Goal: Task Accomplishment & Management: Manage account settings

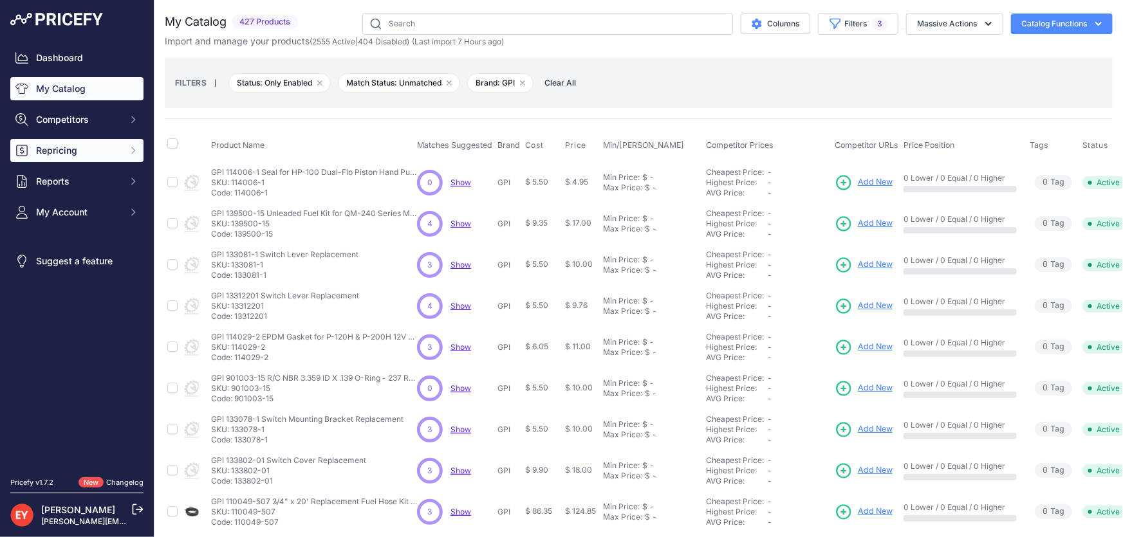
click at [68, 154] on span "Repricing" at bounding box center [78, 150] width 84 height 13
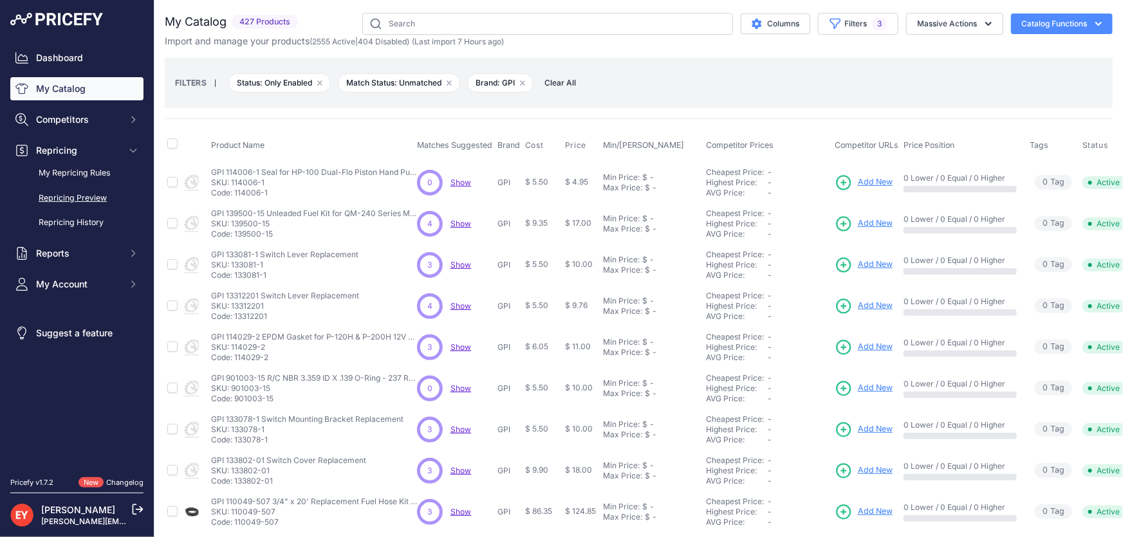
click at [76, 194] on link "Repricing Preview" at bounding box center [76, 198] width 133 height 23
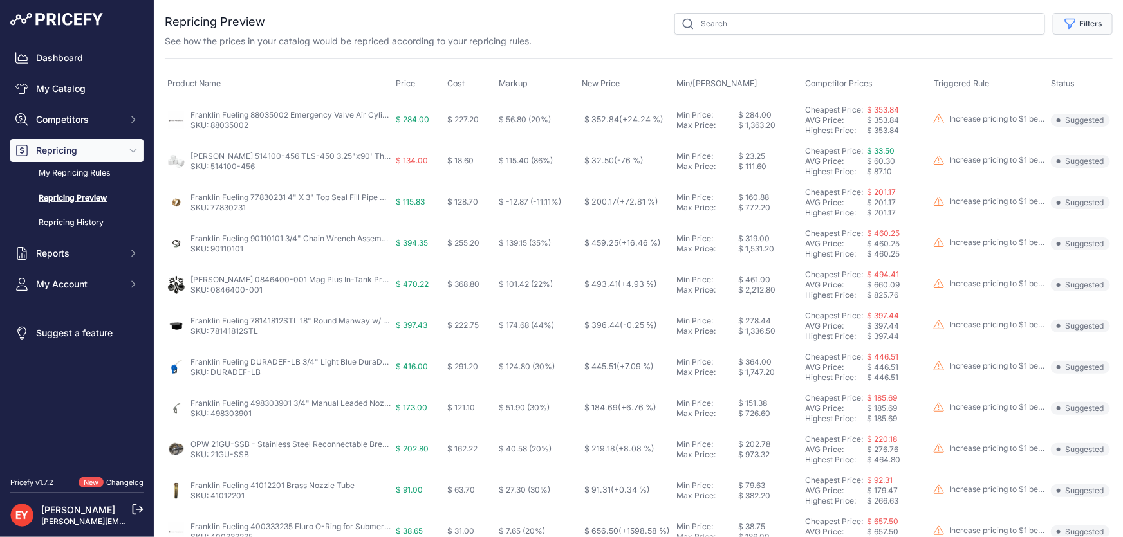
click at [1092, 28] on button "Filters" at bounding box center [1083, 24] width 60 height 22
click at [1045, 80] on select "Select an option Reprice 1 cent below my cheapest competitor Increase pricing t…" at bounding box center [1041, 74] width 124 height 22
select select "3390"
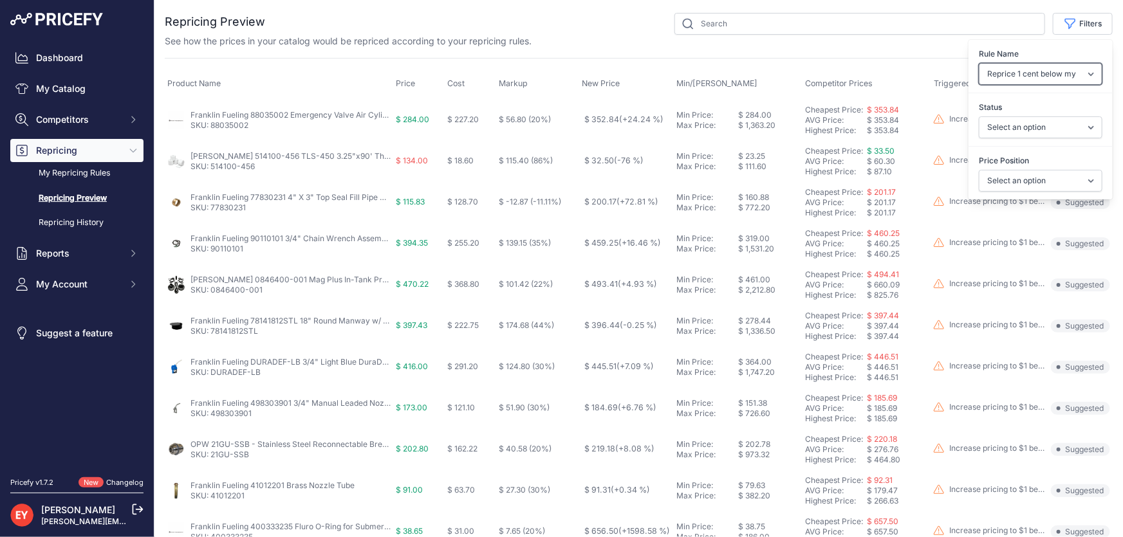
click at [979, 63] on select "Select an option Reprice 1 cent below my cheapest competitor Increase pricing t…" at bounding box center [1041, 74] width 124 height 22
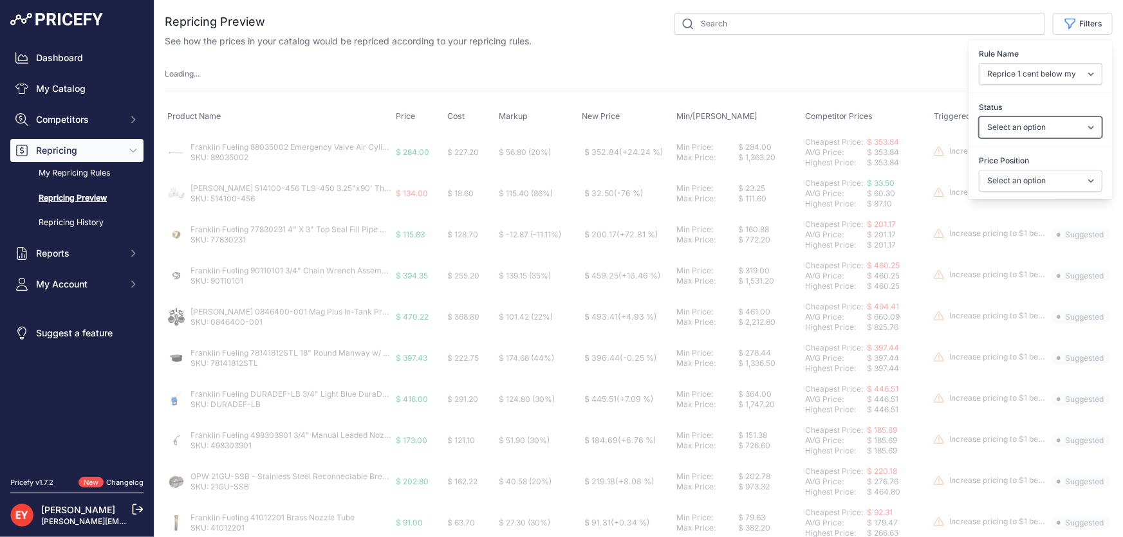
click at [1015, 126] on select "Select an option Skipped Repriced Suggested In Error" at bounding box center [1041, 127] width 124 height 22
select select "suggested"
click at [979, 116] on select "Select an option Skipped Repriced Suggested In Error" at bounding box center [1041, 127] width 124 height 22
click at [1009, 181] on select "Select an option I am higher Same price I am lower" at bounding box center [1041, 181] width 124 height 22
select select "1"
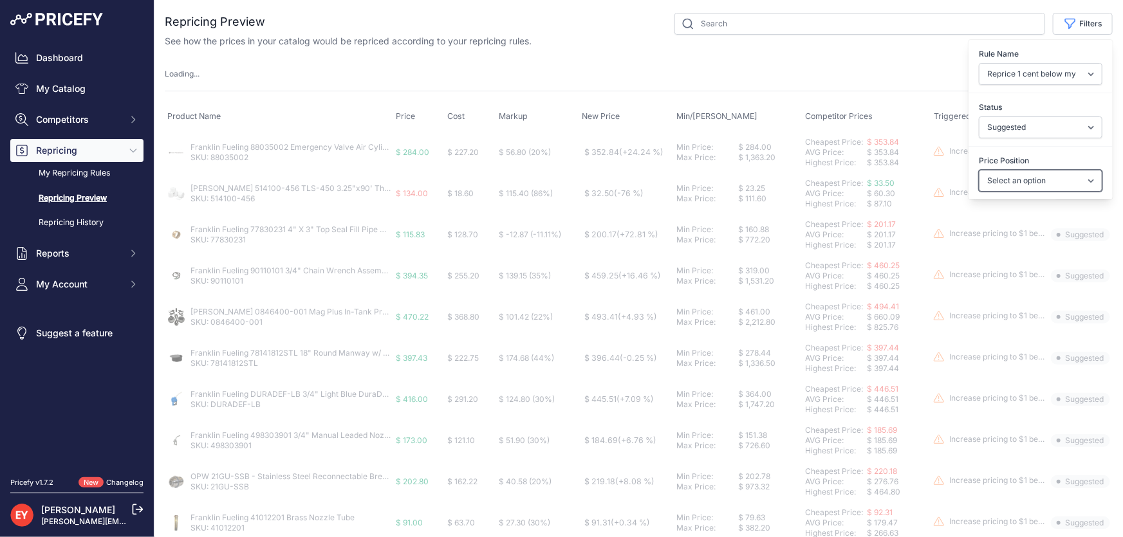
click at [979, 170] on select "Select an option I am higher Same price I am lower" at bounding box center [1041, 181] width 124 height 22
select select
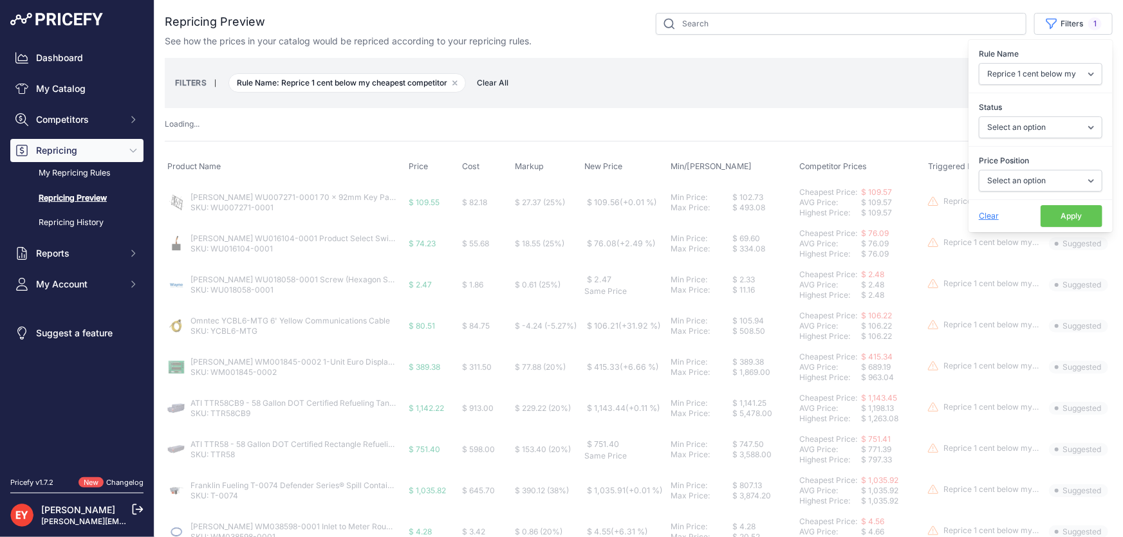
click at [1061, 218] on button "Apply" at bounding box center [1071, 216] width 62 height 22
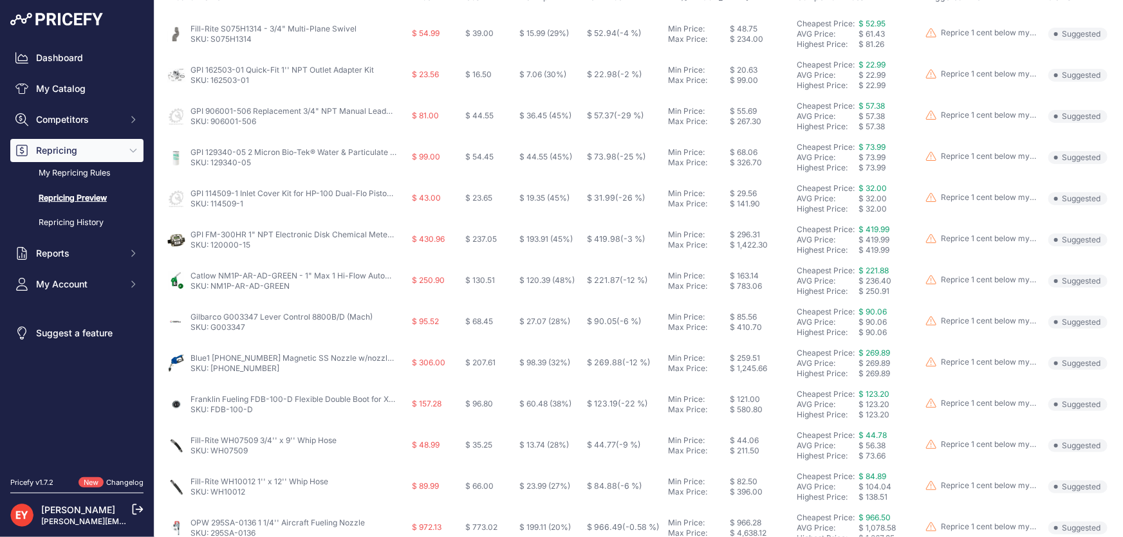
scroll to position [31, 0]
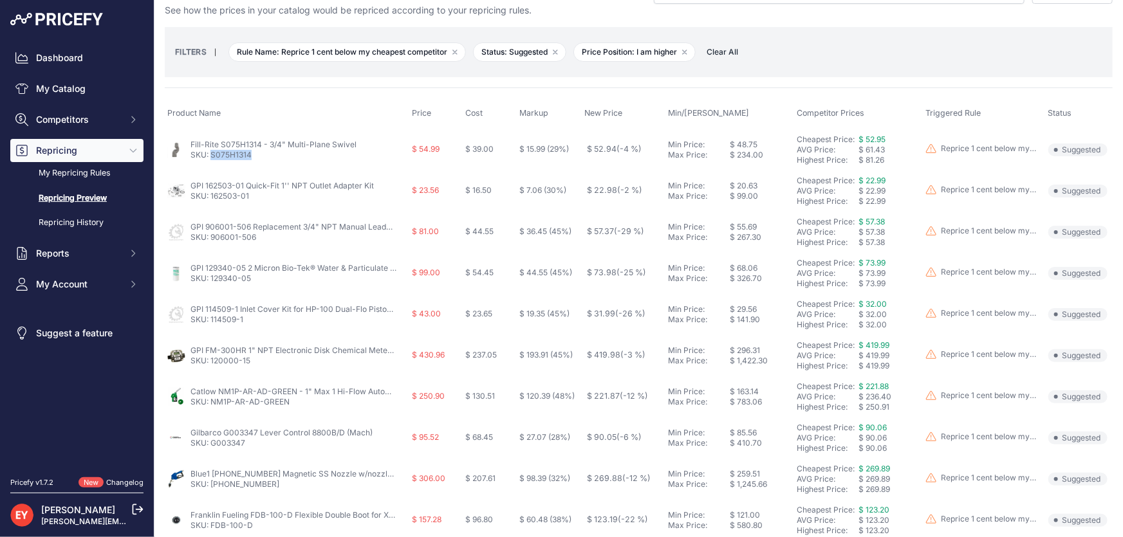
drag, startPoint x: 266, startPoint y: 156, endPoint x: 212, endPoint y: 164, distance: 54.0
click at [212, 164] on td "Fill-Rite S075H1314 - 3/4" Multi-Plane Swivel SKU: S075H1314" at bounding box center [287, 150] width 244 height 42
drag, startPoint x: 255, startPoint y: 197, endPoint x: 212, endPoint y: 200, distance: 43.9
click at [212, 200] on td "GPI 162503-01 Quick-Fit 1'' NPT Outlet Adapter Kit SKU: 162503-01" at bounding box center [287, 190] width 244 height 41
copy link "162503-01"
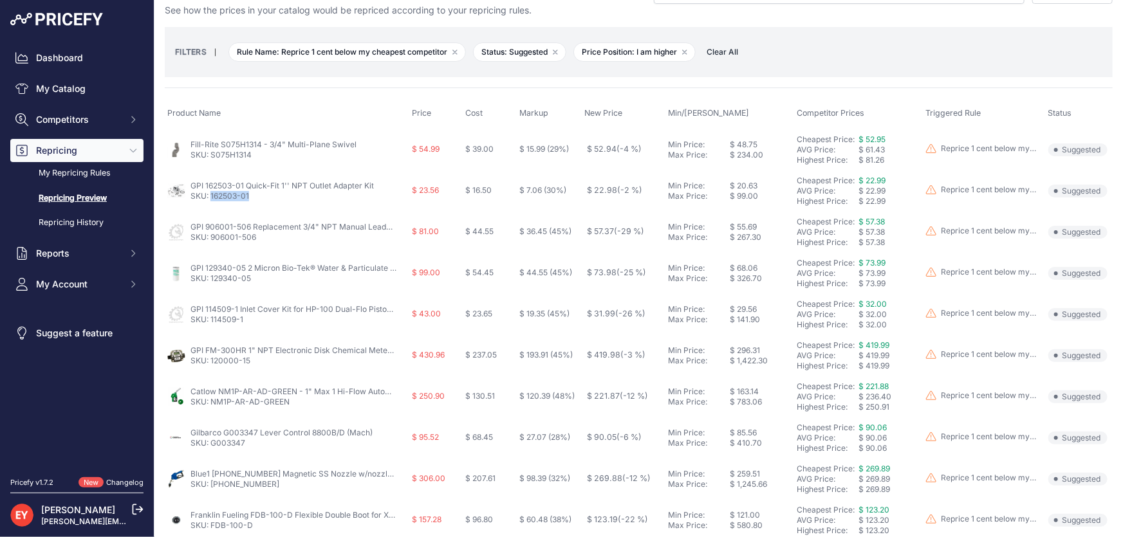
copy link "162503-01"
drag, startPoint x: 261, startPoint y: 235, endPoint x: 212, endPoint y: 238, distance: 49.0
click at [212, 238] on p "SKU: 906001-506" at bounding box center [293, 237] width 206 height 10
copy link "906001-506"
drag, startPoint x: 256, startPoint y: 282, endPoint x: 211, endPoint y: 283, distance: 45.1
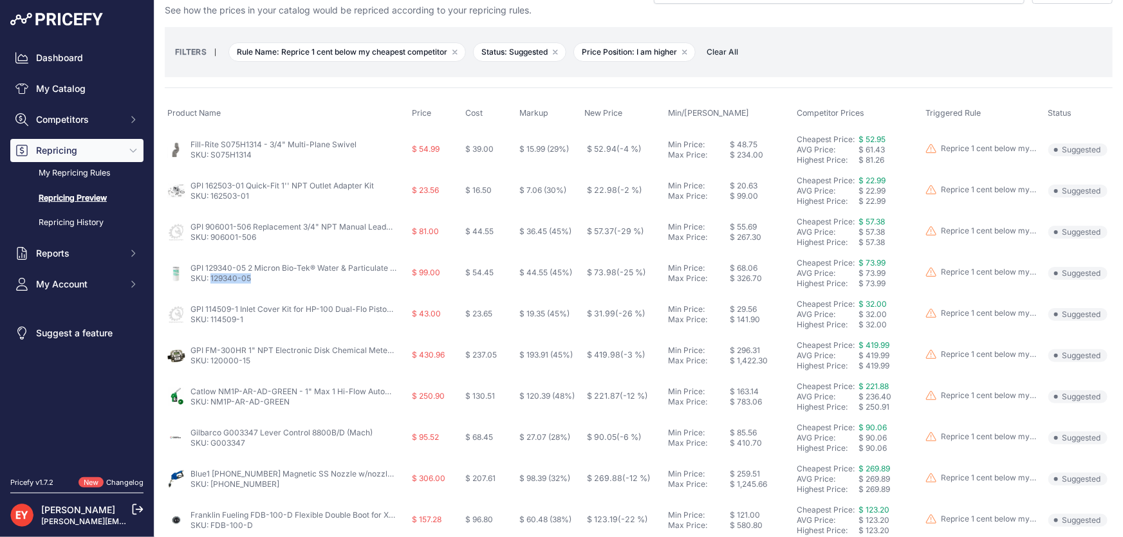
click at [211, 283] on td "GPI 129340-05 2 Micron Bio-Tek® Water & Particulate Filter (40 GPM) SKU: 129340…" at bounding box center [287, 273] width 244 height 41
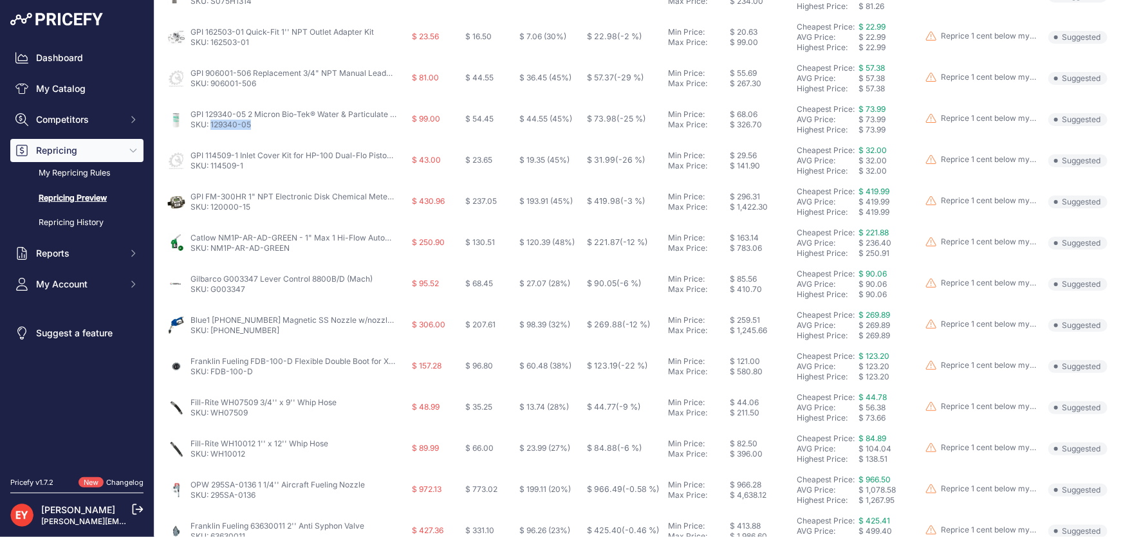
scroll to position [206, 0]
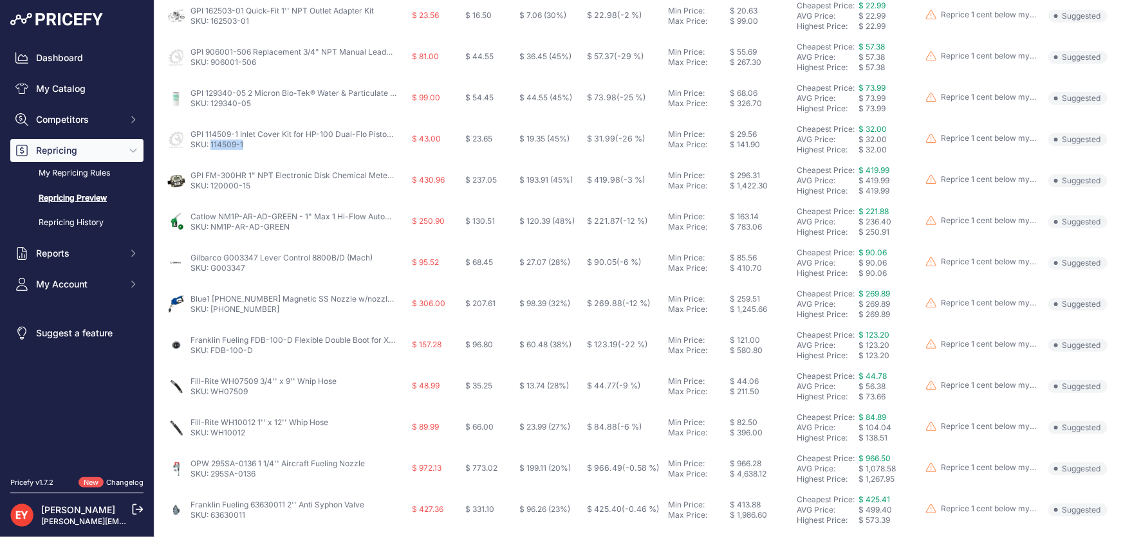
drag, startPoint x: 237, startPoint y: 144, endPoint x: 212, endPoint y: 145, distance: 25.1
click at [212, 145] on p "SKU: 114509-1" at bounding box center [293, 145] width 206 height 10
copy link "114509-1"
drag, startPoint x: 239, startPoint y: 192, endPoint x: 212, endPoint y: 190, distance: 27.1
click at [212, 190] on td "GPI FM-300HR 1" NPT Electronic Disk Chemical Meter (7-75 LPM) SKU: 120000-15" at bounding box center [287, 180] width 244 height 41
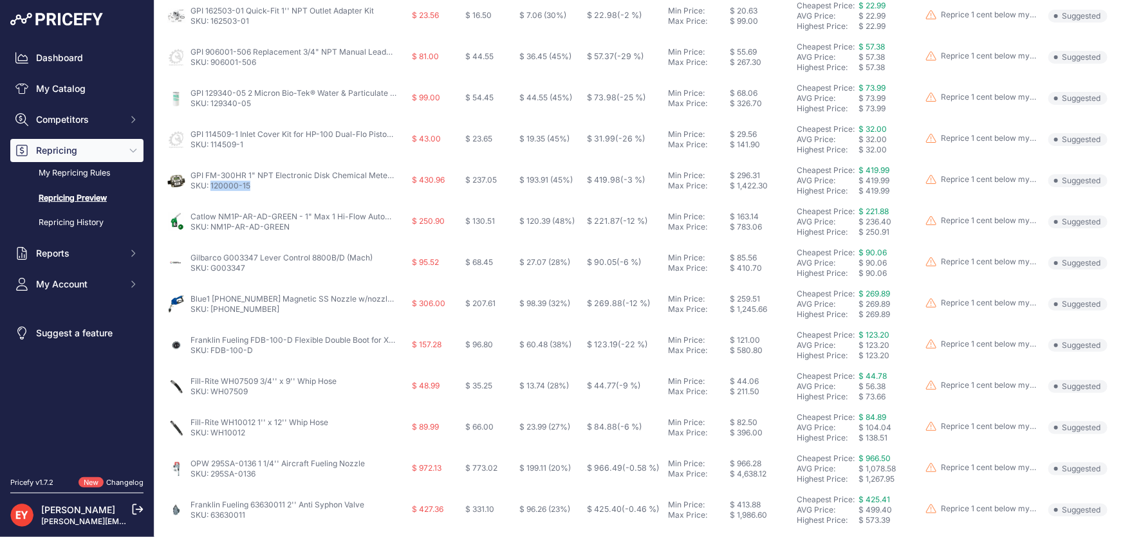
copy link "120000-15"
drag, startPoint x: 239, startPoint y: 268, endPoint x: 211, endPoint y: 270, distance: 27.7
click at [211, 270] on p "SKU: G003347" at bounding box center [281, 268] width 182 height 10
copy link "G003347"
drag, startPoint x: 250, startPoint y: 311, endPoint x: 210, endPoint y: 312, distance: 39.9
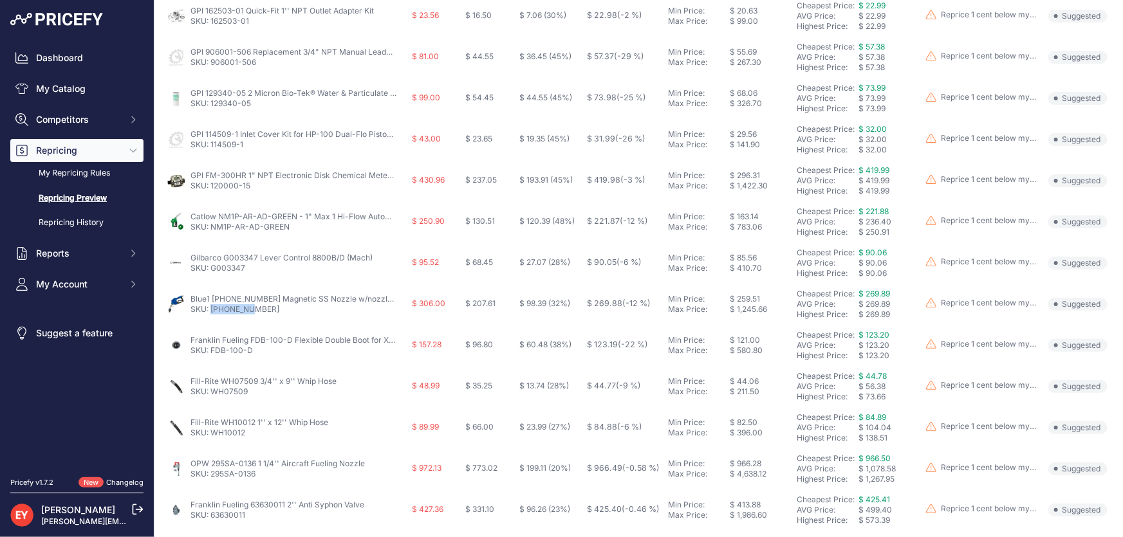
click at [210, 312] on p "SKU: 911-001-3" at bounding box center [293, 309] width 206 height 10
copy link "911-001-3"
drag, startPoint x: 254, startPoint y: 347, endPoint x: 210, endPoint y: 351, distance: 43.9
click at [210, 351] on p "SKU: FDB-100-D" at bounding box center [293, 350] width 206 height 10
copy link "FDB-100-D"
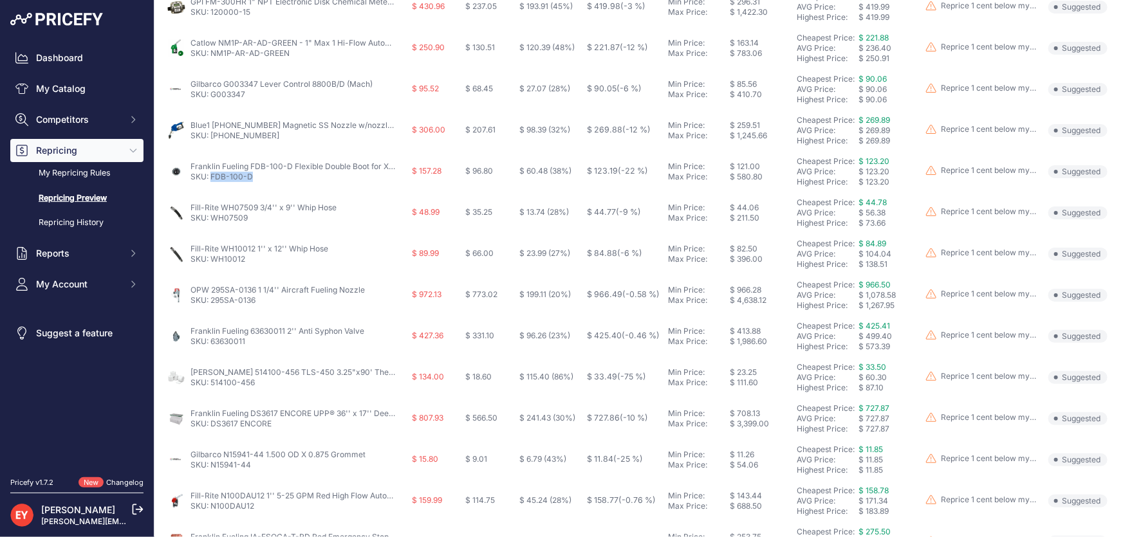
scroll to position [382, 0]
drag, startPoint x: 265, startPoint y: 296, endPoint x: 212, endPoint y: 300, distance: 53.6
click at [212, 300] on p "SKU: 295SA-0136" at bounding box center [277, 298] width 174 height 10
copy link "295SA-0136"
drag, startPoint x: 253, startPoint y: 340, endPoint x: 213, endPoint y: 341, distance: 39.9
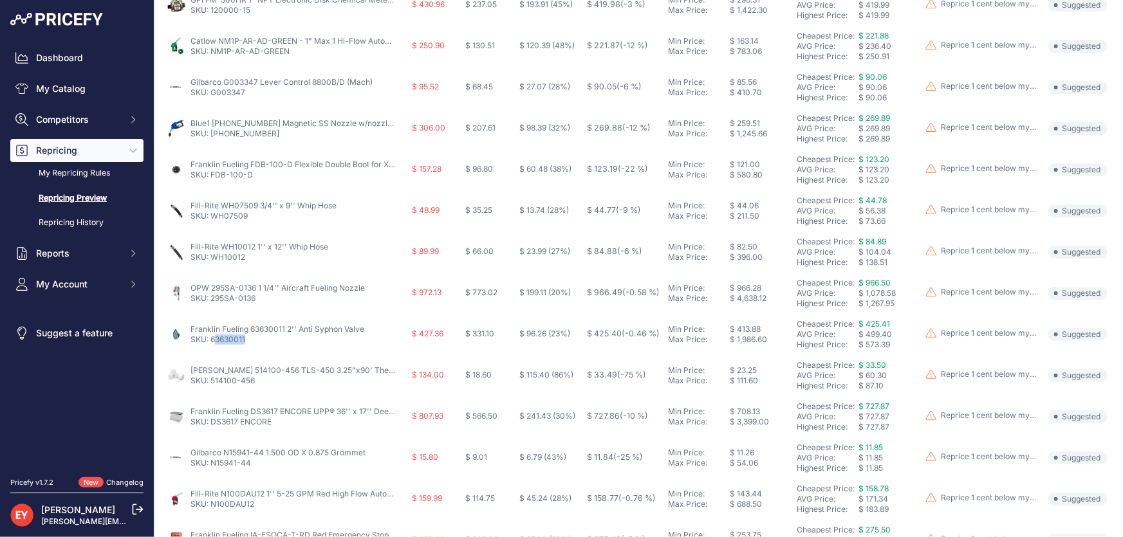
click at [213, 341] on p "SKU: 63630011" at bounding box center [277, 340] width 174 height 10
copy link "3630011"
drag, startPoint x: 246, startPoint y: 386, endPoint x: 210, endPoint y: 386, distance: 35.4
click at [210, 386] on td "Veeder-Root 514100-456 TLS-450 3.25"x90' Thermal Paper Rolls (Pack of 4) SKU: 5…" at bounding box center [287, 375] width 244 height 41
drag, startPoint x: 277, startPoint y: 424, endPoint x: 211, endPoint y: 425, distance: 66.3
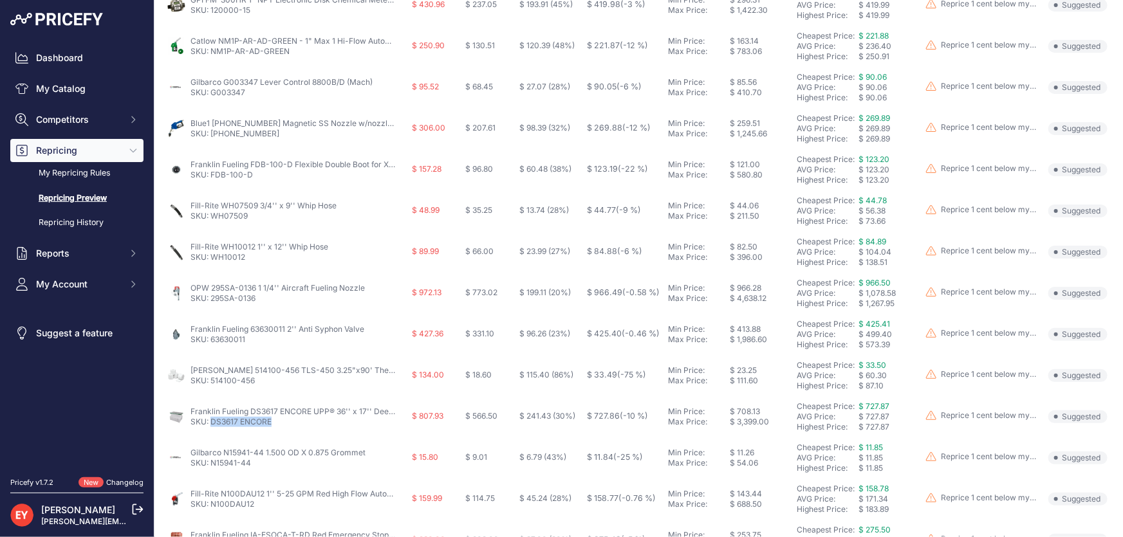
click at [211, 425] on p "SKU: DS3617 ENCORE" at bounding box center [293, 422] width 206 height 10
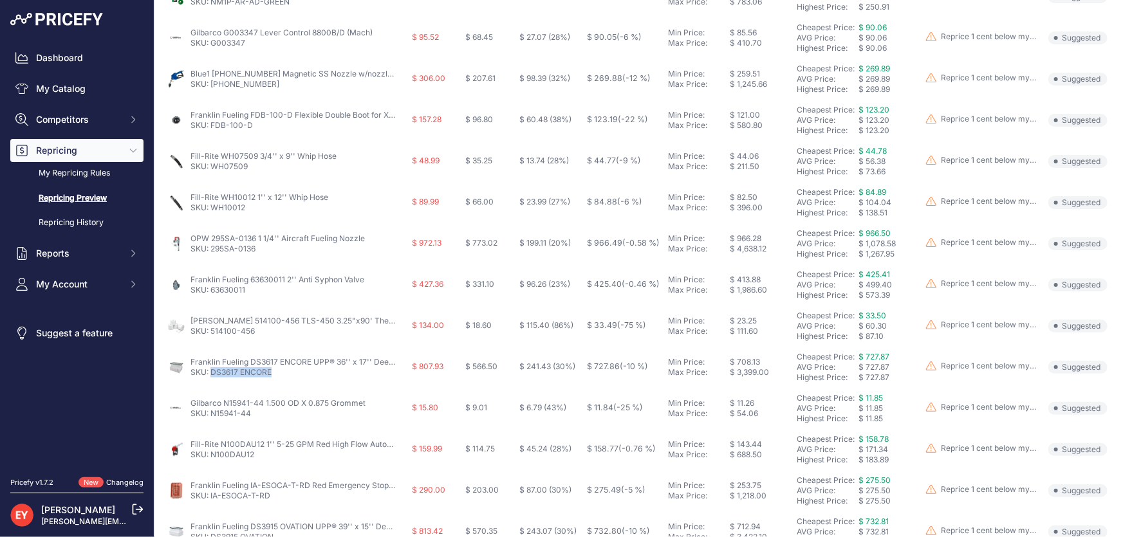
scroll to position [499, 0]
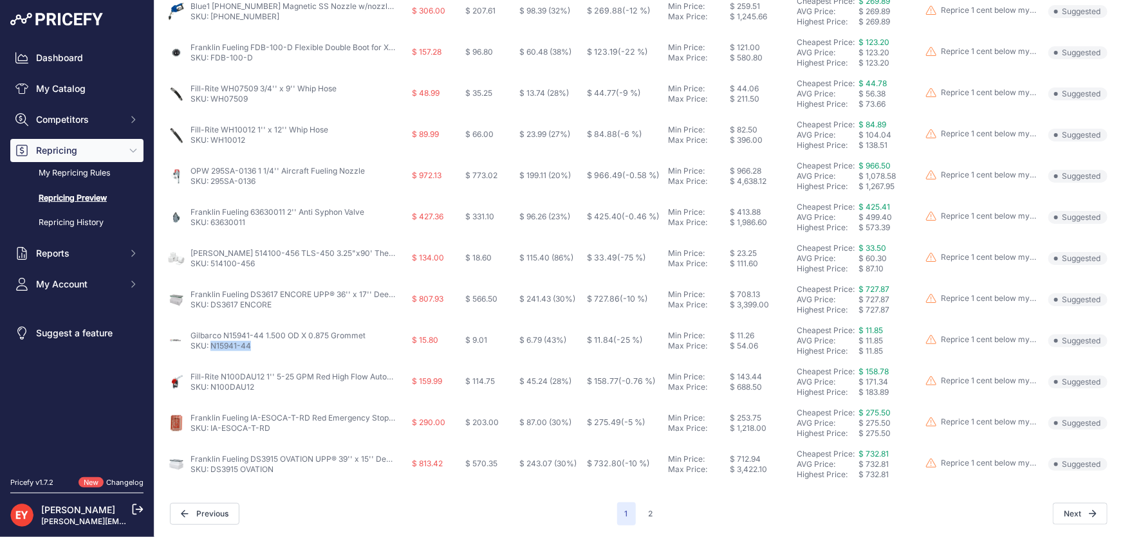
drag, startPoint x: 258, startPoint y: 344, endPoint x: 211, endPoint y: 349, distance: 47.2
click at [211, 349] on p "SKU: N15941-44" at bounding box center [277, 346] width 175 height 10
drag, startPoint x: 270, startPoint y: 432, endPoint x: 212, endPoint y: 432, distance: 58.5
click at [212, 432] on td "Franklin Fueling IA-ESOCA-T-RD Red Emergency Stop Operator w/ Lift-Up Clear Cov…" at bounding box center [287, 423] width 244 height 41
drag, startPoint x: 282, startPoint y: 473, endPoint x: 211, endPoint y: 470, distance: 71.5
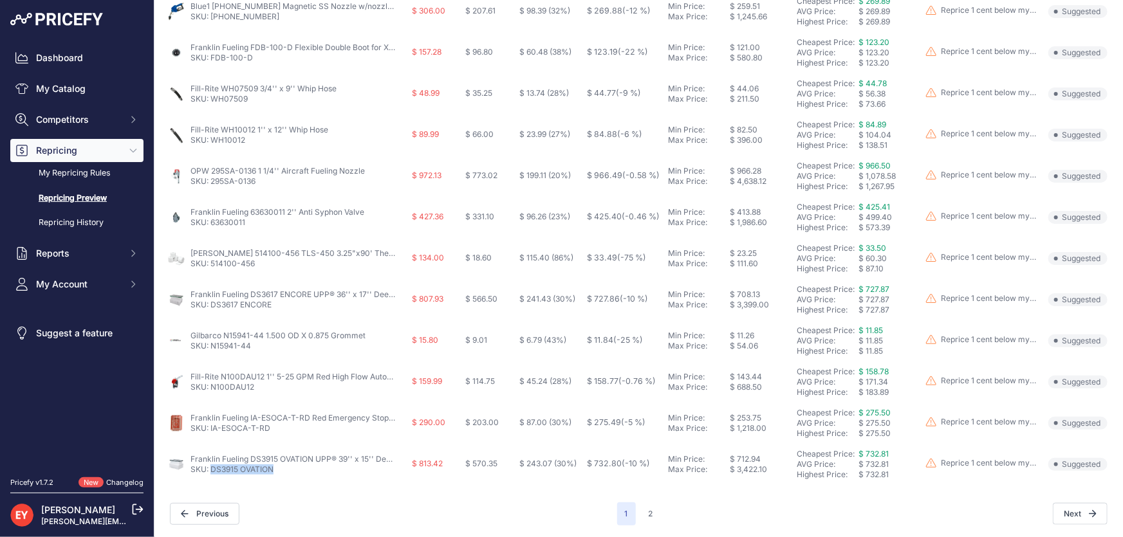
click at [211, 470] on p "SKU: DS3915 OVATION" at bounding box center [293, 469] width 206 height 10
click at [647, 515] on button "2" at bounding box center [651, 513] width 20 height 23
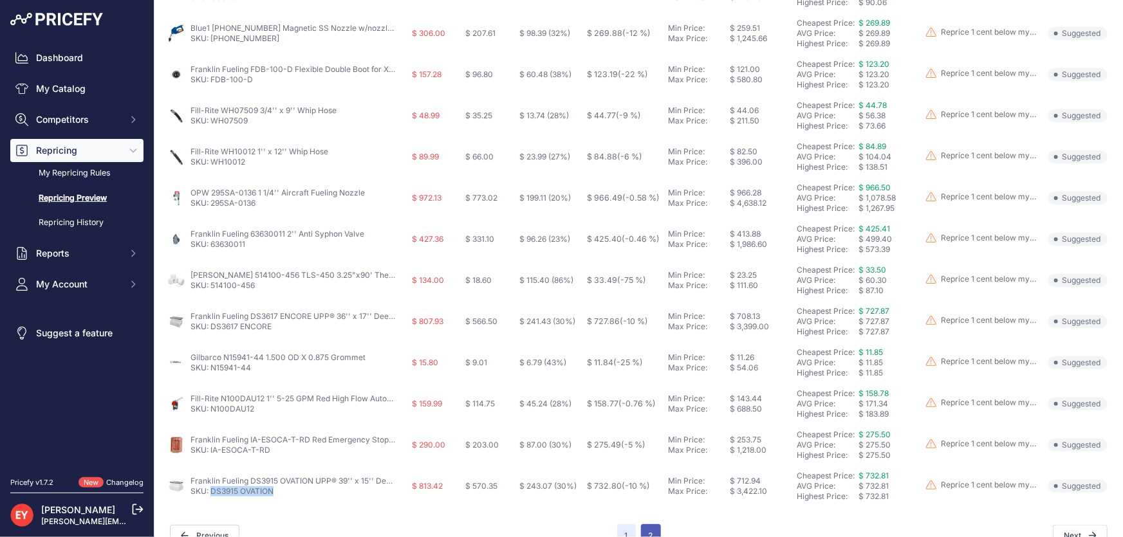
scroll to position [521, 0]
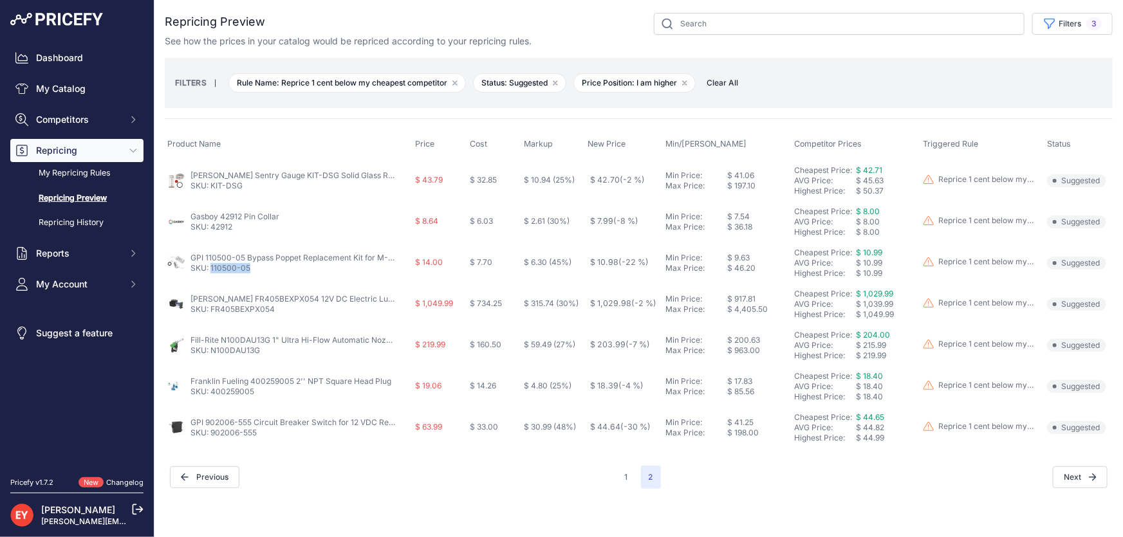
drag, startPoint x: 244, startPoint y: 264, endPoint x: 212, endPoint y: 265, distance: 32.8
click at [212, 265] on p "SKU: 110500-05" at bounding box center [293, 268] width 206 height 10
drag, startPoint x: 253, startPoint y: 394, endPoint x: 212, endPoint y: 394, distance: 40.5
click at [212, 394] on p "SKU: 400259005" at bounding box center [290, 392] width 201 height 10
drag, startPoint x: 266, startPoint y: 436, endPoint x: 212, endPoint y: 439, distance: 54.1
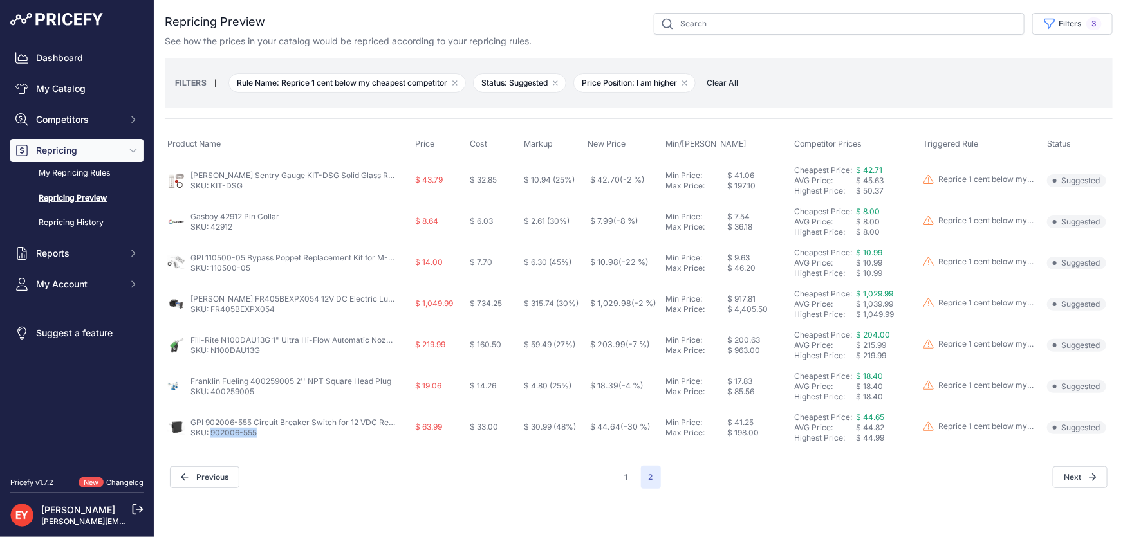
click at [212, 439] on td "GPI 902006-555 Circuit Breaker Switch for 12 VDC Replacement SKU: 902006-555" at bounding box center [289, 427] width 248 height 41
click at [731, 78] on span "Clear All" at bounding box center [722, 83] width 44 height 13
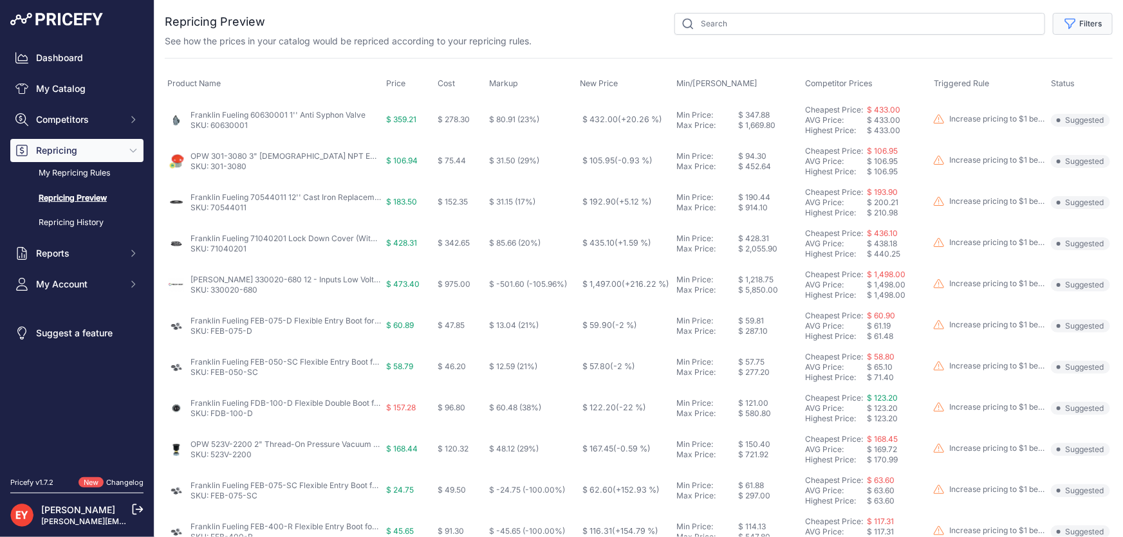
click at [1071, 31] on button "Filters" at bounding box center [1083, 24] width 60 height 22
click at [1044, 68] on select "Select an option Reprice 1 cent below my cheapest competitor Increase pricing t…" at bounding box center [1041, 74] width 124 height 22
select select "6699"
click at [979, 63] on select "Select an option Reprice 1 cent below my cheapest competitor Increase pricing t…" at bounding box center [1041, 74] width 124 height 22
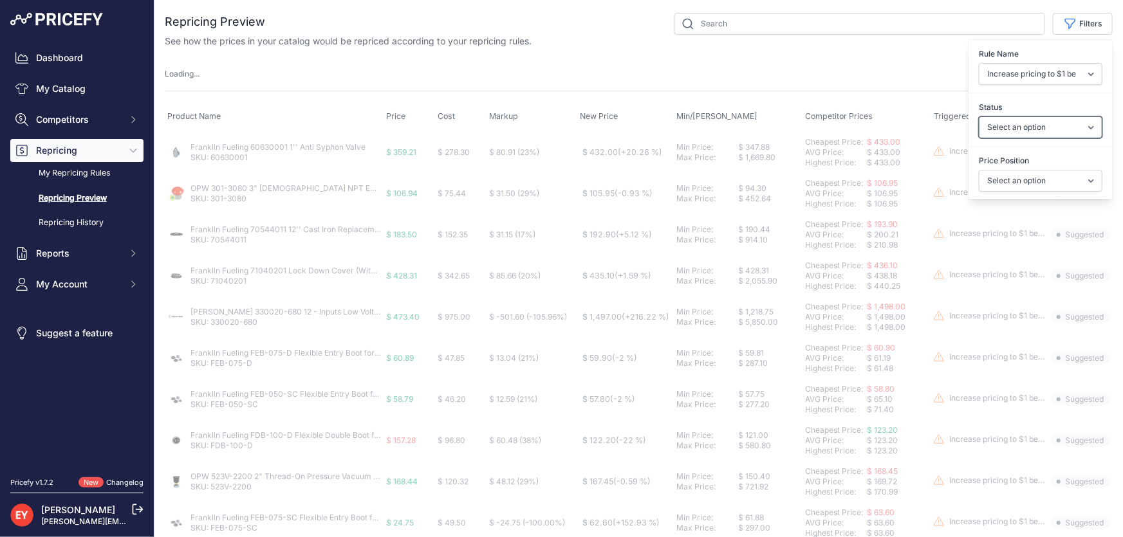
click at [1009, 122] on select "Select an option Skipped Repriced Suggested In Error" at bounding box center [1041, 127] width 124 height 22
select select "suggested"
click at [979, 116] on select "Select an option Skipped Repriced Suggested In Error" at bounding box center [1041, 127] width 124 height 22
click at [1017, 177] on select "Select an option I am higher Same price I am lower" at bounding box center [1041, 181] width 124 height 22
select select "0"
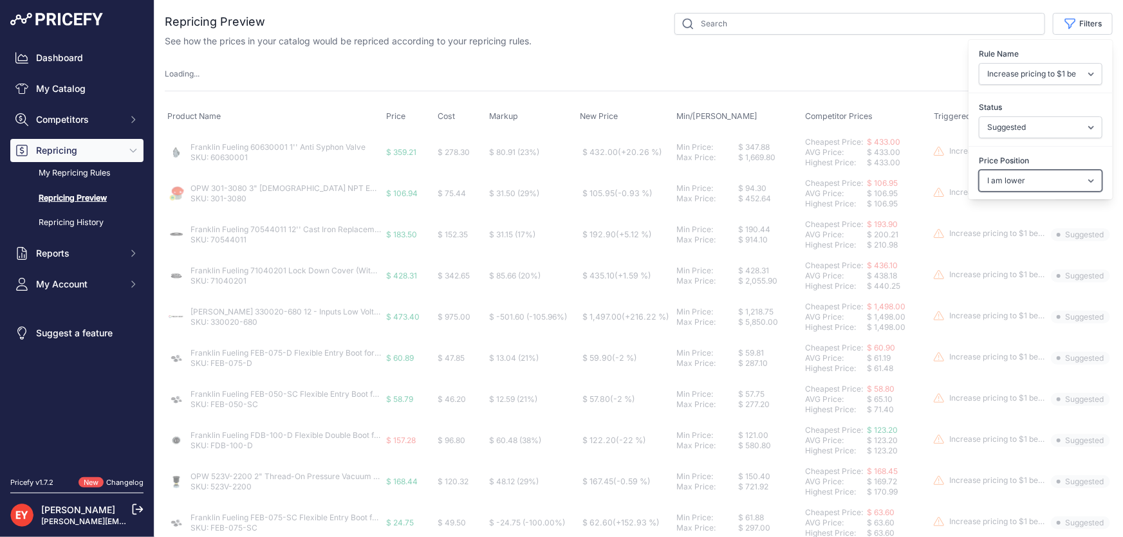
click at [979, 170] on select "Select an option I am higher Same price I am lower" at bounding box center [1041, 181] width 124 height 22
select select
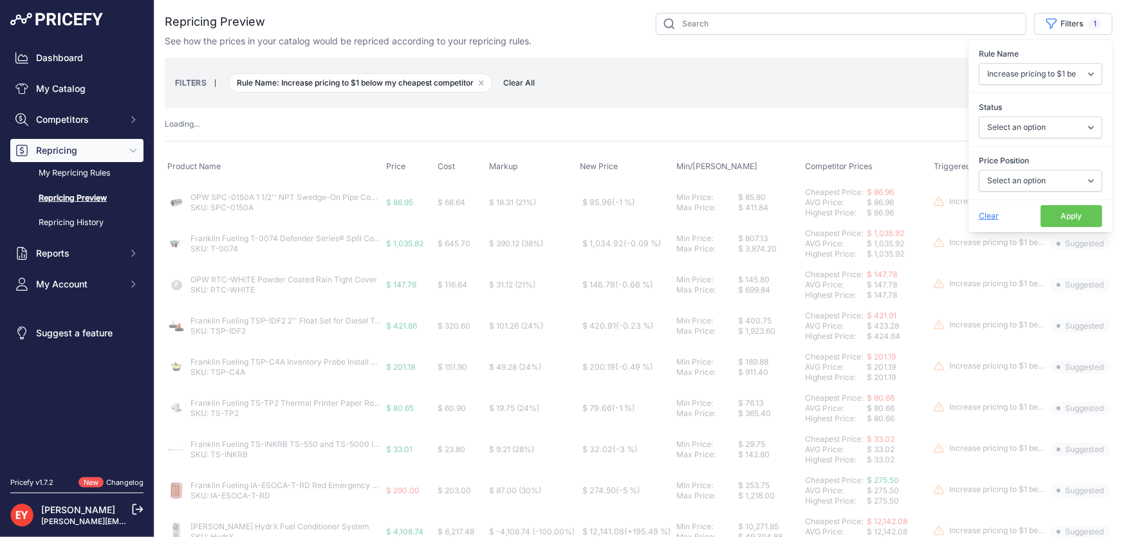
click at [1063, 217] on button "Apply" at bounding box center [1071, 216] width 62 height 22
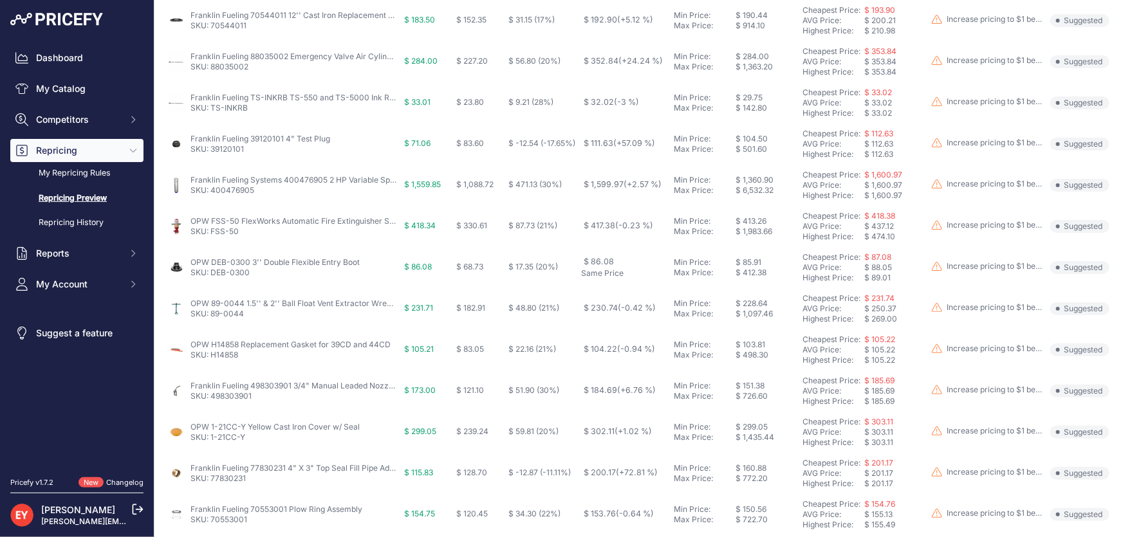
scroll to position [31, 0]
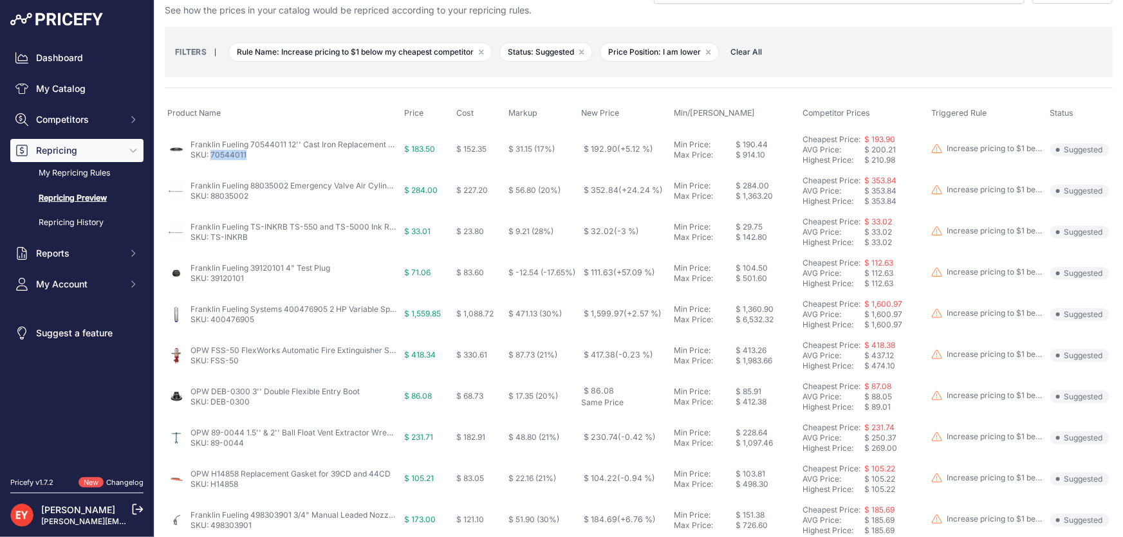
drag, startPoint x: 250, startPoint y: 158, endPoint x: 212, endPoint y: 161, distance: 37.5
click at [212, 161] on td "Franklin Fueling 70544011 12'' Cast Iron Replacement Cover w/ Gasket SKU: 70544…" at bounding box center [283, 150] width 237 height 42
drag, startPoint x: 251, startPoint y: 200, endPoint x: 210, endPoint y: 203, distance: 41.3
click at [210, 203] on td "Franklin Fueling 88035002 Emergency Valve Air Cylinder SKU: 88035002" at bounding box center [283, 190] width 237 height 41
drag, startPoint x: 251, startPoint y: 241, endPoint x: 211, endPoint y: 245, distance: 40.1
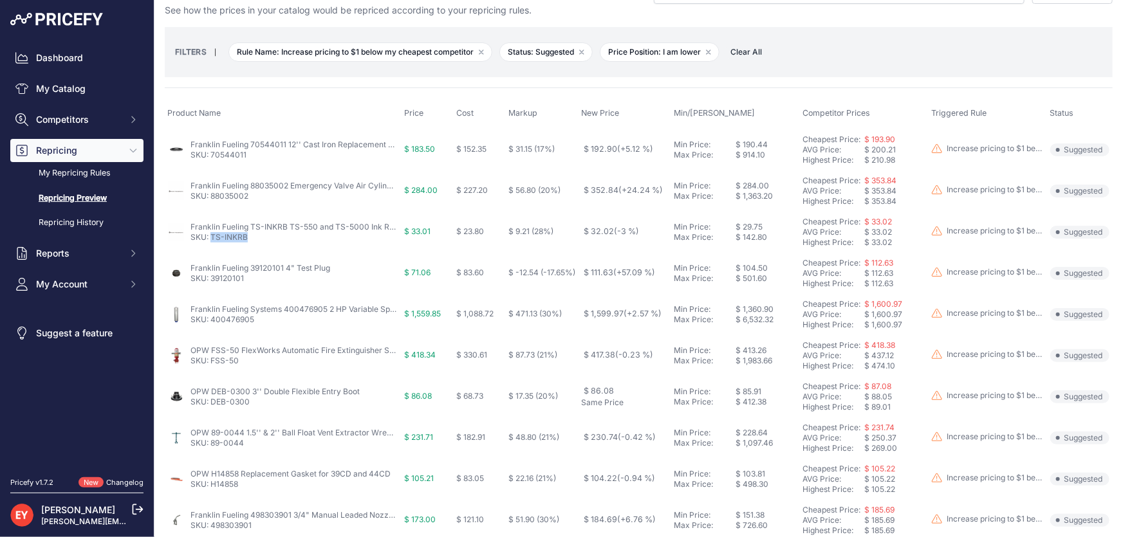
click at [211, 245] on td "Franklin Fueling TS-INKRB TS-550 and TS-5000 Ink Ribbon SKU: TS-INKRB" at bounding box center [283, 232] width 237 height 41
drag, startPoint x: 247, startPoint y: 284, endPoint x: 212, endPoint y: 287, distance: 34.8
click at [212, 287] on td "Franklin Fueling 39120101 4" Test Plug SKU: 39120101" at bounding box center [283, 273] width 237 height 41
drag, startPoint x: 262, startPoint y: 317, endPoint x: 214, endPoint y: 321, distance: 48.5
click at [214, 321] on p "SKU: 400476905" at bounding box center [293, 320] width 206 height 10
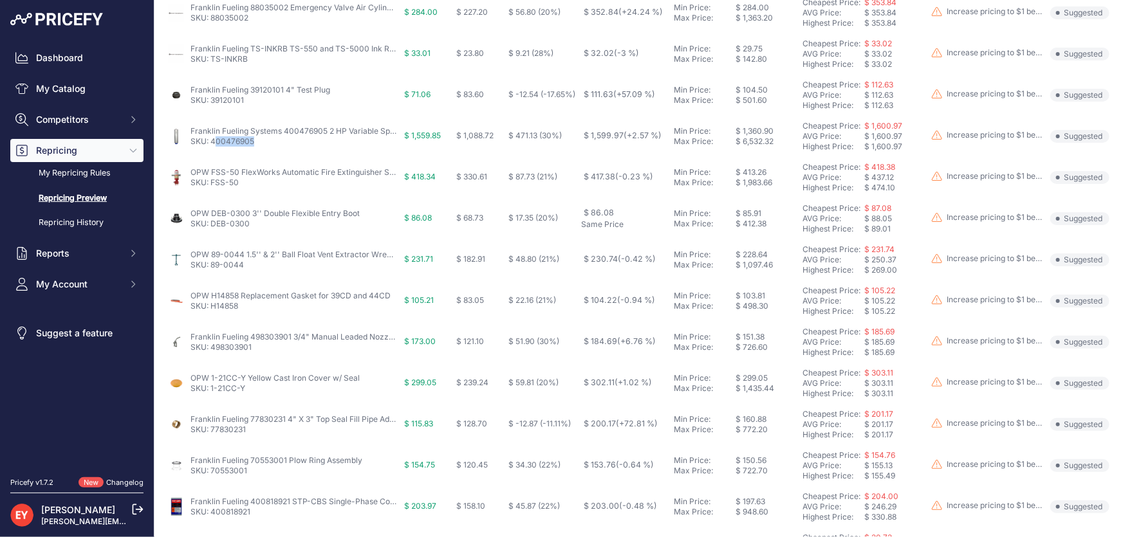
scroll to position [264, 0]
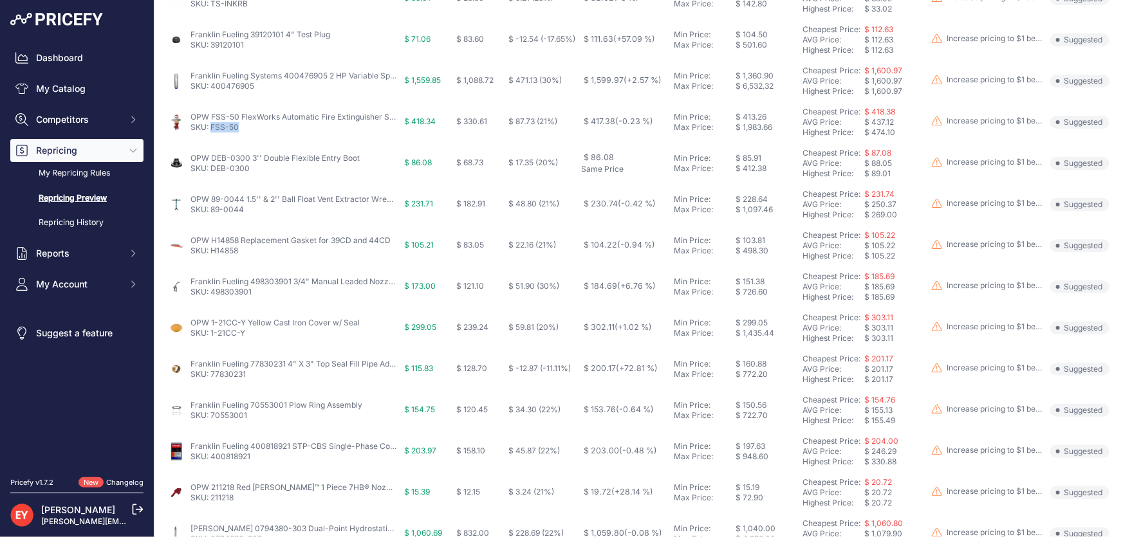
drag, startPoint x: 236, startPoint y: 130, endPoint x: 212, endPoint y: 133, distance: 24.0
click at [212, 133] on td "OPW FSS-50 FlexWorks Automatic Fire Extinguisher System SKU: FSS-50" at bounding box center [283, 122] width 237 height 41
drag, startPoint x: 255, startPoint y: 167, endPoint x: 212, endPoint y: 171, distance: 43.3
click at [212, 171] on p "SKU: DEB-0300" at bounding box center [274, 168] width 169 height 10
drag, startPoint x: 237, startPoint y: 216, endPoint x: 212, endPoint y: 215, distance: 25.1
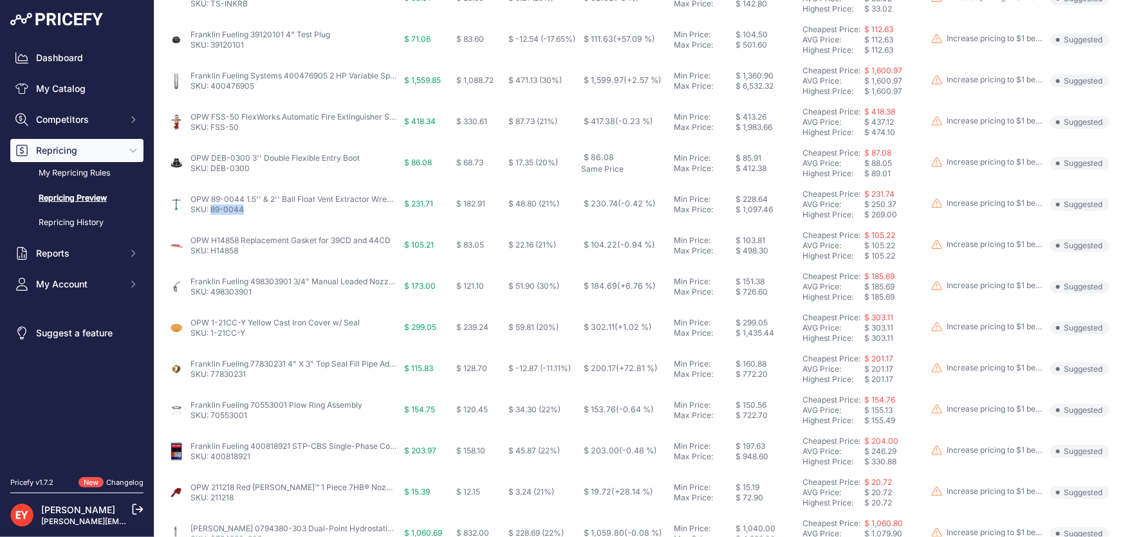
click at [212, 215] on td "OPW 89-0044 1.5'' & 2'' Ball Float Vent Extractor Wrench SKU: 89-0044" at bounding box center [283, 204] width 237 height 41
drag, startPoint x: 235, startPoint y: 254, endPoint x: 210, endPoint y: 255, distance: 24.5
click at [210, 255] on td "OPW H14858 Replacement Gasket for 39CD and 44CD SKU: H14858" at bounding box center [283, 245] width 237 height 41
drag, startPoint x: 264, startPoint y: 295, endPoint x: 212, endPoint y: 299, distance: 52.2
click at [212, 299] on td "Franklin Fueling 498303901 3/4" Manual Leaded Nozzle w/ Check Valve SKU: 498303…" at bounding box center [283, 286] width 237 height 41
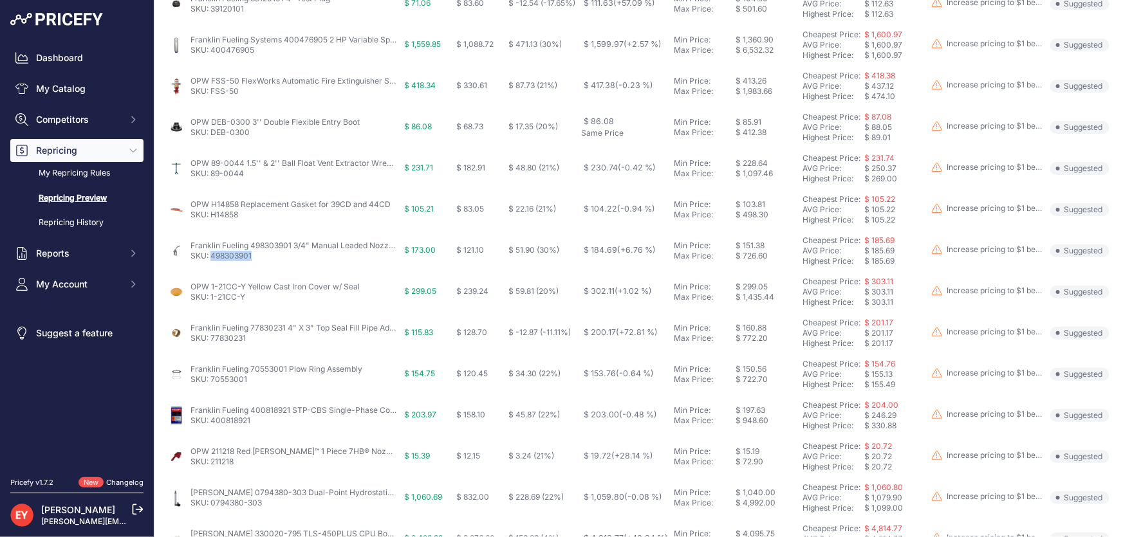
scroll to position [440, 0]
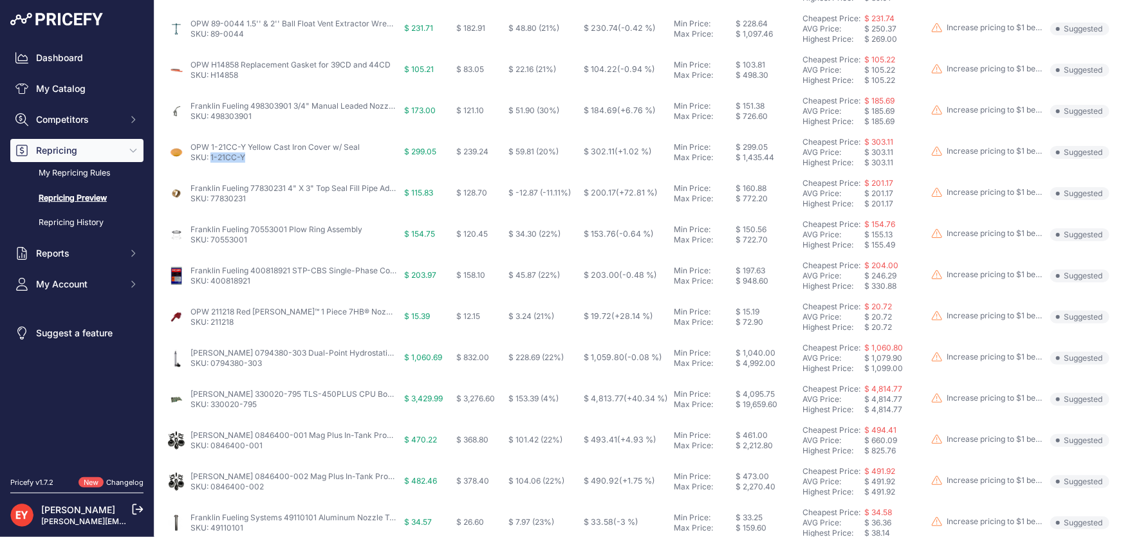
drag, startPoint x: 239, startPoint y: 163, endPoint x: 212, endPoint y: 166, distance: 27.8
click at [212, 166] on td "OPW 1-21CC-Y Yellow Cast Iron Cover w/ Seal SKU: 1-21CC-Y" at bounding box center [283, 152] width 237 height 41
drag, startPoint x: 253, startPoint y: 198, endPoint x: 212, endPoint y: 205, distance: 41.8
click at [212, 205] on td "Franklin Fueling 77830231 4" X 3" Top Seal Fill Pipe Adapter SKU: 77830231" at bounding box center [283, 193] width 237 height 41
drag, startPoint x: 252, startPoint y: 241, endPoint x: 212, endPoint y: 244, distance: 40.0
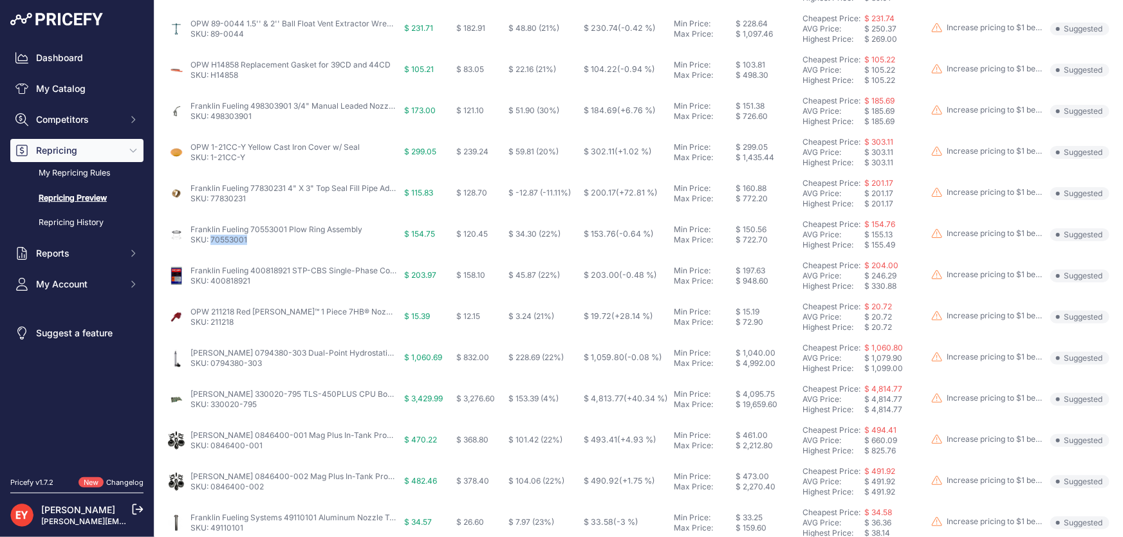
click at [212, 244] on p "SKU: 70553001" at bounding box center [276, 240] width 172 height 10
drag, startPoint x: 259, startPoint y: 285, endPoint x: 212, endPoint y: 288, distance: 47.7
click at [212, 288] on td "Franklin Fueling 400818921 STP-CBS Single-Phase Control Box w/ switch & lockout…" at bounding box center [283, 275] width 237 height 41
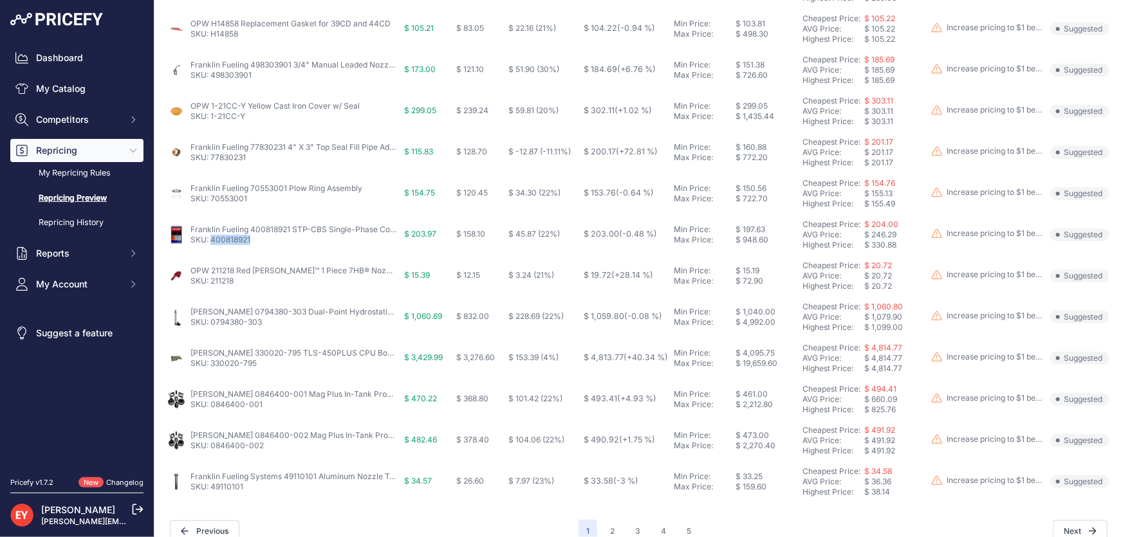
scroll to position [499, 0]
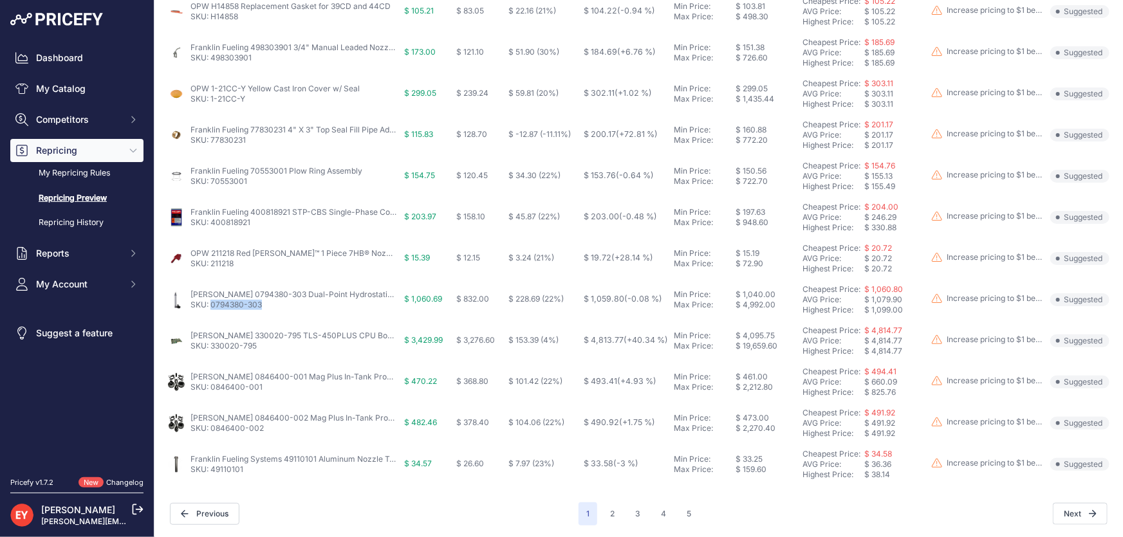
drag, startPoint x: 271, startPoint y: 307, endPoint x: 212, endPoint y: 309, distance: 59.2
click at [212, 309] on td "Veeder-Root 0794380-303 Dual-Point Hydrostatic Sensor w/ Vented Locking Riser C…" at bounding box center [283, 299] width 237 height 41
drag, startPoint x: 260, startPoint y: 351, endPoint x: 210, endPoint y: 351, distance: 49.5
click at [210, 351] on td "Veeder-Root 330020-795 TLS-450PLUS CPU Board Kit SKU: 330020-795" at bounding box center [283, 340] width 237 height 41
drag, startPoint x: 265, startPoint y: 387, endPoint x: 212, endPoint y: 392, distance: 53.6
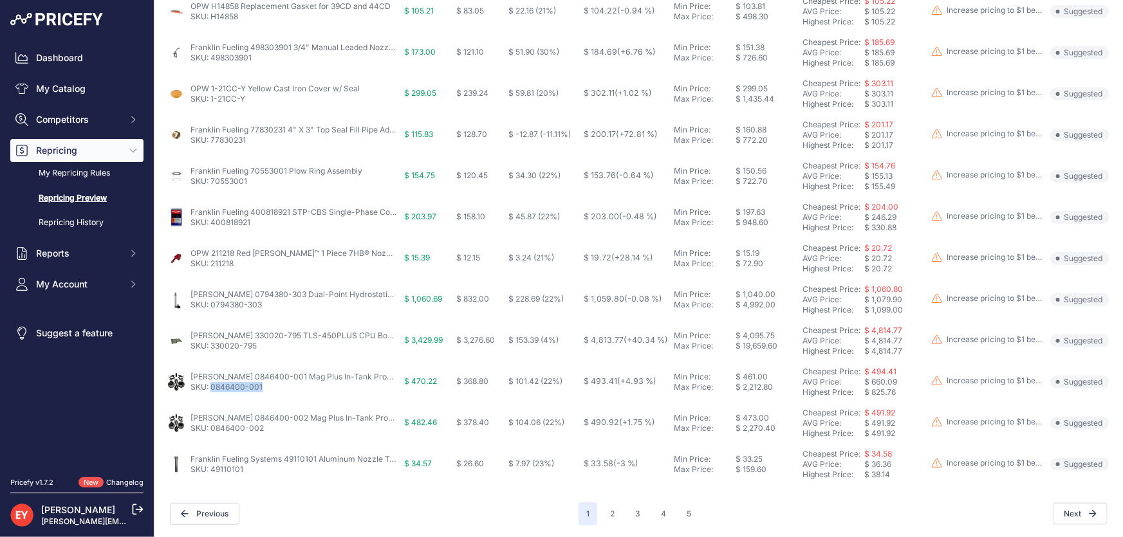
click at [212, 392] on td "Veeder-Root 0846400-001 Mag Plus In-Tank Probe Installation Kit for Diesel SKU:…" at bounding box center [283, 382] width 237 height 41
drag, startPoint x: 276, startPoint y: 432, endPoint x: 210, endPoint y: 439, distance: 66.6
click at [210, 439] on td "Veeder-Root 0846400-002 Mag Plus In-Tank Probe Installation Kit for Light Oil S…" at bounding box center [283, 423] width 237 height 41
drag, startPoint x: 250, startPoint y: 474, endPoint x: 212, endPoint y: 474, distance: 38.0
click at [212, 474] on td "Franklin Fueling Systems 49110101 Aluminum Nozzle Tube/Spout SKU: 49110101" at bounding box center [283, 464] width 237 height 41
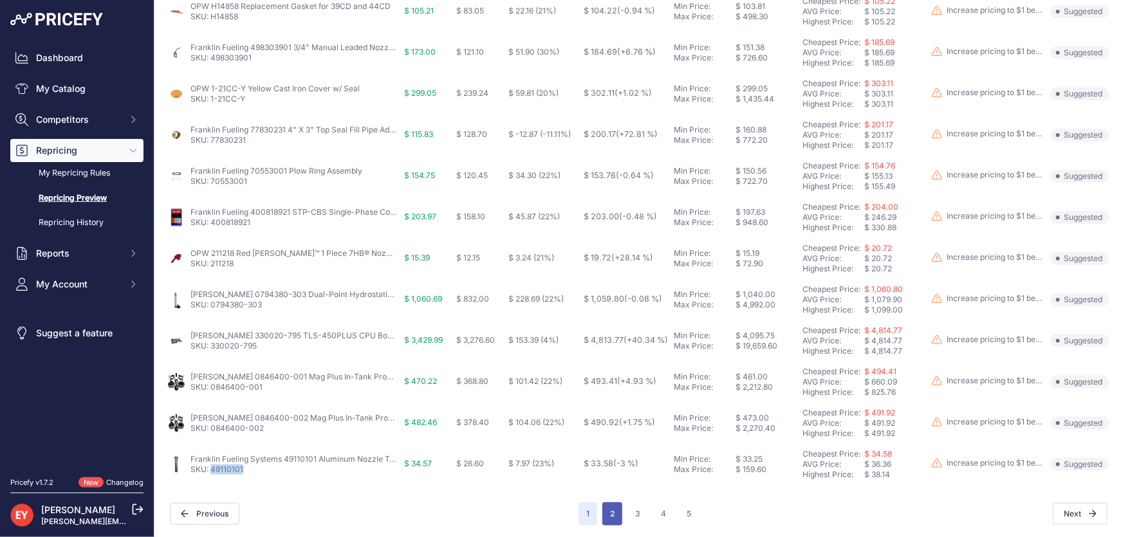
click at [614, 508] on button "2" at bounding box center [612, 513] width 20 height 23
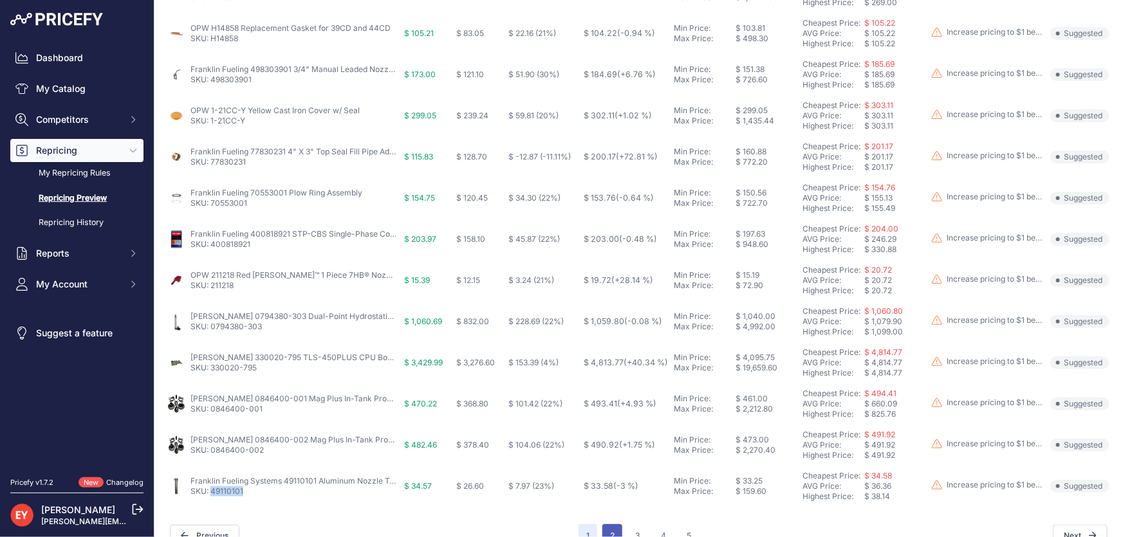
scroll to position [521, 0]
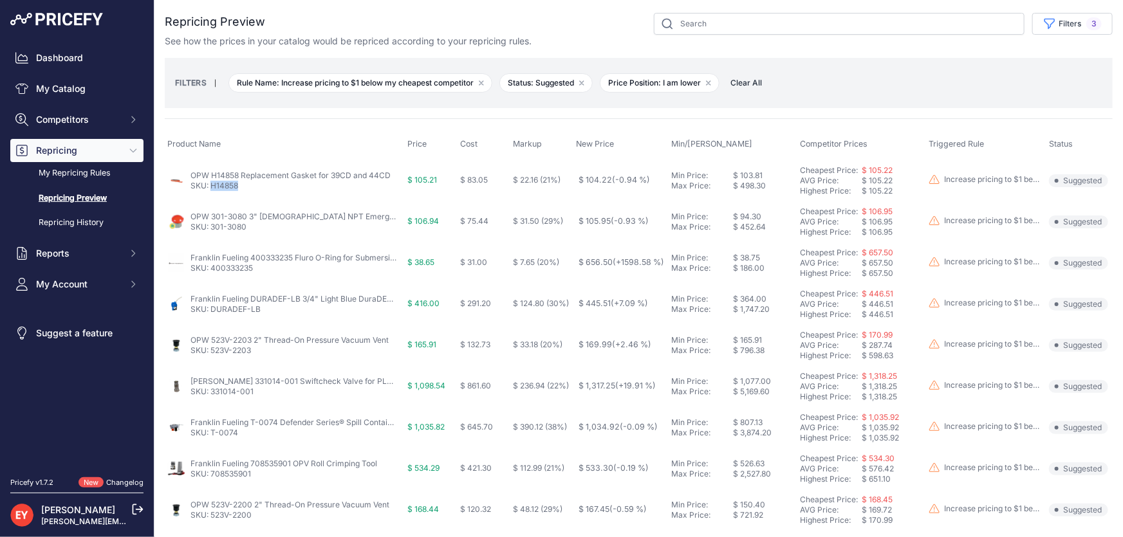
drag, startPoint x: 241, startPoint y: 190, endPoint x: 213, endPoint y: 190, distance: 28.3
click at [213, 190] on p "SKU: H14858" at bounding box center [290, 186] width 200 height 10
drag, startPoint x: 252, startPoint y: 224, endPoint x: 210, endPoint y: 232, distance: 41.9
click at [210, 232] on td "OPW 301-3080 3" Female NPT Emergency Vent SKU: 301-3080" at bounding box center [285, 221] width 240 height 41
drag, startPoint x: 261, startPoint y: 267, endPoint x: 210, endPoint y: 272, distance: 51.1
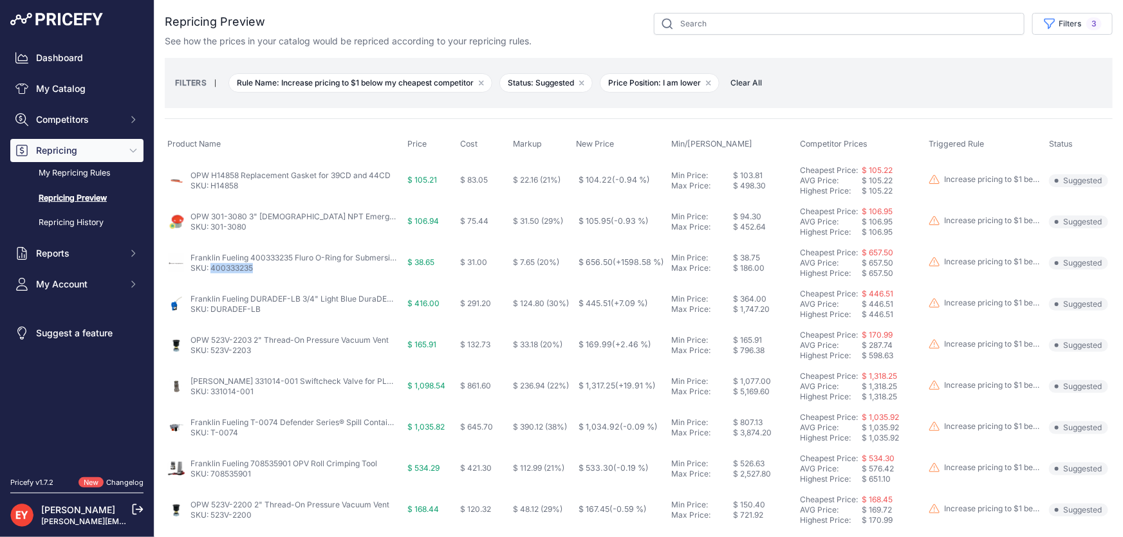
click at [210, 271] on p "SKU: 400333235" at bounding box center [293, 268] width 206 height 10
drag, startPoint x: 264, startPoint y: 311, endPoint x: 213, endPoint y: 319, distance: 51.4
click at [213, 319] on td "Franklin Fueling DURADEF-LB 3/4" Light Blue DuraDEF™ Nozzle with Locking Clip S…" at bounding box center [285, 304] width 240 height 41
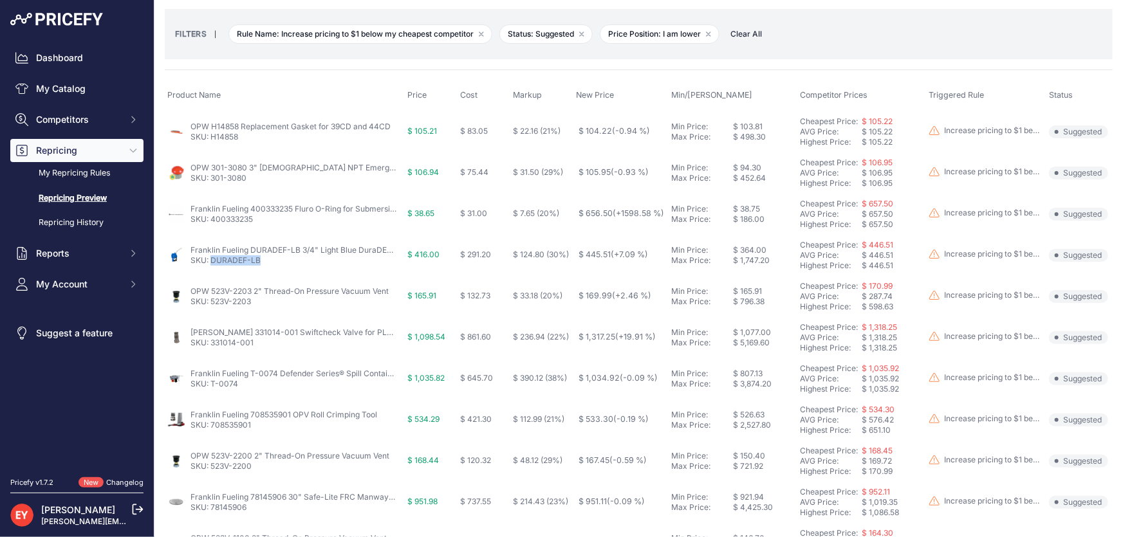
scroll to position [116, 0]
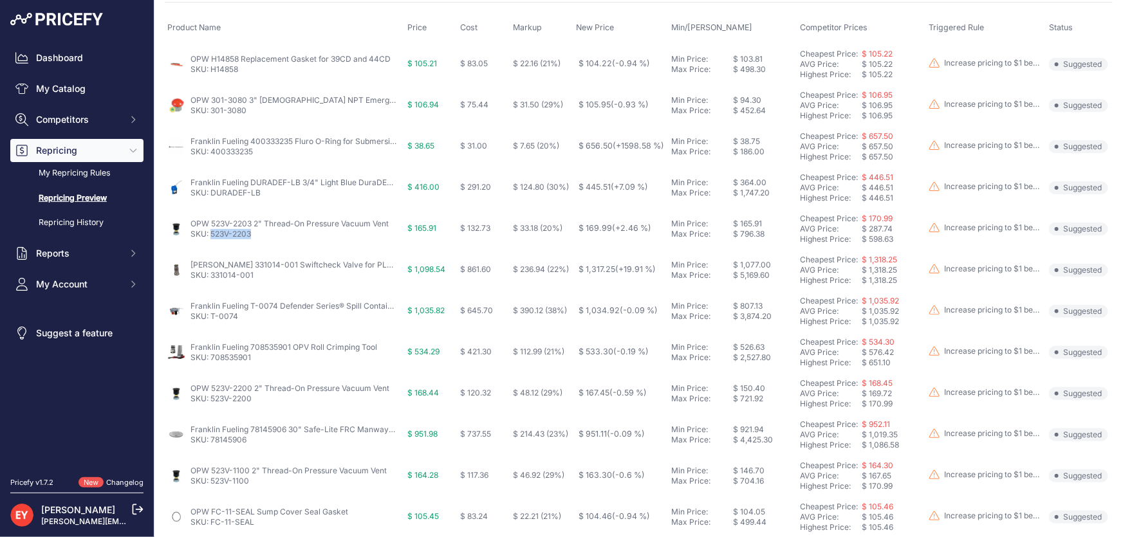
drag, startPoint x: 255, startPoint y: 236, endPoint x: 212, endPoint y: 236, distance: 43.7
click at [212, 236] on p "SKU: 523V-2203" at bounding box center [289, 234] width 198 height 10
drag, startPoint x: 254, startPoint y: 278, endPoint x: 212, endPoint y: 279, distance: 41.8
click at [212, 279] on p "SKU: 331014-001" at bounding box center [293, 275] width 206 height 10
drag, startPoint x: 247, startPoint y: 318, endPoint x: 212, endPoint y: 320, distance: 34.8
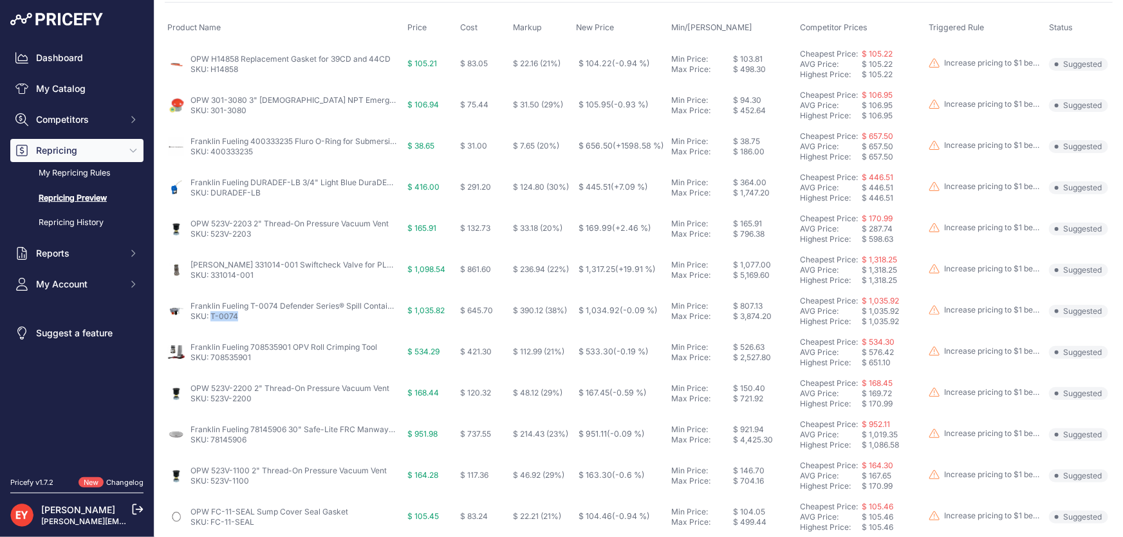
click at [212, 320] on td "Franklin Fueling T-0074 Defender Series® Spill Container Tool Kit SKU: T-0074" at bounding box center [285, 311] width 240 height 41
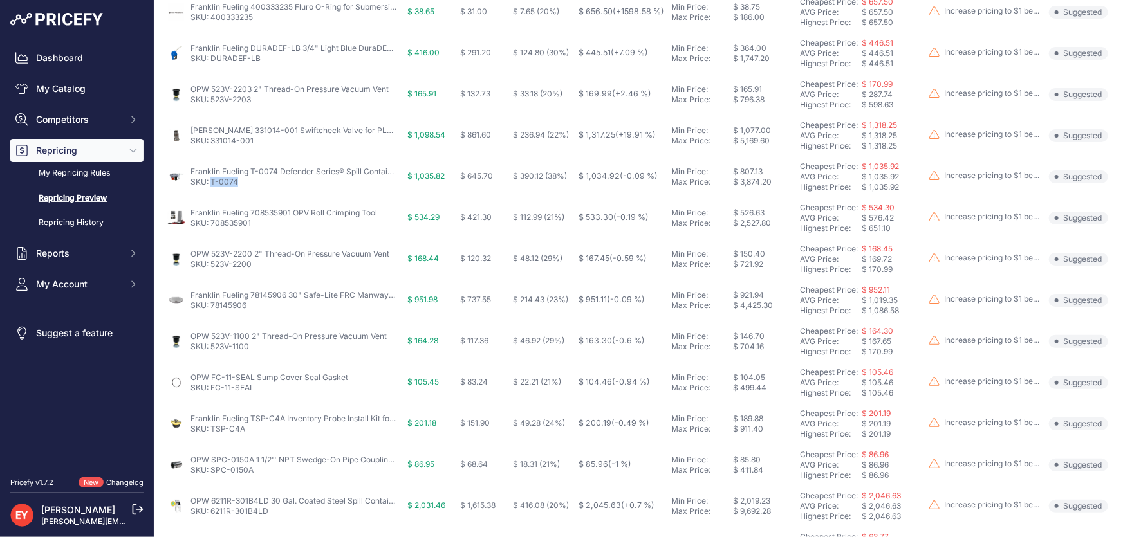
scroll to position [292, 0]
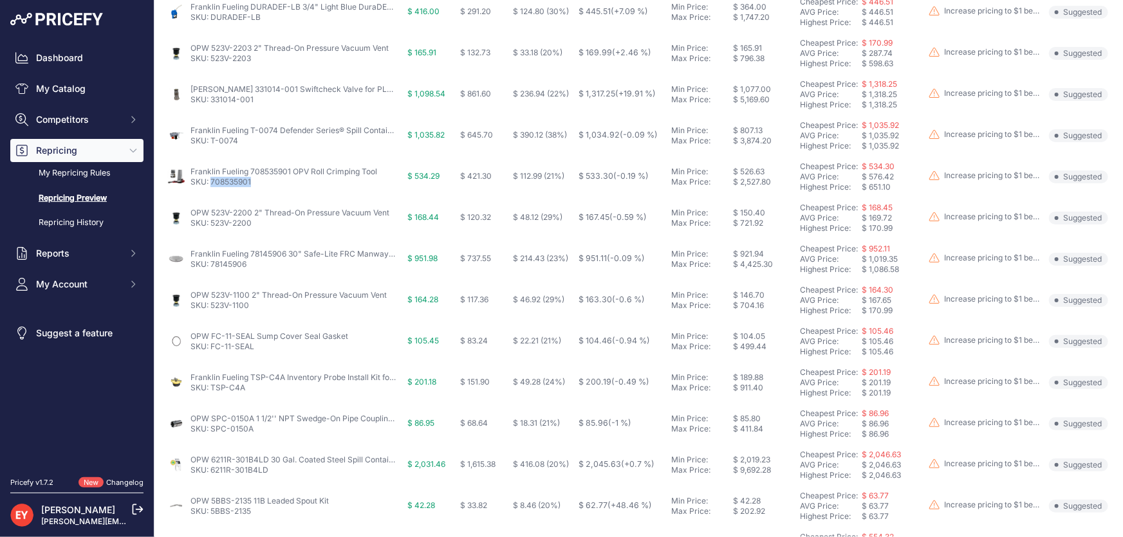
drag, startPoint x: 254, startPoint y: 181, endPoint x: 212, endPoint y: 187, distance: 42.2
click at [212, 187] on td "Franklin Fueling 708535901 OPV Roll Crimping Tool SKU: 708535901" at bounding box center [285, 176] width 240 height 41
drag, startPoint x: 254, startPoint y: 224, endPoint x: 210, endPoint y: 225, distance: 43.8
click at [210, 225] on p "SKU: 523V-2200" at bounding box center [289, 223] width 199 height 10
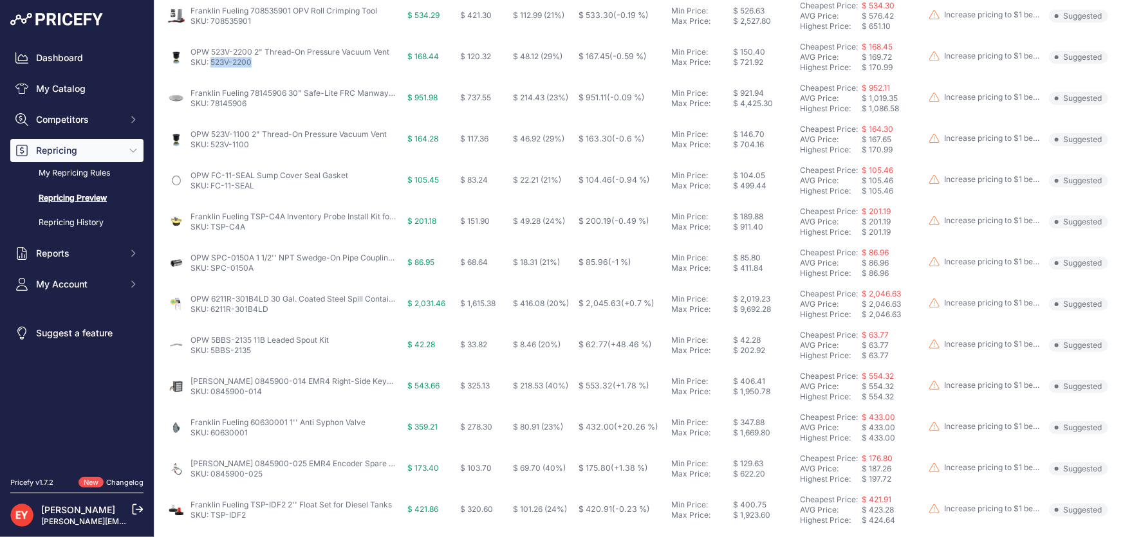
scroll to position [468, 0]
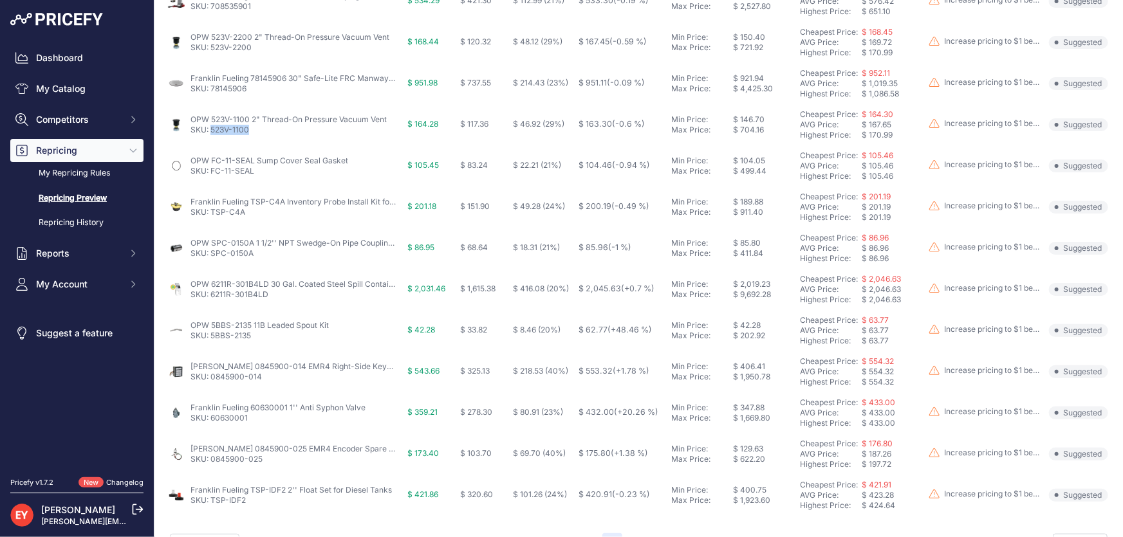
drag, startPoint x: 255, startPoint y: 129, endPoint x: 212, endPoint y: 134, distance: 43.3
click at [212, 134] on p "SKU: 523V-1100" at bounding box center [288, 130] width 196 height 10
drag, startPoint x: 262, startPoint y: 172, endPoint x: 212, endPoint y: 174, distance: 50.2
click at [212, 174] on p "SKU: FC-11-SEAL" at bounding box center [269, 171] width 158 height 10
drag, startPoint x: 251, startPoint y: 209, endPoint x: 210, endPoint y: 212, distance: 40.6
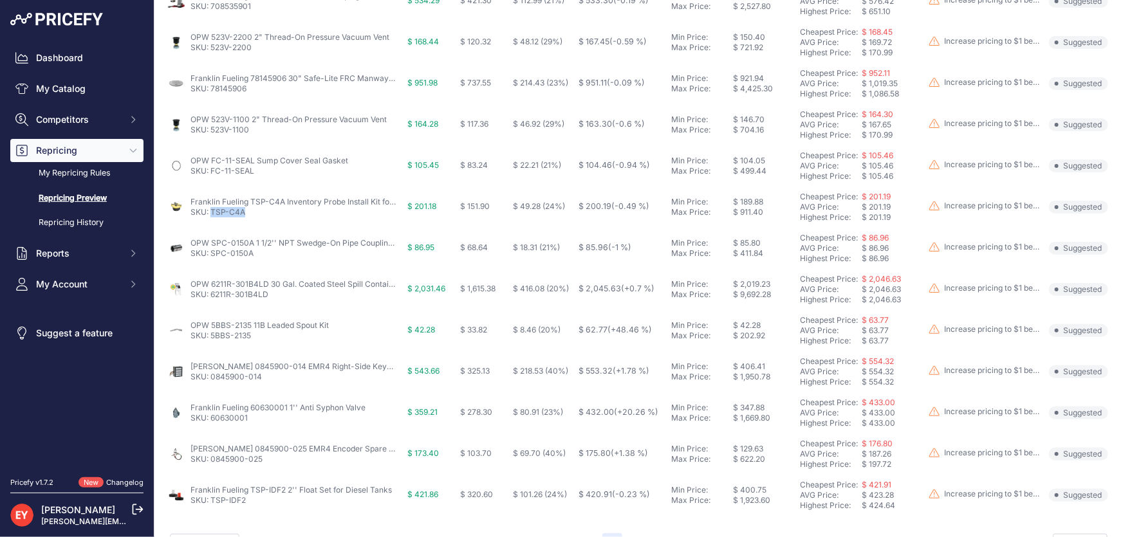
click at [210, 212] on p "SKU: TSP-C4A" at bounding box center [293, 212] width 206 height 10
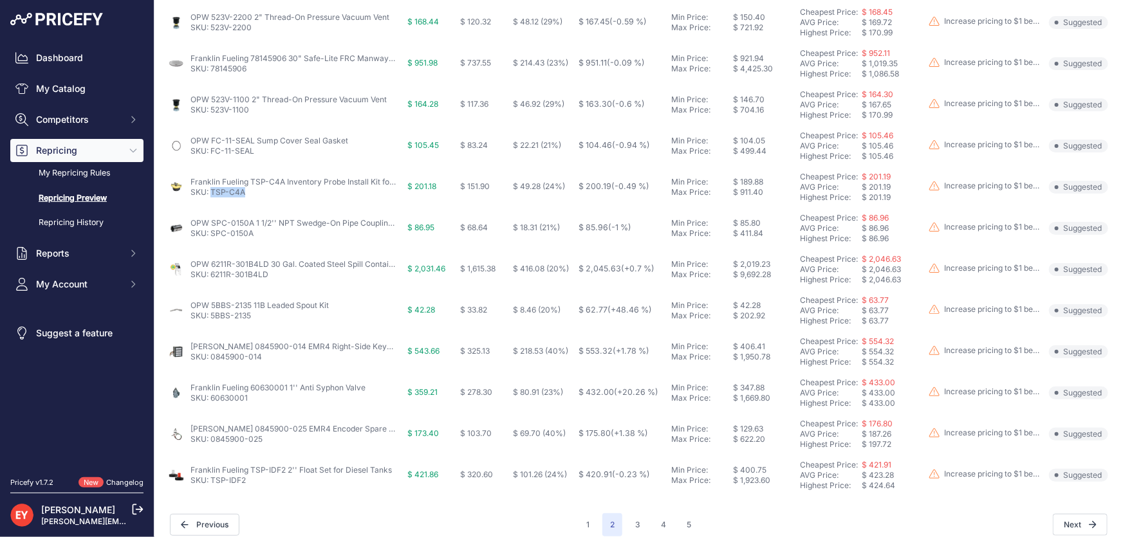
scroll to position [499, 0]
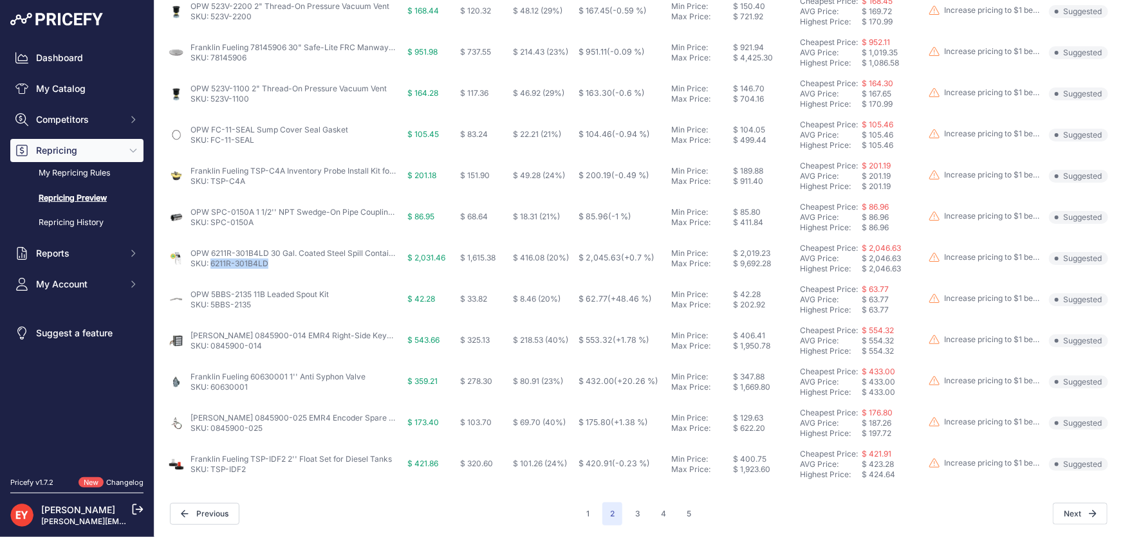
drag, startPoint x: 276, startPoint y: 264, endPoint x: 212, endPoint y: 265, distance: 64.3
click at [212, 265] on p "SKU: 6211R-301B4LD" at bounding box center [293, 264] width 206 height 10
drag, startPoint x: 241, startPoint y: 312, endPoint x: 209, endPoint y: 311, distance: 32.2
click at [209, 311] on td "OPW 5BBS-2135 11B Leaded Spout Kit SKU: 5BBS-2135" at bounding box center [285, 299] width 240 height 41
drag, startPoint x: 273, startPoint y: 342, endPoint x: 210, endPoint y: 345, distance: 63.2
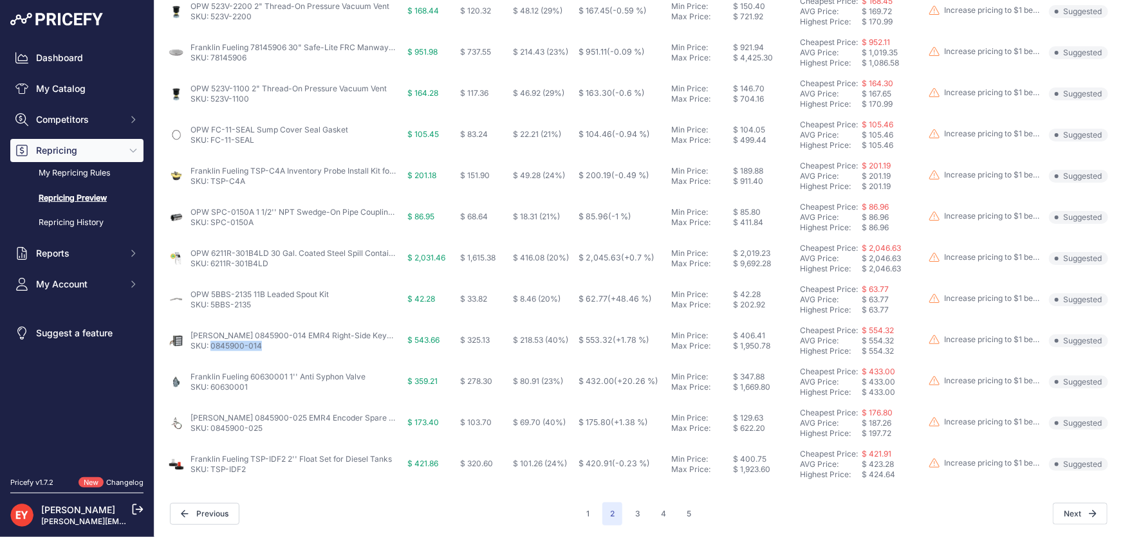
click at [210, 345] on p "SKU: 0845900-014" at bounding box center [293, 346] width 206 height 10
drag, startPoint x: 249, startPoint y: 389, endPoint x: 212, endPoint y: 389, distance: 37.3
click at [212, 389] on p "SKU: 60630001" at bounding box center [277, 387] width 175 height 10
drag, startPoint x: 264, startPoint y: 436, endPoint x: 212, endPoint y: 437, distance: 52.1
click at [212, 437] on td "Veeder-Root 0845900-025 EMR4 Encoder Spare Kit SKU: 0845900-025" at bounding box center [285, 423] width 240 height 41
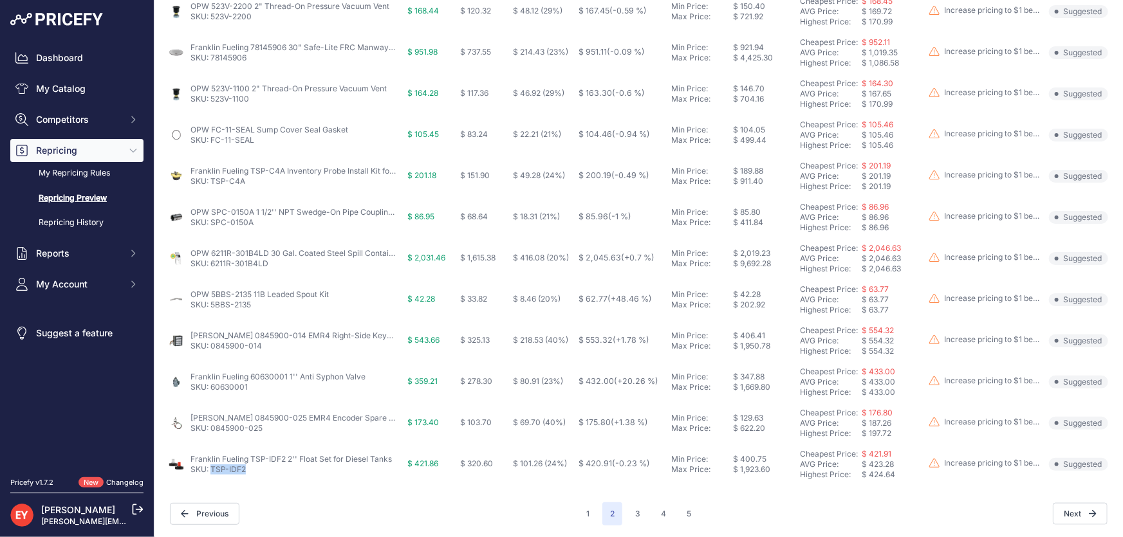
drag, startPoint x: 251, startPoint y: 472, endPoint x: 212, endPoint y: 474, distance: 39.3
click at [212, 474] on td "Franklin Fueling TSP-IDF2 2'' Float Set for Diesel Tanks SKU: TSP-IDF2" at bounding box center [285, 464] width 240 height 41
click at [629, 511] on button "3" at bounding box center [637, 513] width 21 height 23
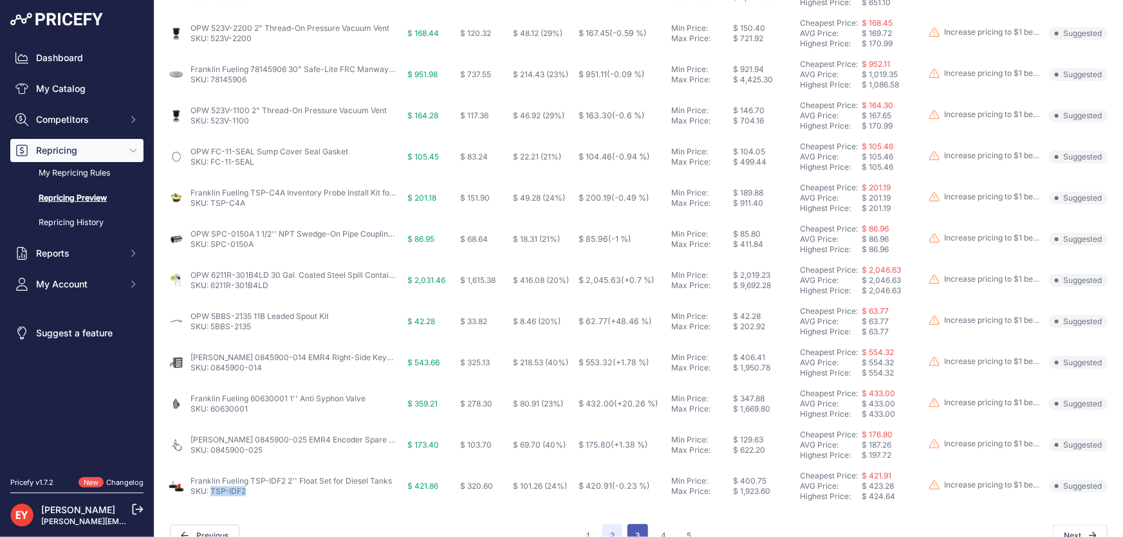
scroll to position [521, 0]
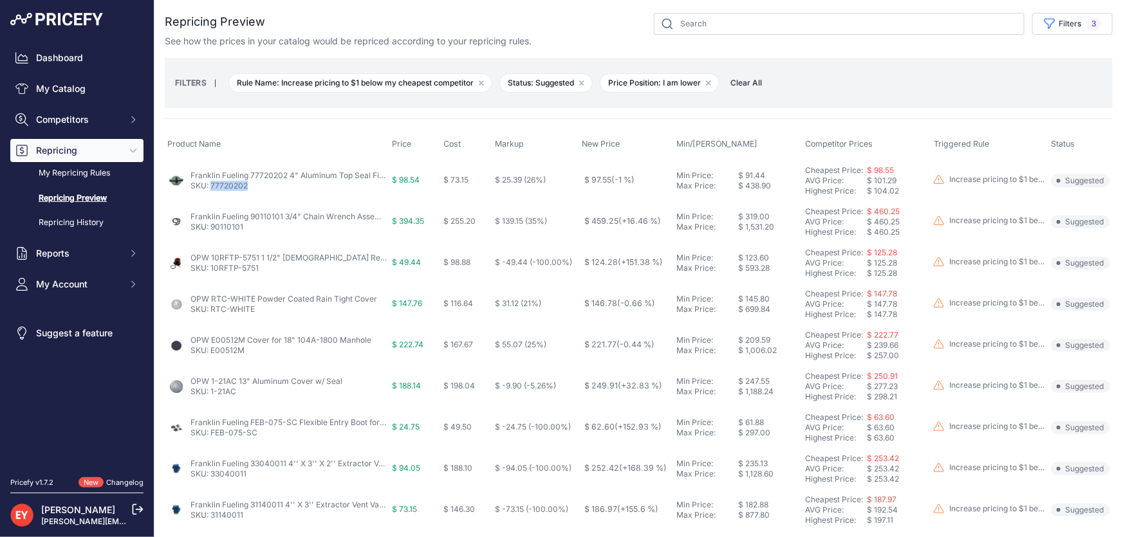
drag, startPoint x: 244, startPoint y: 187, endPoint x: 212, endPoint y: 187, distance: 32.2
click at [212, 187] on p "SKU: 77720202" at bounding box center [288, 186] width 196 height 10
drag, startPoint x: 235, startPoint y: 234, endPoint x: 212, endPoint y: 234, distance: 22.5
click at [212, 234] on td "Franklin Fueling 90110101 3/4" Chain Wrench Assembly SKU: 90110101" at bounding box center [277, 221] width 225 height 41
drag, startPoint x: 262, startPoint y: 275, endPoint x: 212, endPoint y: 275, distance: 50.8
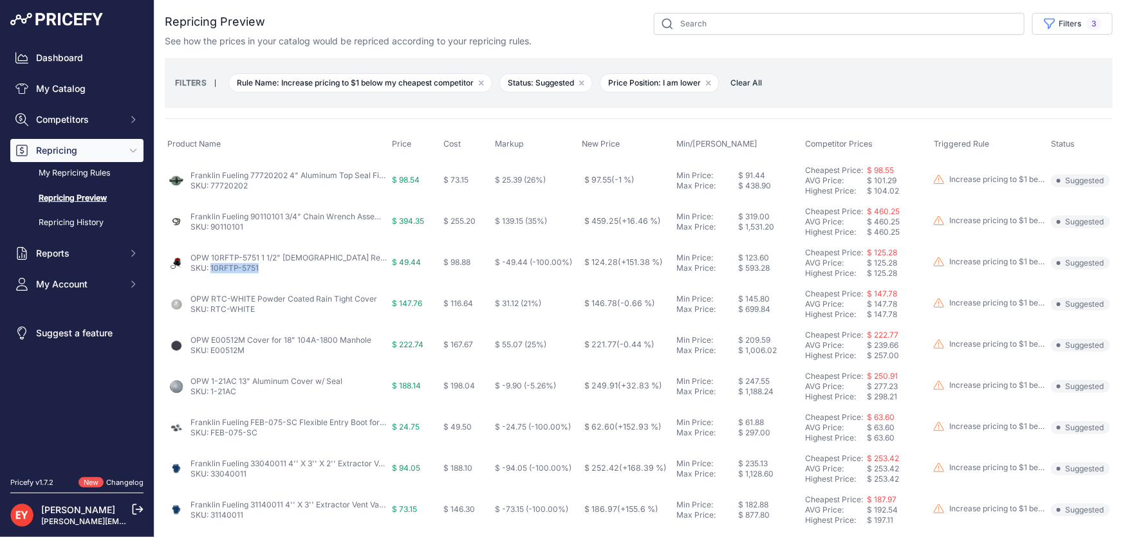
click at [212, 275] on td "OPW 10RFTP-5751 1 1/2" Female Replacement Valve Top SKU: 10RFTP-5751" at bounding box center [277, 263] width 225 height 41
drag, startPoint x: 261, startPoint y: 311, endPoint x: 210, endPoint y: 312, distance: 50.8
click at [210, 312] on p "SKU: RTC-WHITE" at bounding box center [283, 309] width 187 height 10
drag, startPoint x: 239, startPoint y: 355, endPoint x: 211, endPoint y: 356, distance: 28.3
click at [211, 356] on td "OPW E00512M Cover for 18" 104A-1800 Manhole SKU: E00512M" at bounding box center [277, 345] width 225 height 41
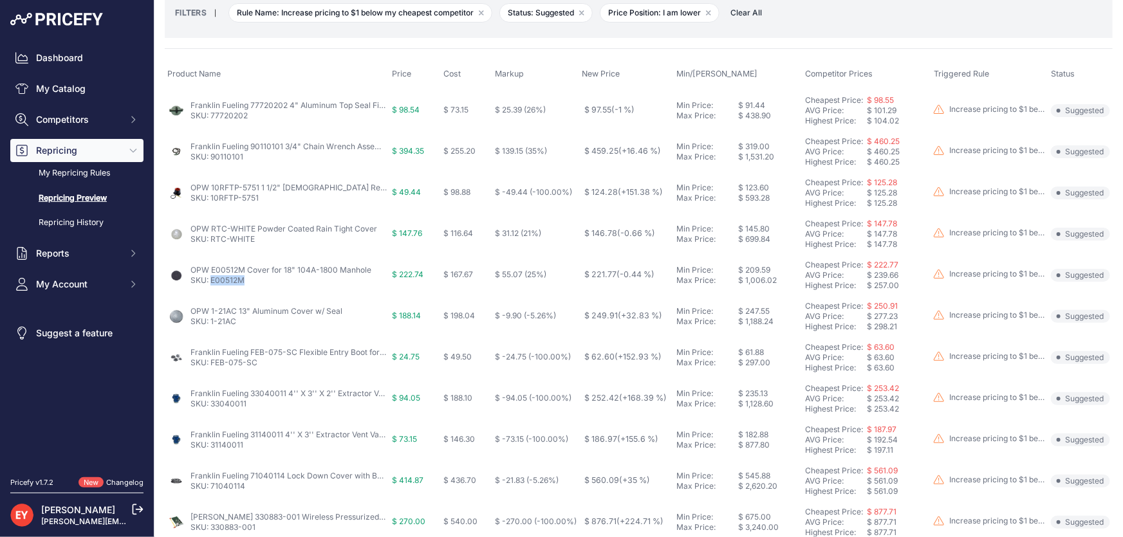
scroll to position [234, 0]
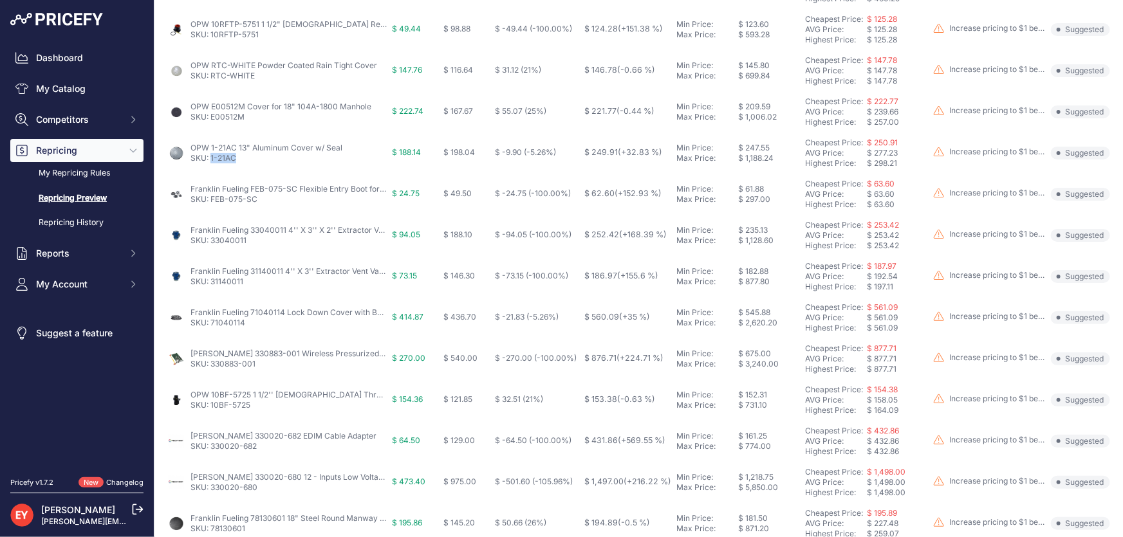
drag, startPoint x: 237, startPoint y: 160, endPoint x: 210, endPoint y: 161, distance: 27.1
click at [210, 161] on p "SKU: 1-21AC" at bounding box center [266, 158] width 152 height 10
drag, startPoint x: 262, startPoint y: 198, endPoint x: 210, endPoint y: 199, distance: 52.1
click at [210, 199] on p "SKU: FEB-075-SC" at bounding box center [288, 199] width 196 height 10
drag, startPoint x: 252, startPoint y: 243, endPoint x: 212, endPoint y: 246, distance: 40.7
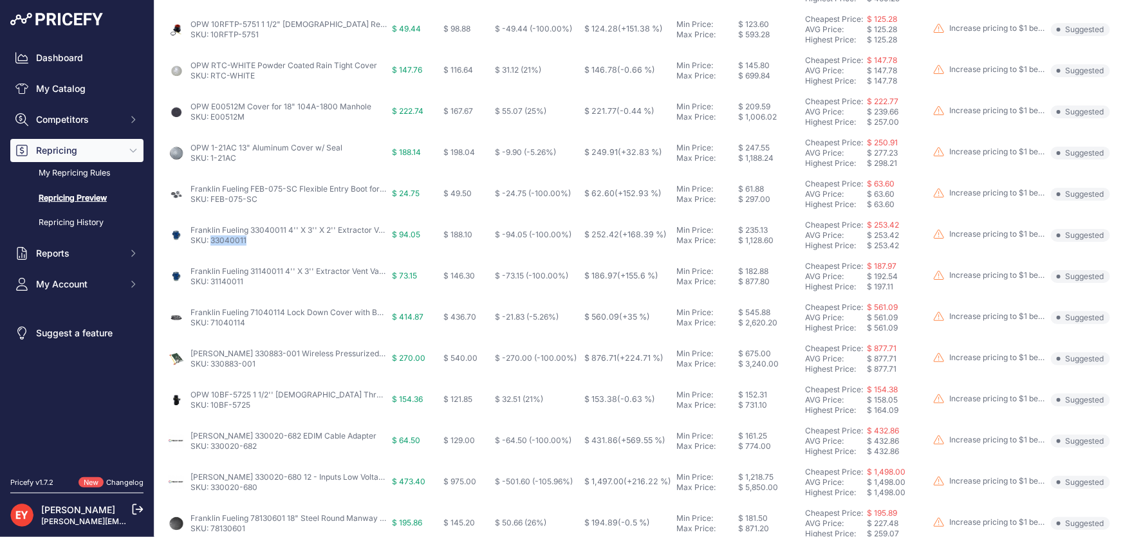
click at [212, 246] on td "Franklin Fueling 33040011 4'' X 3'' X 2'' Extractor Vent Valve without Cage SKU…" at bounding box center [277, 235] width 225 height 41
drag, startPoint x: 256, startPoint y: 281, endPoint x: 212, endPoint y: 282, distance: 43.8
click at [212, 282] on p "SKU: 31140011" at bounding box center [288, 282] width 196 height 10
drag, startPoint x: 252, startPoint y: 325, endPoint x: 212, endPoint y: 327, distance: 40.6
click at [212, 327] on td "Franklin Fueling 71040114 Lock Down Cover with Base SKU: 71040114" at bounding box center [277, 317] width 225 height 41
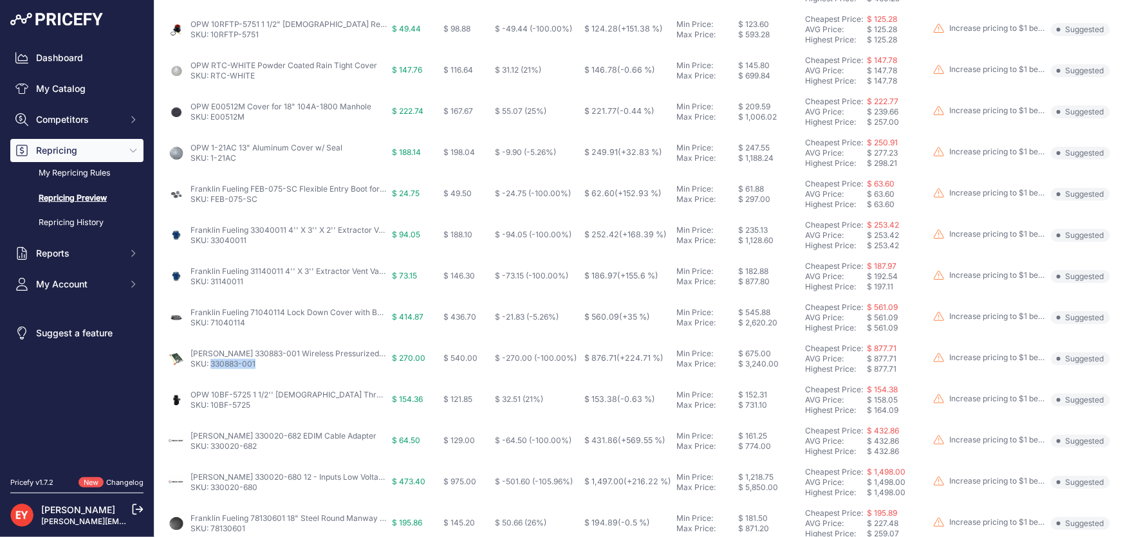
drag, startPoint x: 262, startPoint y: 365, endPoint x: 212, endPoint y: 370, distance: 51.1
click at [212, 370] on td "Veeder-Root 330883-001 Wireless Pressurized Line Leak Communications Interface …" at bounding box center [277, 358] width 225 height 41
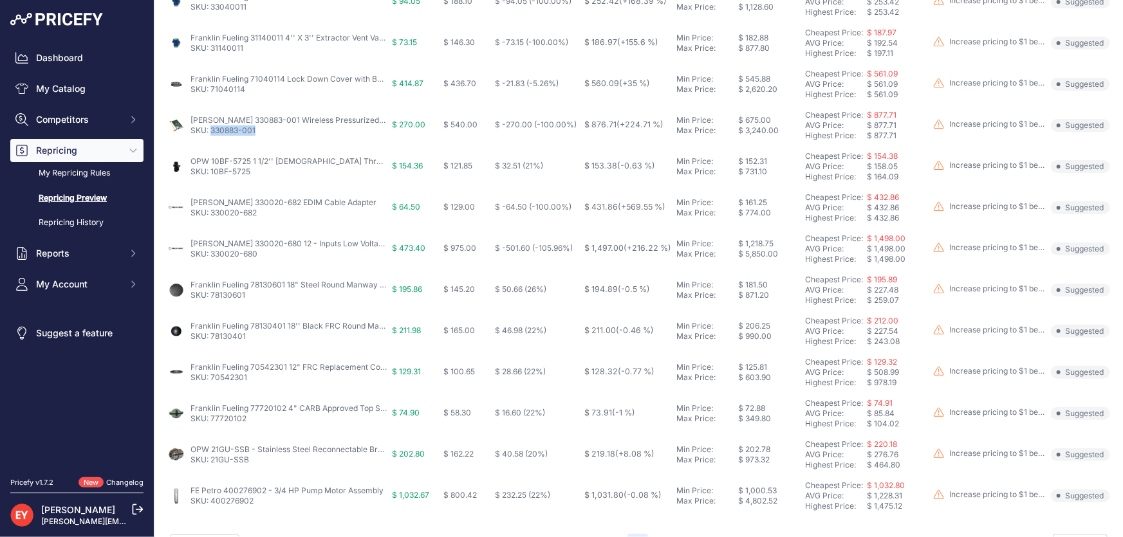
scroll to position [468, 0]
drag, startPoint x: 259, startPoint y: 172, endPoint x: 212, endPoint y: 178, distance: 46.6
click at [212, 178] on td "OPW 10BF-5725 1 1/2'' Female Threaded Top Connection Valve SKU: 10BF-5725" at bounding box center [277, 165] width 225 height 41
drag, startPoint x: 261, startPoint y: 217, endPoint x: 212, endPoint y: 220, distance: 49.0
click at [212, 220] on td "Veeder-Root 330020-682 EDIM Cable Adapter SKU: 330020-682" at bounding box center [277, 207] width 225 height 41
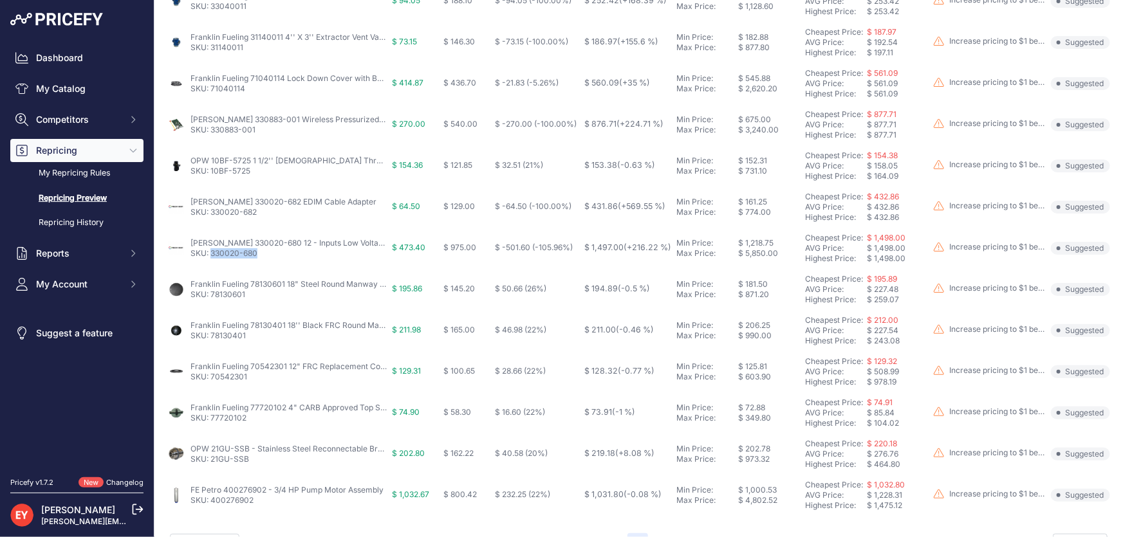
drag, startPoint x: 264, startPoint y: 258, endPoint x: 211, endPoint y: 259, distance: 53.4
click at [211, 259] on td "Veeder-Root 330020-680 12 - Inputs Low Voltage Dispenser Interface Module SKU: …" at bounding box center [277, 248] width 225 height 41
drag, startPoint x: 253, startPoint y: 295, endPoint x: 212, endPoint y: 296, distance: 40.6
click at [212, 296] on p "SKU: 78130601" at bounding box center [288, 295] width 196 height 10
drag, startPoint x: 257, startPoint y: 341, endPoint x: 211, endPoint y: 342, distance: 46.3
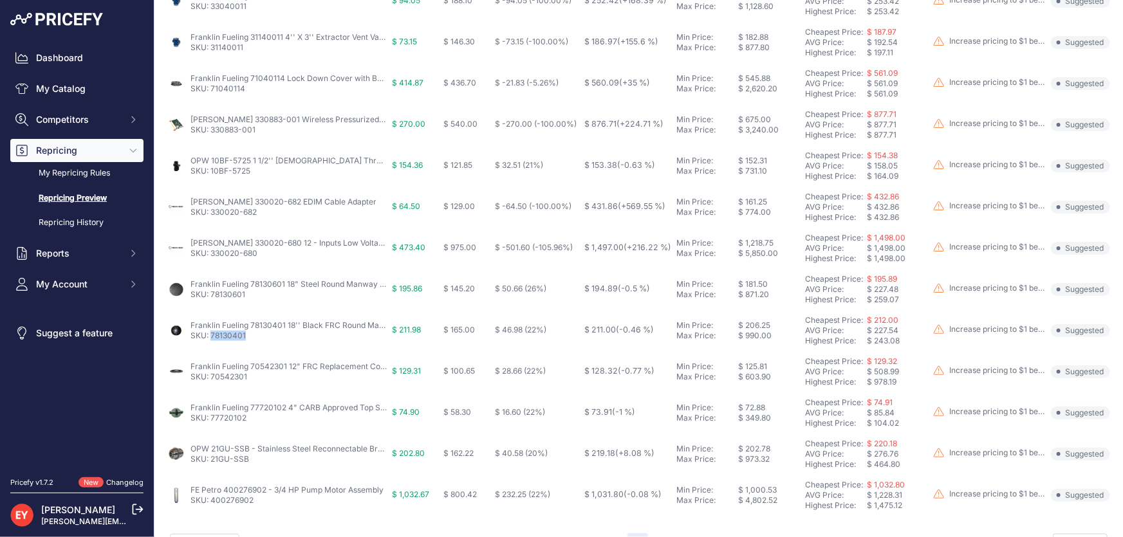
click at [211, 342] on td "Franklin Fueling 78130401 18'' Black FRC Round Manway Cover SKU: 78130401" at bounding box center [277, 330] width 225 height 41
drag, startPoint x: 228, startPoint y: 383, endPoint x: 212, endPoint y: 380, distance: 17.0
click at [212, 380] on p "SKU: 70542301" at bounding box center [288, 377] width 196 height 10
drag, startPoint x: 250, startPoint y: 414, endPoint x: 212, endPoint y: 419, distance: 38.9
click at [212, 419] on p "SKU: 77720102" at bounding box center [288, 418] width 196 height 10
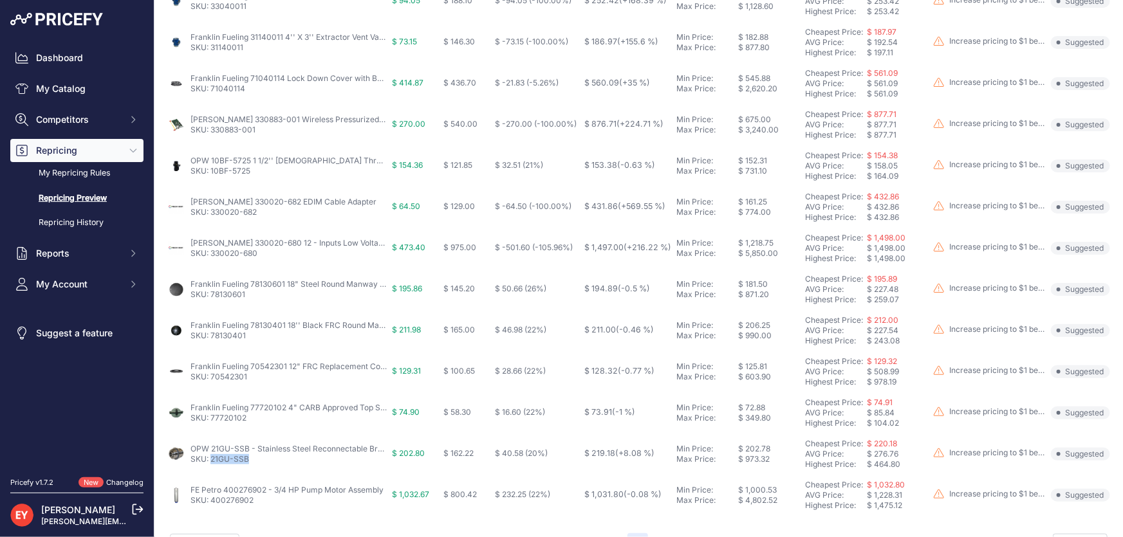
drag, startPoint x: 244, startPoint y: 460, endPoint x: 210, endPoint y: 460, distance: 34.1
click at [210, 460] on p "SKU: 21GU-SSB" at bounding box center [288, 459] width 196 height 10
drag, startPoint x: 261, startPoint y: 498, endPoint x: 210, endPoint y: 499, distance: 51.5
click at [210, 499] on p "SKU: 400276902" at bounding box center [286, 500] width 193 height 10
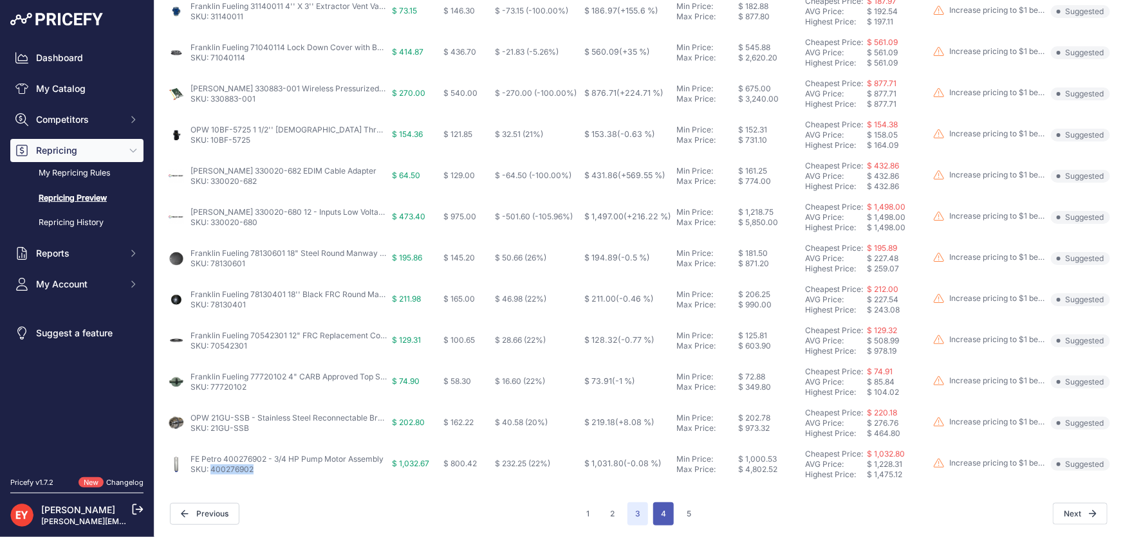
click at [653, 515] on button "4" at bounding box center [663, 513] width 21 height 23
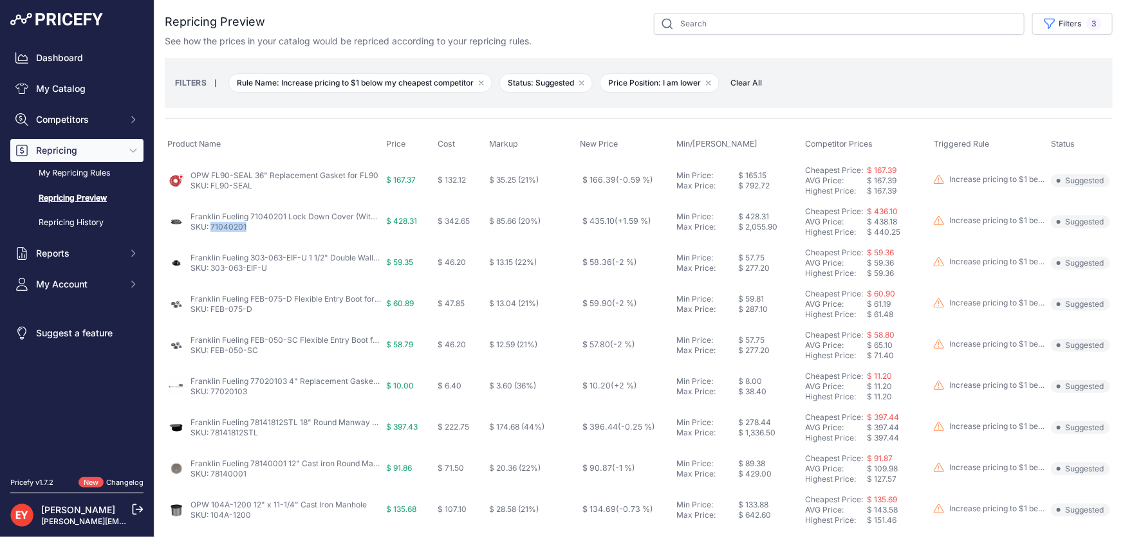
drag, startPoint x: 255, startPoint y: 232, endPoint x: 210, endPoint y: 232, distance: 45.0
click at [210, 232] on td "Franklin Fueling 71040201 Lock Down Cover (Without Base) SKU: 71040201" at bounding box center [274, 221] width 219 height 41
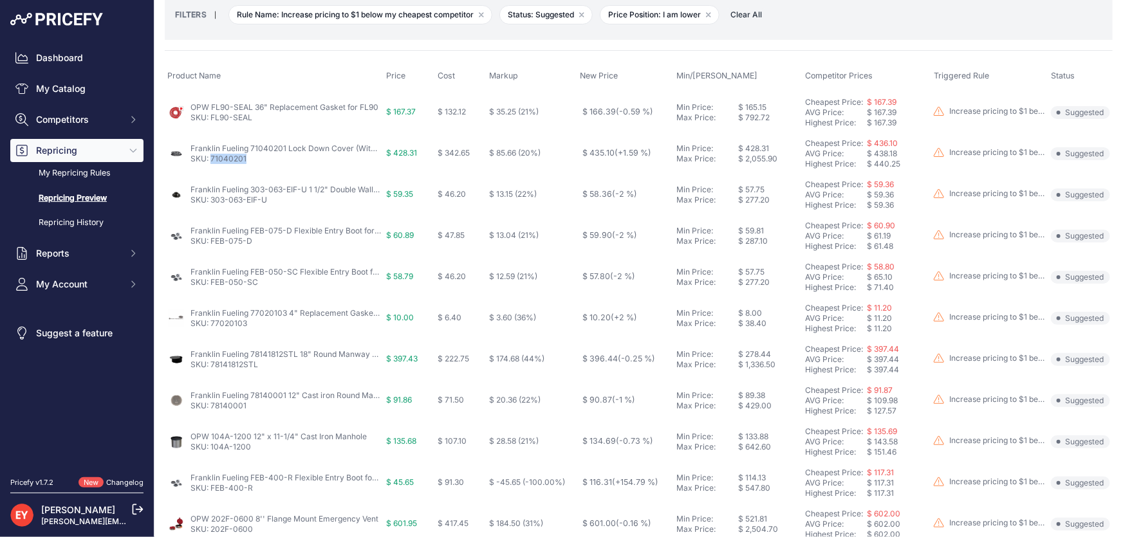
scroll to position [116, 0]
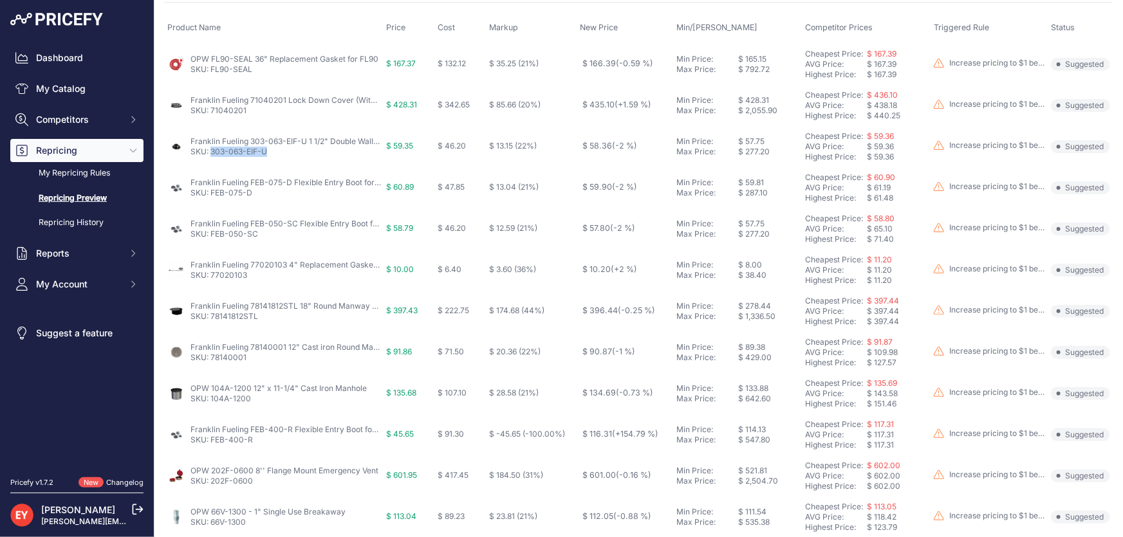
drag, startPoint x: 273, startPoint y: 151, endPoint x: 211, endPoint y: 160, distance: 63.1
click at [211, 160] on td "Franklin Fueling 303-063-EIF-U 1 1/2" Double Wall Electrofusion Entry Boot SKU:…" at bounding box center [274, 146] width 219 height 41
drag, startPoint x: 264, startPoint y: 190, endPoint x: 212, endPoint y: 194, distance: 52.9
click at [212, 194] on p "SKU: FEB-075-D" at bounding box center [285, 193] width 190 height 10
drag, startPoint x: 259, startPoint y: 236, endPoint x: 212, endPoint y: 237, distance: 46.3
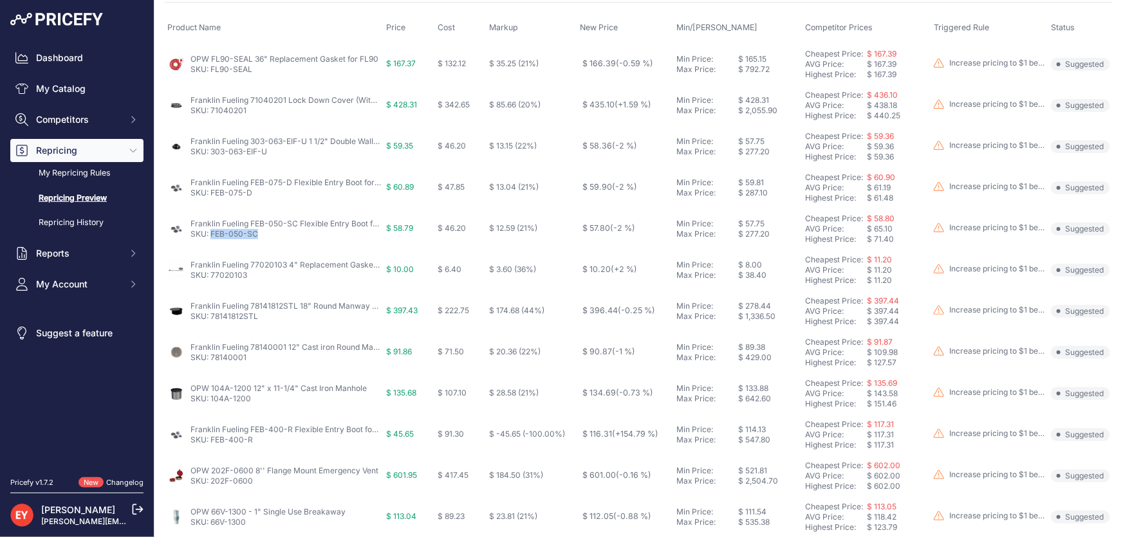
click at [212, 237] on p "SKU: FEB-050-SC" at bounding box center [285, 234] width 190 height 10
drag, startPoint x: 264, startPoint y: 277, endPoint x: 210, endPoint y: 279, distance: 54.7
click at [210, 279] on td "Franklin Fueling 77020103 4" Replacement Gasket for Fill Adapters SKU: 77020103" at bounding box center [274, 270] width 219 height 41
drag, startPoint x: 264, startPoint y: 315, endPoint x: 212, endPoint y: 321, distance: 52.5
click at [212, 321] on td "Franklin Fueling 78141812STL 18" Round Manway w/ Steel Cover SKU: 78141812STL" at bounding box center [274, 311] width 219 height 41
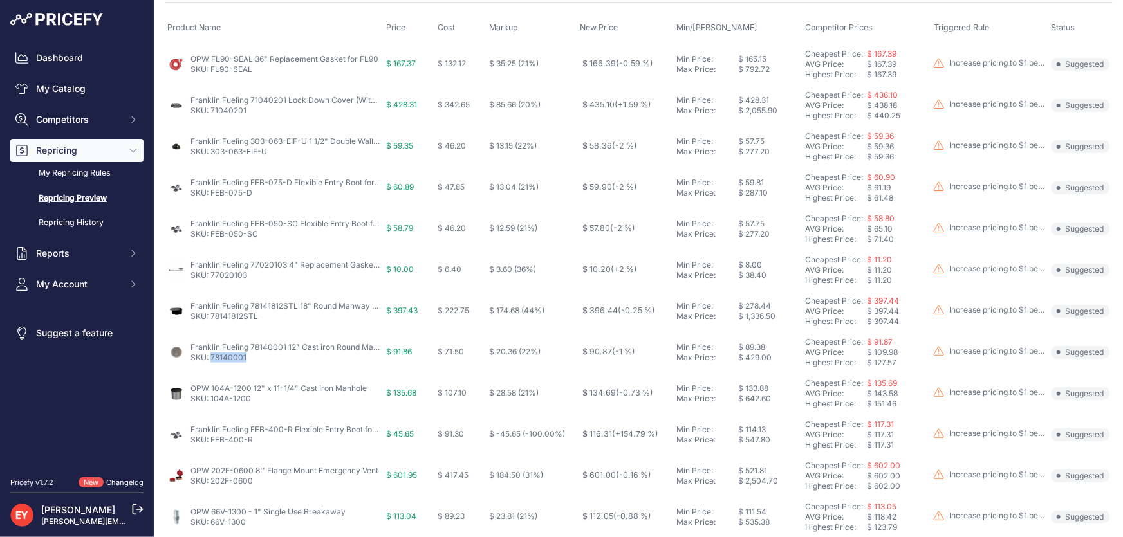
drag, startPoint x: 255, startPoint y: 360, endPoint x: 210, endPoint y: 363, distance: 45.8
click at [210, 363] on td "Franklin Fueling 78140001 12" Cast iron Round Manway Cover SKU: 78140001" at bounding box center [274, 352] width 219 height 41
drag, startPoint x: 261, startPoint y: 401, endPoint x: 210, endPoint y: 402, distance: 51.5
click at [210, 402] on p "SKU: 104A-1200" at bounding box center [278, 399] width 176 height 10
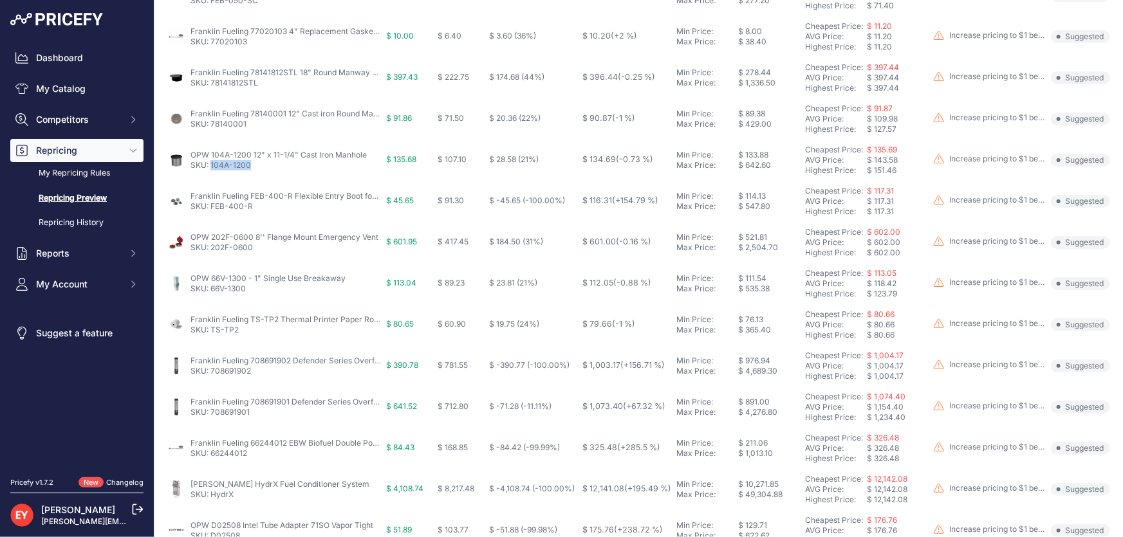
scroll to position [351, 0]
drag, startPoint x: 259, startPoint y: 206, endPoint x: 212, endPoint y: 212, distance: 47.3
click at [212, 212] on td "Franklin Fueling FEB-400-R Flexible Entry Boot for 4" Single Wall Fiberglass SK…" at bounding box center [274, 200] width 219 height 41
drag, startPoint x: 257, startPoint y: 247, endPoint x: 212, endPoint y: 251, distance: 45.2
click at [212, 251] on td "OPW 202F-0600 8'' Flange Mount Emergency Vent SKU: 202F-0600" at bounding box center [274, 241] width 219 height 41
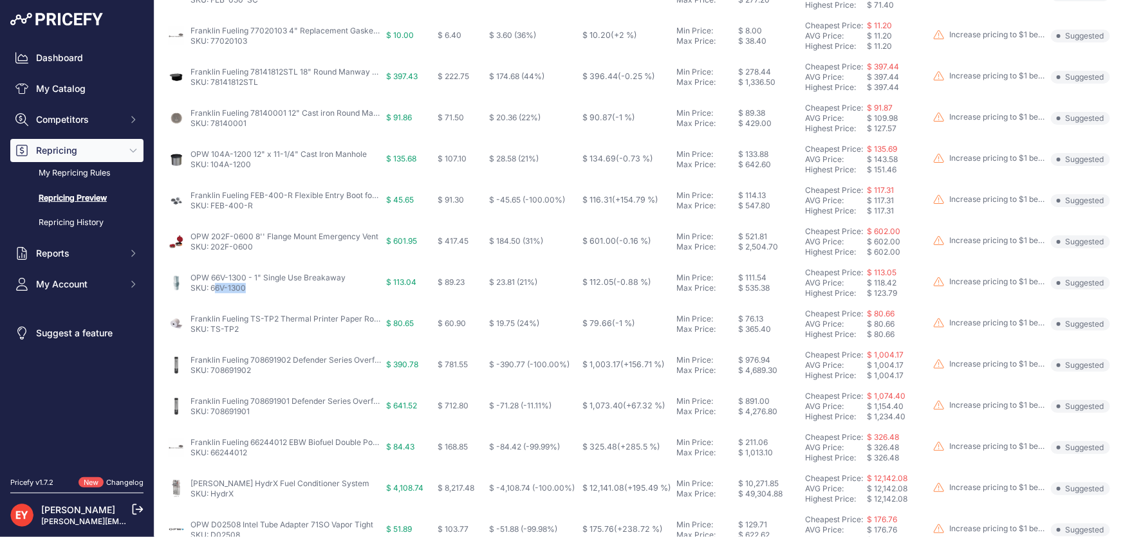
drag, startPoint x: 245, startPoint y: 289, endPoint x: 214, endPoint y: 295, distance: 32.2
click at [214, 295] on td "OPW 66V-1300 - 1" Single Use Breakaway SKU: 66V-1300" at bounding box center [274, 282] width 219 height 41
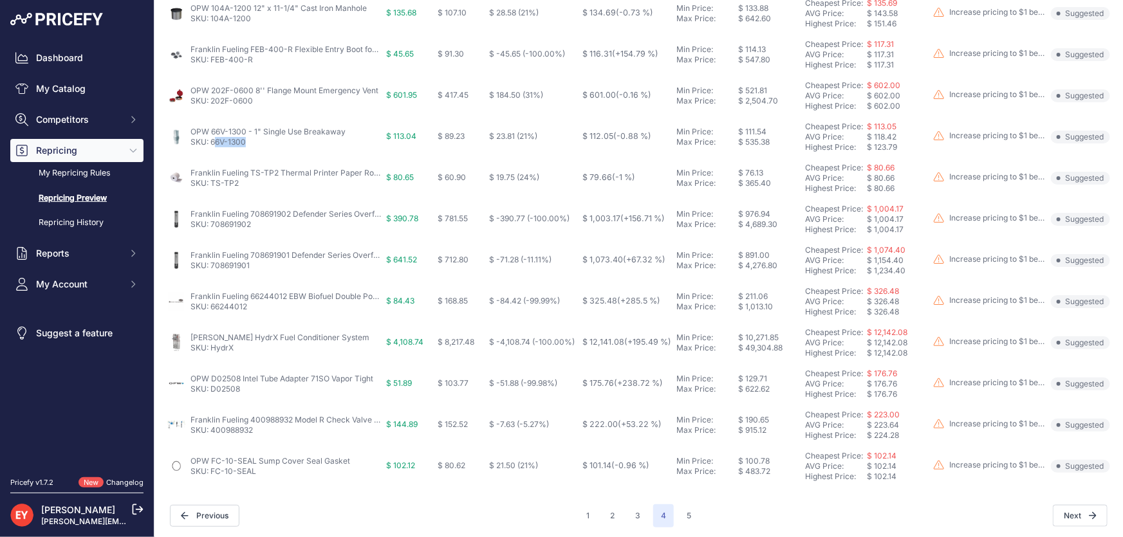
scroll to position [499, 0]
drag, startPoint x: 257, startPoint y: 226, endPoint x: 212, endPoint y: 231, distance: 45.3
click at [212, 231] on td "Franklin Fueling 708691902 Defender Series Overfill Prevention Valve w/ 5' Top …" at bounding box center [274, 217] width 219 height 41
drag, startPoint x: 251, startPoint y: 268, endPoint x: 211, endPoint y: 273, distance: 40.2
click at [211, 273] on td "Franklin Fueling 708691901 Defender Series Overfill Prevention Valve w/ 5' Top …" at bounding box center [274, 258] width 219 height 41
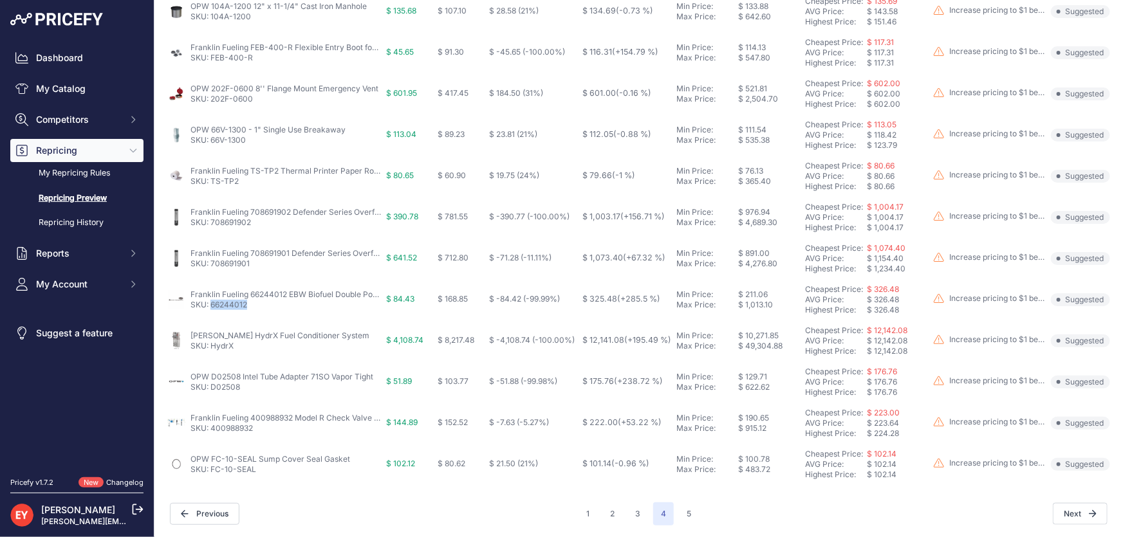
drag, startPoint x: 252, startPoint y: 305, endPoint x: 212, endPoint y: 309, distance: 39.4
click at [212, 309] on td "Franklin Fueling 66244012 EBW Biofuel Double Poppet Female Impact Valve SKU: 66…" at bounding box center [274, 299] width 219 height 41
drag, startPoint x: 249, startPoint y: 386, endPoint x: 211, endPoint y: 390, distance: 38.2
click at [211, 390] on p "SKU: D02508" at bounding box center [281, 387] width 183 height 10
drag, startPoint x: 257, startPoint y: 436, endPoint x: 212, endPoint y: 434, distance: 45.1
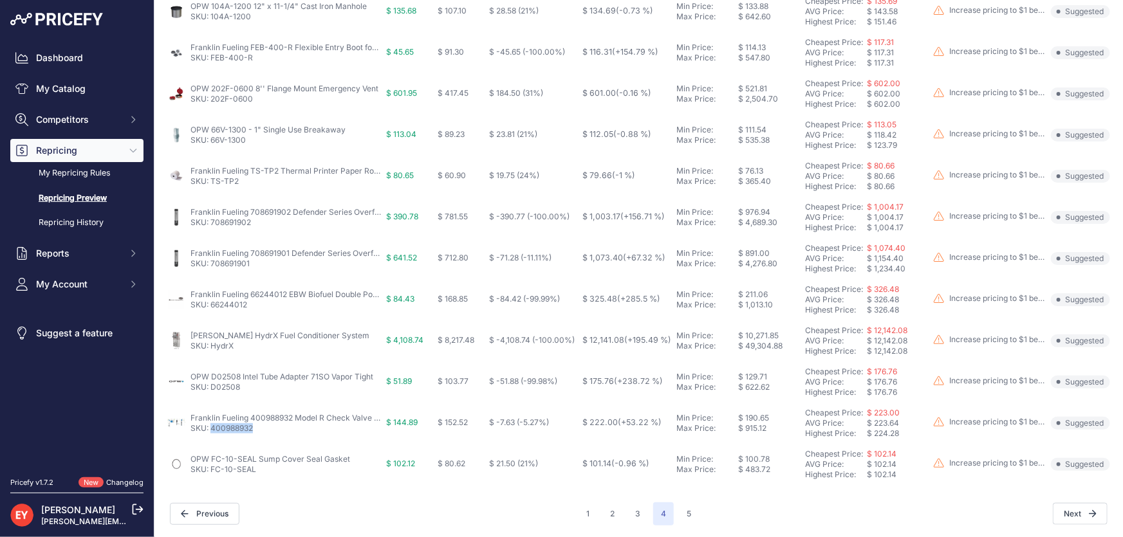
click at [212, 434] on td "Franklin Fueling 400988932 Model R Check Valve for Veeder-Root™ PLLD (400988934…" at bounding box center [274, 423] width 219 height 41
click at [680, 511] on button "5" at bounding box center [689, 513] width 20 height 23
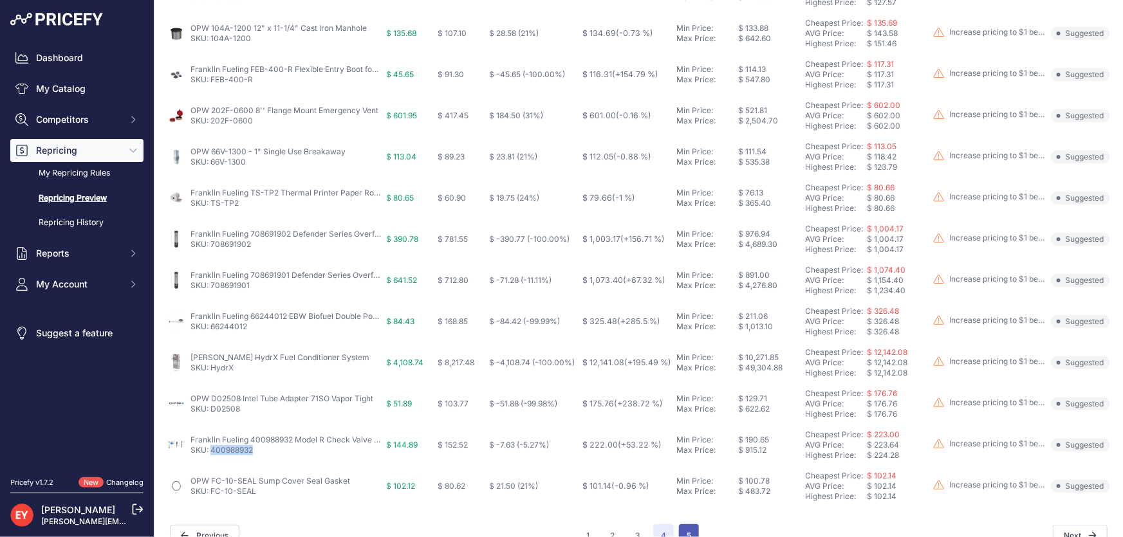
scroll to position [521, 0]
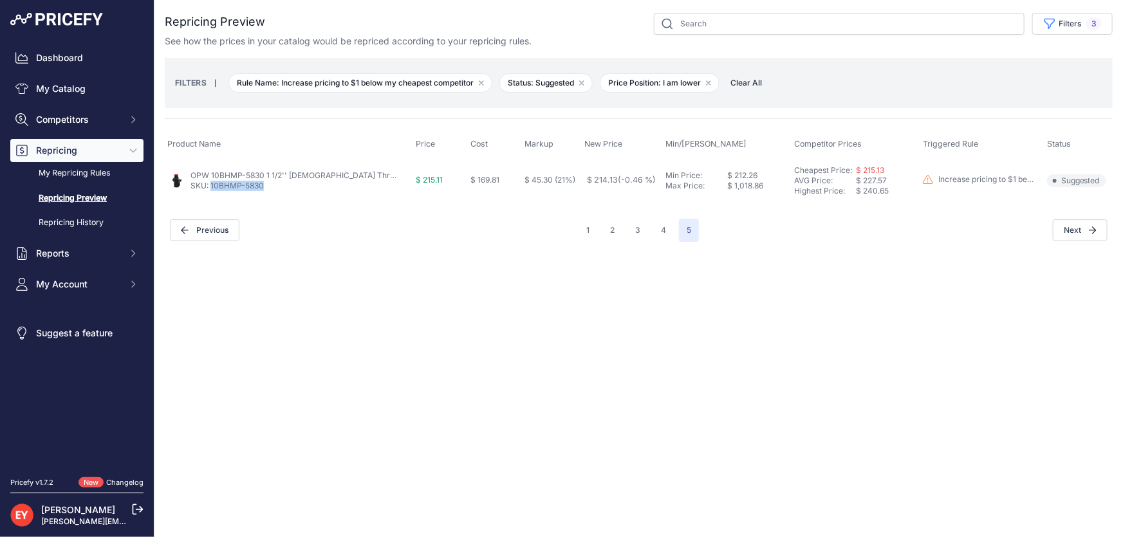
drag, startPoint x: 269, startPoint y: 188, endPoint x: 212, endPoint y: 189, distance: 57.3
click at [212, 189] on p "SKU: 10BHMP-5830" at bounding box center [293, 186] width 206 height 10
click at [753, 83] on span "Clear All" at bounding box center [746, 83] width 44 height 13
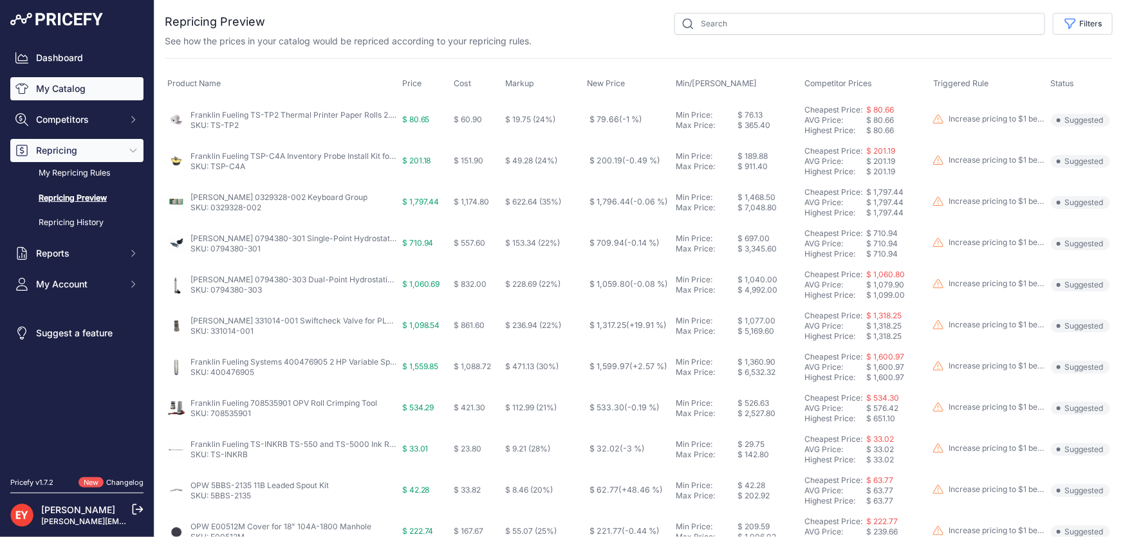
click at [71, 86] on link "My Catalog" at bounding box center [76, 88] width 133 height 23
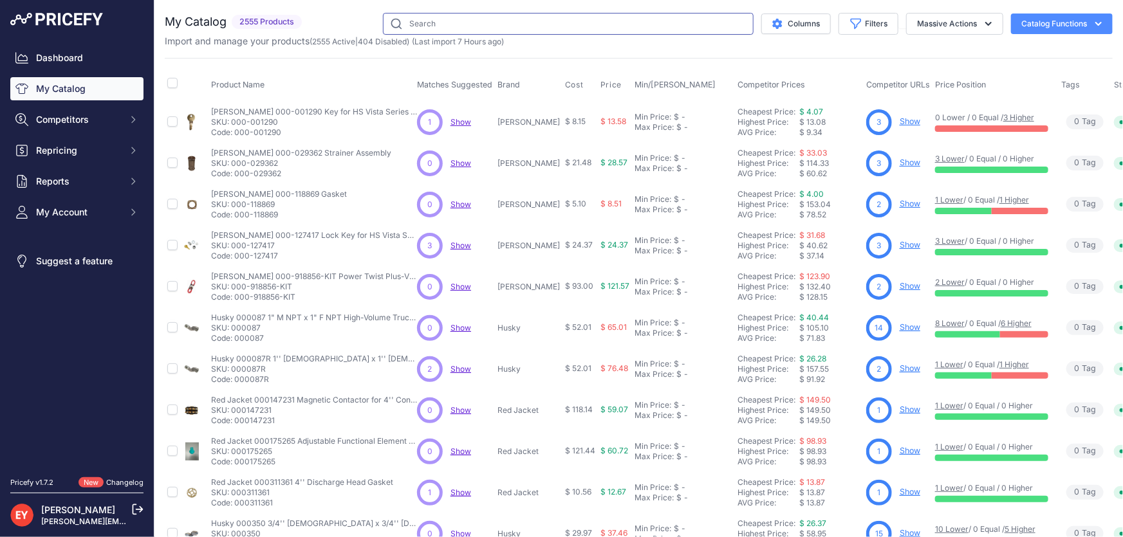
click at [612, 19] on input "text" at bounding box center [568, 24] width 371 height 22
paste input "162503-01"
type input "162503-01"
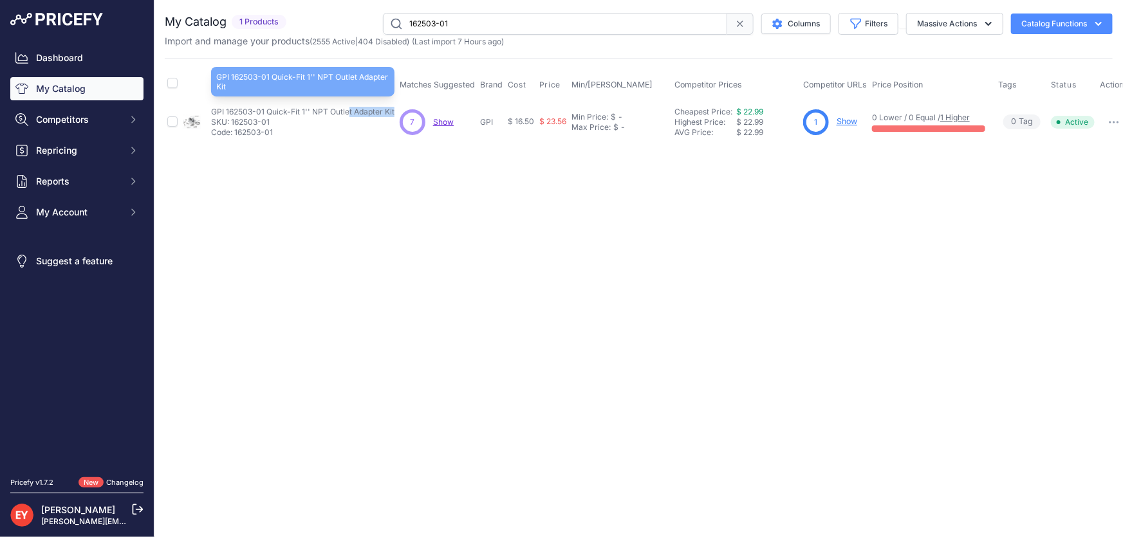
drag, startPoint x: 211, startPoint y: 110, endPoint x: 263, endPoint y: 111, distance: 52.1
click at [263, 111] on p "GPI 162503-01 Quick-Fit 1'' NPT Outlet Adapter Kit" at bounding box center [302, 112] width 183 height 10
copy p "GPI 162503-01"
click at [851, 122] on link "Show" at bounding box center [846, 121] width 21 height 10
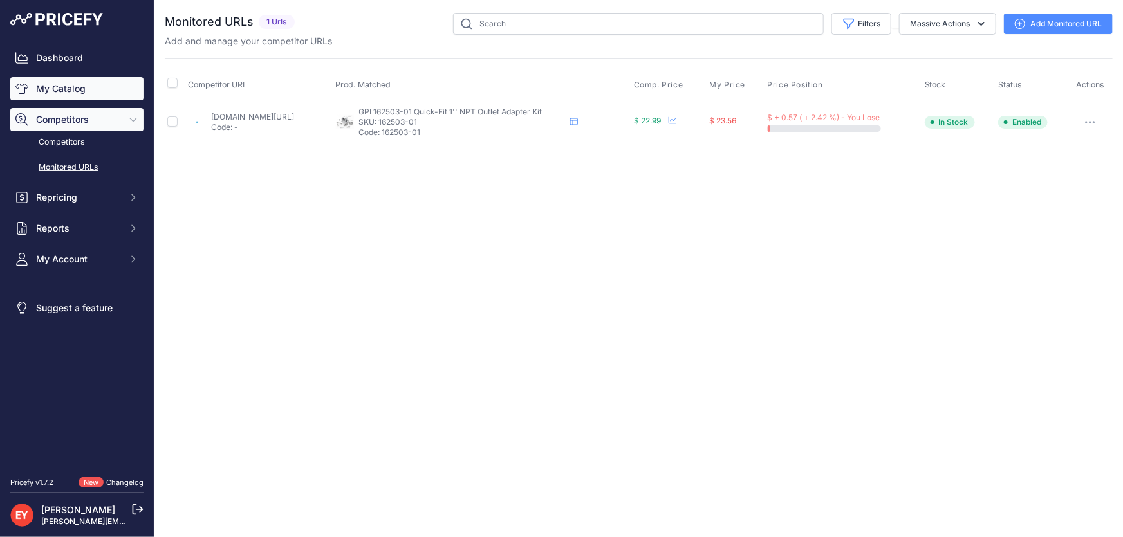
click at [34, 97] on link "My Catalog" at bounding box center [76, 88] width 133 height 23
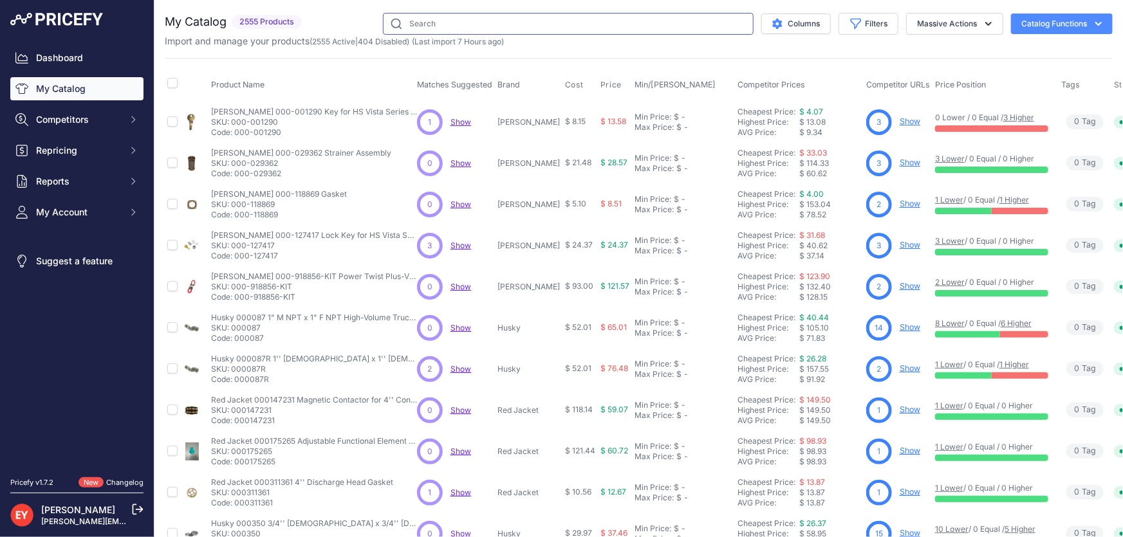
click at [432, 28] on input "text" at bounding box center [568, 24] width 371 height 22
paste input "88035002"
type input "88035002"
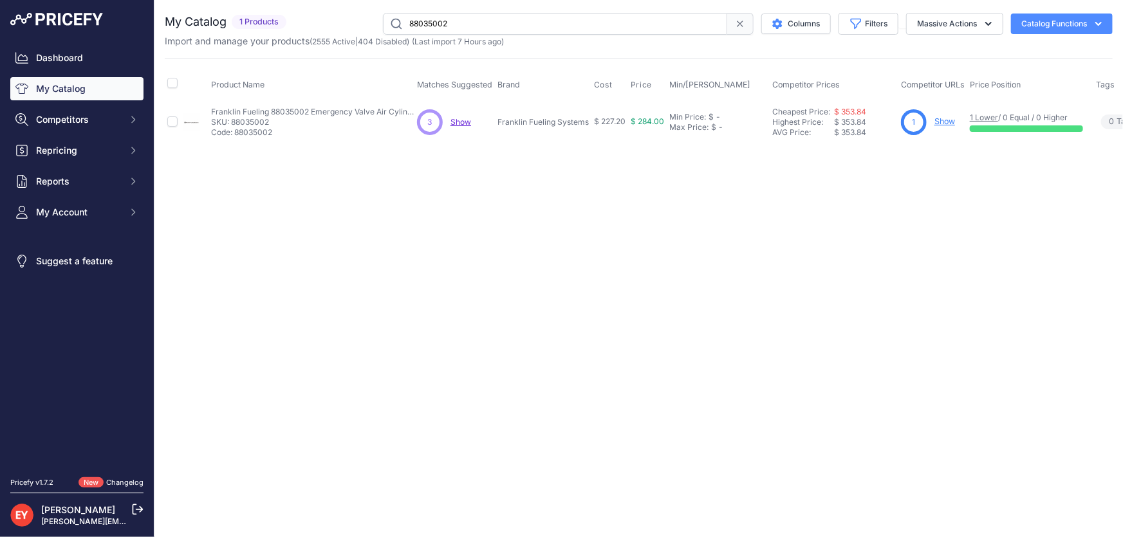
click at [949, 120] on link "Show" at bounding box center [944, 121] width 21 height 10
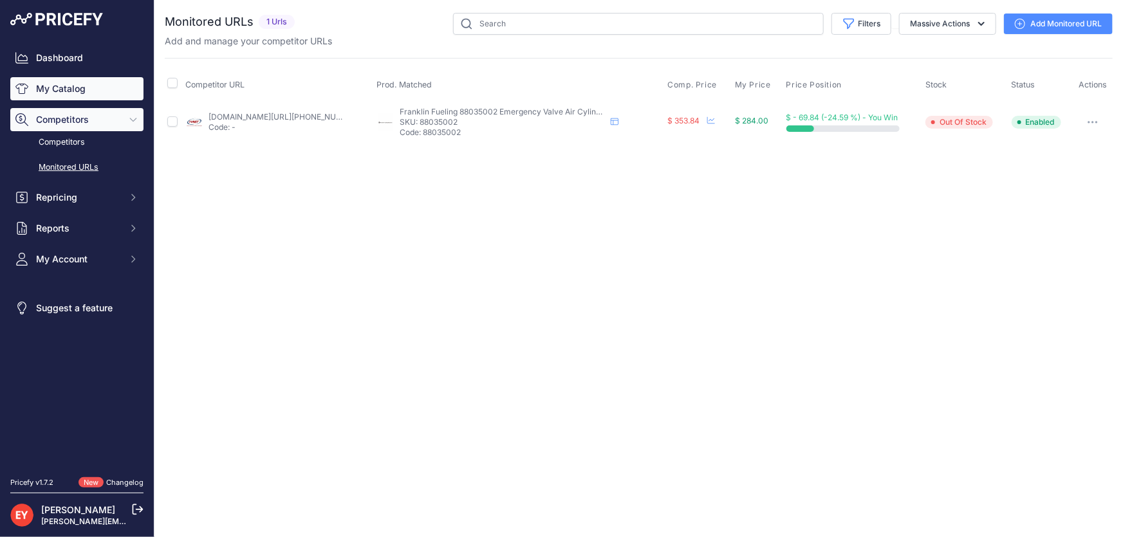
click at [44, 95] on link "My Catalog" at bounding box center [76, 88] width 133 height 23
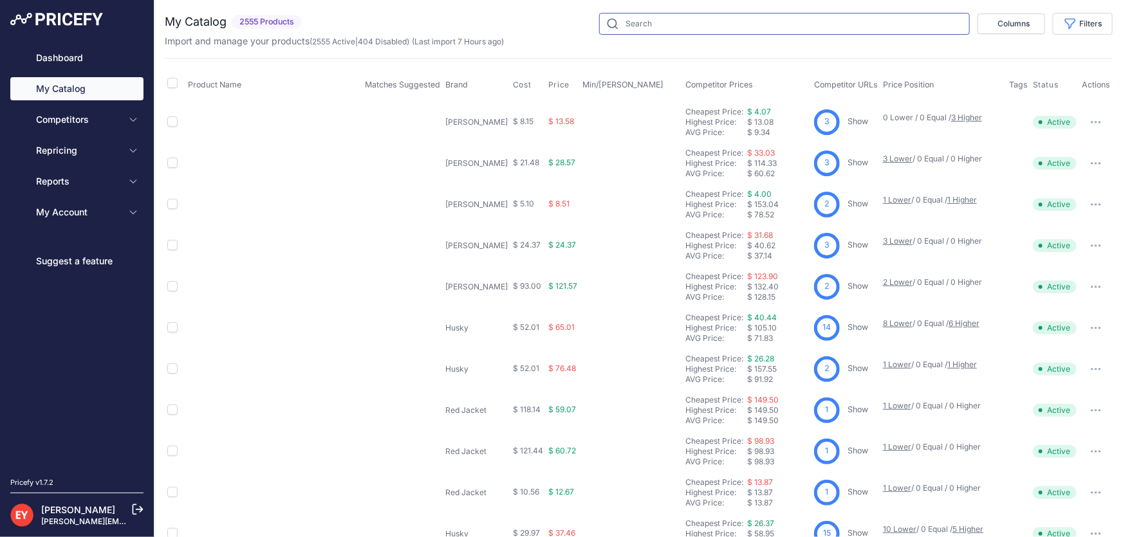
click at [611, 28] on input "text" at bounding box center [784, 24] width 371 height 22
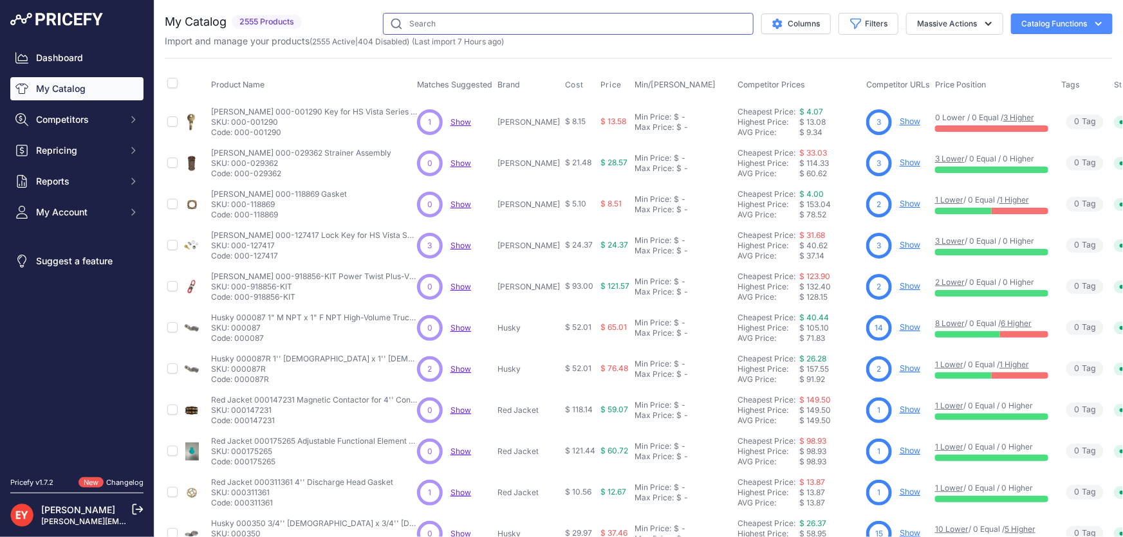
paste input "400818921"
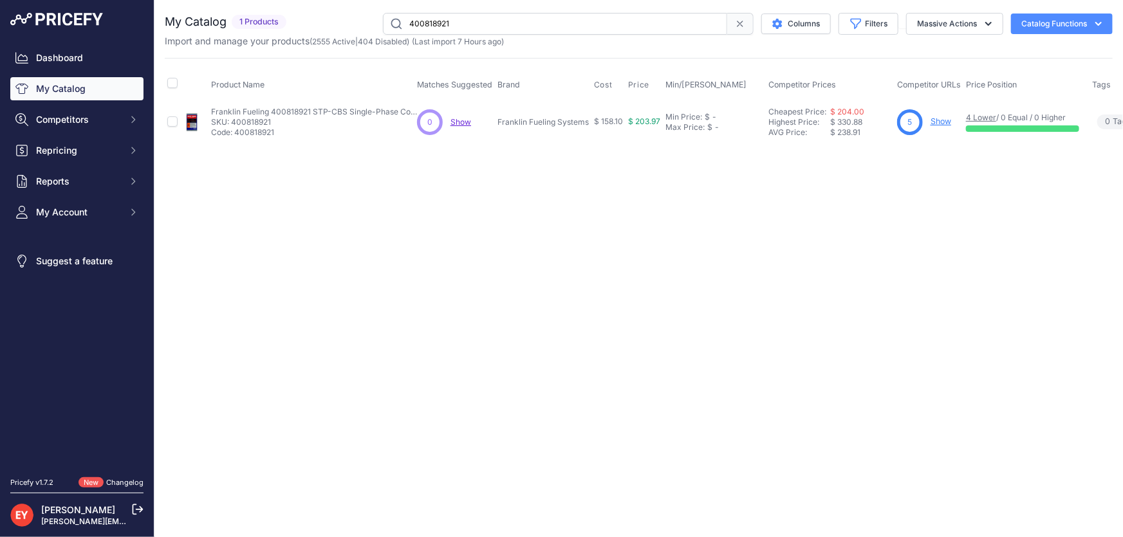
drag, startPoint x: 495, startPoint y: 32, endPoint x: 392, endPoint y: 29, distance: 103.0
click at [392, 29] on input "400818921" at bounding box center [555, 24] width 344 height 22
paste input "301-3080"
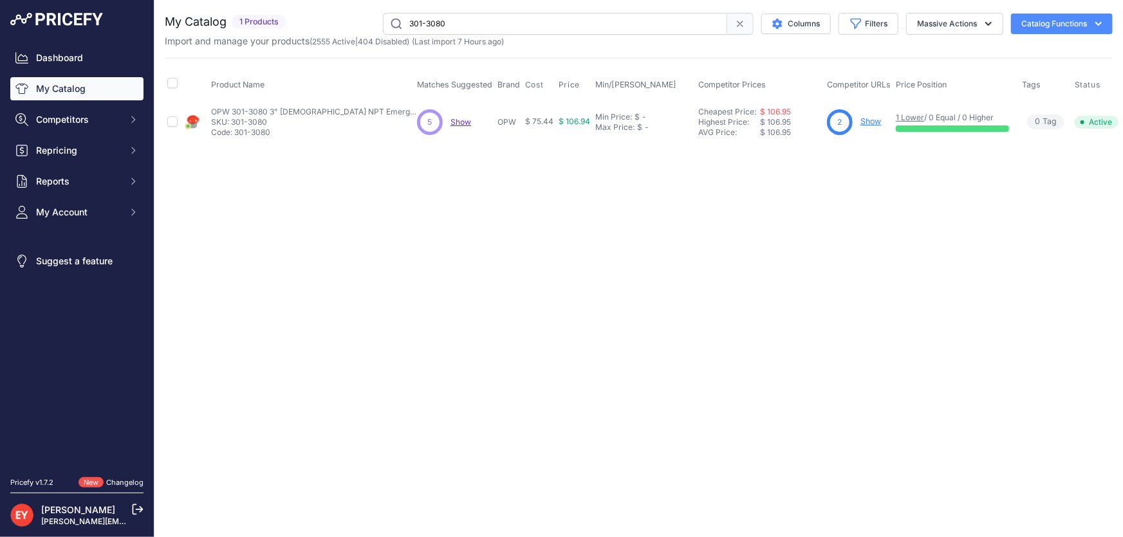
drag, startPoint x: 505, startPoint y: 16, endPoint x: 403, endPoint y: 31, distance: 103.4
click at [403, 31] on input "301-3080" at bounding box center [555, 24] width 344 height 22
paste input "400333235"
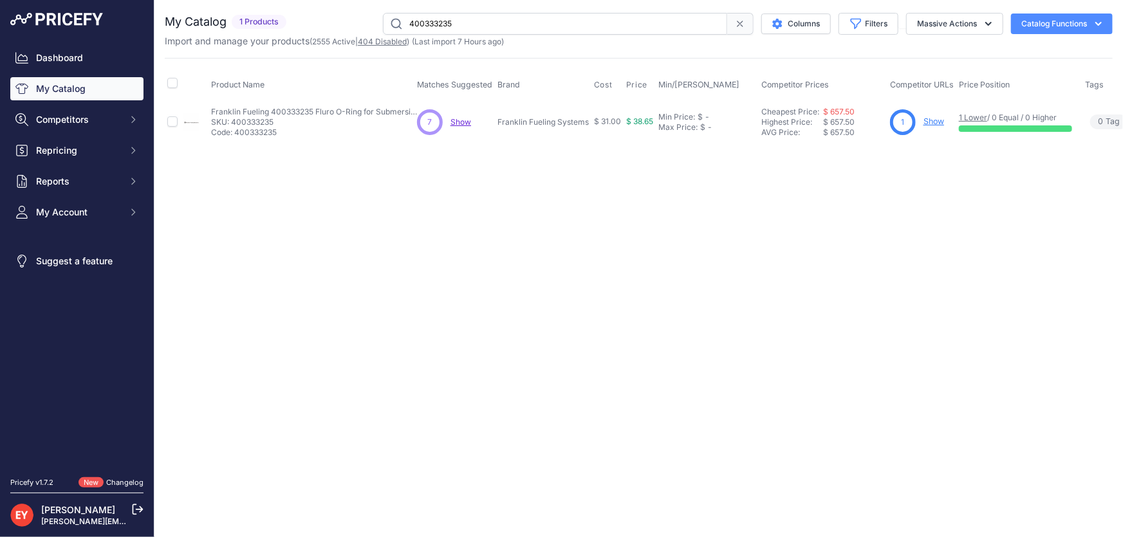
drag, startPoint x: 503, startPoint y: 24, endPoint x: 392, endPoint y: 41, distance: 111.8
click at [392, 41] on div "My Catalog 1 Products" at bounding box center [639, 30] width 948 height 35
paste input "331014-001"
drag, startPoint x: 486, startPoint y: 19, endPoint x: 385, endPoint y: 23, distance: 101.7
click at [385, 23] on input "331014-001" at bounding box center [555, 24] width 344 height 22
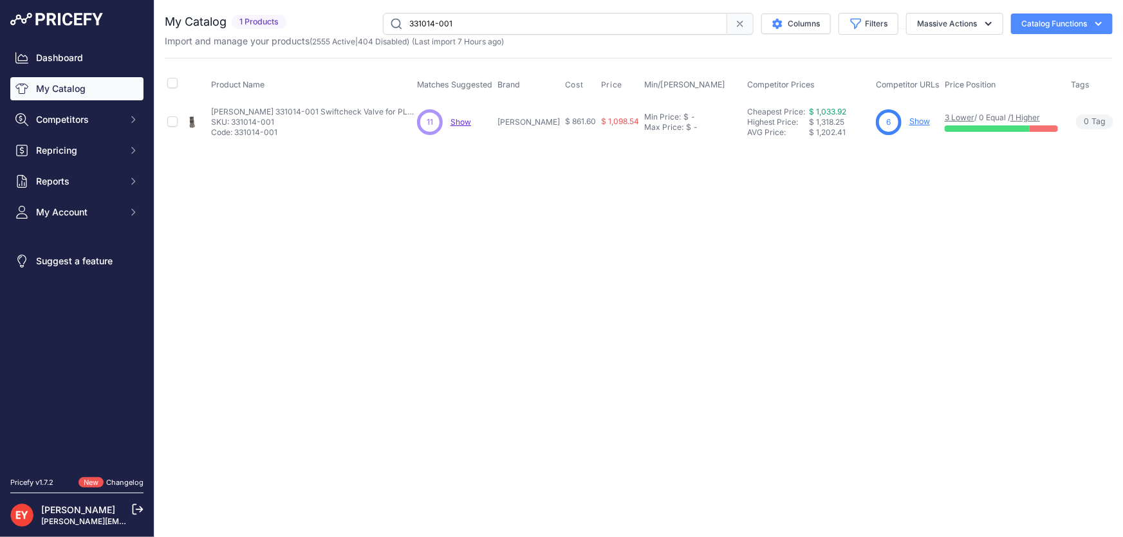
paste input "T-0074"
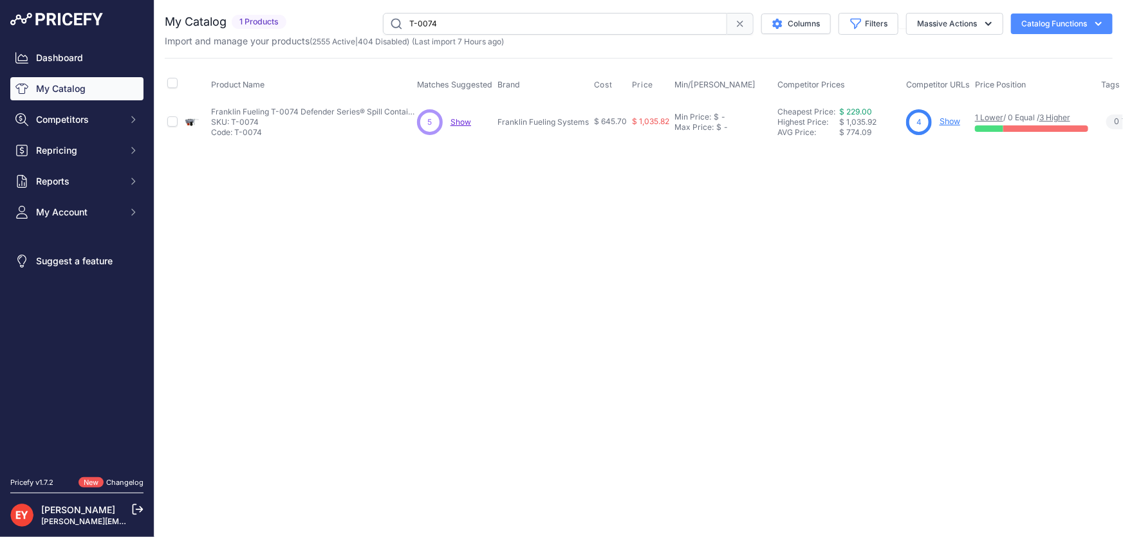
drag, startPoint x: 476, startPoint y: 21, endPoint x: 382, endPoint y: 29, distance: 94.9
click at [383, 29] on input "T-0074" at bounding box center [555, 24] width 344 height 22
paste input "708535901"
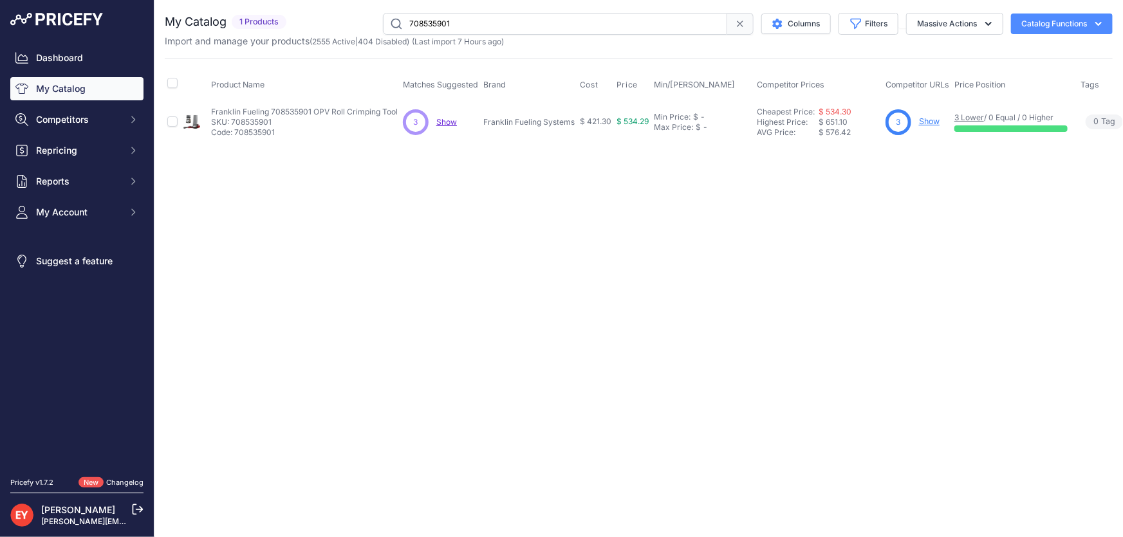
drag, startPoint x: 509, startPoint y: 25, endPoint x: 374, endPoint y: 28, distance: 134.5
click at [374, 28] on div "708535901 Columns Filters Status All Status Only Enabled Only Disabled" at bounding box center [701, 24] width 821 height 22
paste input "523V-2200"
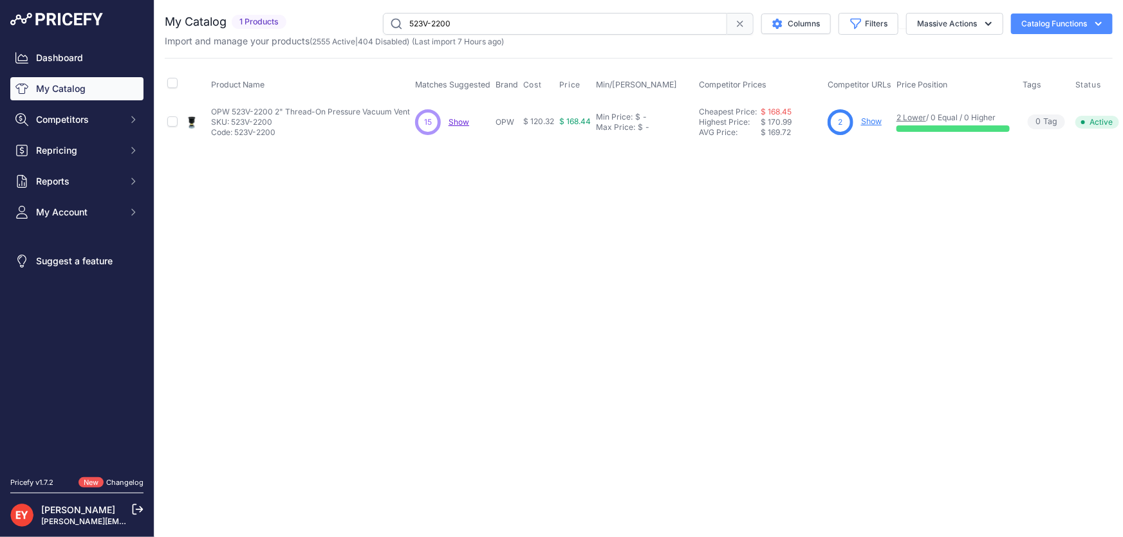
drag, startPoint x: 480, startPoint y: 30, endPoint x: 392, endPoint y: 17, distance: 89.0
click at [392, 17] on input "523V-2200" at bounding box center [555, 24] width 344 height 22
paste input "60630001"
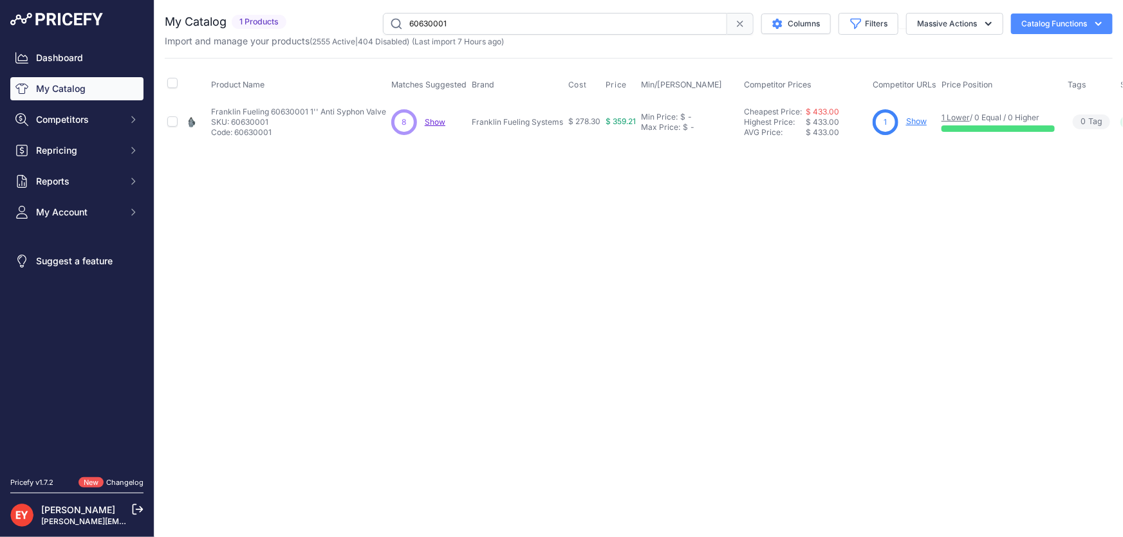
paste input "400276902"
drag, startPoint x: 506, startPoint y: 24, endPoint x: 402, endPoint y: 29, distance: 104.3
click at [402, 29] on input "60630001" at bounding box center [555, 24] width 344 height 22
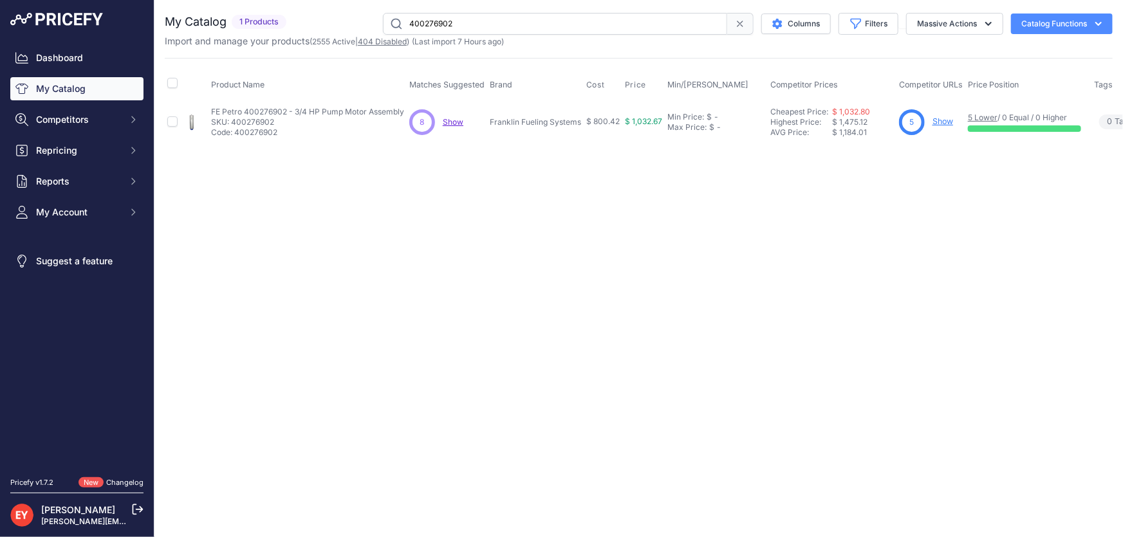
drag, startPoint x: 558, startPoint y: 27, endPoint x: 387, endPoint y: 36, distance: 171.4
click at [387, 36] on div "My Catalog 1 Products" at bounding box center [639, 30] width 948 height 35
paste input "77020103"
drag, startPoint x: 472, startPoint y: 28, endPoint x: 402, endPoint y: 24, distance: 69.6
click at [402, 24] on input "77020103" at bounding box center [555, 24] width 344 height 22
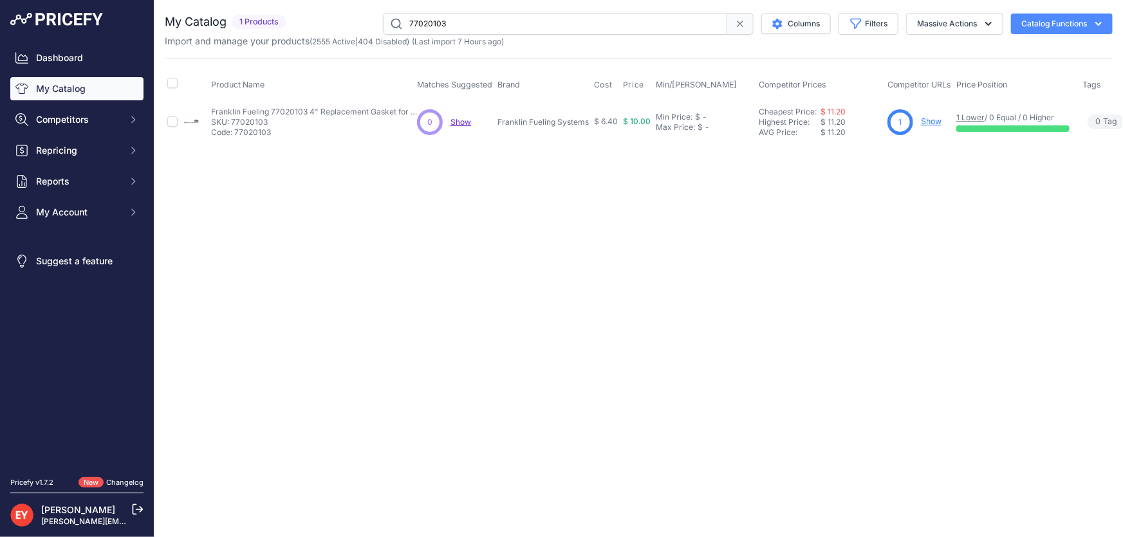
paste input "104A-1200"
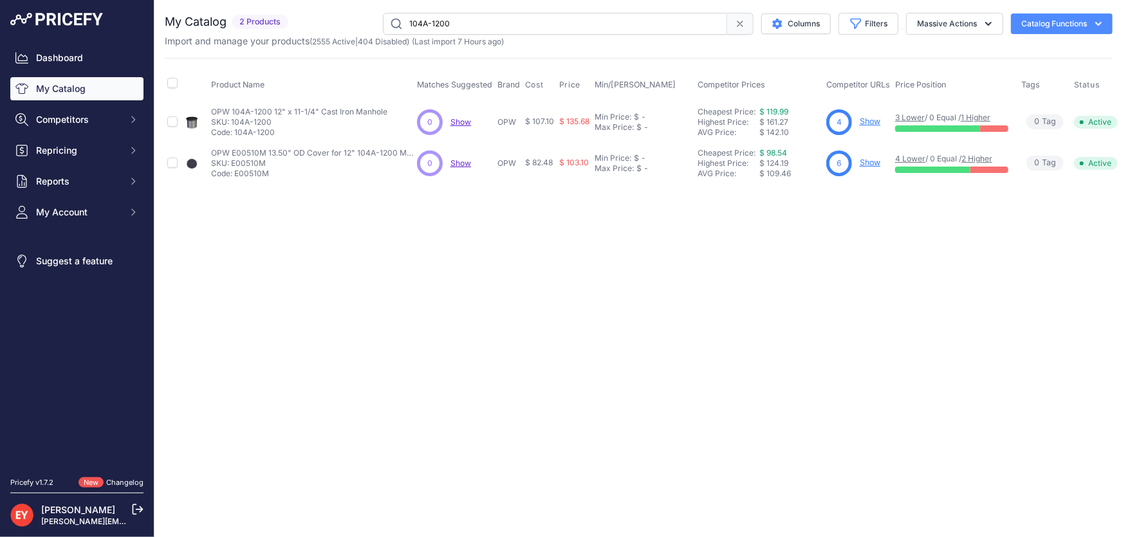
drag, startPoint x: 489, startPoint y: 19, endPoint x: 382, endPoint y: 24, distance: 107.6
click at [383, 24] on input "104A-1200" at bounding box center [555, 24] width 344 height 22
paste input "331014-001"
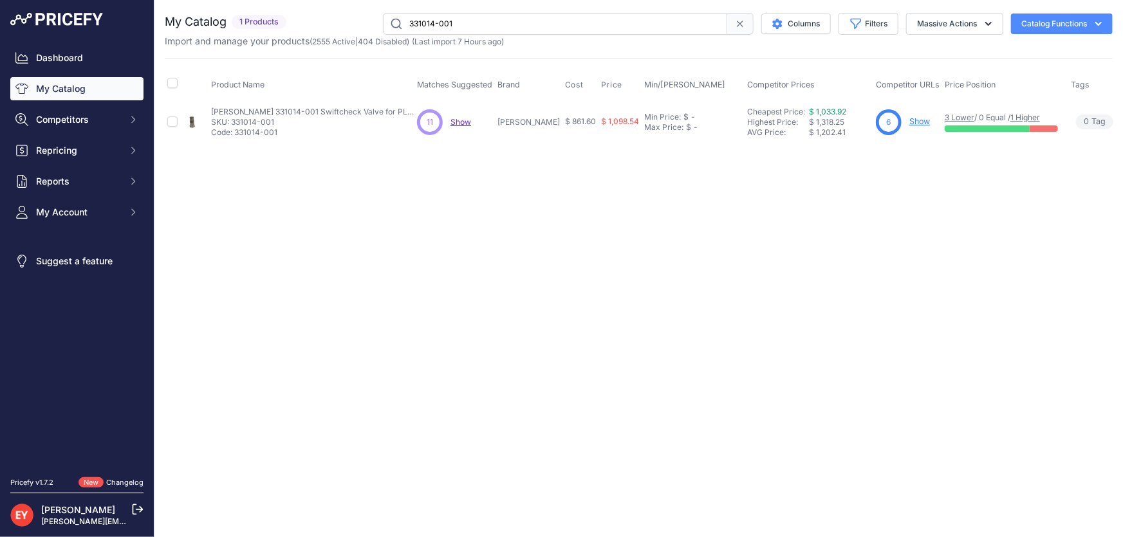
drag, startPoint x: 486, startPoint y: 26, endPoint x: 355, endPoint y: 25, distance: 130.6
click at [355, 25] on div "331014-001 Columns Filters Status All Status Only Enabled Only Disabled" at bounding box center [701, 24] width 821 height 22
paste input "906004-85"
type input "906004-85"
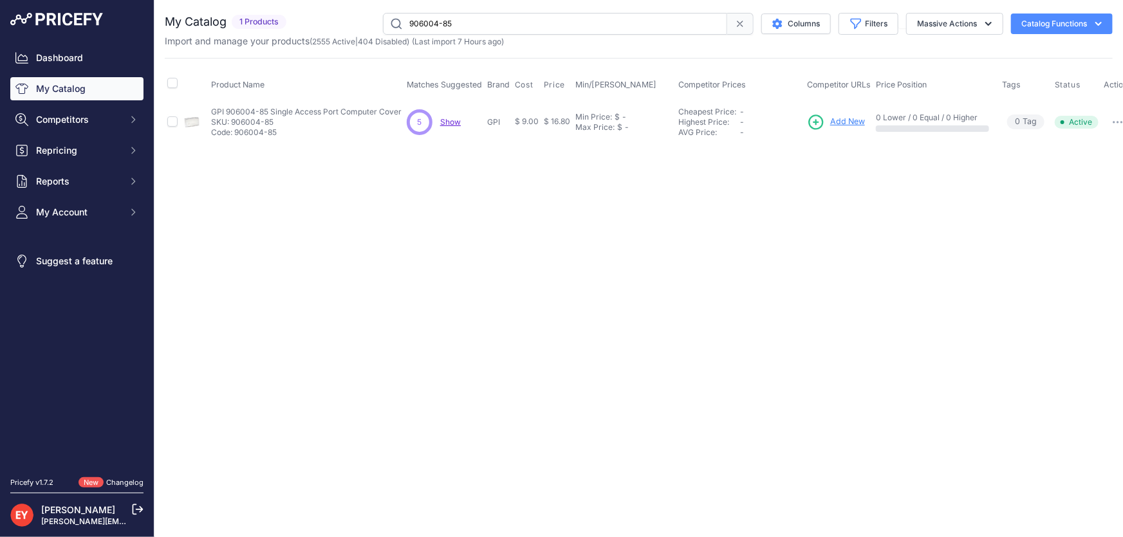
click at [856, 118] on span "Add New" at bounding box center [847, 122] width 35 height 12
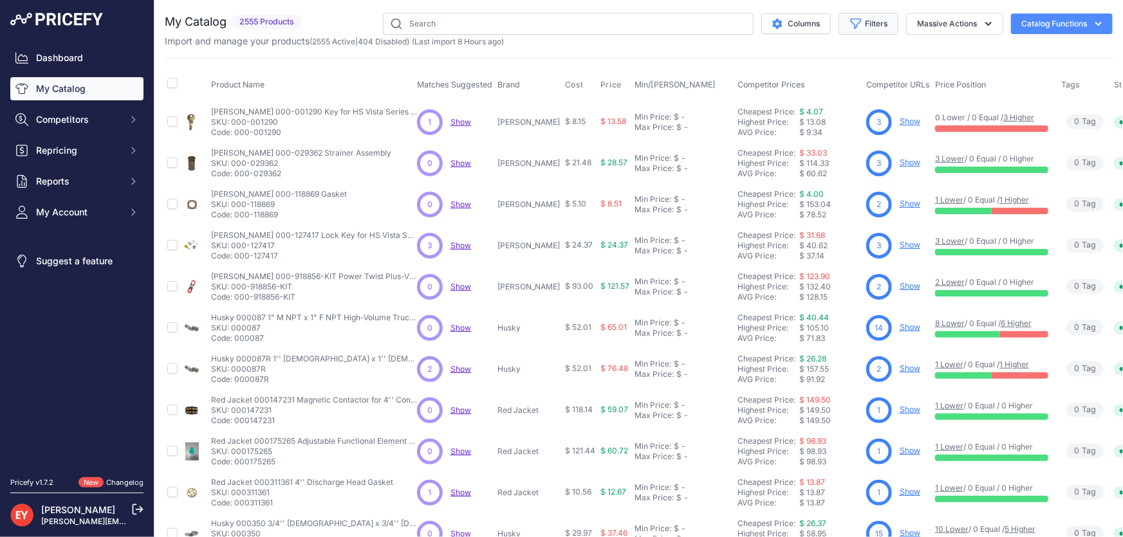
click at [864, 26] on button "Filters" at bounding box center [868, 24] width 60 height 22
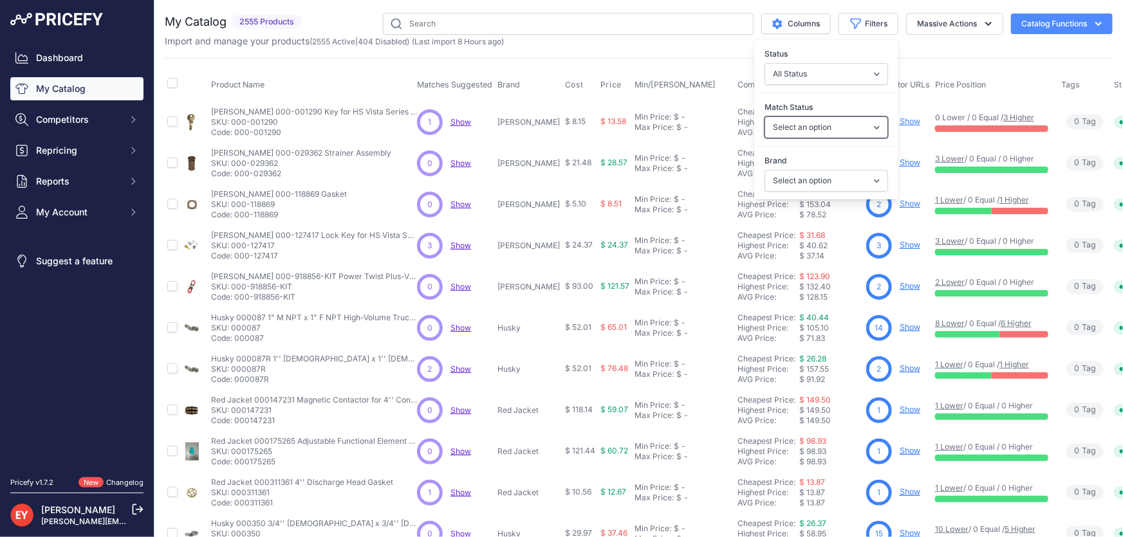
click at [834, 133] on select "Select an option Matched Unmatched" at bounding box center [826, 127] width 124 height 22
select select "0"
click at [764, 116] on select "Select an option Matched Unmatched" at bounding box center [826, 127] width 124 height 22
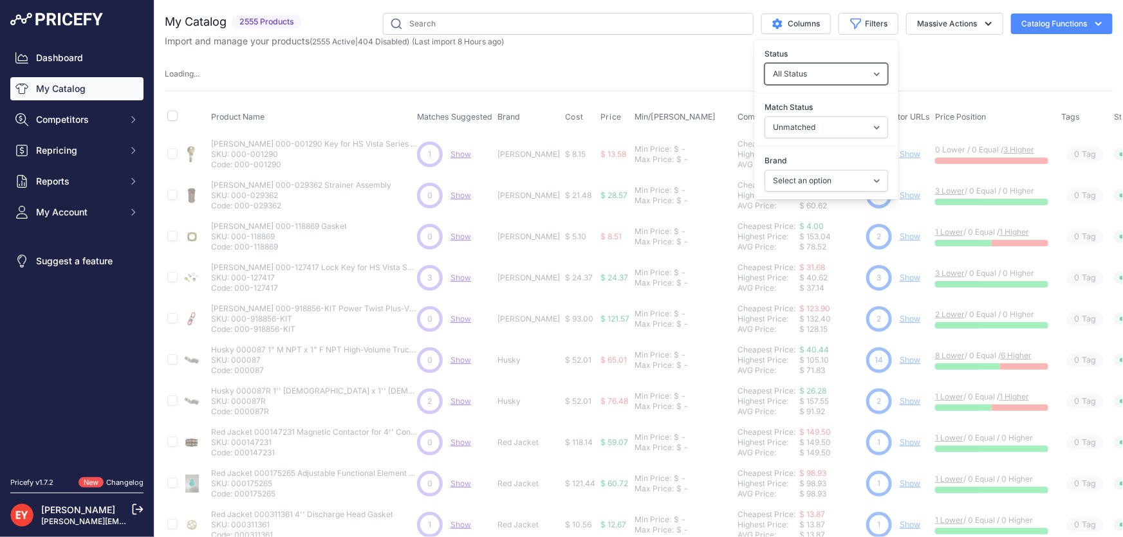
click at [811, 76] on select "All Status Only Enabled Only Disabled" at bounding box center [826, 74] width 124 height 22
select select "1"
click at [764, 63] on select "All Status Only Enabled Only Disabled" at bounding box center [826, 74] width 124 height 22
click at [818, 180] on select "Select an option 3M American Casting & MFG Ameron Aquafighter ATI ATTA B&K Balc…" at bounding box center [826, 181] width 124 height 22
select select "GPI"
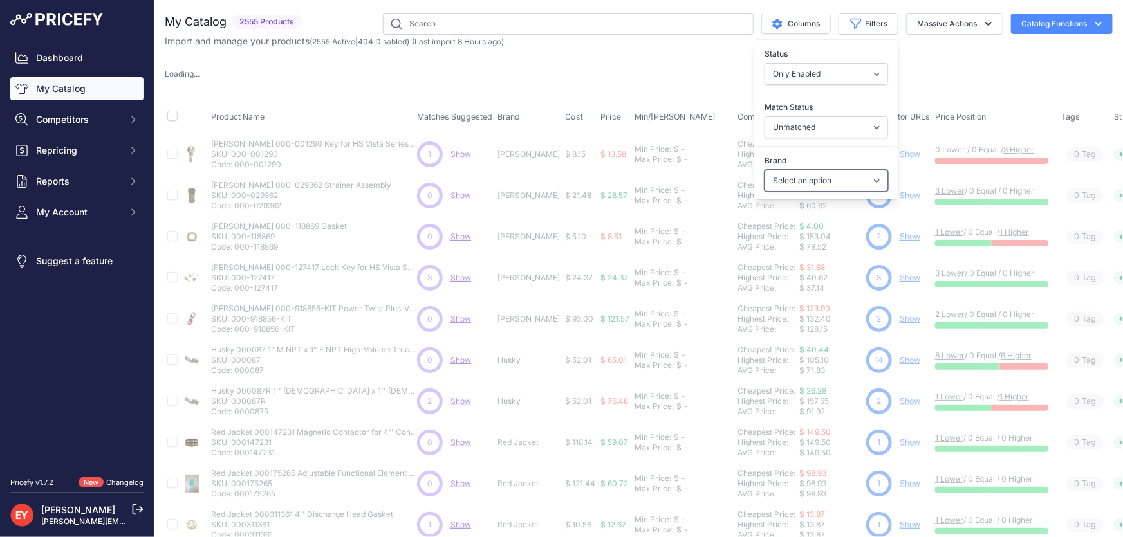
click at [764, 170] on select "Select an option 3M American Casting & MFG Ameron Aquafighter ATI ATTA B&K Balc…" at bounding box center [826, 181] width 124 height 22
select select
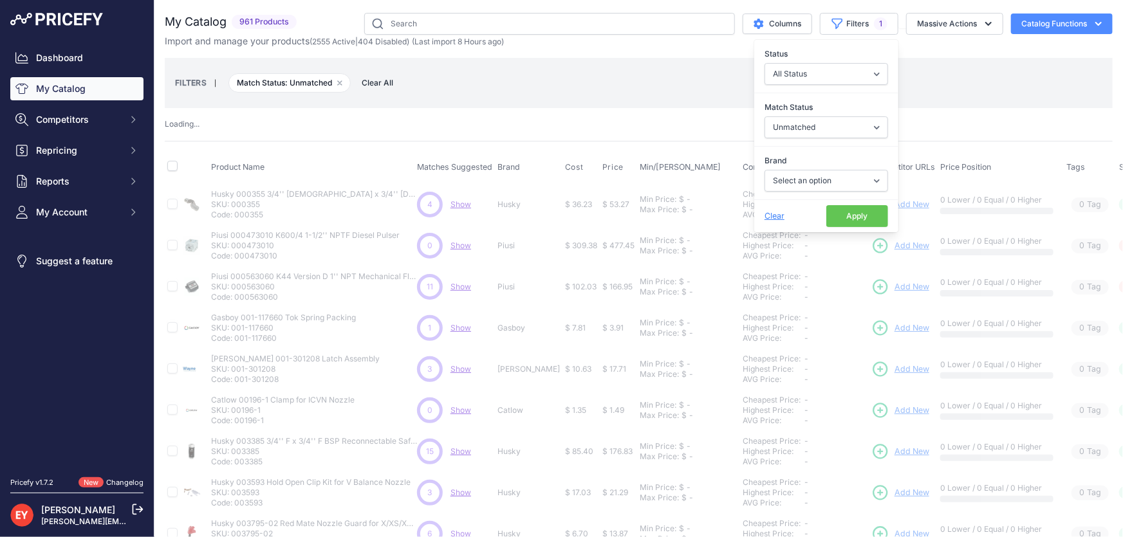
click at [831, 212] on button "Apply" at bounding box center [857, 216] width 62 height 22
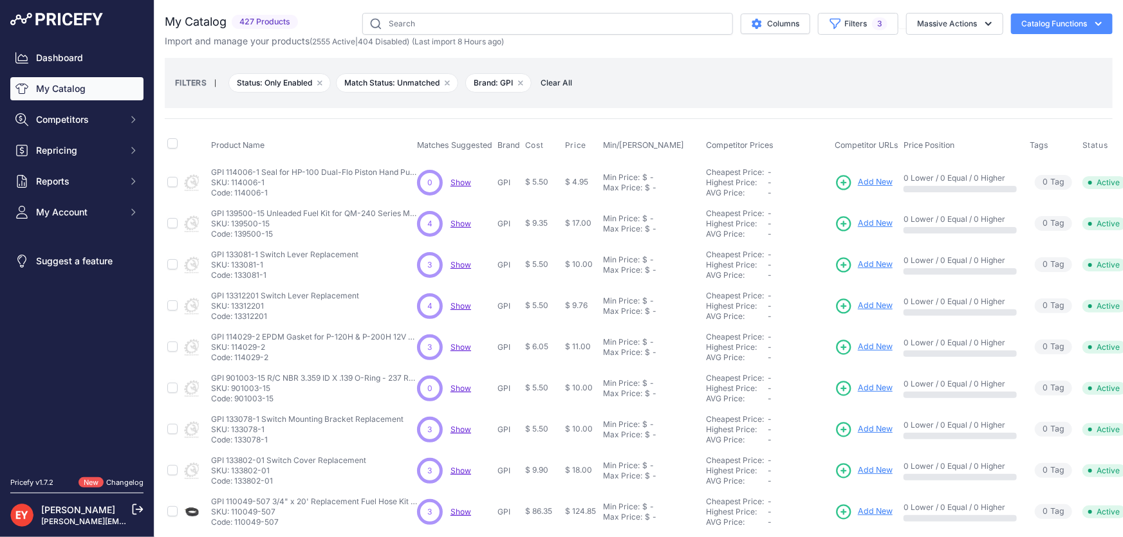
click at [70, 82] on link "My Catalog" at bounding box center [76, 88] width 133 height 23
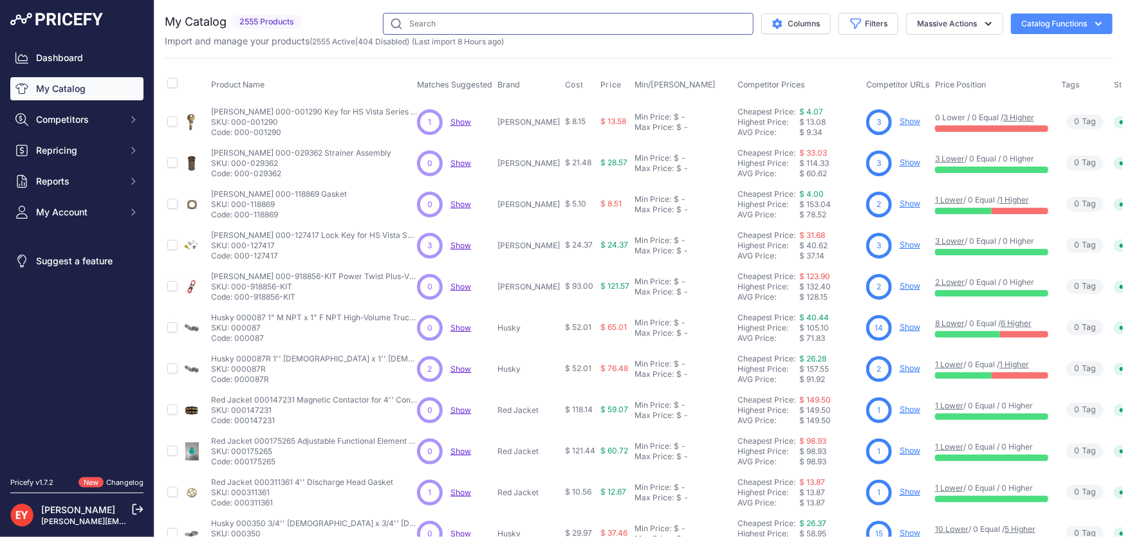
click at [416, 24] on input "text" at bounding box center [568, 24] width 371 height 22
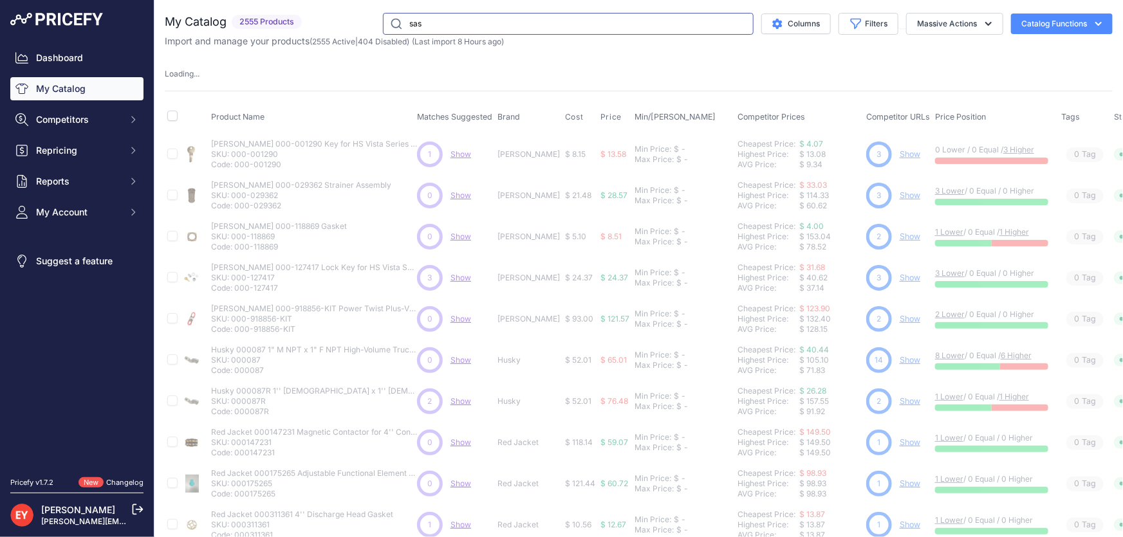
type input "SAS"
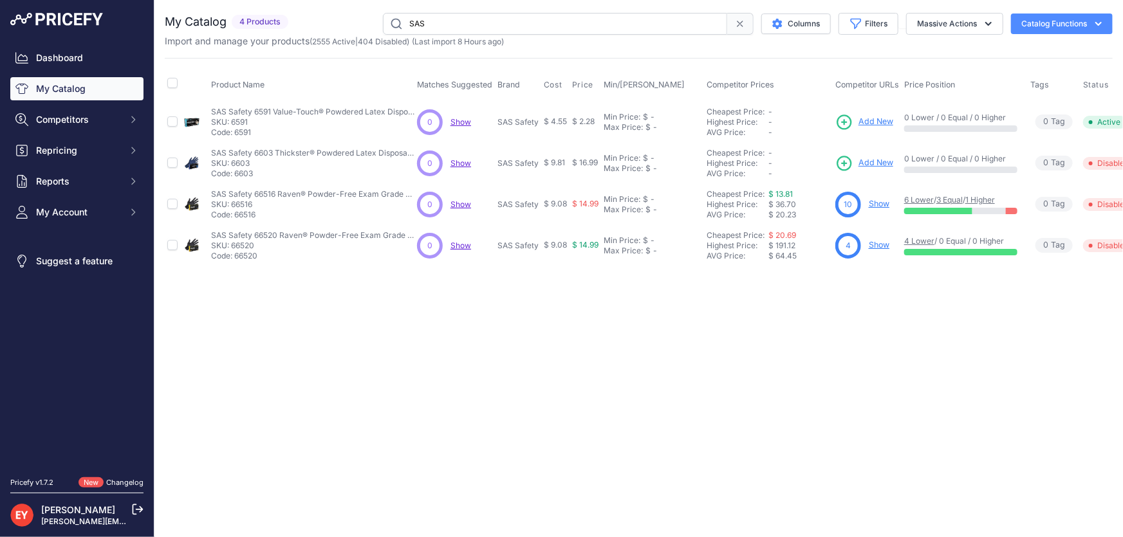
drag, startPoint x: 252, startPoint y: 129, endPoint x: 232, endPoint y: 134, distance: 21.4
click at [232, 134] on p "Code: 6591" at bounding box center [314, 132] width 206 height 10
copy p "6591"
click at [883, 158] on span "Add New" at bounding box center [875, 163] width 35 height 12
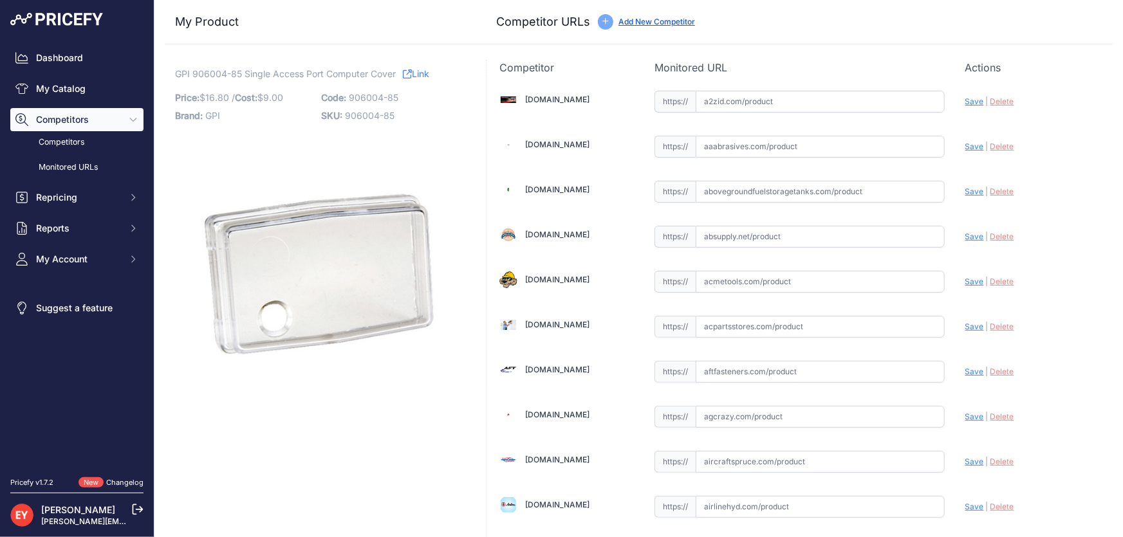
click at [625, 22] on link "Add New Competitor" at bounding box center [656, 22] width 77 height 10
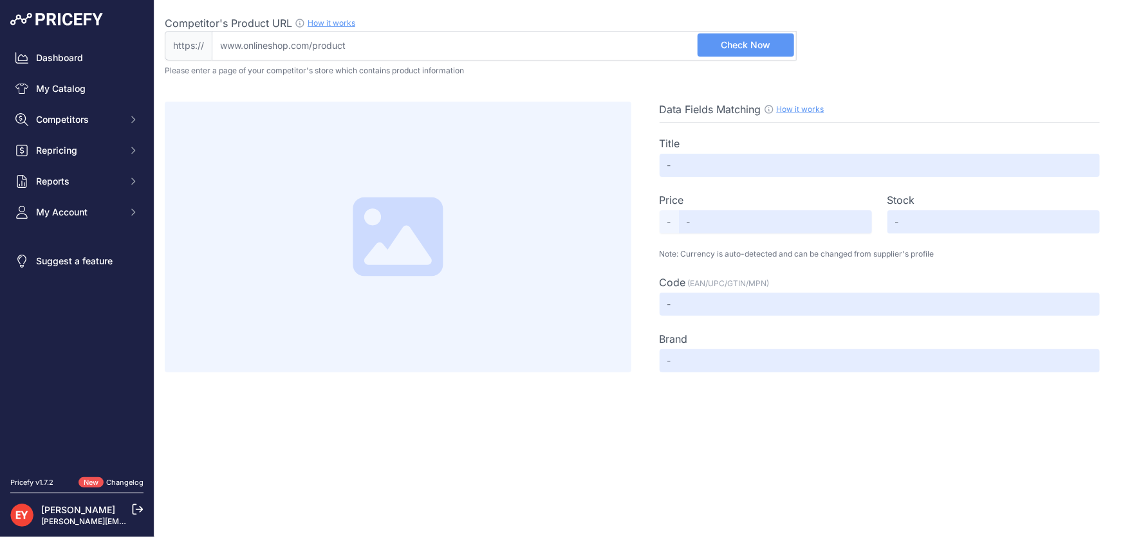
click at [369, 39] on input "Competitor's Product URL How it works In order to create your competitor's extr…" at bounding box center [504, 46] width 585 height 30
paste input "[URL][DOMAIN_NAME]"
type input "[DOMAIN_NAME][URL]"
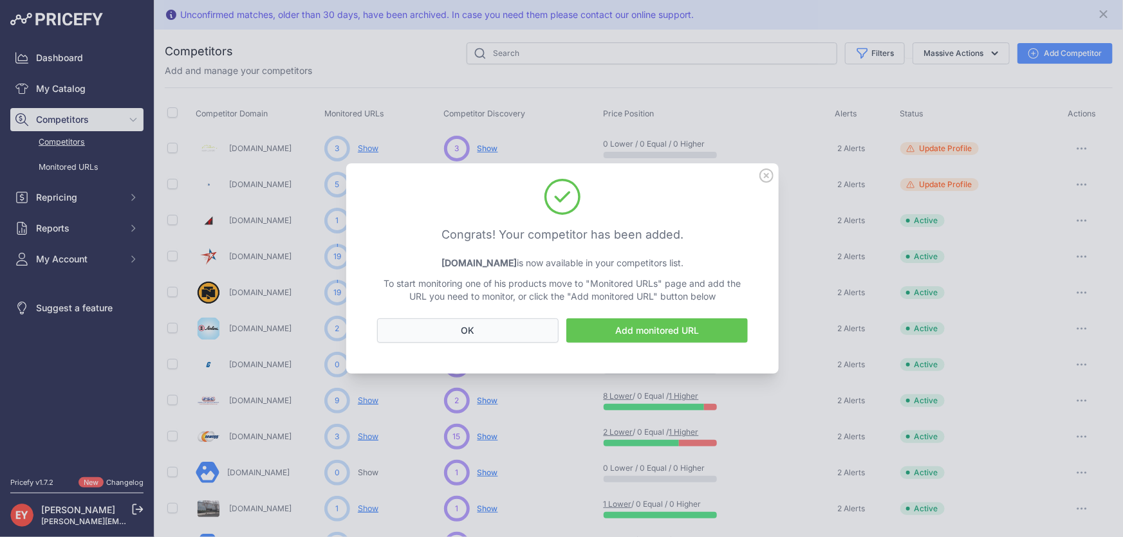
click at [464, 333] on button "OK" at bounding box center [467, 330] width 181 height 24
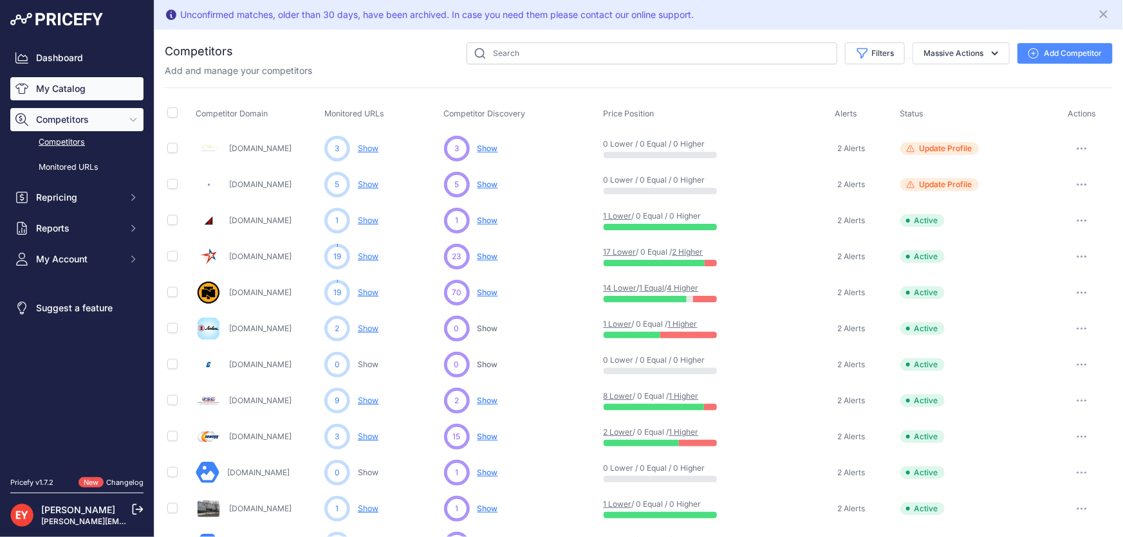
click at [97, 87] on link "My Catalog" at bounding box center [76, 88] width 133 height 23
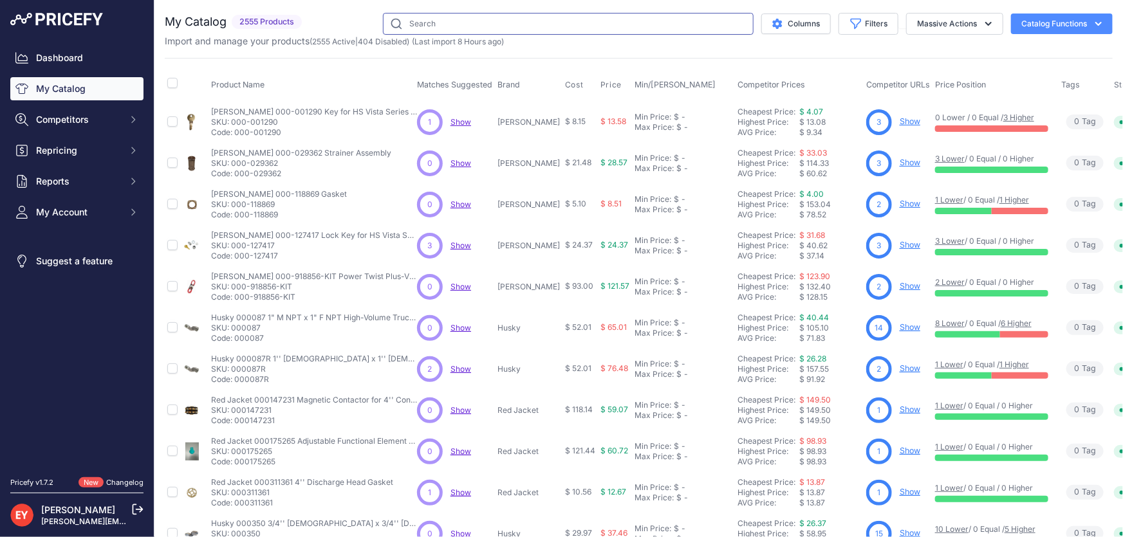
click at [458, 19] on input "text" at bounding box center [568, 24] width 371 height 22
paste input "906004-85"
type input "906004-85"
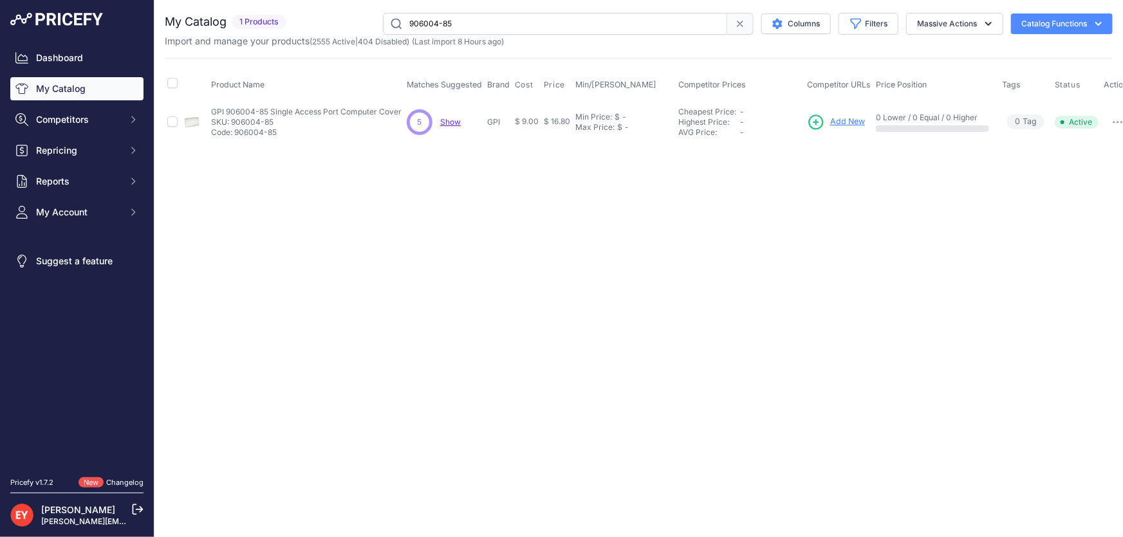
click at [840, 116] on span "Add New" at bounding box center [847, 122] width 35 height 12
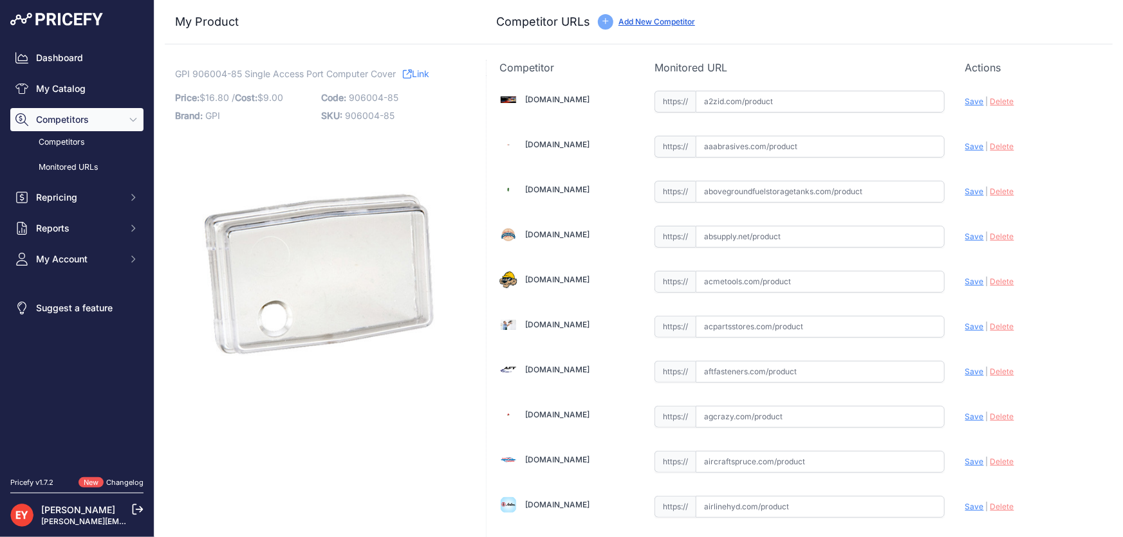
scroll to position [1312, 0]
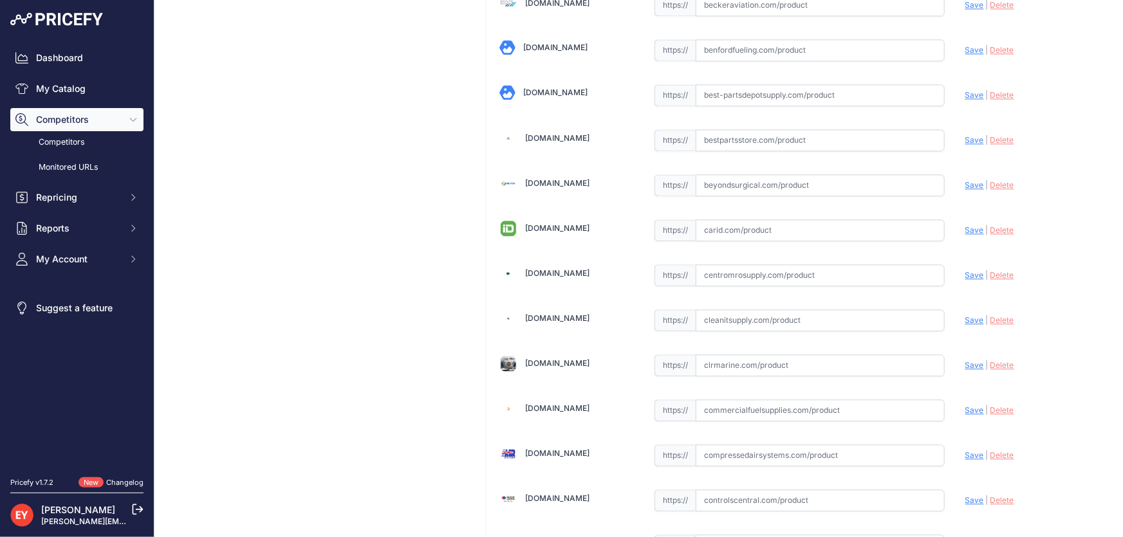
click at [789, 273] on input "text" at bounding box center [819, 275] width 249 height 22
paste input "https://www.mrosupply.com/pumps/6100701_906004-85_gpi/"
type input "https://www.mrosupply.com/pumps/6100701_906004-85_gpi/"
drag, startPoint x: 930, startPoint y: 270, endPoint x: 679, endPoint y: 286, distance: 252.1
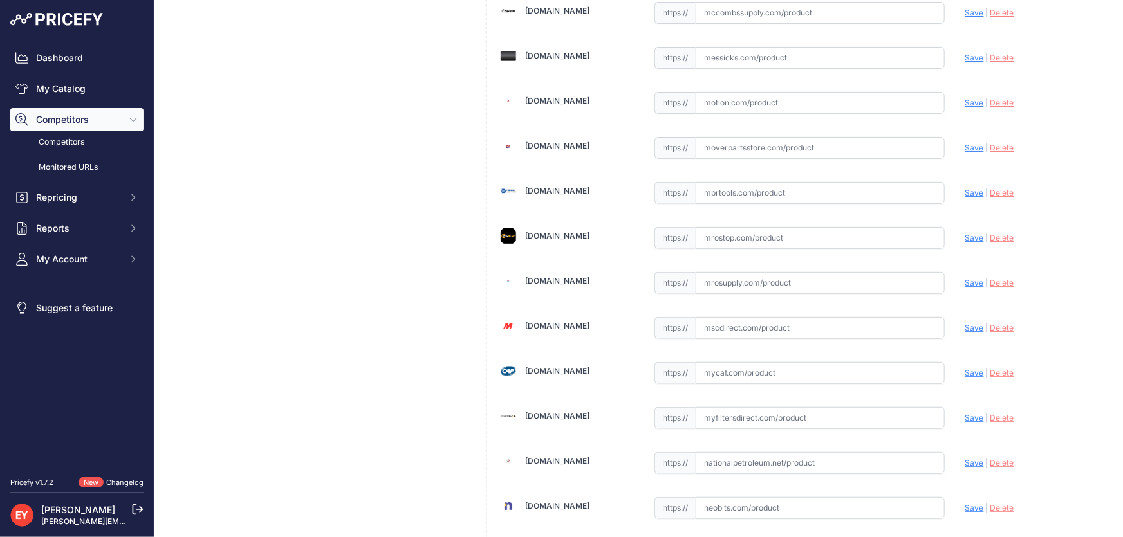
scroll to position [5173, 0]
click at [727, 183] on input "text" at bounding box center [819, 194] width 249 height 22
paste input "https://www.mrosupply.com/pumps/6100701_906004-85_gpi/"
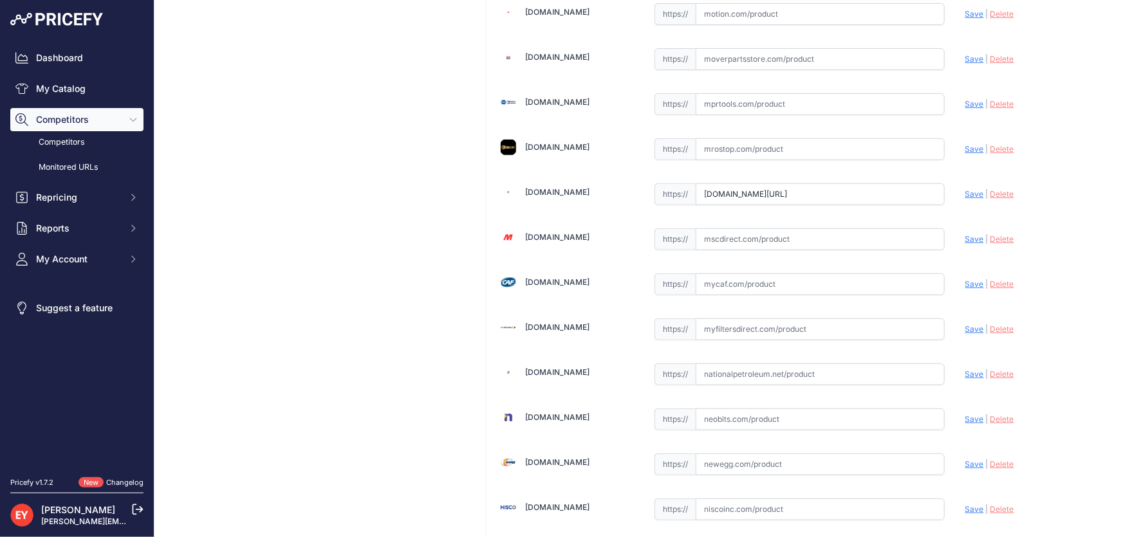
click at [966, 189] on span "Save" at bounding box center [974, 194] width 19 height 10
type input "https://www.mrosupply.com/pumps/6100701_906004-85_gpi/?prirule_jdsnikfkfjsd=3888"
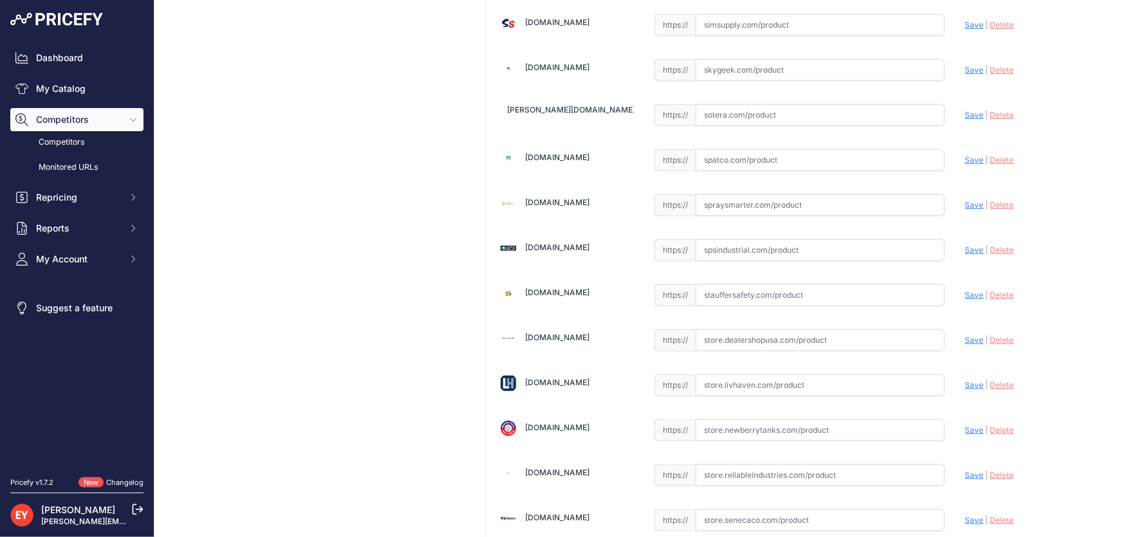
scroll to position [9481, 0]
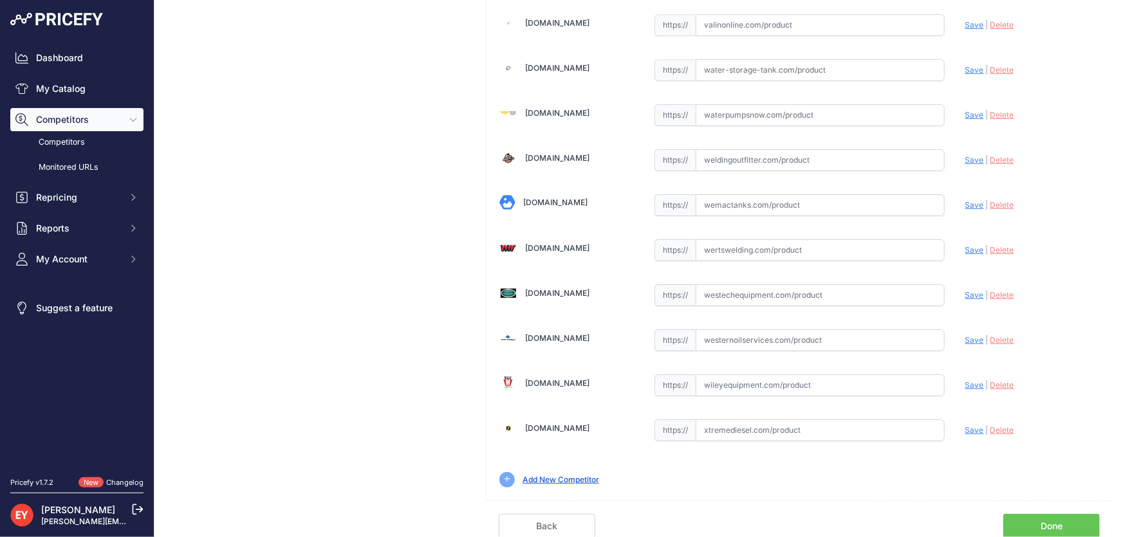
scroll to position [9451, 0]
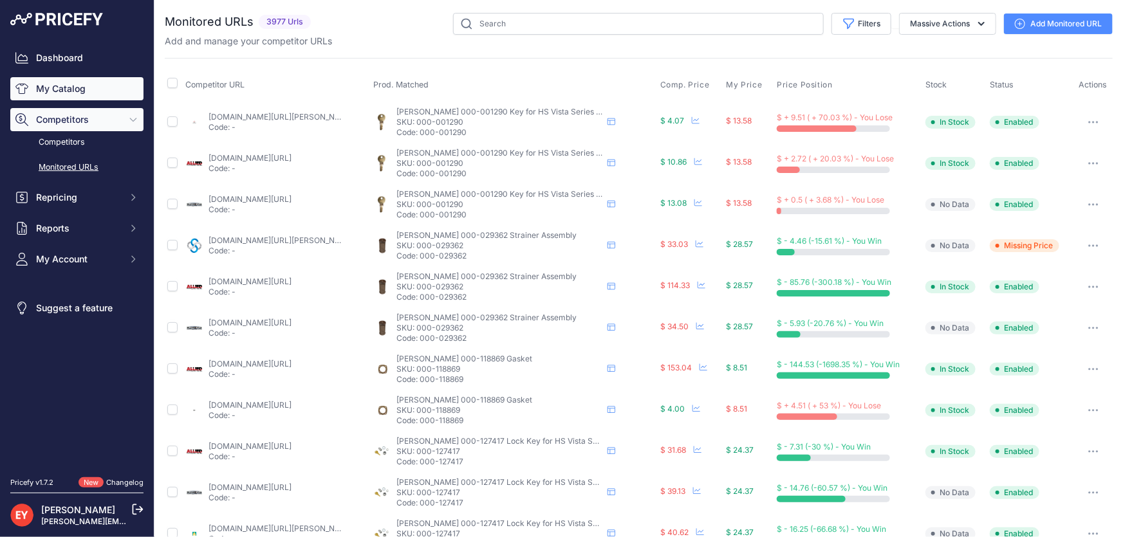
click at [90, 91] on link "My Catalog" at bounding box center [76, 88] width 133 height 23
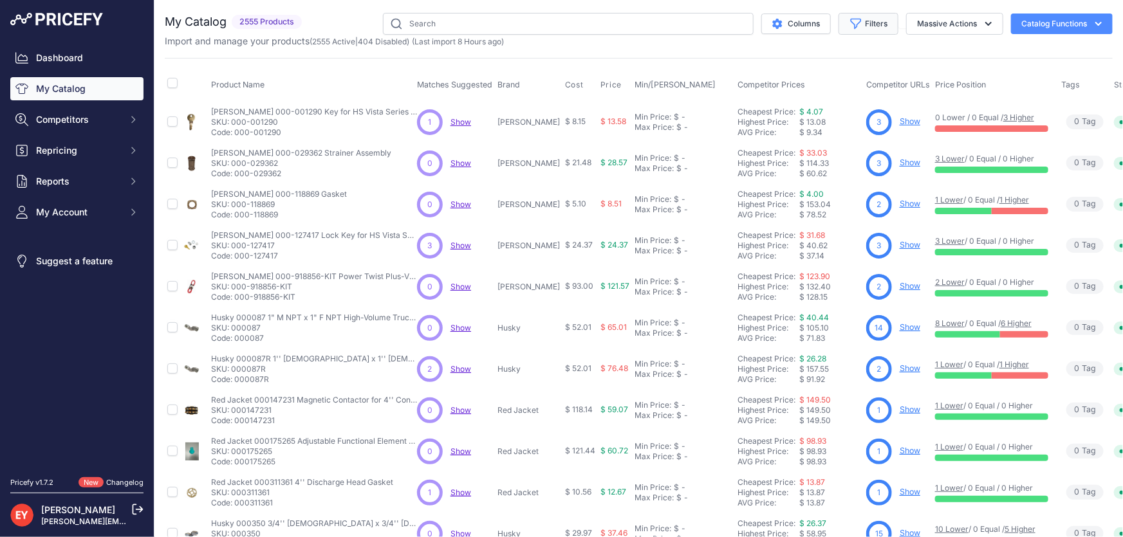
click at [867, 28] on button "Filters" at bounding box center [868, 24] width 60 height 22
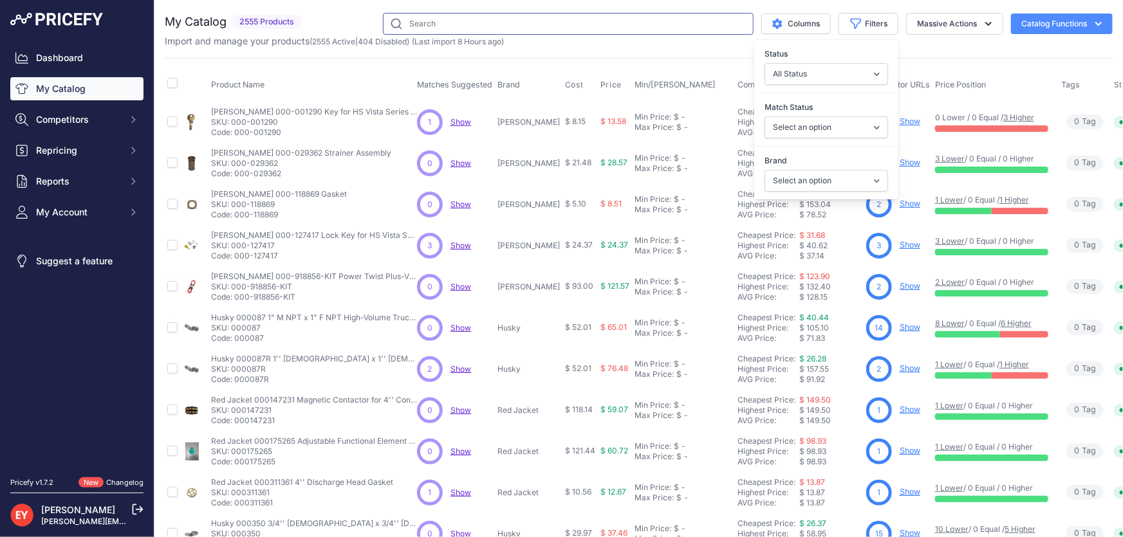
click at [437, 34] on input "text" at bounding box center [568, 24] width 371 height 22
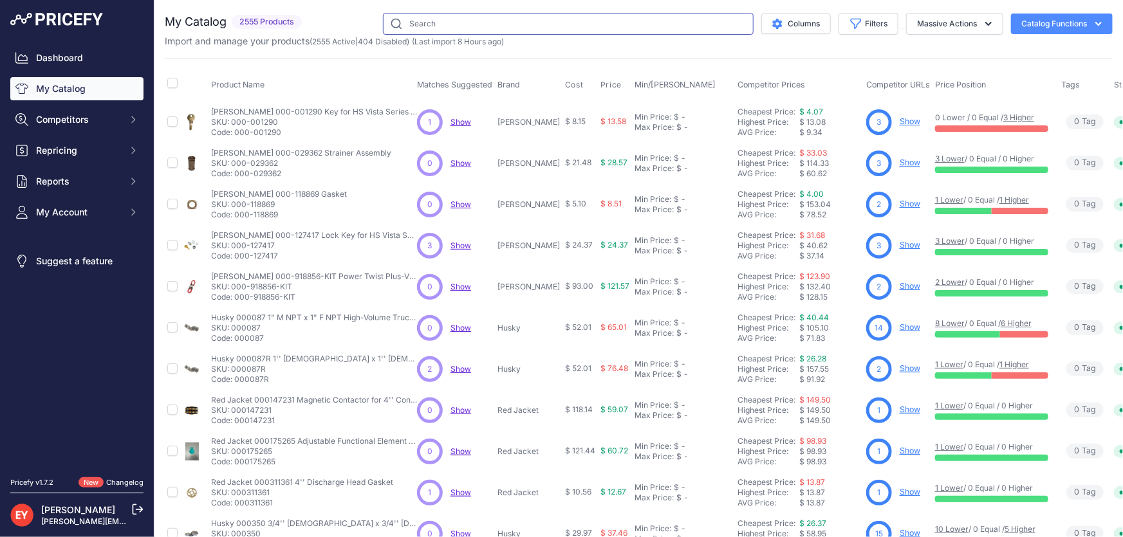
paste input "2-PACK"
type input "2-PACK"
drag, startPoint x: 463, startPoint y: 26, endPoint x: 295, endPoint y: 18, distance: 168.1
click at [295, 18] on div "My Catalog 2555 Products" at bounding box center [639, 24] width 948 height 22
type input "70134"
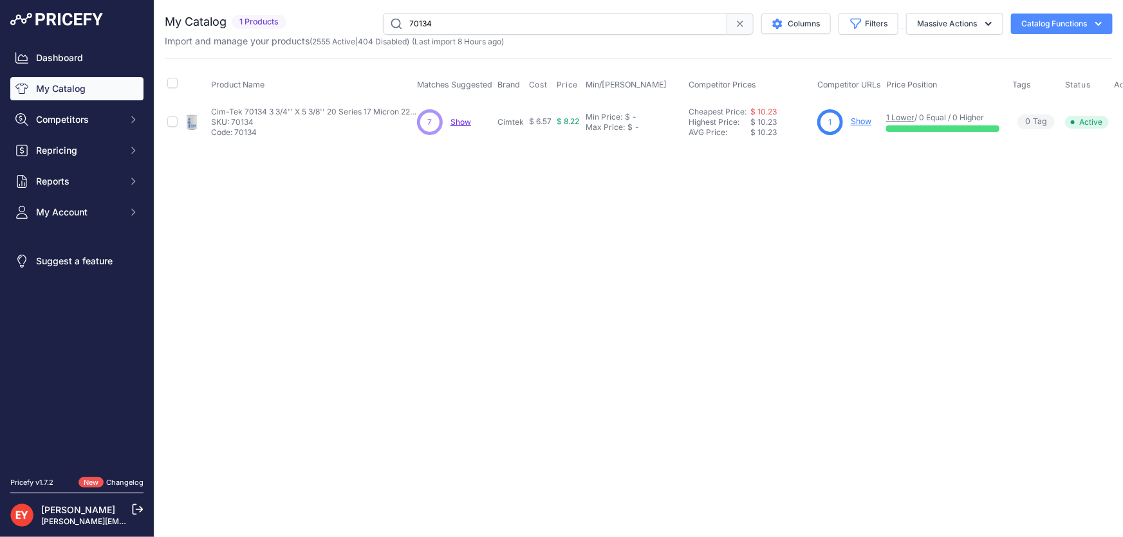
click at [852, 125] on link "Show" at bounding box center [861, 121] width 21 height 10
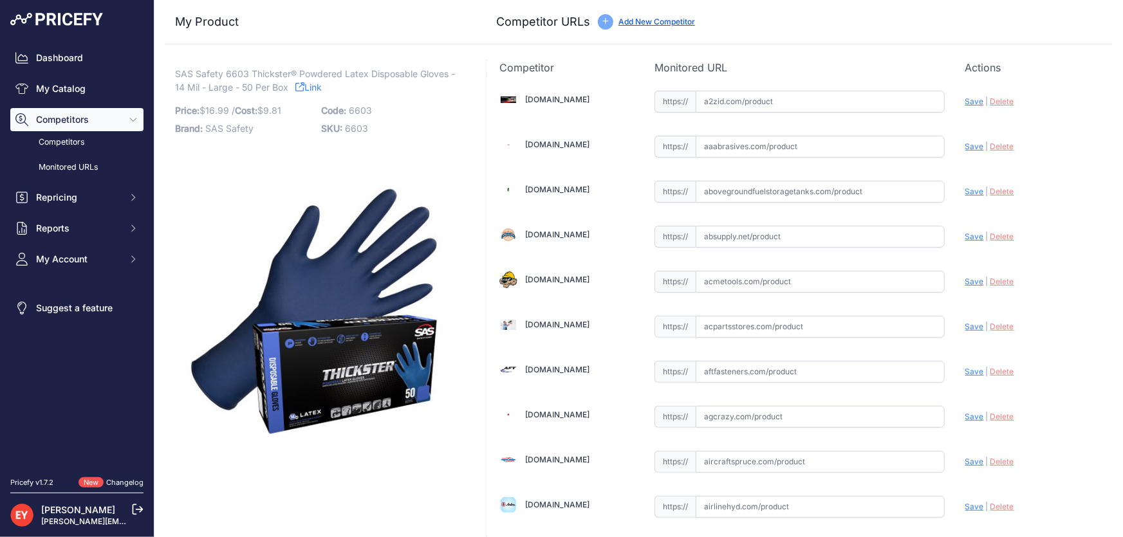
click at [629, 20] on link "Add New Competitor" at bounding box center [656, 22] width 77 height 10
click at [104, 97] on link "My Catalog" at bounding box center [76, 88] width 133 height 23
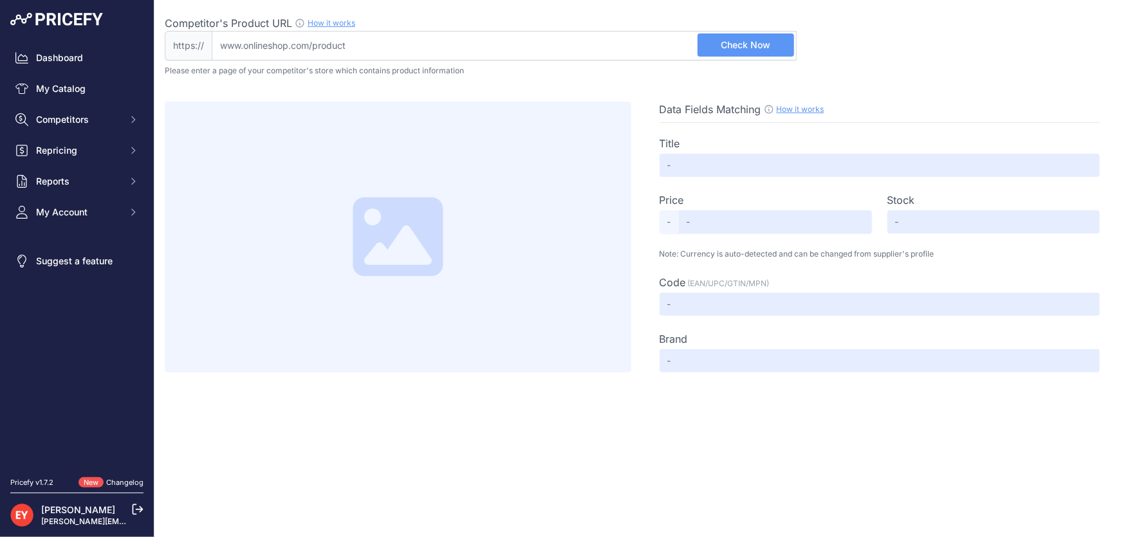
click at [378, 49] on input "Competitor's Product URL How it works In order to create your competitor's extr…" at bounding box center [504, 46] width 585 height 30
paste input "[URL][DOMAIN_NAME]"
type input "[DOMAIN_NAME][URL]"
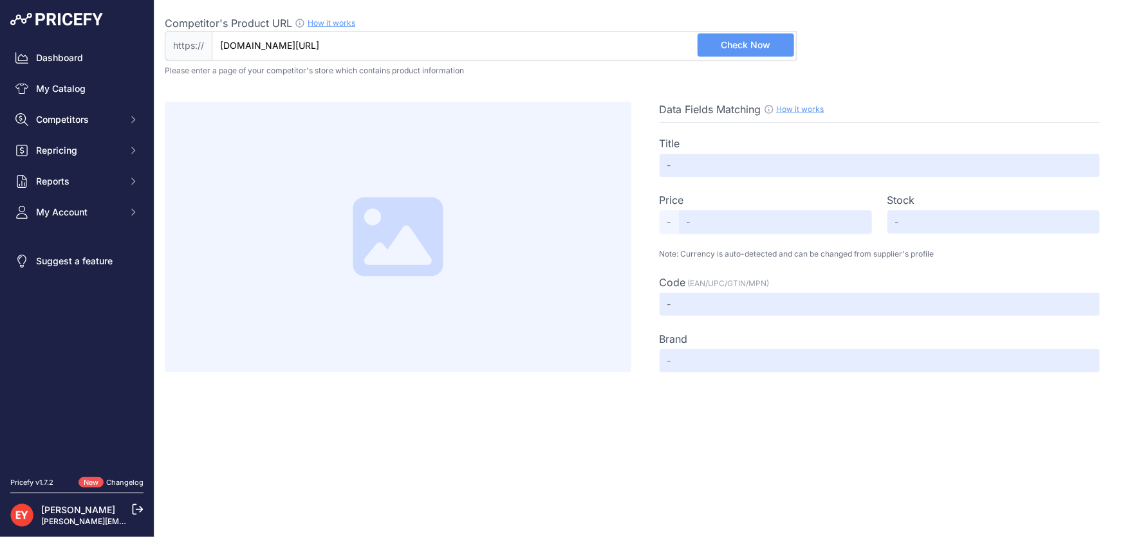
click at [722, 48] on span "Check Now" at bounding box center [746, 45] width 50 height 13
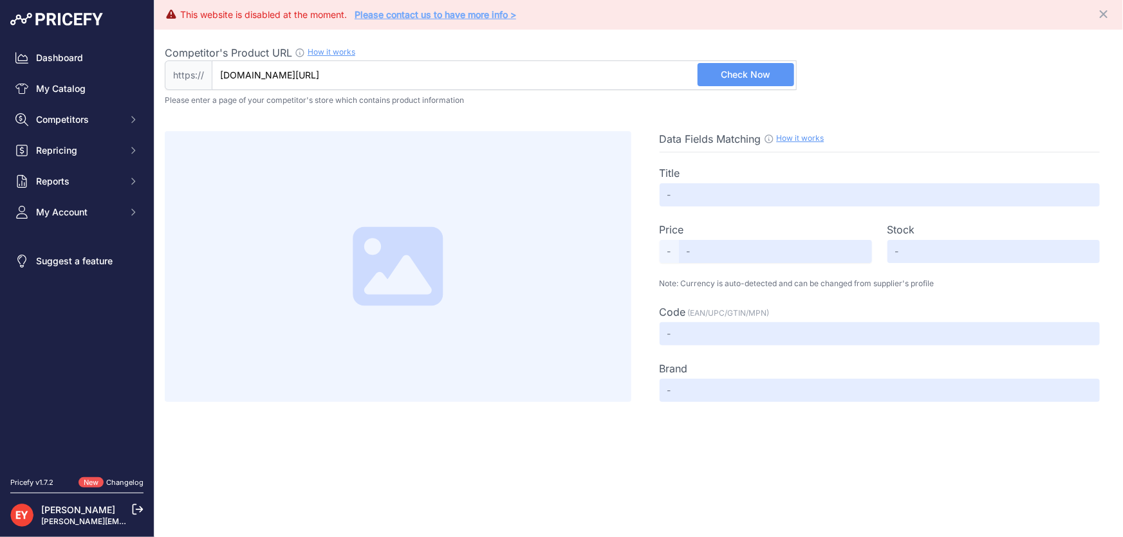
click at [721, 66] on button "Check Now" at bounding box center [745, 74] width 97 height 23
drag, startPoint x: 180, startPoint y: 14, endPoint x: 535, endPoint y: 17, distance: 354.5
click at [535, 17] on div "This website is disabled at the moment. Please contact us to have more info > C…" at bounding box center [639, 14] width 948 height 19
copy div "This website is disabled at the moment. Please contact us to have more info >"
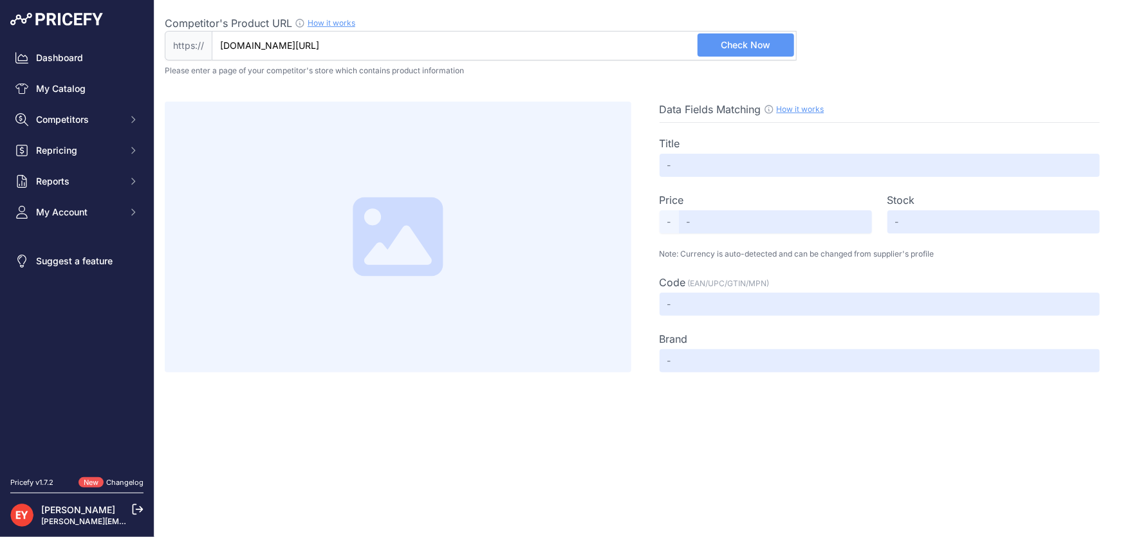
click at [753, 55] on button "Check Now" at bounding box center [745, 44] width 97 height 23
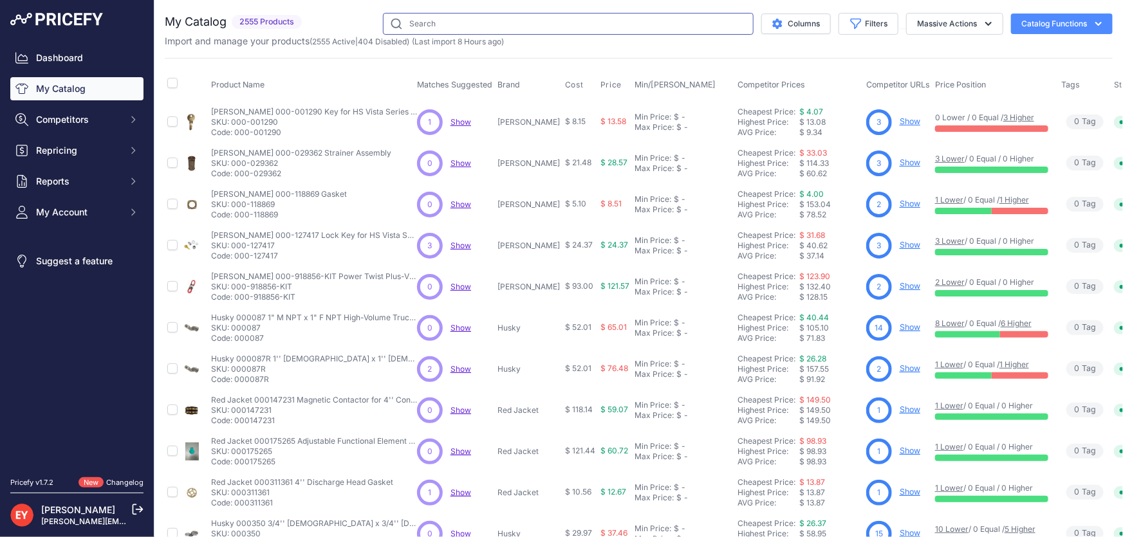
click at [432, 19] on input "text" at bounding box center [568, 24] width 371 height 22
paste input "744096-211"
type input "744096-211"
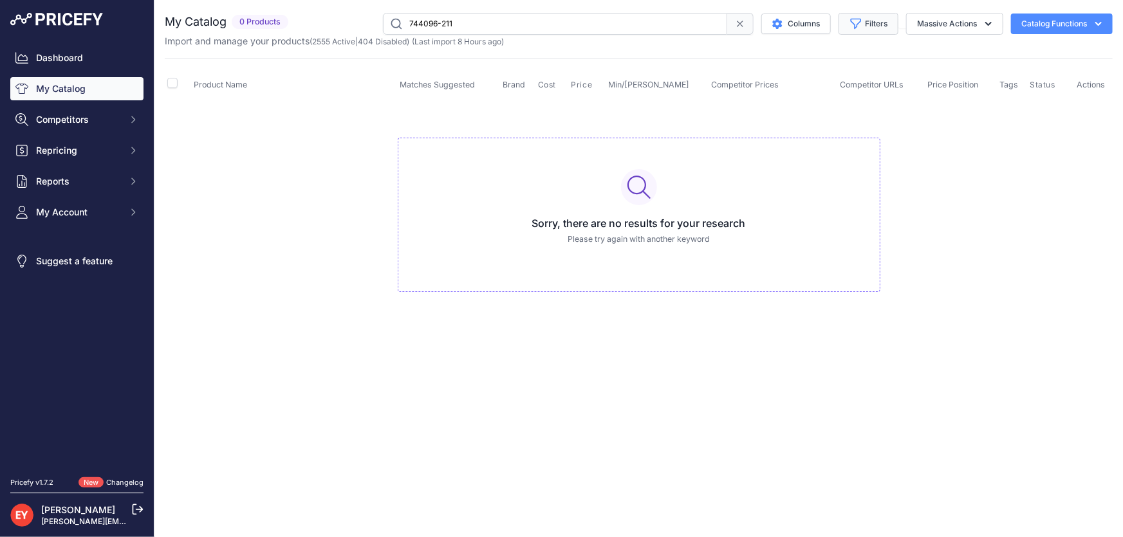
click at [853, 30] on icon "button" at bounding box center [855, 23] width 13 height 13
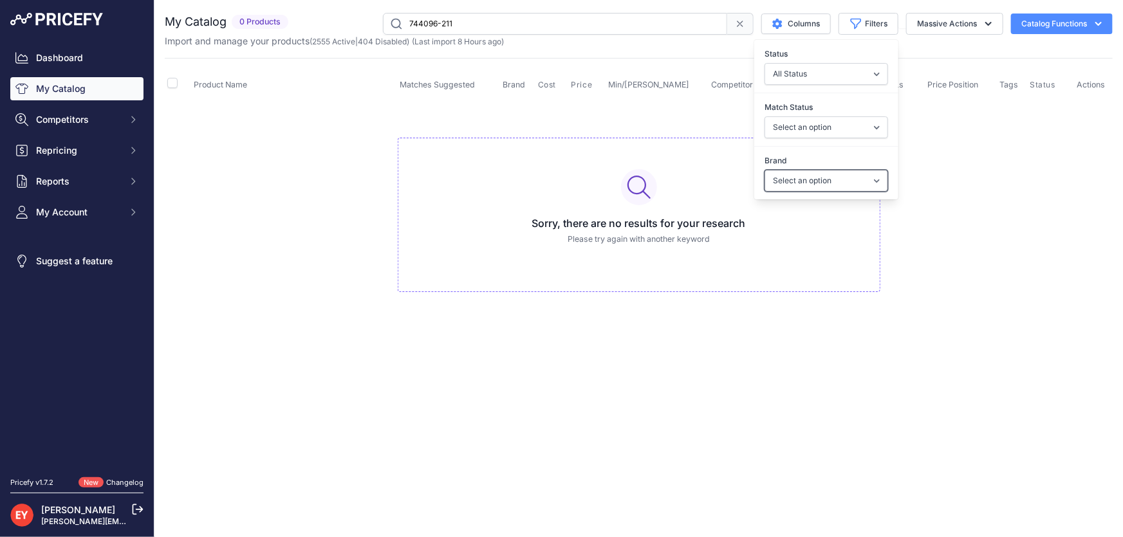
click at [804, 184] on select "Select an option 3M American Casting & MFG Ameron Aquafighter ATI ATTA B&K Balc…" at bounding box center [826, 181] width 124 height 22
click at [820, 181] on select "Select an option 3M American Casting & MFG Ameron Aquafighter ATI ATTA B&K Balc…" at bounding box center [826, 181] width 124 height 22
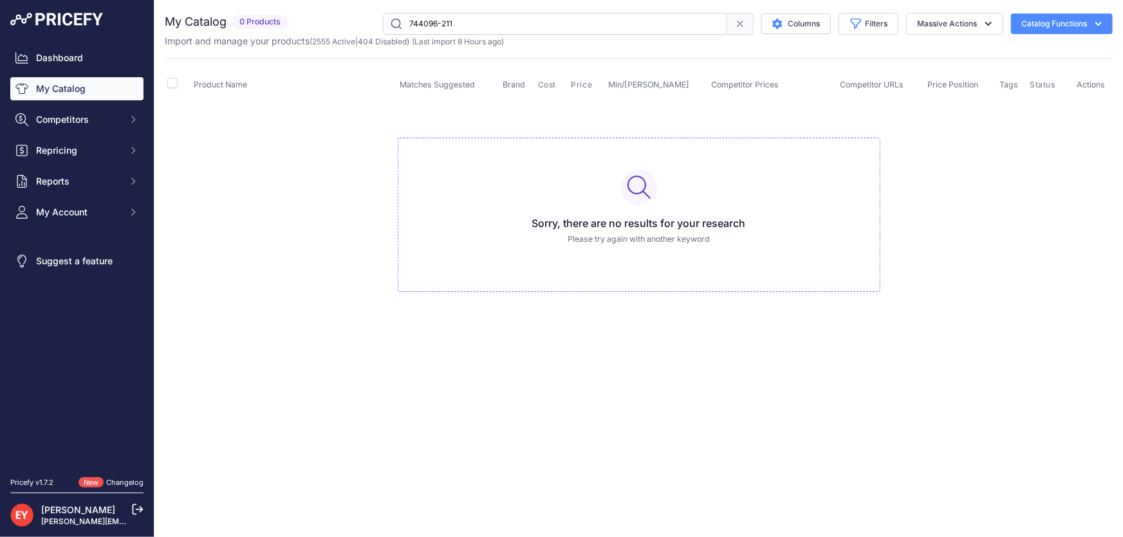
drag, startPoint x: 487, startPoint y: 28, endPoint x: 339, endPoint y: 26, distance: 148.0
click at [339, 26] on div "744096-211 Columns Filters Status All Status Only Enabled Only Disabled" at bounding box center [702, 24] width 819 height 22
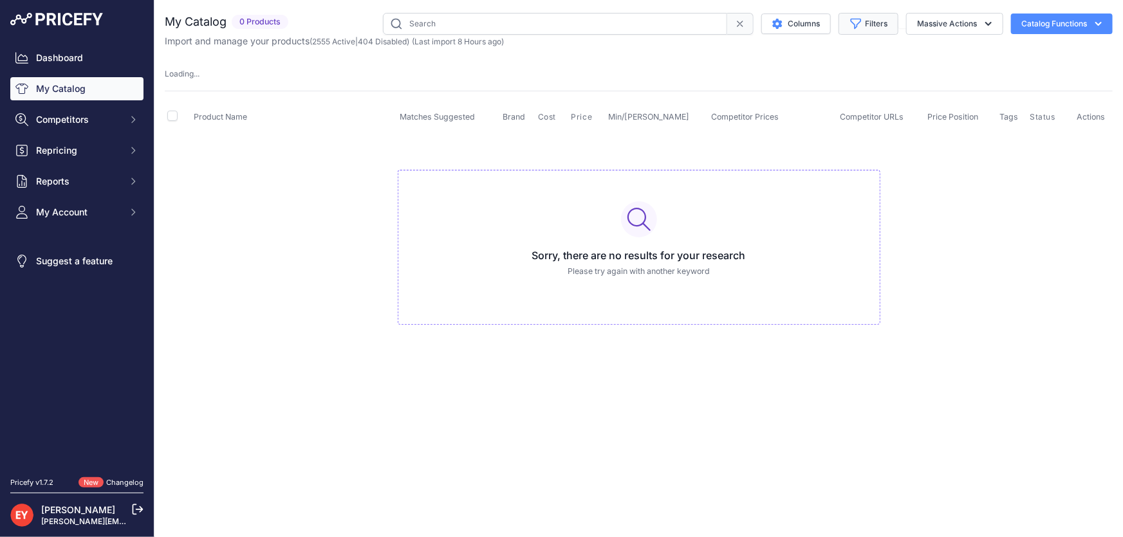
click at [860, 26] on icon "button" at bounding box center [855, 23] width 13 height 13
click at [796, 130] on select "Select an option Matched Unmatched" at bounding box center [826, 127] width 124 height 22
drag, startPoint x: 984, startPoint y: 194, endPoint x: 954, endPoint y: 145, distance: 57.5
click at [983, 190] on td "Sorry, there are no results for your research Please try again with another key…" at bounding box center [639, 242] width 948 height 217
click at [472, 20] on input "text" at bounding box center [555, 24] width 344 height 22
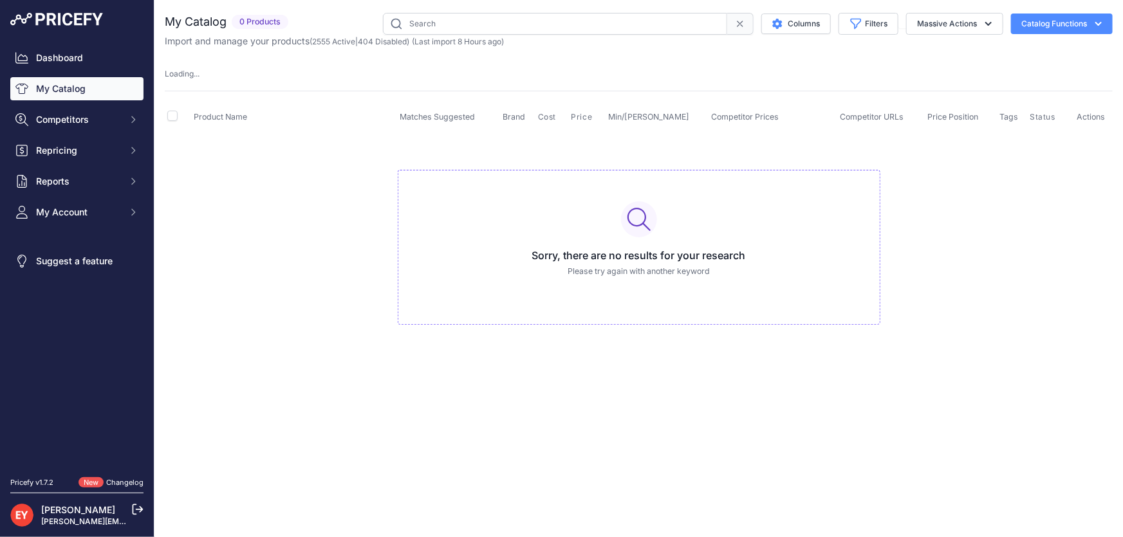
click at [93, 89] on link "My Catalog" at bounding box center [76, 88] width 133 height 23
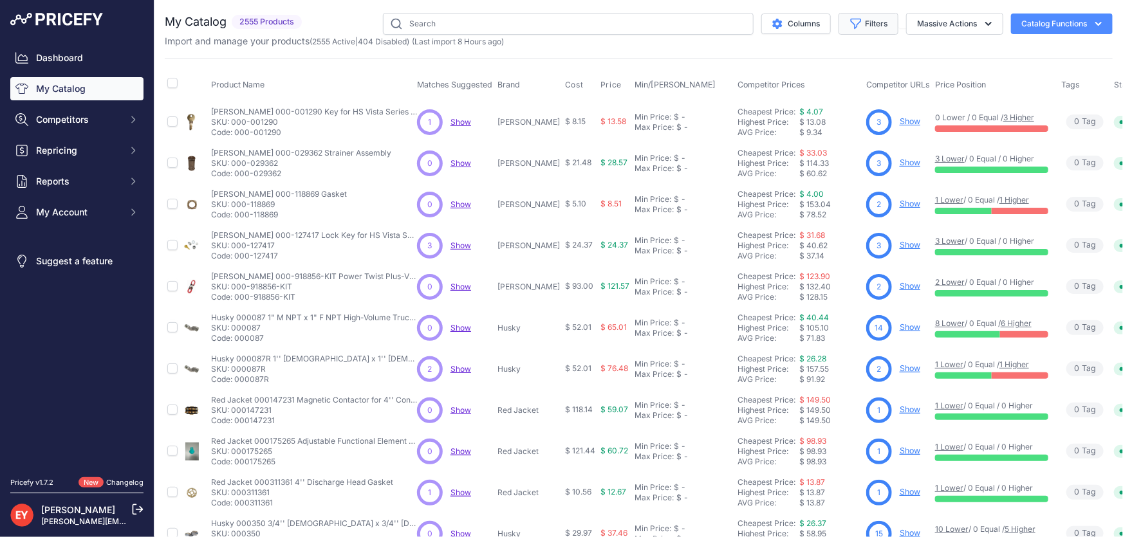
click at [867, 32] on button "Filters" at bounding box center [868, 24] width 60 height 22
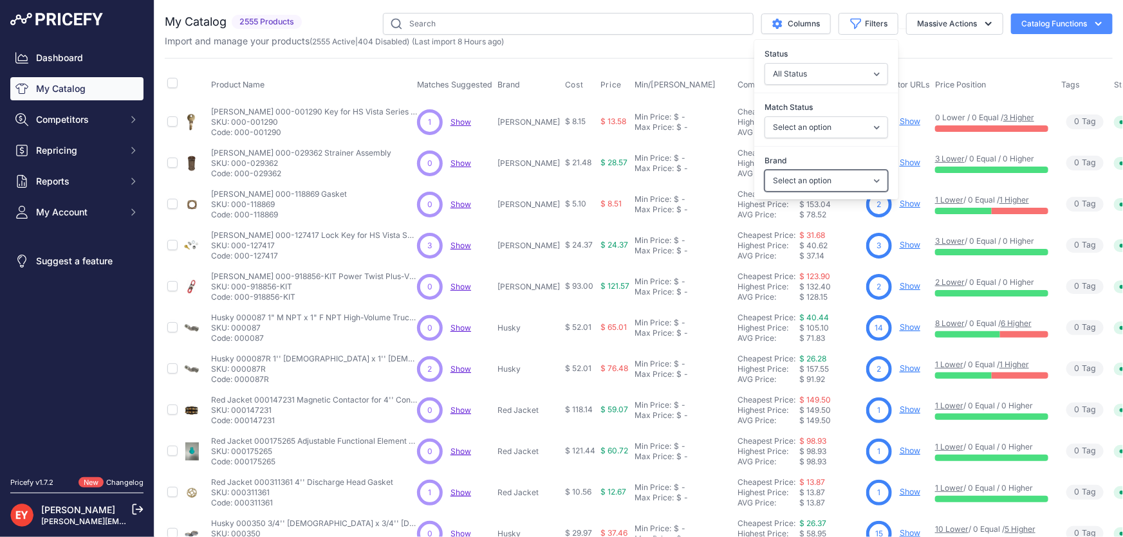
click at [798, 184] on select "Select an option 3M American Casting & MFG Ameron Aquafighter ATI ATTA B&K Balc…" at bounding box center [826, 181] width 124 height 22
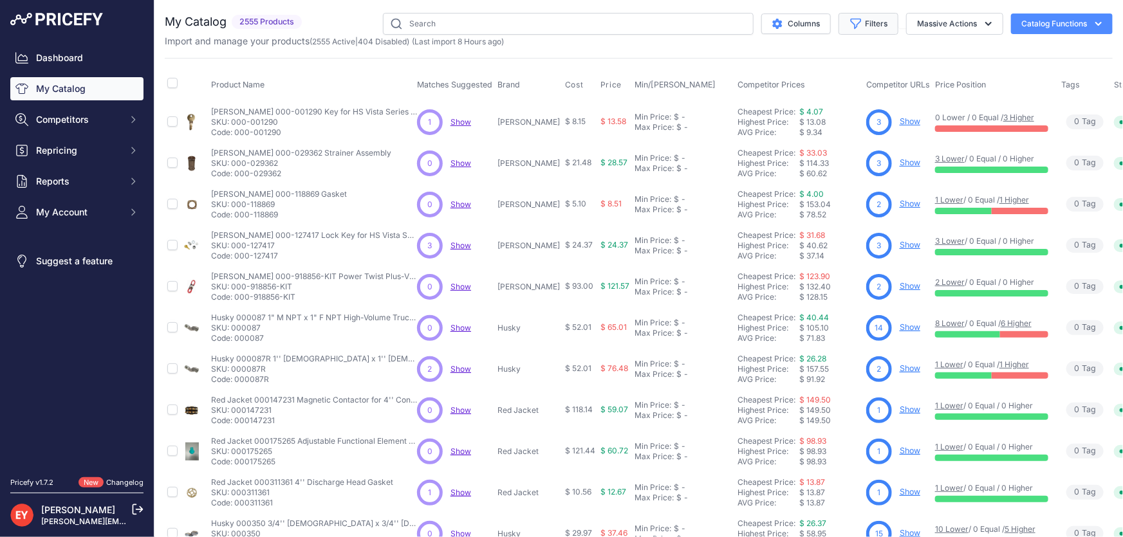
click at [849, 27] on icon "button" at bounding box center [855, 23] width 13 height 13
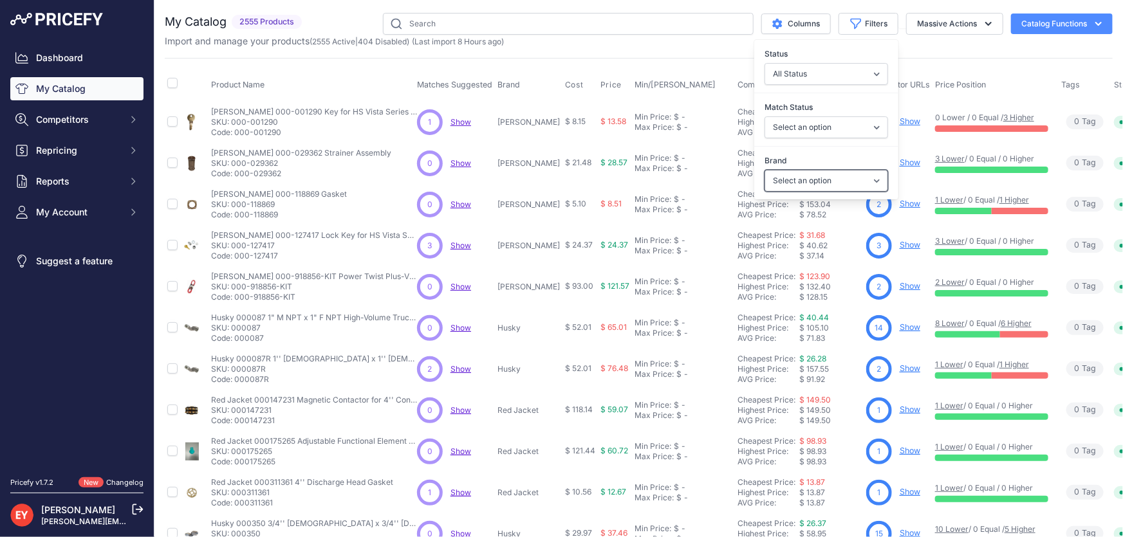
click at [782, 176] on select "Select an option 3M American Casting & MFG Ameron Aquafighter ATI ATTA B&K Balc…" at bounding box center [826, 181] width 124 height 22
select select "ATI"
click at [764, 170] on select "Select an option 3M American Casting & MFG Ameron Aquafighter ATI ATTA B&K Balc…" at bounding box center [826, 181] width 124 height 22
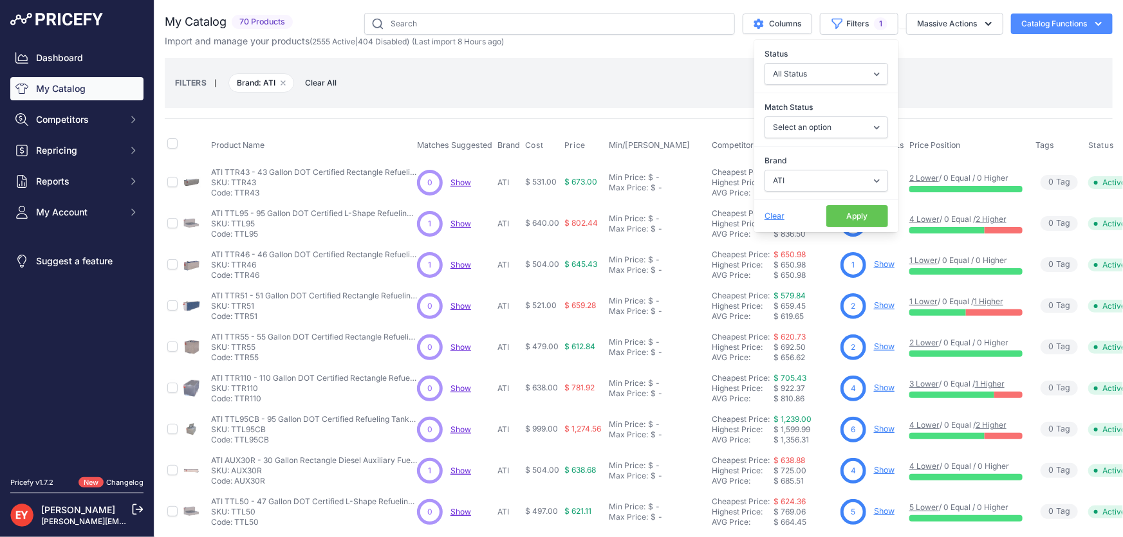
click at [840, 216] on button "Apply" at bounding box center [857, 216] width 62 height 22
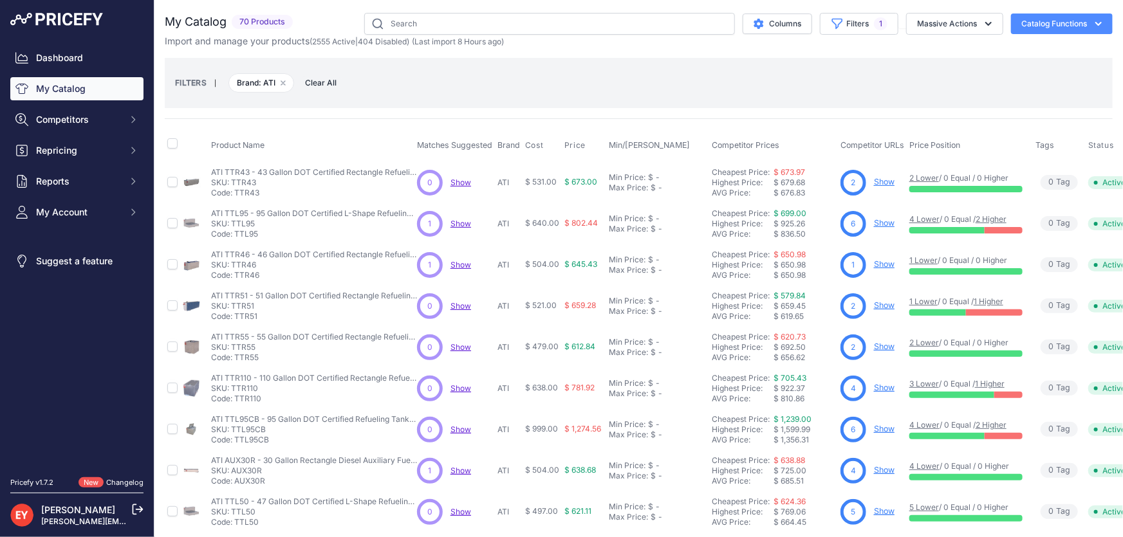
drag, startPoint x: 259, startPoint y: 195, endPoint x: 235, endPoint y: 196, distance: 24.5
click at [235, 196] on p "Code: TTR43" at bounding box center [314, 193] width 206 height 10
copy p "TTR43"
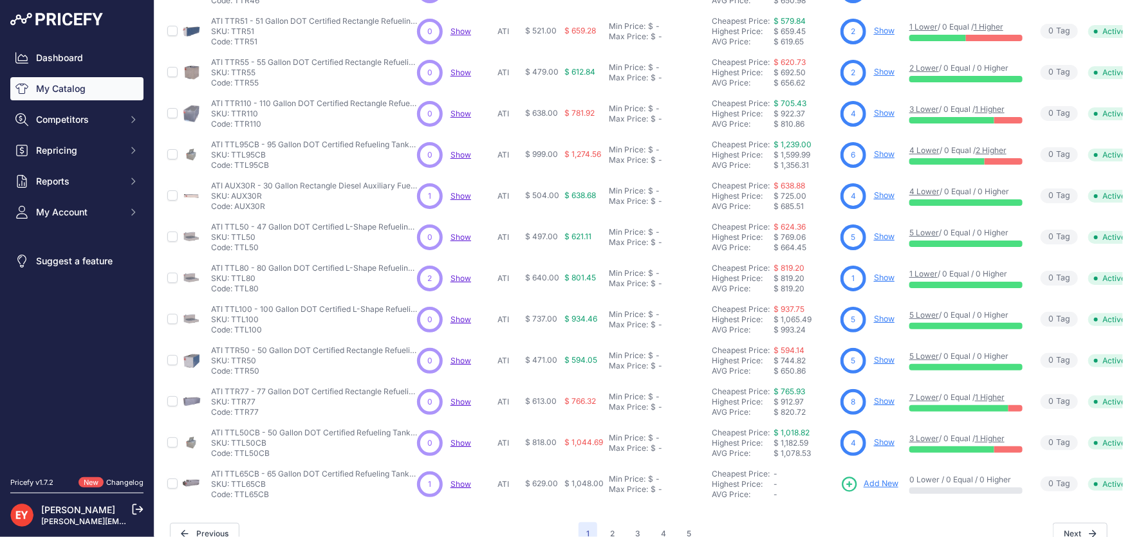
scroll to position [302, 0]
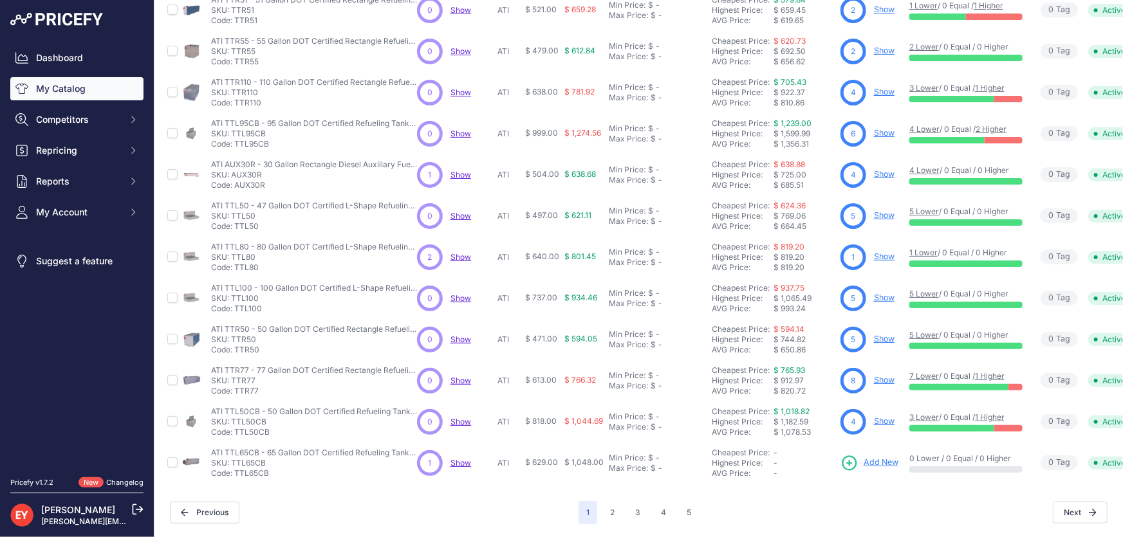
drag, startPoint x: 257, startPoint y: 342, endPoint x: 235, endPoint y: 344, distance: 22.6
click at [235, 345] on p "Code: TTR50" at bounding box center [314, 350] width 206 height 10
copy p "TTR50"
click at [609, 508] on button "2" at bounding box center [612, 512] width 20 height 23
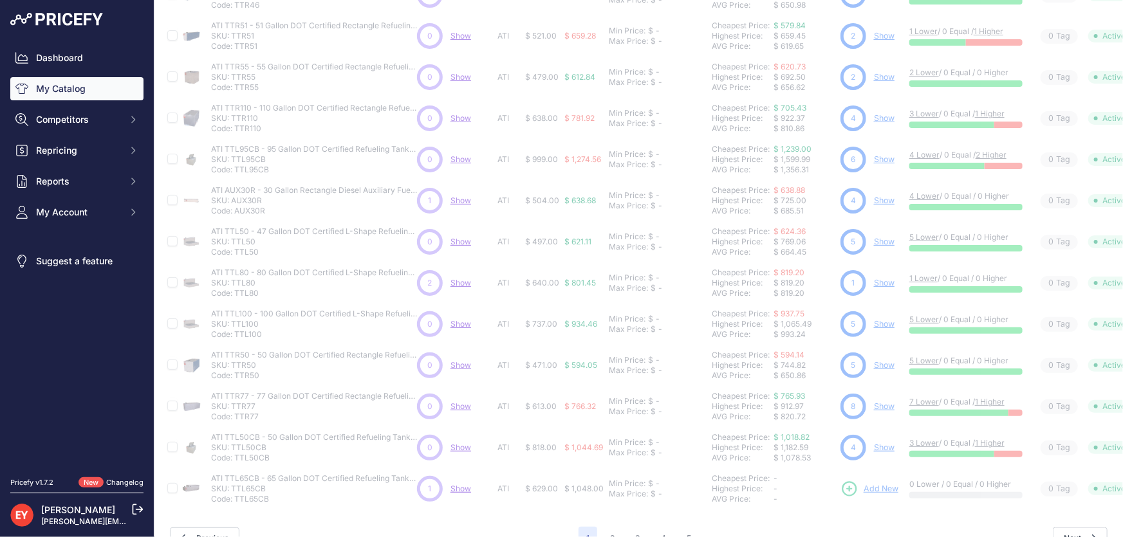
scroll to position [325, 0]
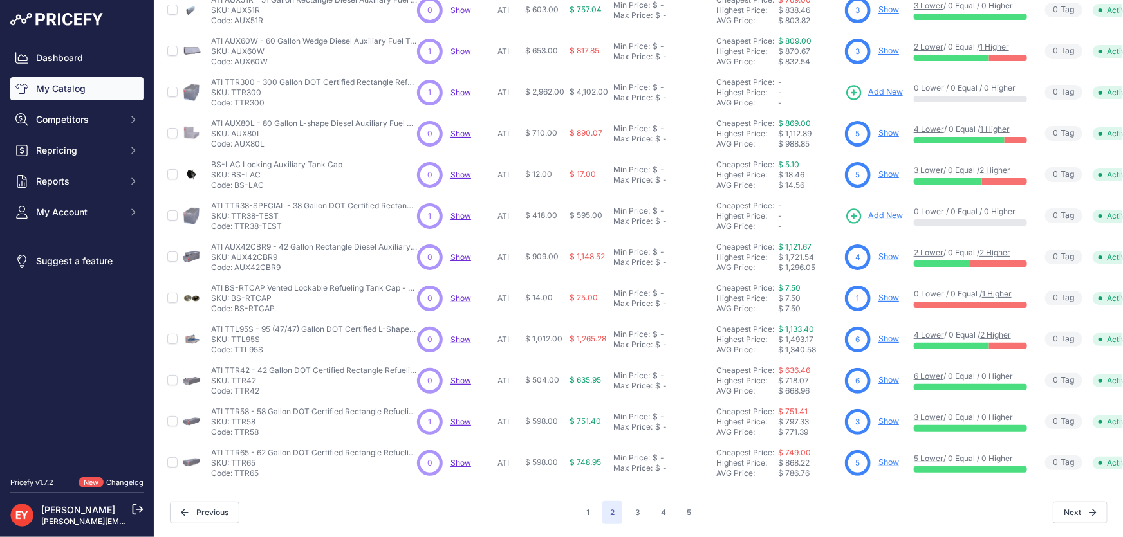
scroll to position [302, 0]
click at [687, 501] on button "5" at bounding box center [689, 512] width 20 height 23
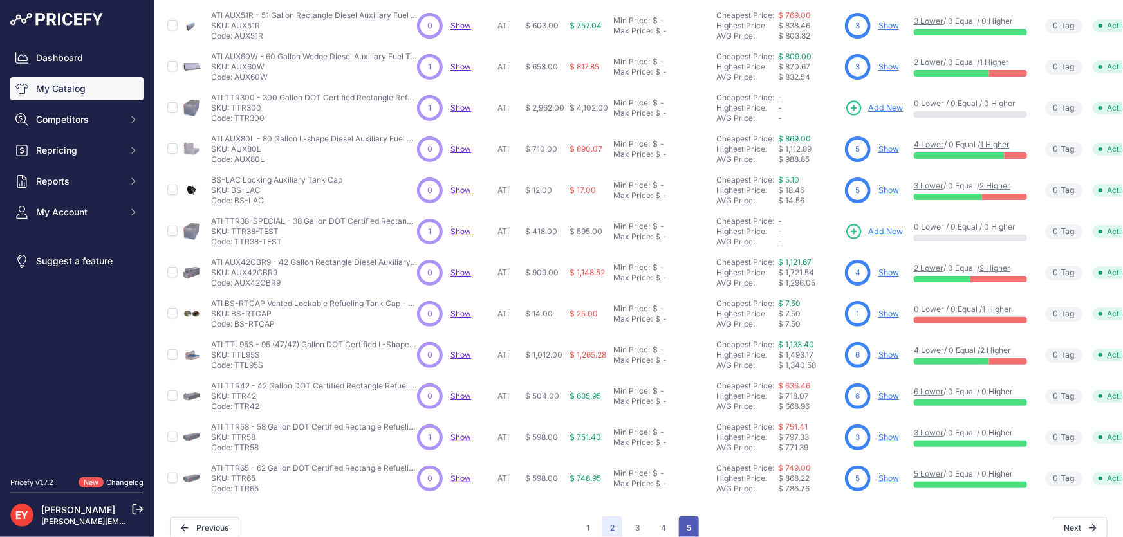
scroll to position [325, 0]
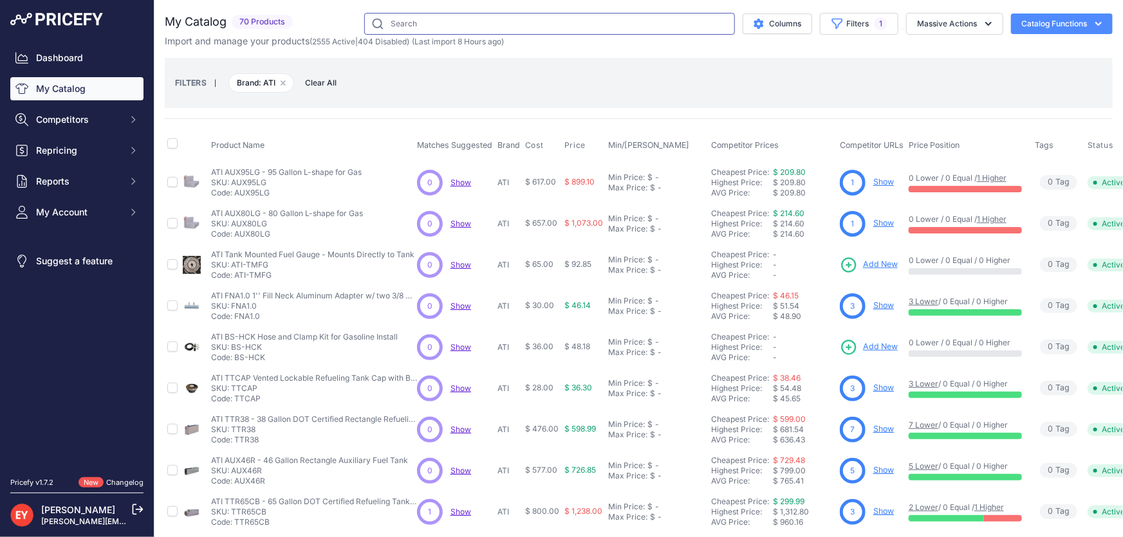
click at [450, 29] on input "text" at bounding box center [549, 24] width 371 height 22
click at [862, 20] on button "Filters 1" at bounding box center [859, 24] width 78 height 22
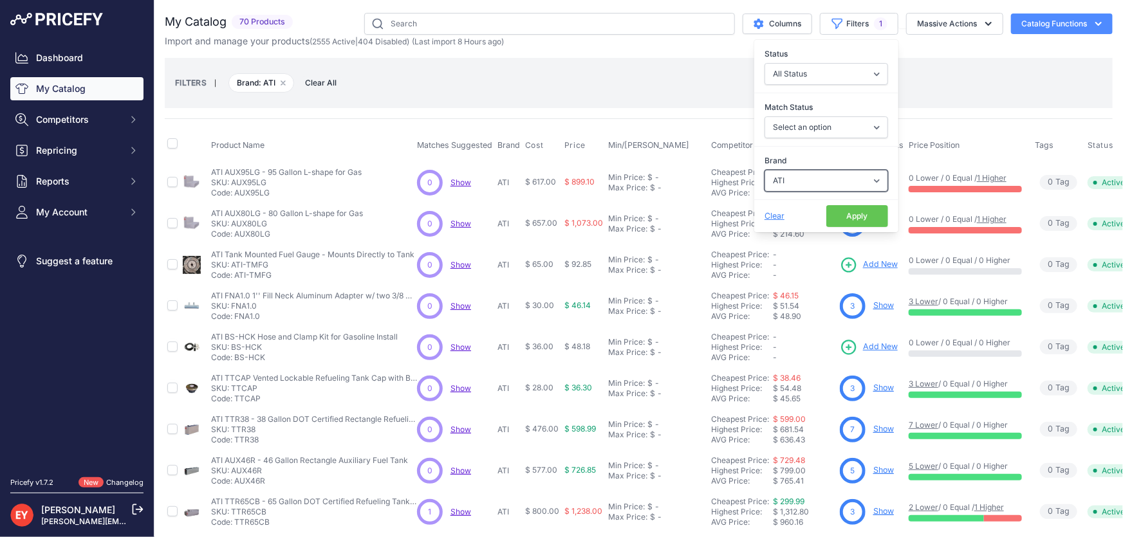
click at [827, 178] on select "Select an option 3M American Casting & MFG Ameron Aquafighter ATI ATTA B&K Balc…" at bounding box center [826, 181] width 124 height 22
select select "Blue1"
click at [764, 170] on select "Select an option 3M American Casting & MFG Ameron Aquafighter ATI ATTA B&K Balc…" at bounding box center [826, 181] width 124 height 22
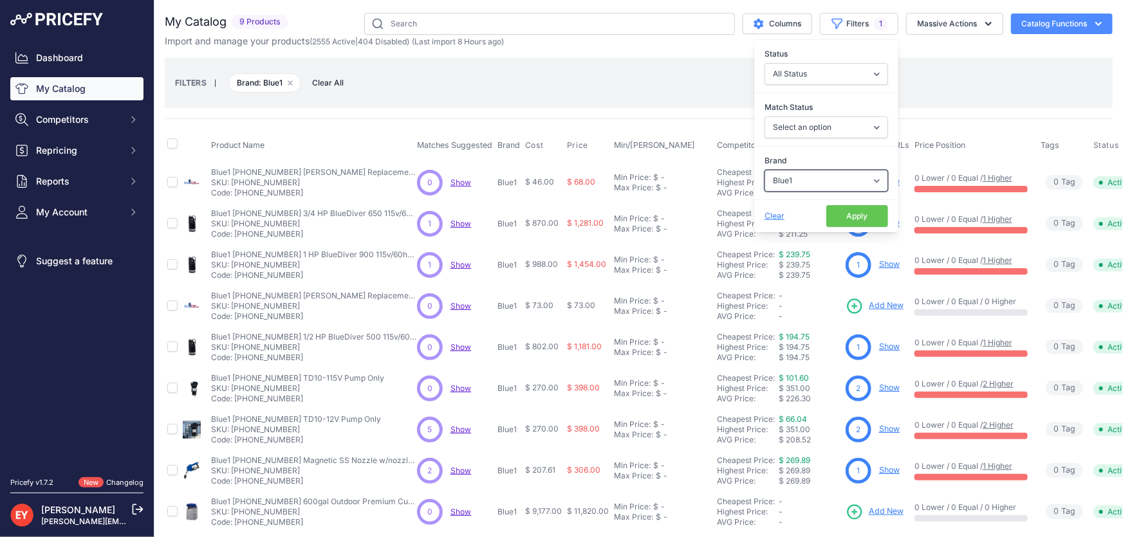
drag, startPoint x: 806, startPoint y: 179, endPoint x: 792, endPoint y: 182, distance: 14.4
click at [792, 182] on select "Select an option 3M American Casting & MFG Ameron Aquafighter ATI ATTA B&K Balc…" at bounding box center [826, 181] width 124 height 22
click at [955, 82] on div "FILTERS | Brand: Blue1 Remove filter option Clear All" at bounding box center [638, 83] width 927 height 35
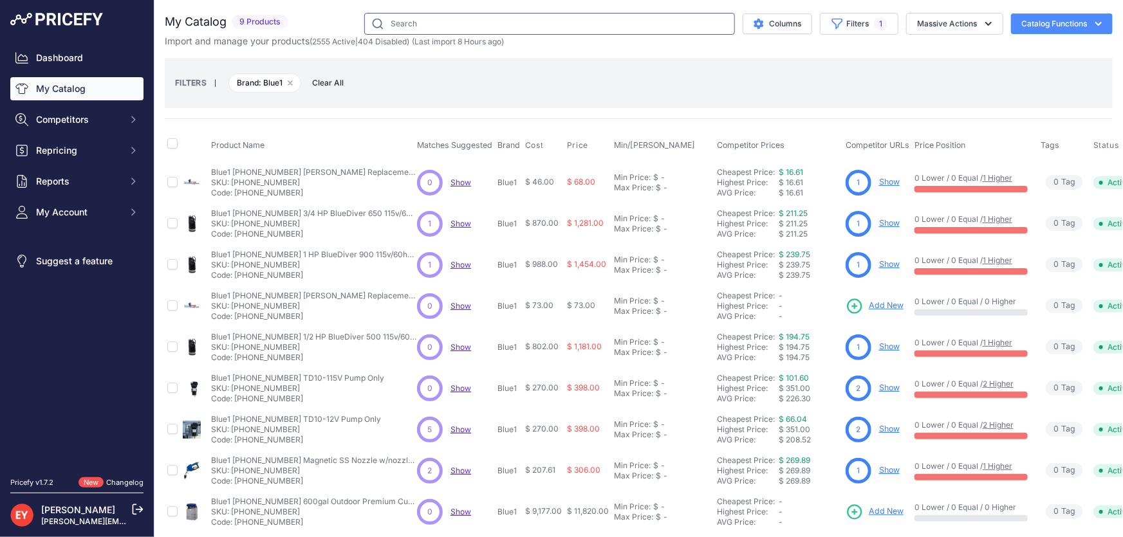
click at [437, 26] on input "text" at bounding box center [549, 24] width 371 height 22
paste input "B1SF0009100"
type input "B1SF0009100"
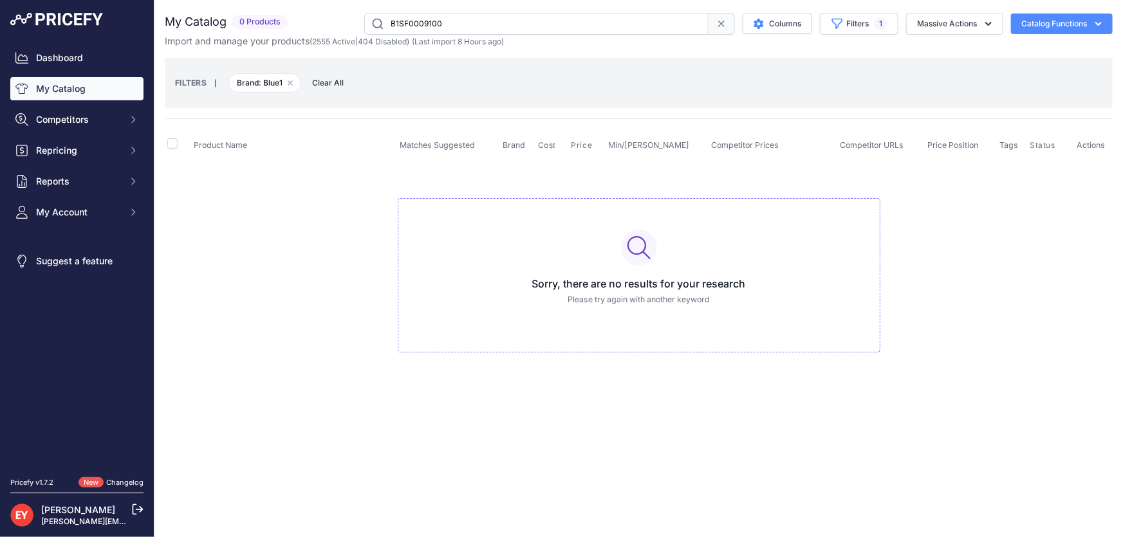
drag, startPoint x: 450, startPoint y: 23, endPoint x: 366, endPoint y: 23, distance: 84.3
click at [366, 23] on input "B1SF0009100" at bounding box center [536, 24] width 344 height 22
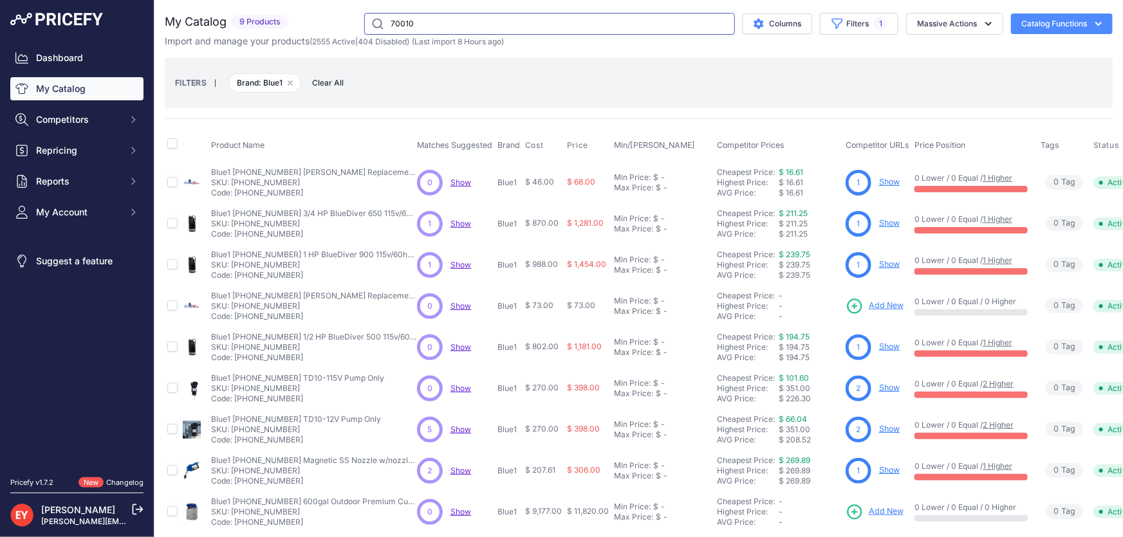
type input "70010"
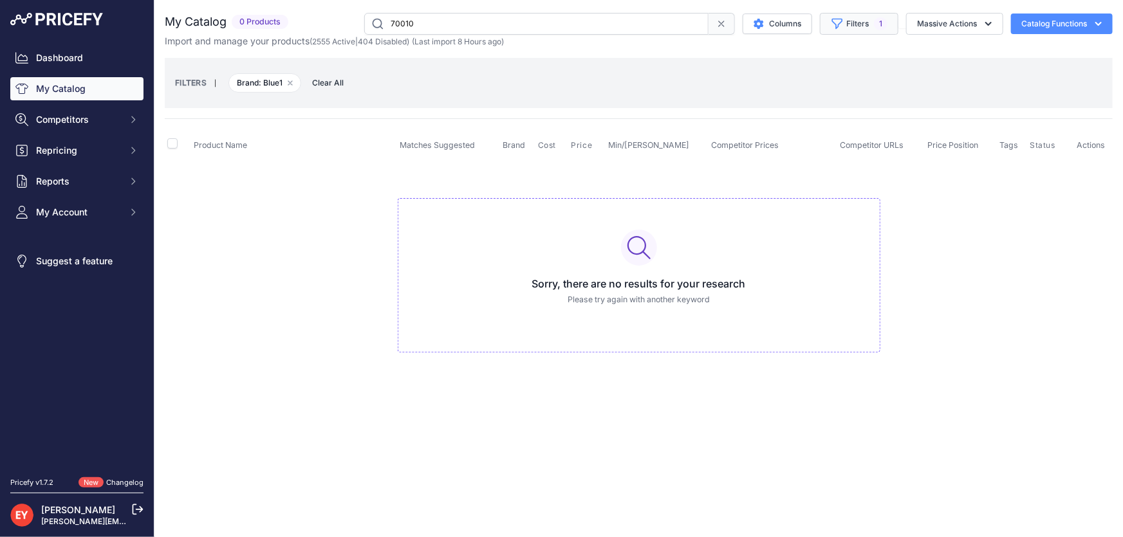
click at [849, 30] on button "Filters 1" at bounding box center [859, 24] width 78 height 22
drag, startPoint x: 467, startPoint y: 28, endPoint x: 354, endPoint y: 28, distance: 112.6
click at [354, 28] on div "70010 Columns Filters 1 Status All Status Only Enabled Only Disabled Matched" at bounding box center [702, 24] width 819 height 22
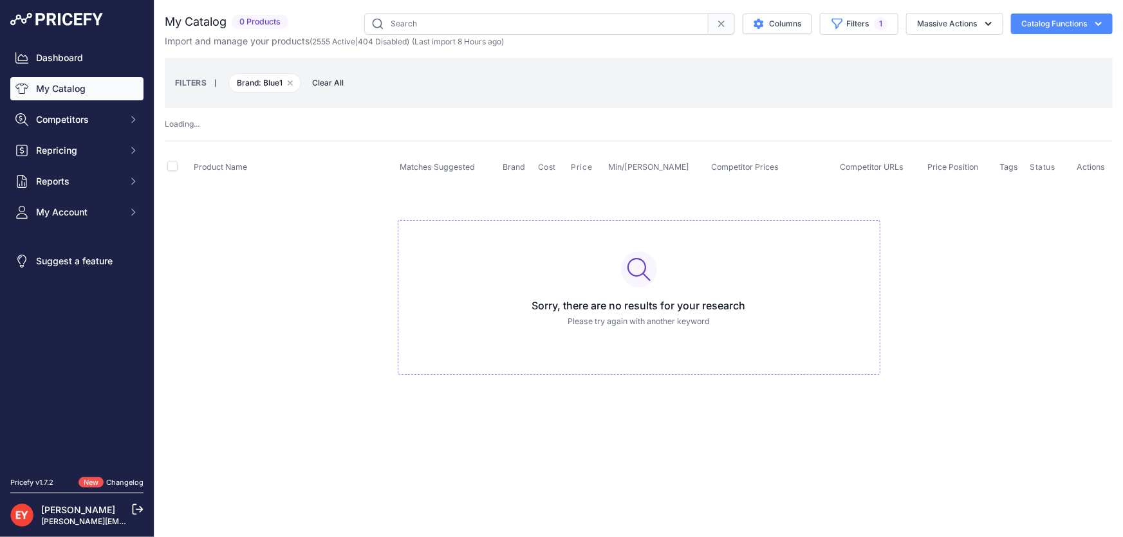
click at [70, 93] on link "My Catalog" at bounding box center [76, 88] width 133 height 23
click at [463, 23] on input "text" at bounding box center [536, 24] width 344 height 22
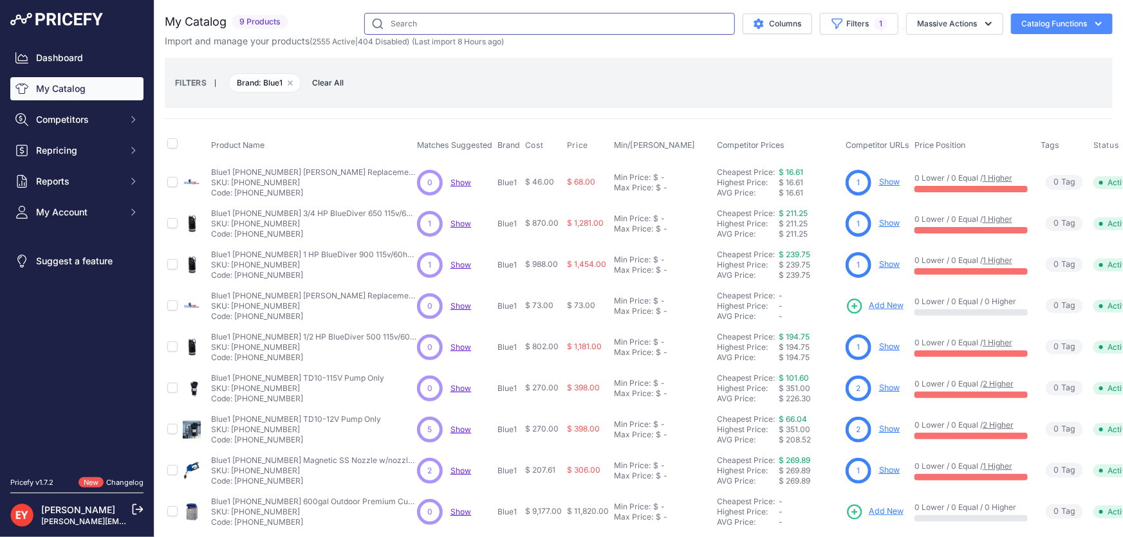
type input "7"
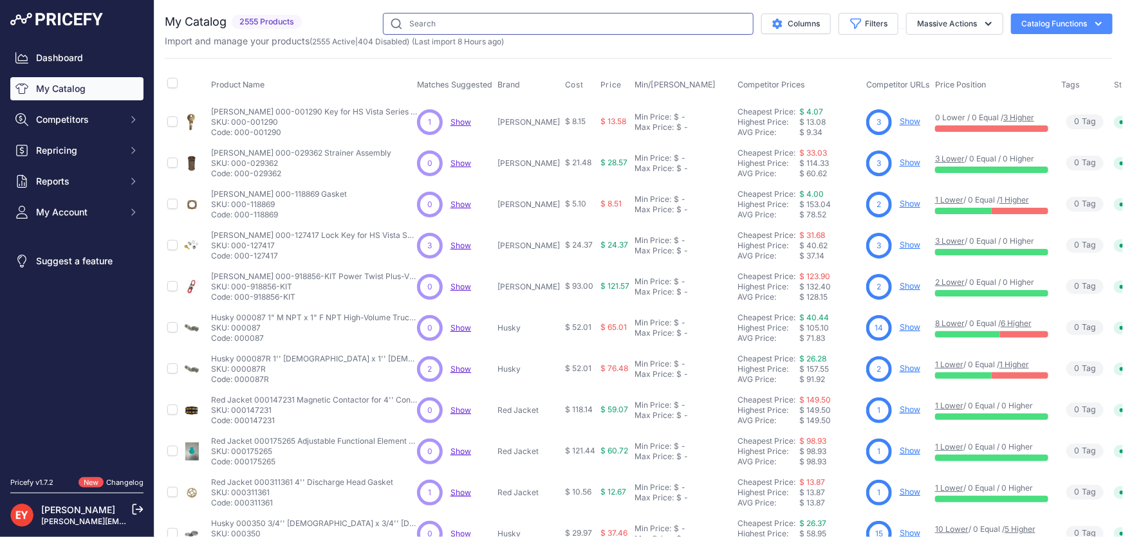
drag, startPoint x: 0, startPoint y: 0, endPoint x: 463, endPoint y: 23, distance: 463.1
click at [463, 23] on input "text" at bounding box center [568, 24] width 371 height 22
type input "70010"
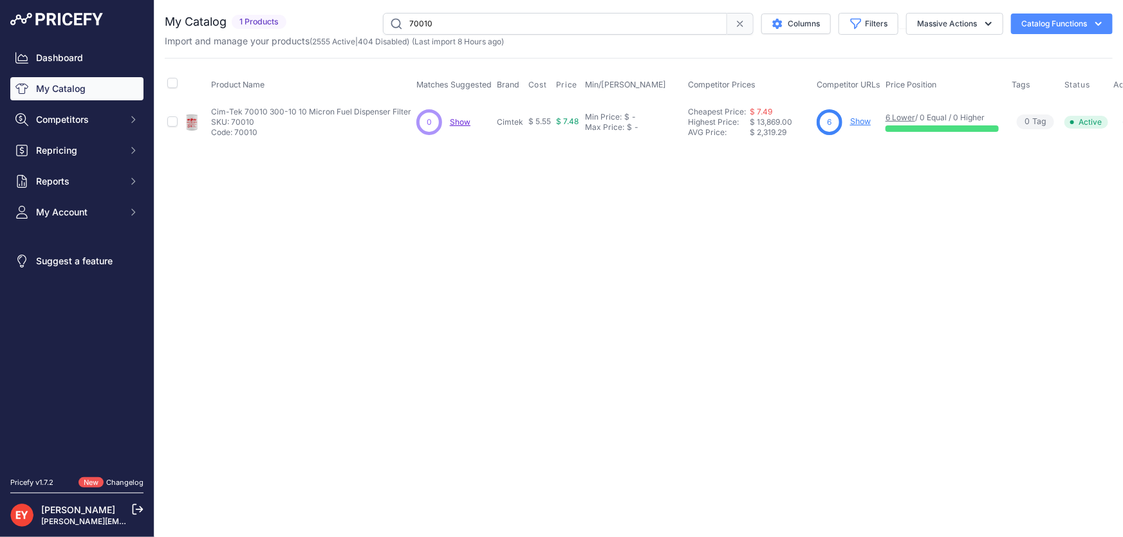
click at [851, 122] on link "Show" at bounding box center [860, 121] width 21 height 10
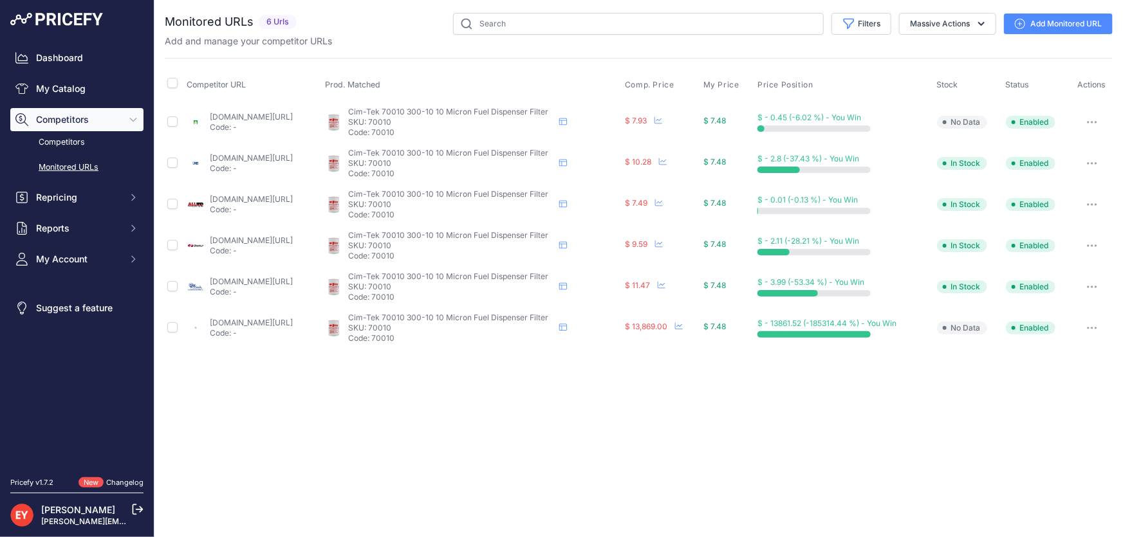
click at [1038, 28] on link "Add Monitored URL" at bounding box center [1058, 24] width 109 height 21
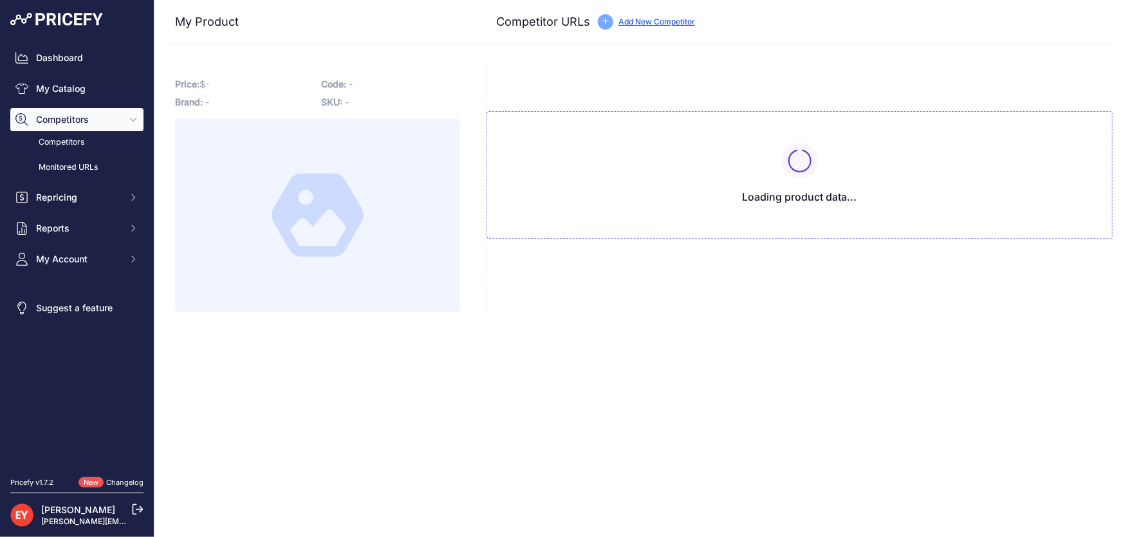
type input "[DOMAIN_NAME][URL]"
type input "shop.nwpump.com/product/cim-tek-70010-12-300-10-spin-on-filter-for-particulate-…"
type input "[DOMAIN_NAME][URL]"
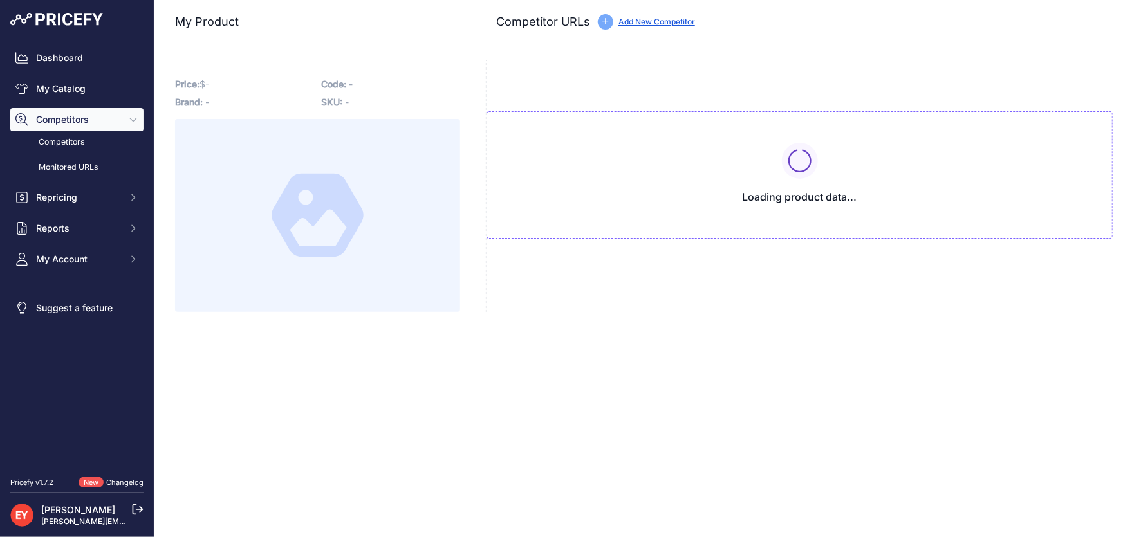
type input "www.spraysmarter.com/cim-tek-300-10-10-micron-service-station-spin-on-filter-70…"
type input "[DOMAIN_NAME][URL]"
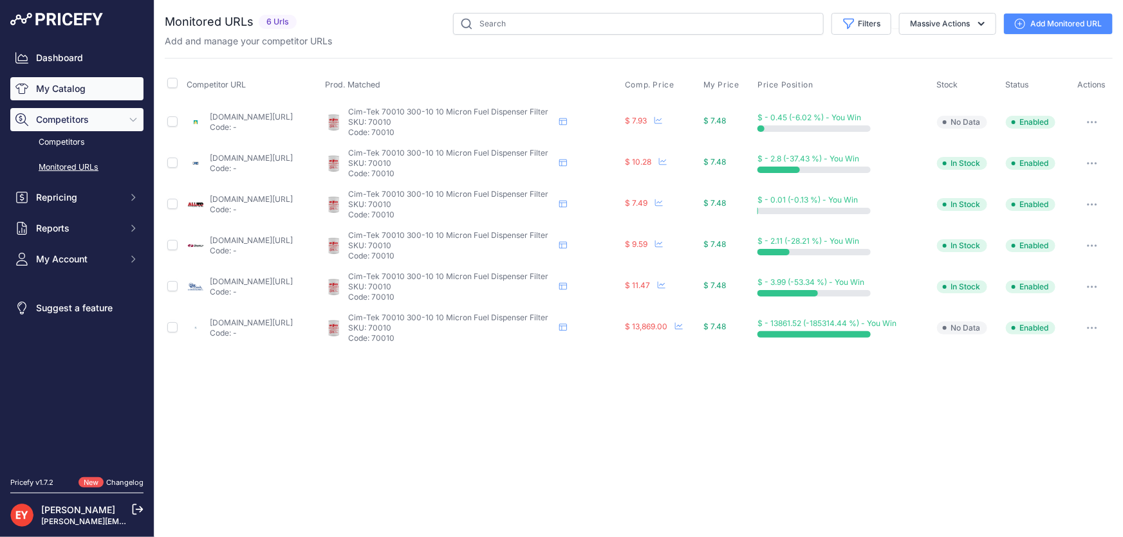
click at [55, 84] on link "My Catalog" at bounding box center [76, 88] width 133 height 23
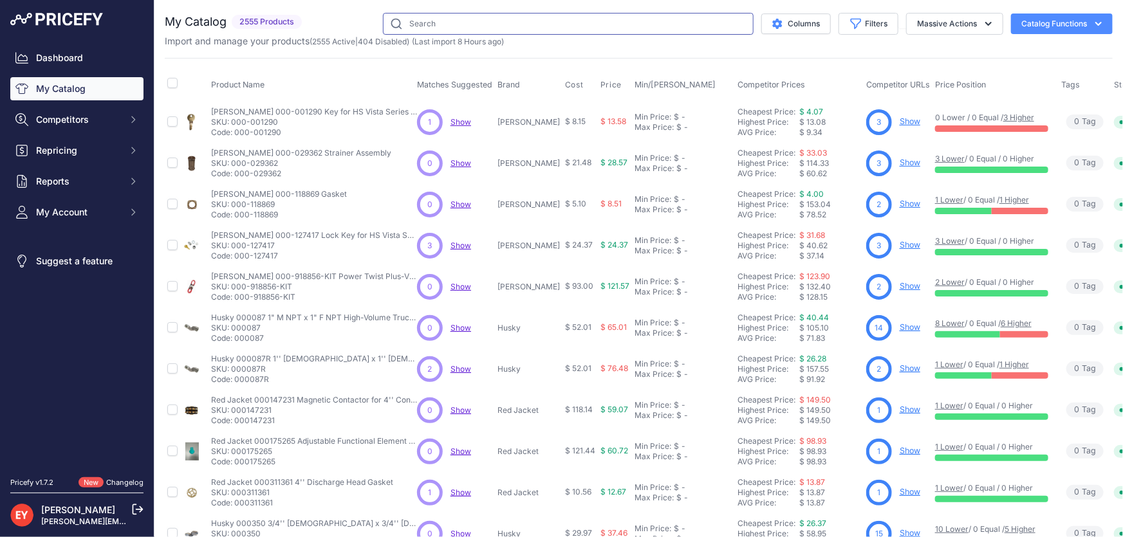
click at [427, 28] on input "text" at bounding box center [568, 24] width 371 height 22
click at [849, 28] on icon "button" at bounding box center [855, 23] width 13 height 13
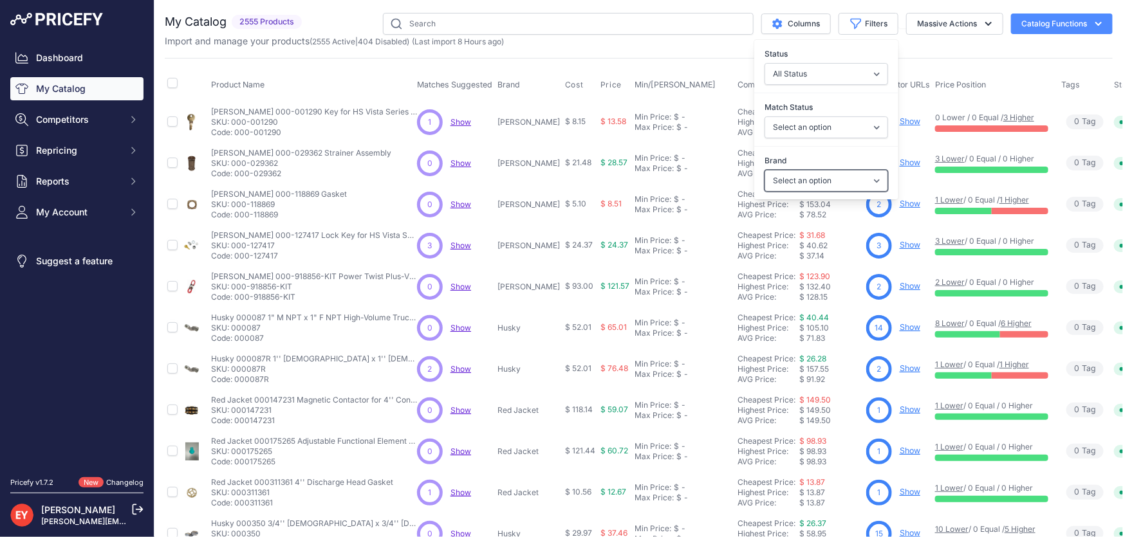
click at [827, 174] on select "Select an option 3M American Casting & MFG Ameron Aquafighter ATI ATTA B&K Balc…" at bounding box center [826, 181] width 124 height 22
select select "Cimtek"
click at [764, 170] on select "Select an option 3M American Casting & MFG Ameron Aquafighter ATI ATTA B&K Balc…" at bounding box center [826, 181] width 124 height 22
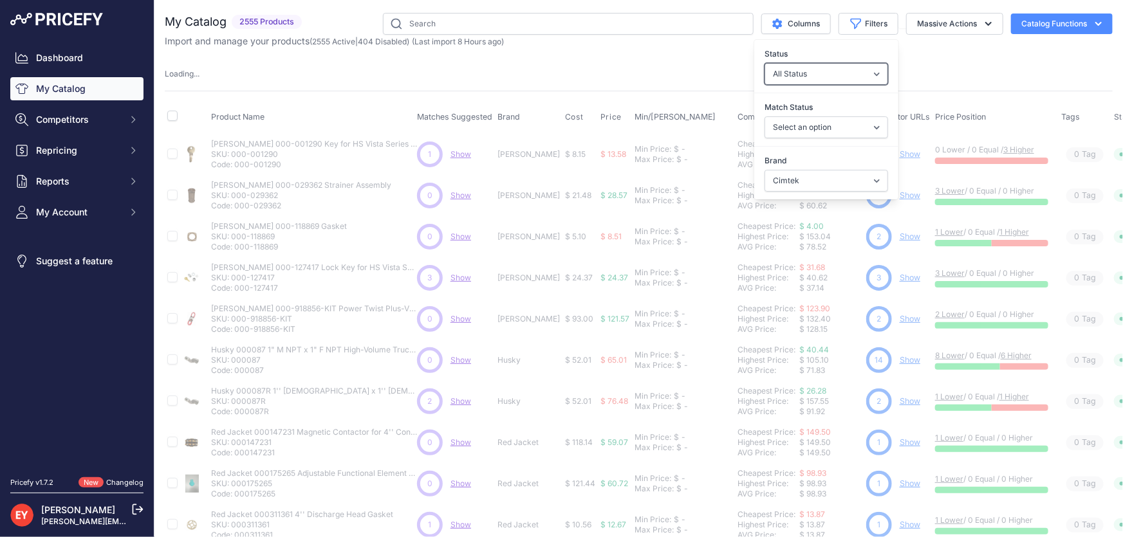
click at [795, 77] on select "All Status Only Enabled Only Disabled" at bounding box center [826, 74] width 124 height 22
select select "0"
click at [764, 63] on select "All Status Only Enabled Only Disabled" at bounding box center [826, 74] width 124 height 22
click at [832, 75] on select "All Status Only Enabled Only Disabled" at bounding box center [826, 74] width 124 height 22
select select
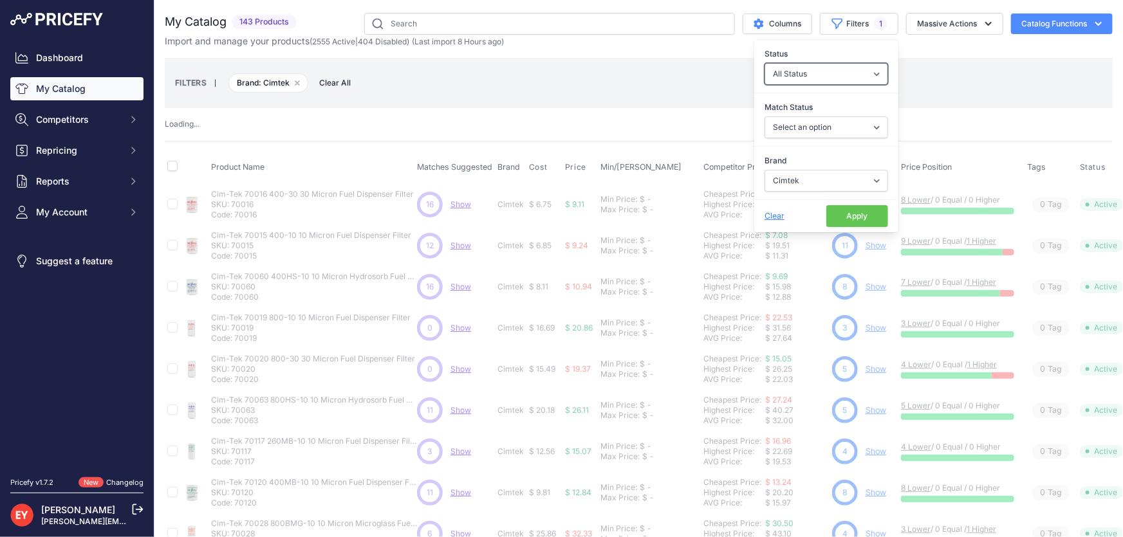
click at [764, 63] on select "All Status Only Enabled Only Disabled" at bounding box center [826, 74] width 124 height 22
select select "0"
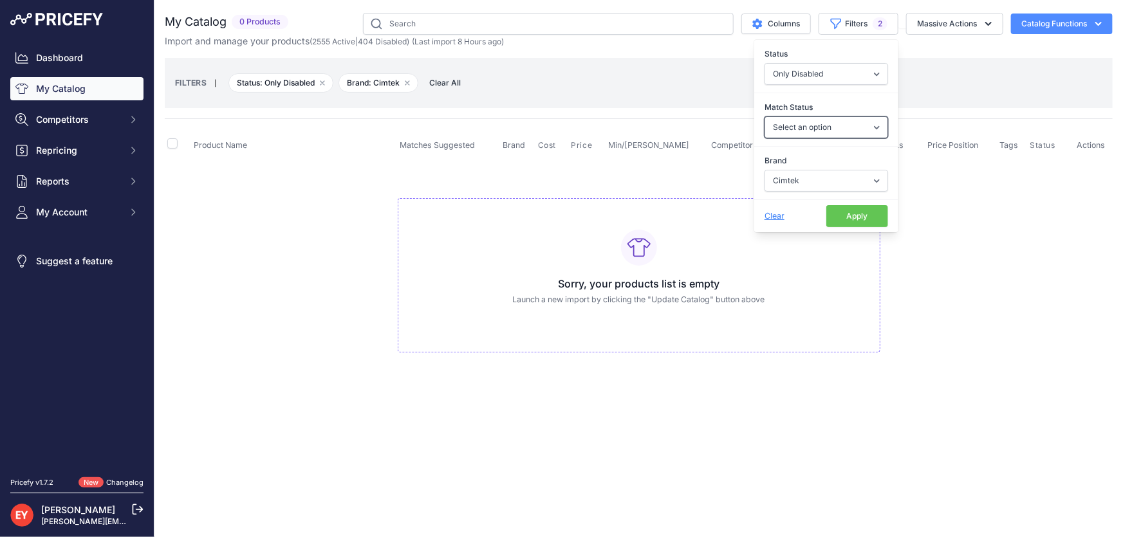
click at [828, 128] on select "Select an option Matched Unmatched" at bounding box center [826, 127] width 124 height 22
select select "0"
click at [764, 116] on select "Select an option Matched Unmatched" at bounding box center [826, 127] width 124 height 22
click at [850, 73] on select "All Status Only Enabled Only Disabled" at bounding box center [826, 74] width 124 height 22
select select
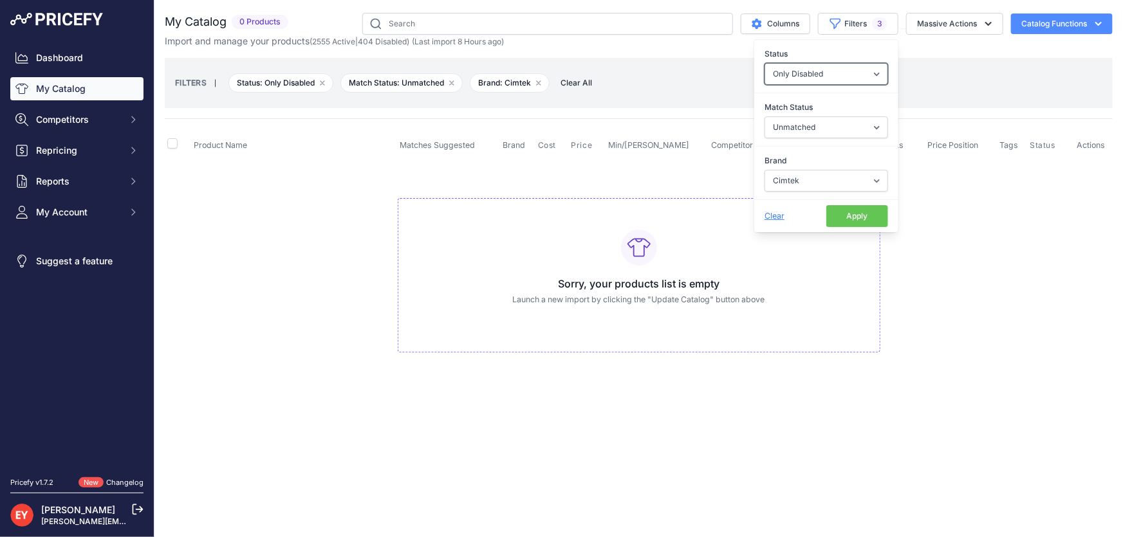
click at [764, 63] on select "All Status Only Enabled Only Disabled" at bounding box center [826, 74] width 124 height 22
click at [849, 217] on button "Apply" at bounding box center [857, 216] width 62 height 22
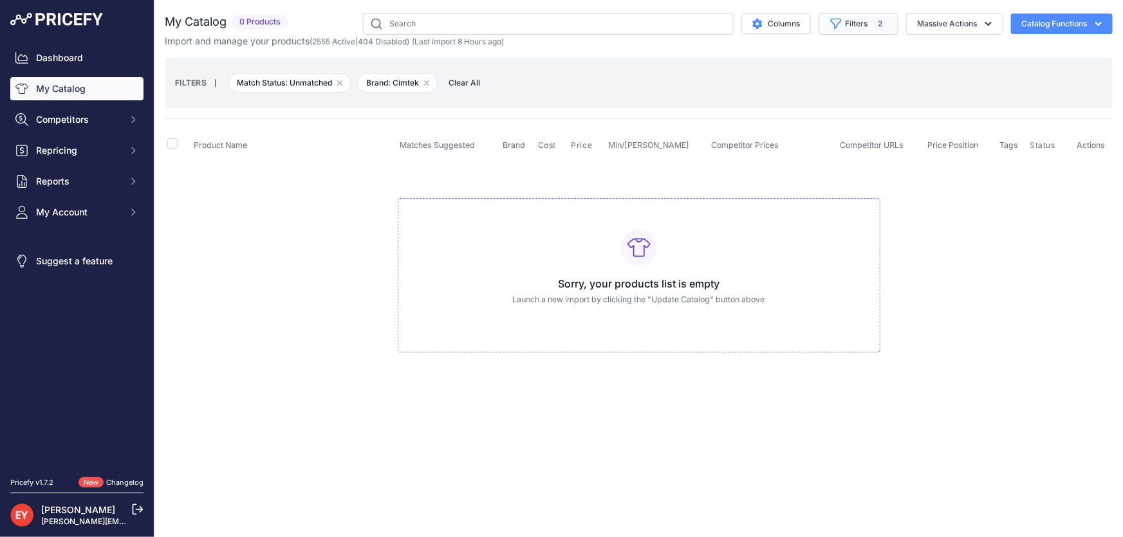
click at [843, 28] on button "Filters 2" at bounding box center [858, 24] width 80 height 22
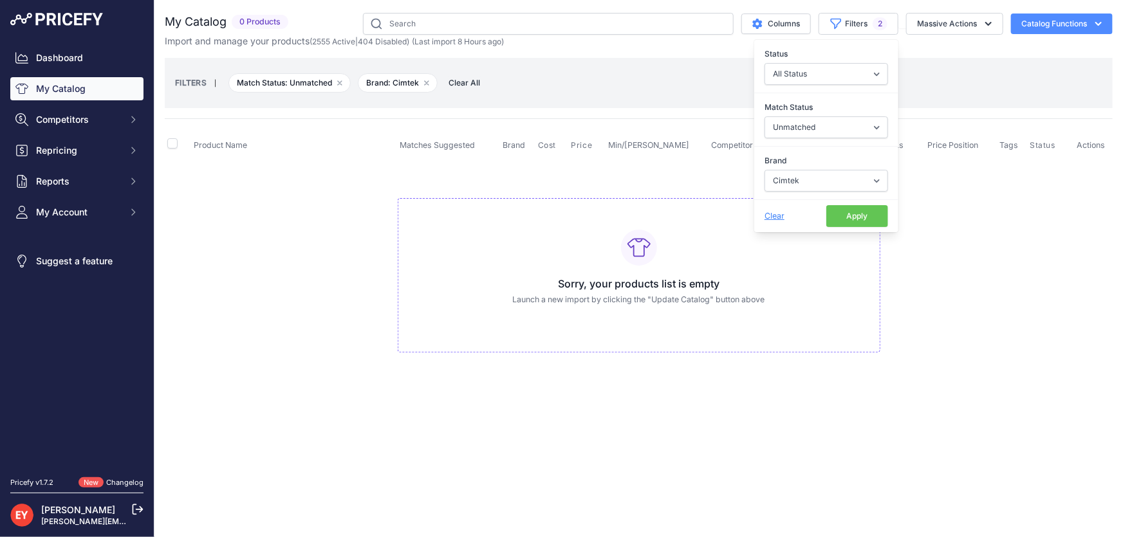
click at [946, 246] on td "Sorry, your products list is empty Launch a new import by clicking the "Update …" at bounding box center [639, 269] width 948 height 217
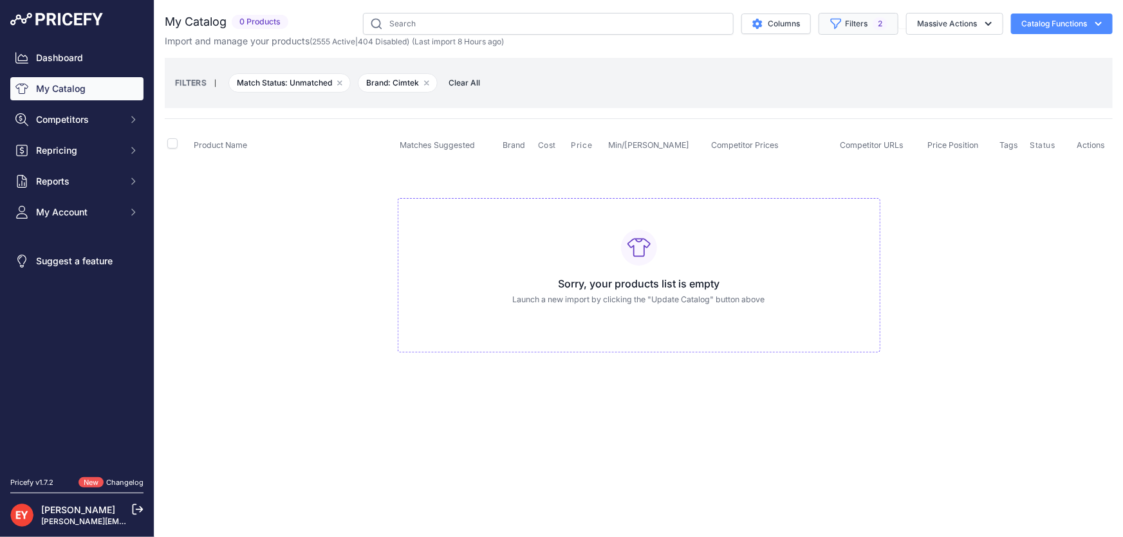
click at [849, 30] on button "Filters 2" at bounding box center [858, 24] width 80 height 22
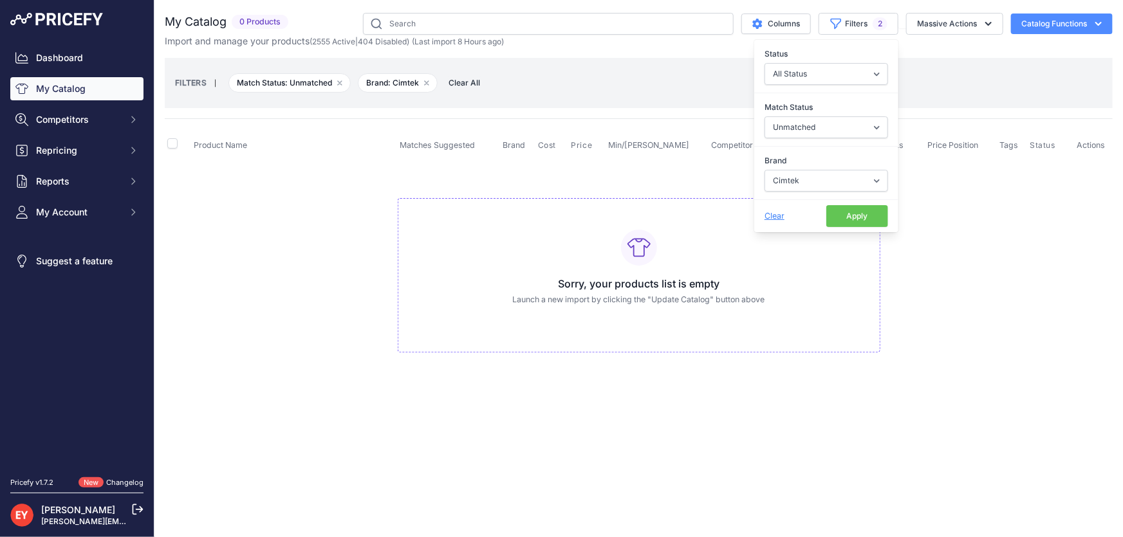
click at [773, 216] on span "Clear" at bounding box center [774, 216] width 20 height 10
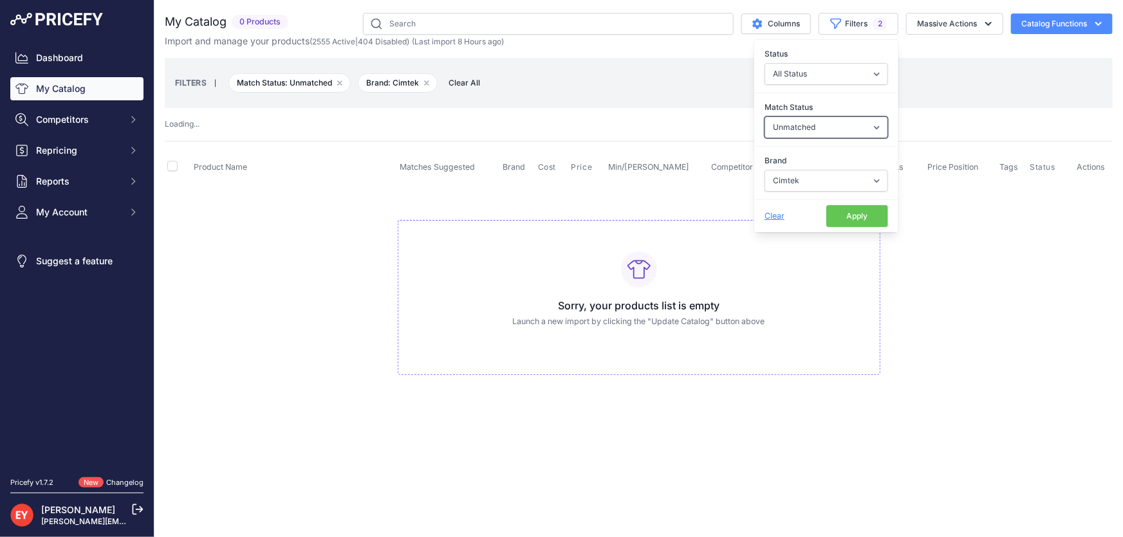
click at [851, 132] on select "Select an option Matched Unmatched" at bounding box center [826, 127] width 124 height 22
select select
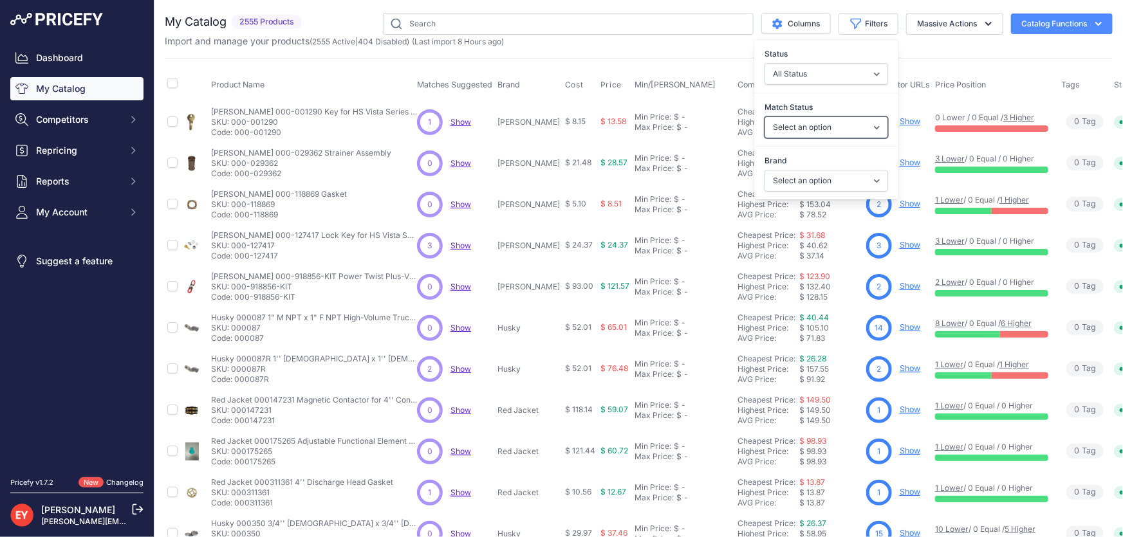
click at [764, 116] on select "Select an option Matched Unmatched" at bounding box center [826, 127] width 124 height 22
click at [627, 49] on div "My Catalog 2555 Products" at bounding box center [639, 386] width 948 height 747
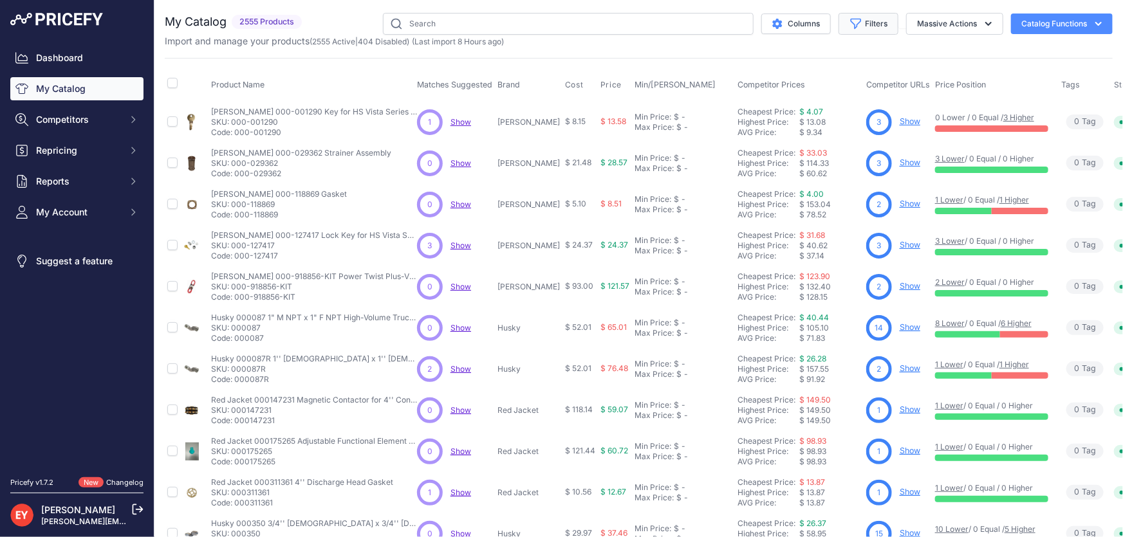
click at [875, 19] on button "Filters" at bounding box center [868, 24] width 60 height 22
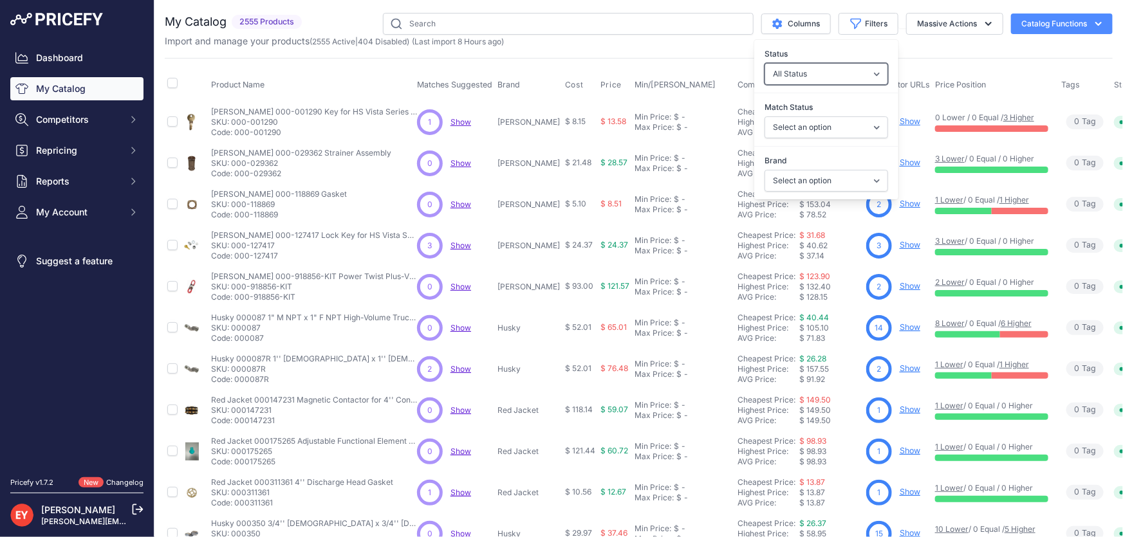
click at [810, 70] on select "All Status Only Enabled Only Disabled" at bounding box center [826, 74] width 124 height 22
select select "1"
click at [764, 63] on select "All Status Only Enabled Only Disabled" at bounding box center [826, 74] width 124 height 22
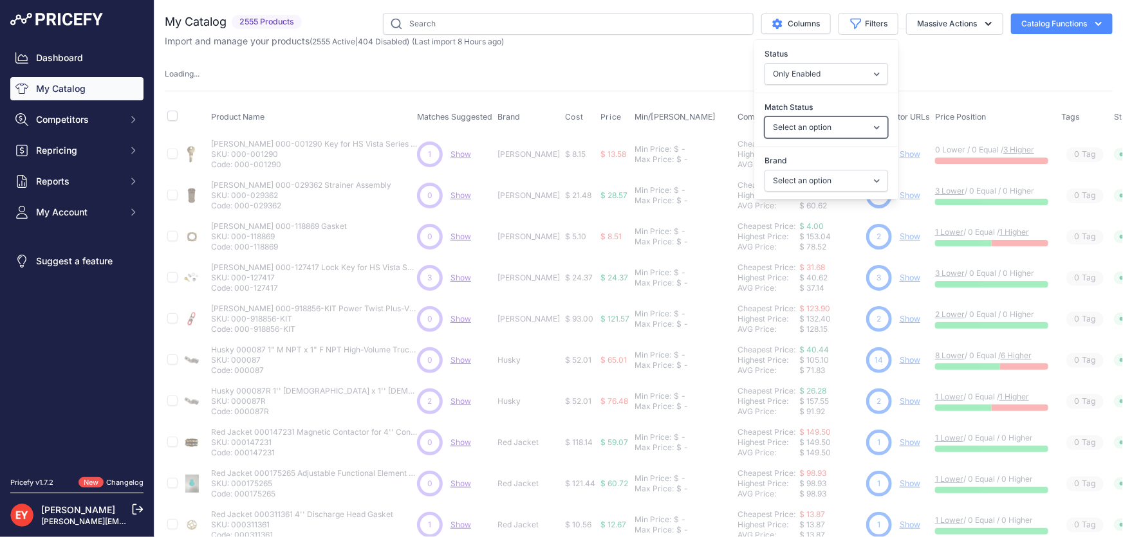
click at [804, 121] on select "Select an option Matched Unmatched" at bounding box center [826, 127] width 124 height 22
select select "0"
click at [764, 116] on select "Select an option Matched Unmatched" at bounding box center [826, 127] width 124 height 22
click at [791, 173] on select "Select an option 3M American Casting & MFG Ameron Aquafighter ATI ATTA B&K Balc…" at bounding box center [826, 181] width 124 height 22
select select
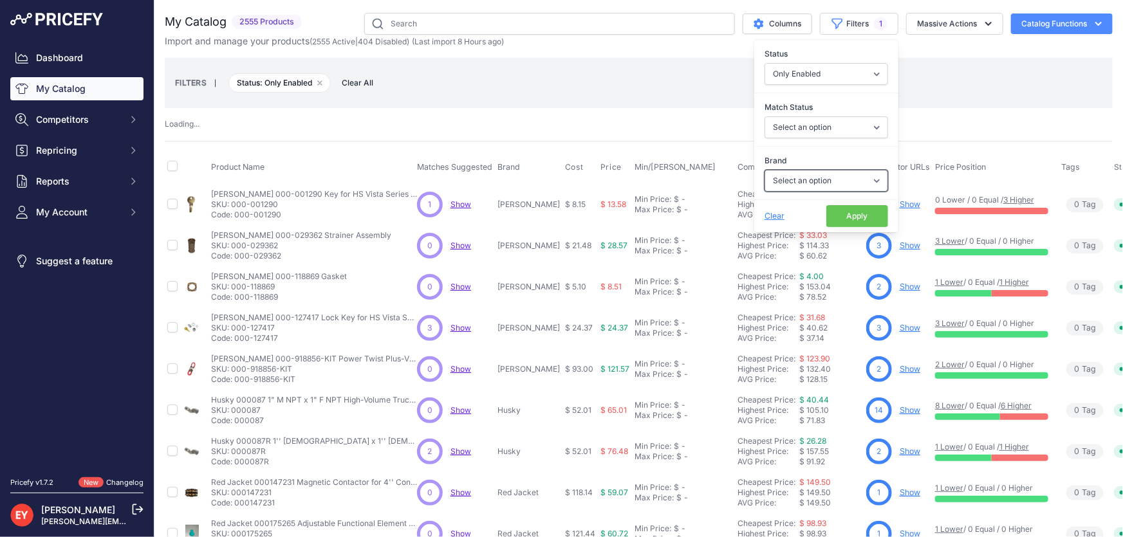
select select "GPI"
click at [764, 170] on select "Select an option 3M American Casting & MFG Ameron Aquafighter ATI ATTA B&K Balc…" at bounding box center [826, 181] width 124 height 22
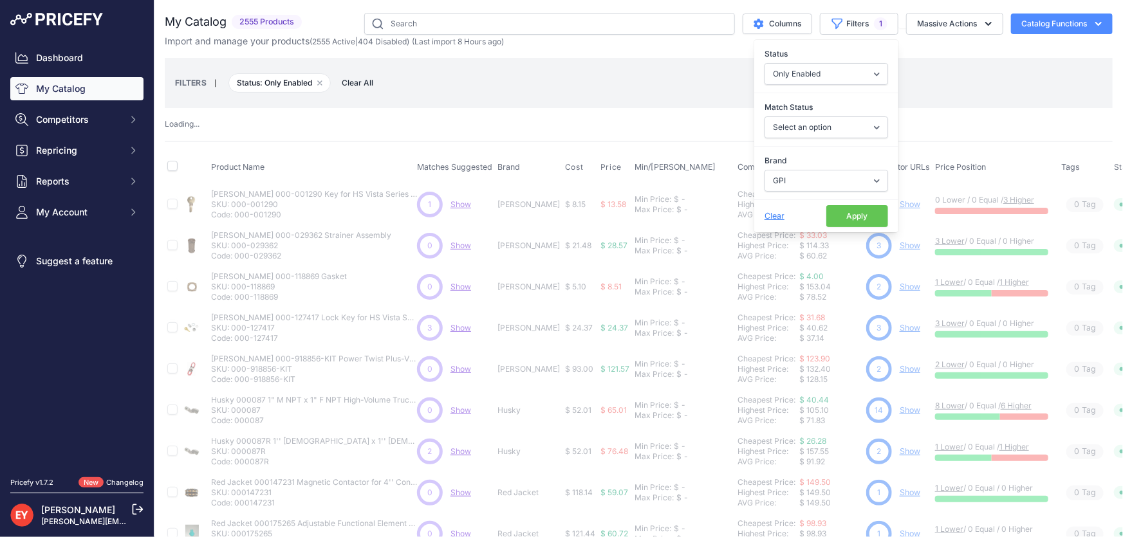
click at [831, 216] on button "Apply" at bounding box center [857, 216] width 62 height 22
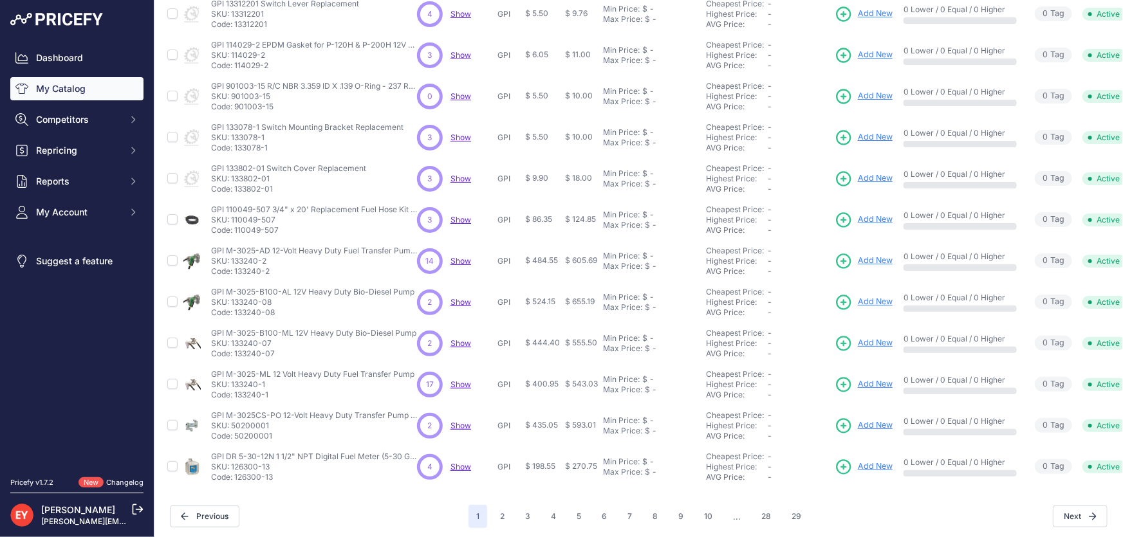
scroll to position [302, 0]
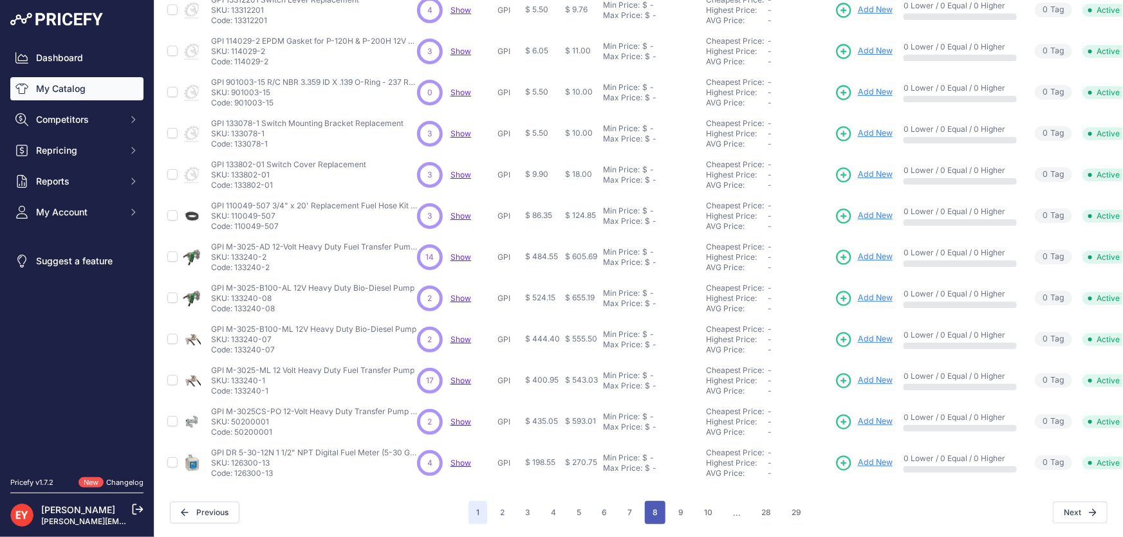
click at [648, 501] on button "8" at bounding box center [655, 512] width 21 height 23
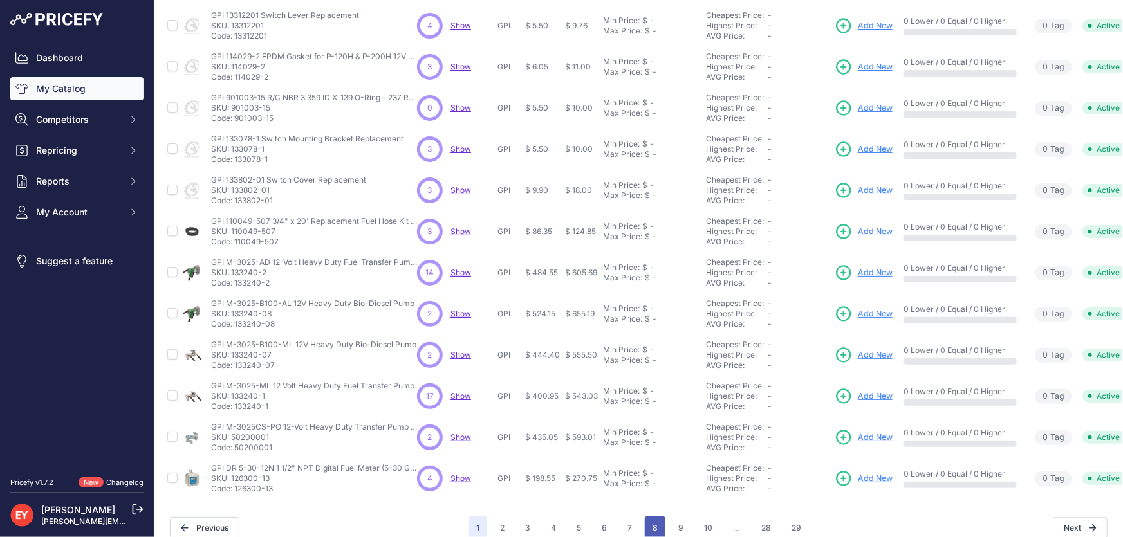
scroll to position [325, 0]
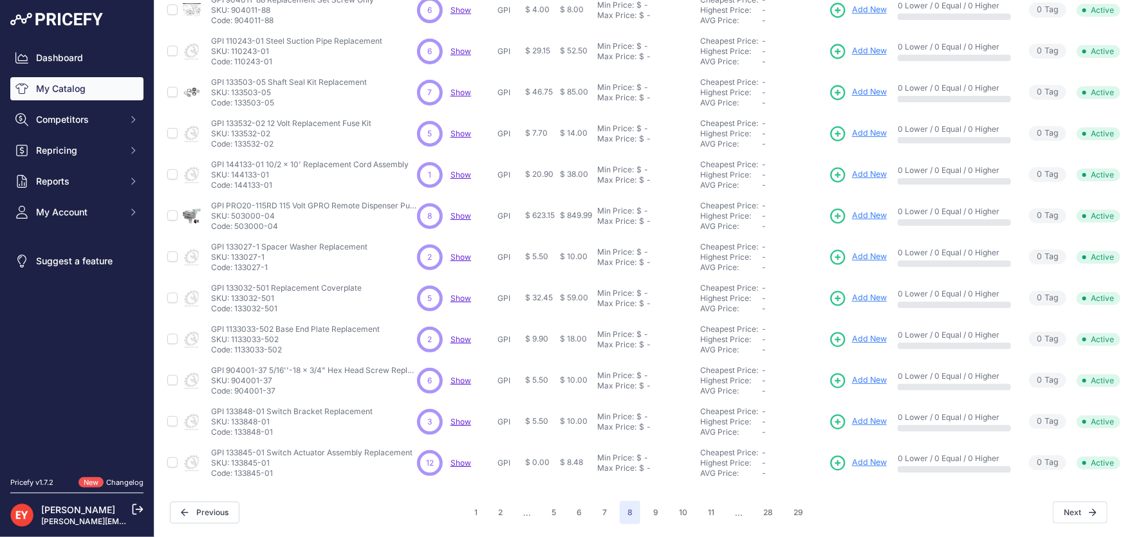
scroll to position [302, 0]
click at [649, 501] on button "9" at bounding box center [655, 512] width 21 height 23
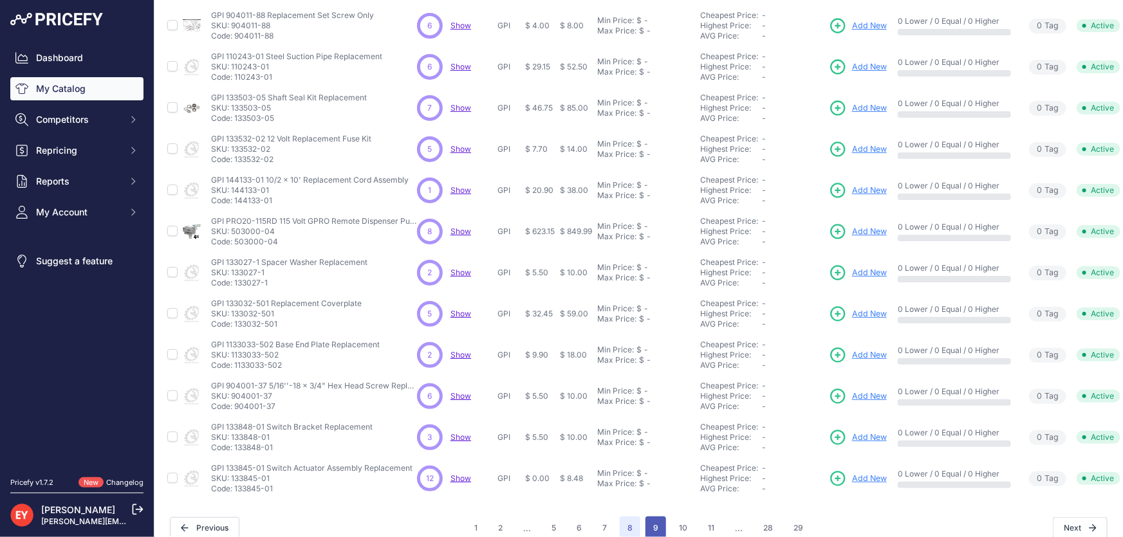
scroll to position [325, 0]
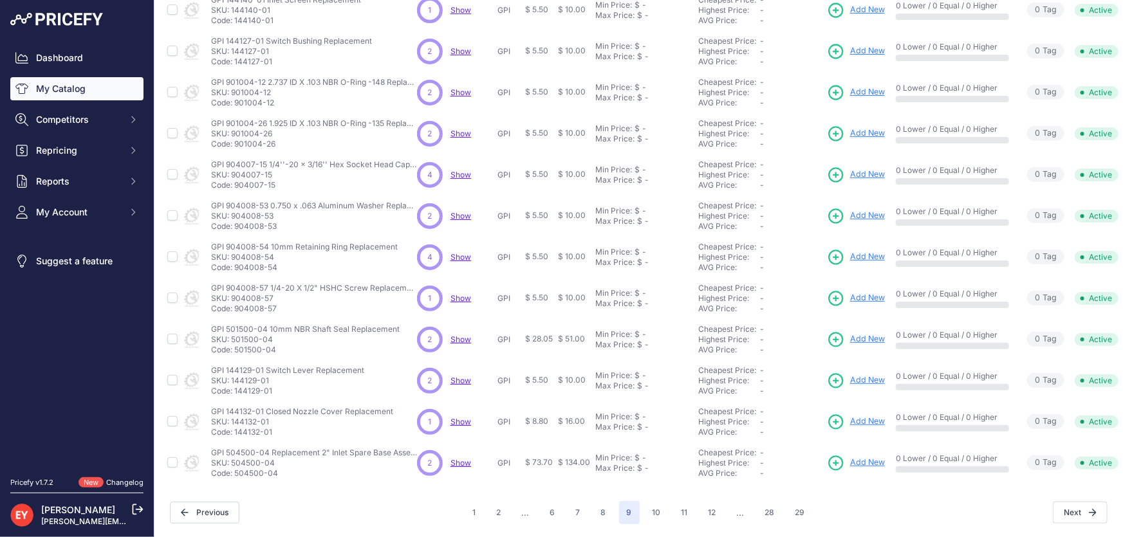
scroll to position [302, 0]
click at [659, 502] on button "10" at bounding box center [657, 512] width 24 height 23
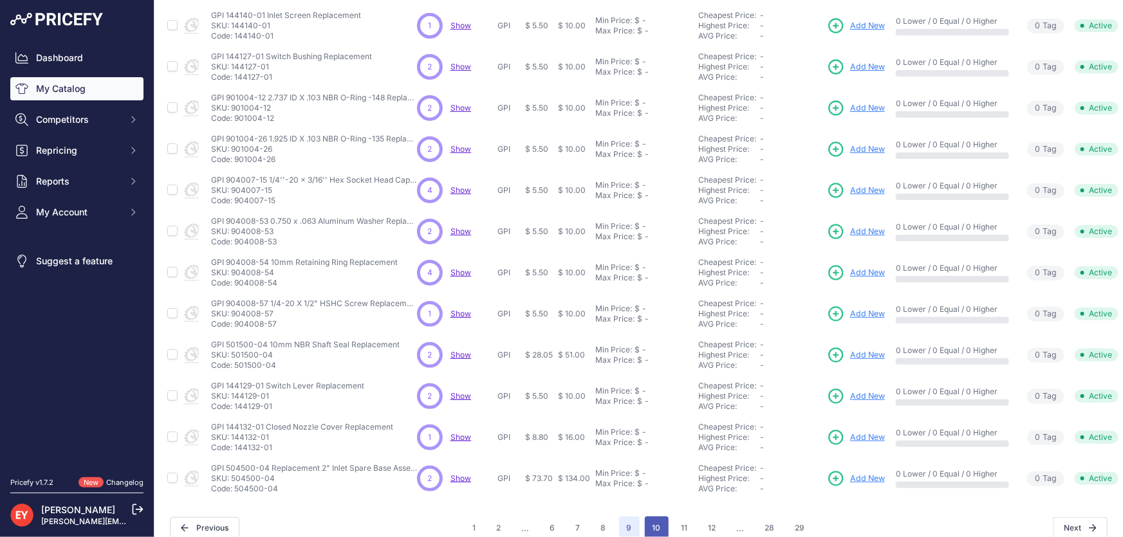
scroll to position [325, 0]
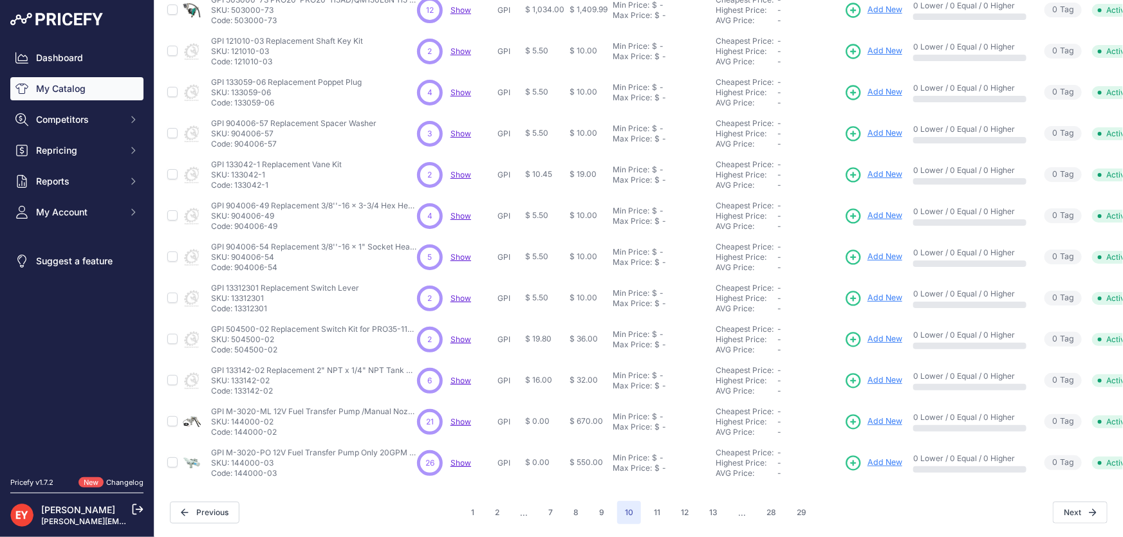
scroll to position [302, 0]
click at [655, 501] on button "11" at bounding box center [657, 512] width 22 height 23
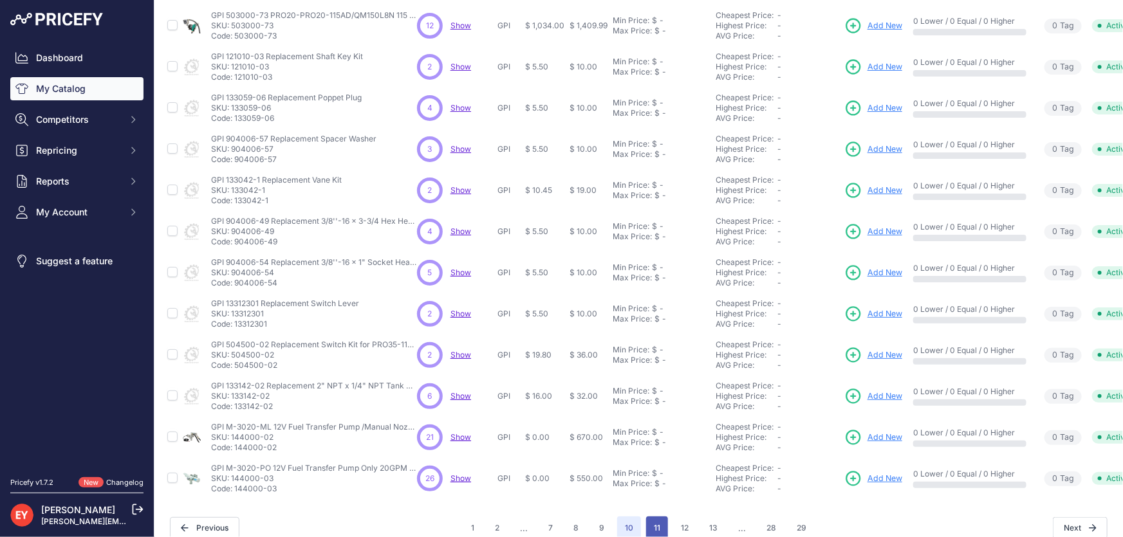
scroll to position [325, 0]
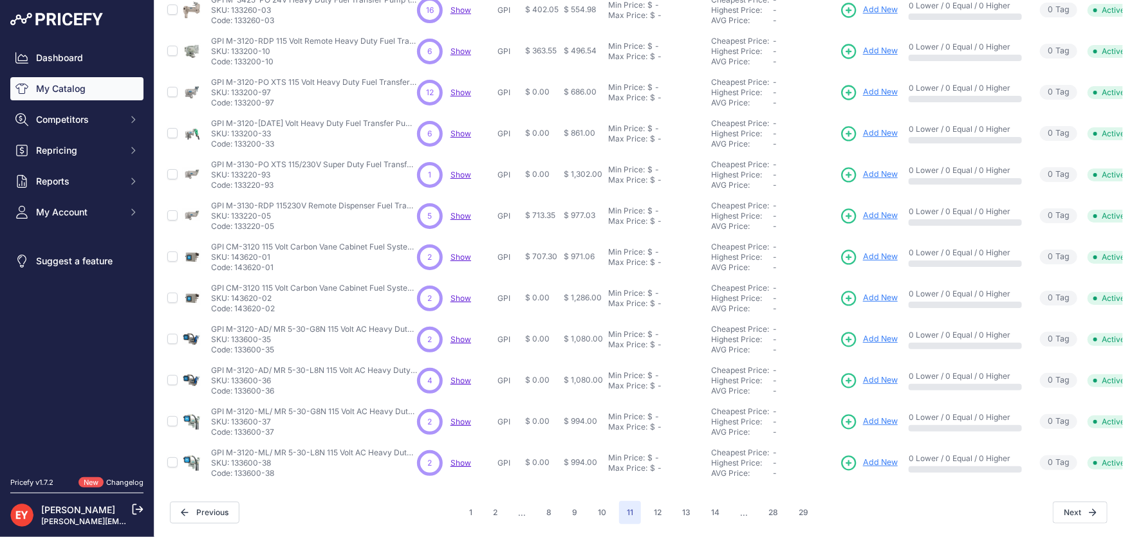
scroll to position [302, 0]
click at [542, 505] on button "8" at bounding box center [548, 512] width 21 height 23
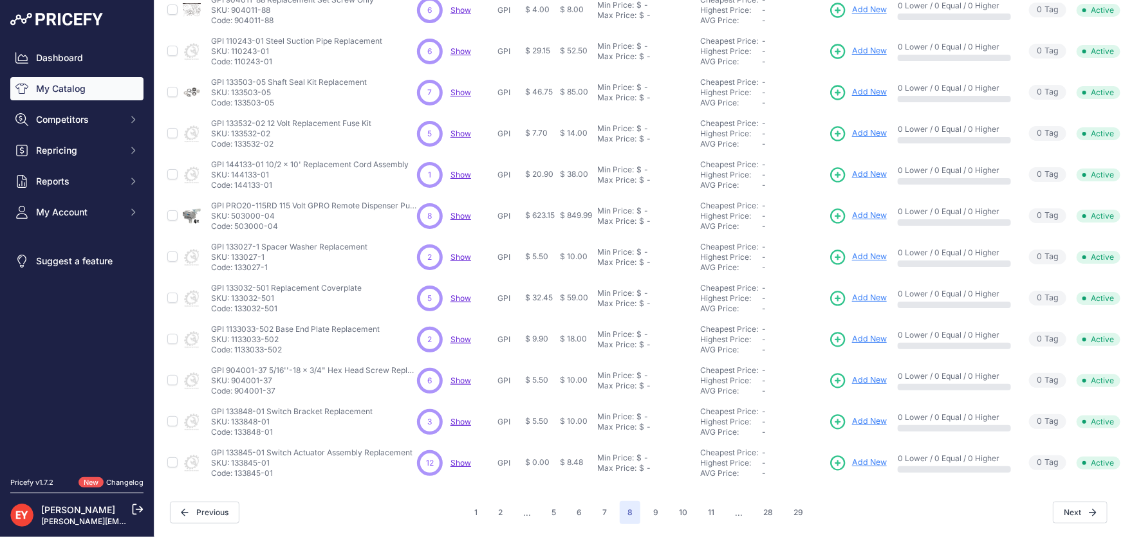
scroll to position [302, 0]
click at [594, 504] on button "7" at bounding box center [604, 512] width 20 height 23
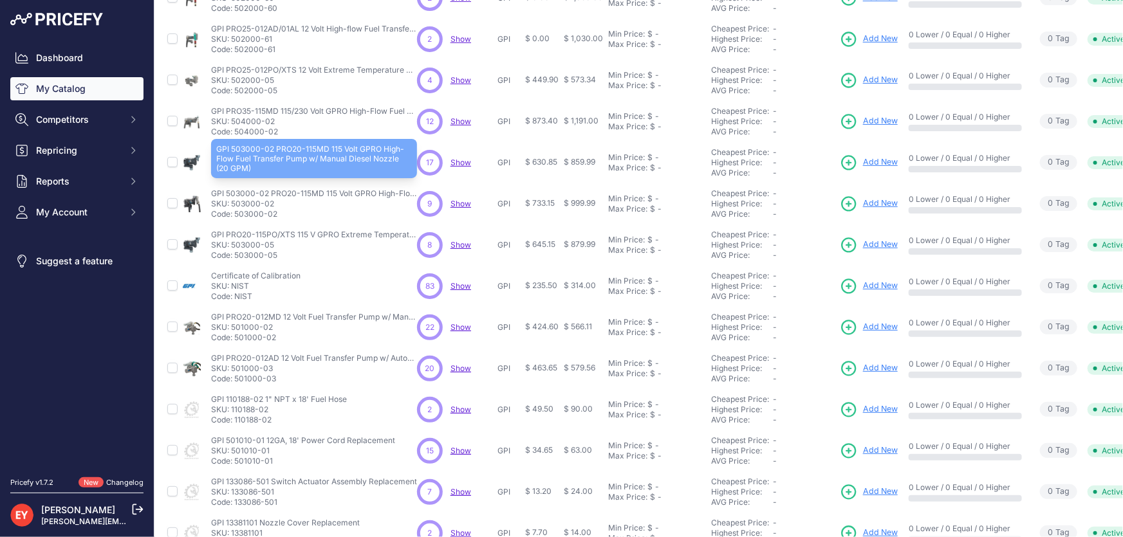
scroll to position [292, 0]
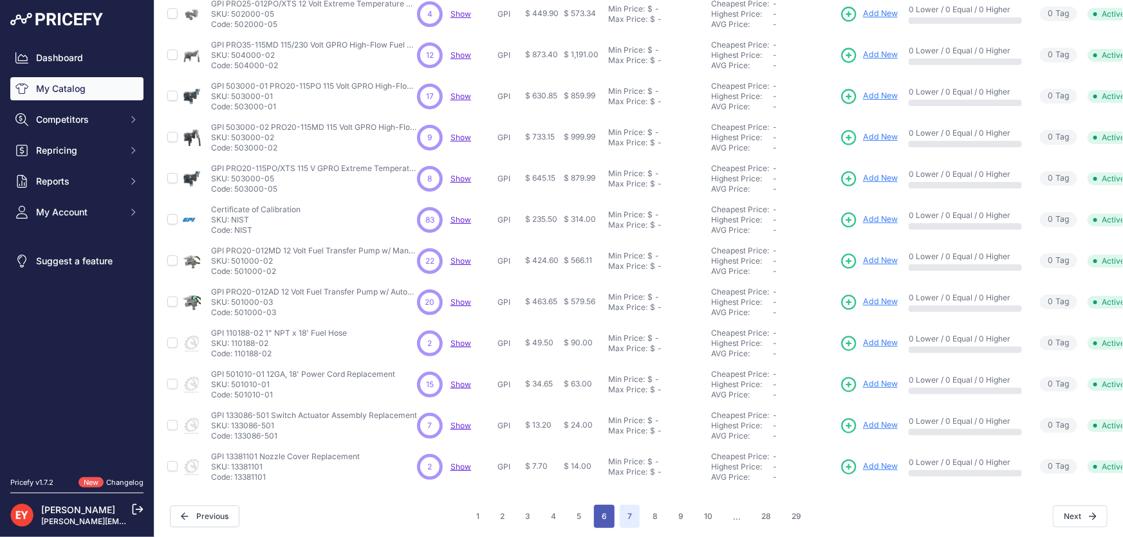
click at [595, 515] on button "6" at bounding box center [604, 516] width 21 height 23
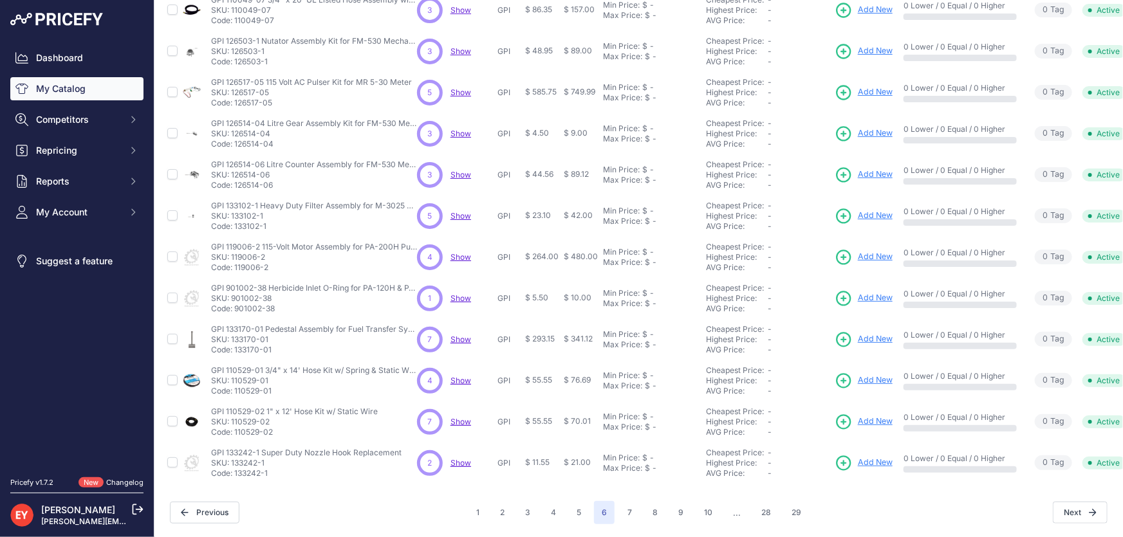
scroll to position [302, 0]
click at [580, 502] on button "5" at bounding box center [579, 512] width 20 height 23
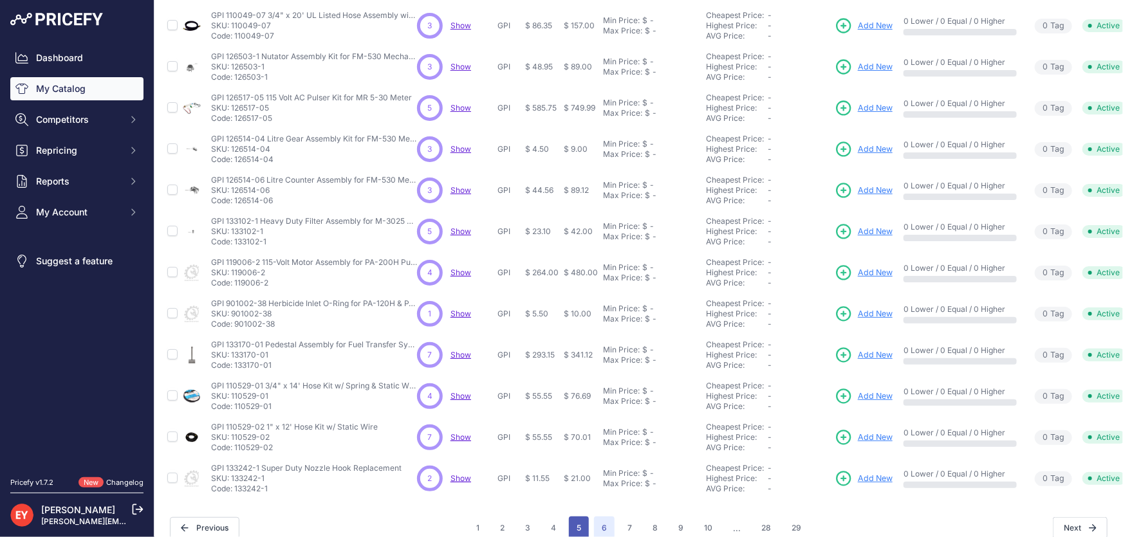
scroll to position [325, 0]
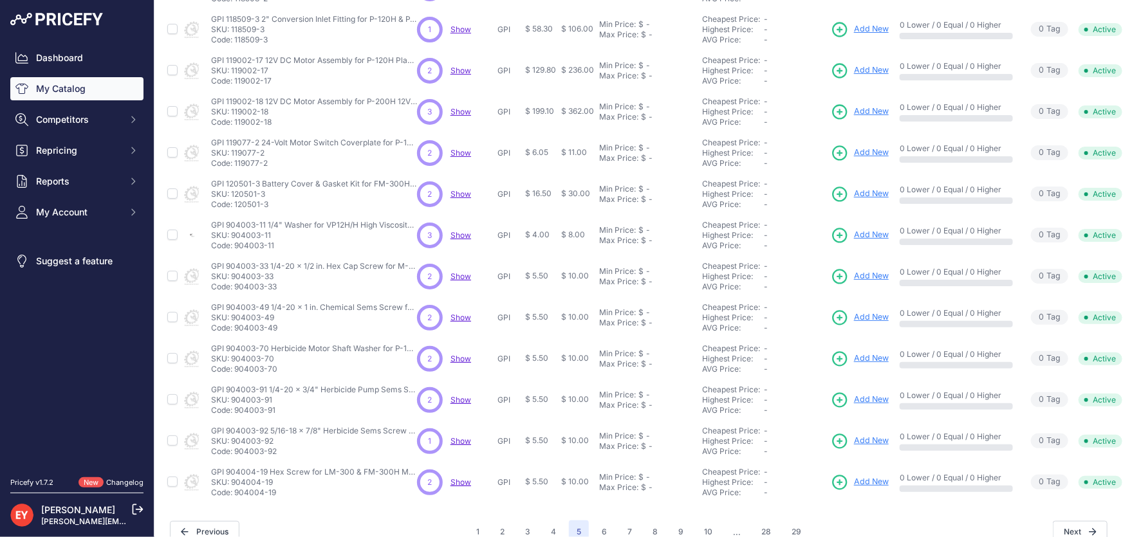
scroll to position [302, 0]
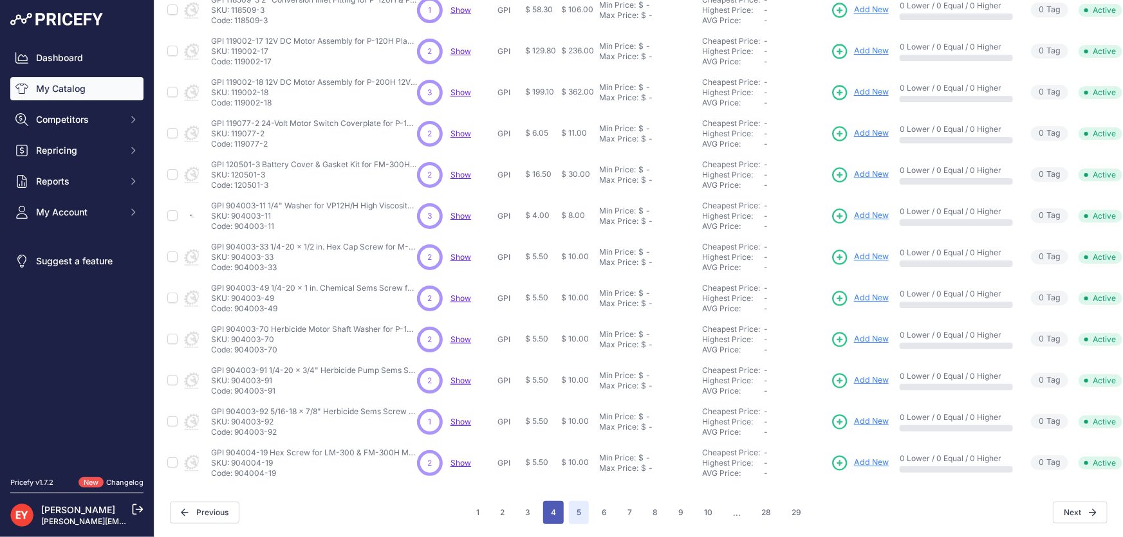
click at [550, 507] on button "4" at bounding box center [553, 512] width 21 height 23
click at [704, 506] on button "10" at bounding box center [708, 512] width 24 height 23
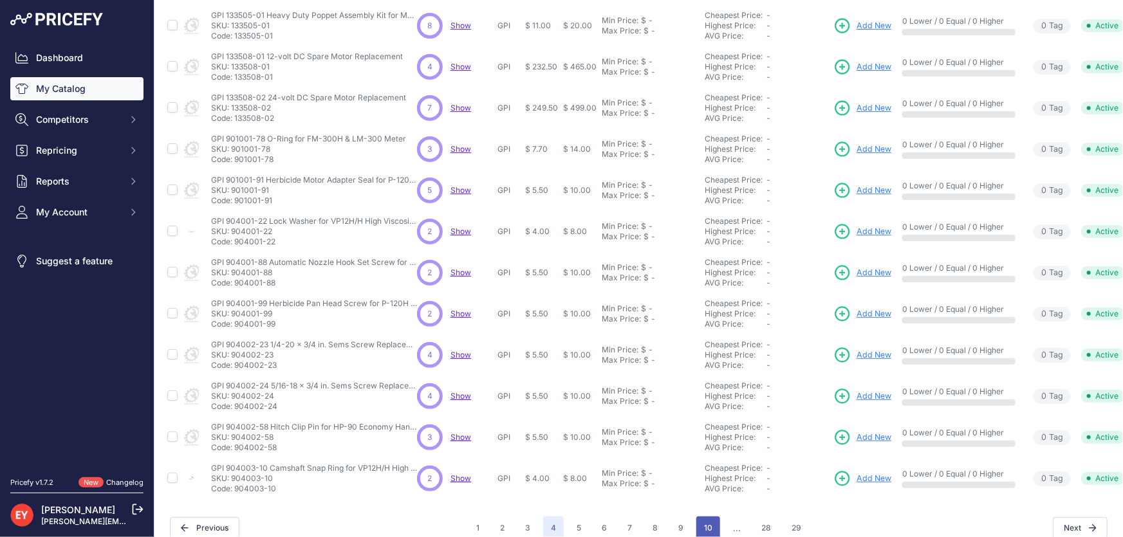
scroll to position [325, 0]
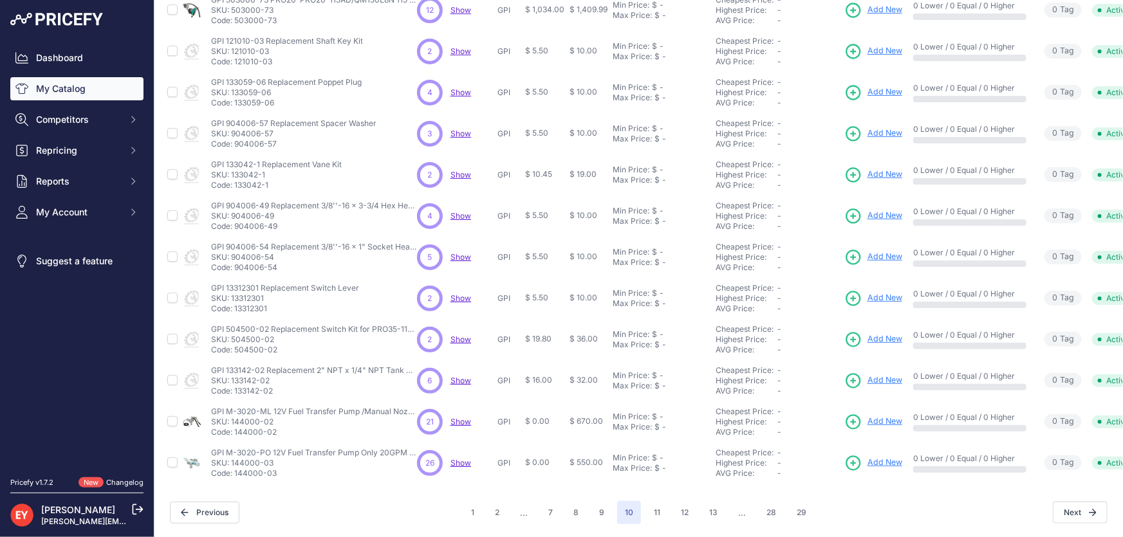
scroll to position [302, 0]
click at [652, 503] on button "11" at bounding box center [657, 512] width 22 height 23
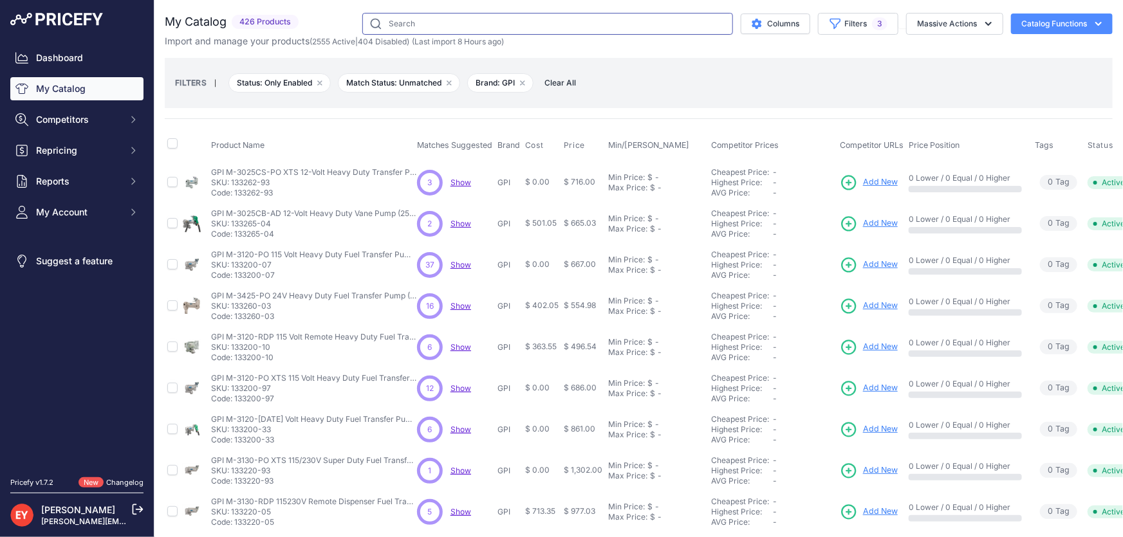
click at [477, 23] on input "text" at bounding box center [547, 24] width 371 height 22
paste input "504500-04"
type input "504500-04"
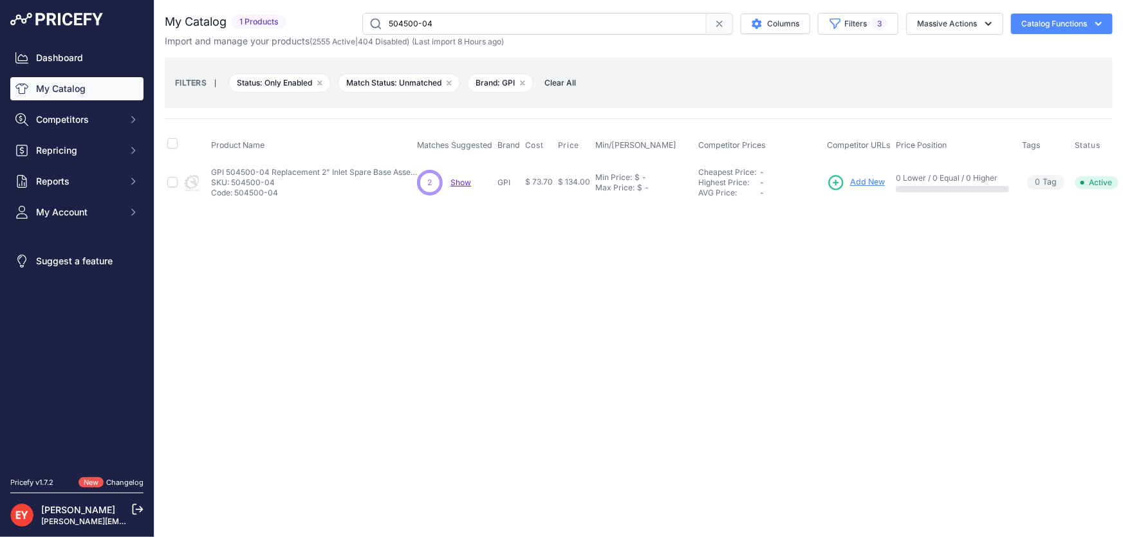
drag, startPoint x: 477, startPoint y: 23, endPoint x: 366, endPoint y: 24, distance: 110.7
click at [366, 24] on input "504500-04" at bounding box center [534, 24] width 344 height 22
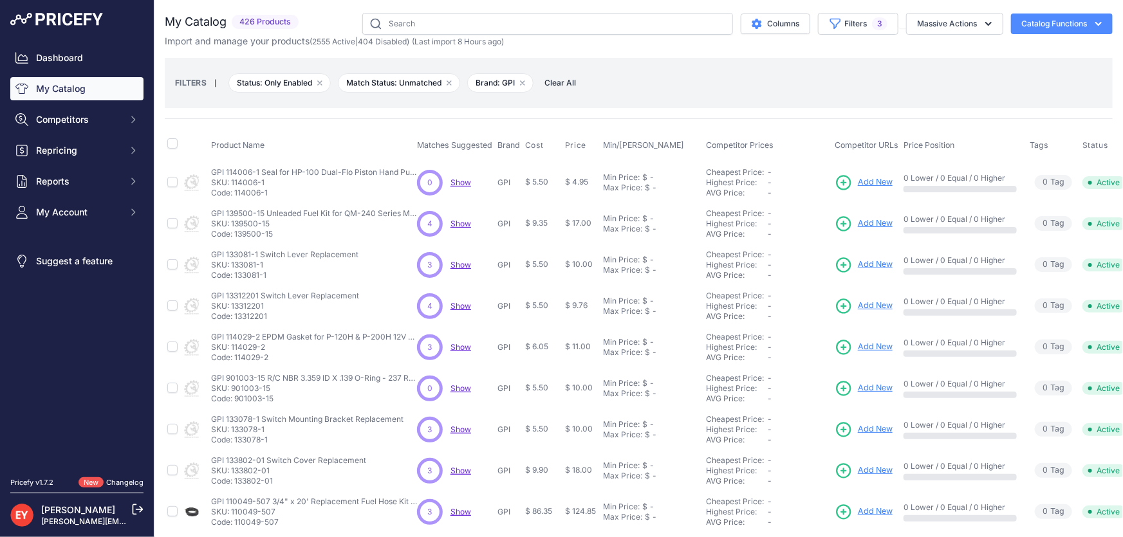
click at [502, 502] on td "GPI" at bounding box center [509, 512] width 28 height 41
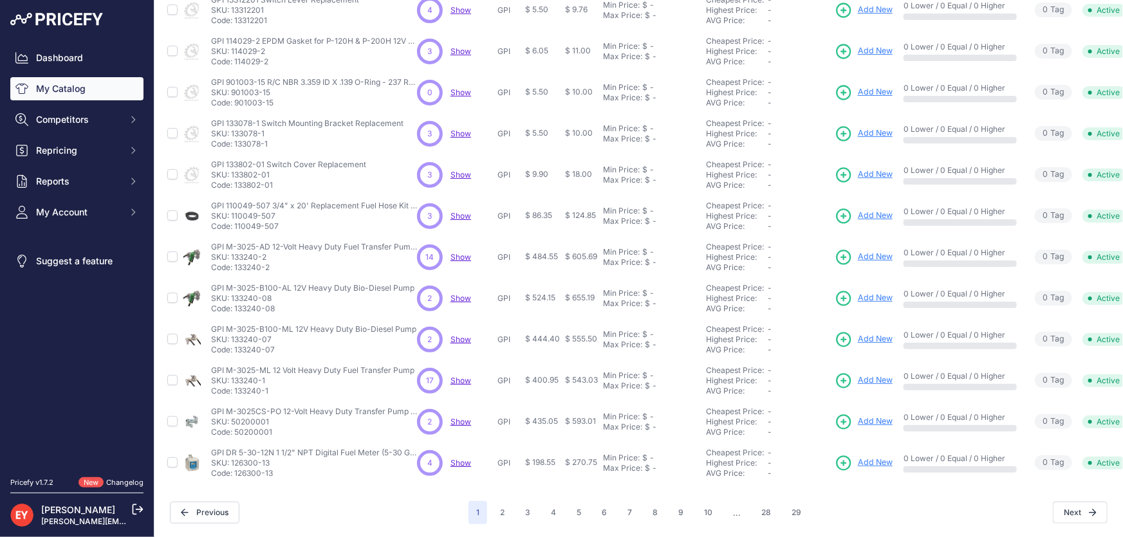
scroll to position [302, 0]
click at [497, 502] on button "2" at bounding box center [502, 512] width 20 height 23
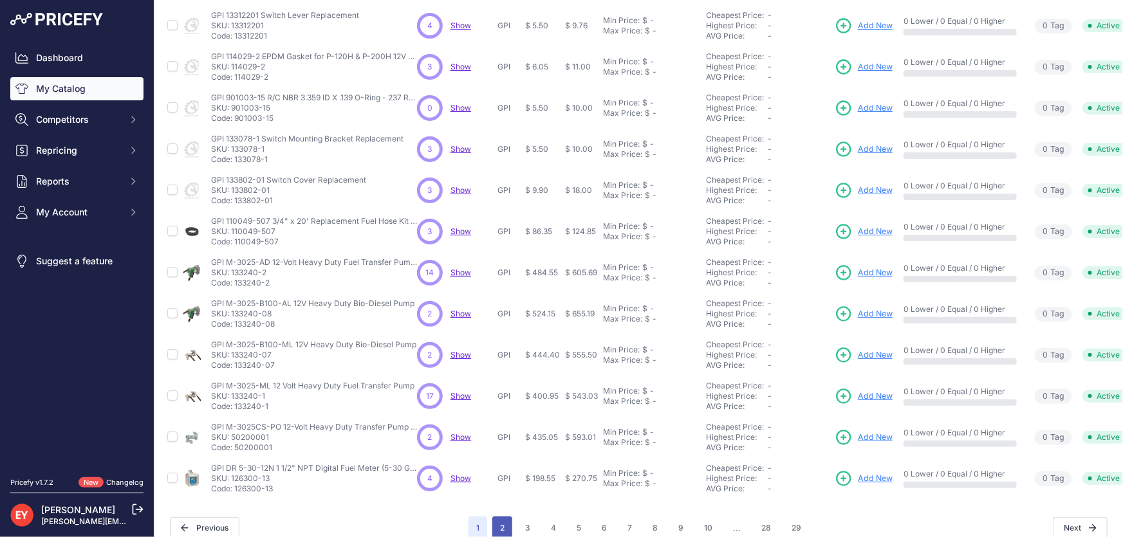
scroll to position [325, 0]
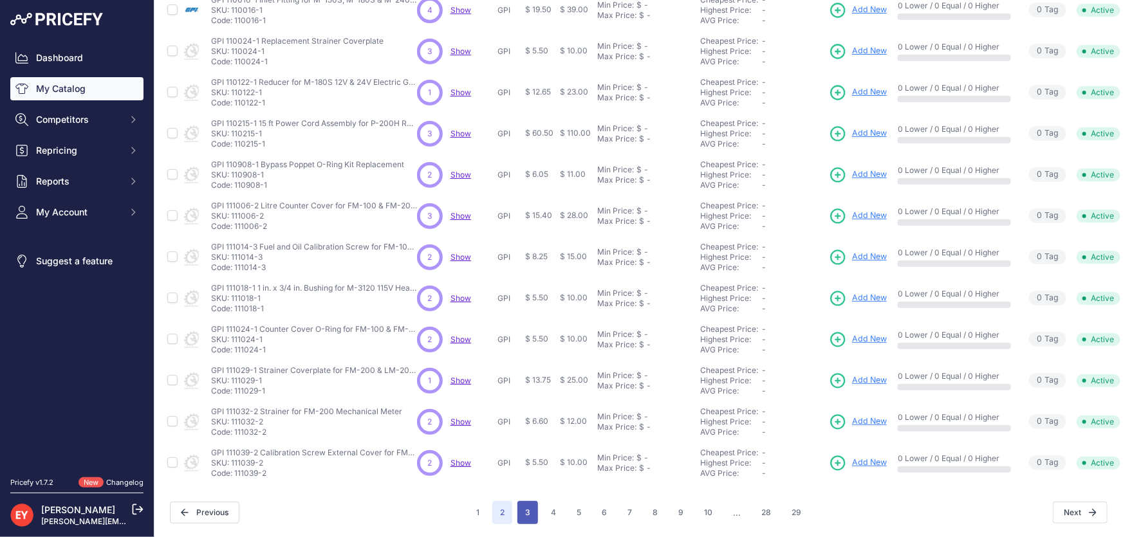
click at [521, 509] on button "3" at bounding box center [527, 512] width 21 height 23
click at [543, 502] on button "4" at bounding box center [553, 512] width 21 height 23
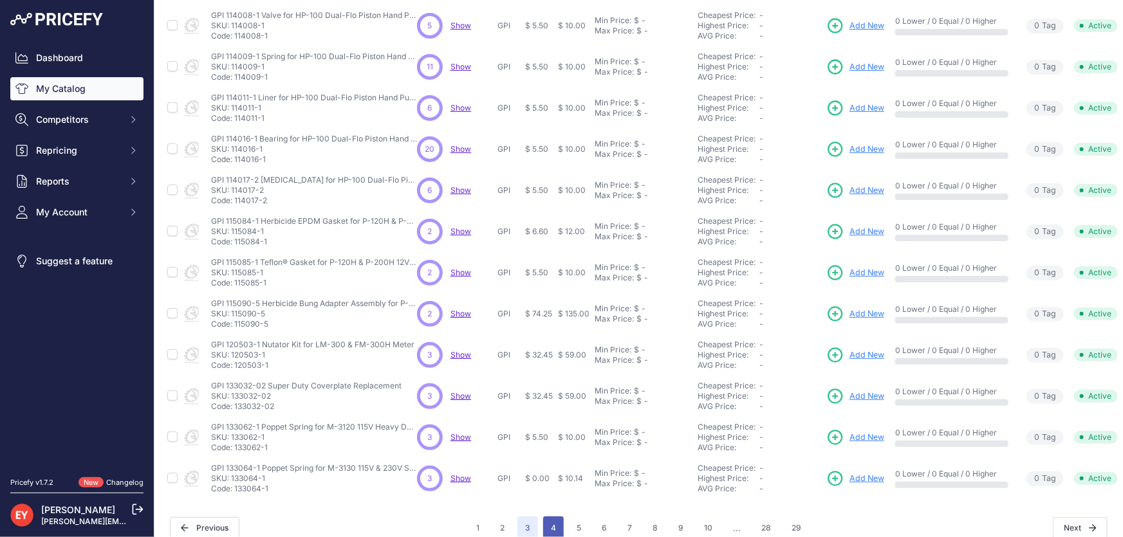
scroll to position [325, 0]
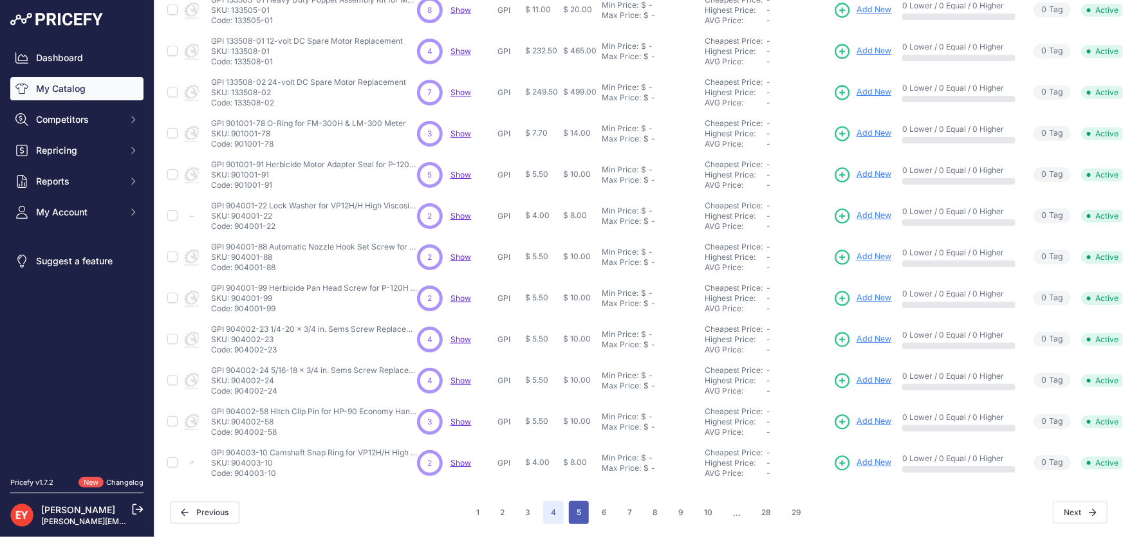
click at [570, 502] on button "5" at bounding box center [579, 512] width 20 height 23
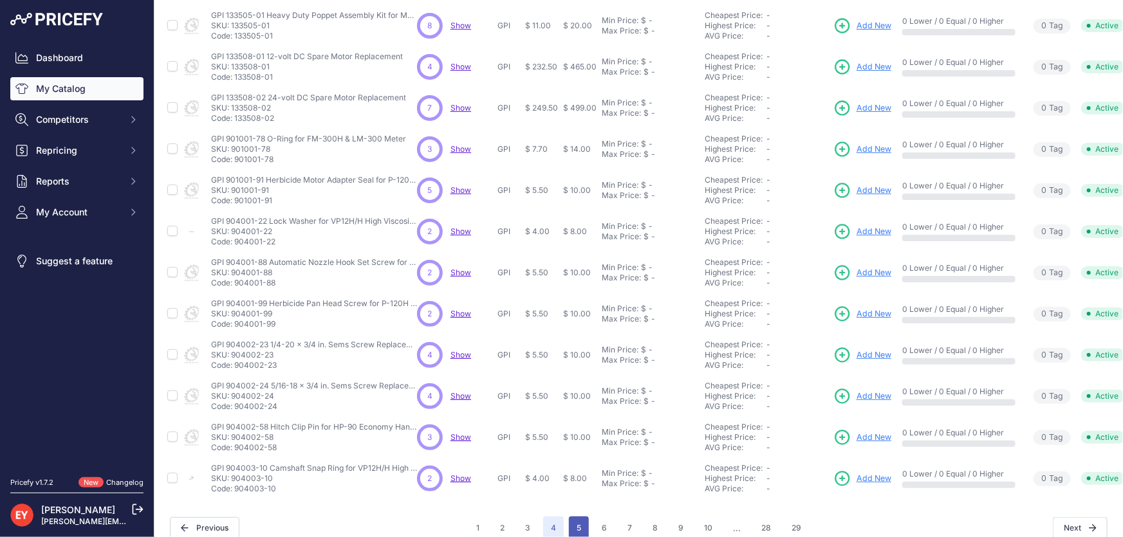
scroll to position [325, 0]
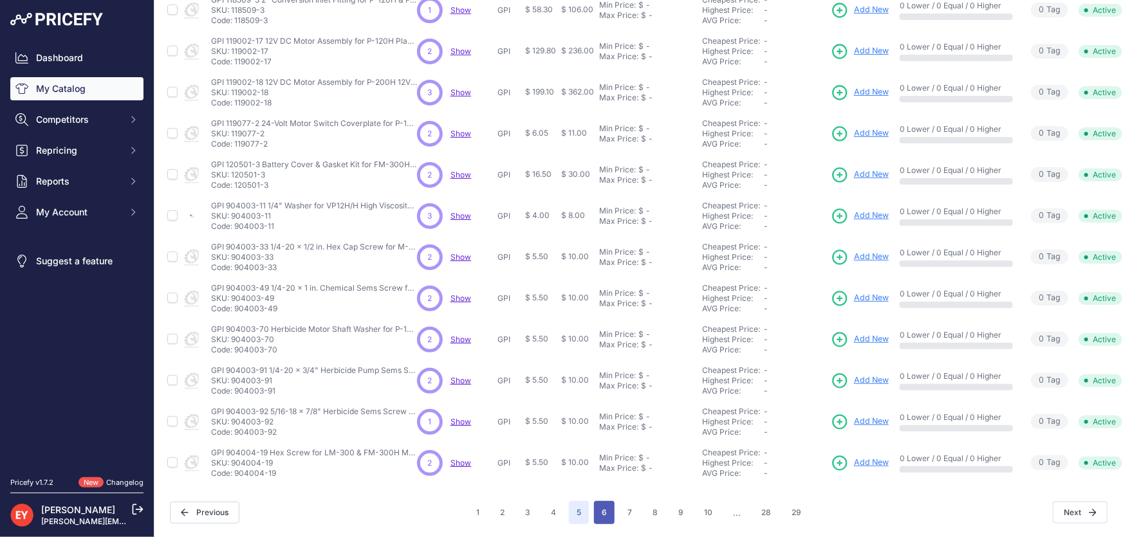
click at [598, 510] on button "6" at bounding box center [604, 512] width 21 height 23
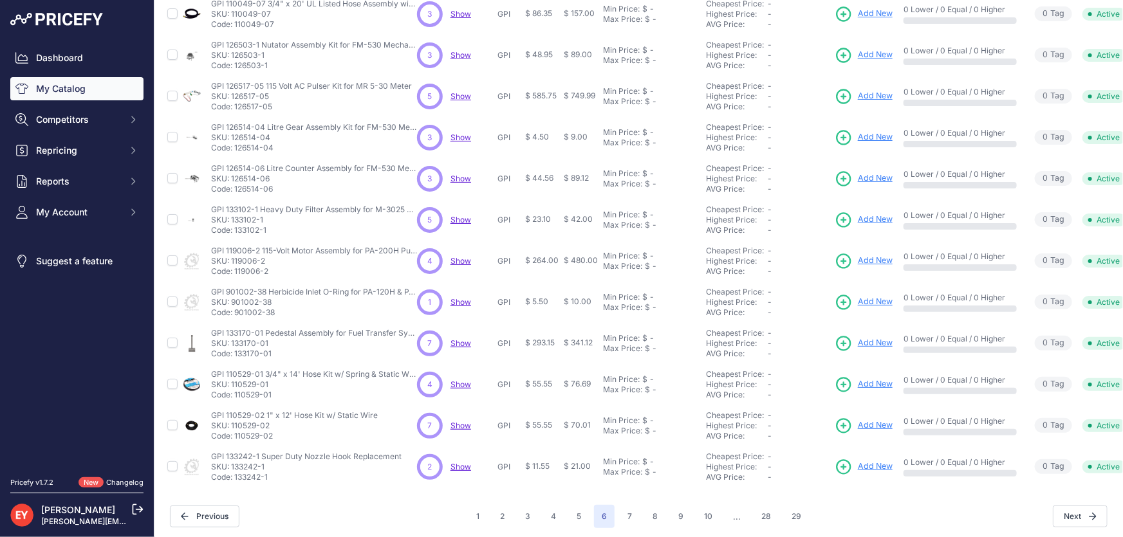
scroll to position [302, 0]
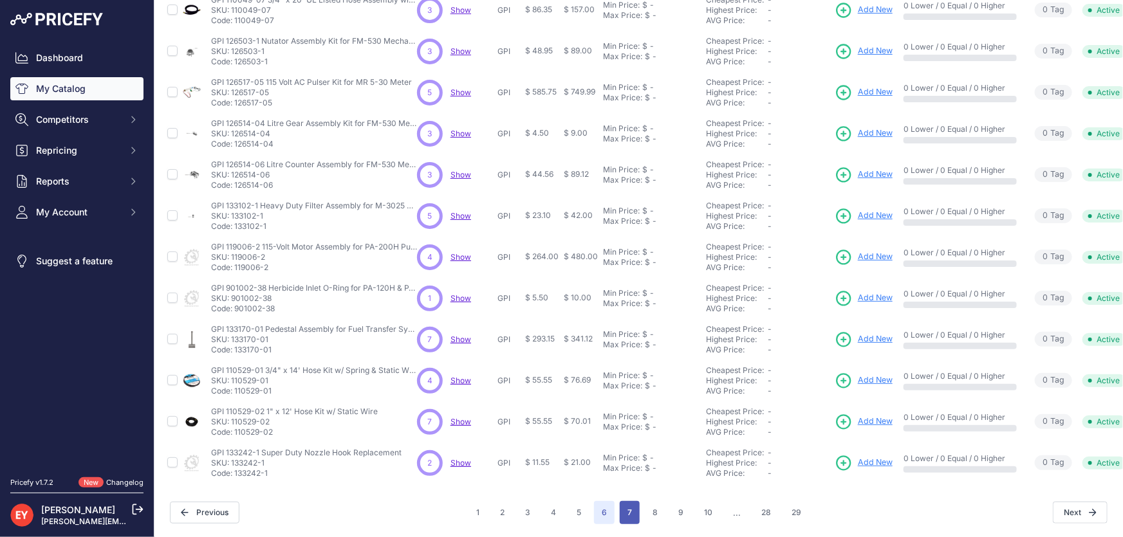
click at [623, 508] on button "7" at bounding box center [630, 512] width 20 height 23
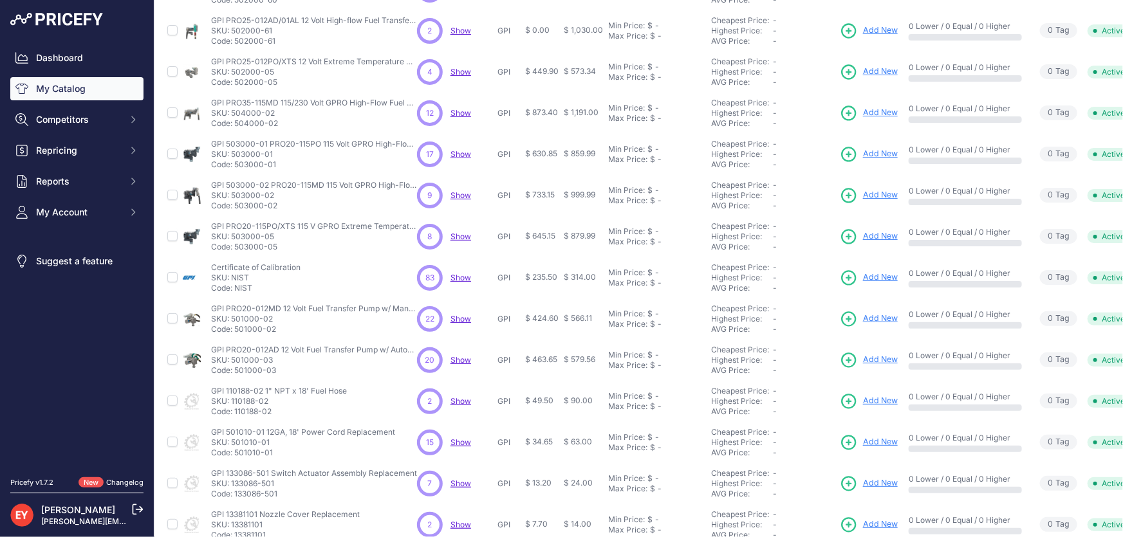
scroll to position [69, 0]
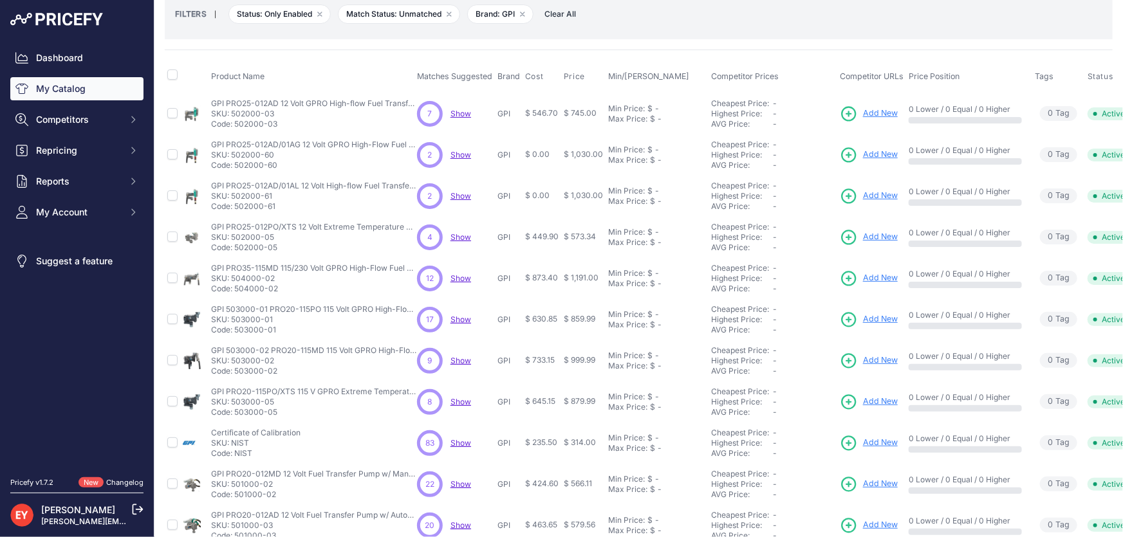
drag, startPoint x: 278, startPoint y: 170, endPoint x: 237, endPoint y: 172, distance: 41.3
click at [237, 172] on td "GPI PRO25-012AD/01AG 12 Volt GPRO High-Flow Fuel Transfer Pump and Digital Mete…" at bounding box center [311, 154] width 206 height 41
copy p "502000-60"
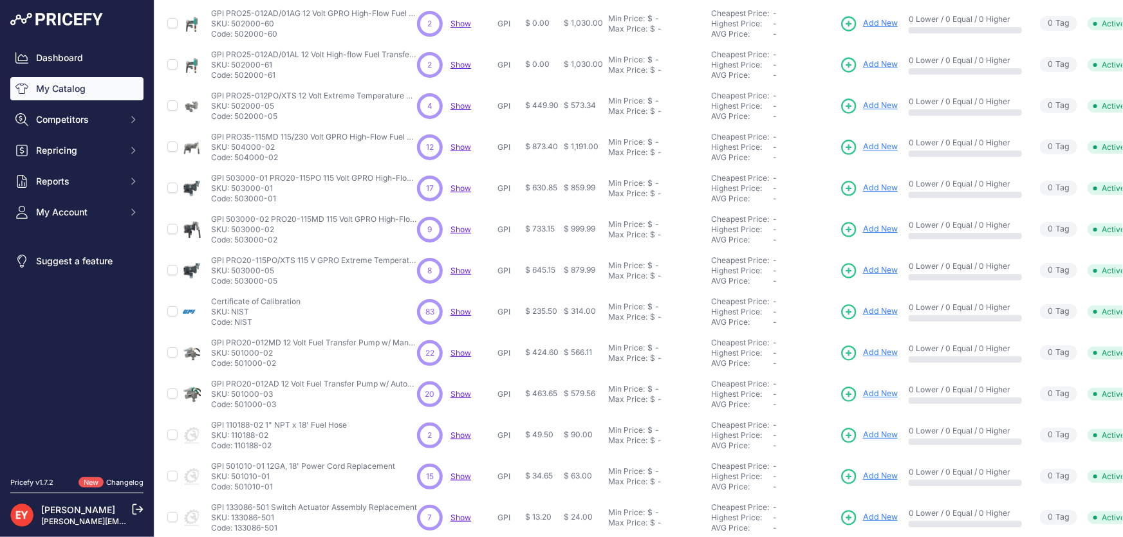
scroll to position [302, 0]
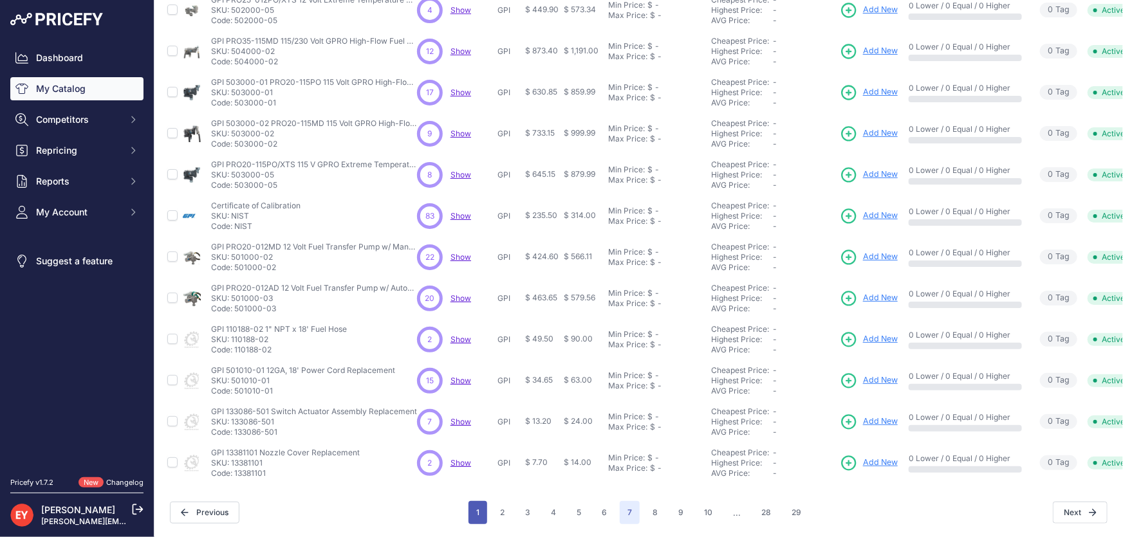
click at [478, 501] on button "1" at bounding box center [477, 512] width 19 height 23
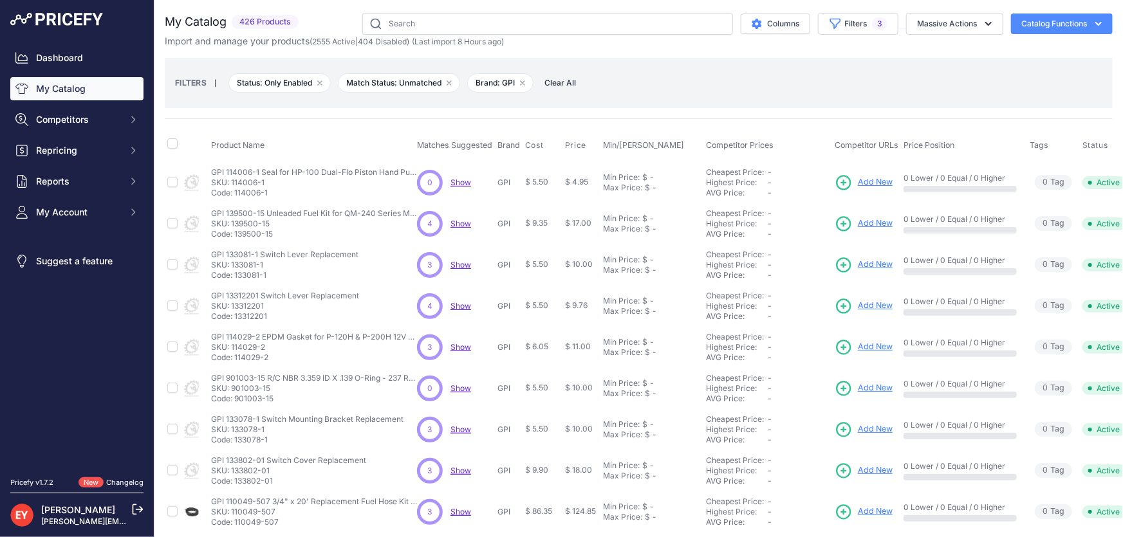
drag, startPoint x: 275, startPoint y: 191, endPoint x: 234, endPoint y: 192, distance: 40.6
click at [234, 192] on p "Code: 114006-1" at bounding box center [314, 193] width 206 height 10
copy p "114006-1"
drag, startPoint x: 277, startPoint y: 234, endPoint x: 235, endPoint y: 236, distance: 41.2
click at [235, 236] on p "Code: 139500-15" at bounding box center [314, 234] width 206 height 10
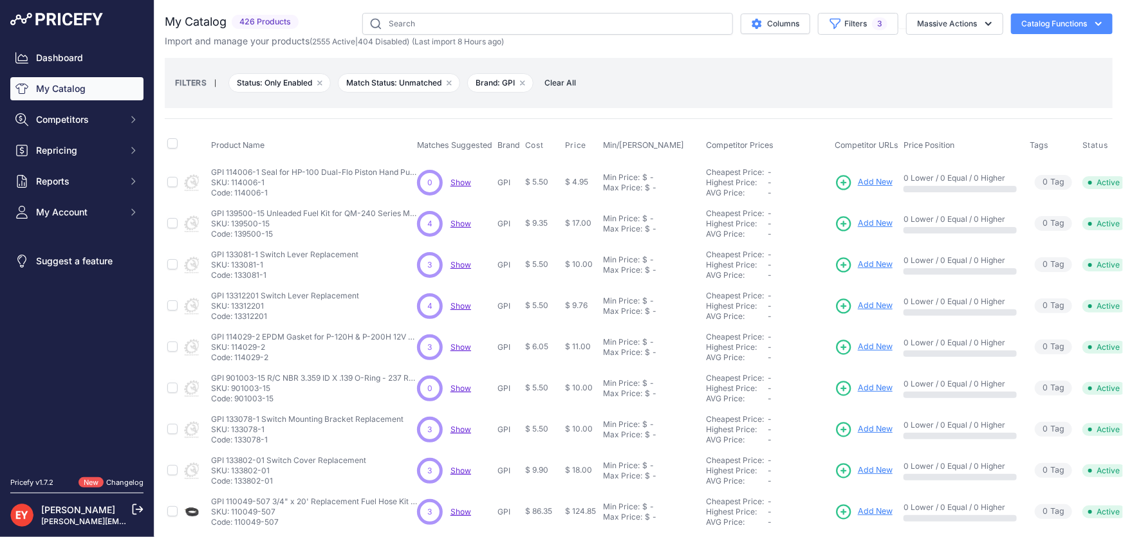
copy p "139500-15"
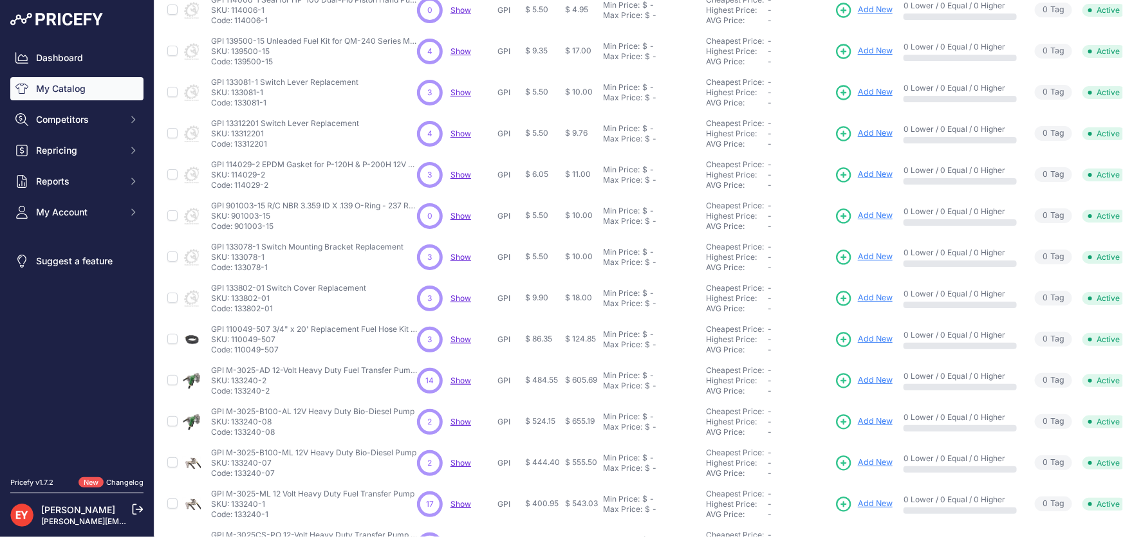
scroll to position [302, 0]
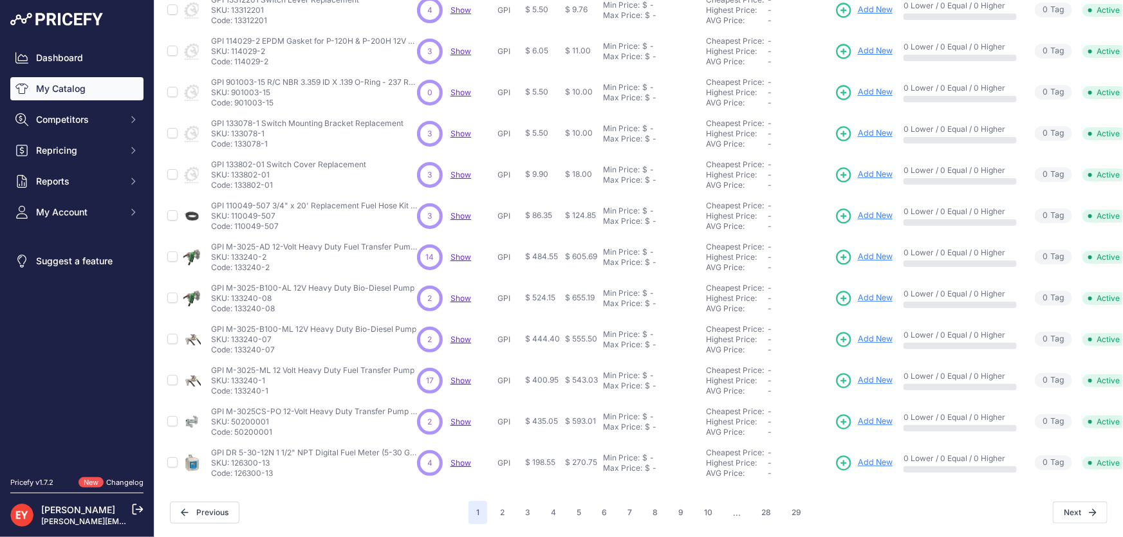
drag, startPoint x: 285, startPoint y: 464, endPoint x: 236, endPoint y: 465, distance: 48.9
click at [236, 468] on p "Code: 126300-13" at bounding box center [314, 473] width 206 height 10
copy p "126300-13"
drag, startPoint x: 279, startPoint y: 427, endPoint x: 237, endPoint y: 426, distance: 41.8
click at [237, 427] on p "Code: 50200001" at bounding box center [314, 432] width 206 height 10
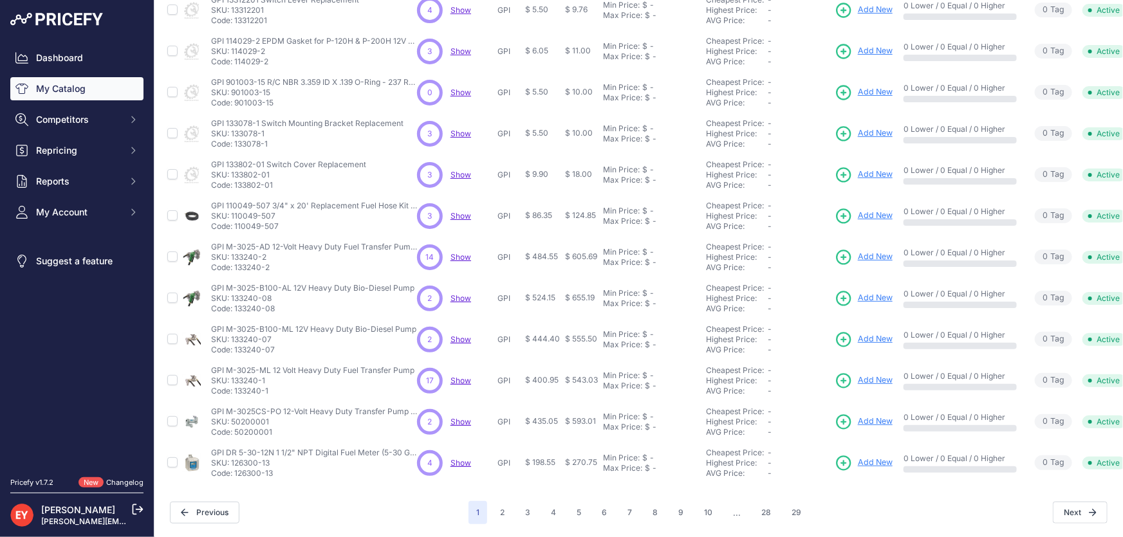
copy p "50200001"
drag, startPoint x: 270, startPoint y: 384, endPoint x: 236, endPoint y: 384, distance: 33.5
click at [236, 386] on p "Code: 133240-1" at bounding box center [312, 391] width 203 height 10
copy p "133240-1"
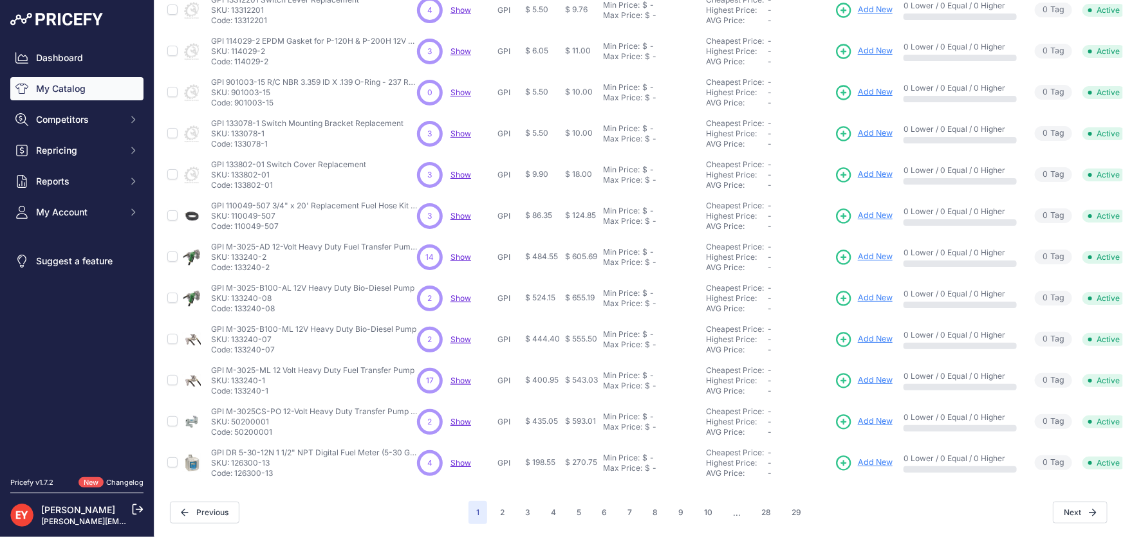
drag, startPoint x: 275, startPoint y: 341, endPoint x: 234, endPoint y: 342, distance: 40.6
click at [234, 345] on p "Code: 133240-07" at bounding box center [313, 350] width 205 height 10
copy p "133240-07"
drag, startPoint x: 275, startPoint y: 300, endPoint x: 235, endPoint y: 302, distance: 39.9
click at [235, 304] on p "Code: 133240-08" at bounding box center [312, 309] width 203 height 10
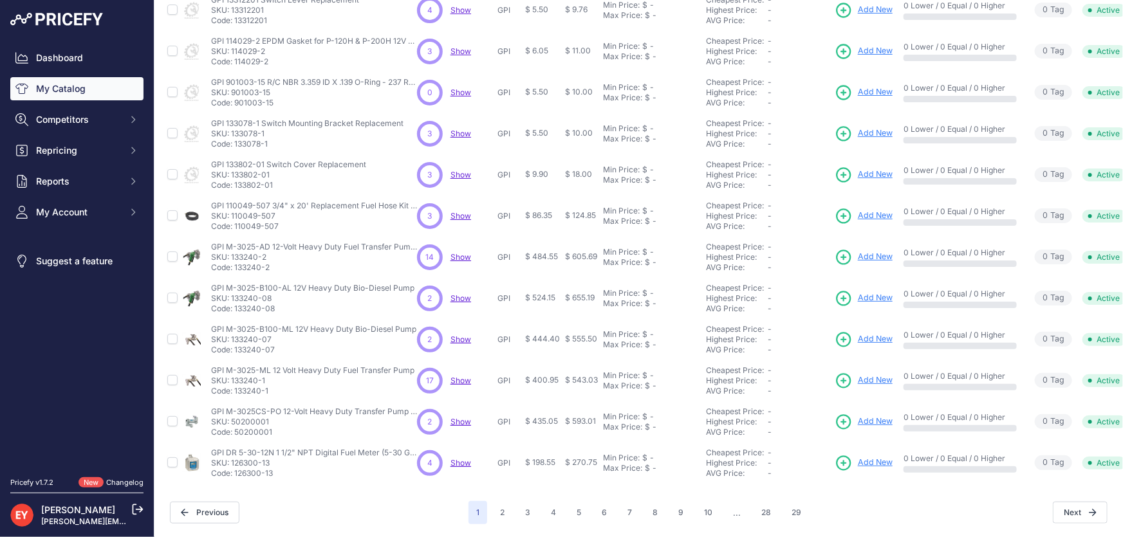
copy p "133240-08"
drag, startPoint x: 273, startPoint y: 345, endPoint x: 236, endPoint y: 347, distance: 37.4
click at [236, 347] on td "GPI M-3025-B100-ML 12V Heavy Duty Bio-Diesel Pump GPI M-3025-B100-ML 12V Heavy …" at bounding box center [311, 339] width 206 height 41
copy p "133240-07"
drag, startPoint x: 277, startPoint y: 261, endPoint x: 235, endPoint y: 261, distance: 42.5
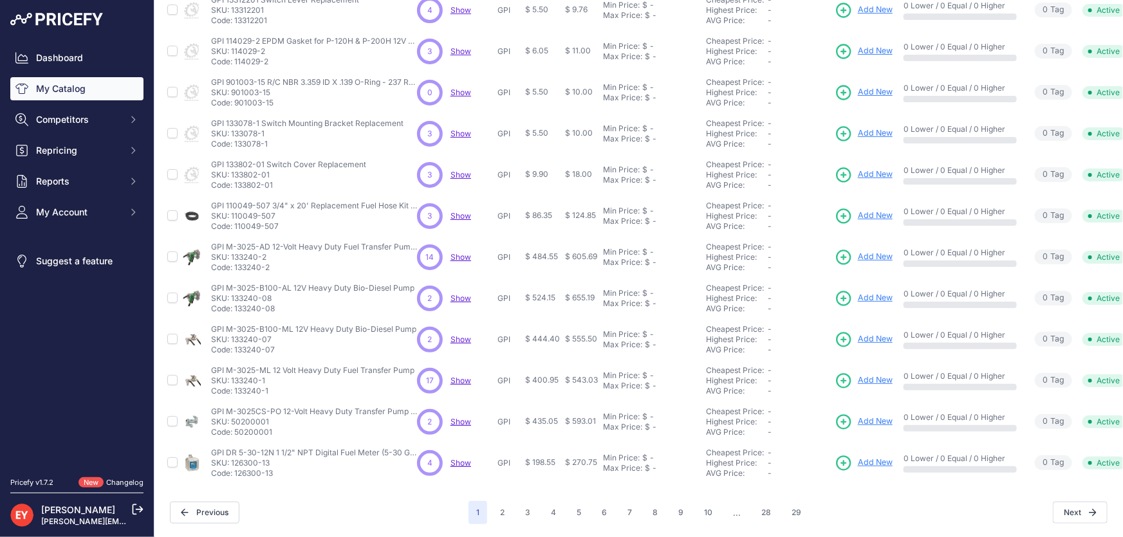
click at [235, 262] on p "Code: 133240-2" at bounding box center [314, 267] width 206 height 10
drag, startPoint x: 281, startPoint y: 217, endPoint x: 236, endPoint y: 219, distance: 45.1
click at [236, 221] on p "Code: 110049-507" at bounding box center [314, 226] width 206 height 10
drag, startPoint x: 281, startPoint y: 176, endPoint x: 236, endPoint y: 180, distance: 44.6
click at [236, 180] on p "Code: 133802-01" at bounding box center [288, 185] width 155 height 10
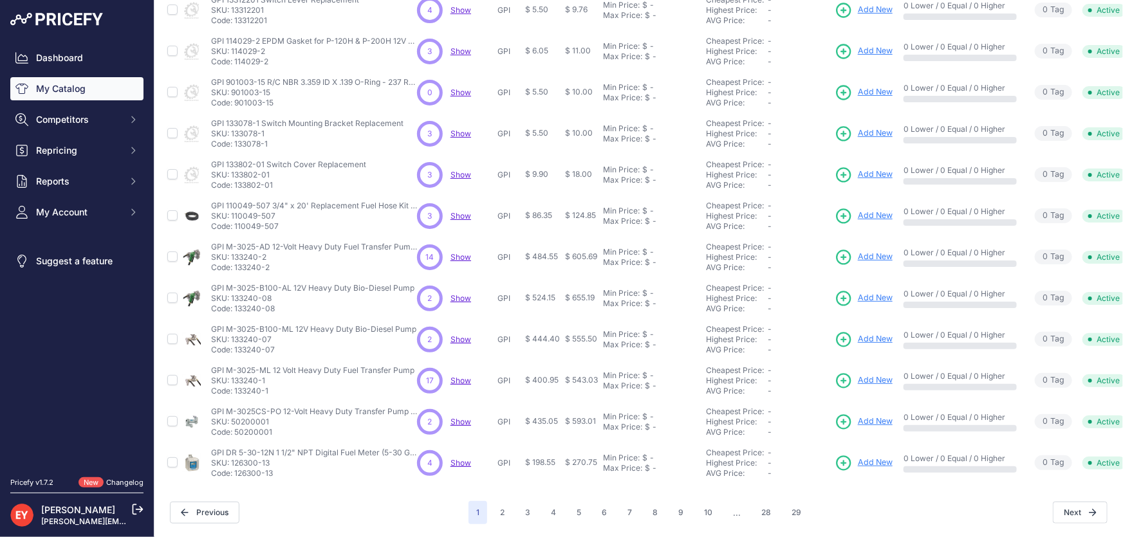
drag, startPoint x: 275, startPoint y: 135, endPoint x: 235, endPoint y: 135, distance: 39.9
click at [235, 139] on p "Code: 133078-1" at bounding box center [307, 144] width 192 height 10
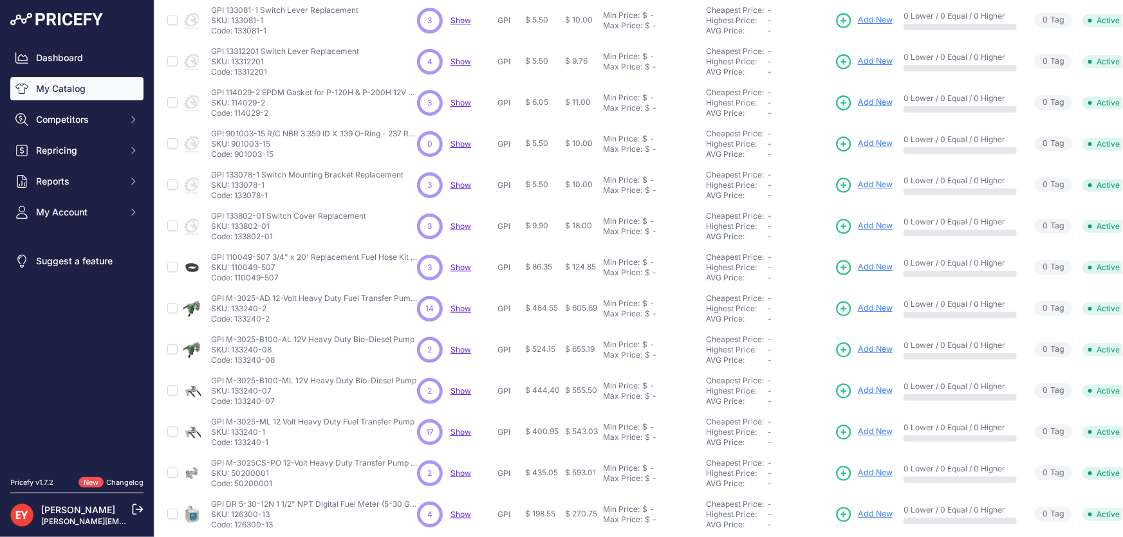
scroll to position [186, 0]
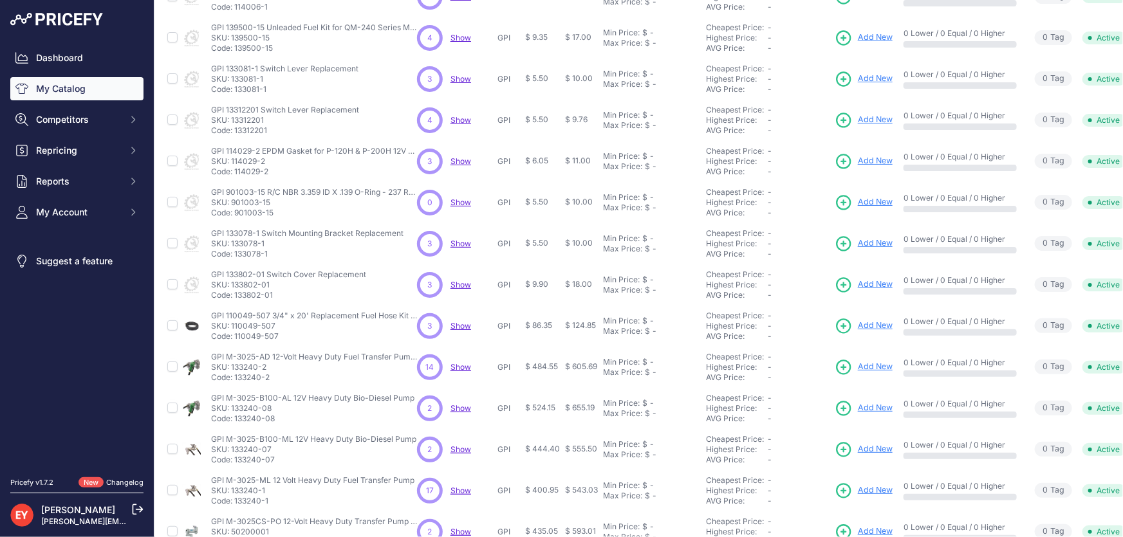
drag, startPoint x: 277, startPoint y: 212, endPoint x: 235, endPoint y: 213, distance: 42.5
click at [235, 213] on p "Code: 901003-15" at bounding box center [314, 213] width 206 height 10
drag, startPoint x: 275, startPoint y: 170, endPoint x: 235, endPoint y: 174, distance: 39.4
click at [235, 174] on p "Code: 114029-2" at bounding box center [314, 172] width 206 height 10
drag, startPoint x: 270, startPoint y: 131, endPoint x: 234, endPoint y: 133, distance: 36.1
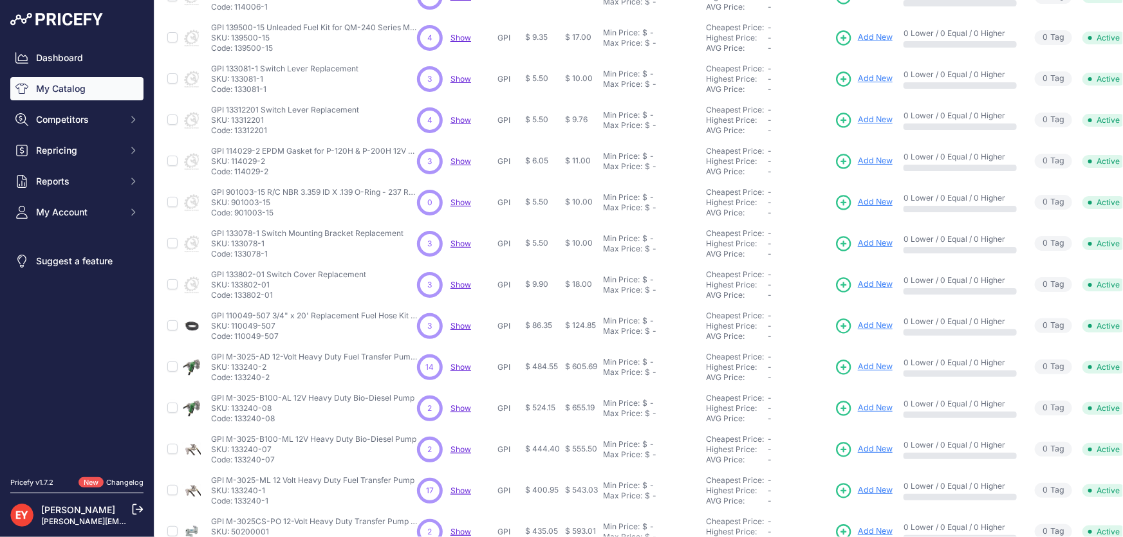
click at [234, 133] on p "Code: 13312201" at bounding box center [285, 130] width 148 height 10
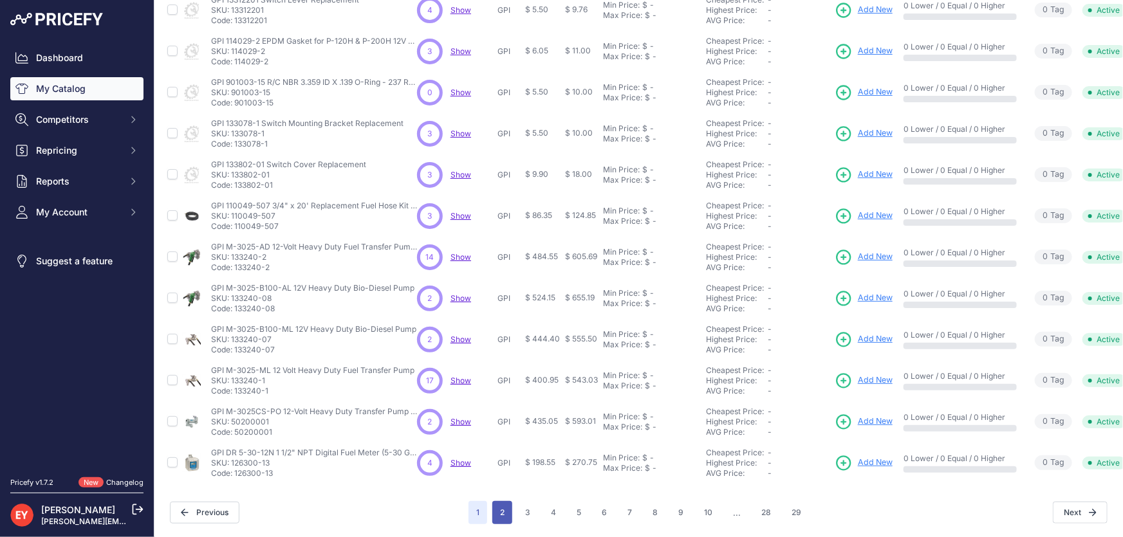
click at [504, 508] on button "2" at bounding box center [502, 512] width 20 height 23
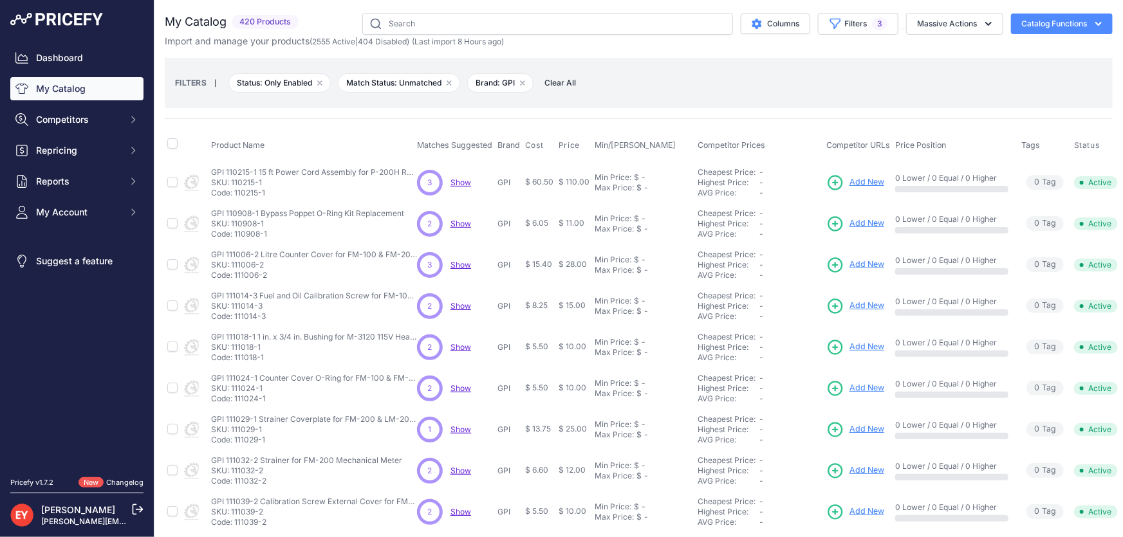
drag, startPoint x: 270, startPoint y: 187, endPoint x: 235, endPoint y: 191, distance: 35.0
click at [235, 191] on p "Code: 110215-1" at bounding box center [314, 193] width 206 height 10
drag, startPoint x: 273, startPoint y: 232, endPoint x: 235, endPoint y: 232, distance: 38.0
click at [235, 232] on p "Code: 110908-1" at bounding box center [307, 234] width 193 height 10
drag, startPoint x: 271, startPoint y: 272, endPoint x: 235, endPoint y: 275, distance: 35.5
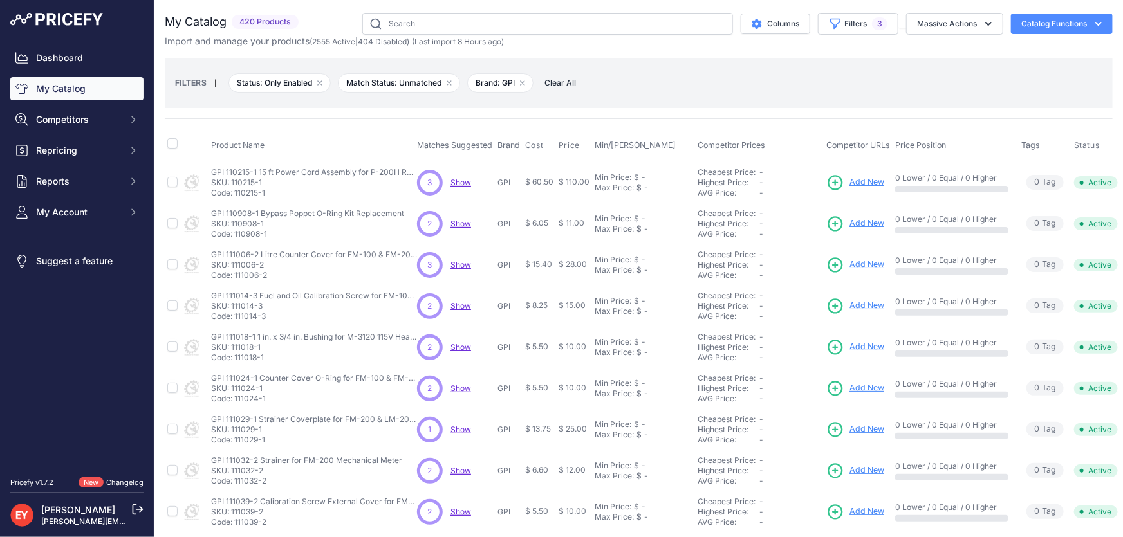
click at [235, 275] on p "Code: 111006-2" at bounding box center [314, 275] width 206 height 10
drag, startPoint x: 270, startPoint y: 318, endPoint x: 236, endPoint y: 321, distance: 34.2
click at [236, 321] on td "GPI 111014-3 Fuel and Oil Calibration Screw for FM-100 & FM-200 & LM-200 Mechan…" at bounding box center [311, 306] width 206 height 41
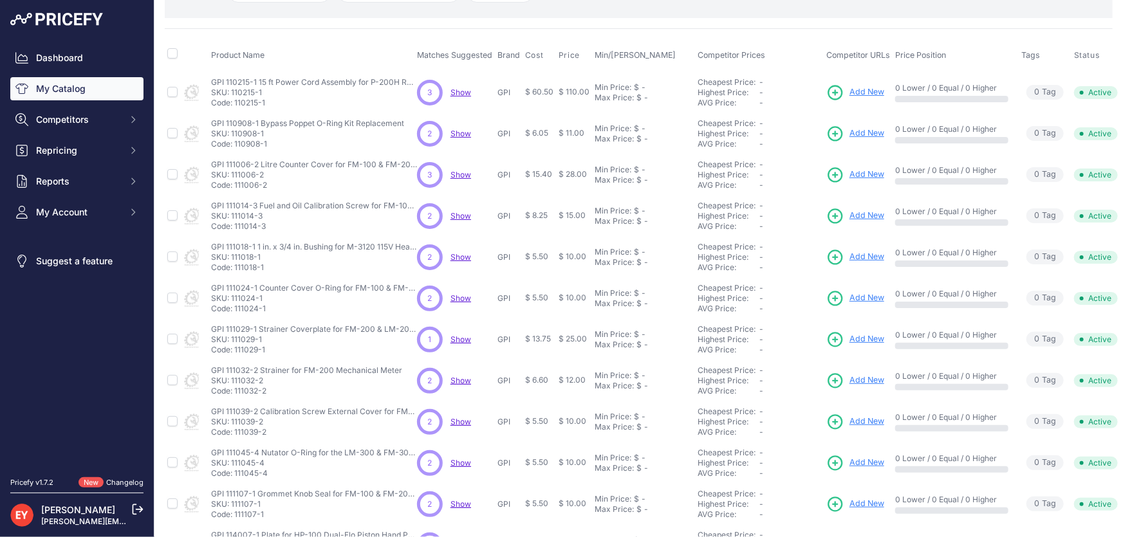
scroll to position [175, 0]
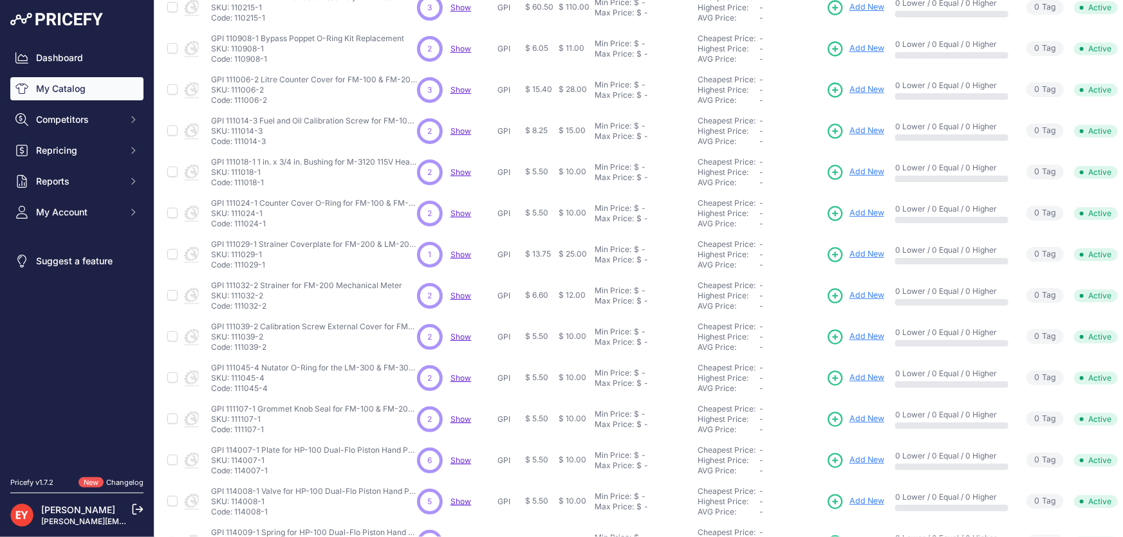
drag, startPoint x: 269, startPoint y: 183, endPoint x: 235, endPoint y: 185, distance: 33.5
click at [235, 185] on p "Code: 111018-1" at bounding box center [314, 183] width 206 height 10
drag, startPoint x: 271, startPoint y: 230, endPoint x: 234, endPoint y: 228, distance: 36.7
click at [234, 228] on td "GPI 111024-1 Counter Cover O-Ring for FM-100 & FM-200 & LM-200 Mechanical Meter…" at bounding box center [311, 213] width 206 height 41
drag, startPoint x: 276, startPoint y: 268, endPoint x: 235, endPoint y: 268, distance: 40.5
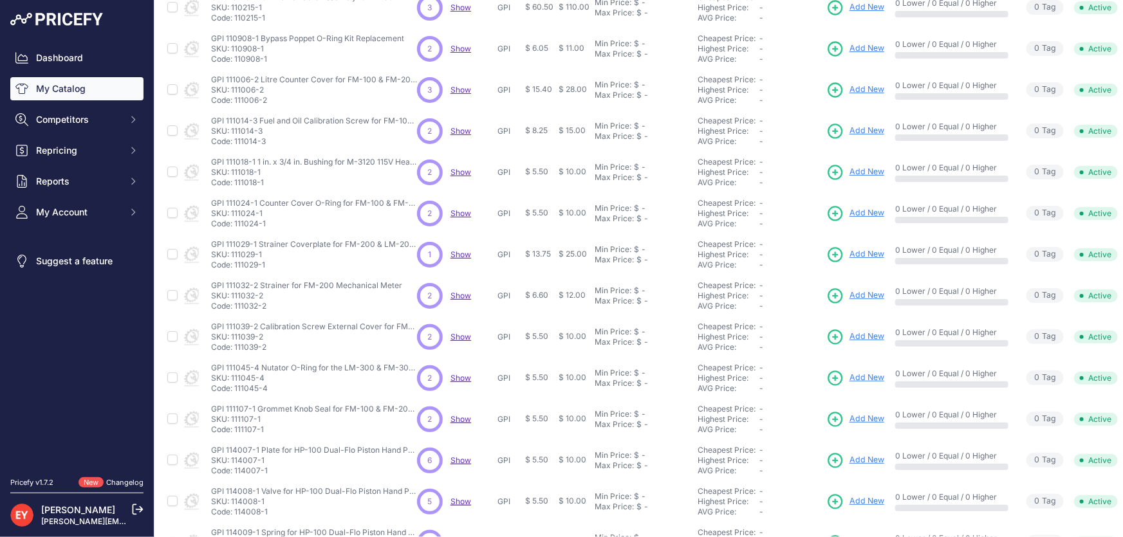
click at [235, 268] on p "Code: 111029-1" at bounding box center [314, 265] width 206 height 10
drag, startPoint x: 270, startPoint y: 304, endPoint x: 236, endPoint y: 306, distance: 33.5
click at [236, 306] on p "Code: 111032-2" at bounding box center [306, 306] width 191 height 10
drag, startPoint x: 270, startPoint y: 342, endPoint x: 235, endPoint y: 350, distance: 35.6
click at [235, 350] on p "Code: 111039-2" at bounding box center [314, 347] width 206 height 10
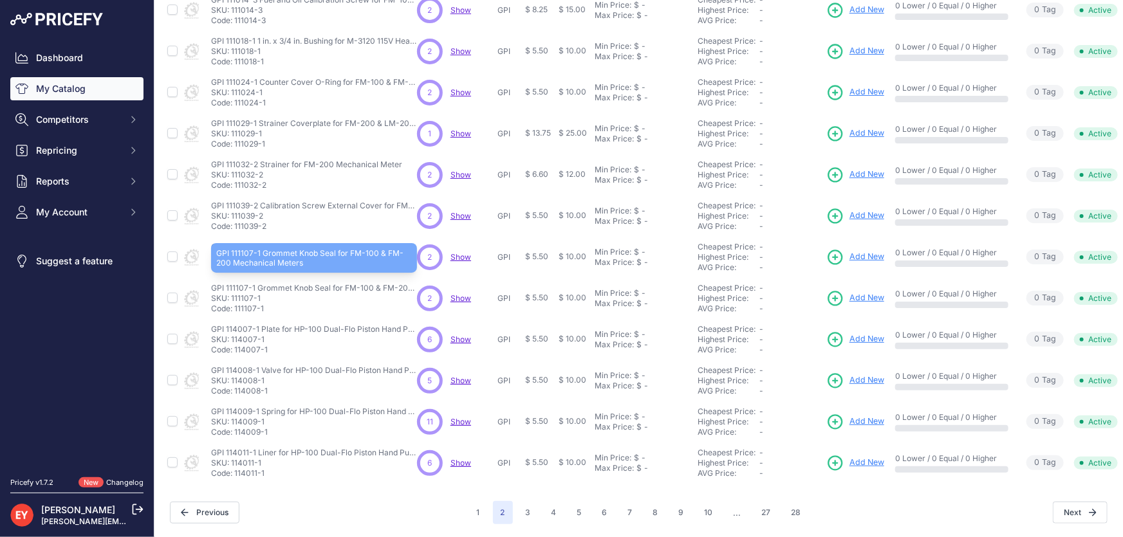
scroll to position [302, 0]
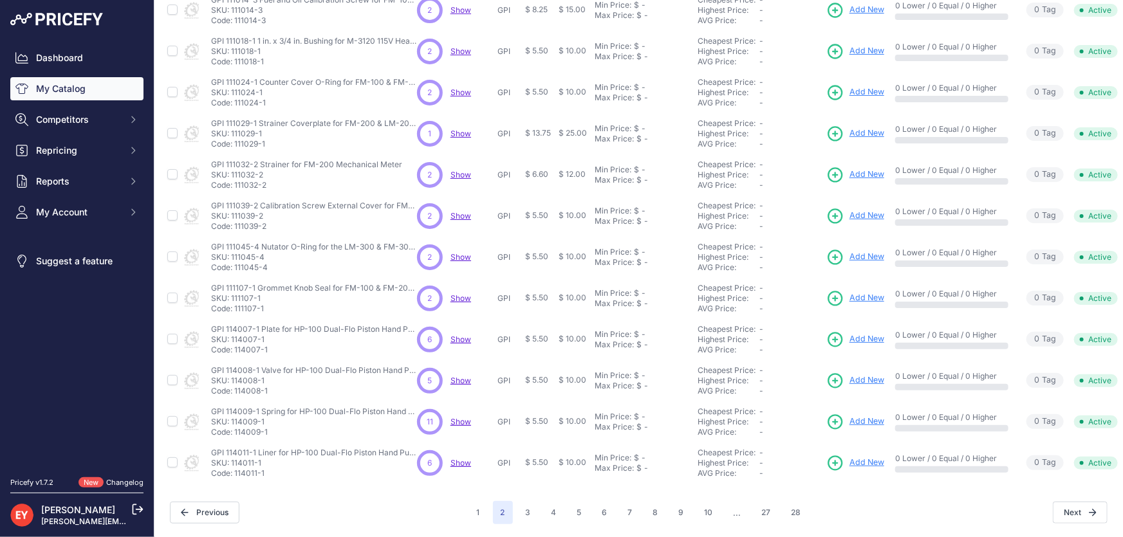
drag, startPoint x: 267, startPoint y: 260, endPoint x: 235, endPoint y: 261, distance: 32.2
click at [235, 262] on p "Code: 111045-4" at bounding box center [314, 267] width 206 height 10
drag, startPoint x: 268, startPoint y: 306, endPoint x: 235, endPoint y: 303, distance: 32.9
click at [235, 303] on td "GPI 111107-1 Grommet Knob Seal for FM-100 & FM-200 Mechanical Meters GPI 111107…" at bounding box center [311, 298] width 206 height 41
drag, startPoint x: 270, startPoint y: 344, endPoint x: 235, endPoint y: 345, distance: 34.8
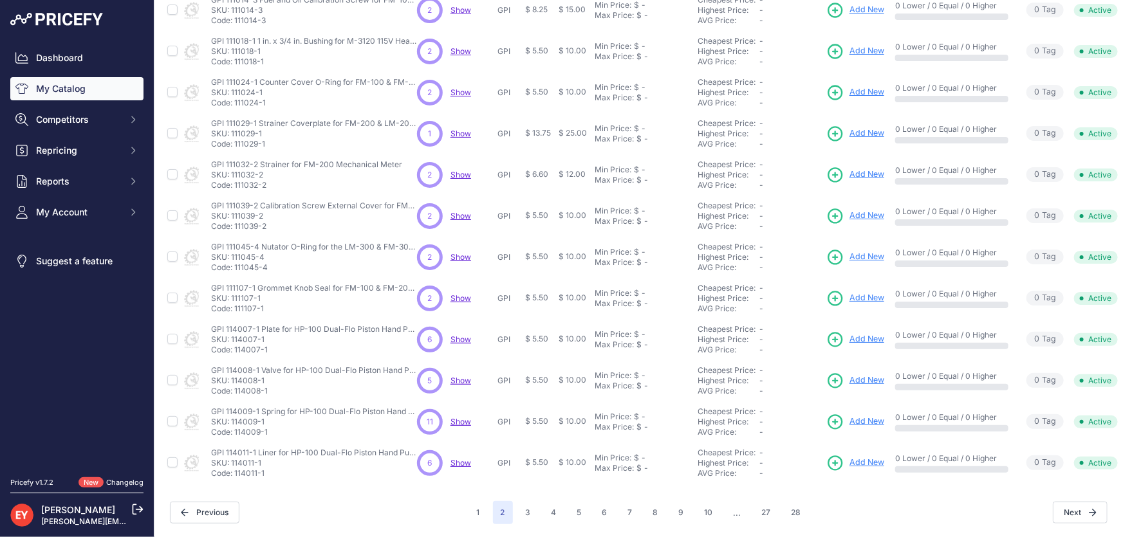
click at [235, 345] on p "Code: 114007-1" at bounding box center [314, 350] width 206 height 10
drag, startPoint x: 272, startPoint y: 383, endPoint x: 235, endPoint y: 385, distance: 36.7
click at [235, 386] on p "Code: 114008-1" at bounding box center [314, 391] width 206 height 10
click at [531, 505] on button "3" at bounding box center [528, 512] width 21 height 23
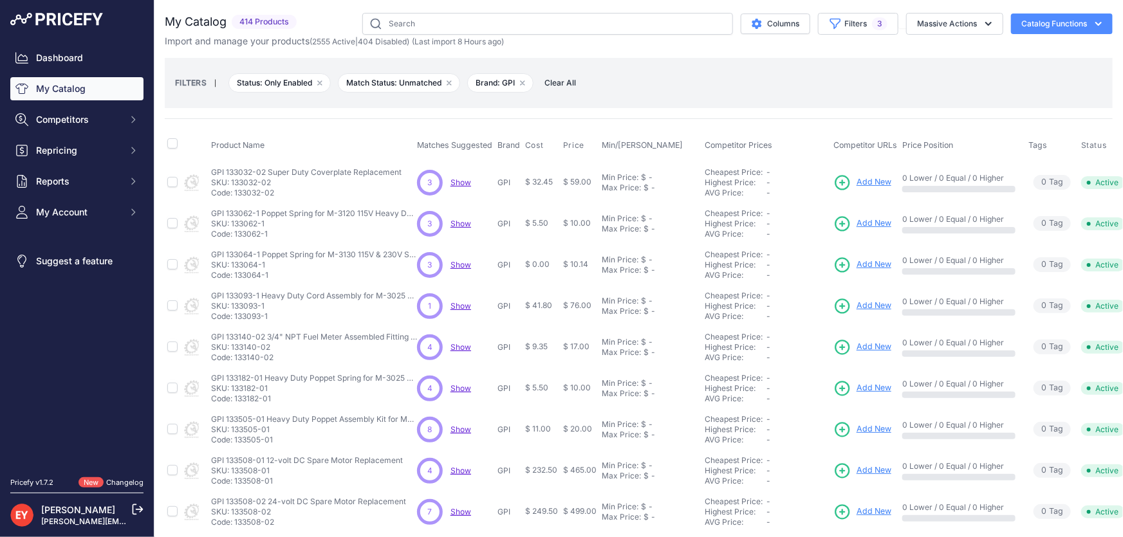
drag, startPoint x: 269, startPoint y: 192, endPoint x: 234, endPoint y: 199, distance: 35.5
click at [234, 199] on td "GPI 133032-02 Super Duty Coverplate Replacement GPI 133032-02 Super Duty Coverp…" at bounding box center [311, 182] width 206 height 42
drag, startPoint x: 268, startPoint y: 234, endPoint x: 235, endPoint y: 235, distance: 32.8
click at [235, 235] on p "Code: 133062-1" at bounding box center [314, 234] width 206 height 10
drag, startPoint x: 270, startPoint y: 272, endPoint x: 235, endPoint y: 276, distance: 35.6
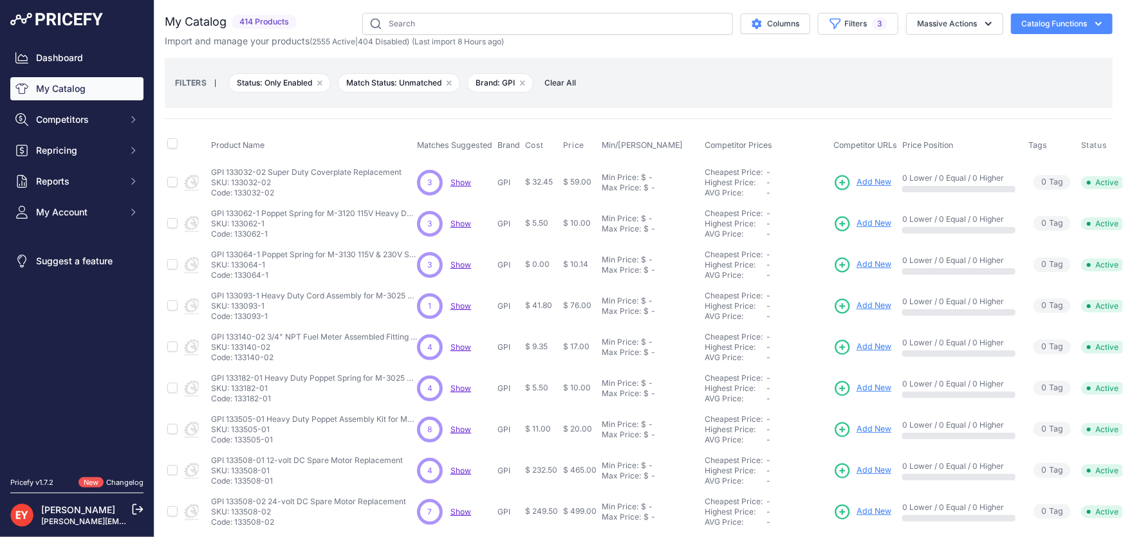
click at [235, 276] on p "Code: 133064-1" at bounding box center [314, 275] width 206 height 10
drag, startPoint x: 270, startPoint y: 315, endPoint x: 235, endPoint y: 317, distance: 35.4
click at [235, 317] on p "Code: 133093-1" at bounding box center [314, 316] width 206 height 10
drag, startPoint x: 275, startPoint y: 360, endPoint x: 234, endPoint y: 361, distance: 41.2
click at [234, 361] on p "Code: 133140-02" at bounding box center [314, 358] width 206 height 10
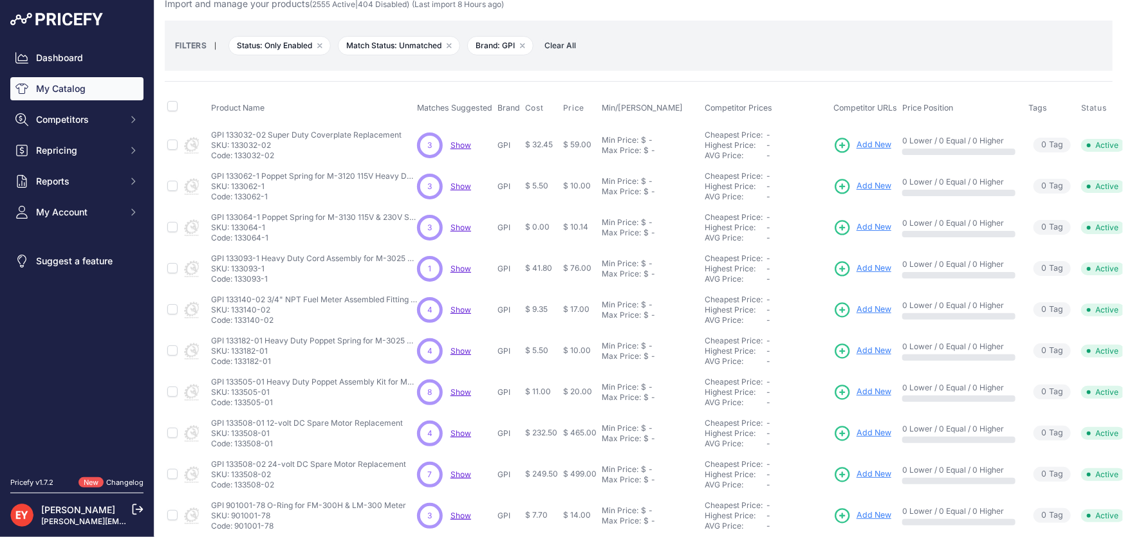
scroll to position [58, 0]
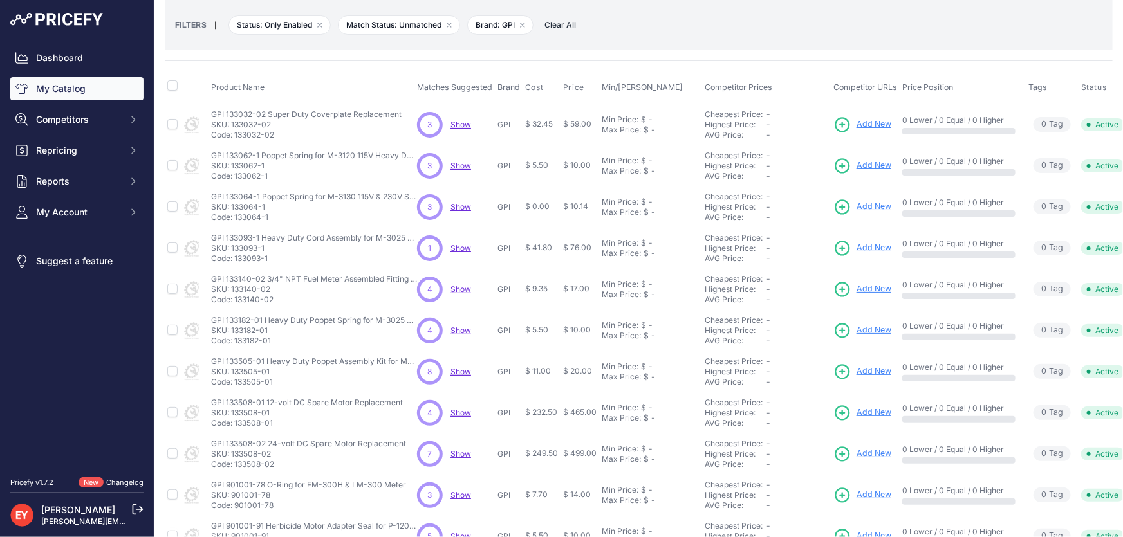
drag, startPoint x: 277, startPoint y: 340, endPoint x: 235, endPoint y: 341, distance: 41.8
click at [235, 341] on p "Code: 133182-01" at bounding box center [314, 341] width 206 height 10
drag, startPoint x: 279, startPoint y: 380, endPoint x: 235, endPoint y: 384, distance: 44.6
click at [235, 384] on p "Code: 133505-01" at bounding box center [314, 382] width 206 height 10
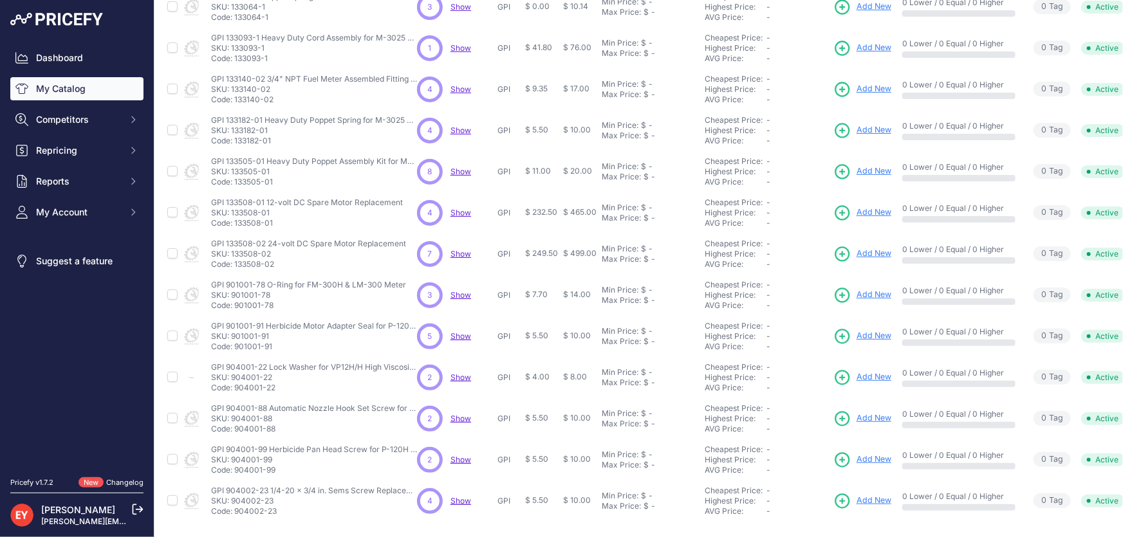
scroll to position [292, 0]
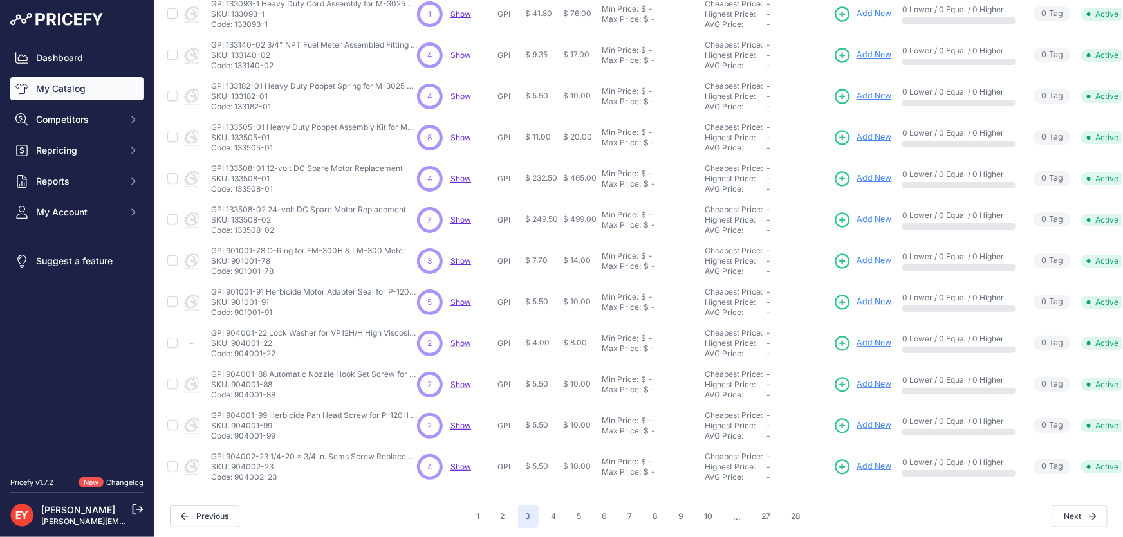
drag, startPoint x: 275, startPoint y: 187, endPoint x: 235, endPoint y: 196, distance: 40.8
click at [235, 196] on td "GPI 133508-01 12-volt DC Spare Motor Replacement GPI 133508-01 12-volt DC Spare…" at bounding box center [311, 178] width 206 height 41
drag, startPoint x: 273, startPoint y: 230, endPoint x: 236, endPoint y: 230, distance: 37.3
click at [236, 230] on p "Code: 133508-02" at bounding box center [308, 230] width 195 height 10
drag, startPoint x: 275, startPoint y: 270, endPoint x: 235, endPoint y: 275, distance: 40.2
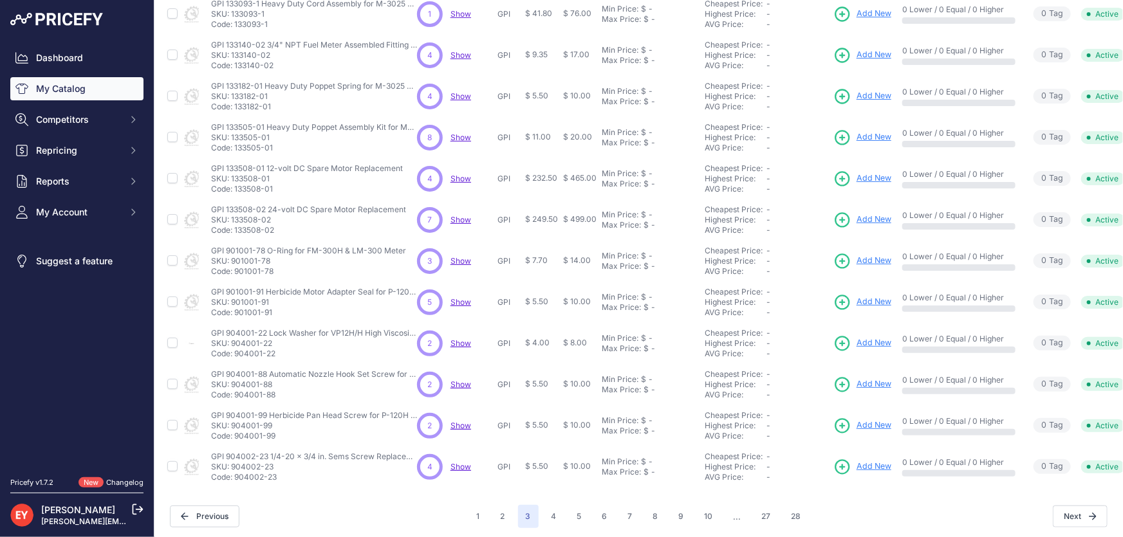
click at [235, 275] on p "Code: 901001-78" at bounding box center [308, 271] width 195 height 10
drag, startPoint x: 277, startPoint y: 354, endPoint x: 236, endPoint y: 360, distance: 41.0
click at [236, 360] on td "GPI 904001-22 Lock Washer for VP12H/H High Viscosity Pump Replacement GPI 90400…" at bounding box center [311, 343] width 206 height 41
drag, startPoint x: 276, startPoint y: 479, endPoint x: 235, endPoint y: 477, distance: 40.6
click at [235, 477] on p "Code: 904002-23" at bounding box center [314, 477] width 206 height 10
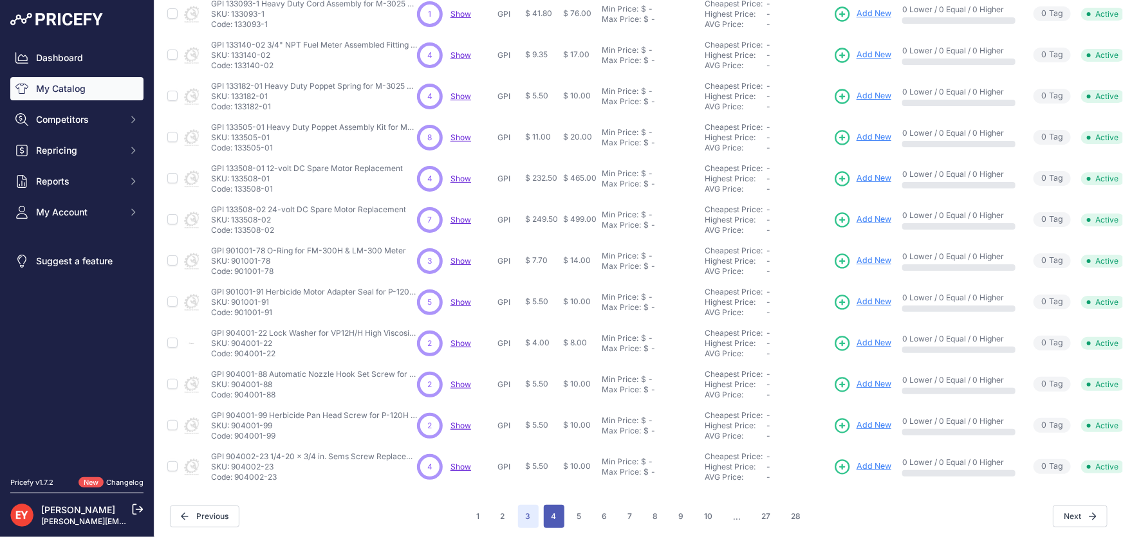
click at [544, 514] on button "4" at bounding box center [554, 516] width 21 height 23
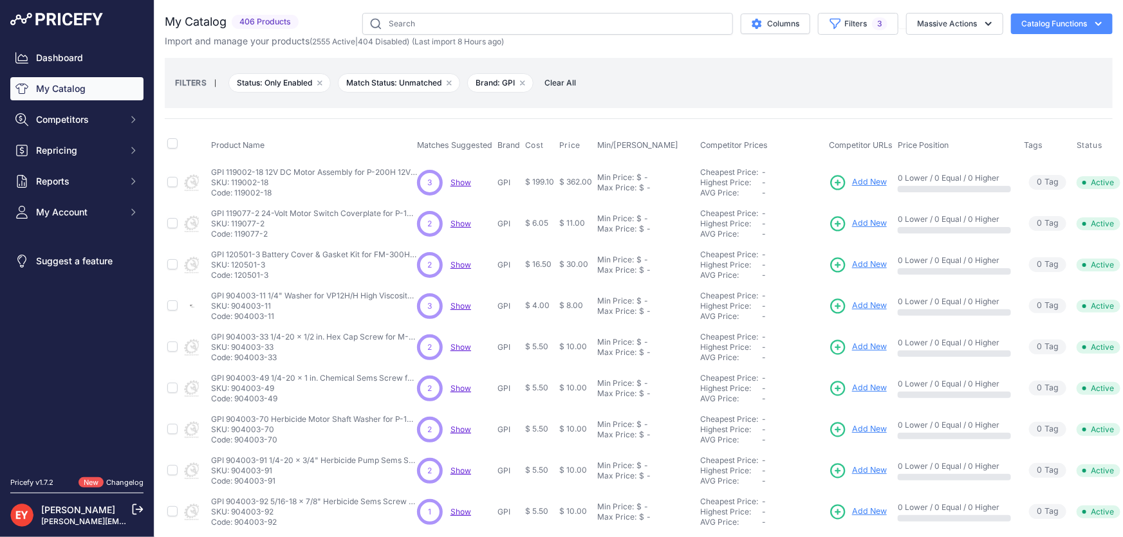
drag, startPoint x: 273, startPoint y: 194, endPoint x: 235, endPoint y: 194, distance: 38.0
click at [235, 194] on p "Code: 119002-18" at bounding box center [314, 193] width 206 height 10
drag, startPoint x: 271, startPoint y: 232, endPoint x: 236, endPoint y: 232, distance: 34.7
click at [236, 232] on p "Code: 119077-2" at bounding box center [314, 234] width 206 height 10
drag, startPoint x: 270, startPoint y: 275, endPoint x: 235, endPoint y: 277, distance: 34.2
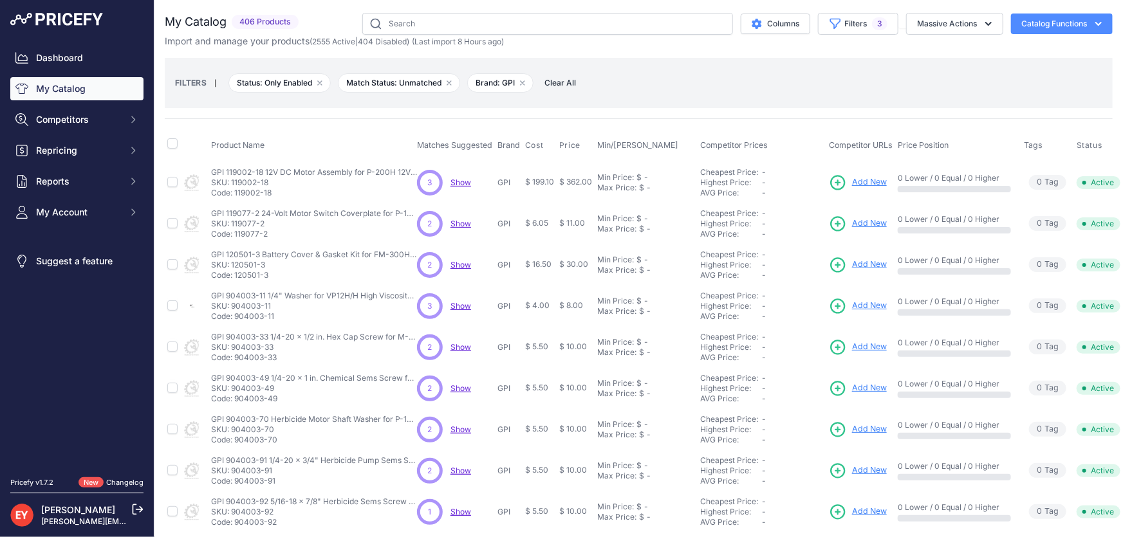
click at [235, 277] on p "Code: 120501-3" at bounding box center [314, 275] width 206 height 10
drag, startPoint x: 279, startPoint y: 316, endPoint x: 237, endPoint y: 317, distance: 42.5
click at [237, 317] on p "Code: 904003-11" at bounding box center [314, 316] width 206 height 10
drag, startPoint x: 275, startPoint y: 356, endPoint x: 236, endPoint y: 356, distance: 38.6
click at [236, 356] on p "Code: 904003-33" at bounding box center [314, 358] width 206 height 10
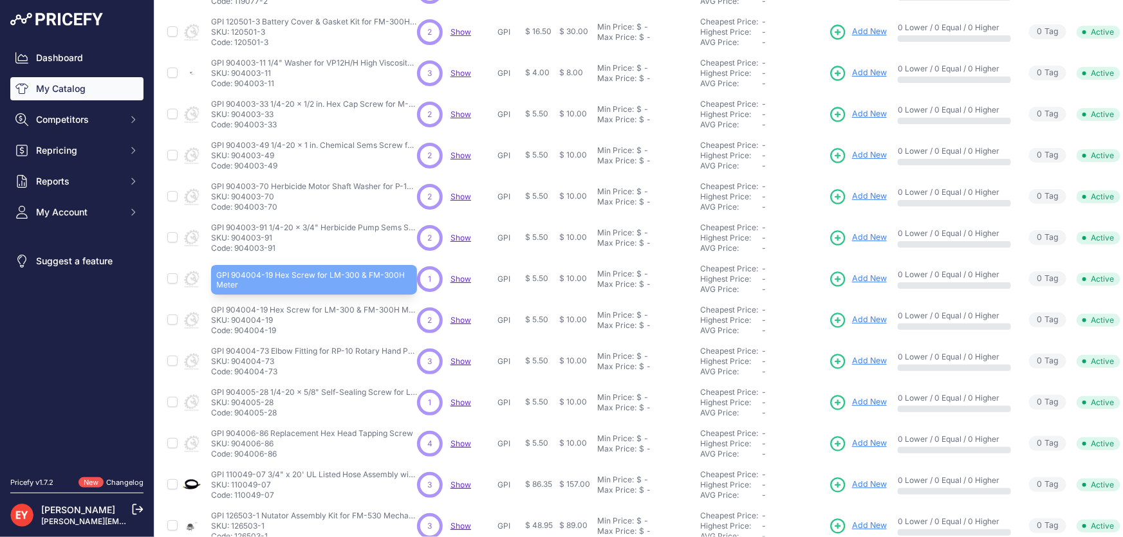
scroll to position [234, 0]
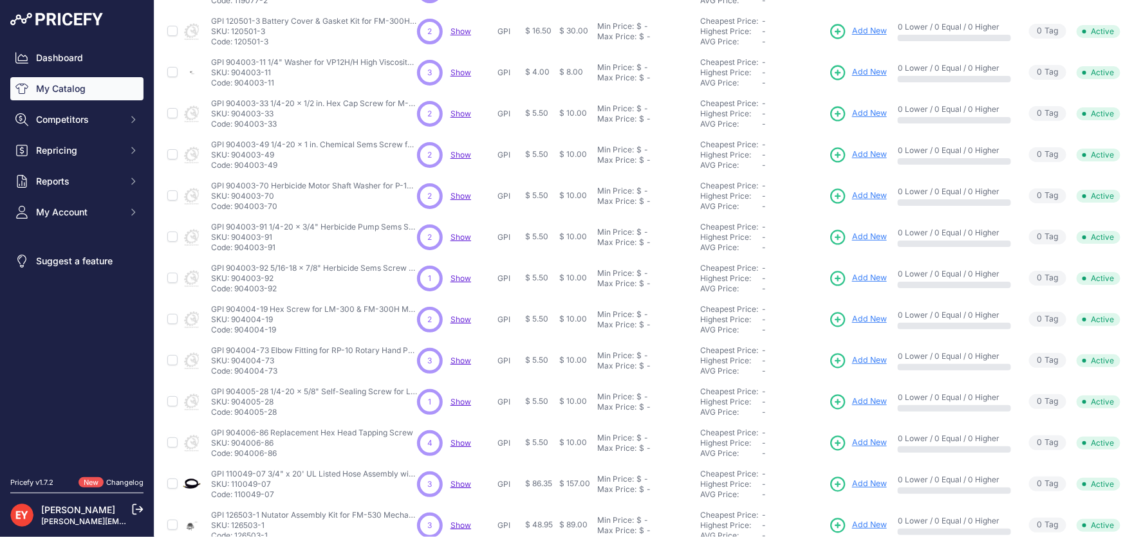
drag, startPoint x: 277, startPoint y: 164, endPoint x: 237, endPoint y: 165, distance: 39.9
click at [237, 165] on p "Code: 904003-49" at bounding box center [314, 165] width 206 height 10
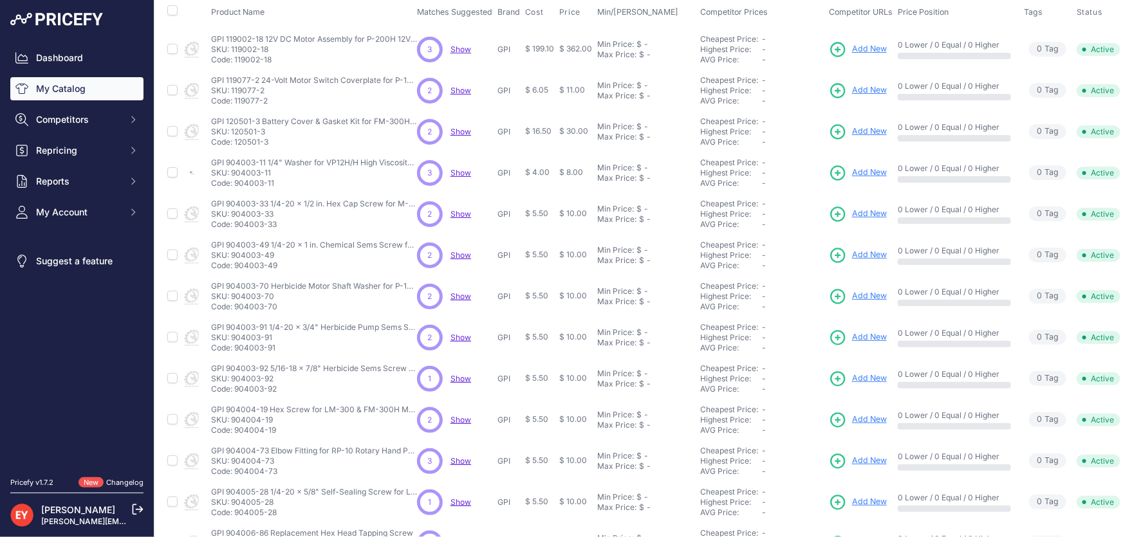
scroll to position [175, 0]
drag, startPoint x: 279, startPoint y: 263, endPoint x: 236, endPoint y: 264, distance: 42.5
click at [236, 264] on p "Code: 904003-70" at bounding box center [314, 265] width 206 height 10
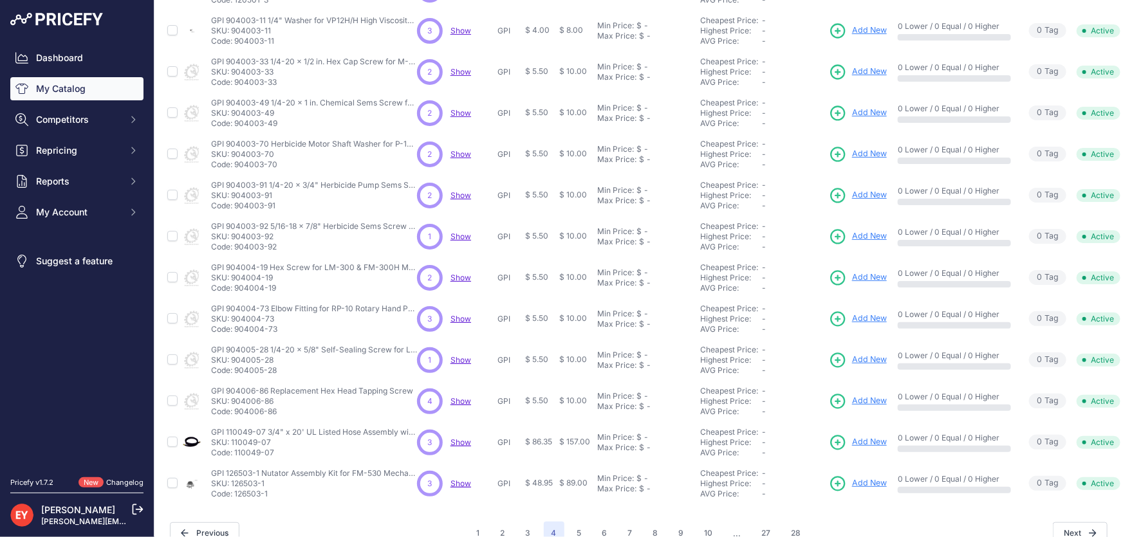
scroll to position [302, 0]
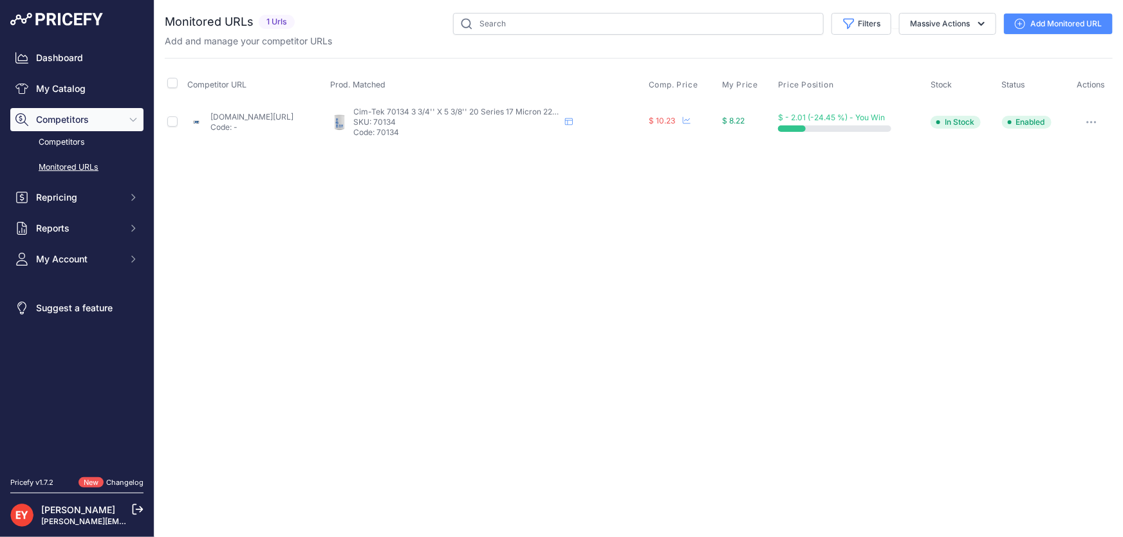
click at [1052, 24] on link "Add Monitored URL" at bounding box center [1058, 24] width 109 height 21
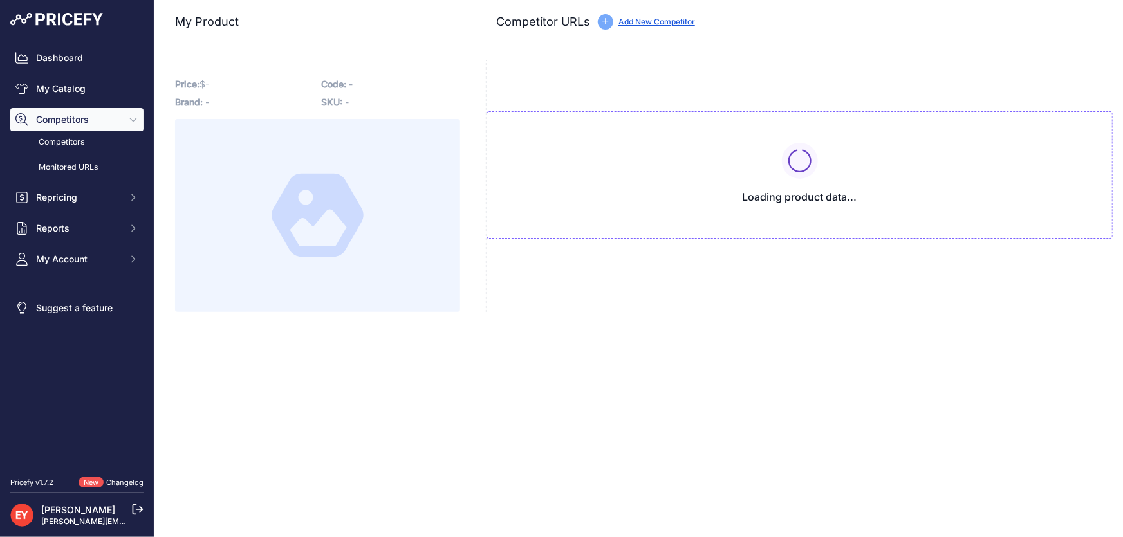
type input "[DOMAIN_NAME][URL]"
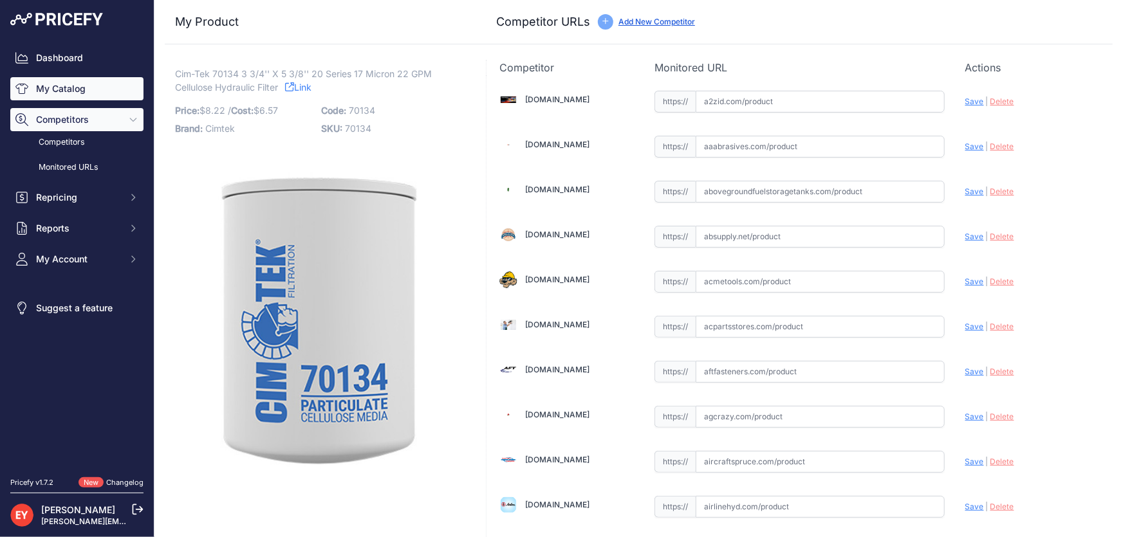
click at [86, 81] on link "My Catalog" at bounding box center [76, 88] width 133 height 23
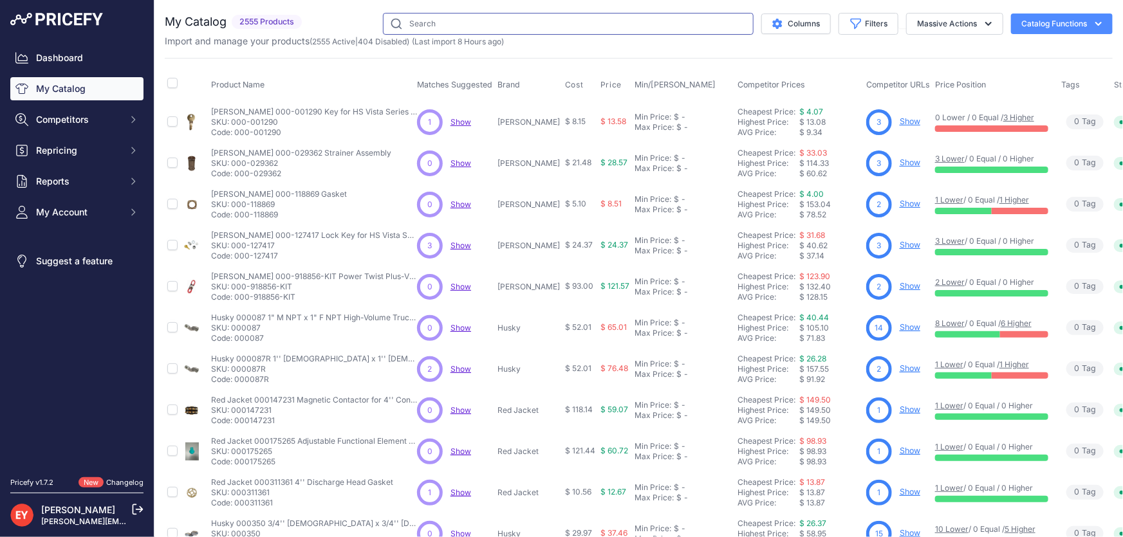
click at [423, 26] on input "text" at bounding box center [568, 24] width 371 height 22
type input "7006"
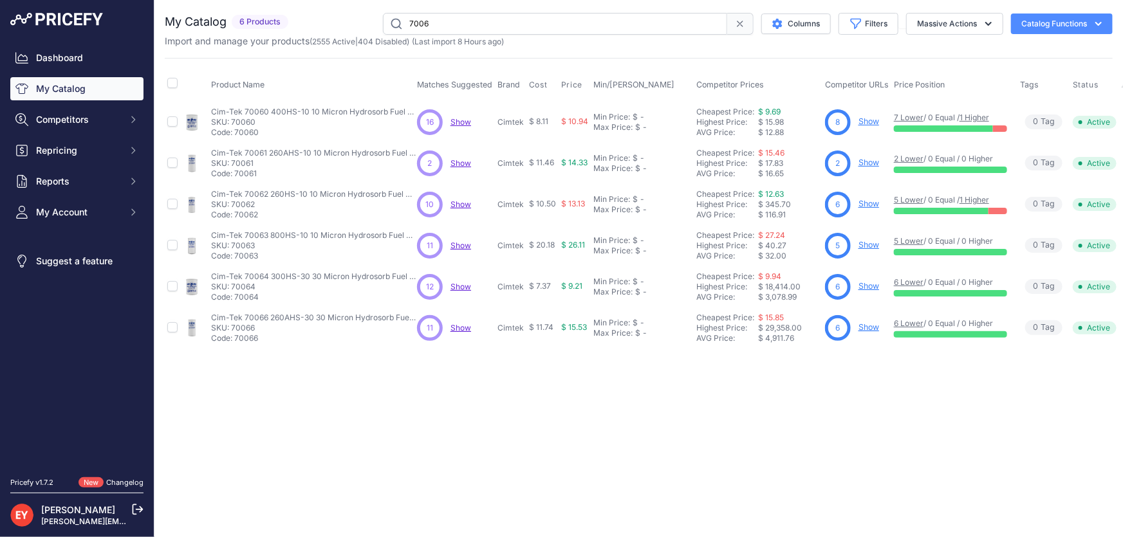
click at [867, 116] on link "Show" at bounding box center [868, 121] width 21 height 10
click at [867, 327] on link "Show" at bounding box center [868, 327] width 21 height 10
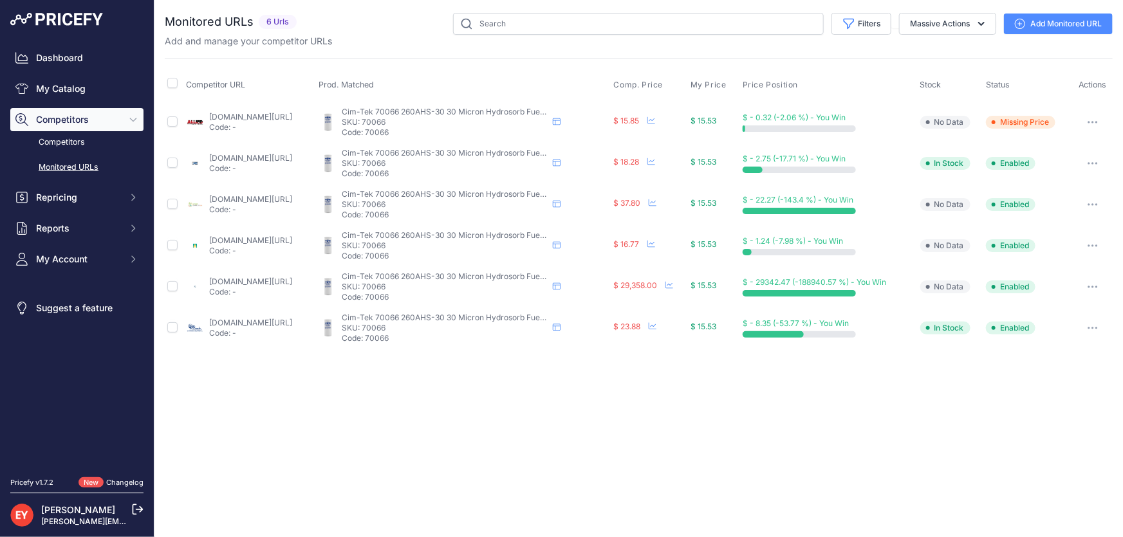
click at [1037, 26] on link "Add Monitored URL" at bounding box center [1058, 24] width 109 height 21
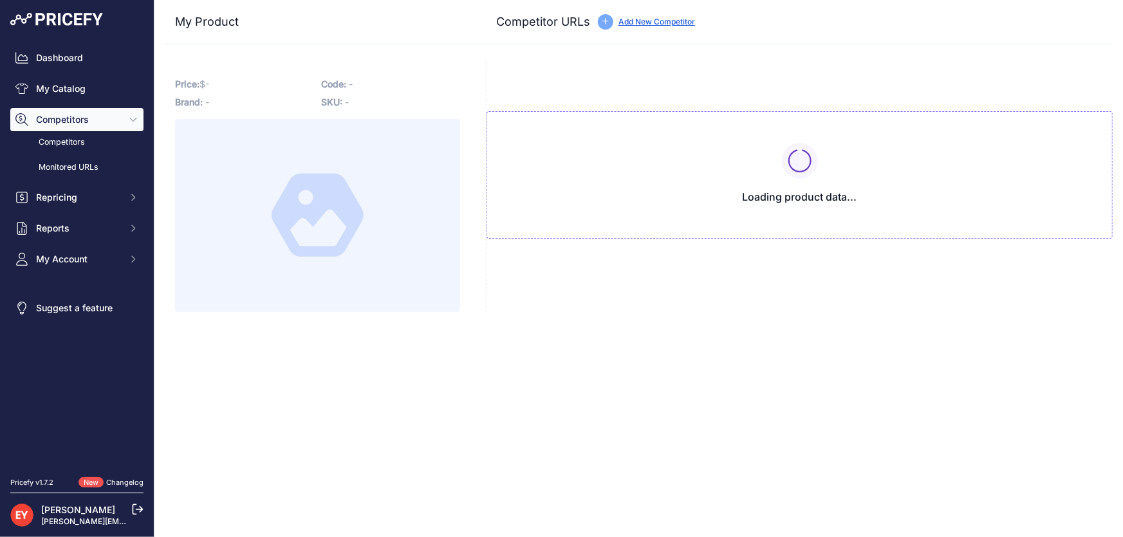
type input "www.alaskarubbergroup.com/cim-tek-260a-spin-on-fuel-dispenser-filter-1-3/8-in-3…"
type input "www.alliedelectronics.com/70066.html"
type input "www.gasdevs.com/70066-260ahs-30-particulate-fuel-filter-3-4-inch-flow.html"
type input "iome.com/products/copy-of-cimtek-filter-70088-250-30-30-micron-1-12-threaded-fi…"
type input "www.jfpetroparts.com/products/Dispenser-Island-Equipment/Dispenser-Maintenance/…"
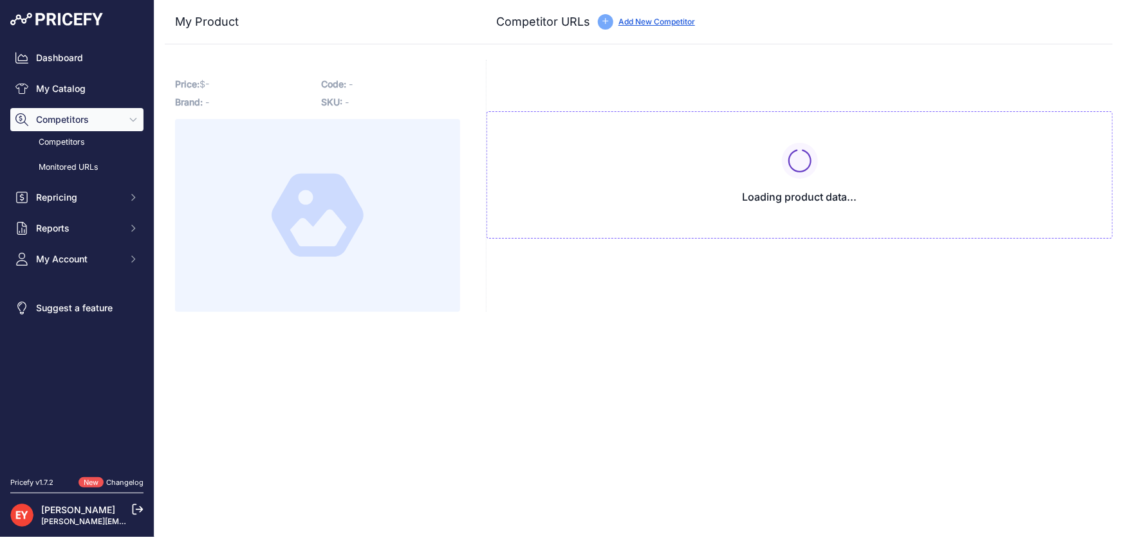
type input "www.jmesales.com/cim-tek-70066-260ahs-30-30-micron-water-detection-particulate-…"
type input "petrocatalog.com/Cim-Tek-Filter-70066?sort=p.model&order=ASC"
type input "phoenixpumpinc.com/product/30-micron-spin-on-filter-1-water-detection-70066/"
type input "spatco.com/shop/products/cim-tek-70066-260ahs-30"
type input "www.spraysmarter.com/cim-tek-260ahs-30-30-micron-1-3-8-flow-hydrosorb-ii-filter…"
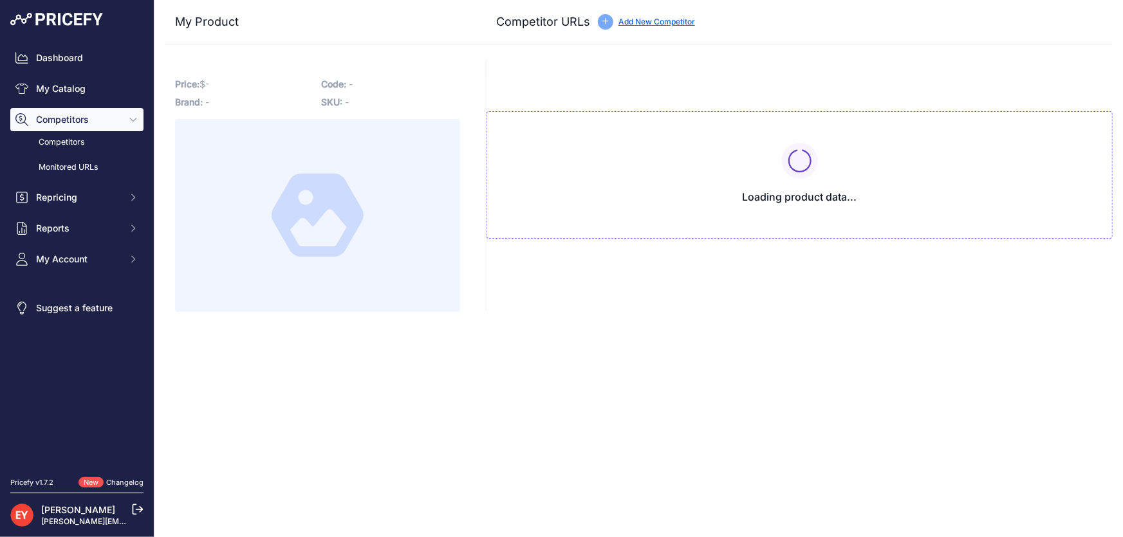
type input "store.reliableindustries.com/filtration-brands/cimtek-filtration/70066-cim-tek-…"
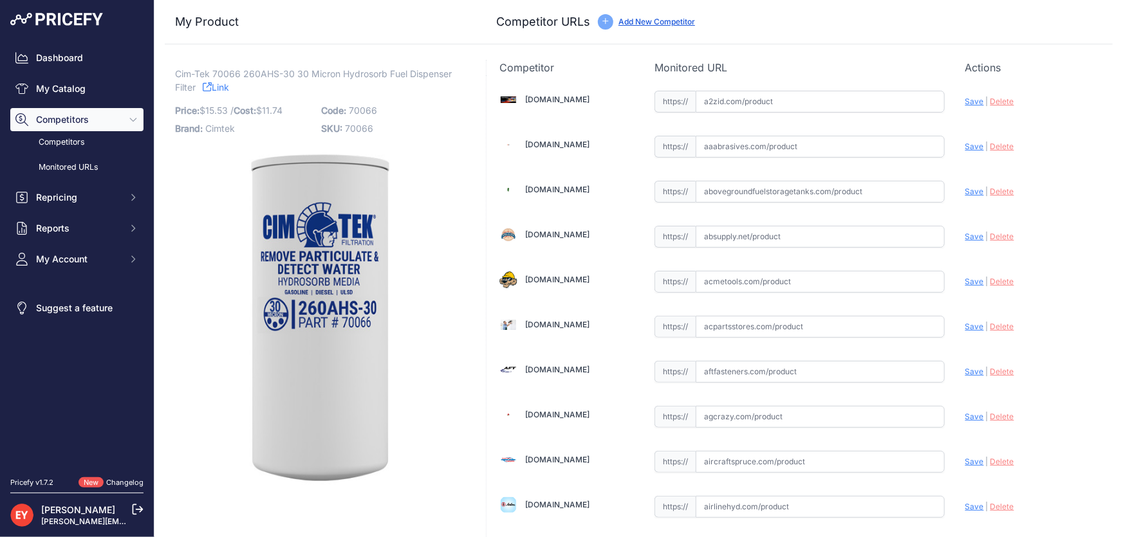
click at [674, 21] on link "Add New Competitor" at bounding box center [656, 22] width 77 height 10
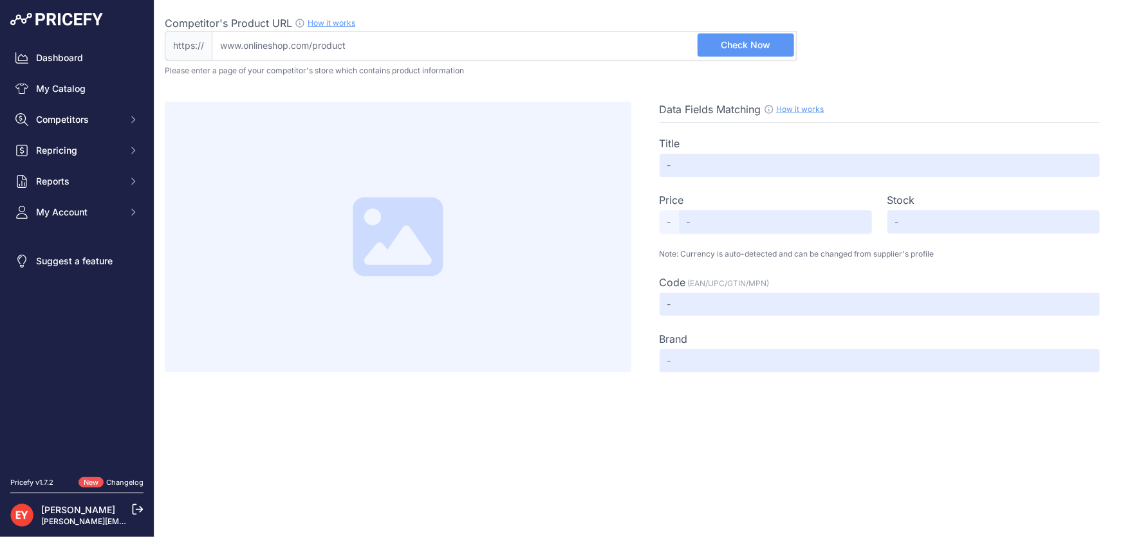
click at [342, 51] on input "Competitor's Product URL How it works In order to create your competitor's extr…" at bounding box center [504, 46] width 585 height 30
paste input "[URL][DOMAIN_NAME]"
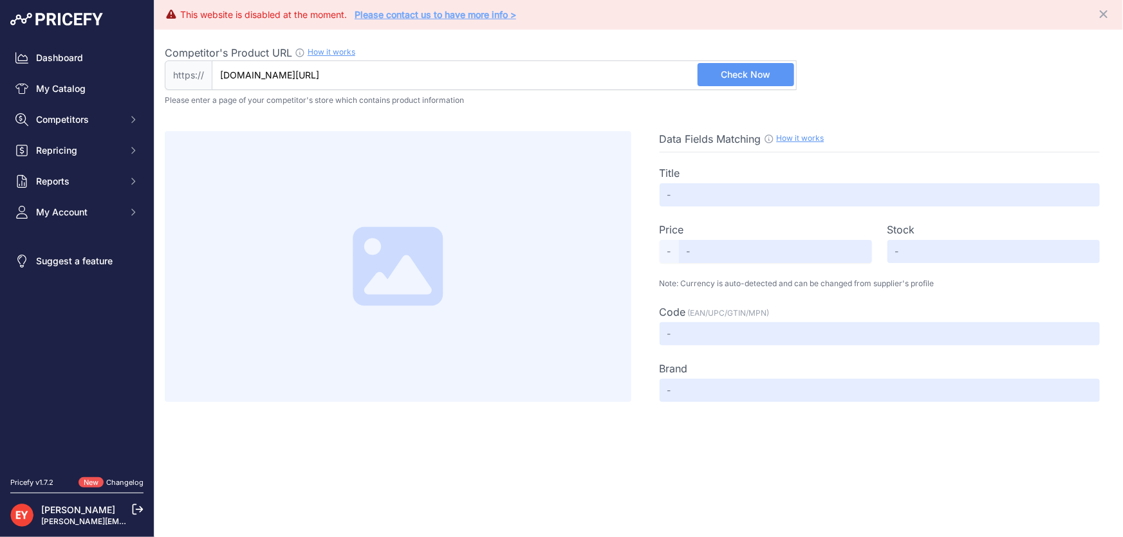
drag, startPoint x: 662, startPoint y: 77, endPoint x: 184, endPoint y: 89, distance: 478.2
click at [184, 89] on div "Competitor's Product URL How it works In order to create your competitor's extr…" at bounding box center [639, 216] width 948 height 372
type input "9/i/G914231900/"
drag, startPoint x: 502, startPoint y: 74, endPoint x: 148, endPoint y: 74, distance: 354.5
click at [148, 74] on div "Dashboard My Catalog Competitors Competitors Monitored URLs Repricing My Repric…" at bounding box center [561, 268] width 1123 height 537
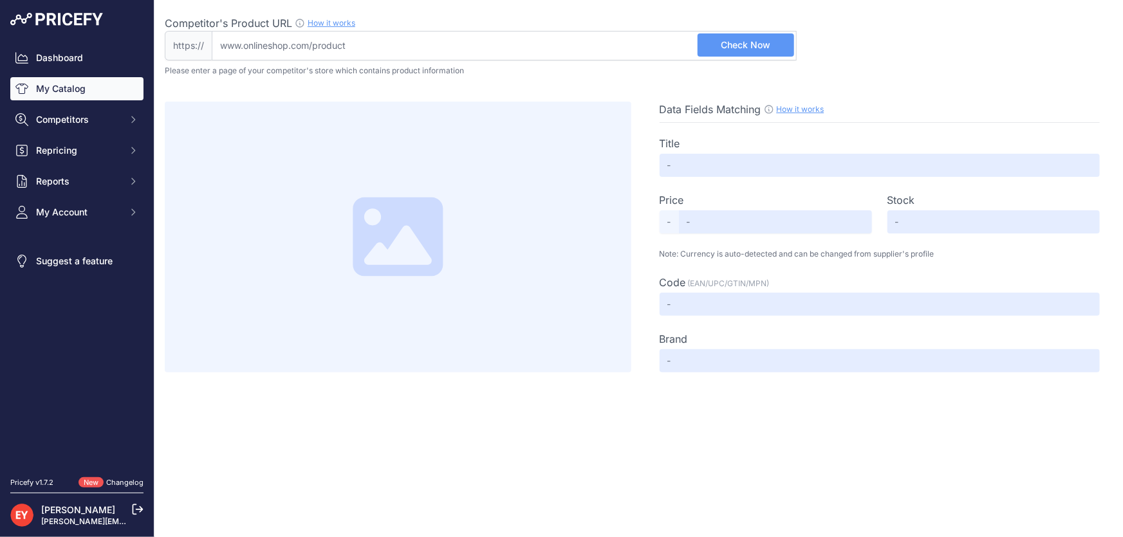
click at [69, 82] on link "My Catalog" at bounding box center [76, 88] width 133 height 23
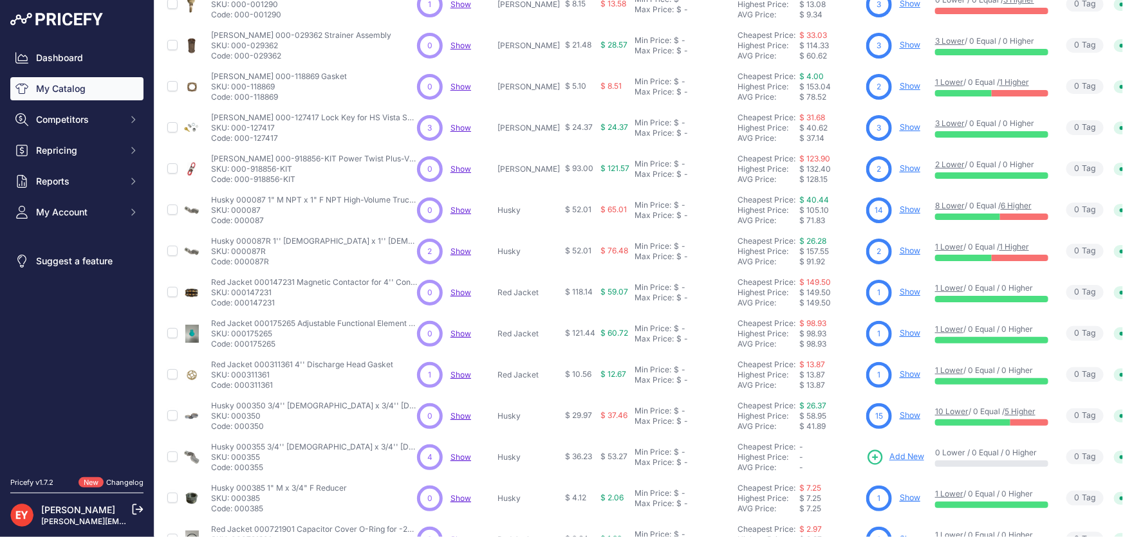
scroll to position [8, 0]
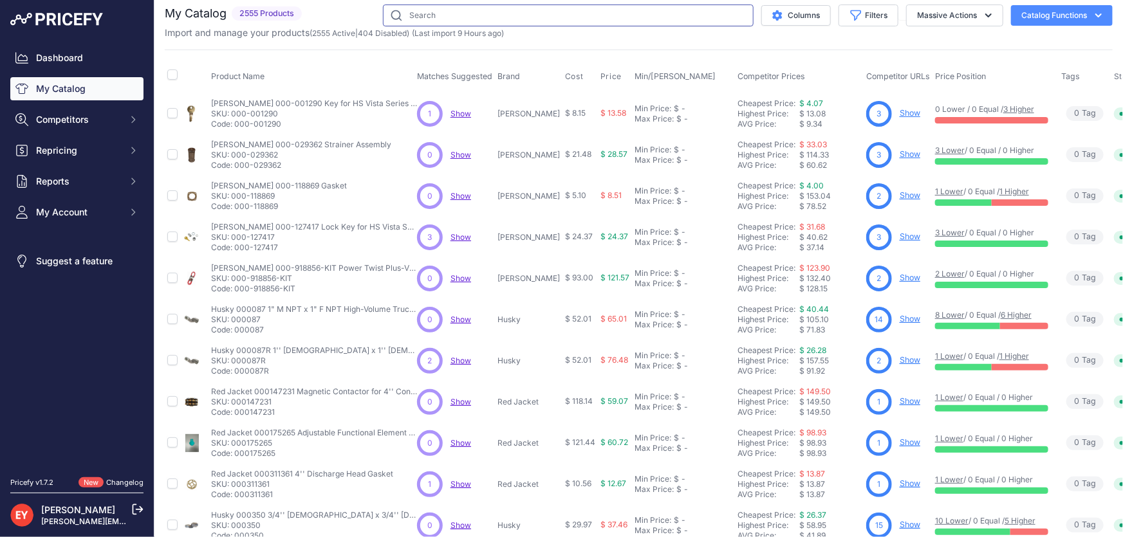
click at [452, 18] on input "text" at bounding box center [568, 16] width 371 height 22
paste input "This product has been discontinued."
type input "This product has been discontinued."
drag, startPoint x: 561, startPoint y: 17, endPoint x: 317, endPoint y: 23, distance: 243.9
click at [317, 27] on div "My Catalog 2555 Products" at bounding box center [639, 22] width 948 height 35
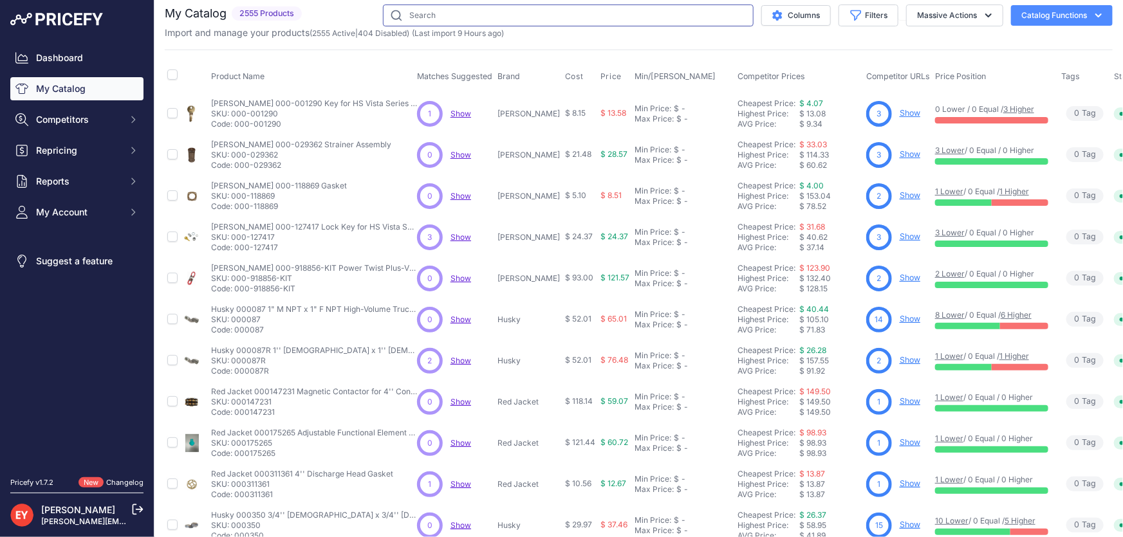
click at [412, 17] on input "text" at bounding box center [568, 16] width 371 height 22
paste input "126300-13"
type input "126300-13"
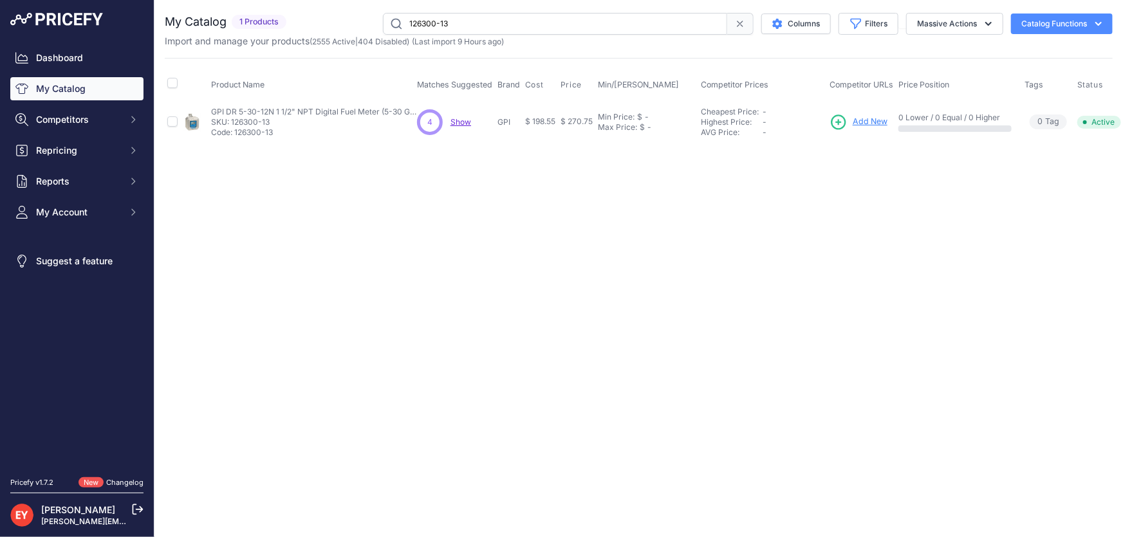
scroll to position [0, 33]
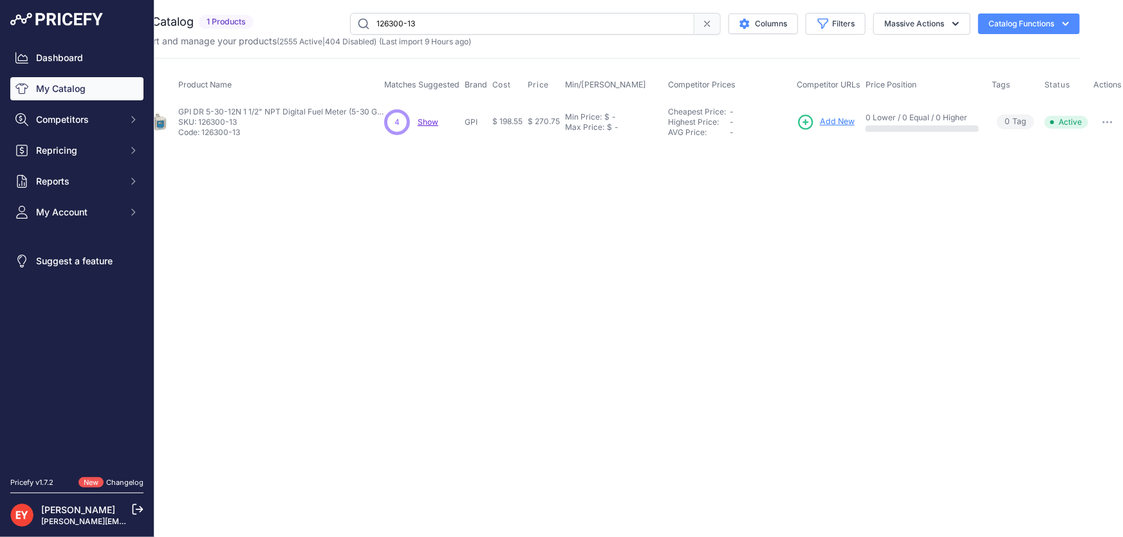
click at [1102, 121] on icon "button" at bounding box center [1107, 122] width 10 height 3
click at [1075, 147] on button "Disable" at bounding box center [1080, 149] width 82 height 21
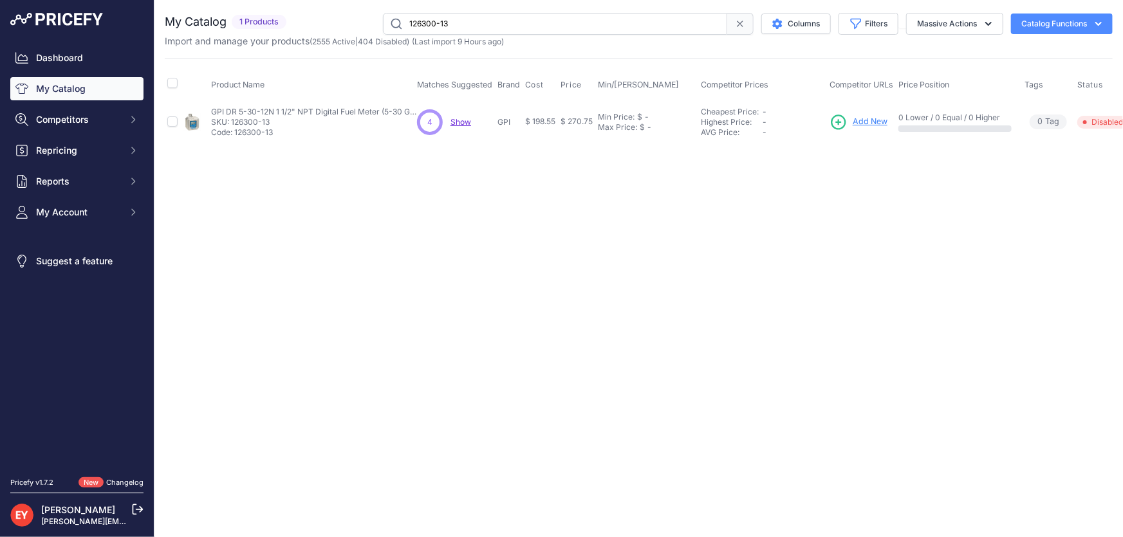
drag, startPoint x: 466, startPoint y: 20, endPoint x: 376, endPoint y: 30, distance: 91.2
click at [376, 30] on div "126300-13 Columns Filters Status All Status Only Enabled Only Disabled" at bounding box center [701, 24] width 821 height 22
paste input "[DATE]"
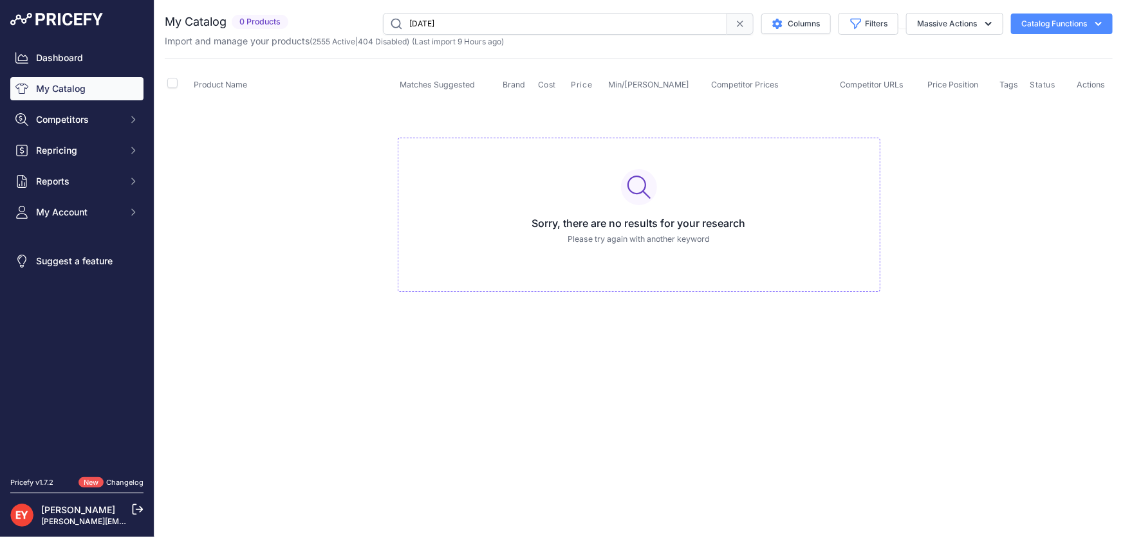
drag, startPoint x: 448, startPoint y: 22, endPoint x: 381, endPoint y: 31, distance: 68.1
click at [383, 31] on input "[DATE]" at bounding box center [555, 24] width 344 height 22
paste input "50200001"
type input "50200001"
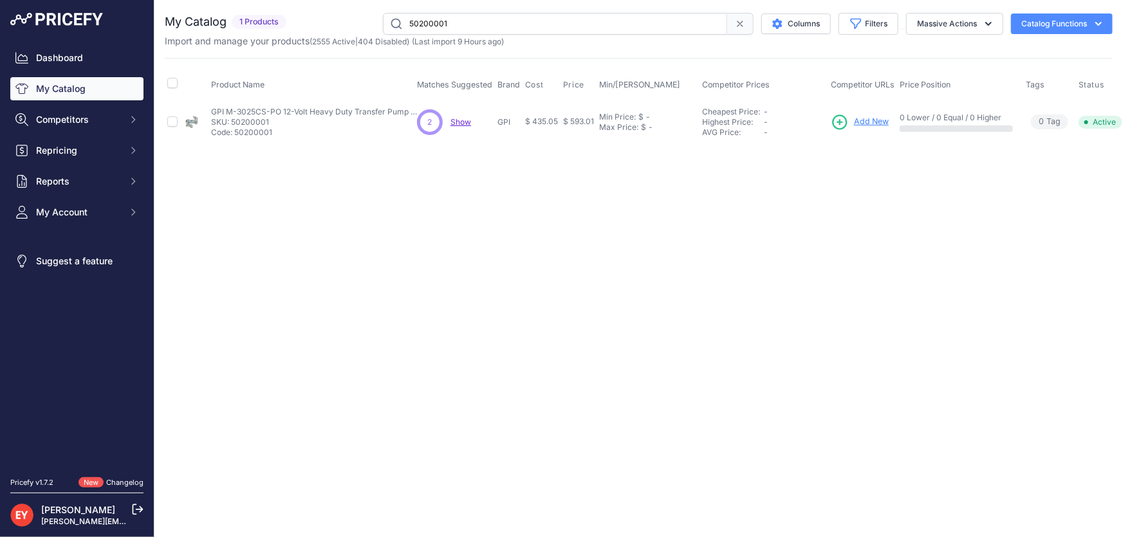
scroll to position [0, 34]
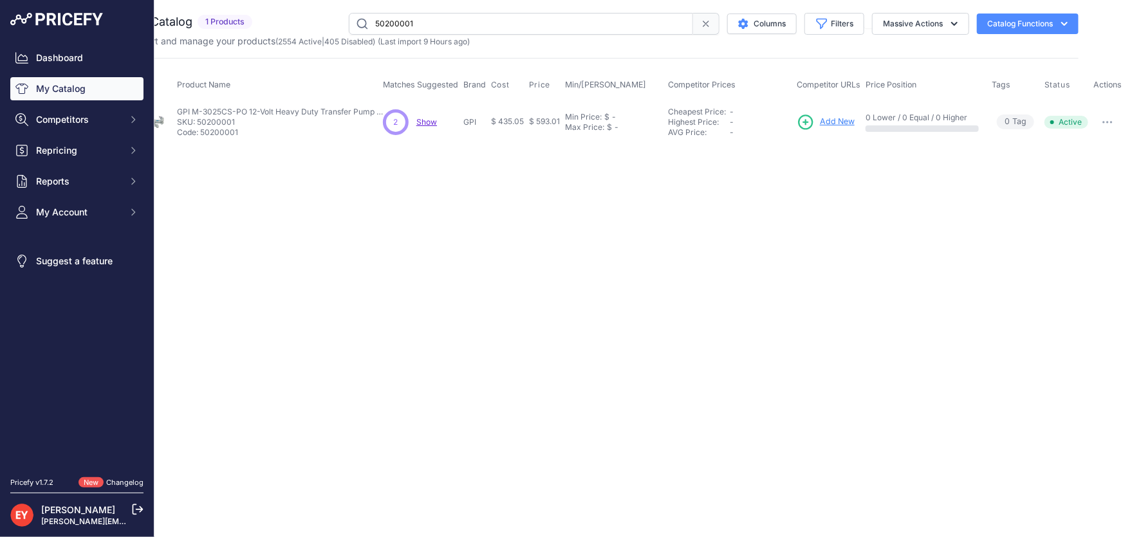
click at [1106, 121] on icon "button" at bounding box center [1107, 122] width 10 height 3
click at [1100, 143] on button "Disable" at bounding box center [1080, 149] width 82 height 21
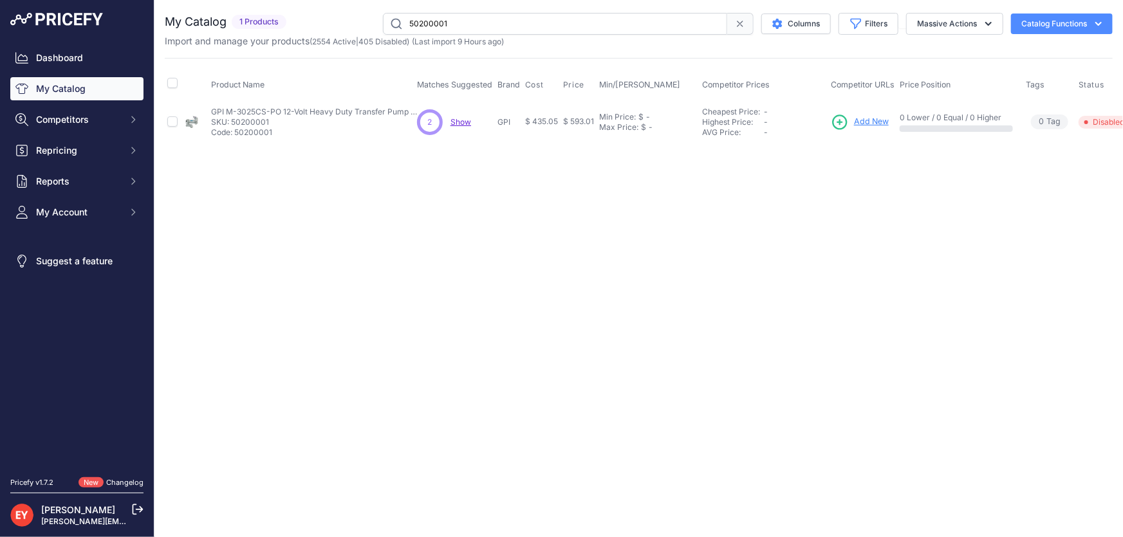
drag, startPoint x: 452, startPoint y: 26, endPoint x: 385, endPoint y: 25, distance: 66.9
click at [385, 25] on input "50200001" at bounding box center [555, 24] width 344 height 22
paste input "144100-"
type input "144100-01"
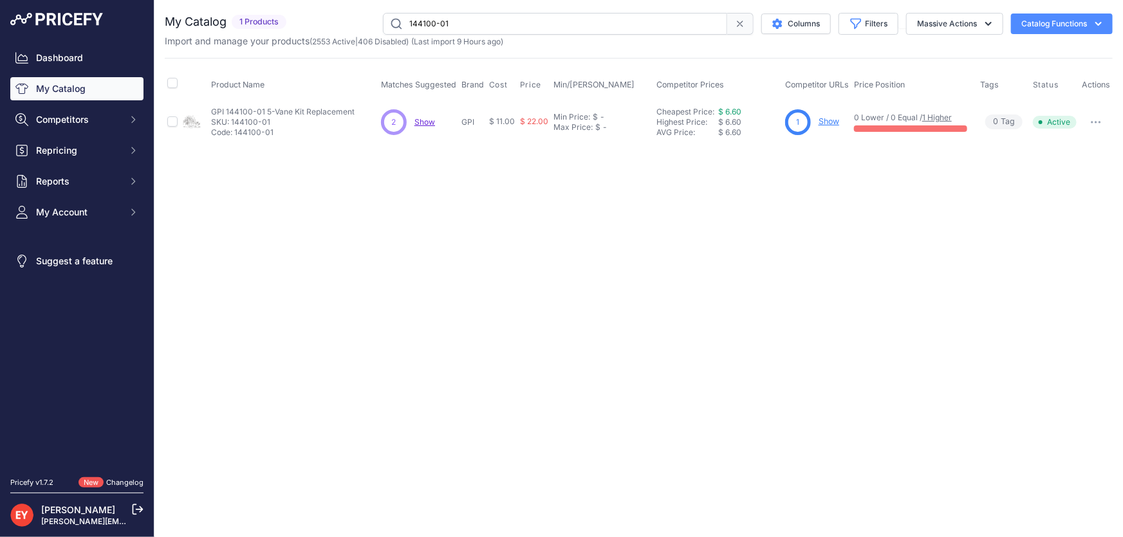
click at [1095, 123] on button "button" at bounding box center [1096, 122] width 26 height 18
click at [1087, 151] on button "Disable" at bounding box center [1068, 149] width 82 height 21
drag, startPoint x: 488, startPoint y: 26, endPoint x: 388, endPoint y: 23, distance: 99.8
click at [388, 23] on input "144100-01" at bounding box center [555, 24] width 344 height 22
paste input "This product has been discontinued."
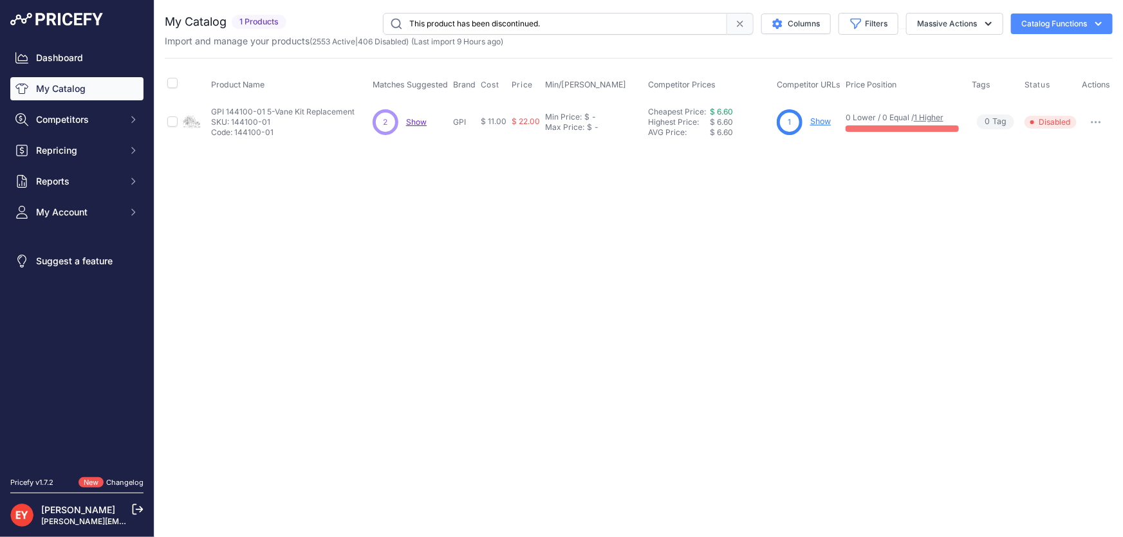
type input "This product has been discontinued."
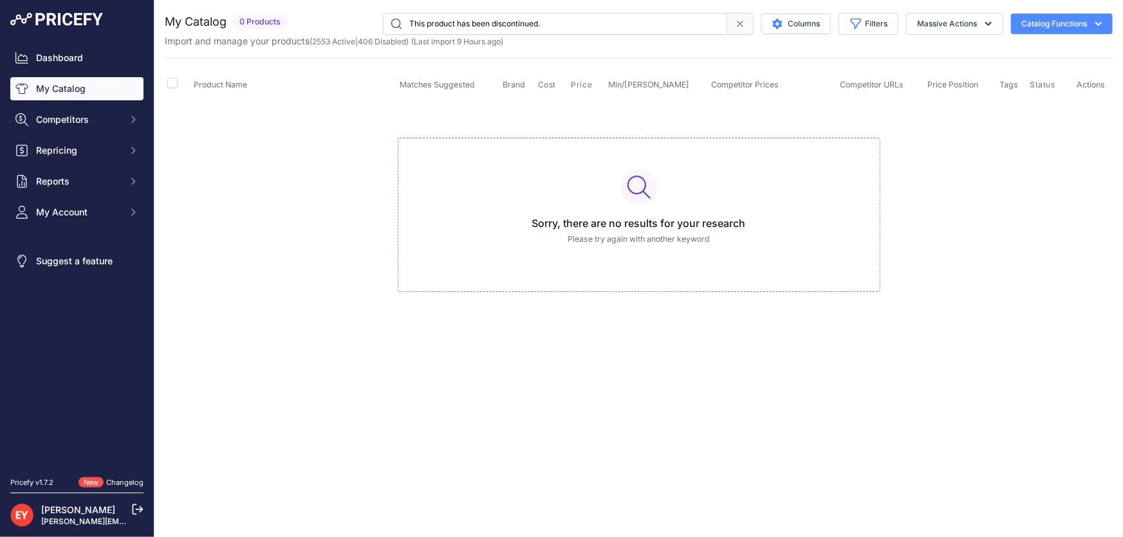
drag, startPoint x: 576, startPoint y: 26, endPoint x: 385, endPoint y: 26, distance: 191.1
click at [385, 26] on input "This product has been discontinued." at bounding box center [555, 24] width 344 height 22
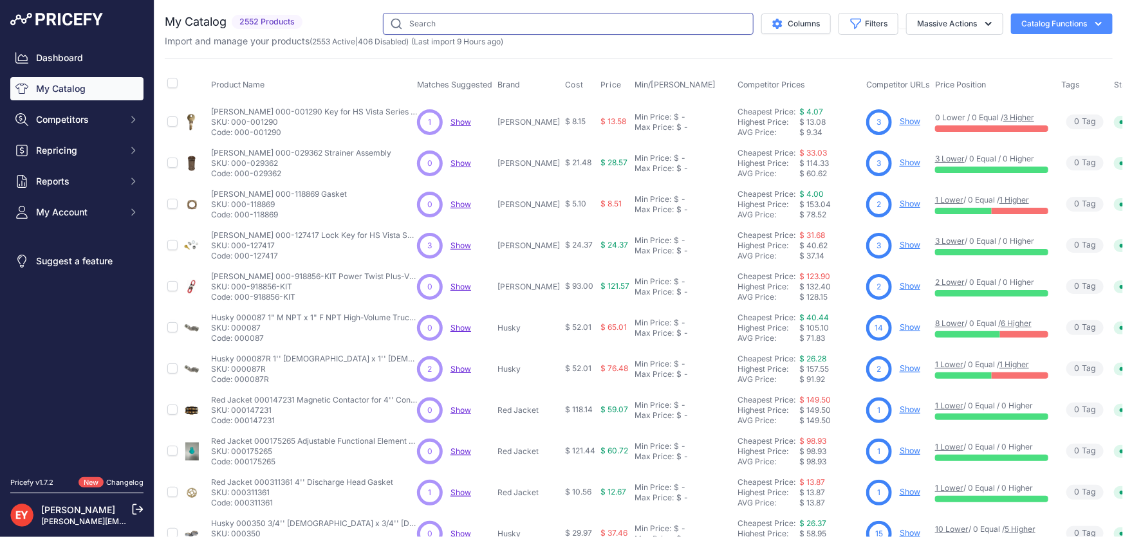
paste input "133240-07"
type input "133240-07"
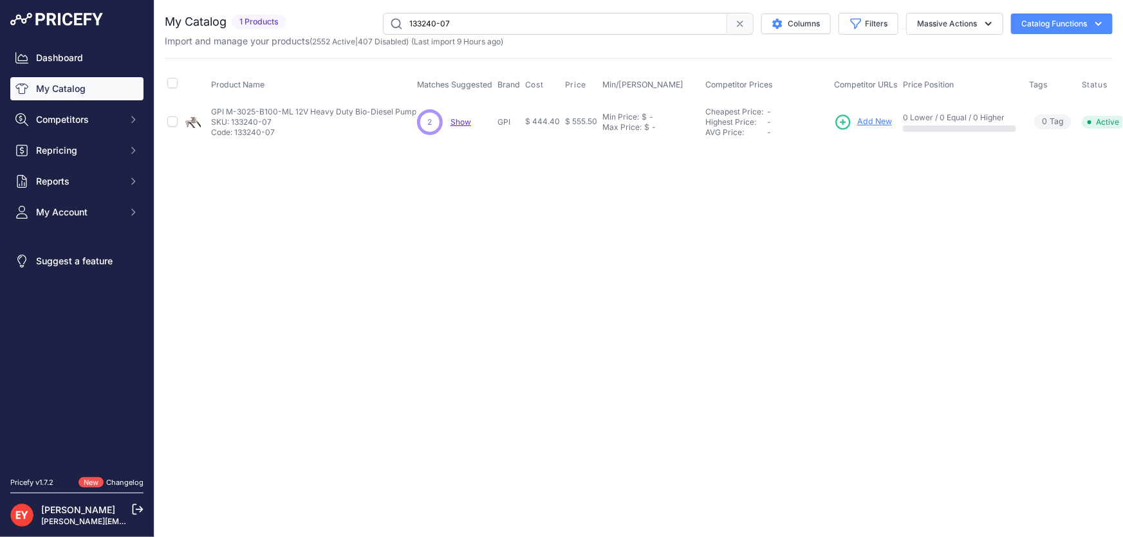
scroll to position [0, 37]
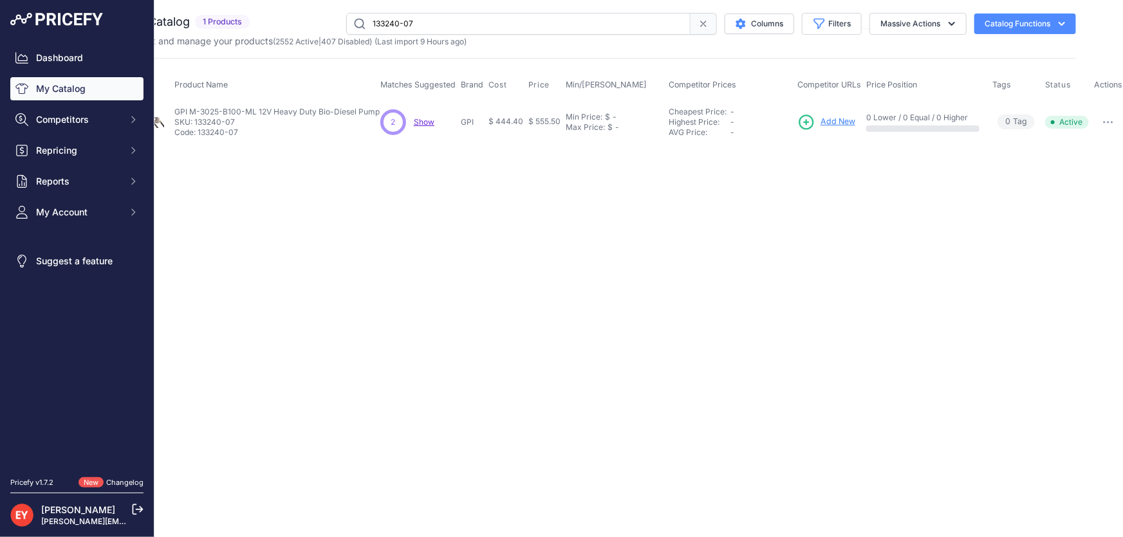
click at [1102, 124] on button "button" at bounding box center [1108, 122] width 26 height 18
click at [1092, 149] on button "Disable" at bounding box center [1081, 149] width 82 height 21
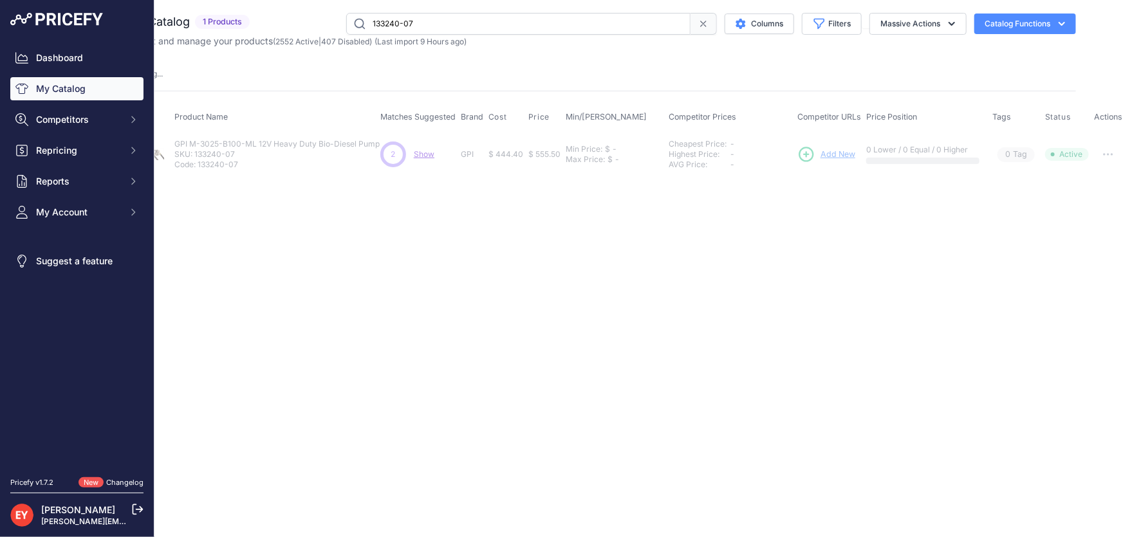
scroll to position [0, 0]
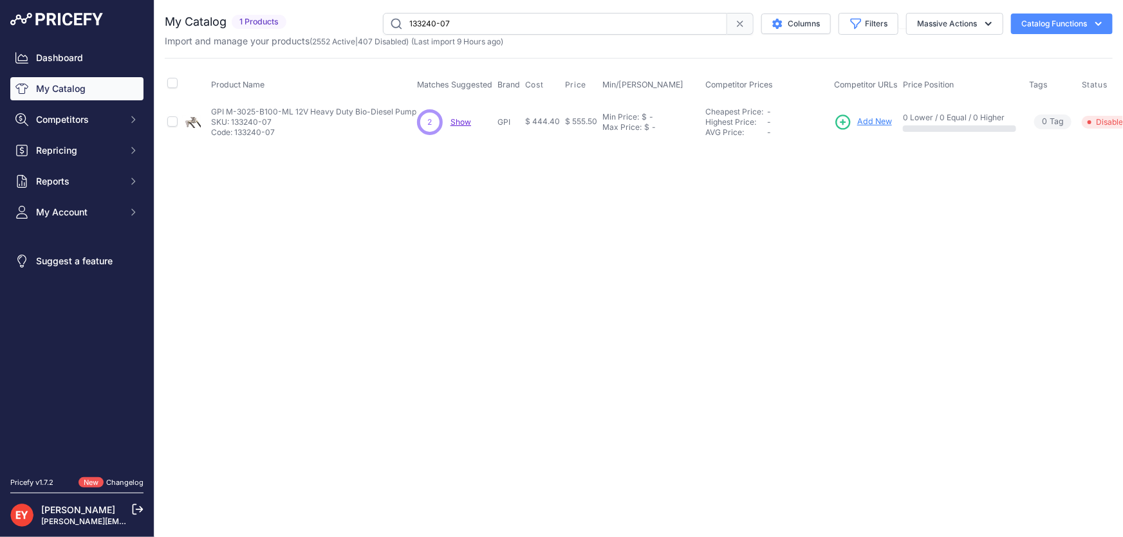
drag, startPoint x: 446, startPoint y: 22, endPoint x: 377, endPoint y: 22, distance: 68.8
click at [377, 22] on div "133240-07 Columns Filters Status All Status Only Enabled Only Disabled" at bounding box center [701, 24] width 821 height 22
paste input "8"
type input "133240-08"
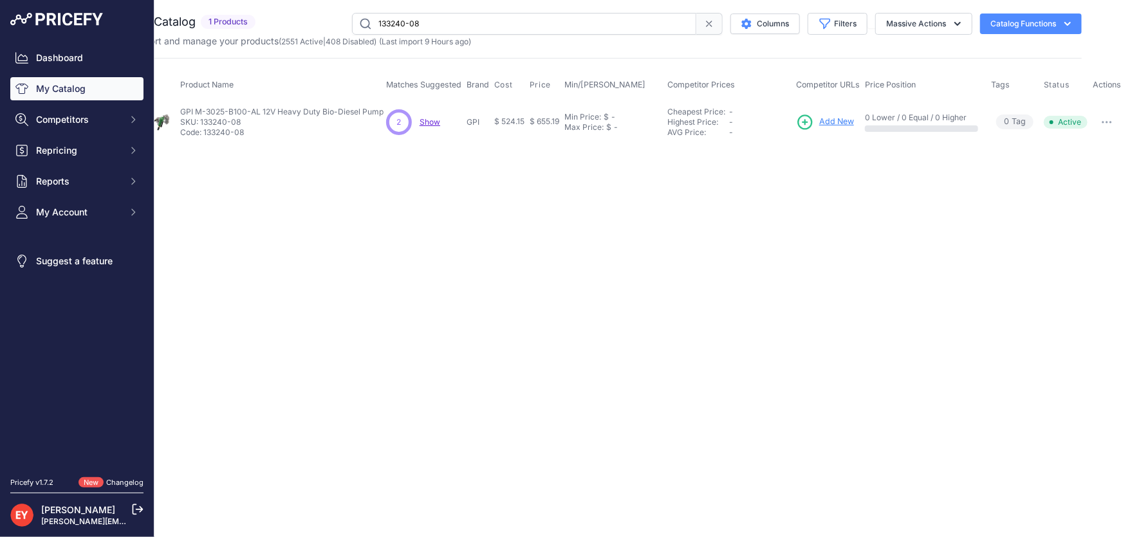
click at [1099, 124] on button "button" at bounding box center [1107, 122] width 26 height 18
drag, startPoint x: 1086, startPoint y: 149, endPoint x: 879, endPoint y: 131, distance: 207.9
click at [1085, 149] on button "Disable" at bounding box center [1079, 149] width 82 height 21
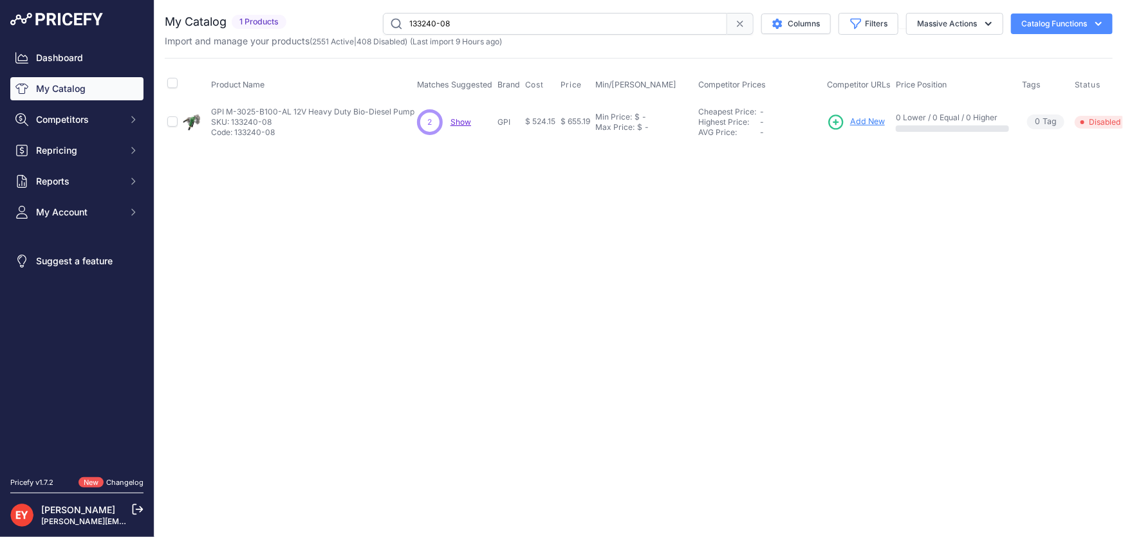
drag, startPoint x: 475, startPoint y: 24, endPoint x: 363, endPoint y: 24, distance: 111.9
click at [363, 24] on div "133240-08 Columns Filters Status All Status Only Enabled Only Disabled" at bounding box center [701, 24] width 821 height 22
paste input "7"
drag, startPoint x: 498, startPoint y: 19, endPoint x: 355, endPoint y: 31, distance: 143.3
click at [355, 31] on div "133240-07 Columns Filters Status All Status Only Enabled Only Disabled" at bounding box center [701, 24] width 821 height 22
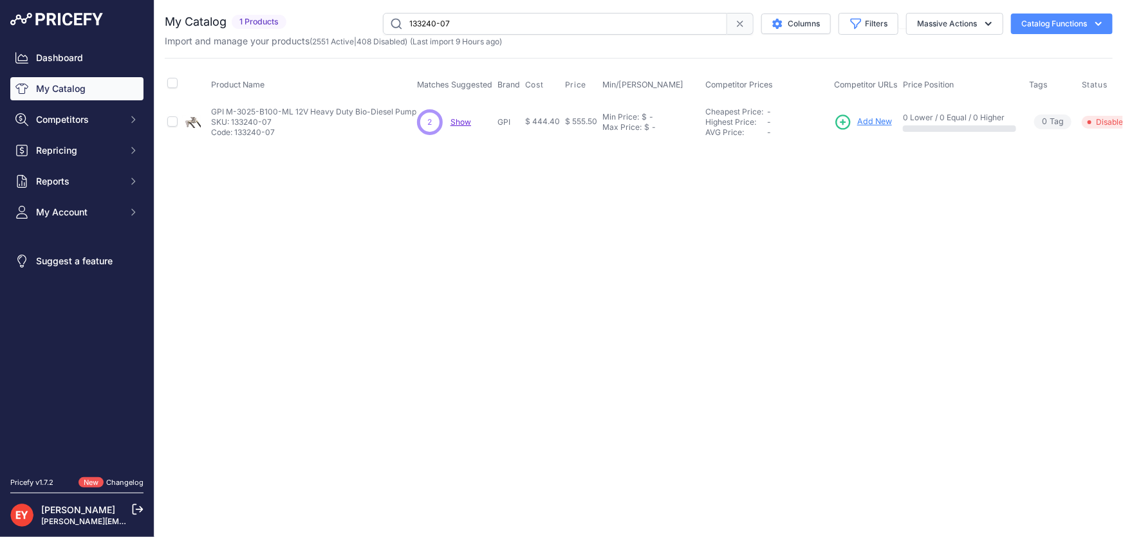
paste input "2"
type input "133240-2"
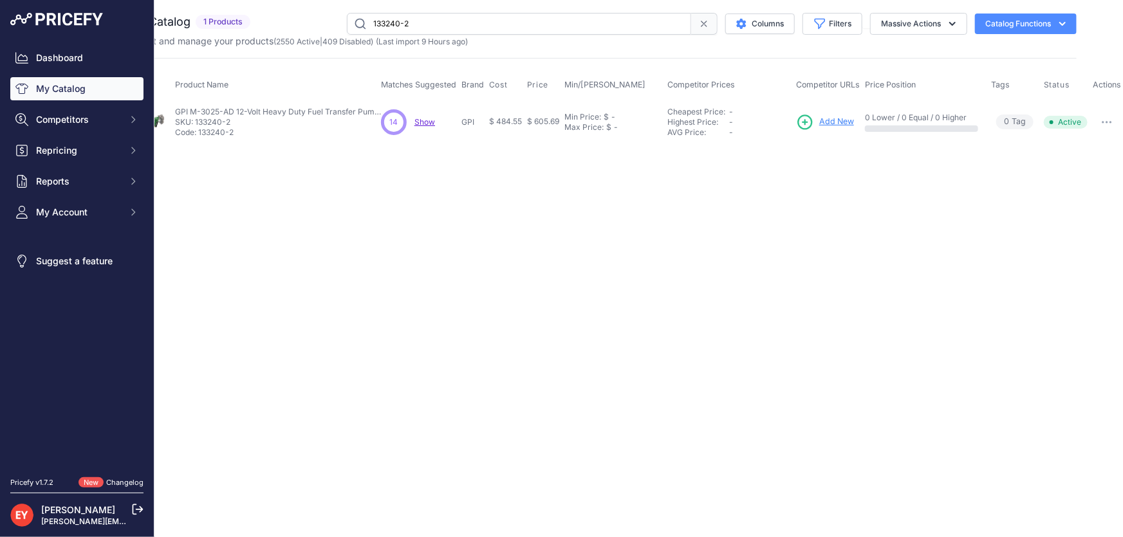
click at [1104, 113] on button "button" at bounding box center [1107, 122] width 26 height 18
click at [1069, 147] on button "Disable" at bounding box center [1079, 149] width 82 height 21
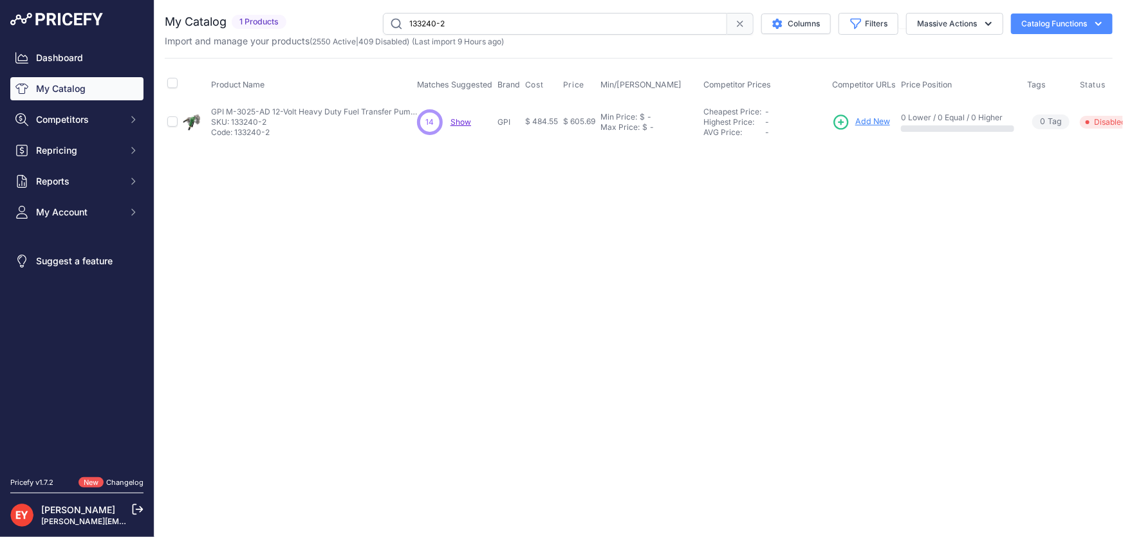
drag, startPoint x: 484, startPoint y: 24, endPoint x: 499, endPoint y: 13, distance: 18.8
click at [432, 31] on input "133240-2" at bounding box center [555, 24] width 344 height 22
click at [481, 21] on input "133240-2" at bounding box center [555, 24] width 344 height 22
drag, startPoint x: 483, startPoint y: 21, endPoint x: 380, endPoint y: 32, distance: 103.4
click at [380, 32] on div "133240-2 Columns Filters Status All Status Only Enabled Only Disabled" at bounding box center [701, 24] width 821 height 22
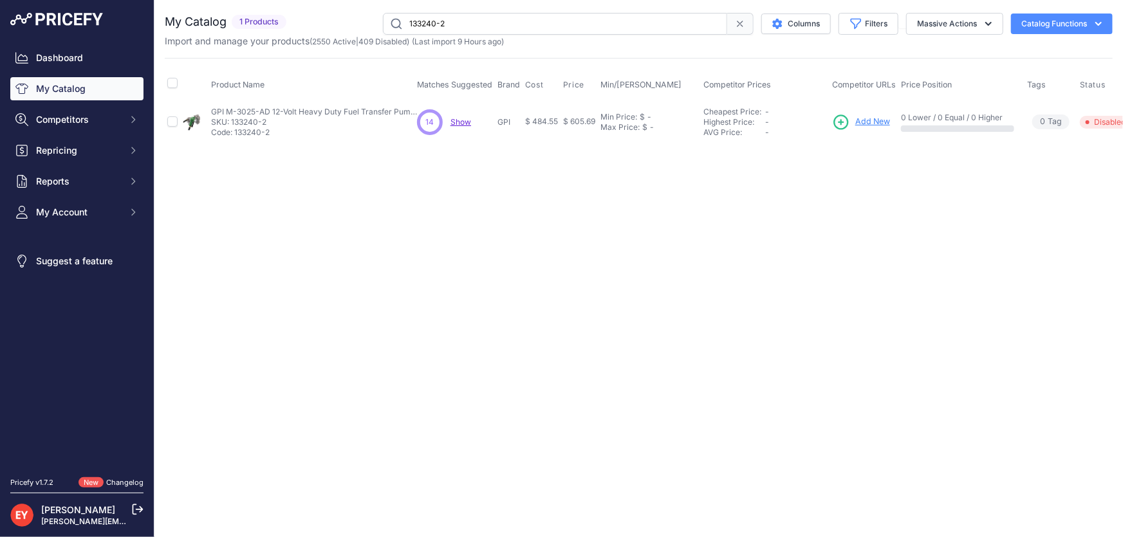
paste input "10049-507"
type input "110049-507"
click at [869, 120] on span "Add New" at bounding box center [865, 122] width 35 height 12
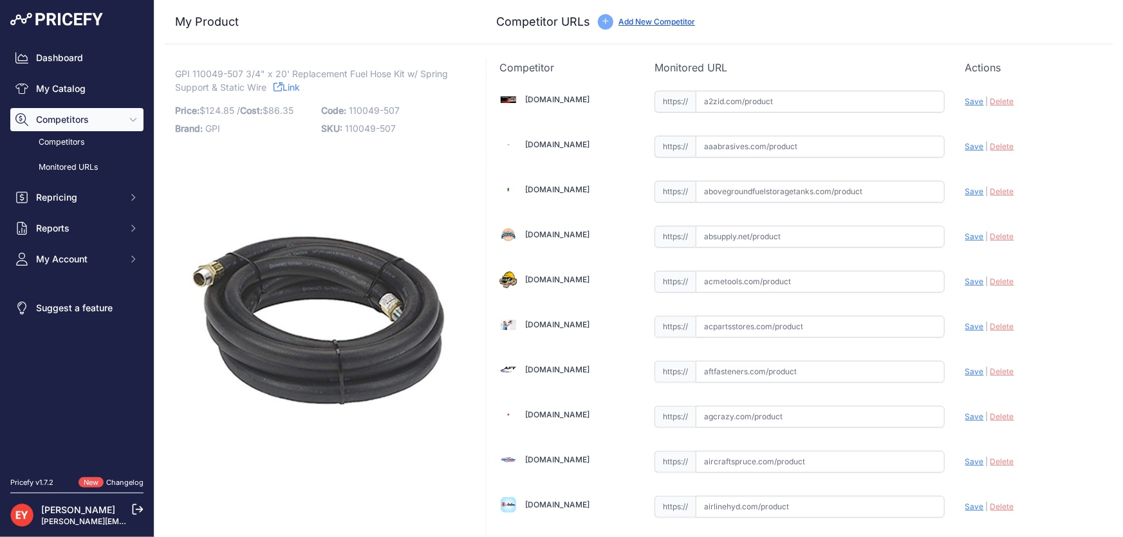
scroll to position [8847, 0]
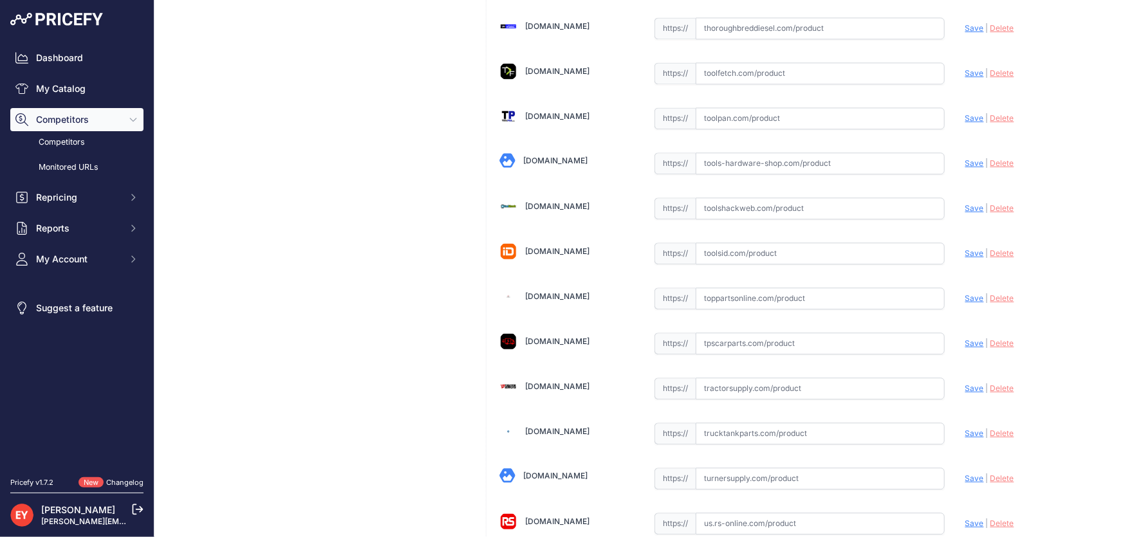
click at [768, 288] on input "text" at bounding box center [819, 299] width 249 height 22
paste input "[URL][DOMAIN_NAME]"
click at [965, 293] on span "Save" at bounding box center [974, 298] width 19 height 10
type input "[URL][DOMAIN_NAME]"
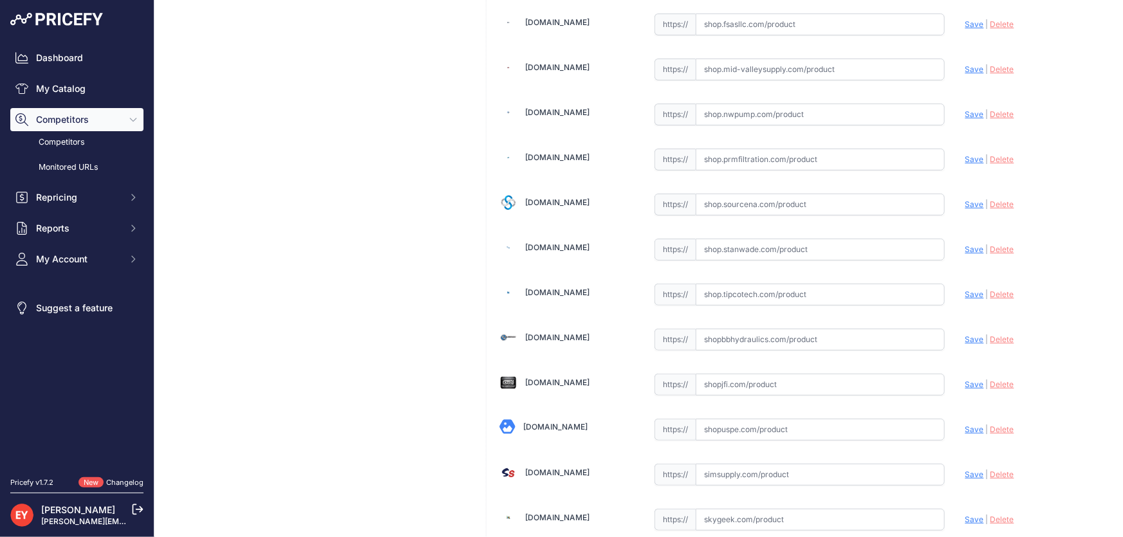
scroll to position [7670, 0]
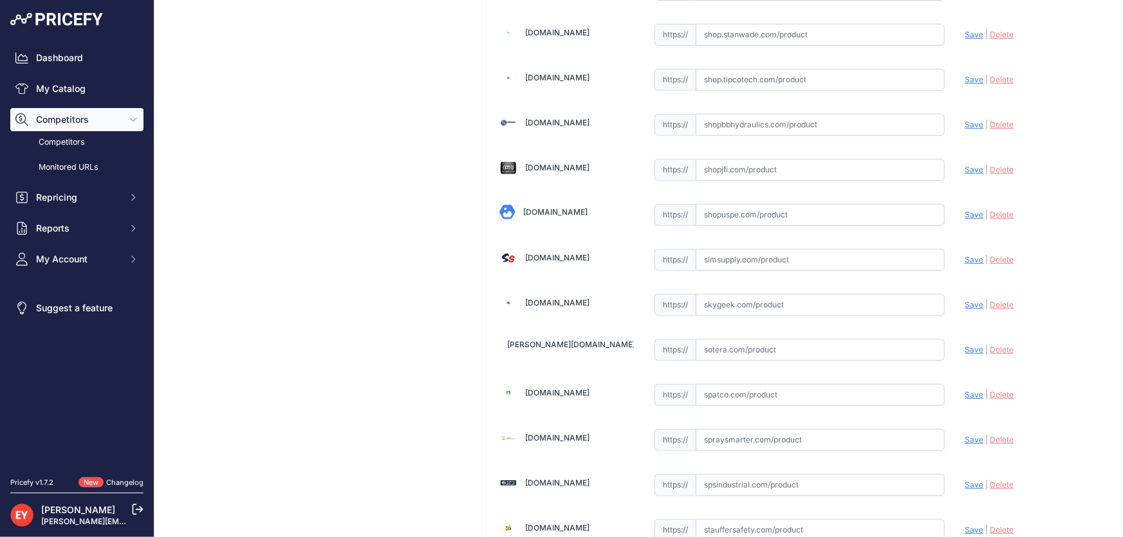
click at [724, 159] on input "text" at bounding box center [819, 170] width 249 height 22
paste input "[URL][DOMAIN_NAME]"
click at [965, 165] on span "Save" at bounding box center [974, 170] width 19 height 10
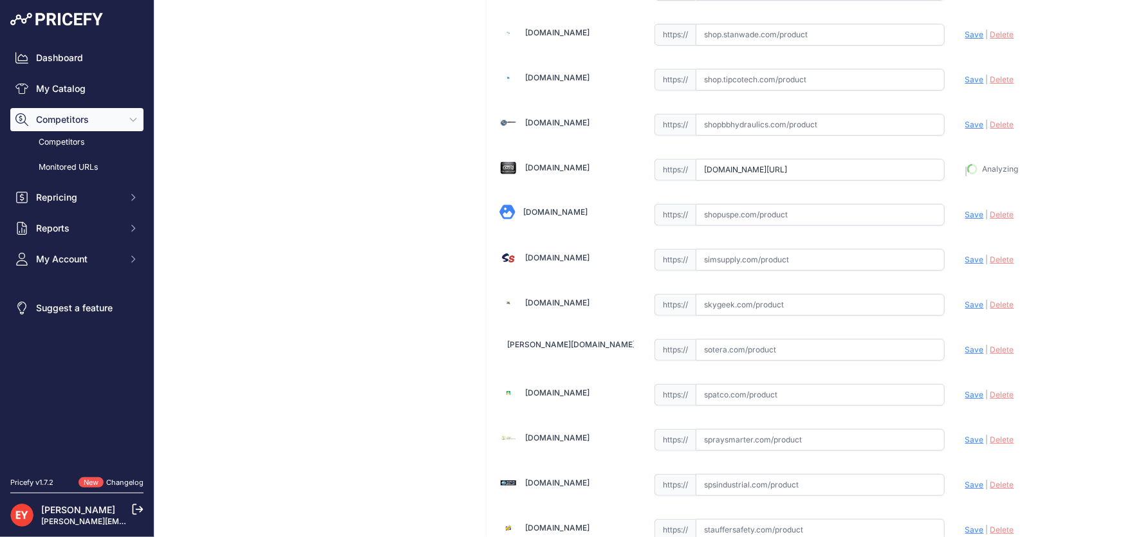
type input "[URL][DOMAIN_NAME]"
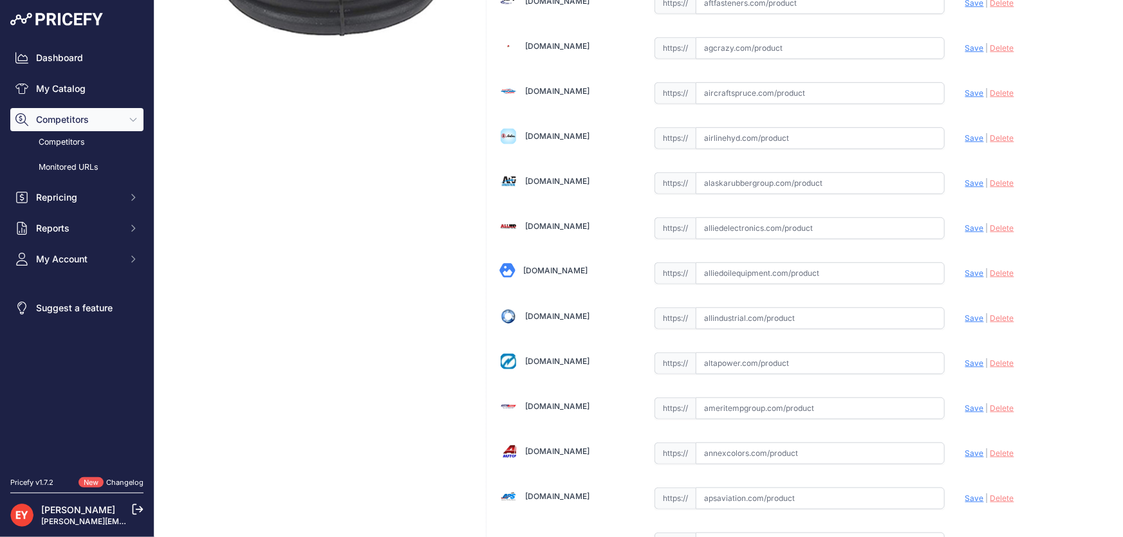
click at [730, 279] on input "text" at bounding box center [819, 273] width 249 height 22
paste input "[URL][DOMAIN_NAME]"
click at [965, 271] on span "Save" at bounding box center [974, 273] width 19 height 10
type input "[URL][DOMAIN_NAME]"
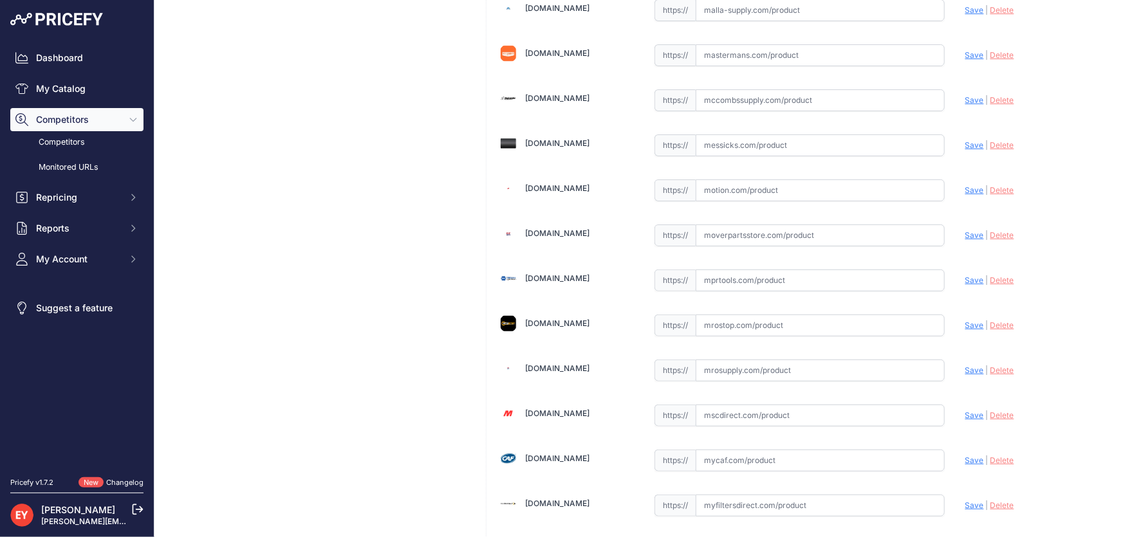
scroll to position [4997, 0]
click at [712, 359] on input "text" at bounding box center [819, 370] width 249 height 22
paste input "[URL][DOMAIN_NAME]"
click at [965, 365] on span "Save" at bounding box center [974, 370] width 19 height 10
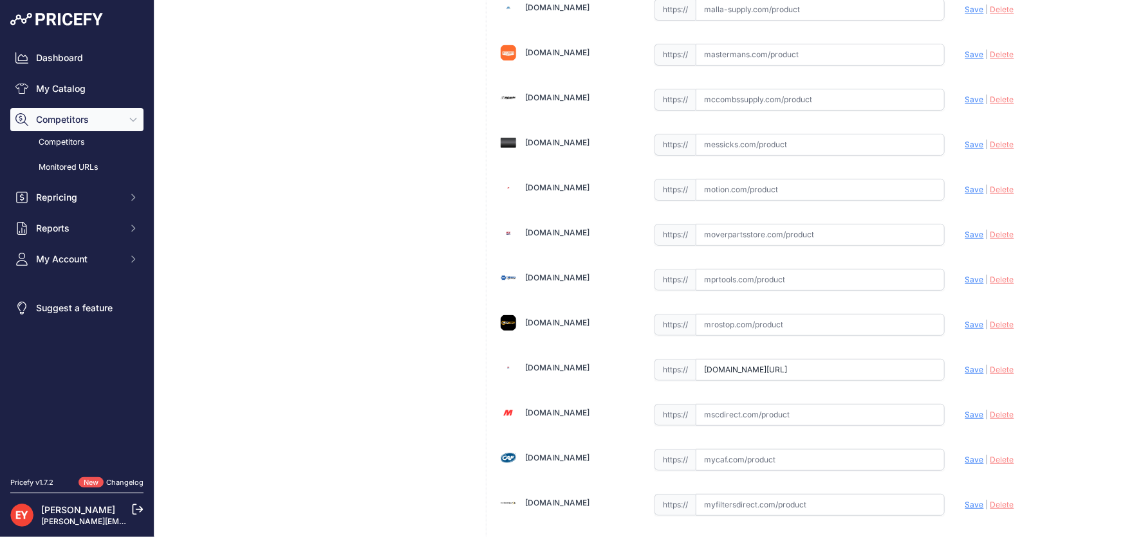
scroll to position [0, 0]
type input "[URL][DOMAIN_NAME]"
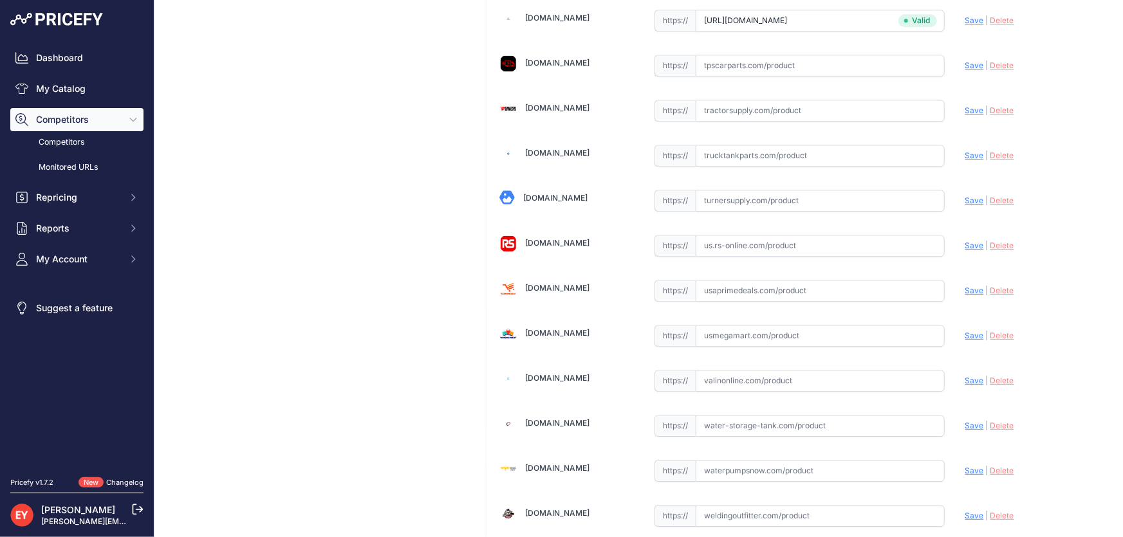
scroll to position [9481, 0]
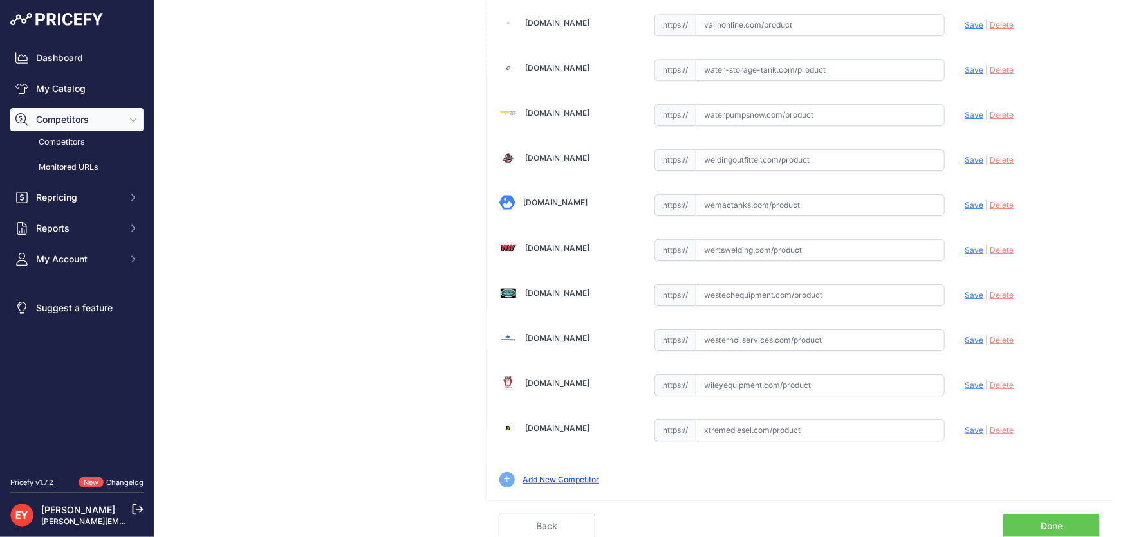
scroll to position [9451, 0]
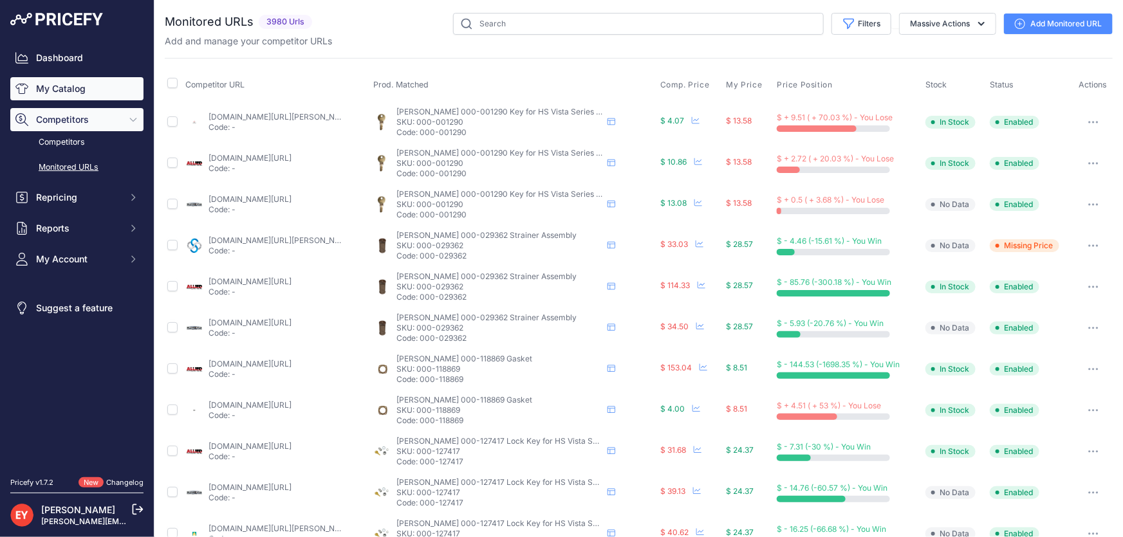
click at [83, 90] on link "My Catalog" at bounding box center [76, 88] width 133 height 23
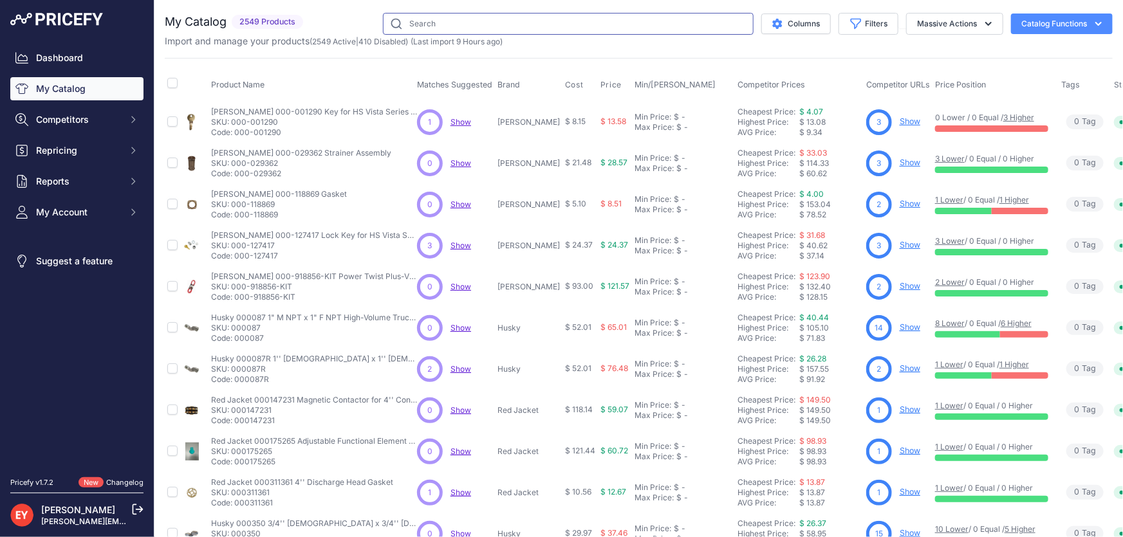
click at [453, 26] on input "text" at bounding box center [568, 24] width 371 height 22
paste input "110215-1"
type input "110215-1"
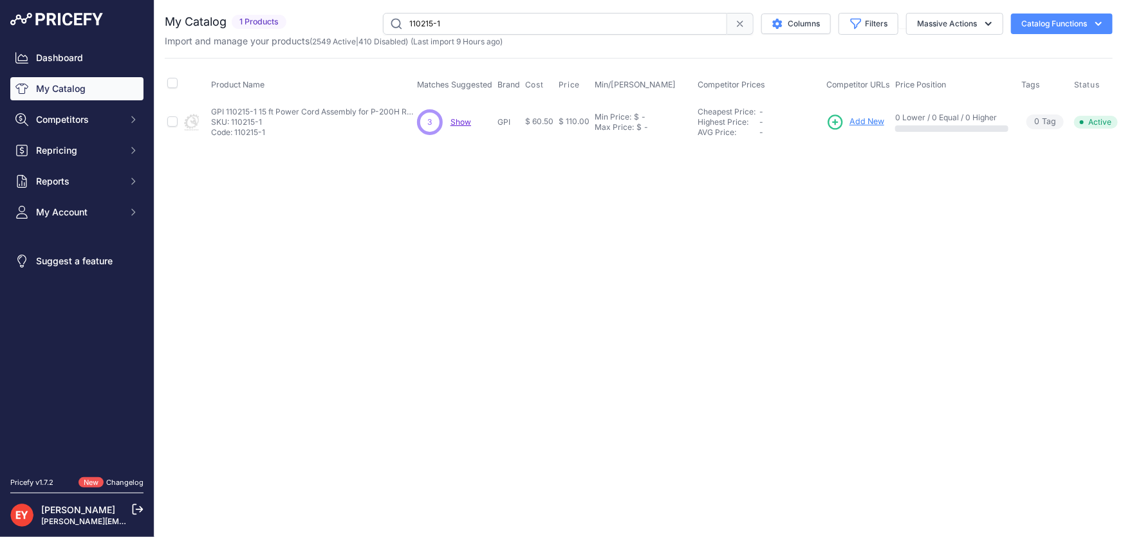
click at [869, 125] on span "Add New" at bounding box center [866, 122] width 35 height 12
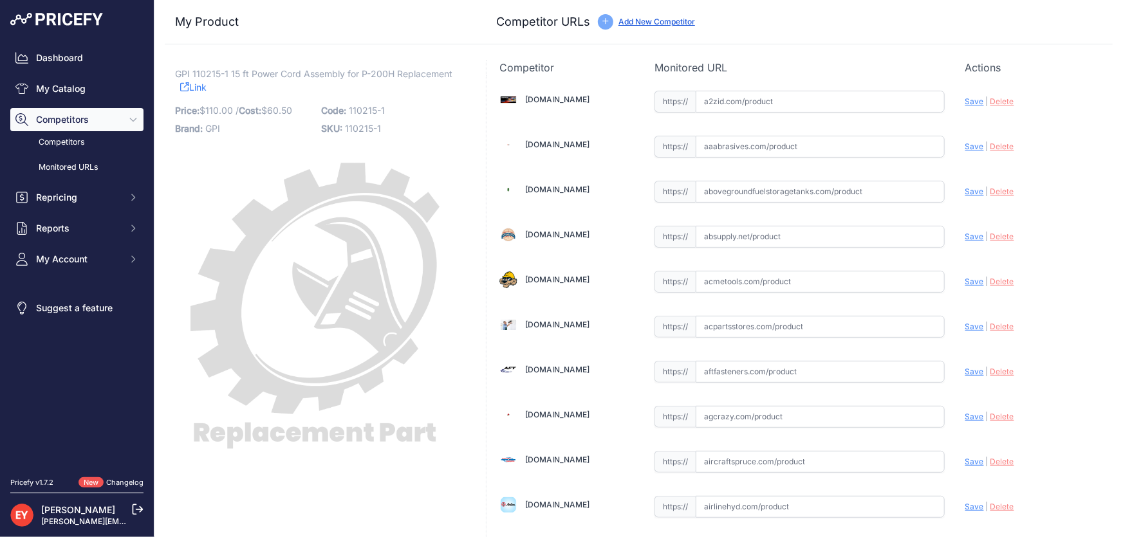
scroll to position [1177, 0]
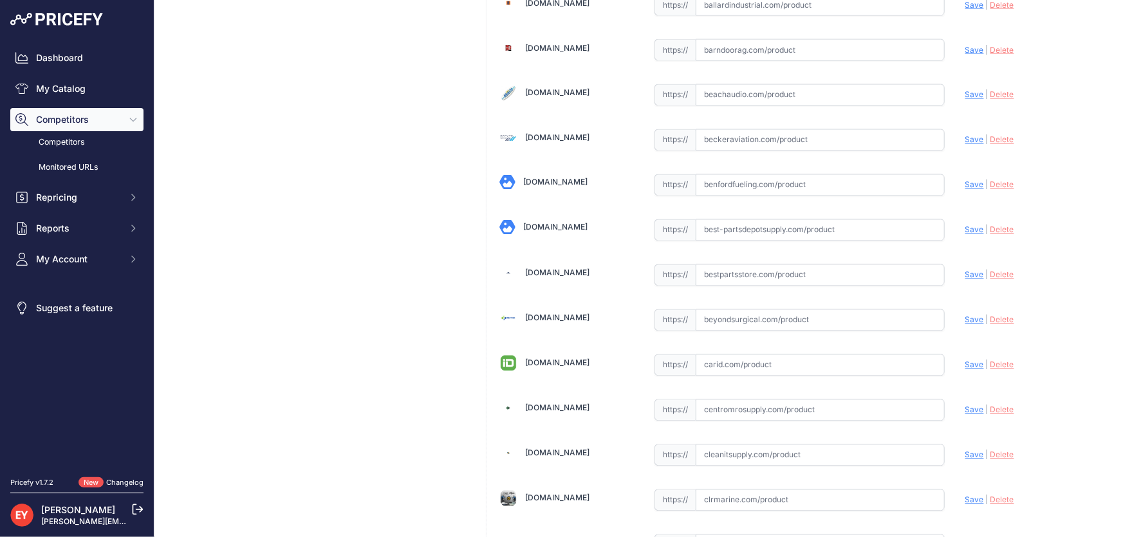
click at [762, 275] on input "text" at bounding box center [819, 275] width 249 height 22
drag, startPoint x: 755, startPoint y: 271, endPoint x: 674, endPoint y: 272, distance: 80.4
click at [674, 272] on div "https:// v Valid Invalid" at bounding box center [799, 275] width 290 height 22
paste input "[URL][DOMAIN_NAME]"
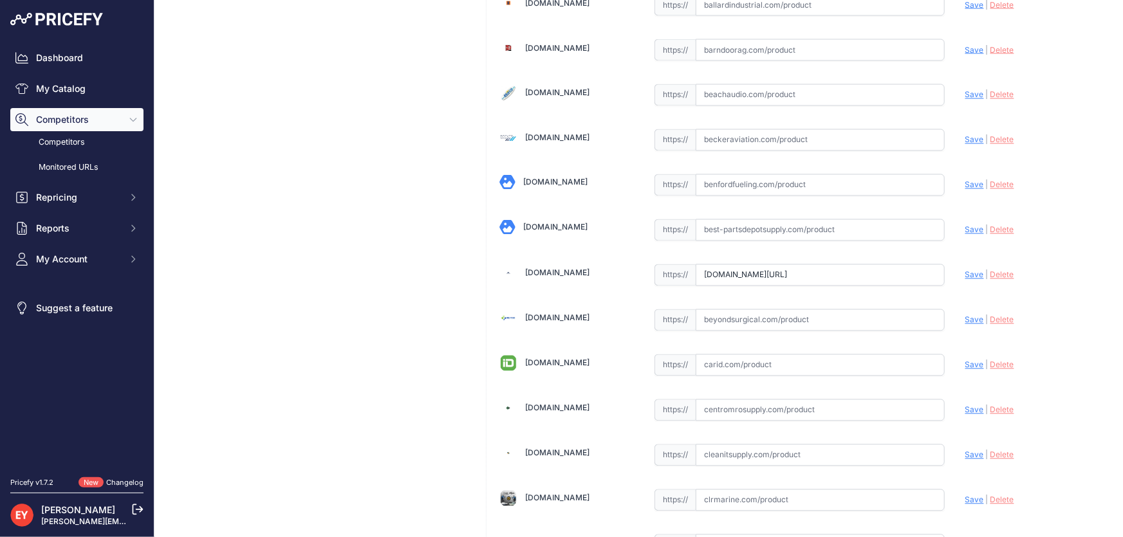
click at [965, 273] on span "Save" at bounding box center [974, 275] width 19 height 10
type input "[URL][DOMAIN_NAME]"
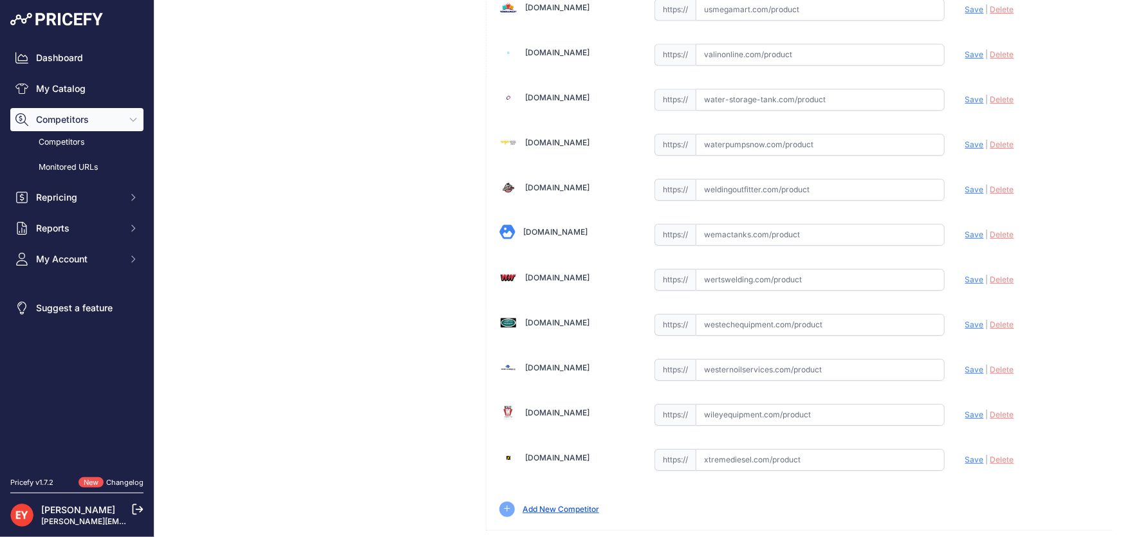
click at [780, 314] on input "text" at bounding box center [819, 325] width 249 height 22
paste input "[URL][DOMAIN_NAME]"
click at [965, 320] on span "Save" at bounding box center [974, 325] width 19 height 10
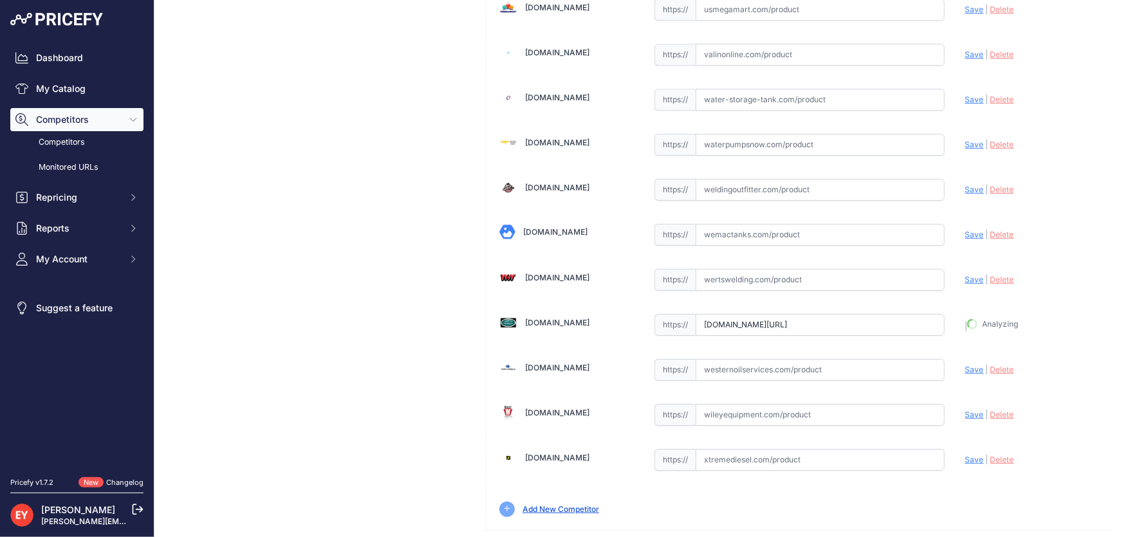
type input "[URL][DOMAIN_NAME]"
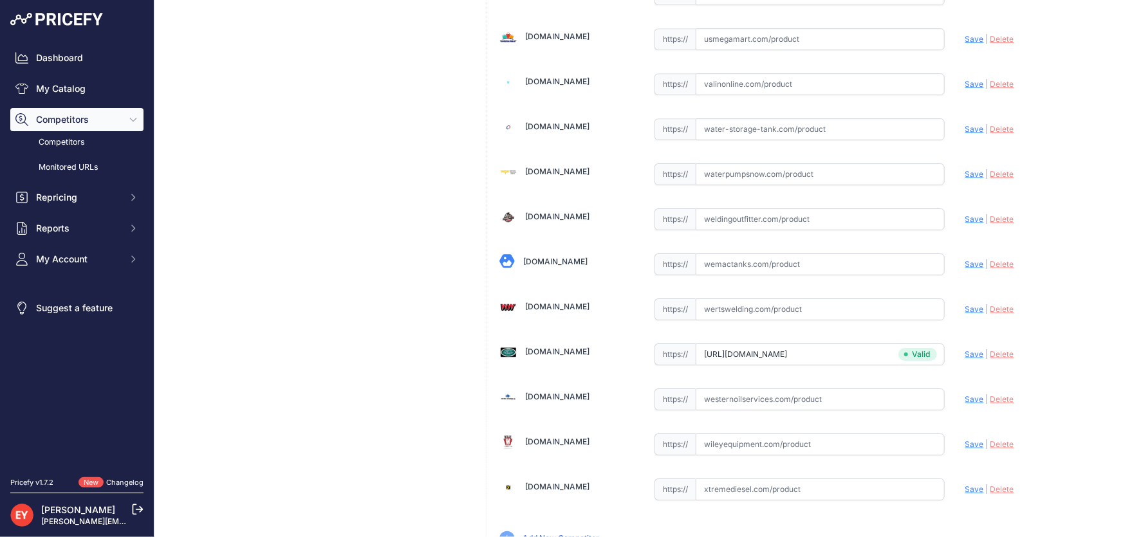
scroll to position [9480, 0]
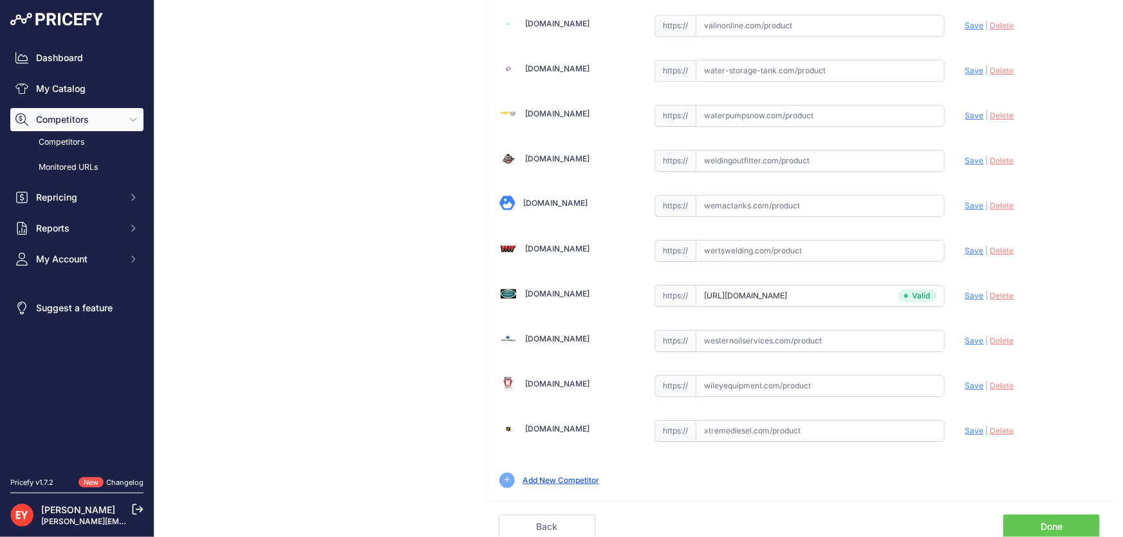
scroll to position [9451, 0]
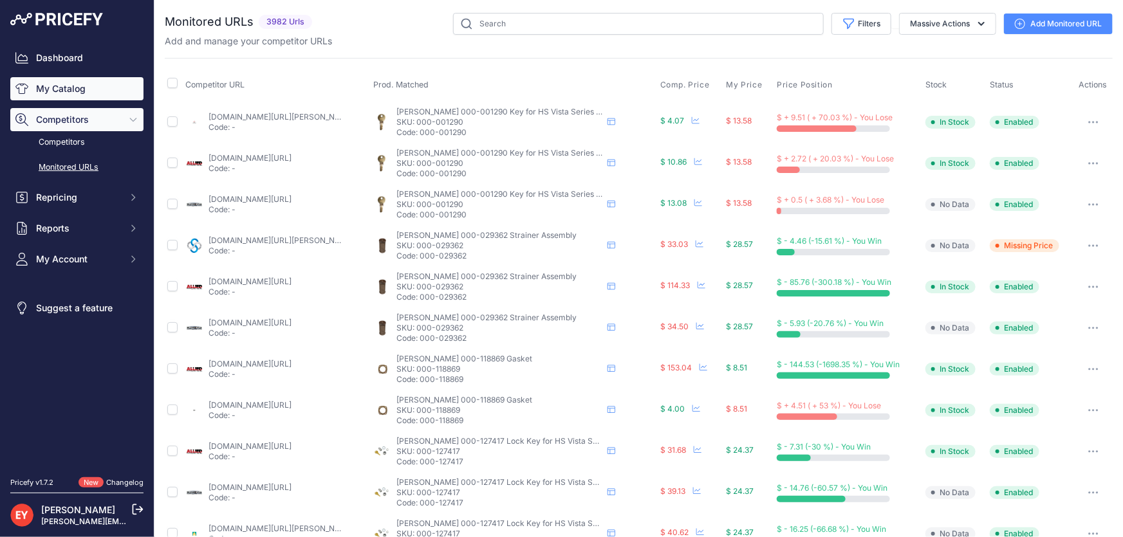
click at [51, 87] on link "My Catalog" at bounding box center [76, 88] width 133 height 23
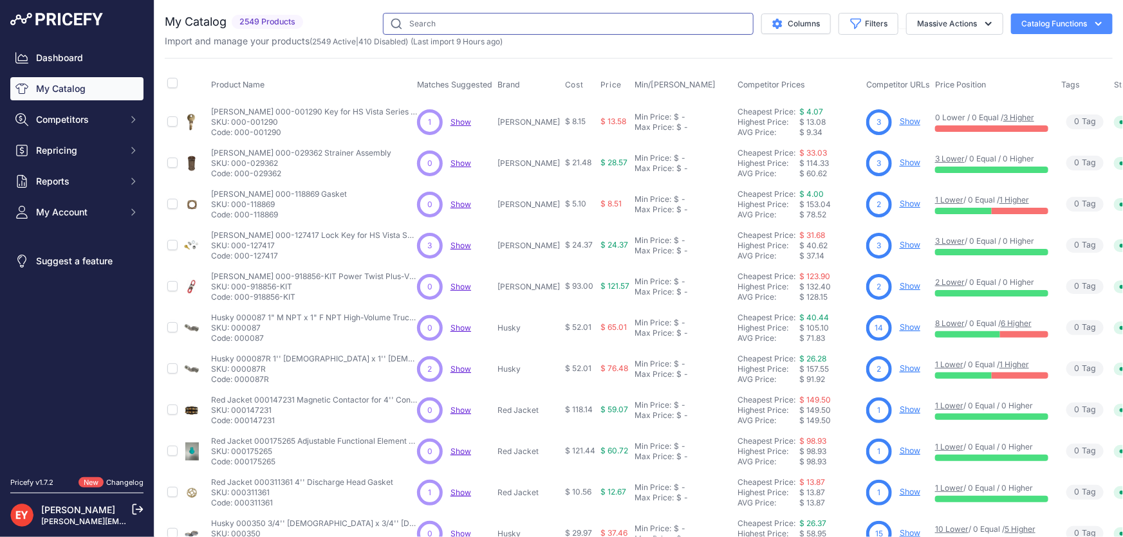
click at [448, 26] on input "text" at bounding box center [568, 24] width 371 height 22
paste input "111014-3"
type input "111014-3"
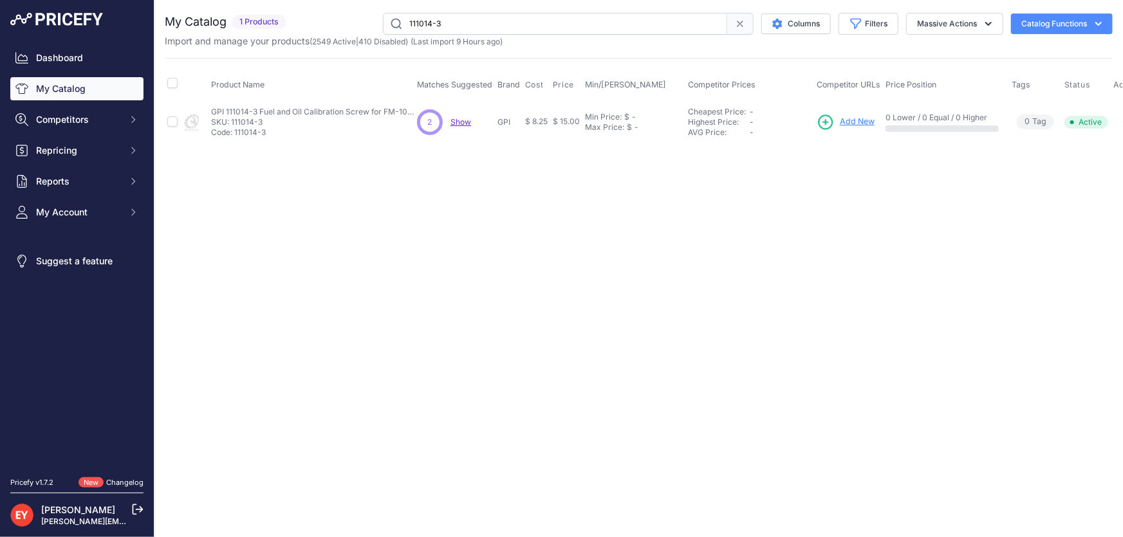
click at [865, 118] on span "Add New" at bounding box center [857, 122] width 35 height 12
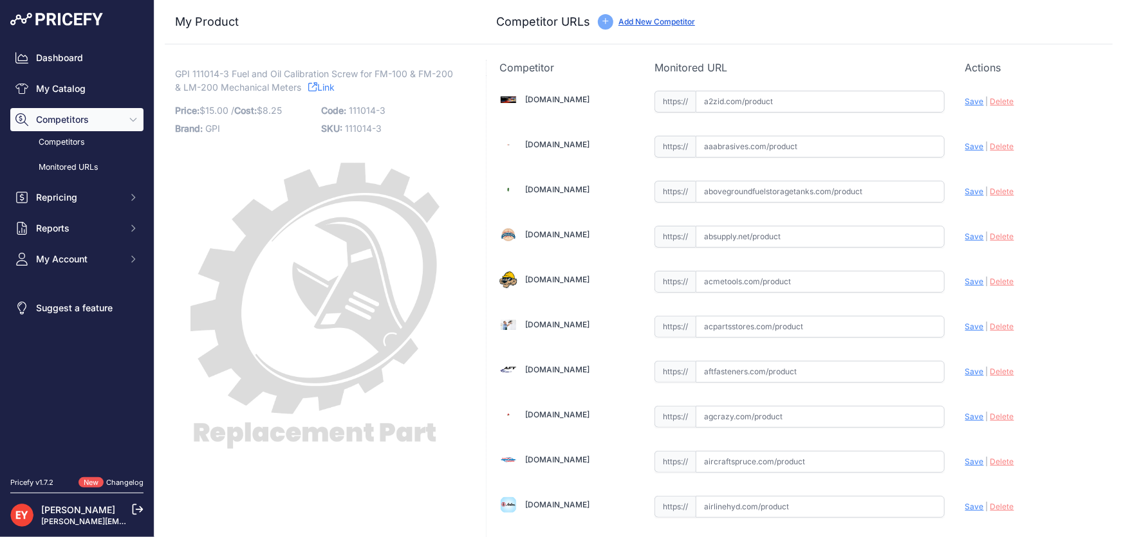
scroll to position [1177, 0]
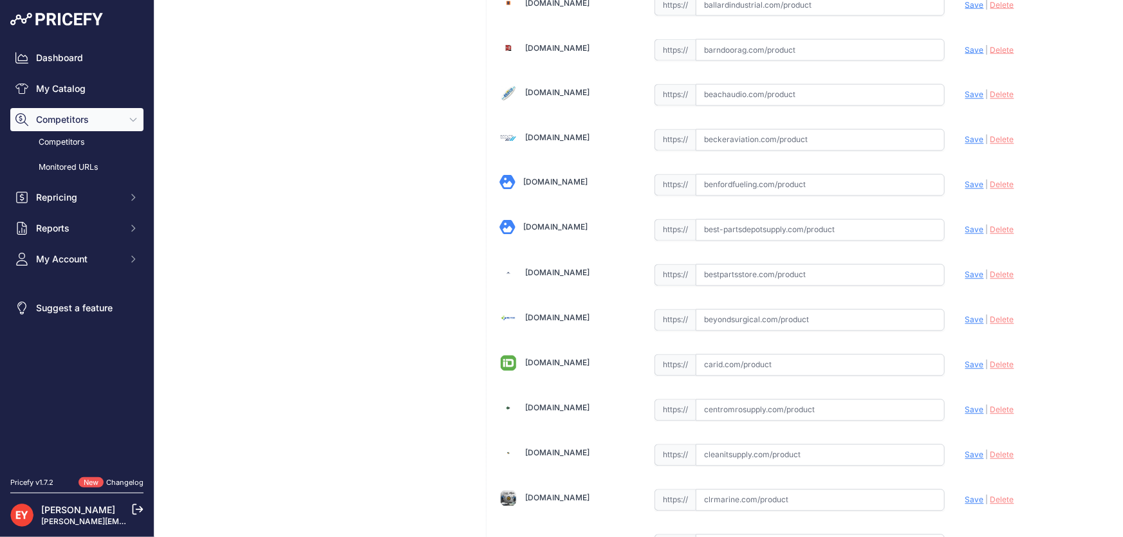
click at [750, 268] on input "text" at bounding box center [819, 275] width 249 height 22
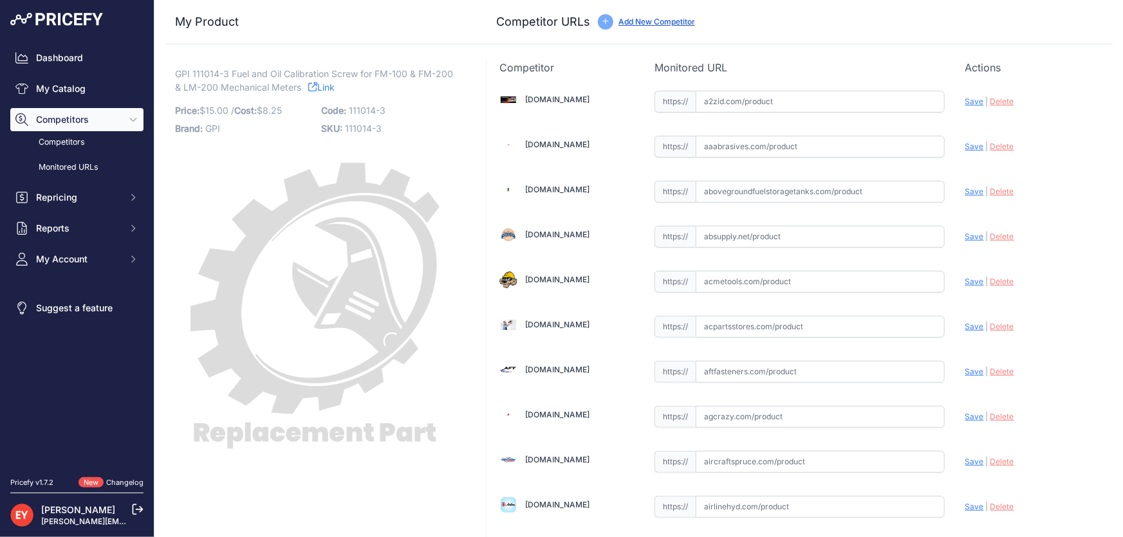
scroll to position [8847, 0]
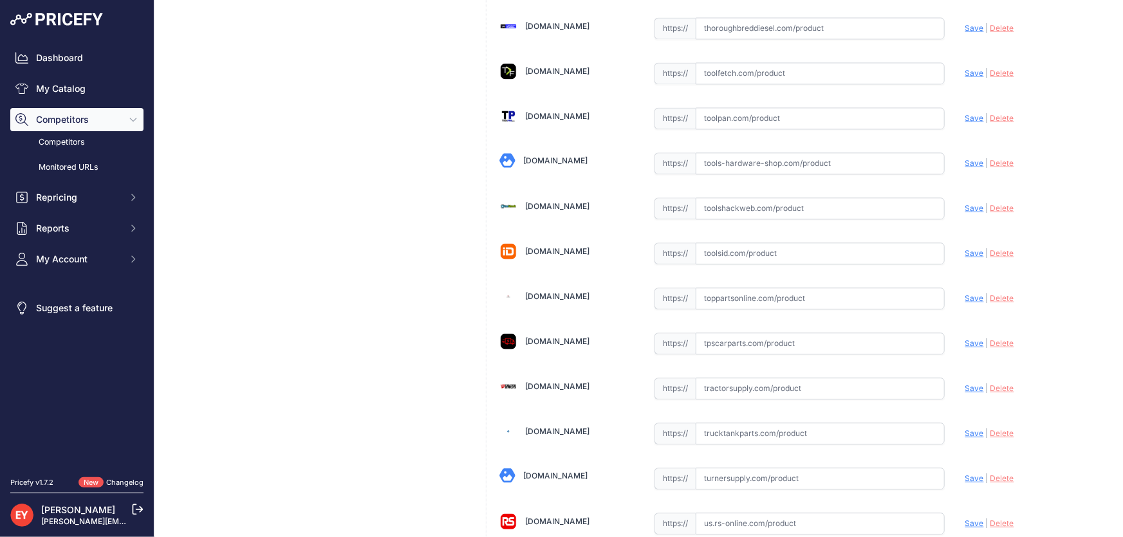
click at [769, 288] on input "text" at bounding box center [819, 299] width 249 height 22
paste input "https://www.toppartsonline.com/product/gpi-111014-3-fuel-and-oil-calibration-sc…"
click at [965, 293] on span "Save" at bounding box center [974, 298] width 19 height 10
type input "https://www.toppartsonline.com/product/gpi-111014-3-fuel-and-oil-calibration-sc…"
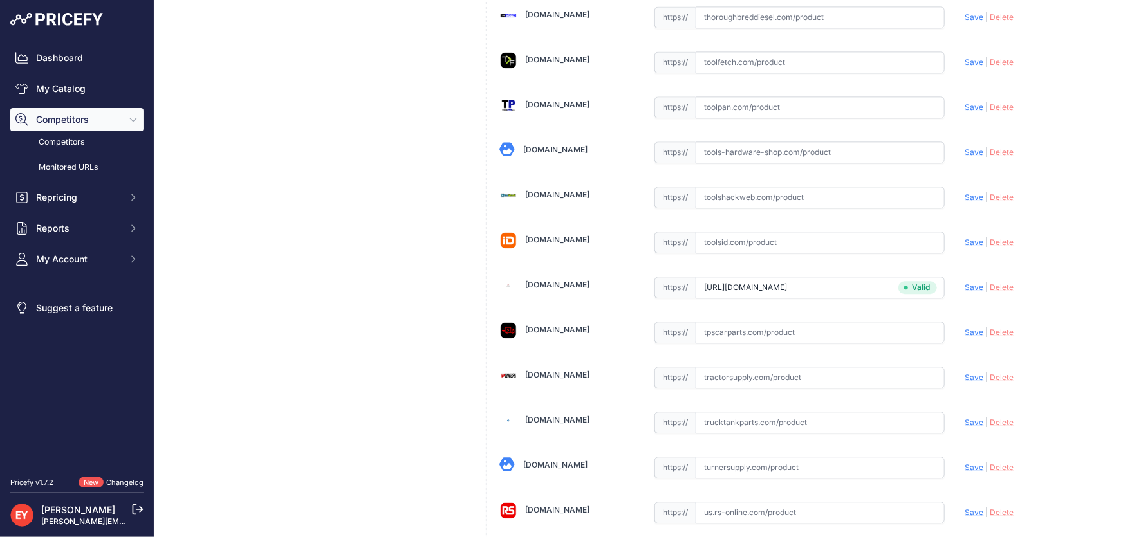
scroll to position [9481, 0]
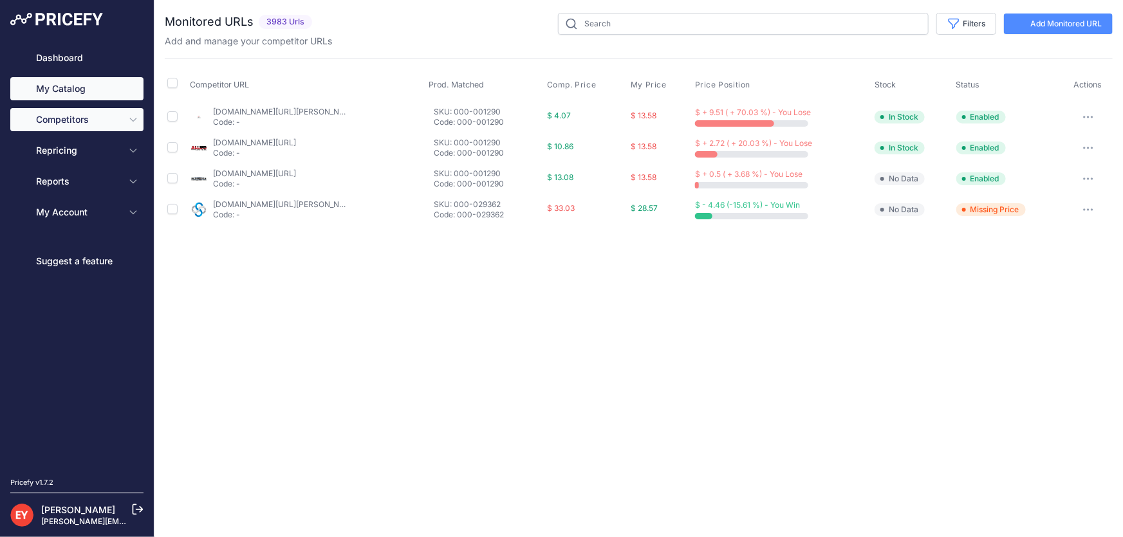
click at [65, 91] on link "My Catalog" at bounding box center [76, 88] width 133 height 23
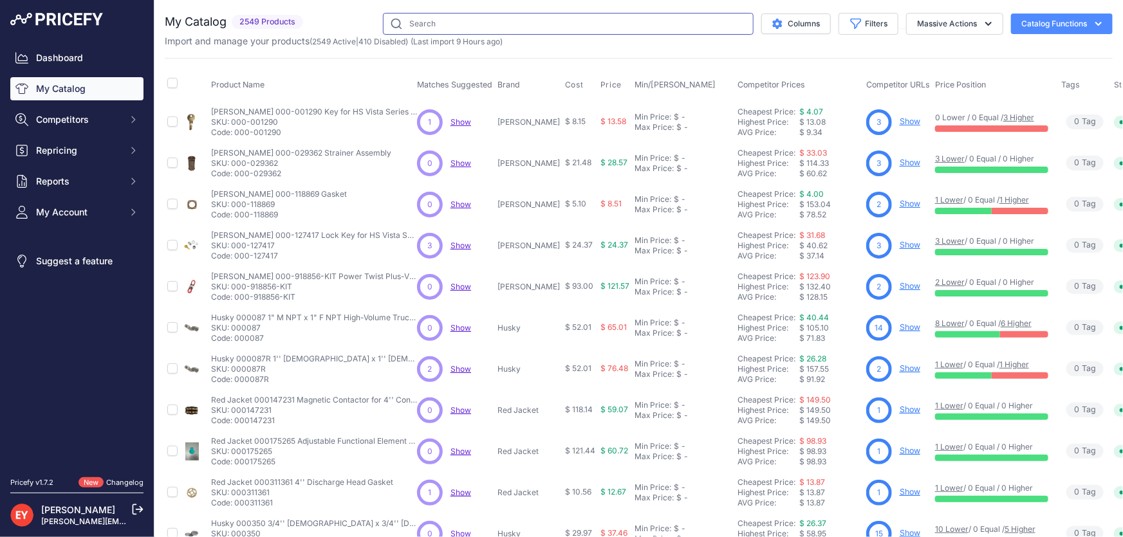
click at [450, 28] on input "text" at bounding box center [568, 24] width 371 height 22
paste input "111029-1"
type input "111029-1"
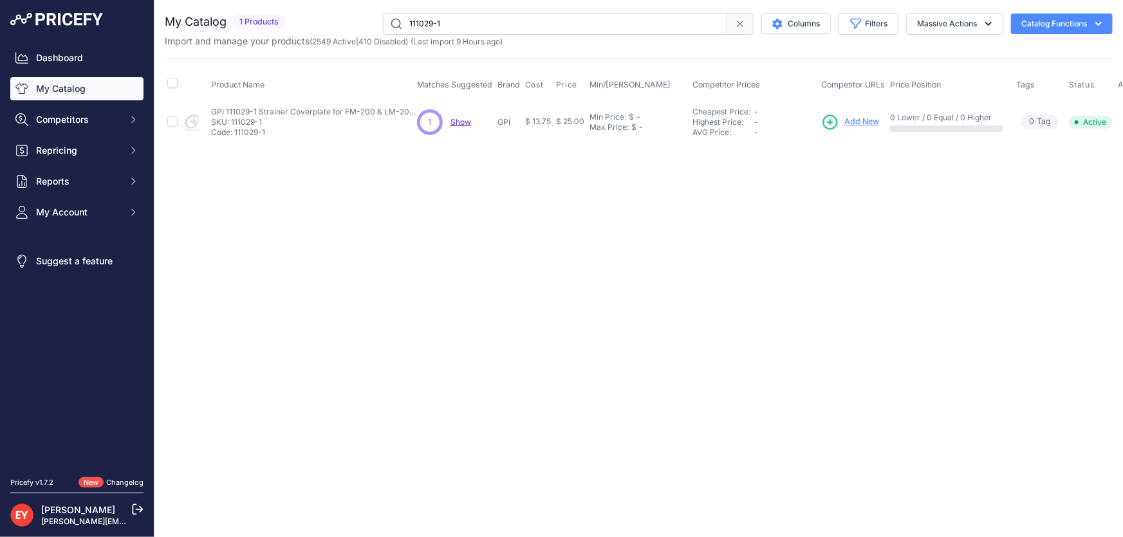
click at [865, 123] on span "Add New" at bounding box center [861, 122] width 35 height 12
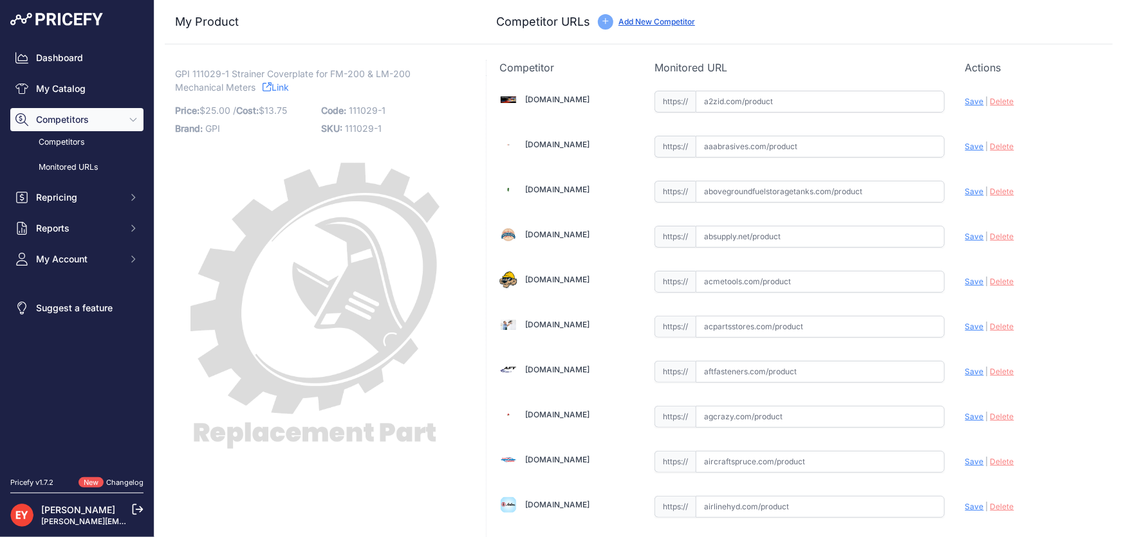
scroll to position [1177, 0]
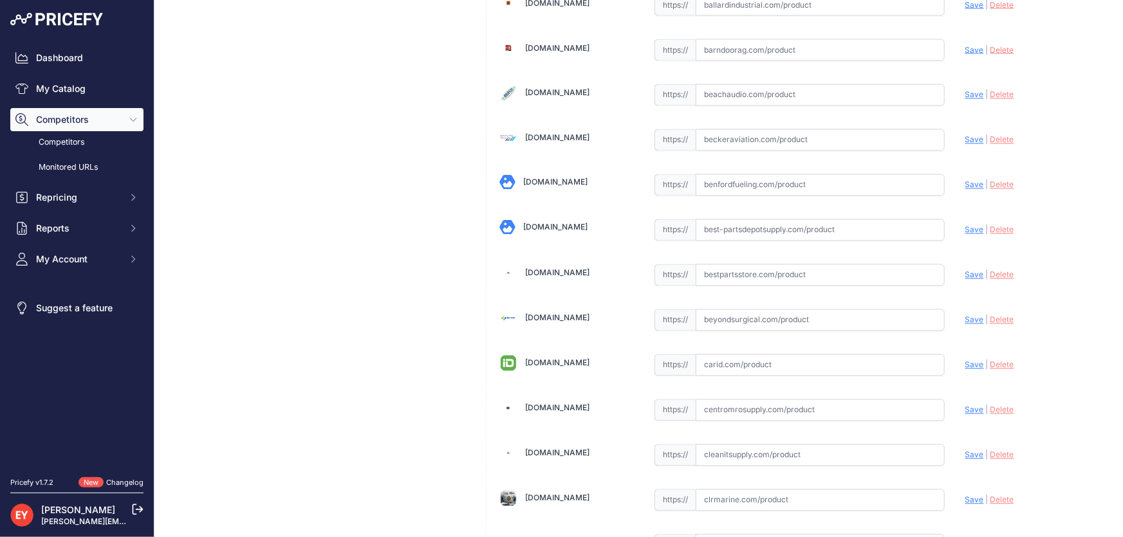
click at [742, 278] on input "text" at bounding box center [819, 275] width 249 height 22
paste input "https://www.bestpartsstore.com/product/gpi-111029-1-strainer-coverplate-for-fm-…"
click at [965, 270] on span "Save" at bounding box center [974, 275] width 19 height 10
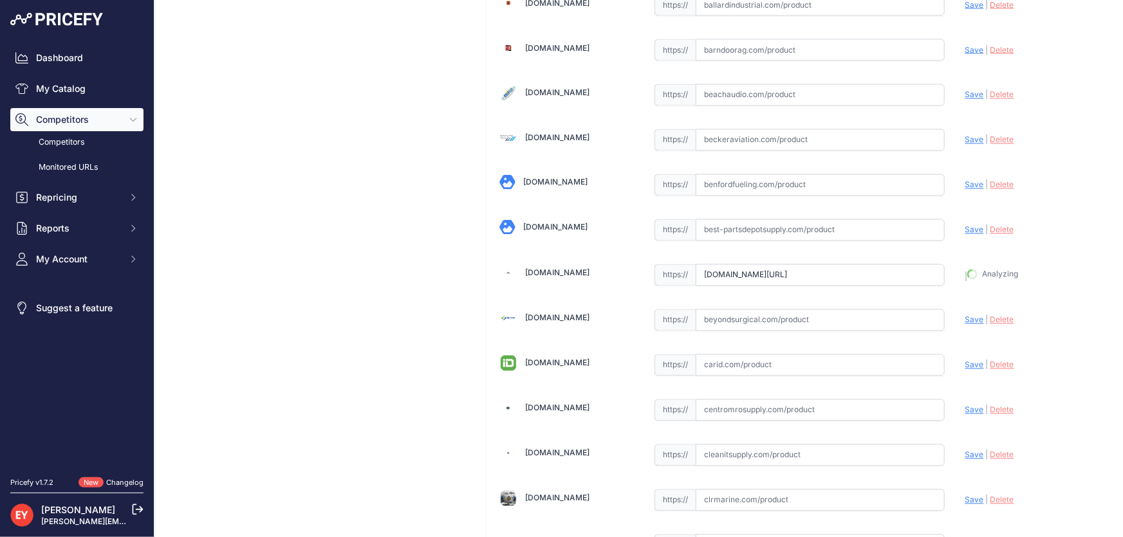
type input "https://www.bestpartsstore.com/product/gpi-111029-1-strainer-coverplate-for-fm-…"
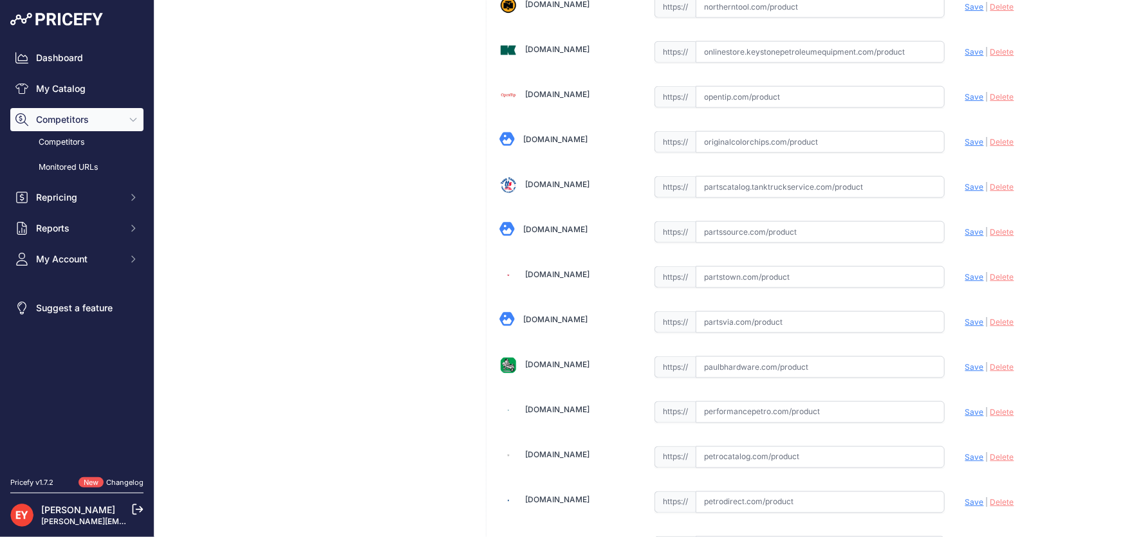
scroll to position [9481, 0]
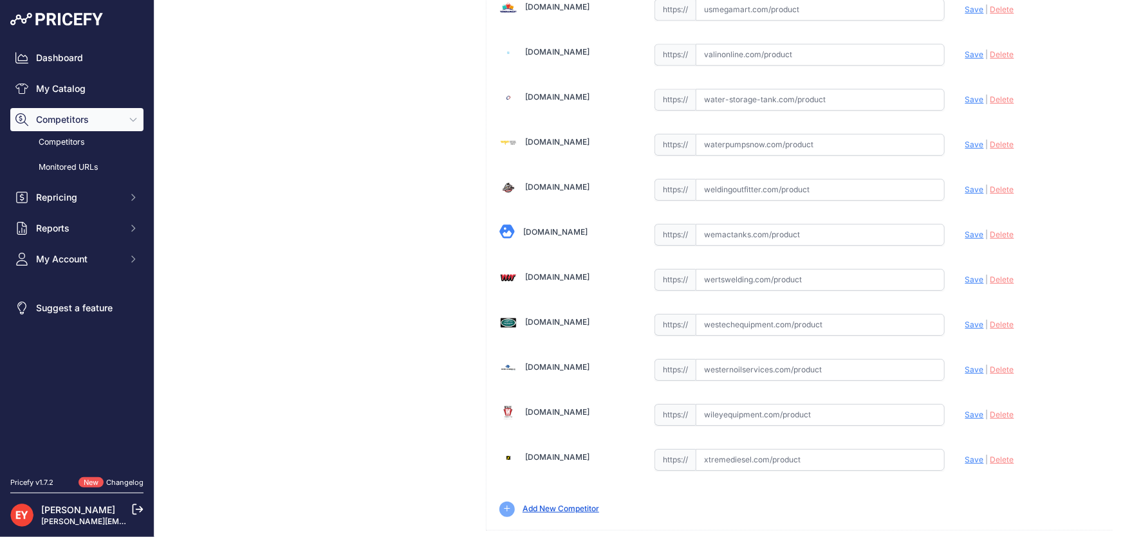
drag, startPoint x: 1054, startPoint y: 524, endPoint x: 989, endPoint y: 490, distance: 74.3
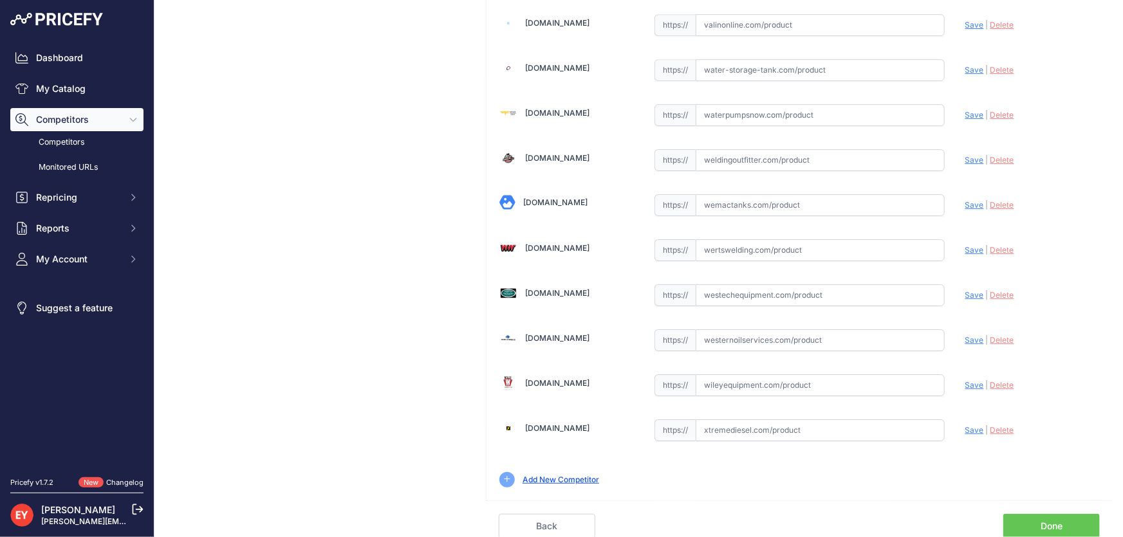
scroll to position [9451, 0]
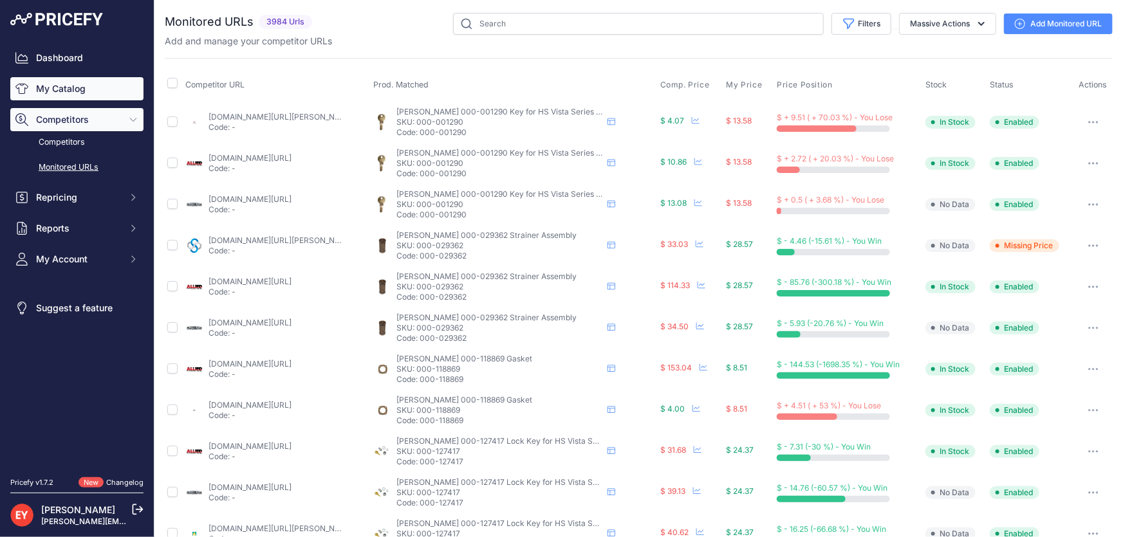
click at [59, 89] on link "My Catalog" at bounding box center [76, 88] width 133 height 23
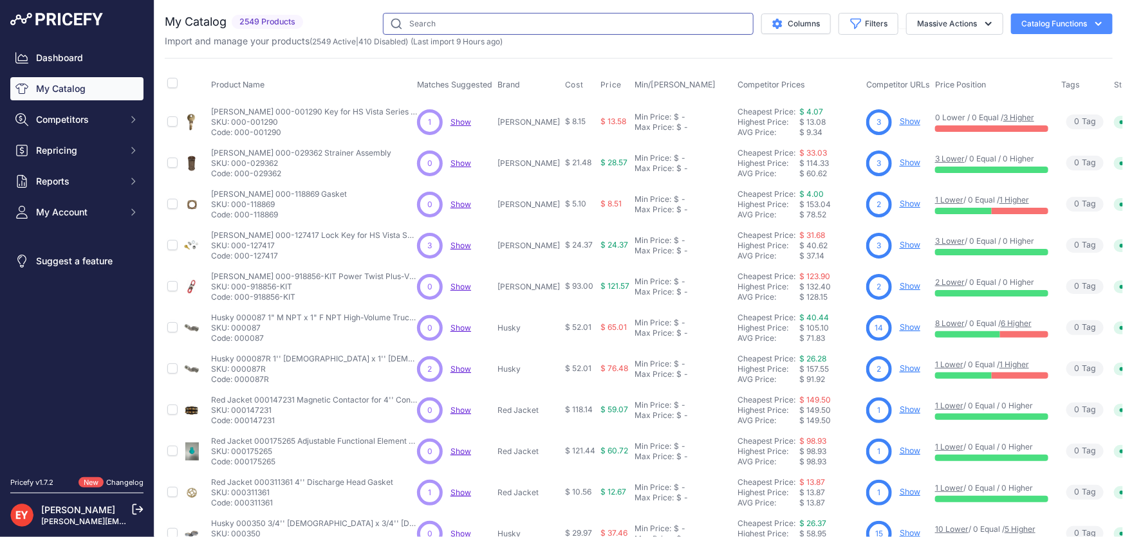
click at [461, 27] on input "text" at bounding box center [568, 24] width 371 height 22
paste input "111029-1"
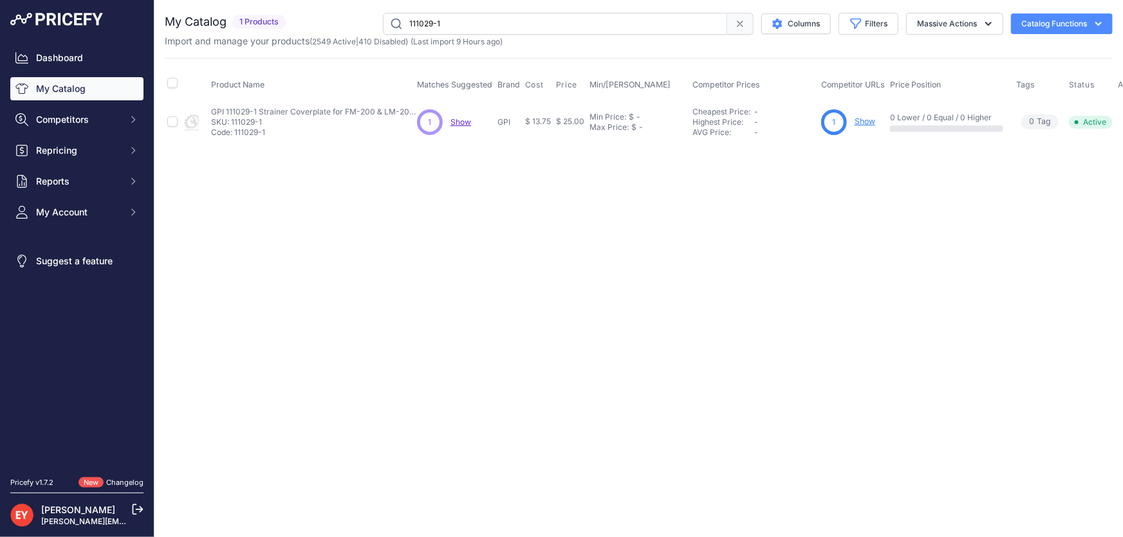
drag, startPoint x: 486, startPoint y: 26, endPoint x: 345, endPoint y: 26, distance: 140.3
click at [345, 26] on div "111029-1 Columns Filters Status All Status Only Enabled Only Disabled" at bounding box center [701, 24] width 821 height 22
paste input "32-2"
type input "111032-2"
click at [850, 120] on span "Add New" at bounding box center [848, 122] width 35 height 12
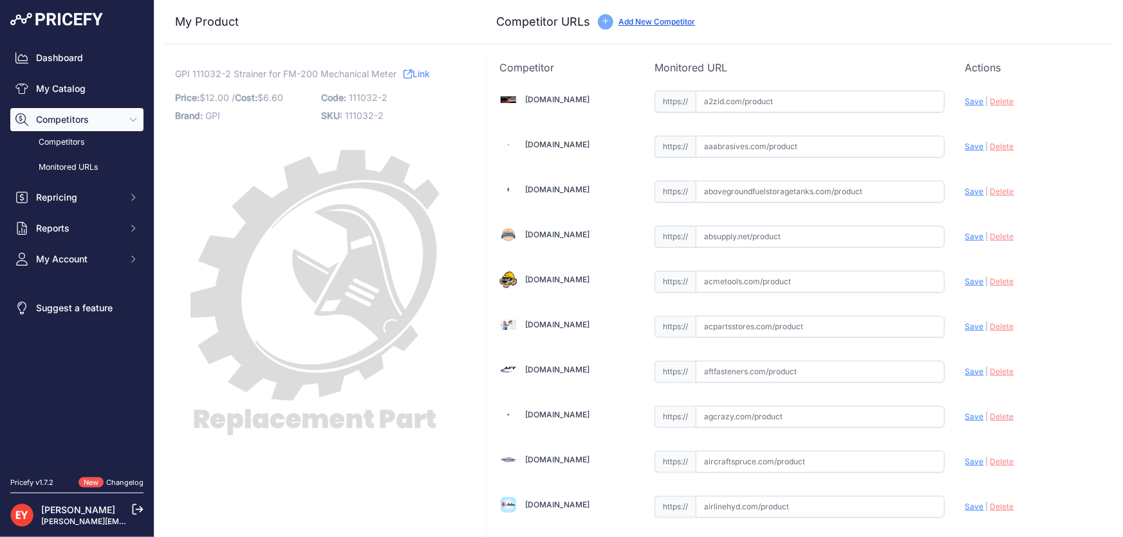
scroll to position [8847, 0]
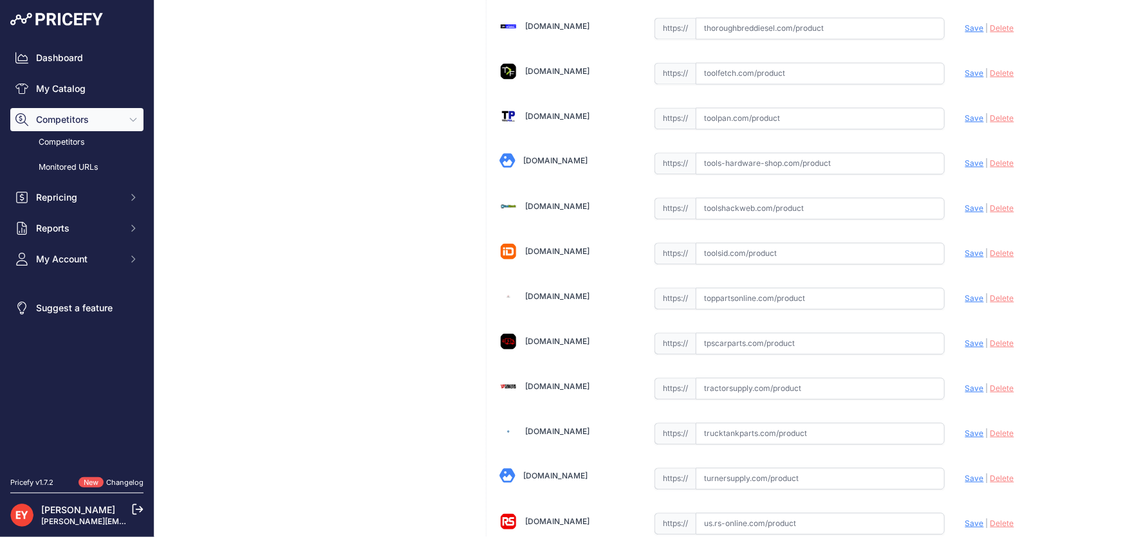
click at [732, 288] on input "text" at bounding box center [819, 299] width 249 height 22
paste input "[URL][DOMAIN_NAME]"
click at [965, 293] on span "Save" at bounding box center [974, 298] width 19 height 10
type input "[URL][DOMAIN_NAME]"
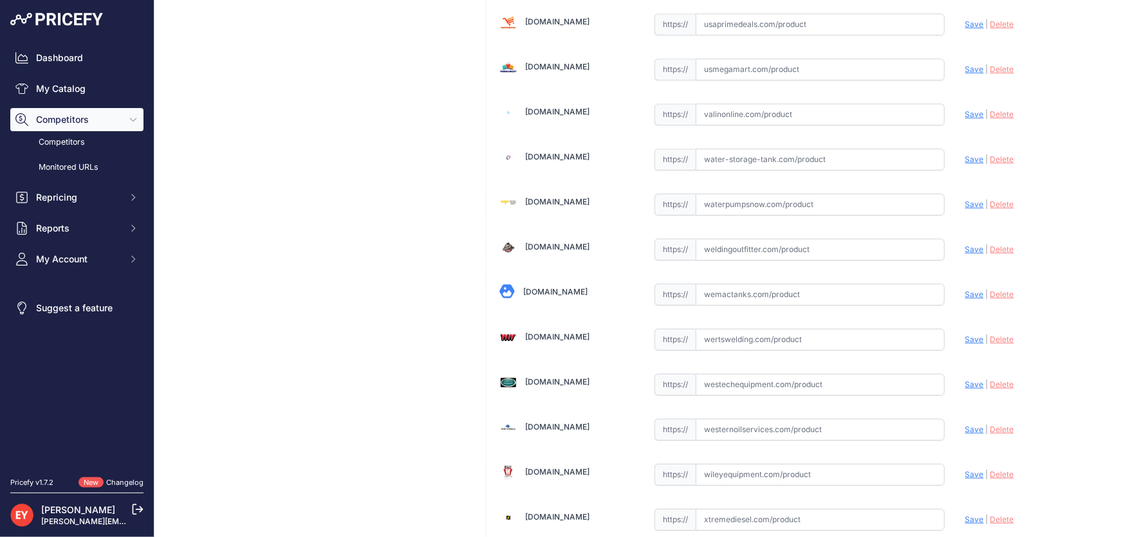
scroll to position [9481, 0]
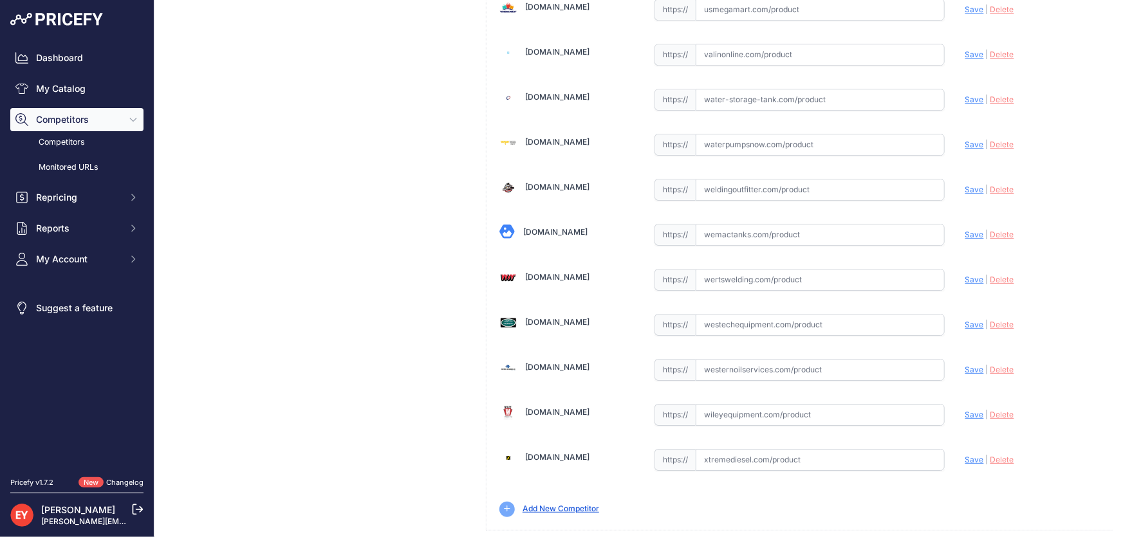
drag, startPoint x: 1053, startPoint y: 521, endPoint x: 955, endPoint y: 444, distance: 124.6
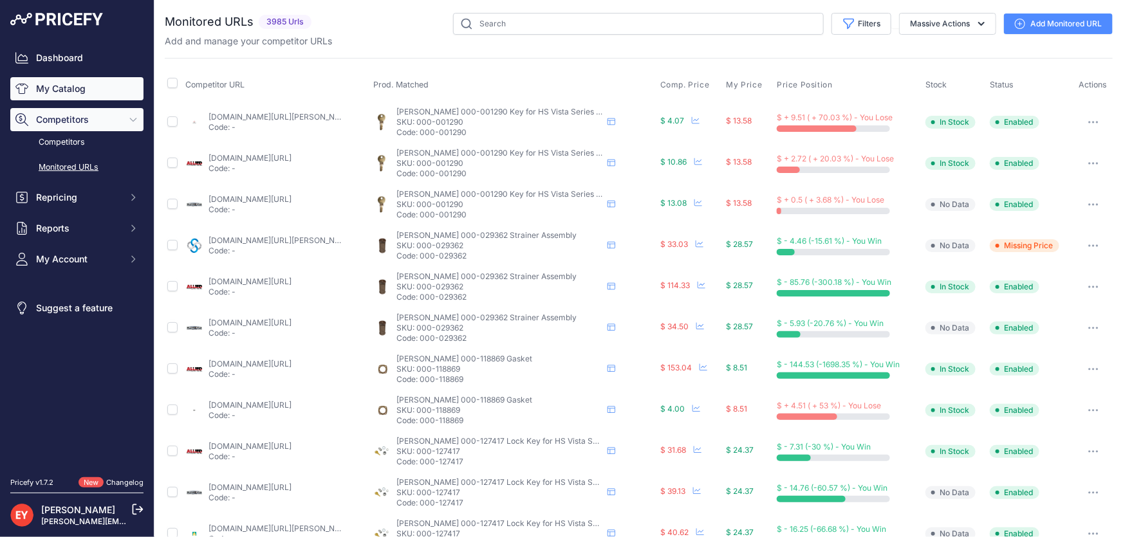
click at [64, 91] on link "My Catalog" at bounding box center [76, 88] width 133 height 23
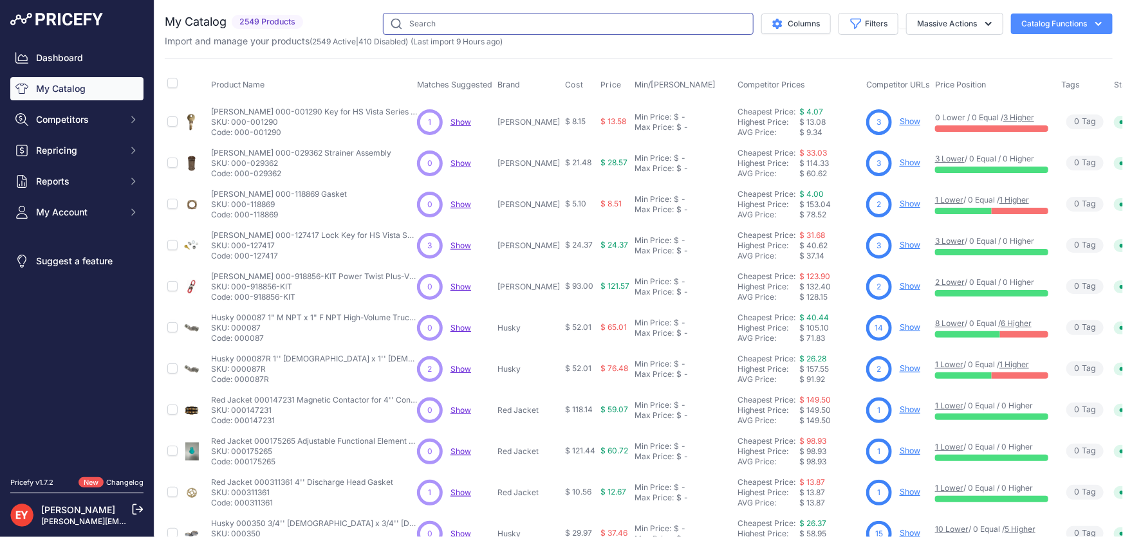
click at [488, 26] on input "text" at bounding box center [568, 24] width 371 height 22
paste input "111039-2"
type input "111039-2"
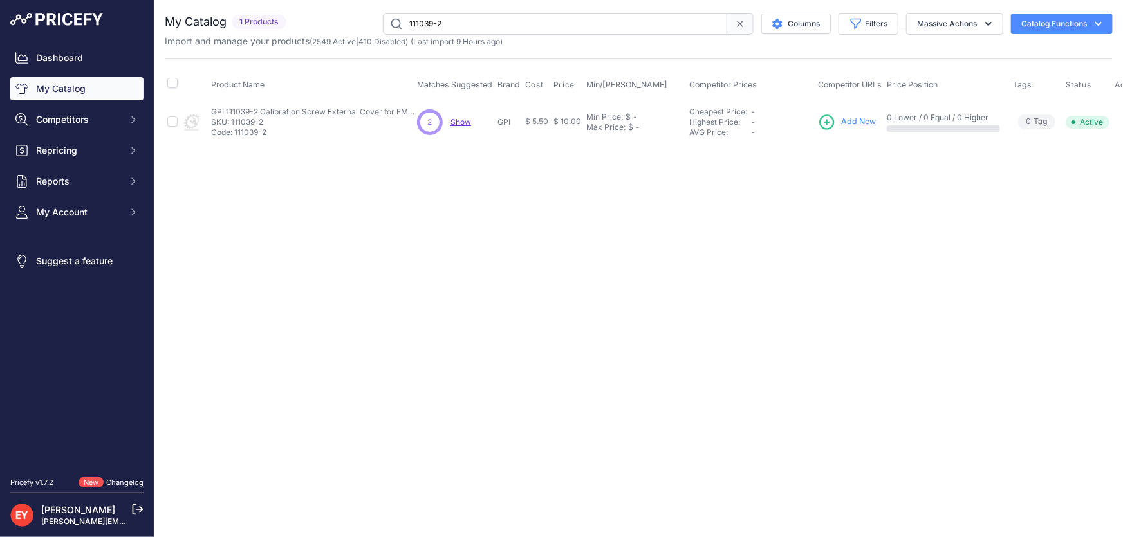
click at [853, 113] on link "Add New" at bounding box center [847, 122] width 58 height 18
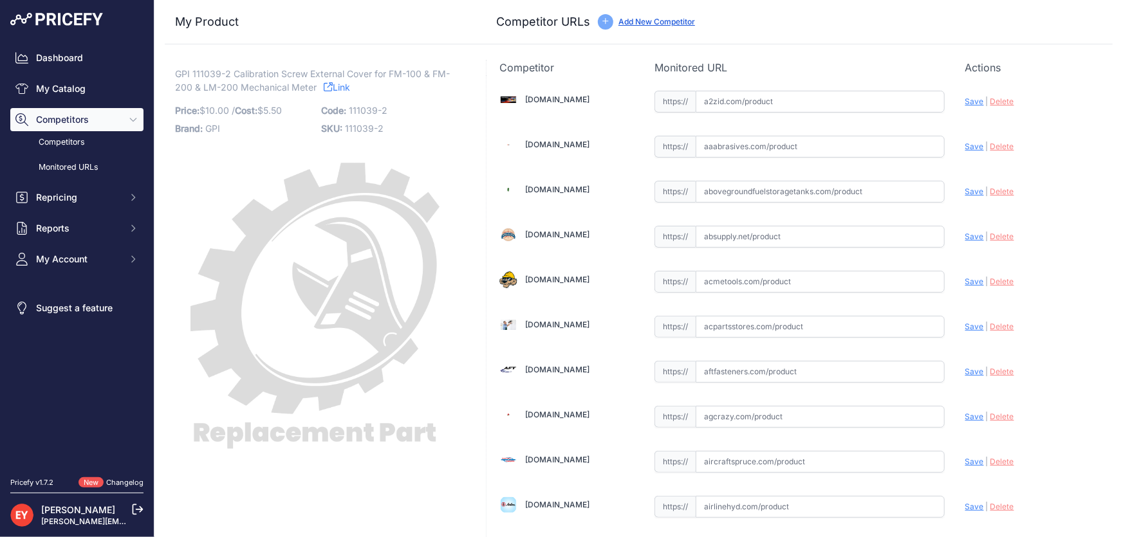
scroll to position [8847, 0]
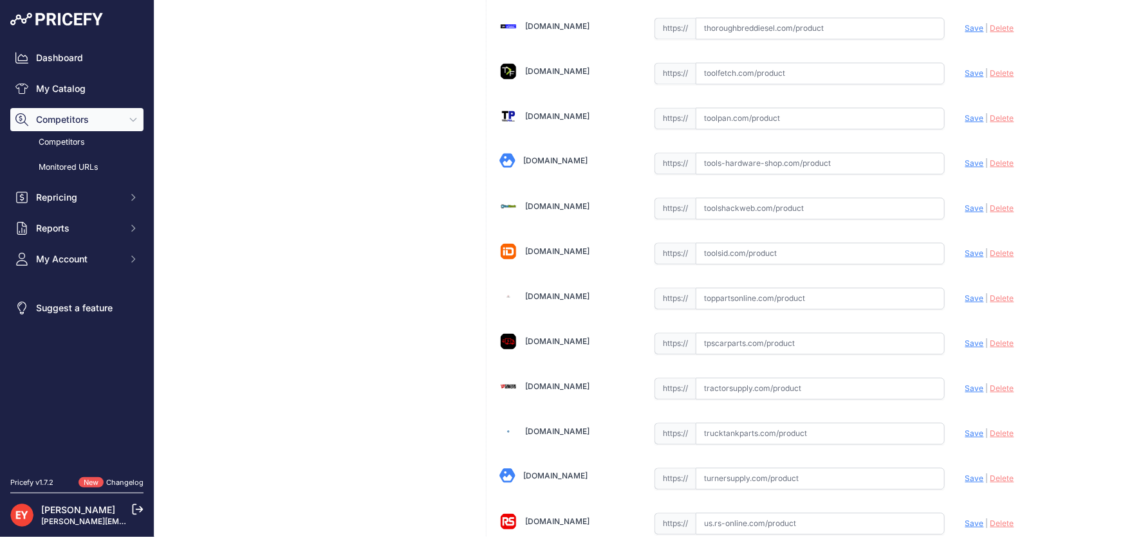
click at [760, 288] on input "text" at bounding box center [819, 299] width 249 height 22
paste input "https://www.toppartsonline.com/product/gpi-111039-2-calibration-screw-external-…"
click at [965, 293] on span "Save" at bounding box center [974, 298] width 19 height 10
type input "https://www.toppartsonline.com/product/gpi-111039-2-calibration-screw-external-…"
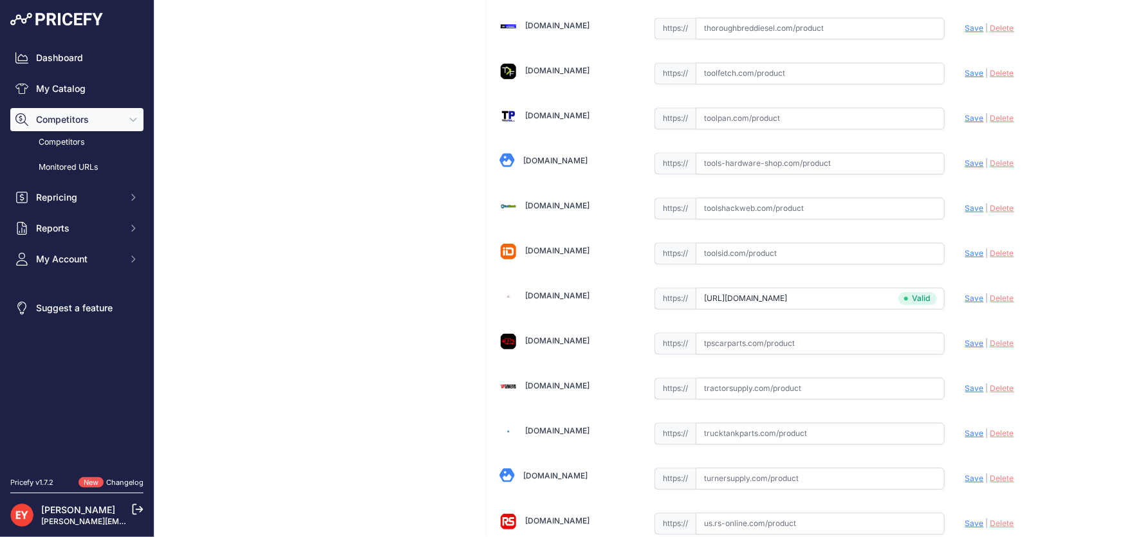
scroll to position [9481, 0]
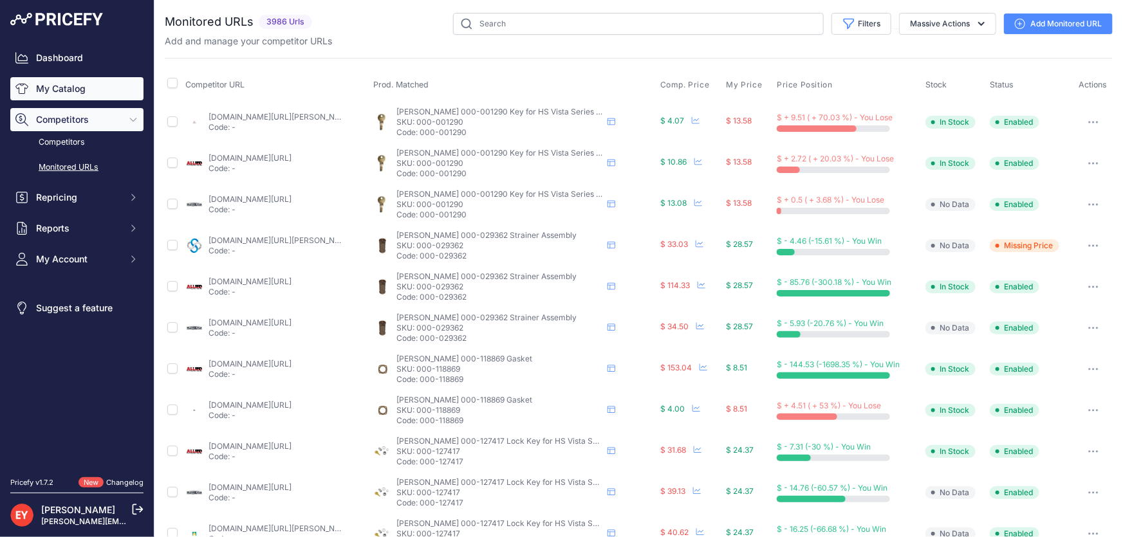
click at [62, 93] on link "My Catalog" at bounding box center [76, 88] width 133 height 23
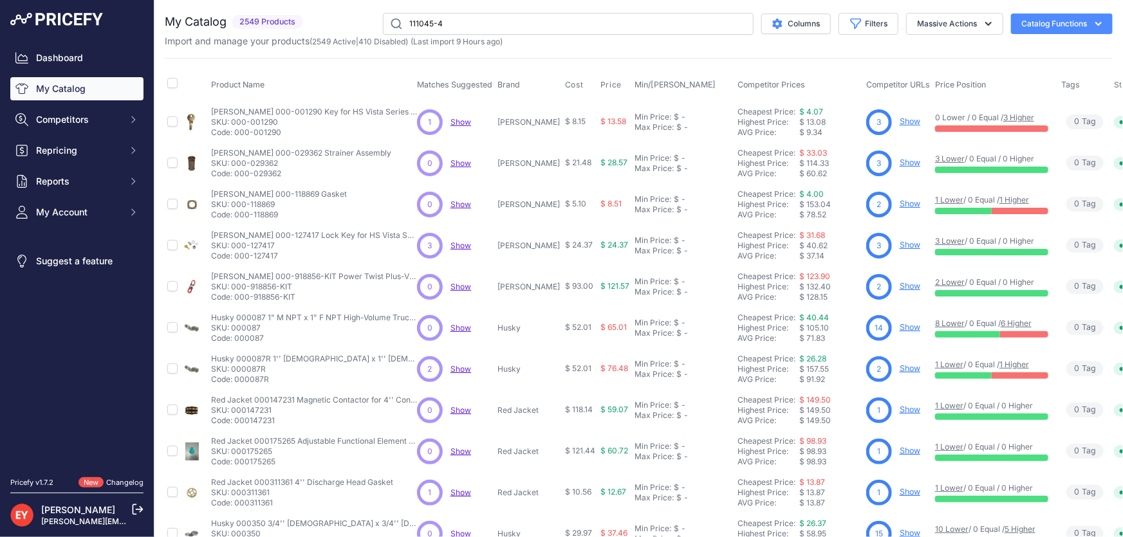
type input "111045-4"
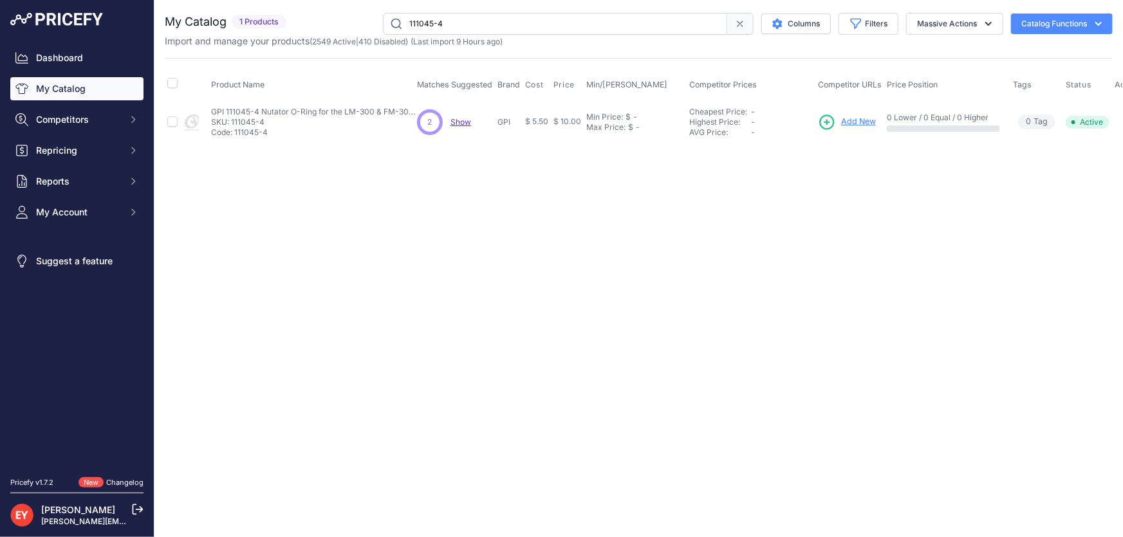
click at [858, 117] on span "Add New" at bounding box center [858, 122] width 35 height 12
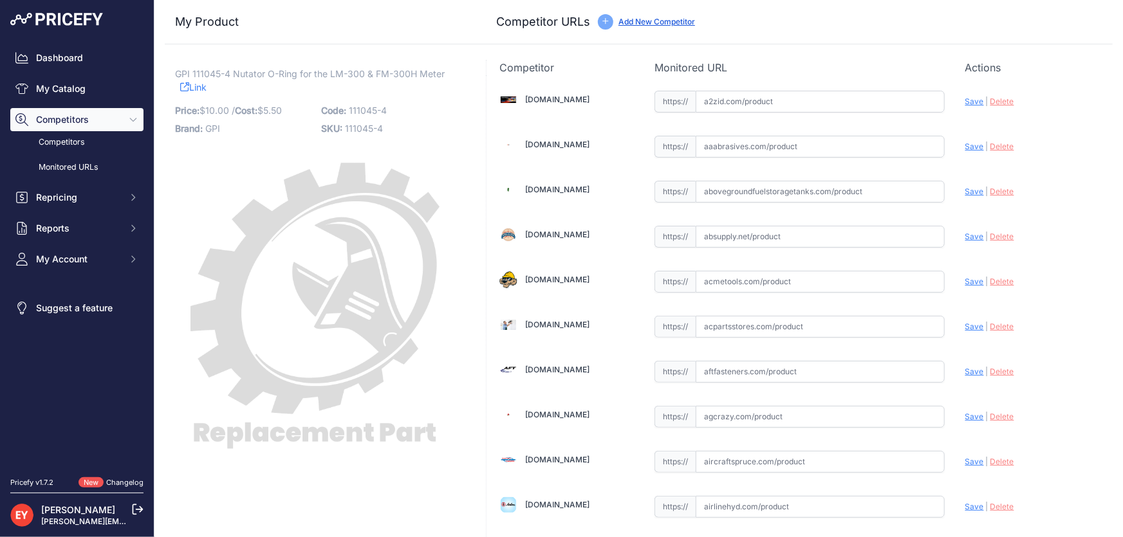
scroll to position [1177, 0]
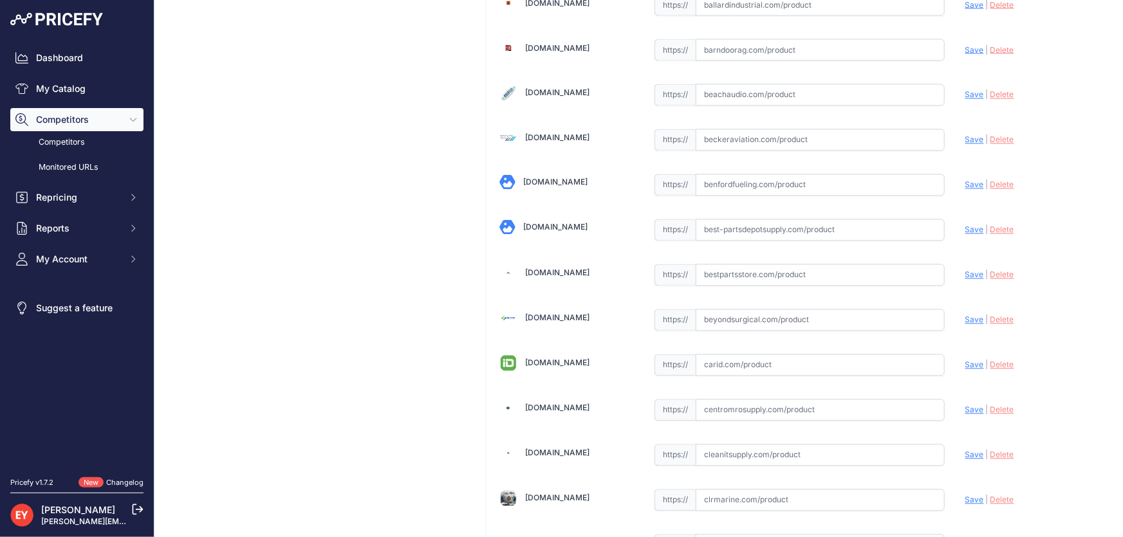
click at [778, 275] on input "text" at bounding box center [819, 275] width 249 height 22
paste input "[URL][DOMAIN_NAME]"
click at [965, 270] on span "Save" at bounding box center [974, 275] width 19 height 10
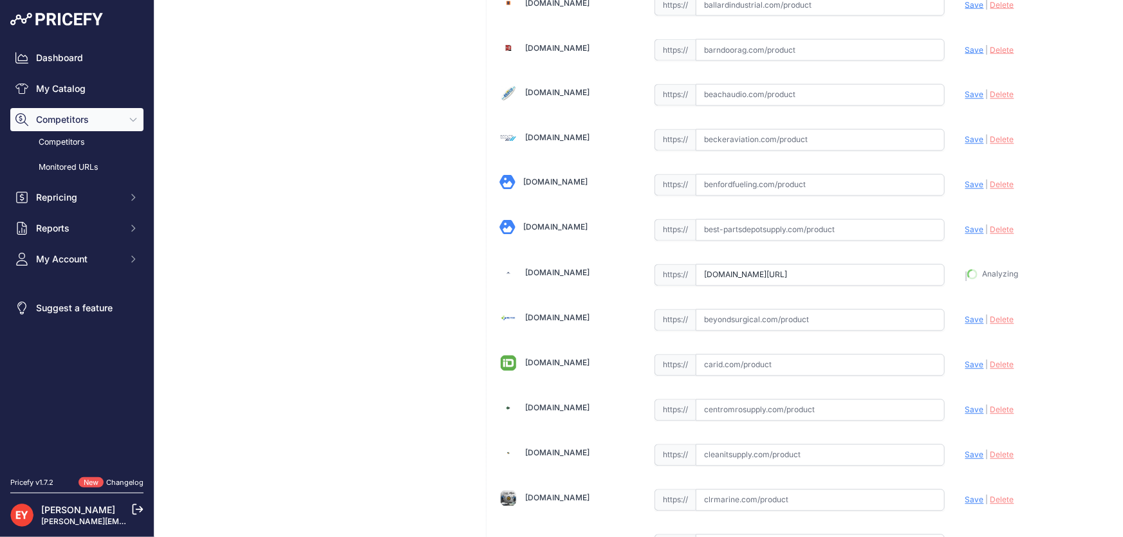
type input "[URL][DOMAIN_NAME]"
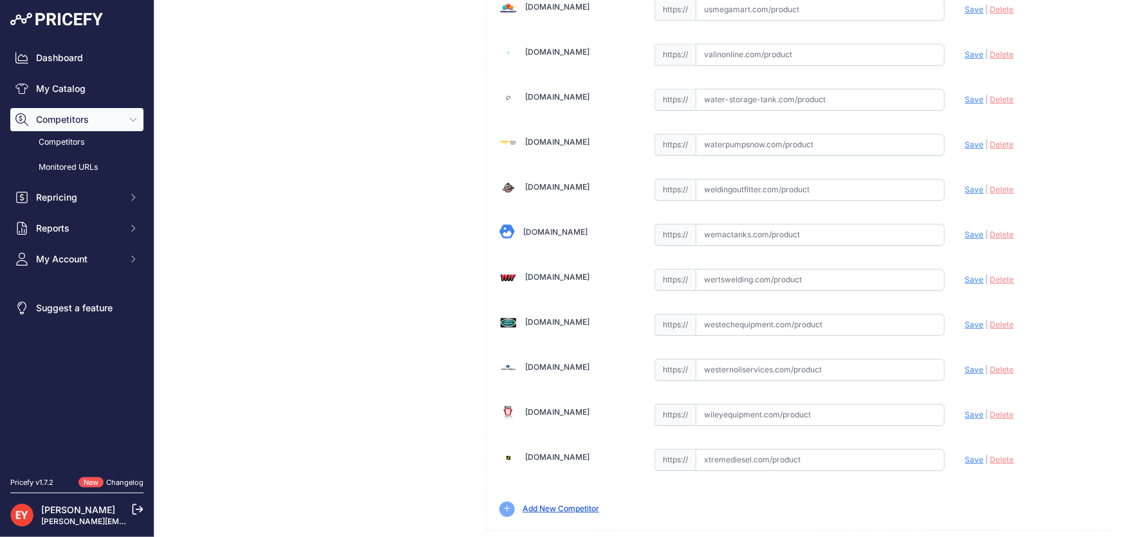
scroll to position [9451, 0]
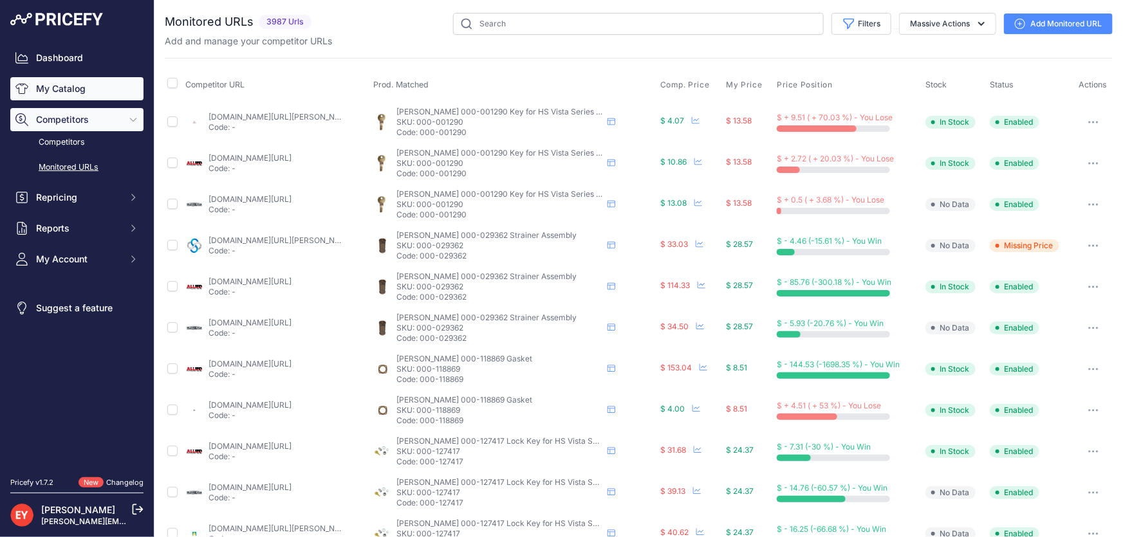
click at [95, 97] on link "My Catalog" at bounding box center [76, 88] width 133 height 23
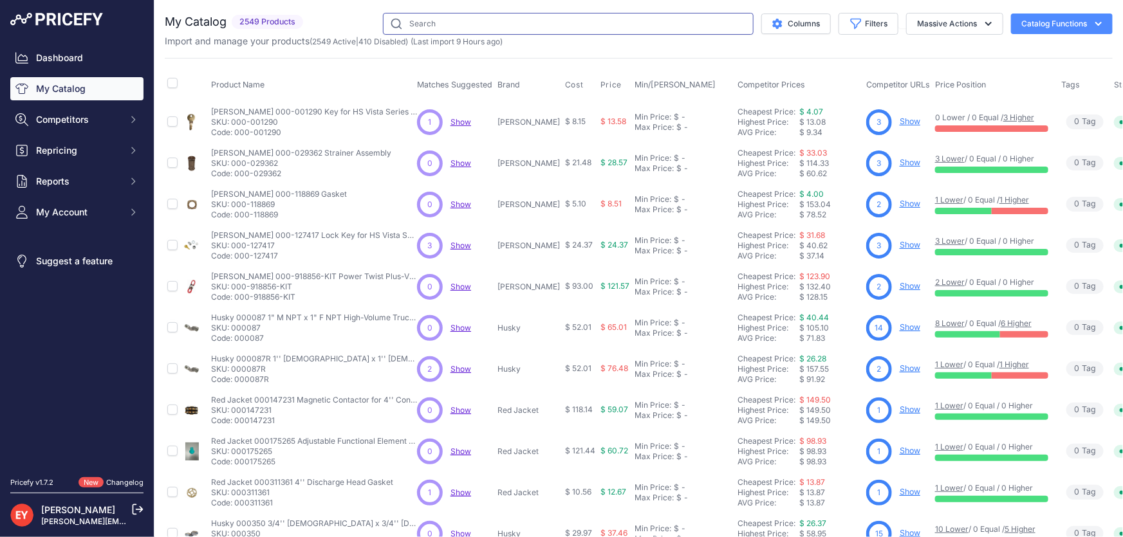
click at [483, 27] on input "text" at bounding box center [568, 24] width 371 height 22
click at [481, 26] on input "text" at bounding box center [568, 24] width 371 height 22
paste input "133032-02"
type input "133032-02"
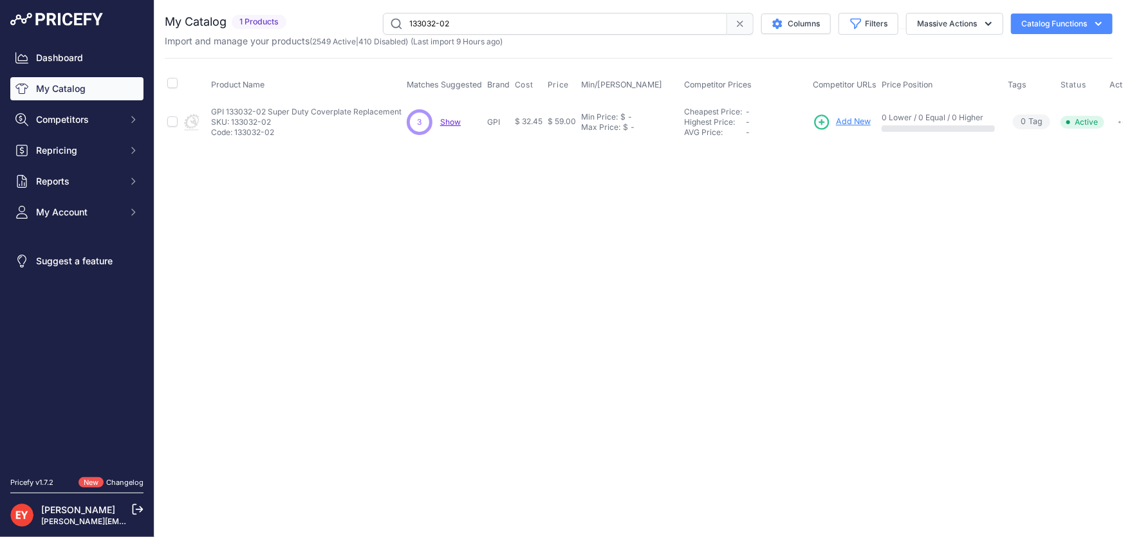
scroll to position [0, 16]
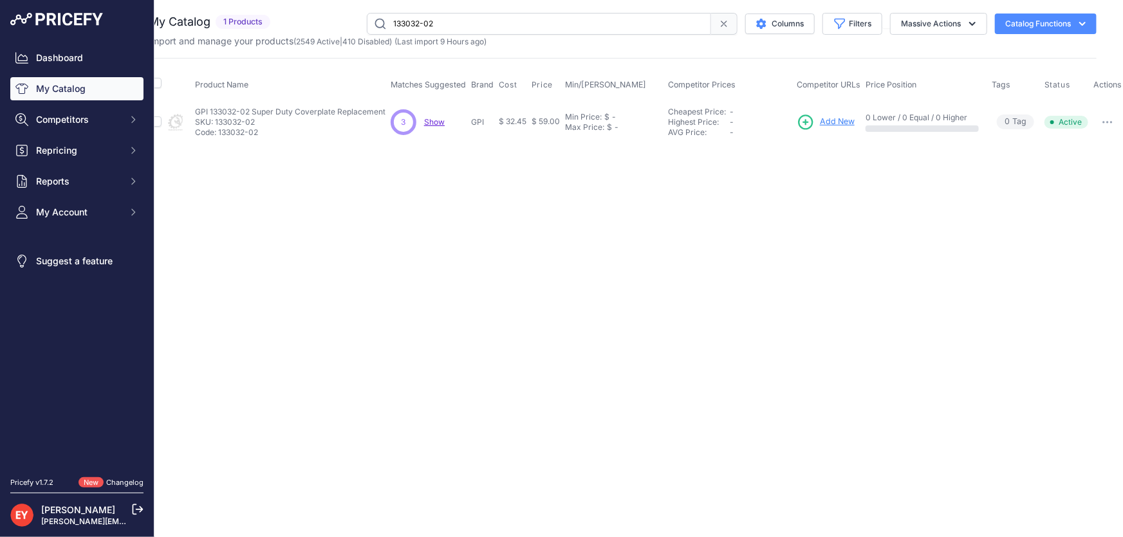
click at [1114, 107] on td "Disable Delete ​" at bounding box center [1106, 122] width 33 height 42
click at [1109, 118] on button "button" at bounding box center [1107, 122] width 26 height 18
click at [1092, 143] on button "Disable" at bounding box center [1080, 149] width 82 height 21
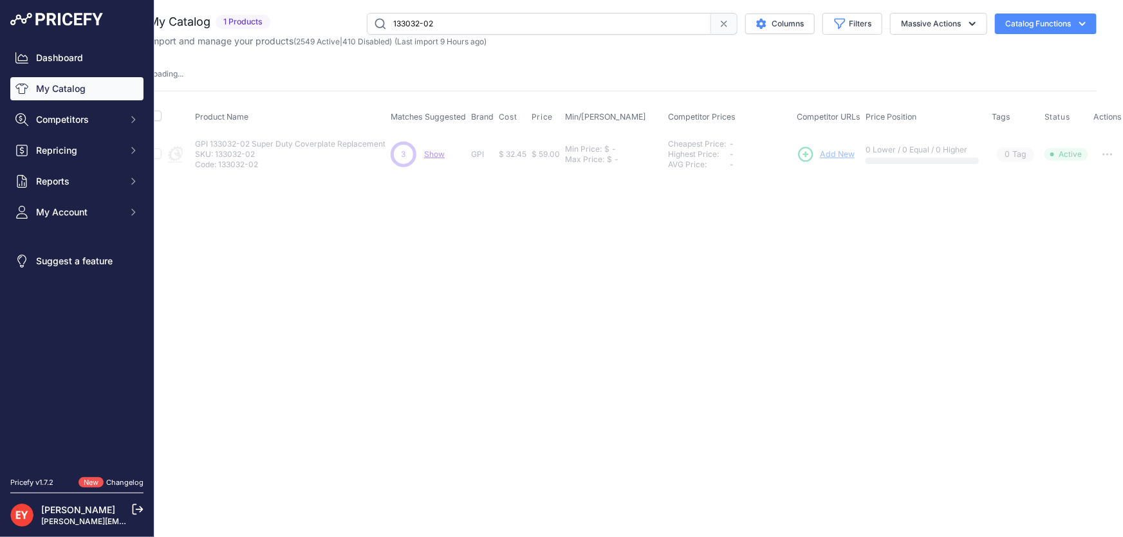
scroll to position [0, 0]
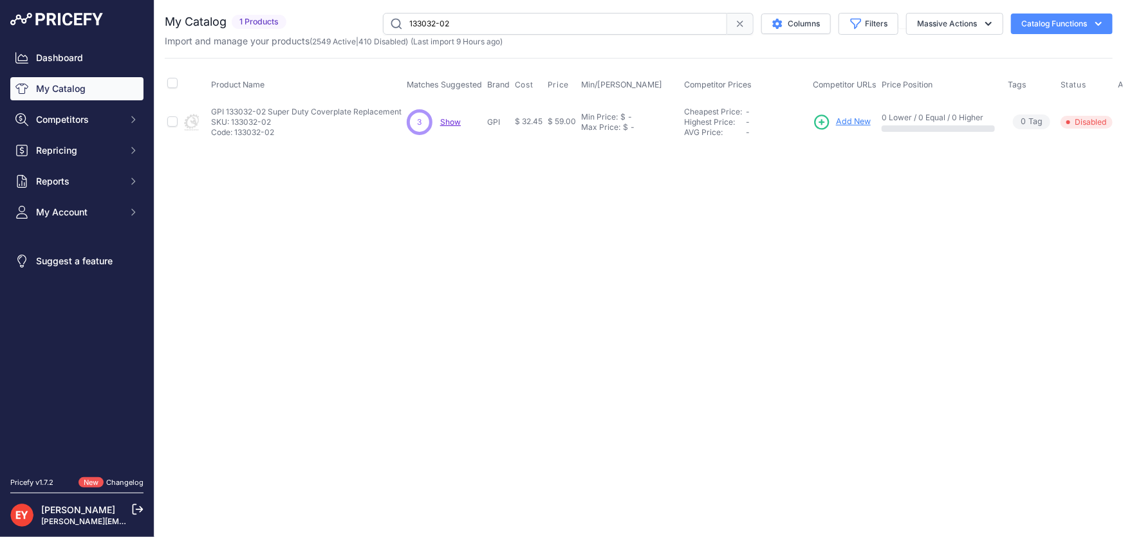
drag, startPoint x: 463, startPoint y: 20, endPoint x: 385, endPoint y: 25, distance: 77.4
click at [385, 25] on input "133032-02" at bounding box center [555, 24] width 344 height 22
paste input "62-1"
type input "133062-1"
click at [852, 123] on span "Add New" at bounding box center [858, 122] width 35 height 12
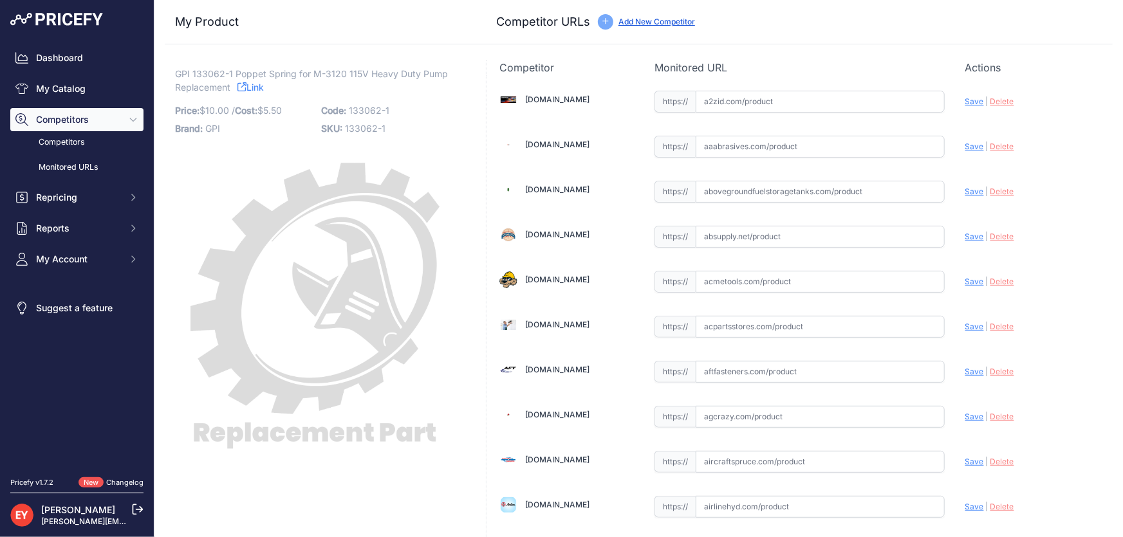
scroll to position [8847, 0]
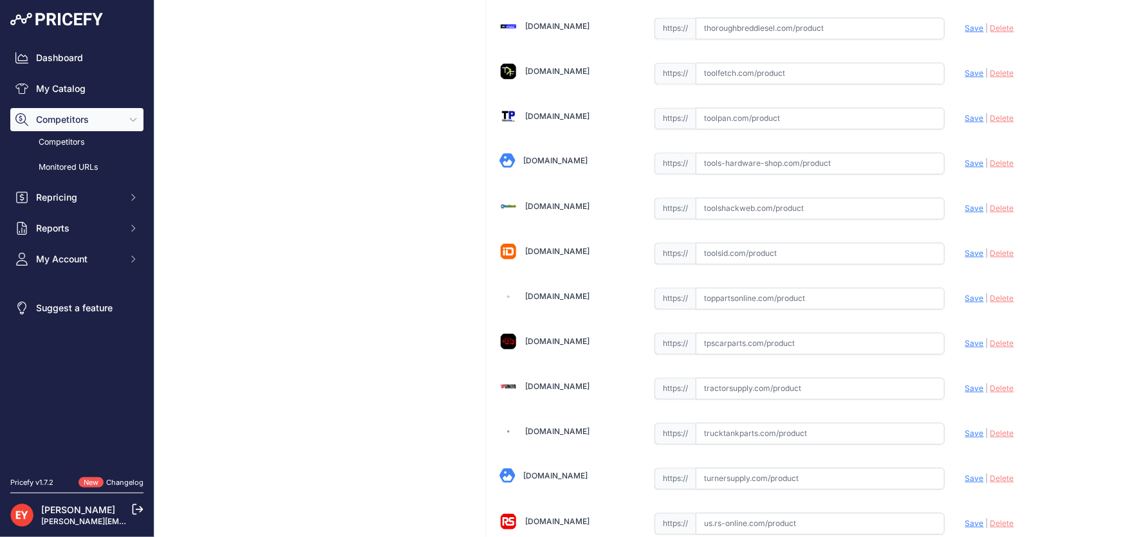
click at [747, 288] on input "text" at bounding box center [819, 299] width 249 height 22
paste input "[URL][DOMAIN_NAME]"
click at [966, 293] on span "Save" at bounding box center [974, 298] width 19 height 10
type input "[URL][DOMAIN_NAME]"
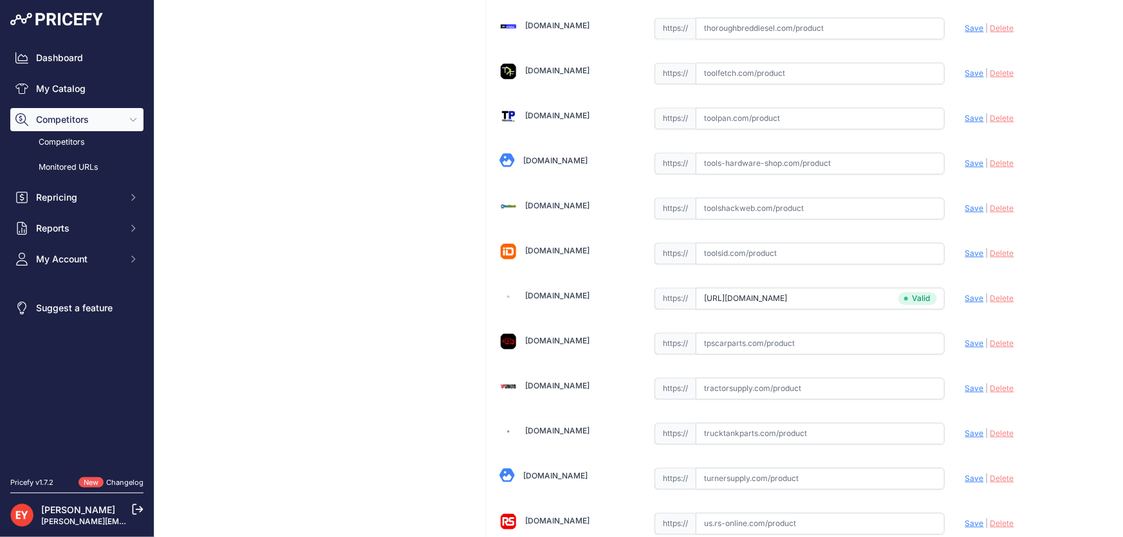
scroll to position [9481, 0]
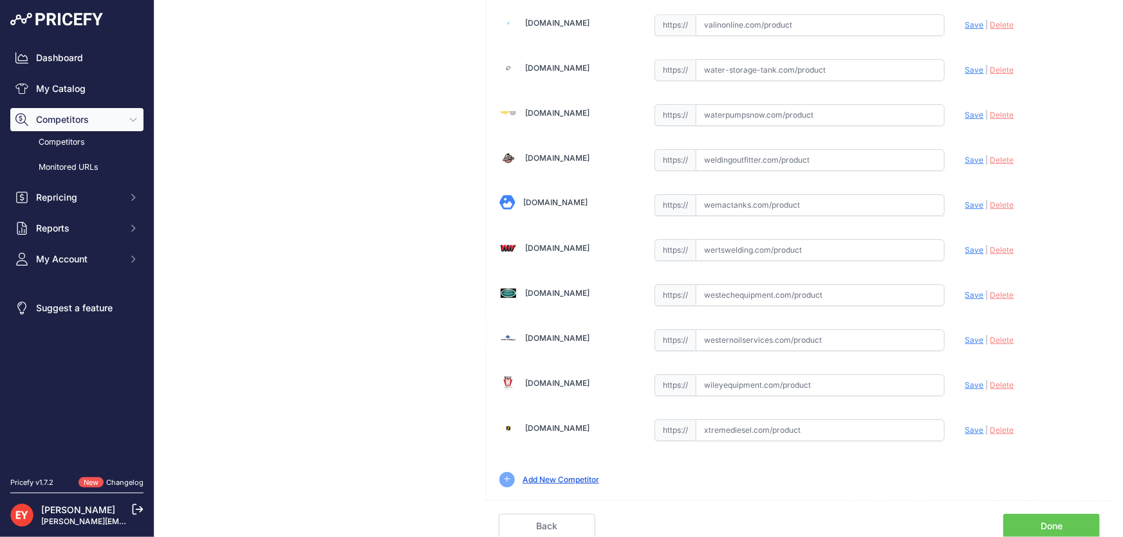
scroll to position [9451, 0]
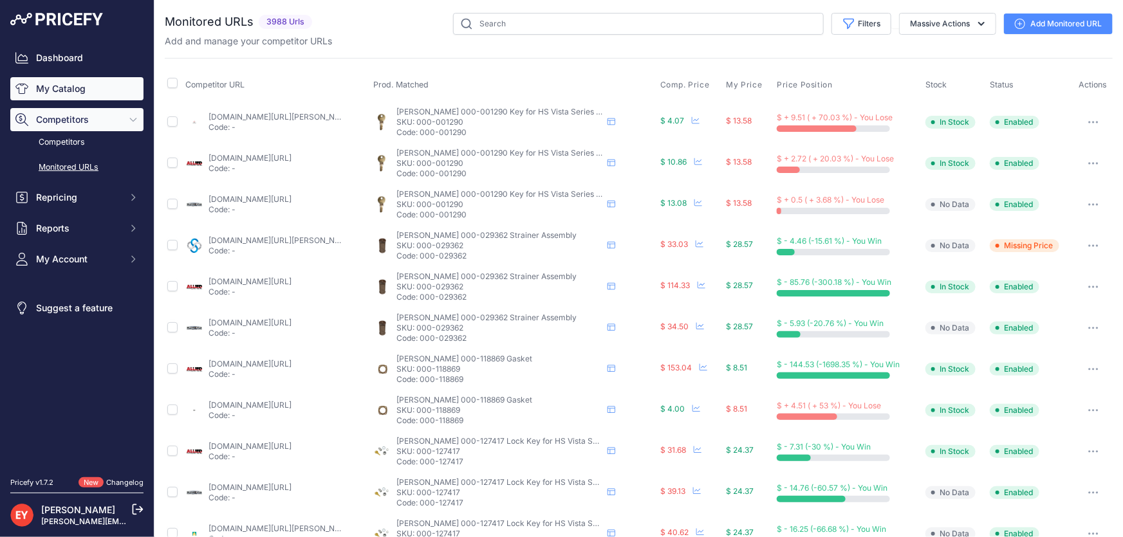
click at [62, 78] on link "My Catalog" at bounding box center [76, 88] width 133 height 23
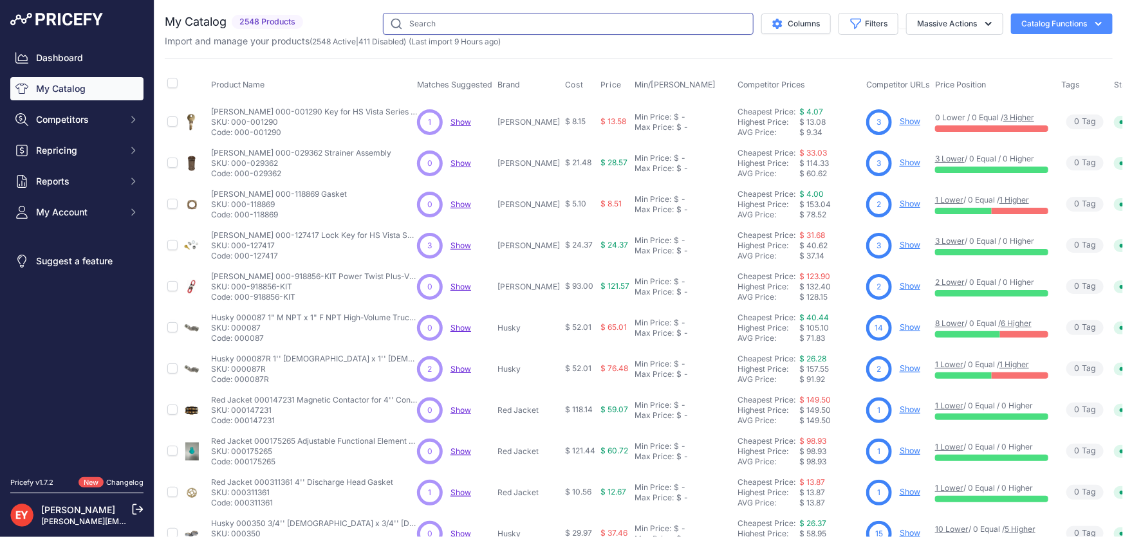
drag, startPoint x: 0, startPoint y: 0, endPoint x: 584, endPoint y: 24, distance: 584.7
click at [584, 24] on input "text" at bounding box center [568, 24] width 371 height 22
paste input "[URL][DOMAIN_NAME]"
type input "[URL][DOMAIN_NAME]"
drag, startPoint x: 584, startPoint y: 24, endPoint x: 340, endPoint y: 21, distance: 243.9
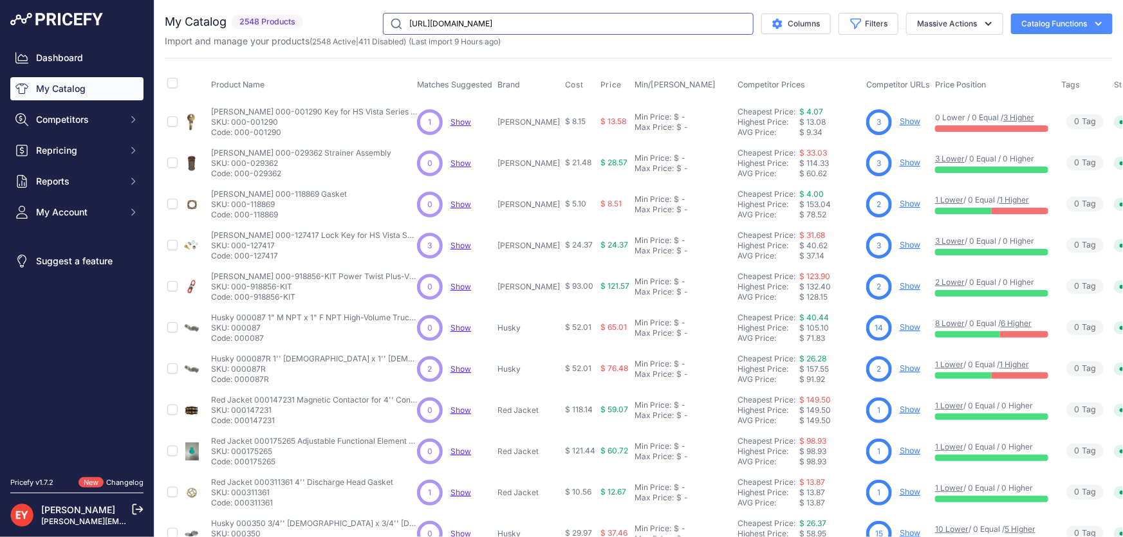
click at [340, 21] on div "[URL][DOMAIN_NAME] Columns Filters Status All Status Only Enabled Only Disabled…" at bounding box center [710, 24] width 804 height 22
click at [497, 21] on input "text" at bounding box center [568, 24] width 371 height 22
paste input "133064-1"
type input "133064-1"
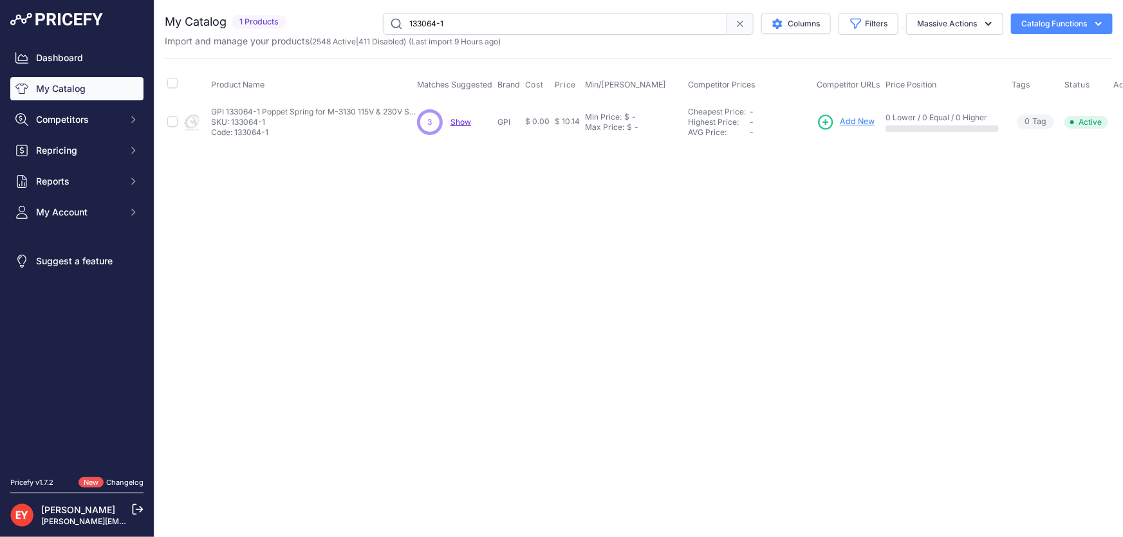
click at [845, 120] on span "Add New" at bounding box center [857, 122] width 35 height 12
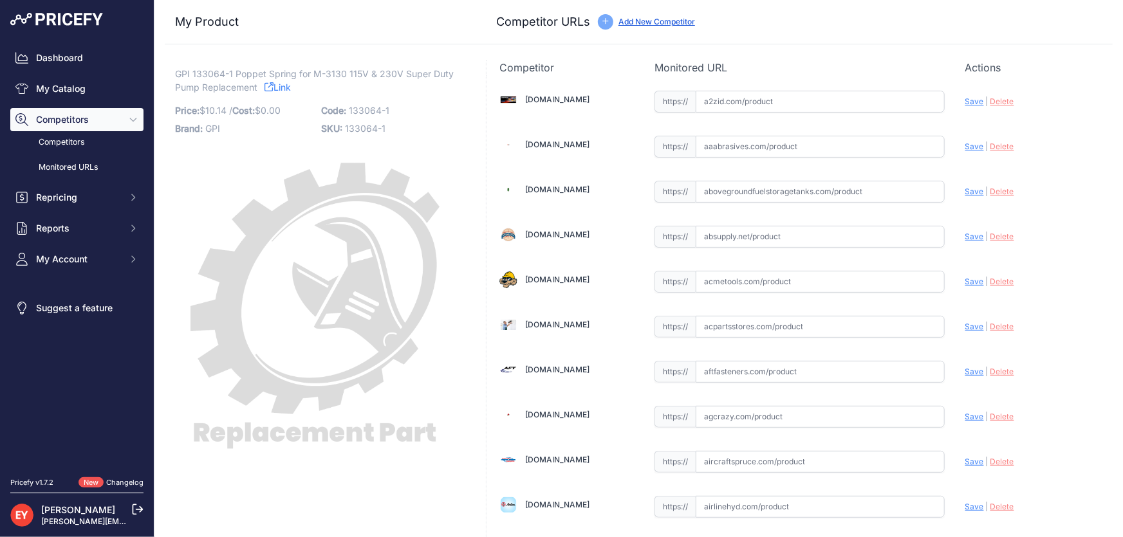
scroll to position [8847, 0]
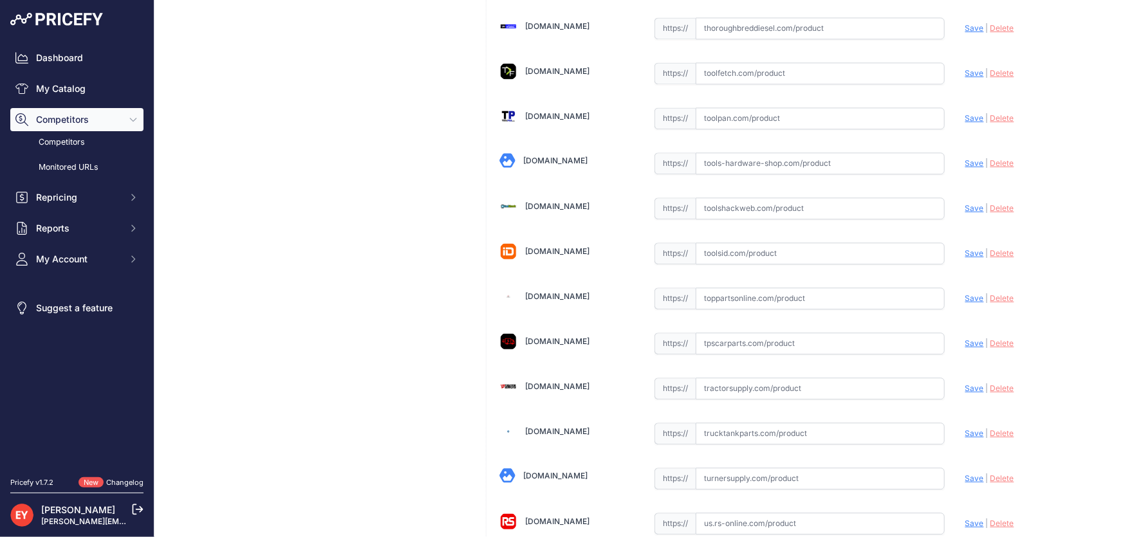
click at [744, 288] on input "text" at bounding box center [819, 299] width 249 height 22
paste input "[URL][DOMAIN_NAME]"
click at [965, 293] on span "Save" at bounding box center [974, 298] width 19 height 10
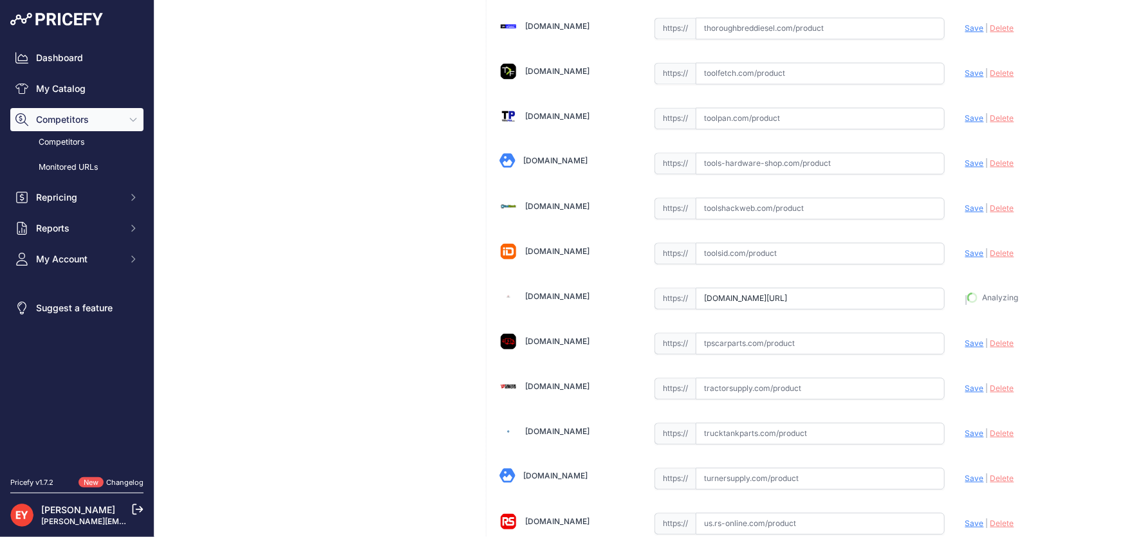
type input "[URL][DOMAIN_NAME]"
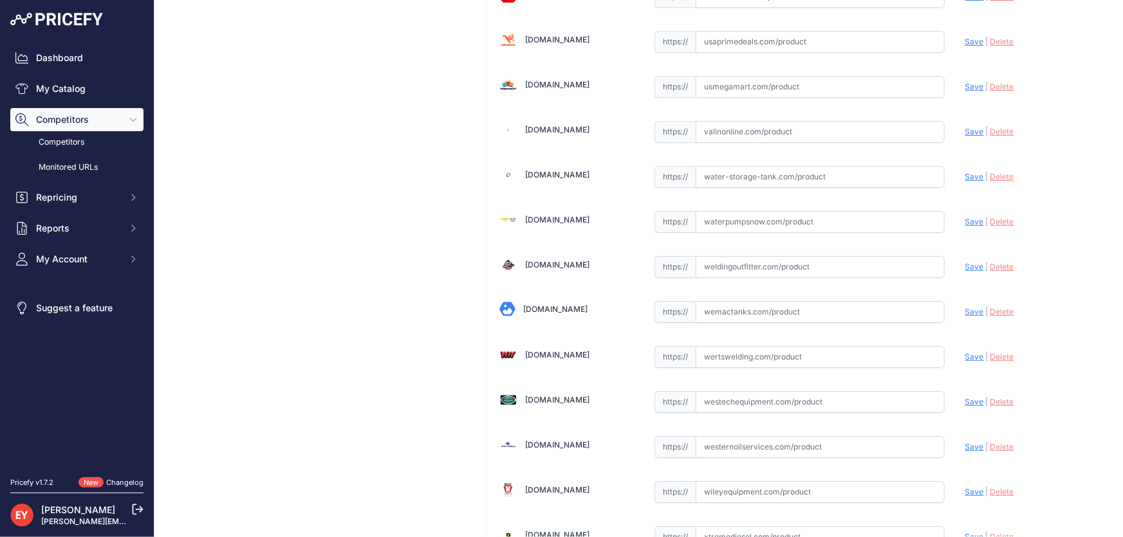
scroll to position [9451, 0]
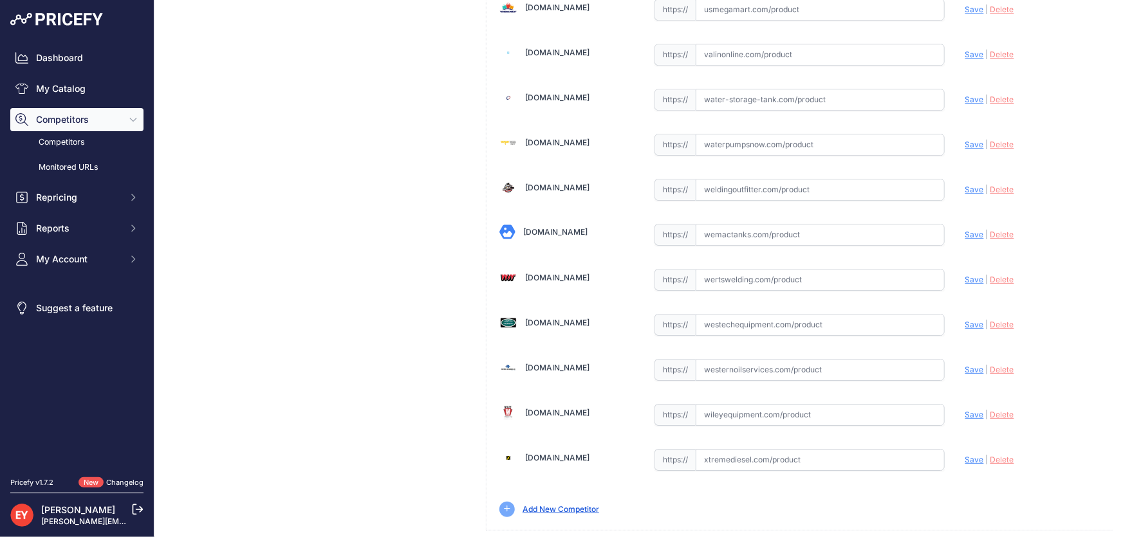
drag, startPoint x: 1059, startPoint y: 522, endPoint x: 937, endPoint y: 486, distance: 127.6
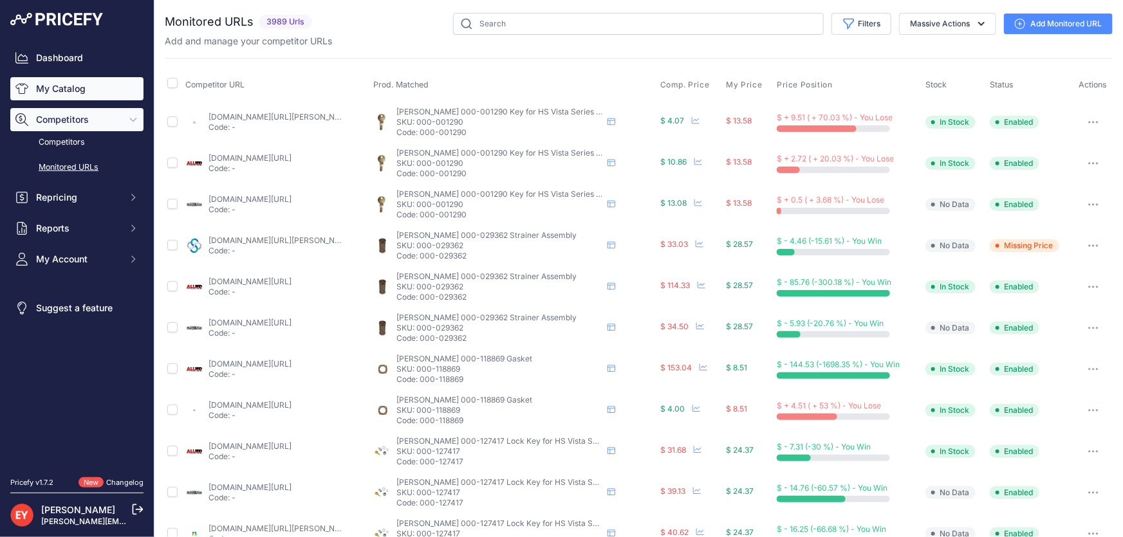
click at [46, 91] on link "My Catalog" at bounding box center [76, 88] width 133 height 23
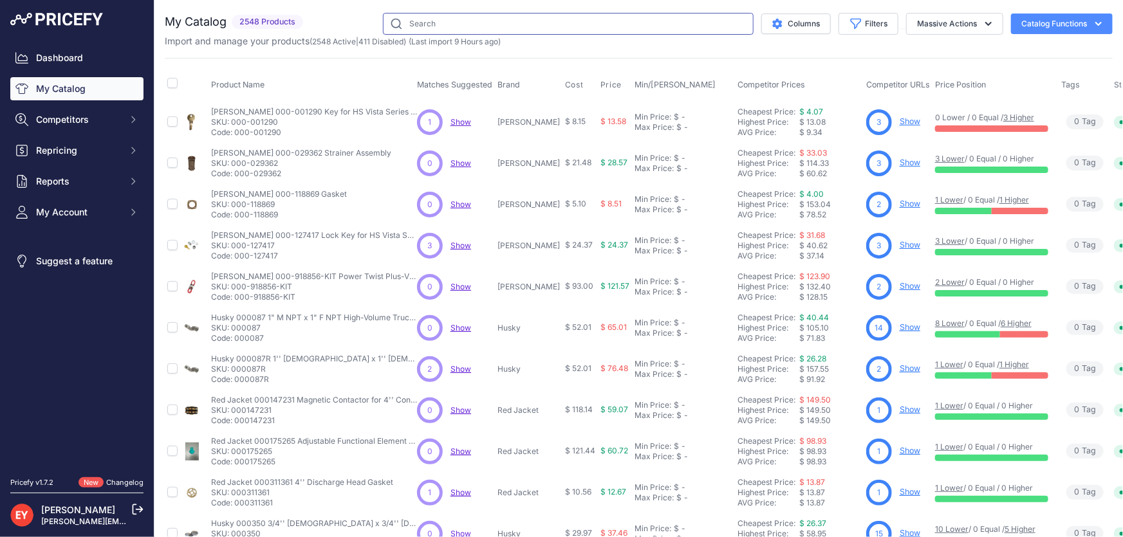
click at [439, 28] on input "text" at bounding box center [568, 24] width 371 height 22
paste input "This product has been discontinued."
type input "This product has been discontinued."
drag, startPoint x: 542, startPoint y: 26, endPoint x: 334, endPoint y: 33, distance: 208.6
click at [334, 33] on div "This product has been discontinued. Columns Filters Status All Status Only Enab…" at bounding box center [710, 24] width 804 height 22
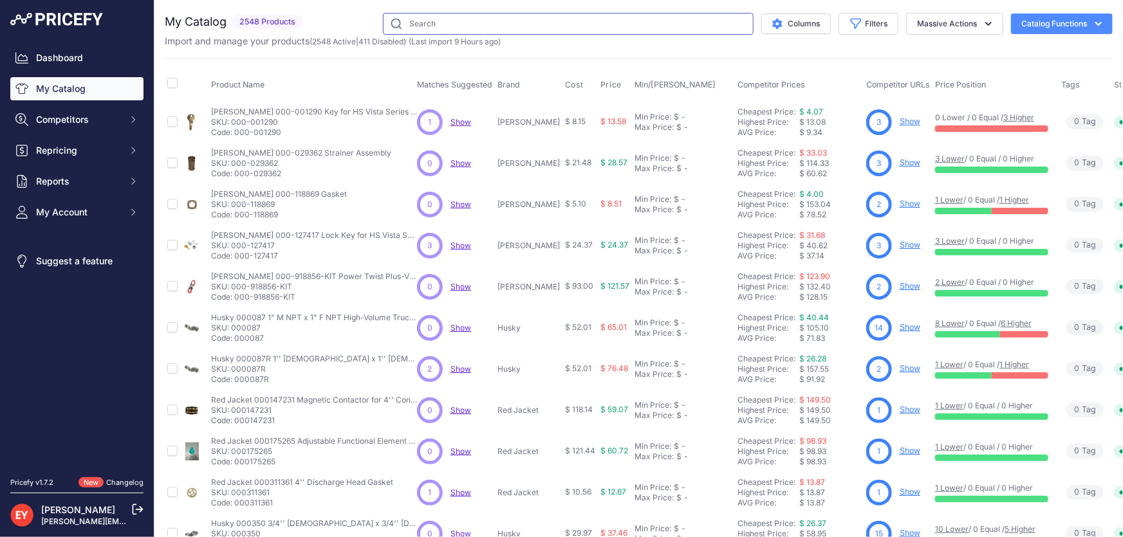
click at [457, 23] on input "text" at bounding box center [568, 24] width 371 height 22
paste input "133093-1"
type input "133093-1"
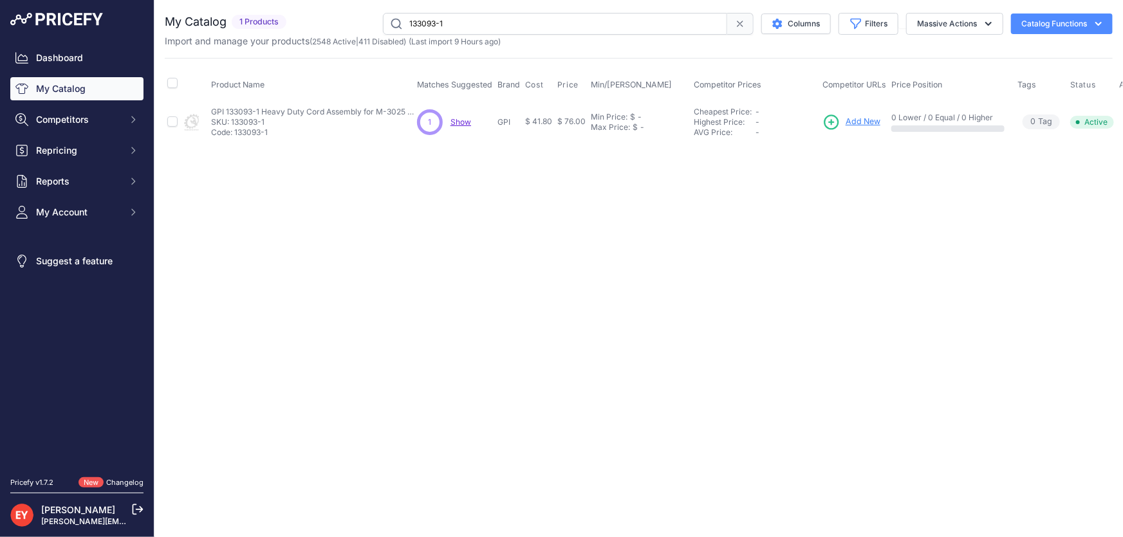
scroll to position [0, 25]
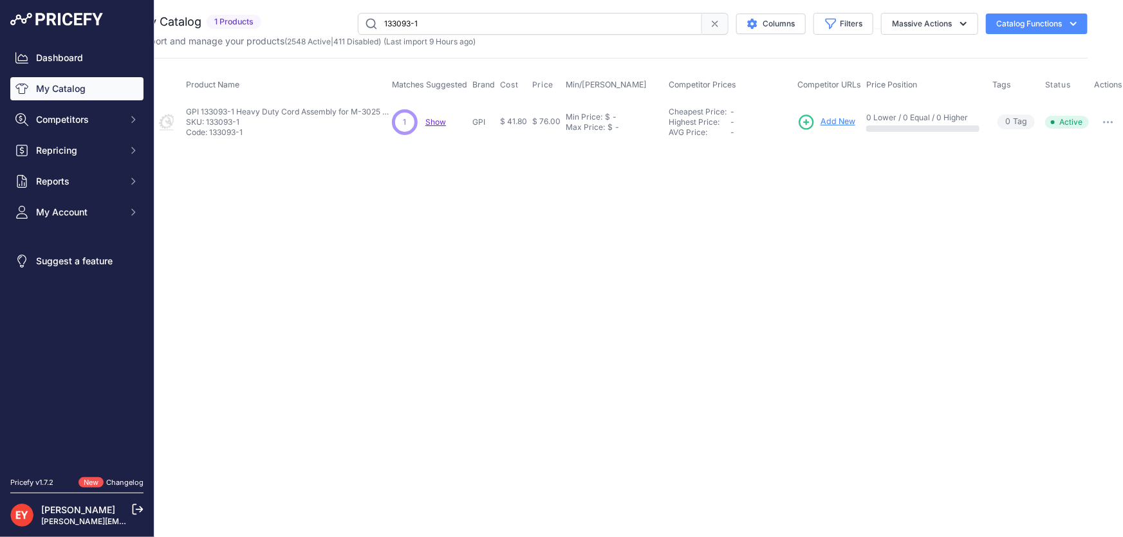
click at [1111, 122] on icon "button" at bounding box center [1111, 122] width 1 height 1
click at [1096, 140] on button "Disable" at bounding box center [1081, 149] width 82 height 21
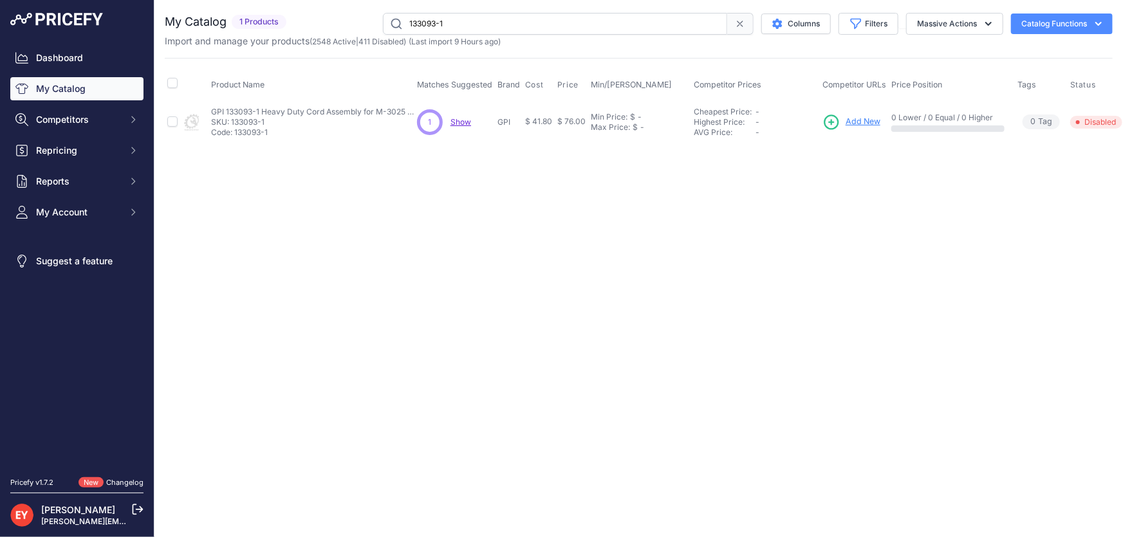
drag, startPoint x: 462, startPoint y: 28, endPoint x: 382, endPoint y: 28, distance: 79.8
click at [383, 28] on input "133093-1" at bounding box center [555, 24] width 344 height 22
paste input "140-02"
type input "133140-02"
click at [858, 122] on span "Add New" at bounding box center [856, 122] width 35 height 12
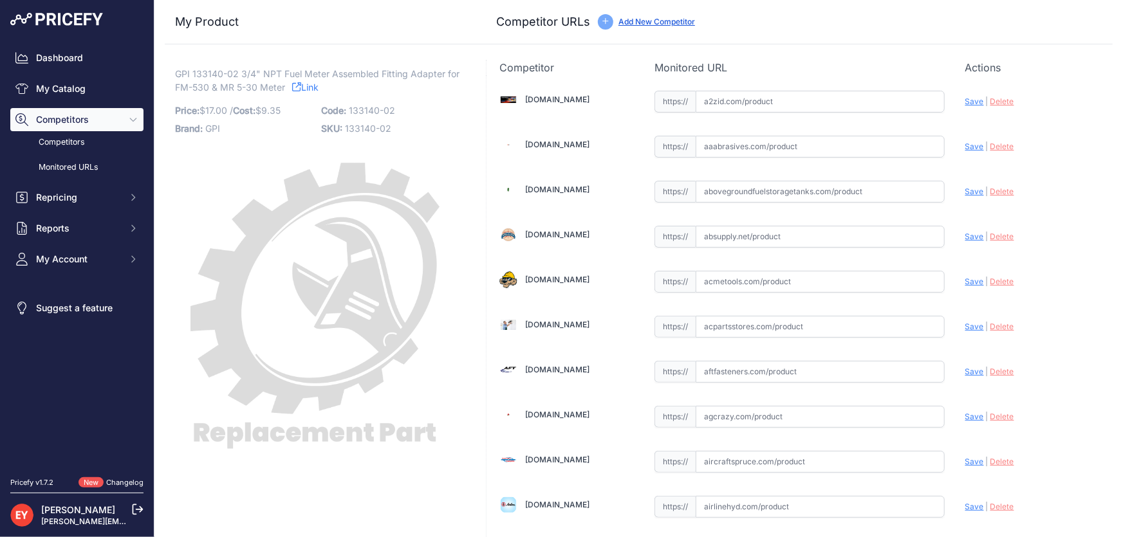
scroll to position [8847, 0]
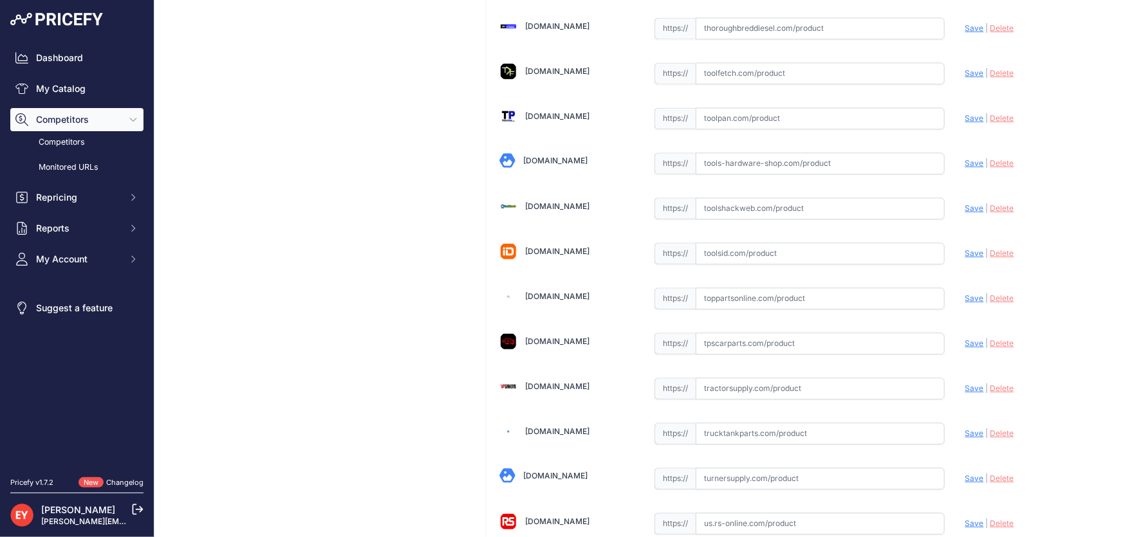
click at [727, 288] on input "text" at bounding box center [819, 299] width 249 height 22
paste input "[URL][DOMAIN_NAME]"
click at [966, 293] on span "Save" at bounding box center [974, 298] width 19 height 10
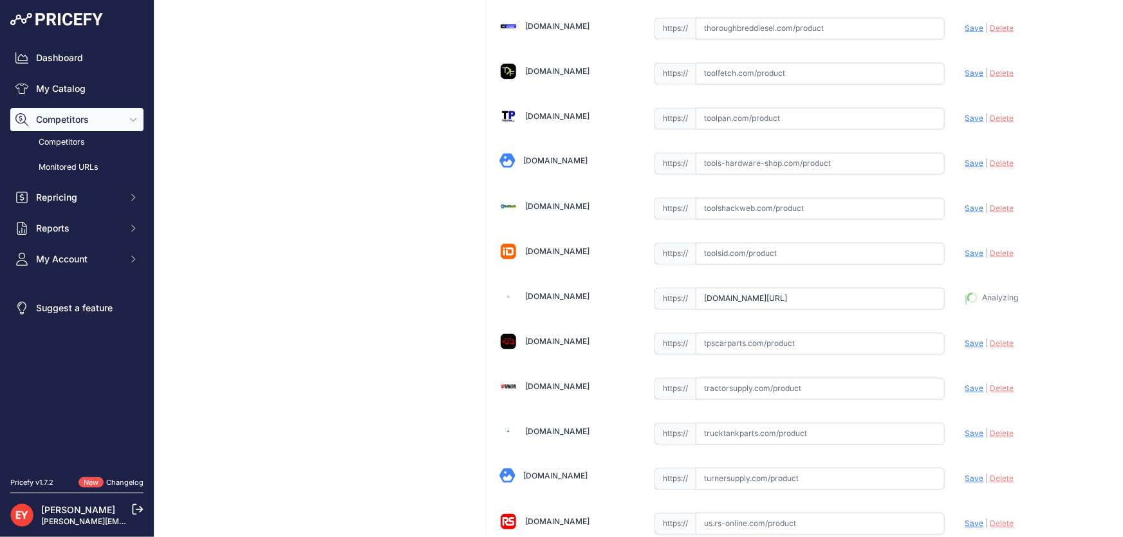
type input "[URL][DOMAIN_NAME]"
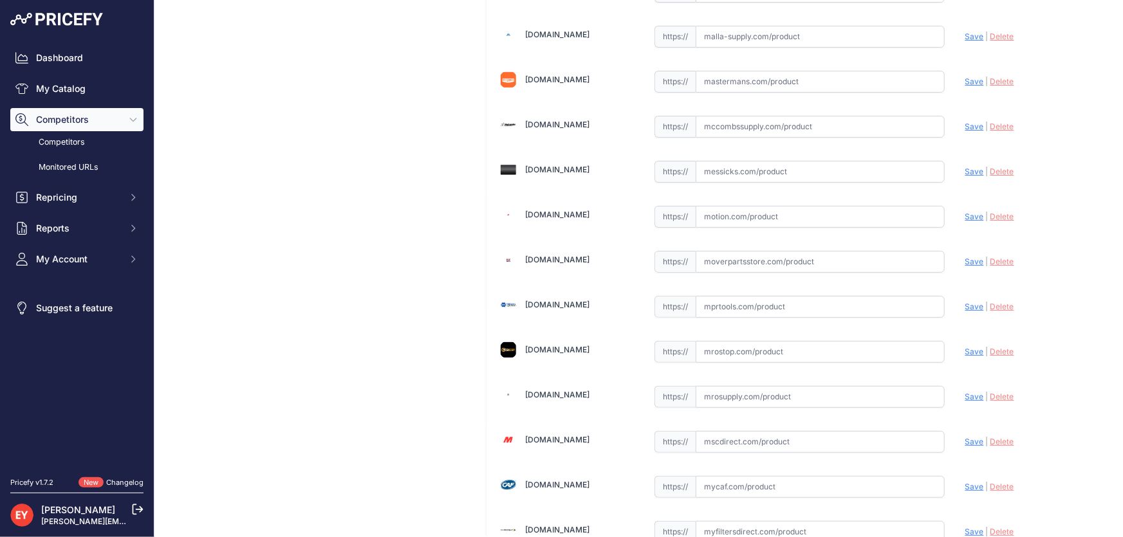
scroll to position [5114, 0]
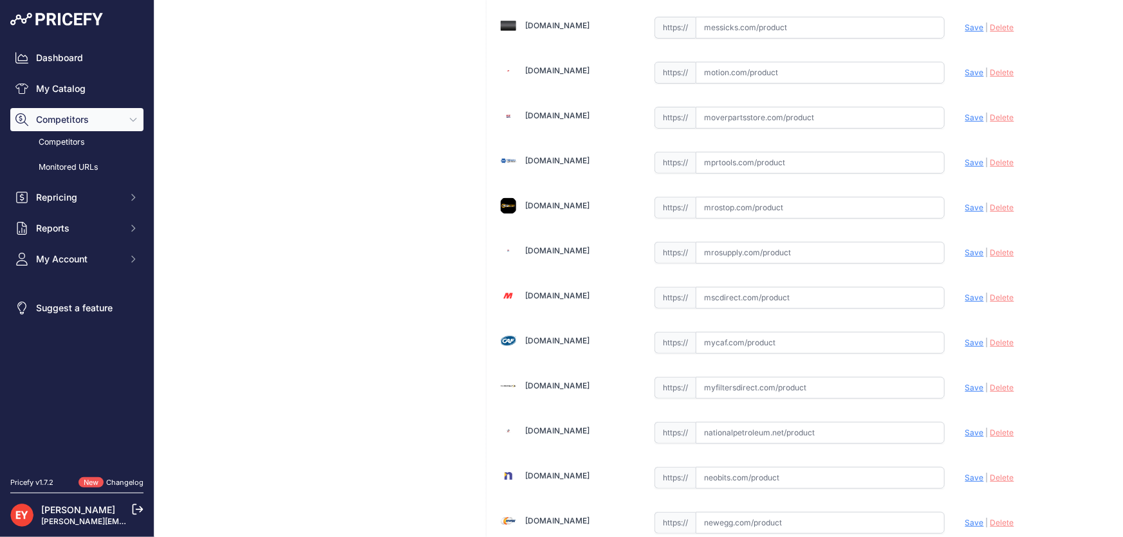
click at [721, 242] on input "text" at bounding box center [819, 253] width 249 height 22
paste input "[URL][DOMAIN_NAME]"
click at [970, 248] on span "Save" at bounding box center [974, 253] width 19 height 10
type input "[URL][DOMAIN_NAME]"
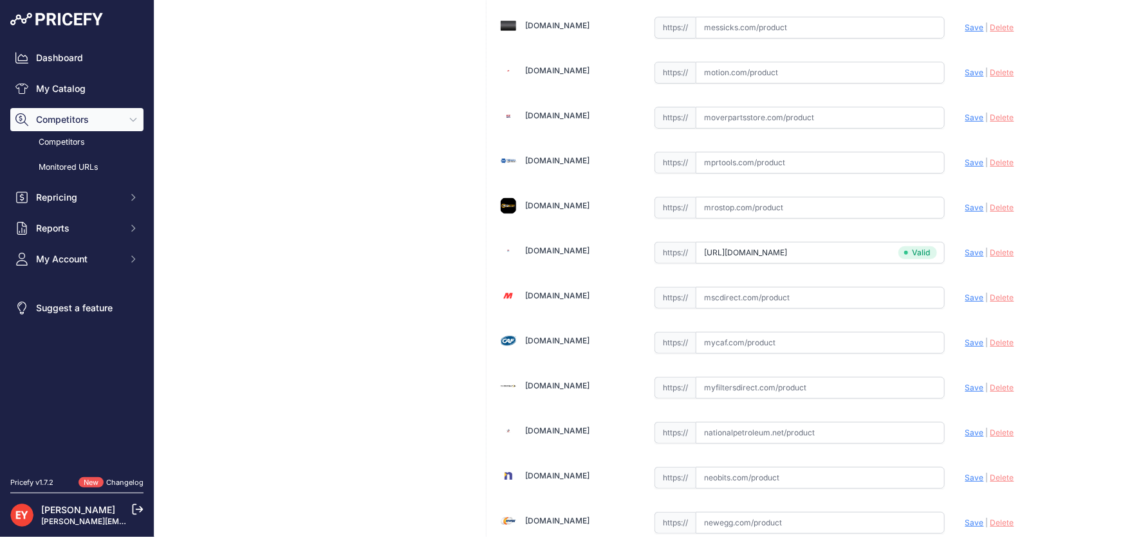
scroll to position [9451, 0]
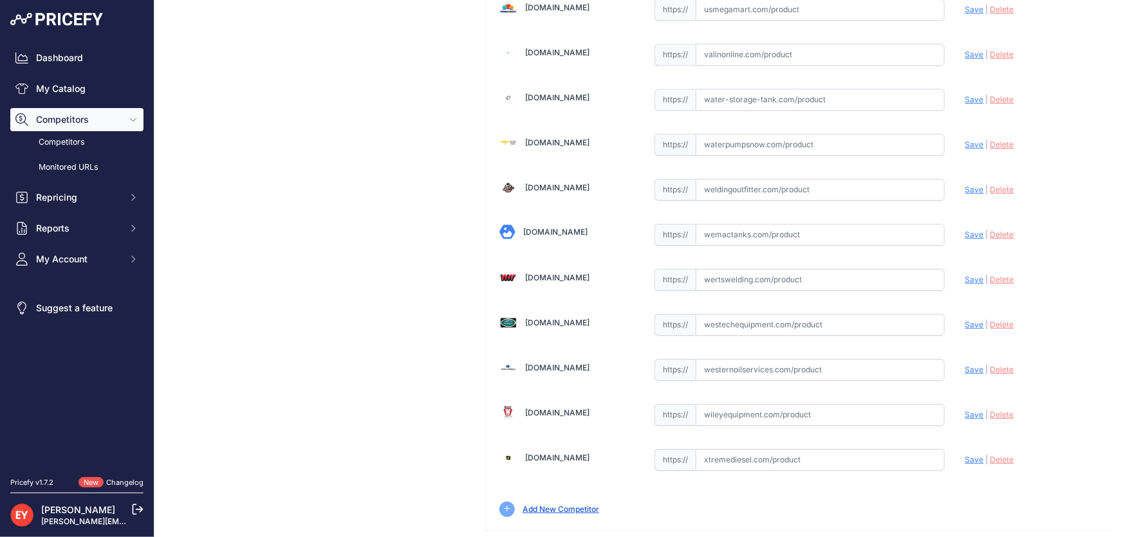
click at [746, 314] on input "text" at bounding box center [819, 325] width 249 height 22
paste input "[URL][DOMAIN_NAME]"
click at [965, 320] on span "Save" at bounding box center [974, 325] width 19 height 10
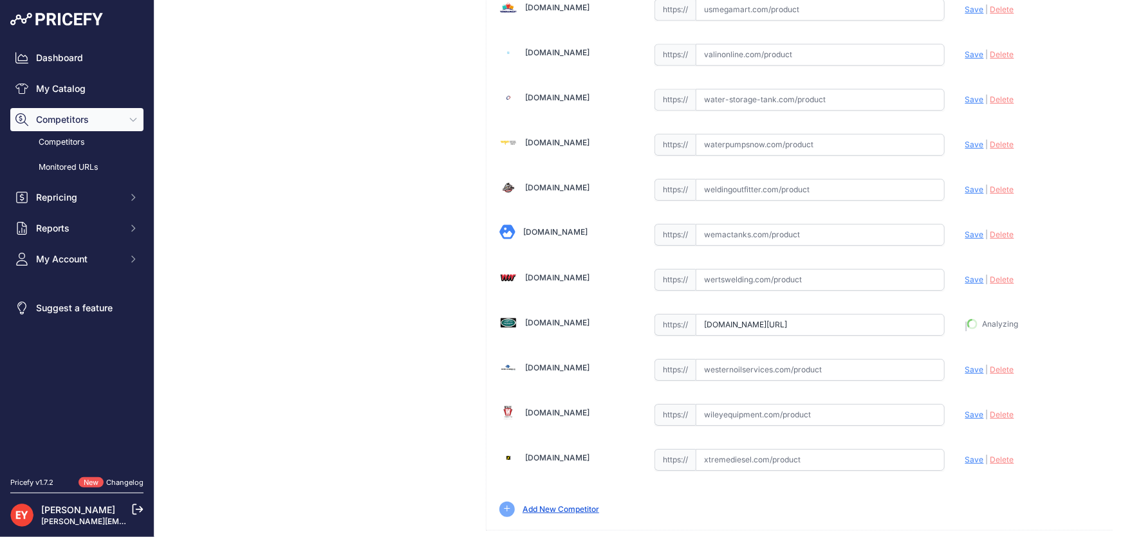
type input "[URL][DOMAIN_NAME]"
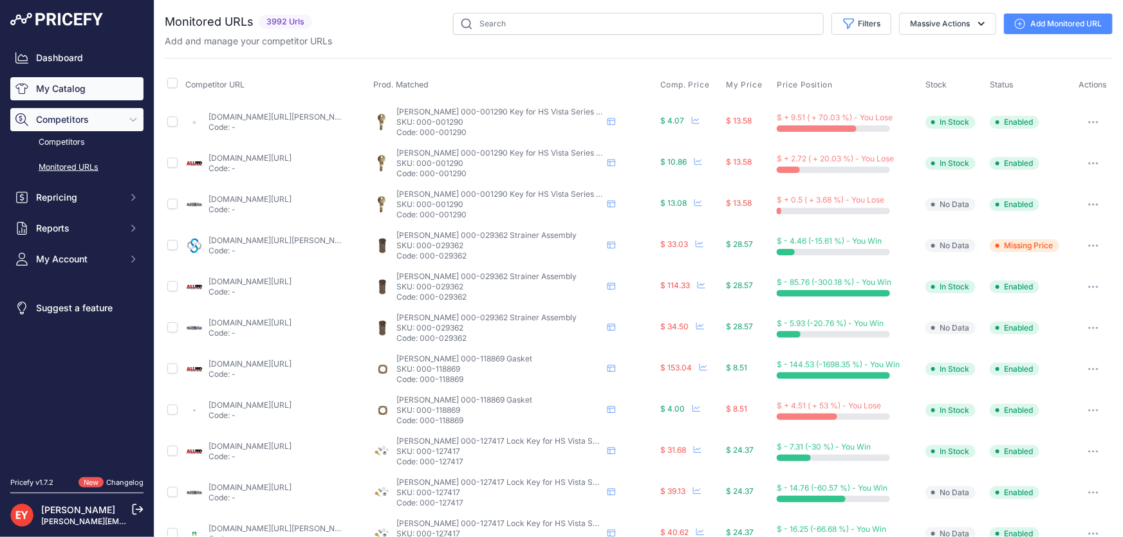
click at [70, 92] on link "My Catalog" at bounding box center [76, 88] width 133 height 23
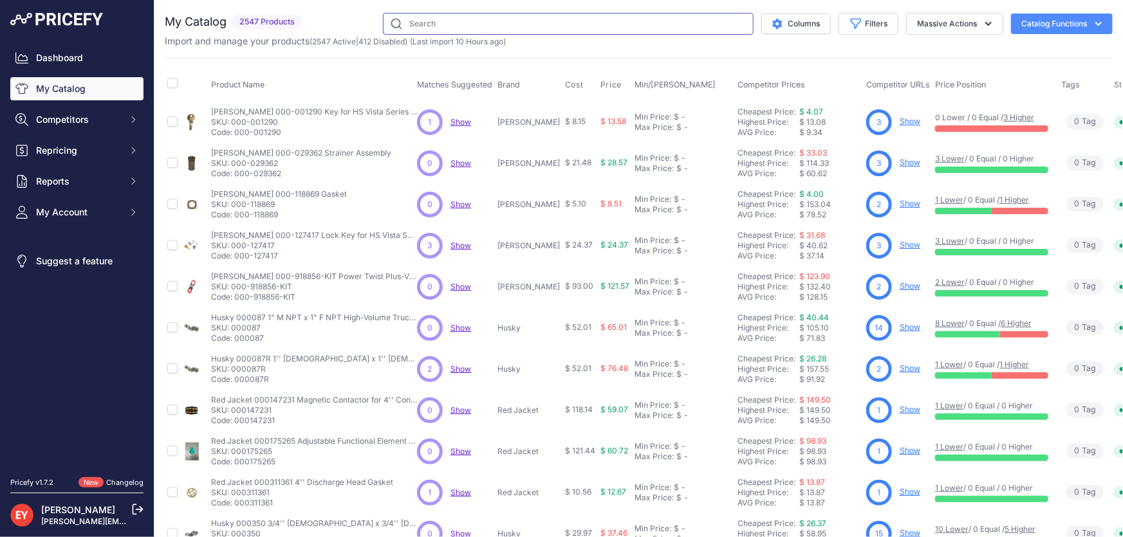
click at [460, 26] on input "text" at bounding box center [568, 24] width 371 height 22
paste input "133182-01"
type input "133182-01"
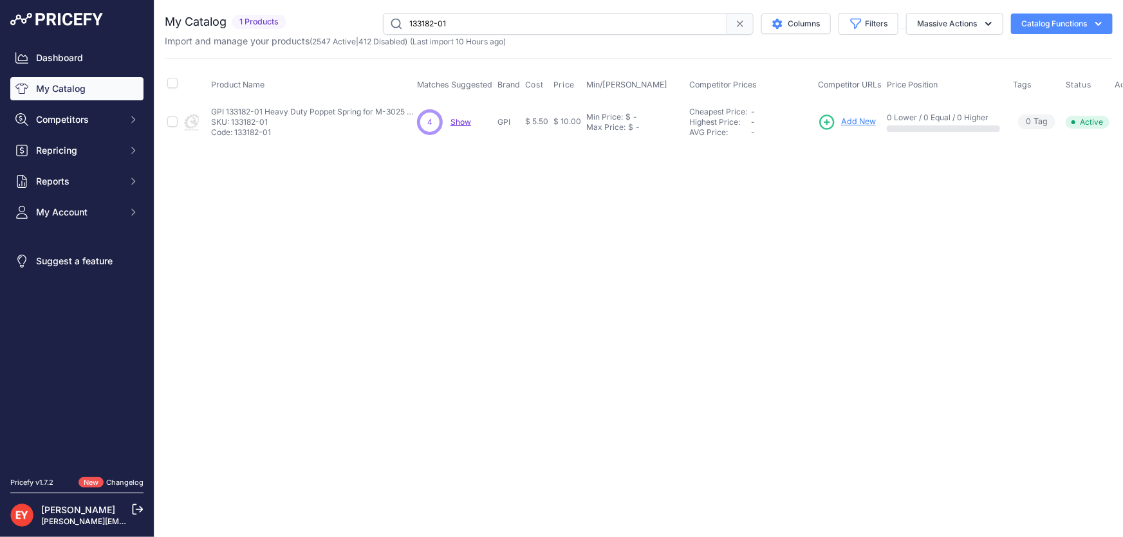
click at [853, 121] on span "Add New" at bounding box center [858, 122] width 35 height 12
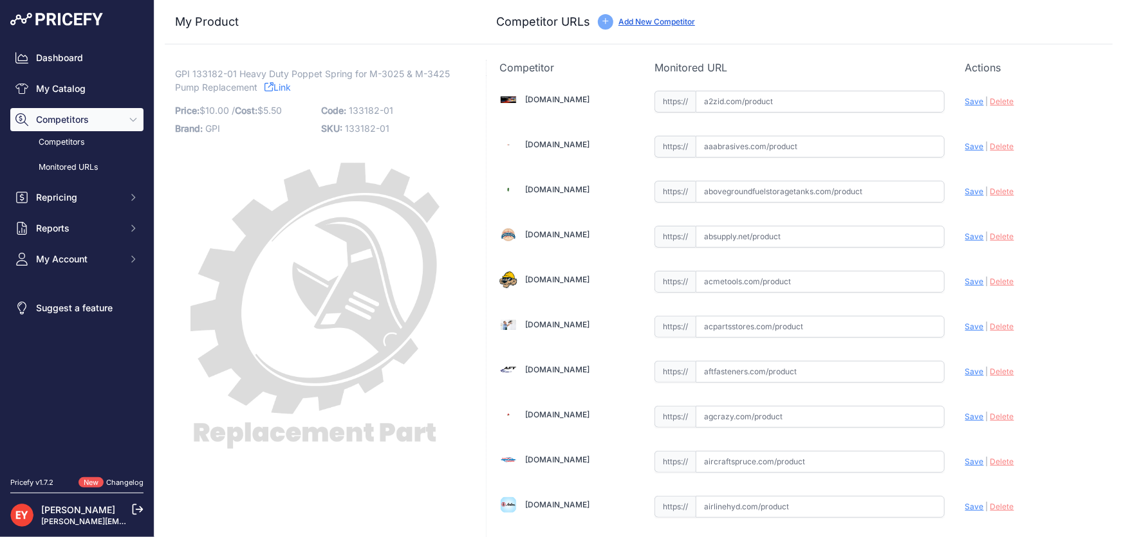
scroll to position [8847, 0]
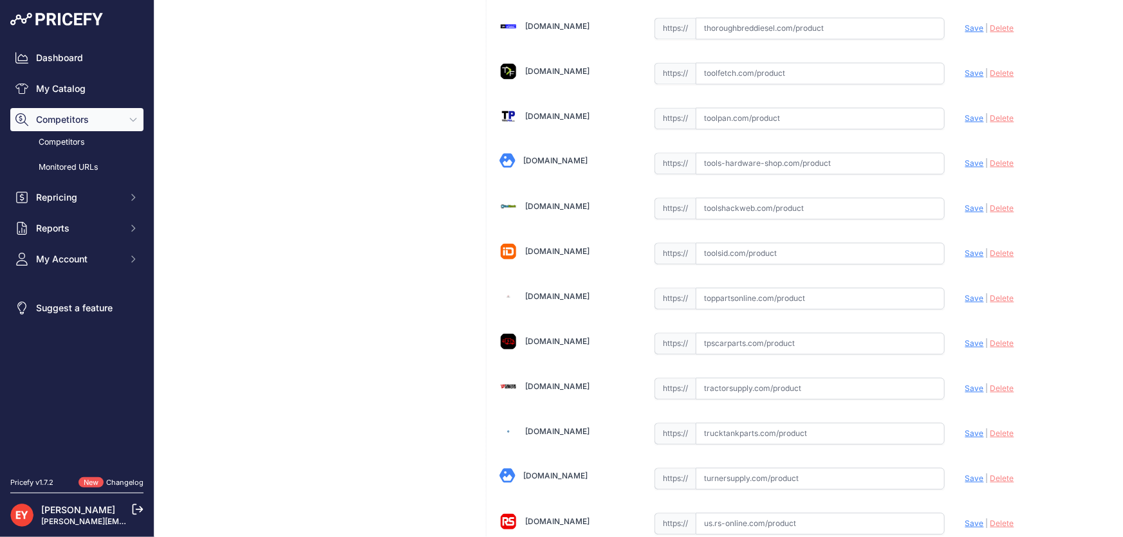
click at [722, 288] on input "text" at bounding box center [819, 299] width 249 height 22
paste input "[URL][DOMAIN_NAME]"
click at [965, 293] on span "Save" at bounding box center [974, 298] width 19 height 10
type input "[URL][DOMAIN_NAME]"
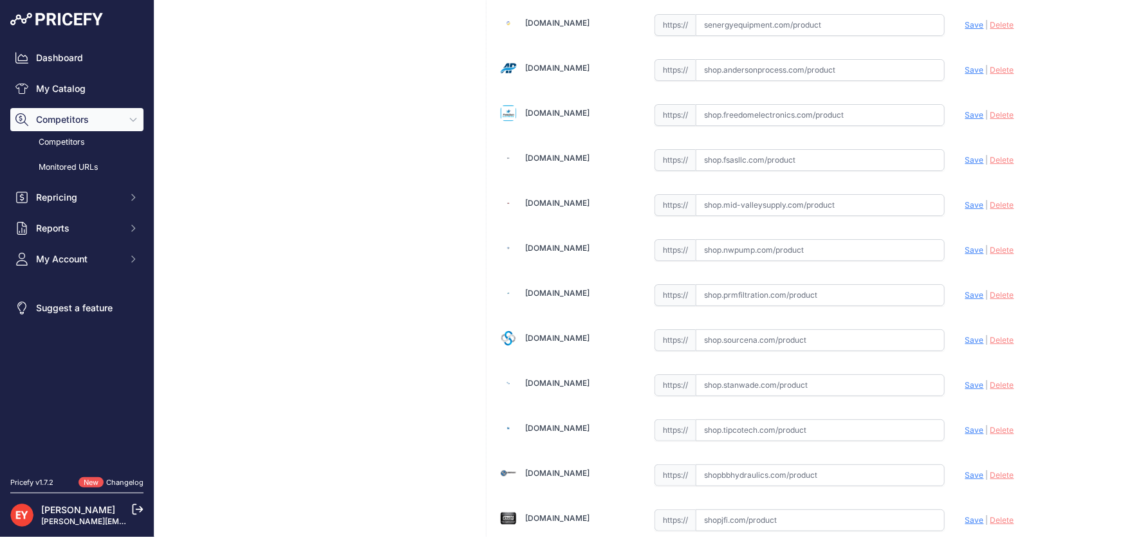
scroll to position [6538, 0]
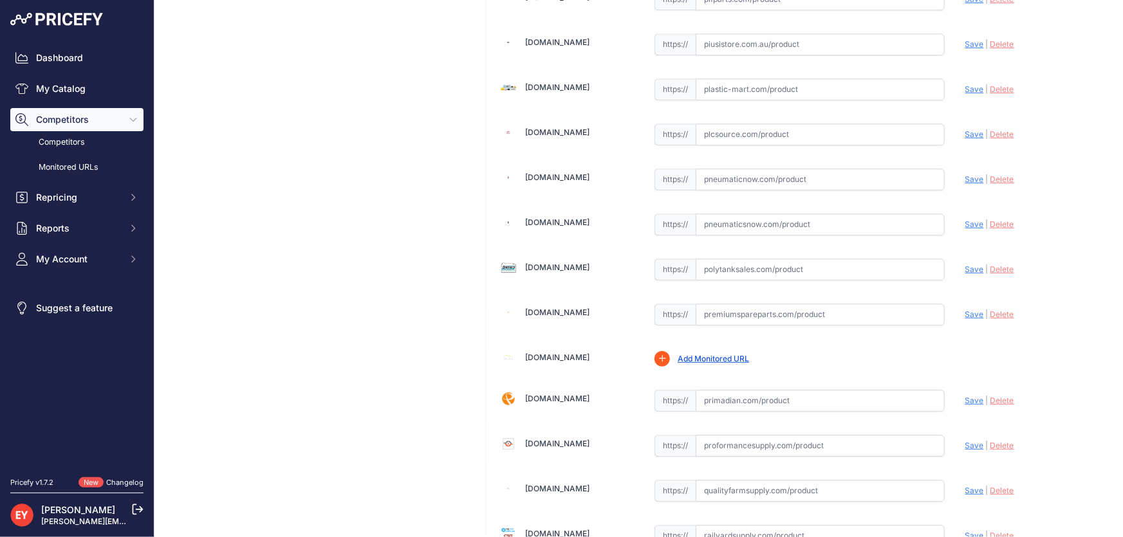
drag, startPoint x: 1098, startPoint y: 313, endPoint x: 1094, endPoint y: 225, distance: 88.3
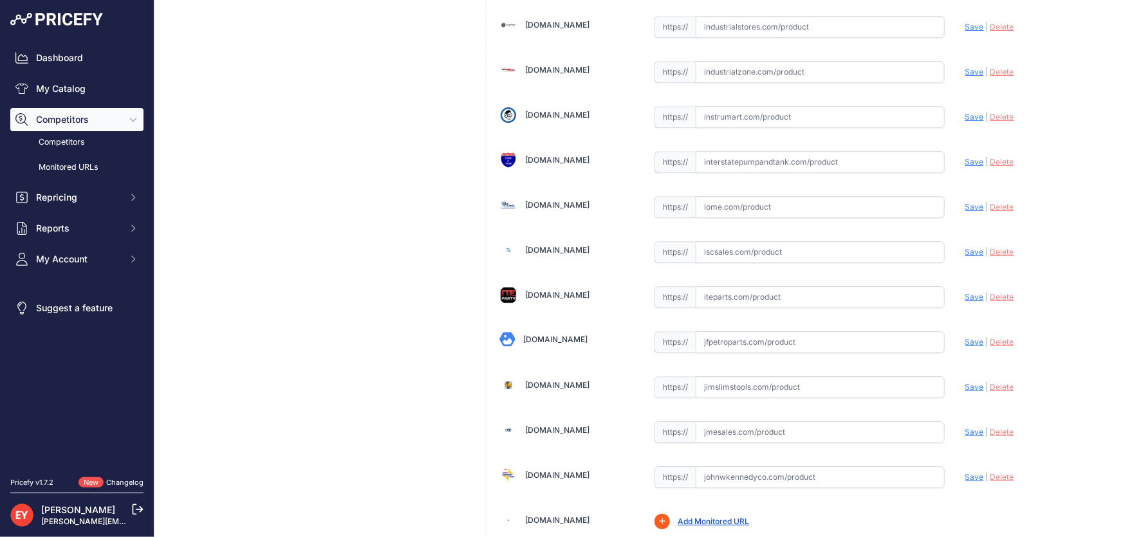
scroll to position [4331, 0]
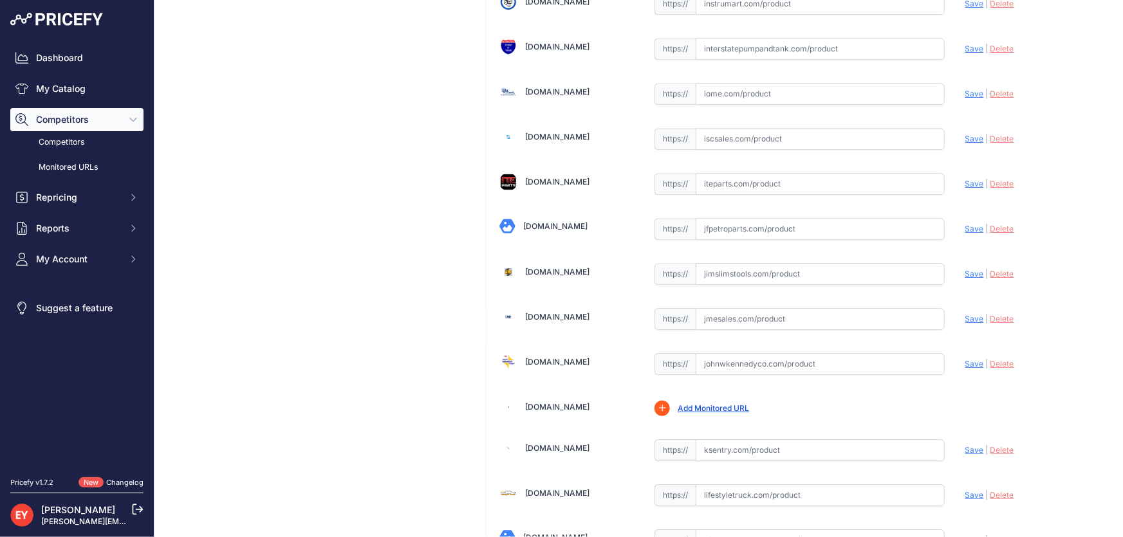
click at [723, 308] on input "text" at bounding box center [819, 319] width 249 height 22
paste input "https://www.jmesales.com/poppet-spring-for-gpi-m-3025-series-pump-poppet-spring…"
click at [965, 314] on span "Save" at bounding box center [974, 319] width 19 height 10
type input "https://www.jmesales.com/poppet-spring-for-gpi-m-3025-series-pump-poppet-spring…"
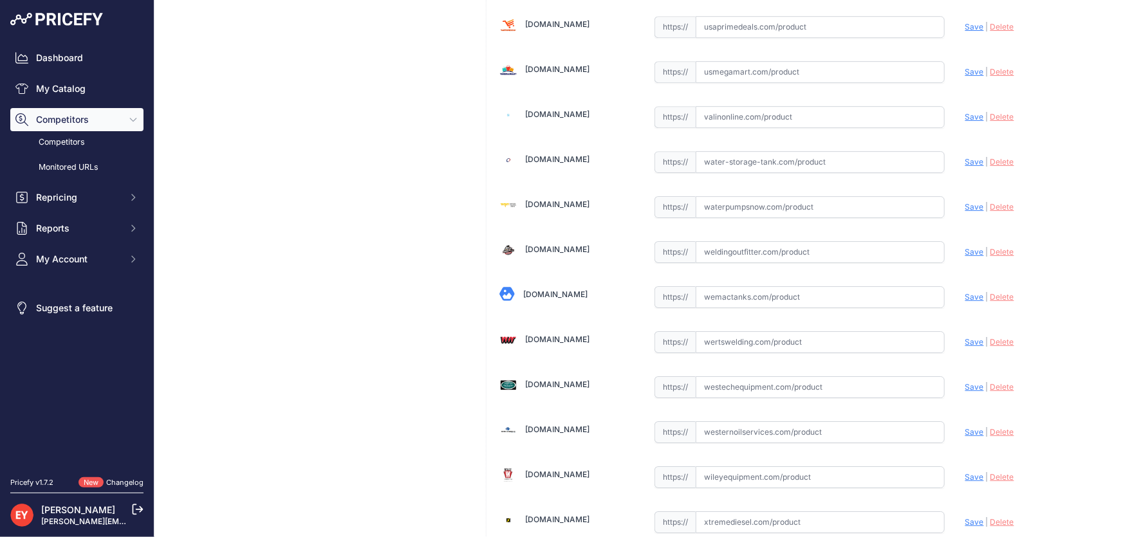
scroll to position [9481, 0]
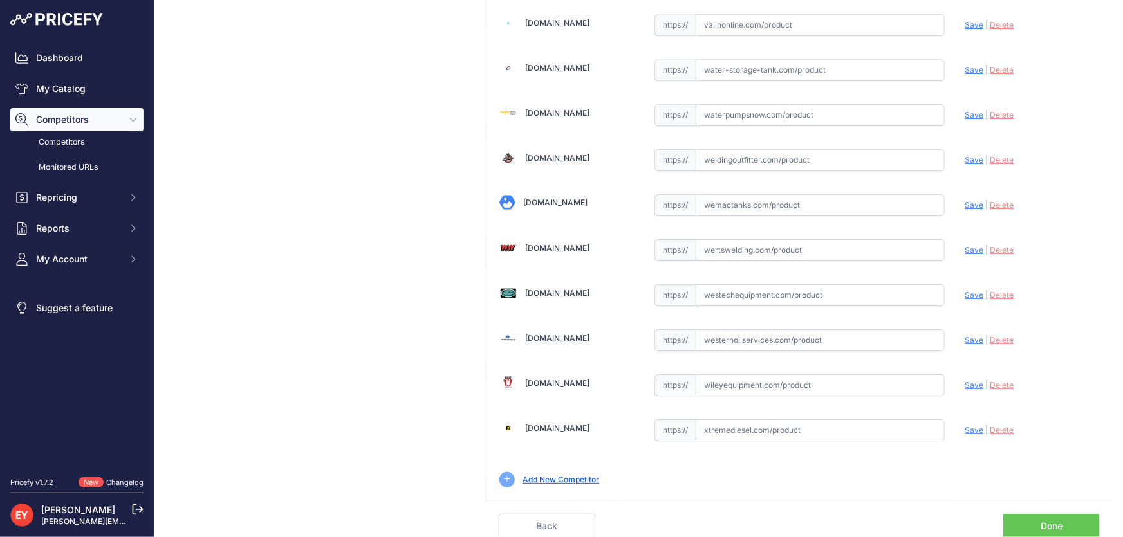
scroll to position [9451, 0]
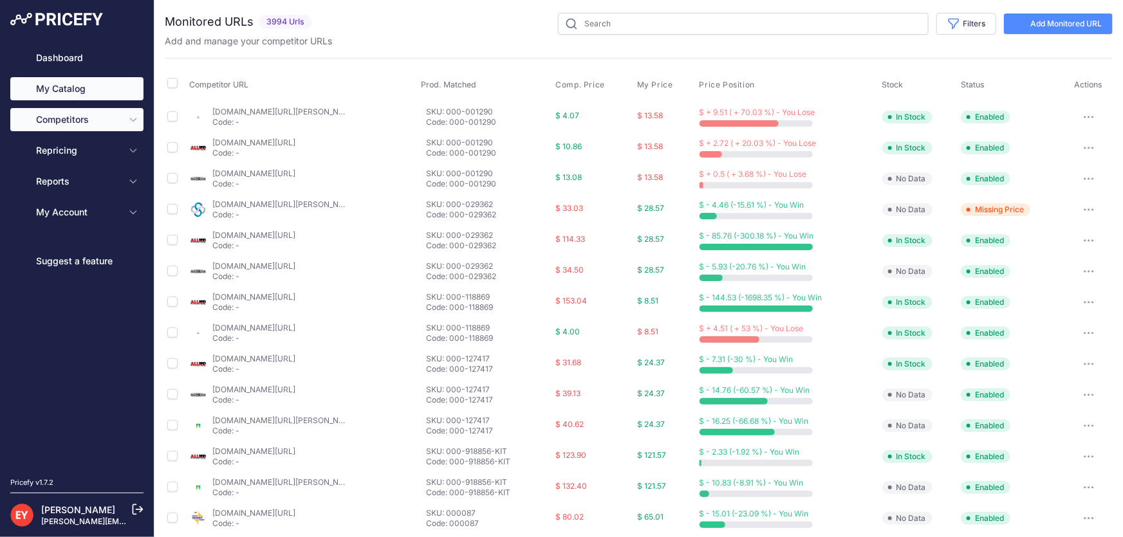
click at [64, 94] on link "My Catalog" at bounding box center [76, 88] width 133 height 23
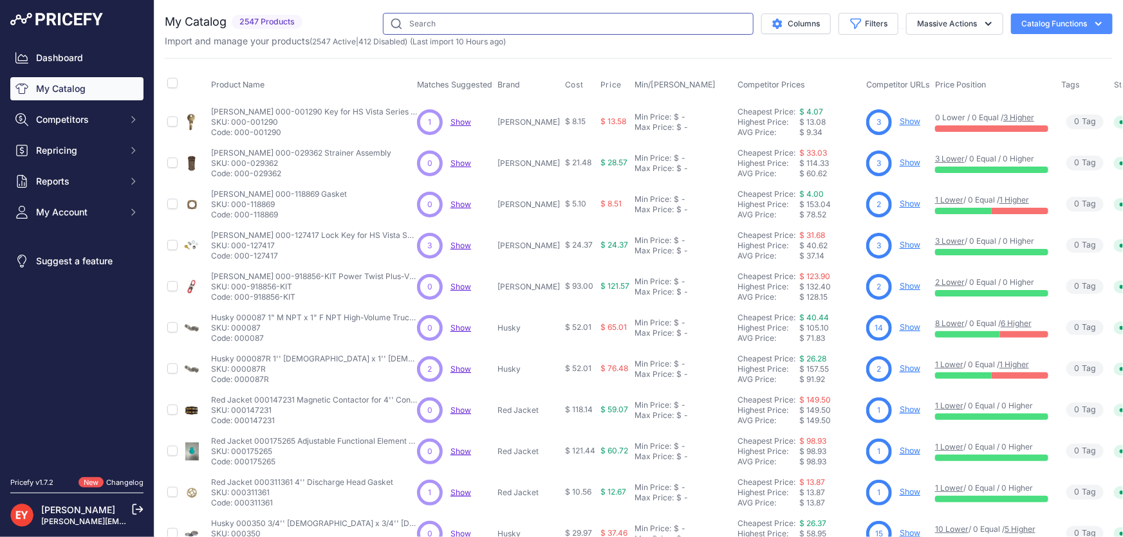
click at [432, 26] on input "text" at bounding box center [568, 24] width 371 height 22
paste input "133505-01"
type input "133505-01"
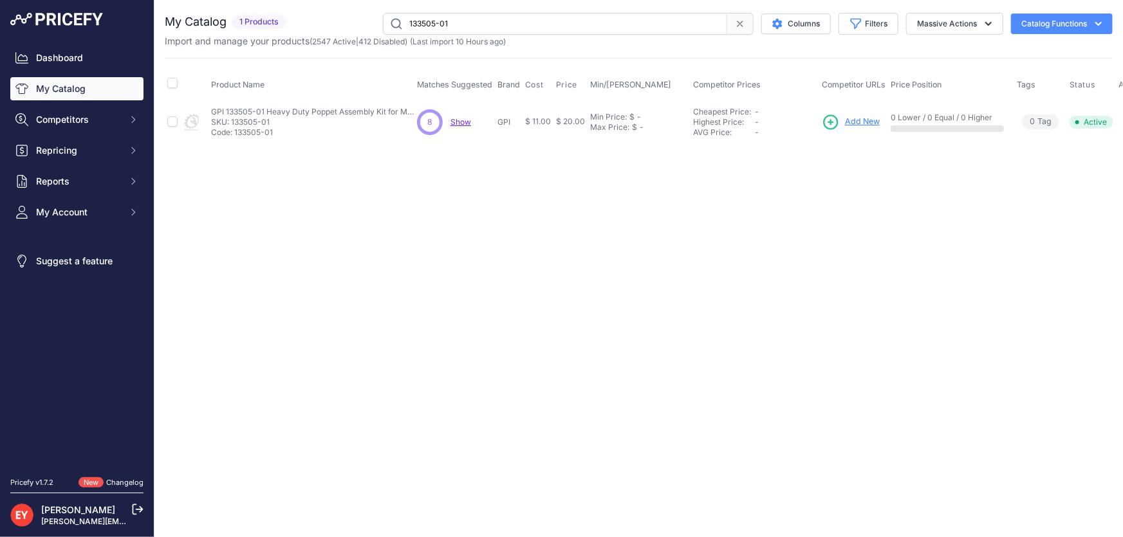
click at [858, 123] on span "Add New" at bounding box center [862, 122] width 35 height 12
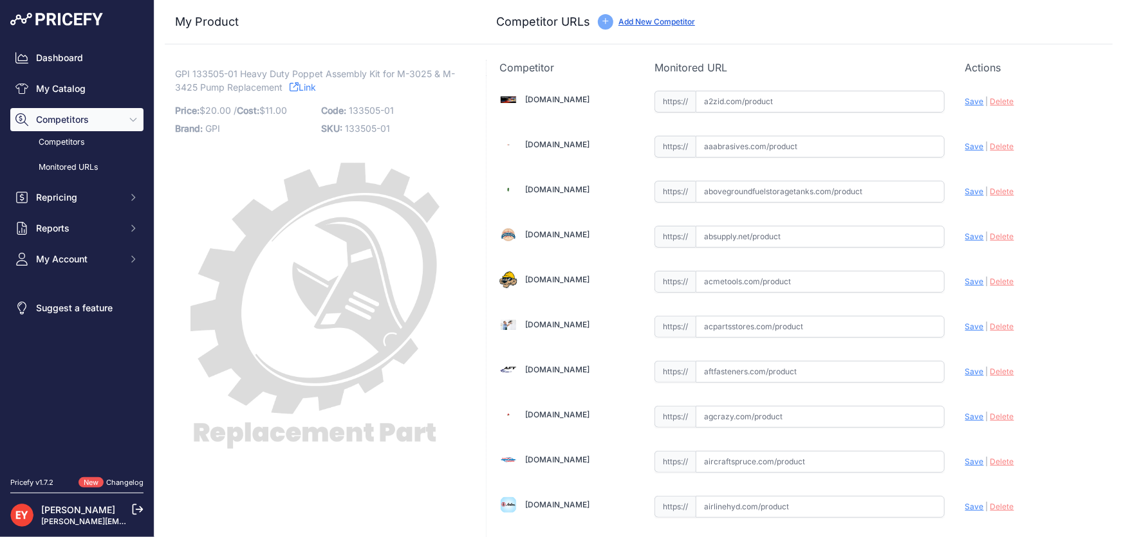
scroll to position [8847, 0]
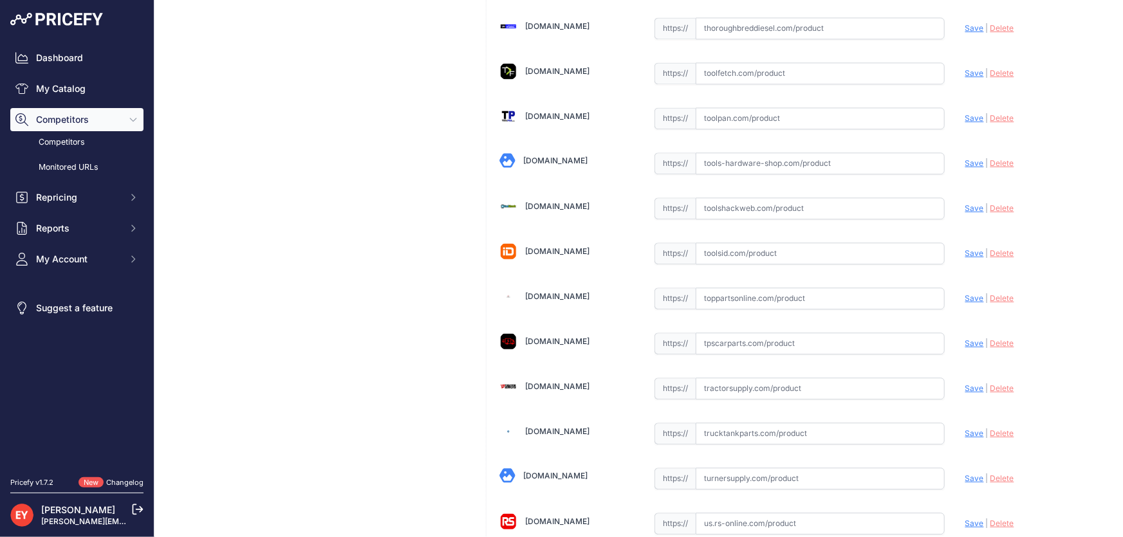
click at [710, 288] on input "text" at bounding box center [819, 299] width 249 height 22
drag, startPoint x: 713, startPoint y: 270, endPoint x: 669, endPoint y: 270, distance: 44.4
click at [669, 288] on div "https:// v Valid Invalid" at bounding box center [799, 299] width 290 height 22
paste input "https://www.toppartsonline.com/product/gpi-133505-01-heavy-duty-poppet-assembly…"
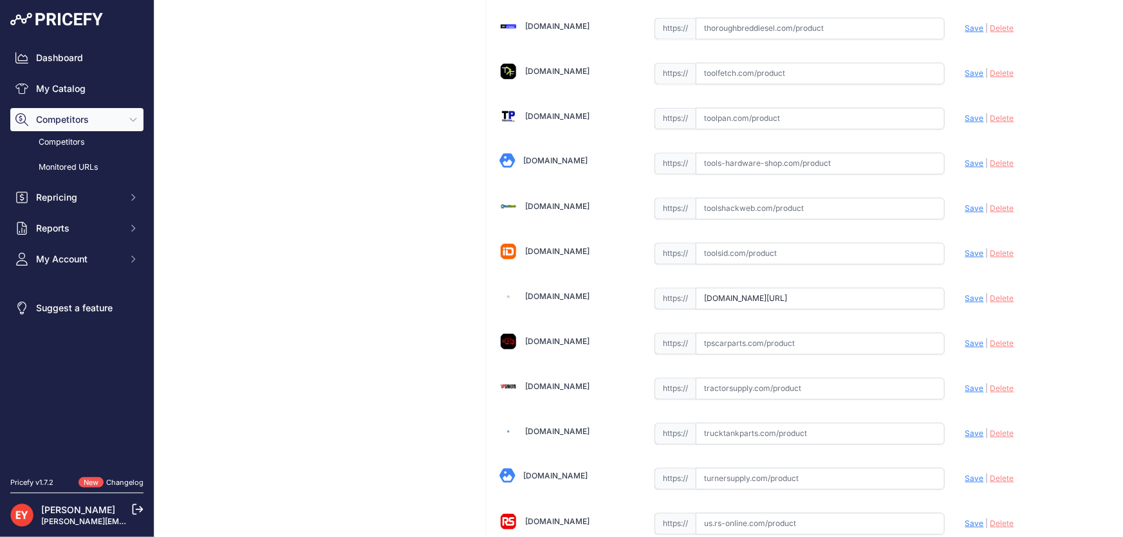
click at [966, 293] on span "Save" at bounding box center [974, 298] width 19 height 10
type input "https://www.toppartsonline.com/product/gpi-133505-01-heavy-duty-poppet-assembly…"
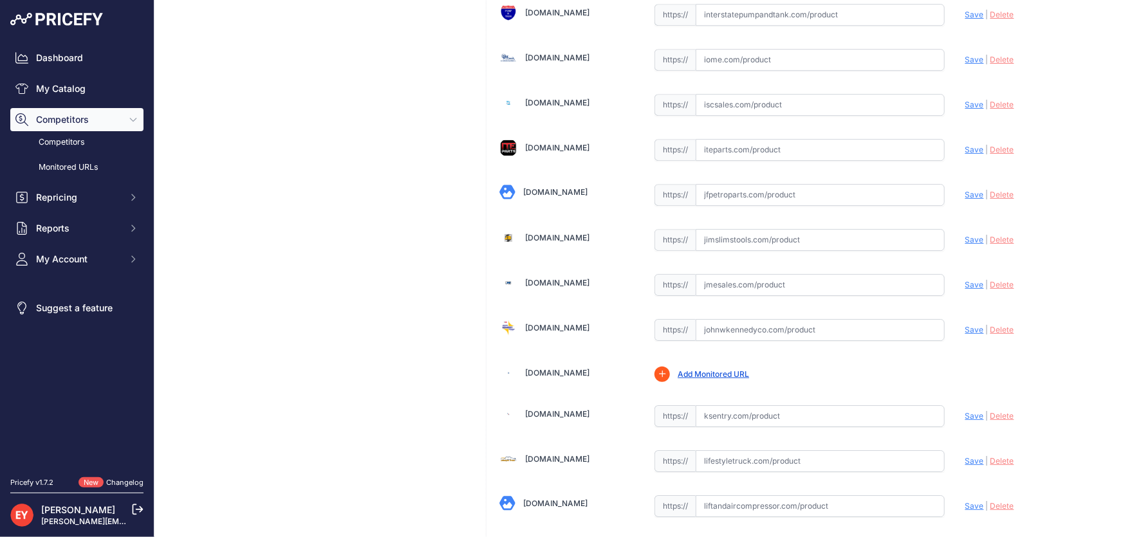
click at [753, 275] on input "text" at bounding box center [819, 285] width 249 height 22
paste input "https://www.jmesales.com/poppet-assembly-kit-for-gpi-m-3025-series-pump-poppet-…"
click at [965, 280] on span "Save" at bounding box center [974, 285] width 19 height 10
type input "https://www.jmesales.com/poppet-assembly-kit-for-gpi-m-3025-series-pump-poppet-…"
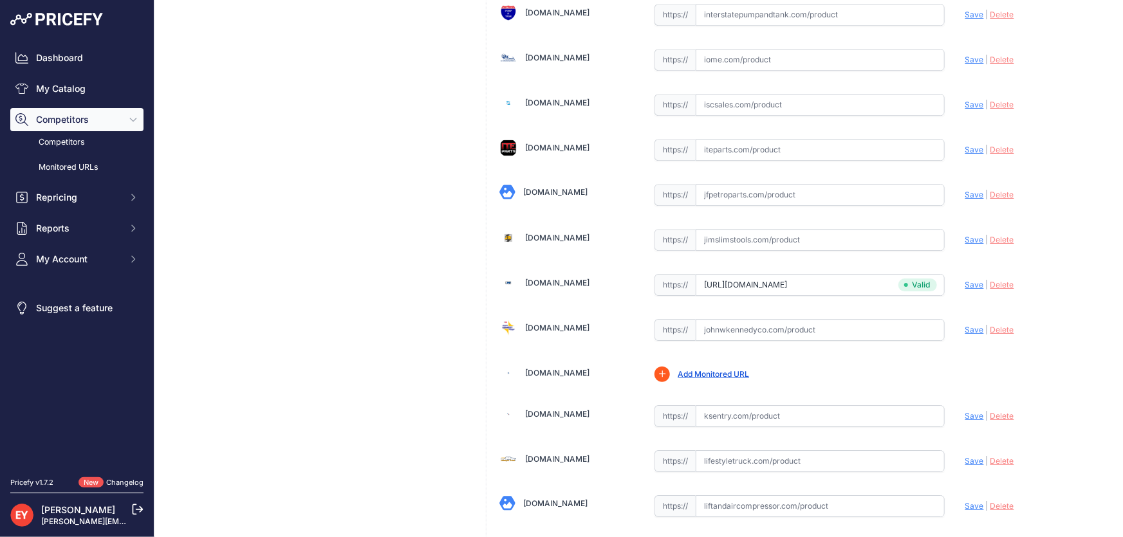
scroll to position [9451, 0]
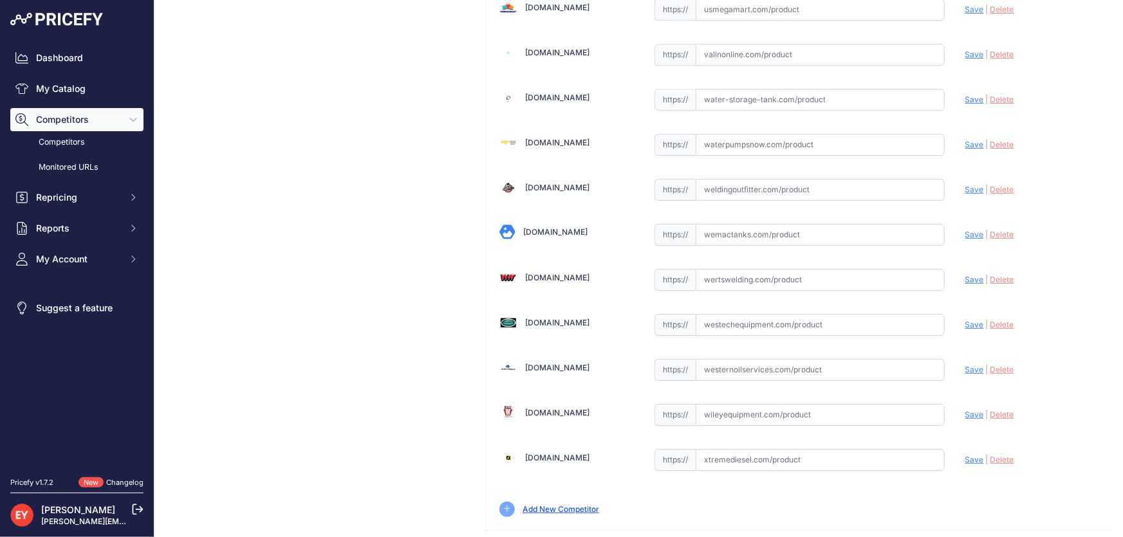
click at [750, 314] on input "text" at bounding box center [819, 325] width 249 height 22
paste input "https://westechequipment.com/product/133505-01-heavy-duty-poppet-assembly-kit-f…"
click at [965, 320] on span "Save" at bounding box center [974, 325] width 19 height 10
type input "https://westechequipment.com/product/133505-01-heavy-duty-poppet-assembly-kit-f…"
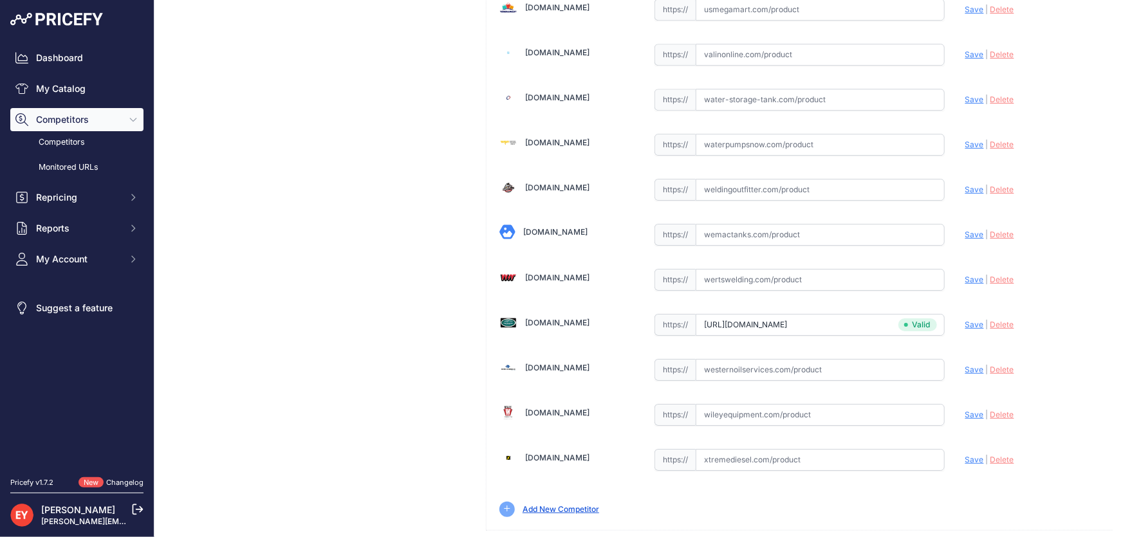
scroll to position [6827, 0]
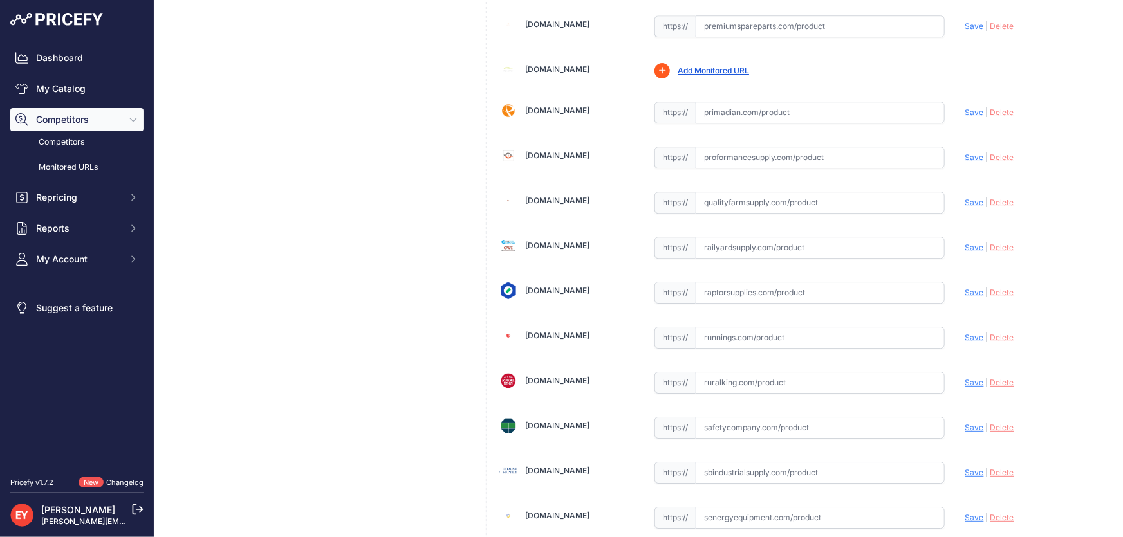
click at [736, 282] on input "text" at bounding box center [819, 293] width 249 height 22
paste input "https://www.raptorsupplies.com/pd/gpi/133505-01?srsltid=AfmBOoqqbJo5LJuClvXk5JW…"
click at [971, 288] on span "Save" at bounding box center [974, 293] width 19 height 10
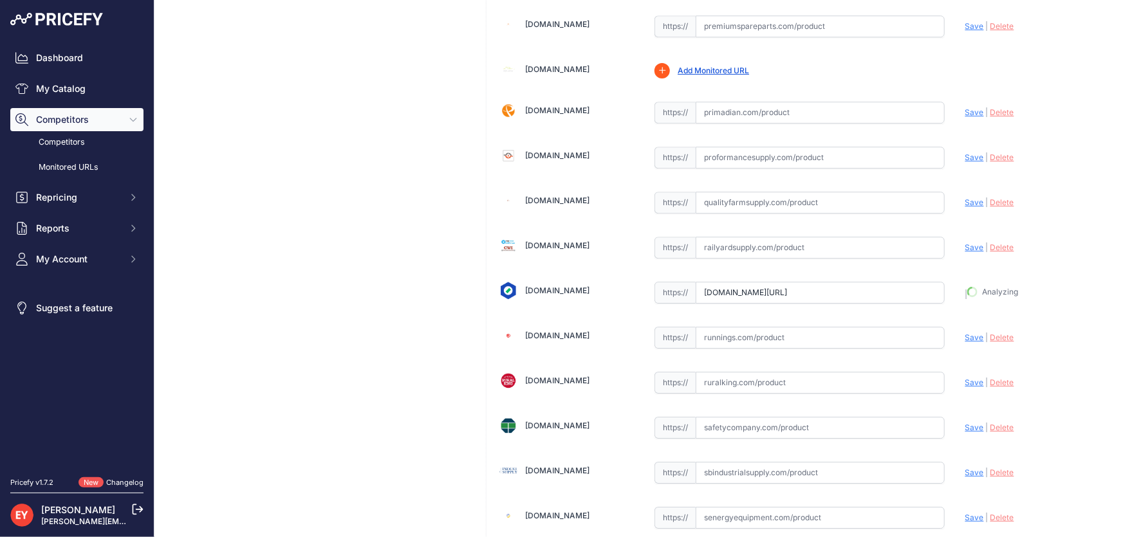
type input "https://www.raptorsupplies.com/pd/gpi/133505-01?prirule_jdsnikfkfjsd=3888"
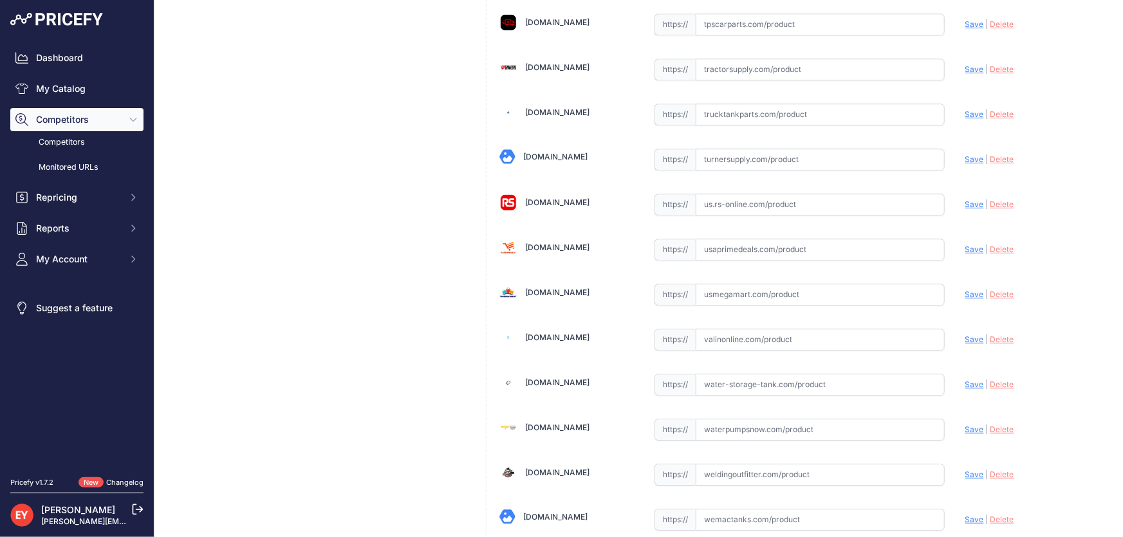
scroll to position [9400, 0]
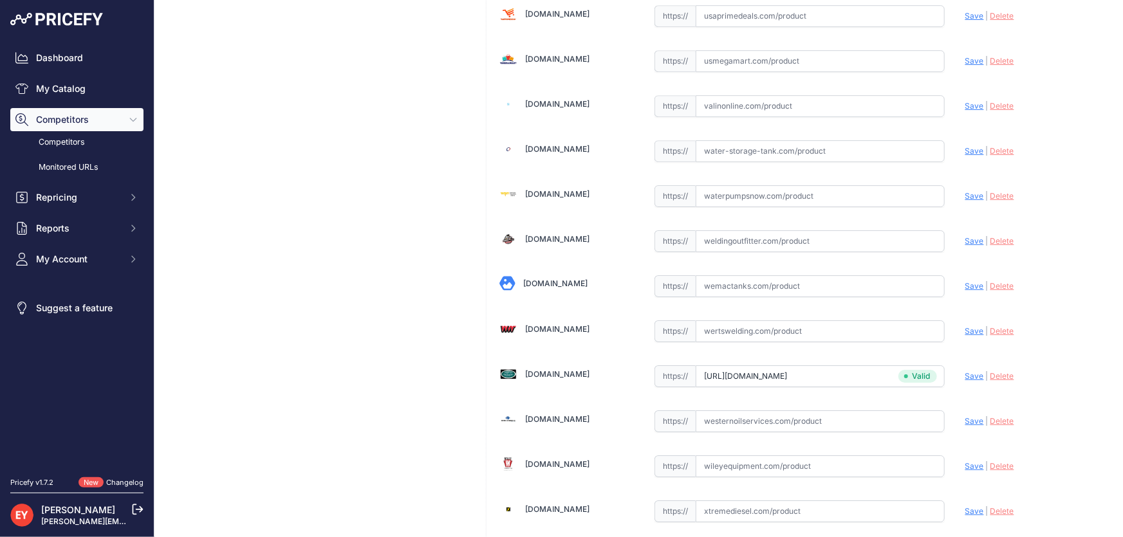
drag, startPoint x: 1113, startPoint y: 504, endPoint x: 1121, endPoint y: 506, distance: 8.0
click at [1116, 502] on main "Competitor URL added. It will be now analyzed and available in the Monitored UR…" at bounding box center [638, 268] width 968 height 537
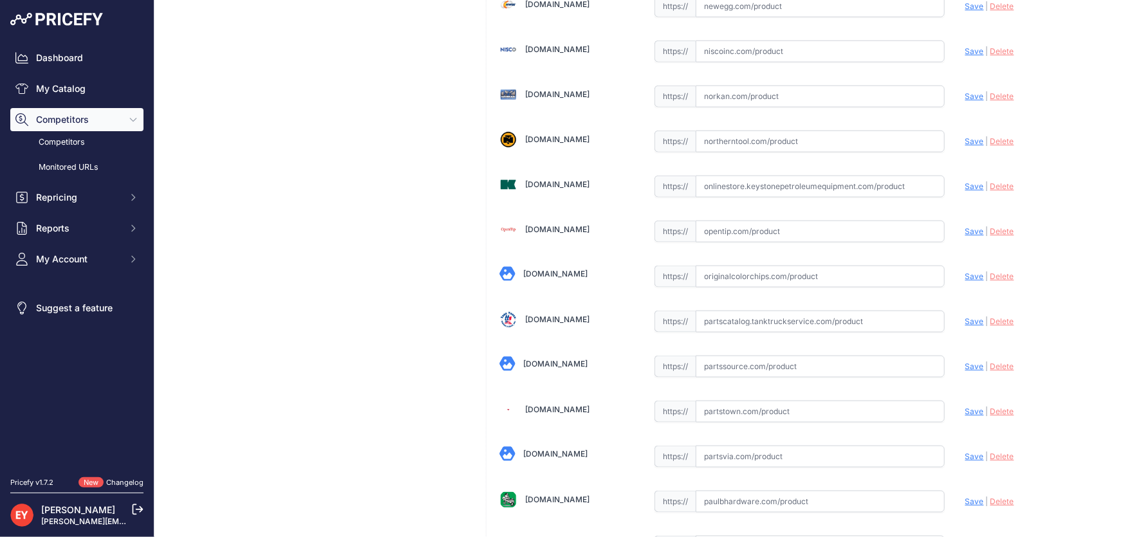
scroll to position [5269, 0]
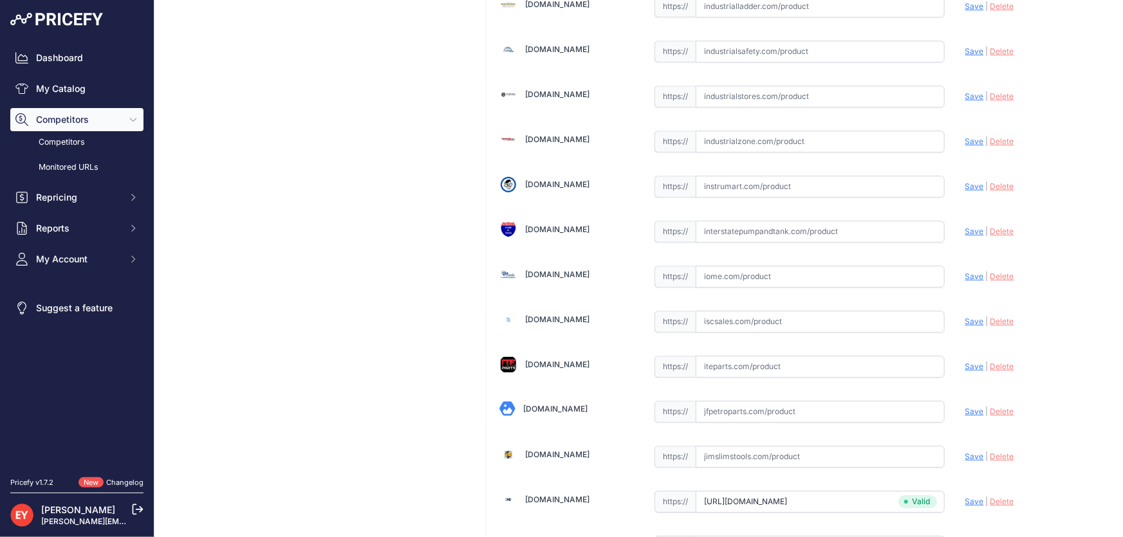
scroll to position [3423, 0]
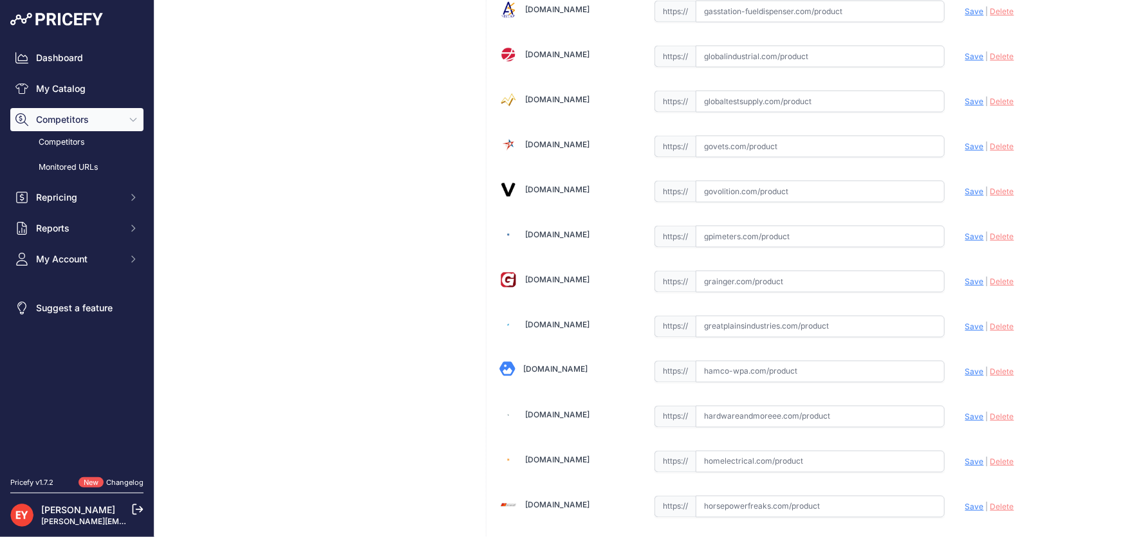
click at [735, 271] on input "text" at bounding box center [819, 282] width 249 height 22
paste input "https://www.grainger.com/product/GPI-Poppet-Assembly-38H289"
click at [970, 277] on span "Save" at bounding box center [974, 282] width 19 height 10
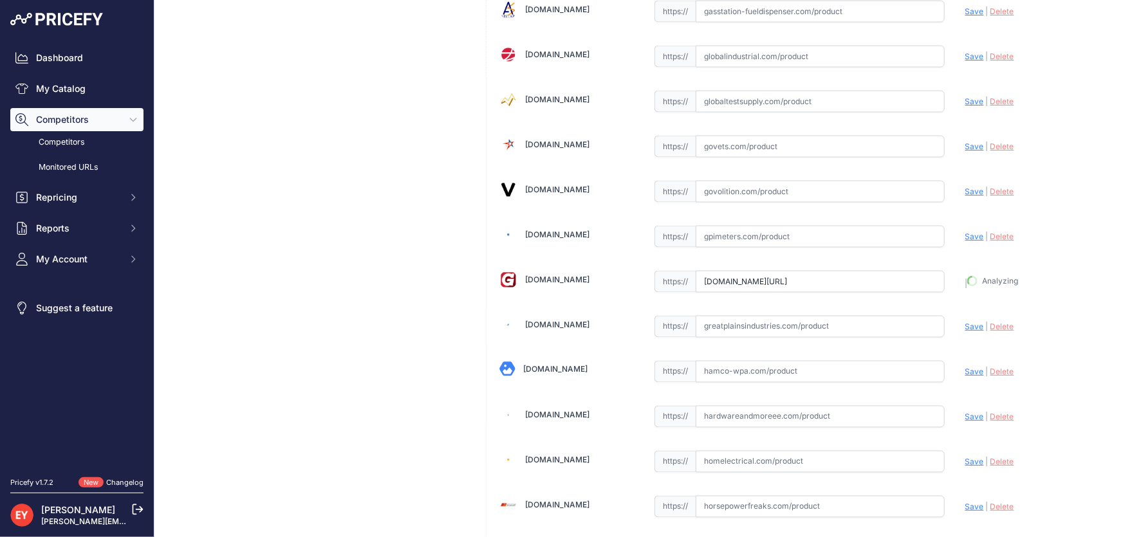
type input "https://www.grainger.com/product/GPI-Poppet-Assembly-38H289?prirule_jdsnikfkfjs…"
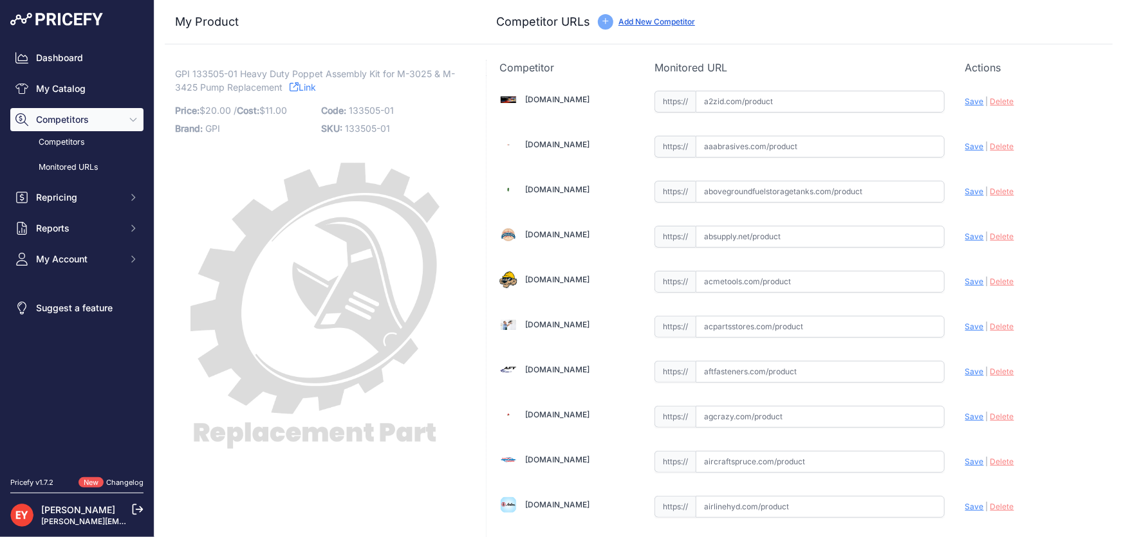
click at [656, 25] on link "Add New Competitor" at bounding box center [656, 22] width 77 height 10
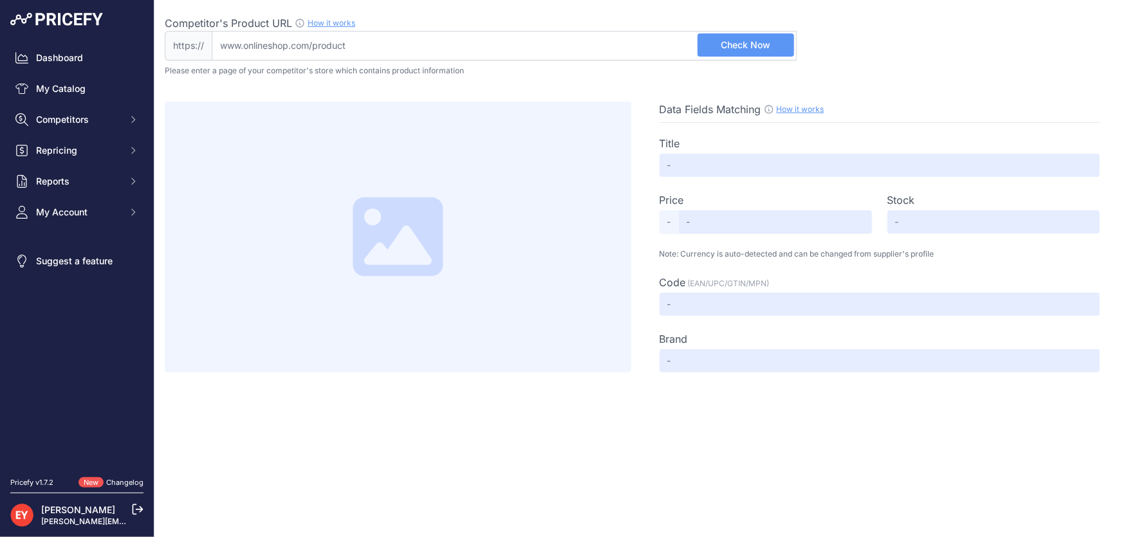
click at [318, 51] on input "Competitor's Product URL How it works In order to create your competitor's extr…" at bounding box center [504, 46] width 585 height 30
paste input "https://www.zoro.com/gpi-poppet-assembly-kit-133505-01/i/G1178101/"
type input "www.zoro.com/gpi-poppet-assembly-kit-133505-01/i/G1178101/"
click at [67, 95] on link "My Catalog" at bounding box center [76, 88] width 133 height 23
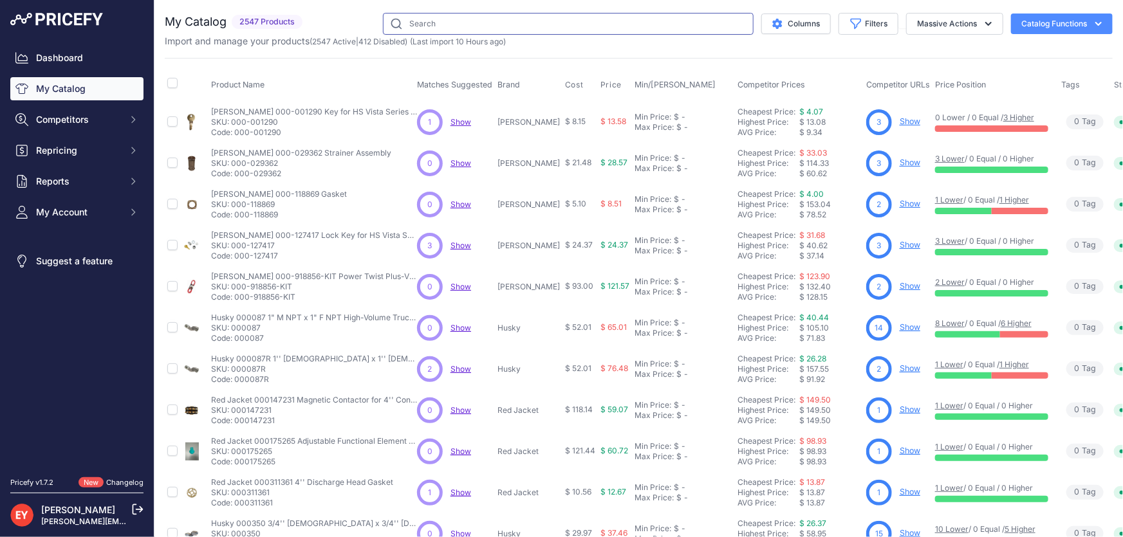
click at [440, 32] on input "text" at bounding box center [568, 24] width 371 height 22
paste input "133505-01"
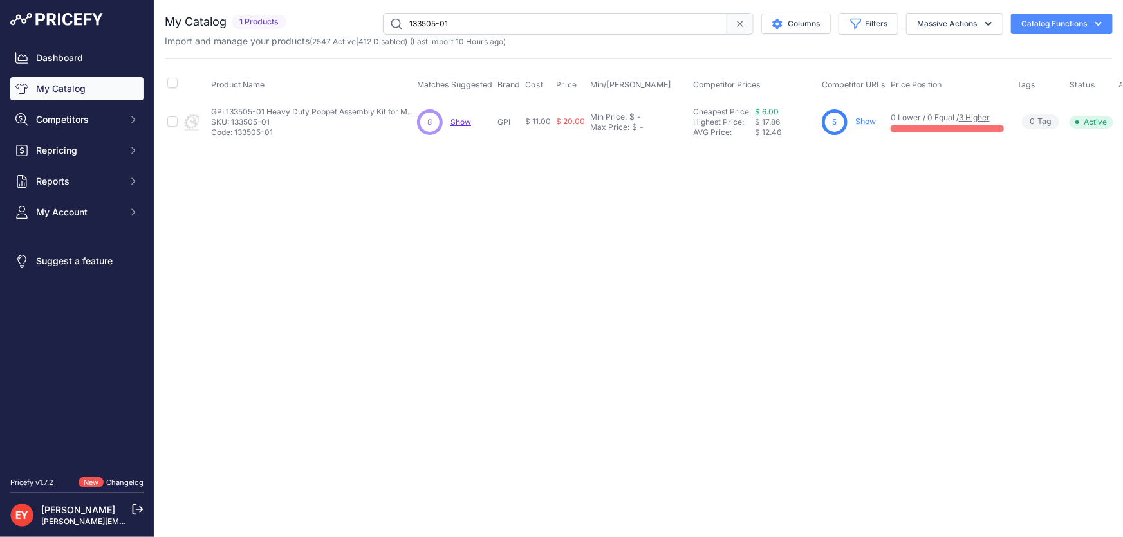
drag, startPoint x: 463, startPoint y: 19, endPoint x: 392, endPoint y: 26, distance: 71.2
click at [392, 26] on input "133505-01" at bounding box center [555, 24] width 344 height 22
paste input "[DATE]"
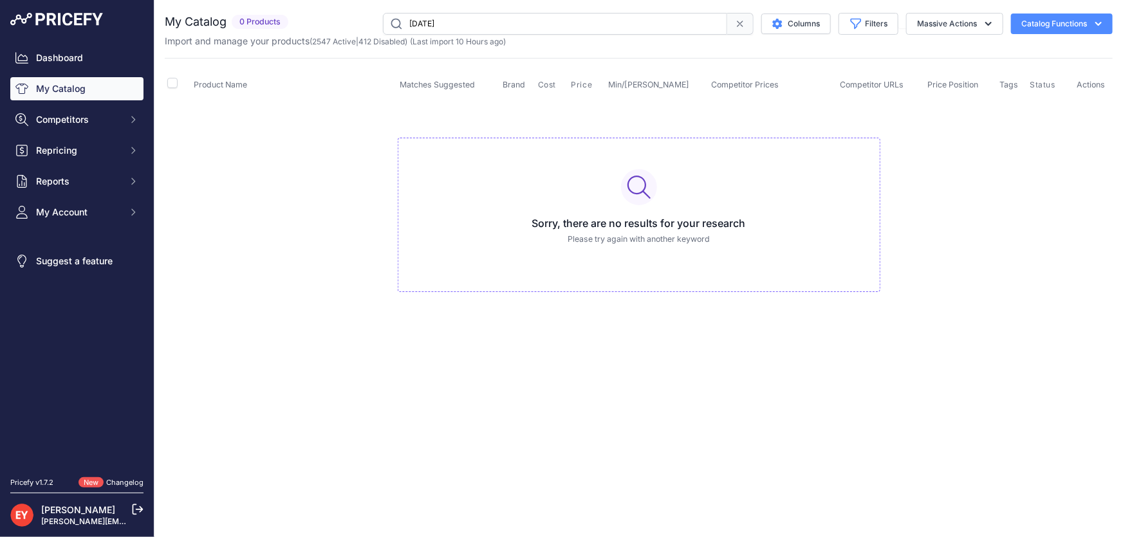
drag, startPoint x: 461, startPoint y: 18, endPoint x: 381, endPoint y: 35, distance: 81.6
click at [381, 35] on div "My Catalog 0 Products" at bounding box center [639, 30] width 948 height 35
paste input "133508-01"
type input "133508-01"
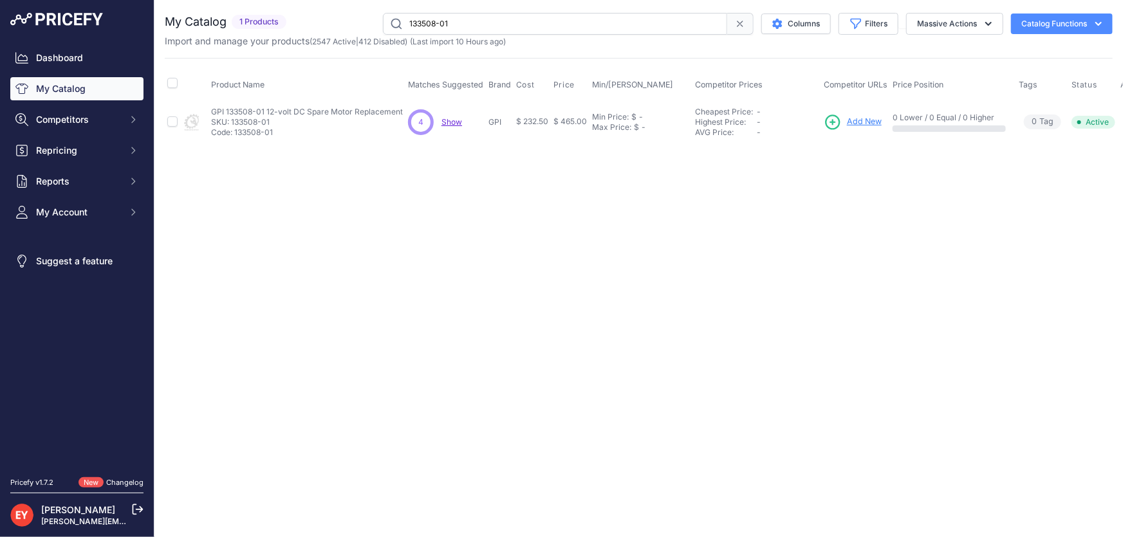
scroll to position [0, 26]
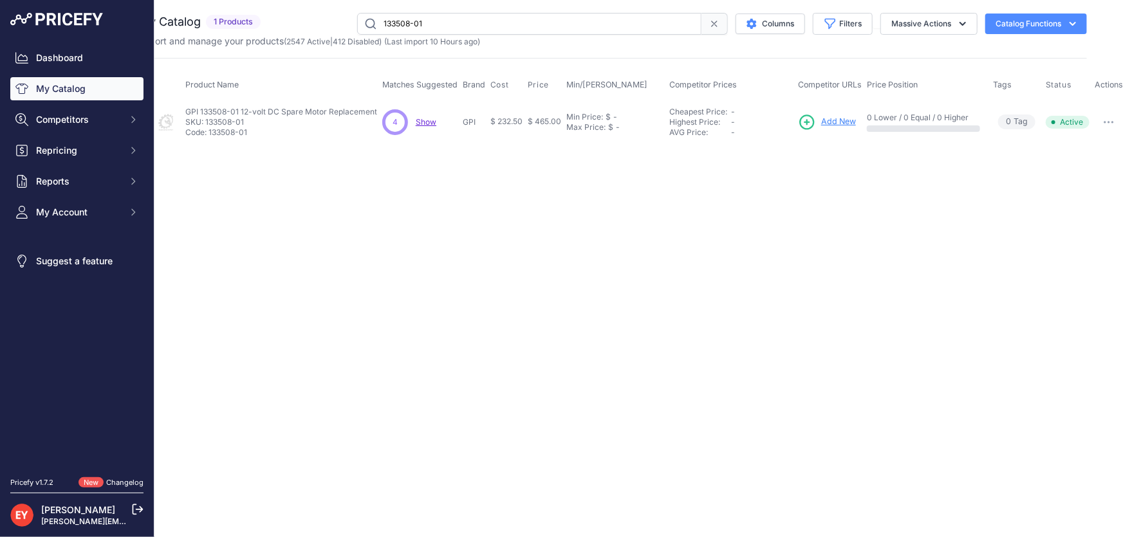
click at [1115, 120] on button "button" at bounding box center [1109, 122] width 26 height 18
click at [1095, 146] on button "Disable" at bounding box center [1081, 149] width 82 height 21
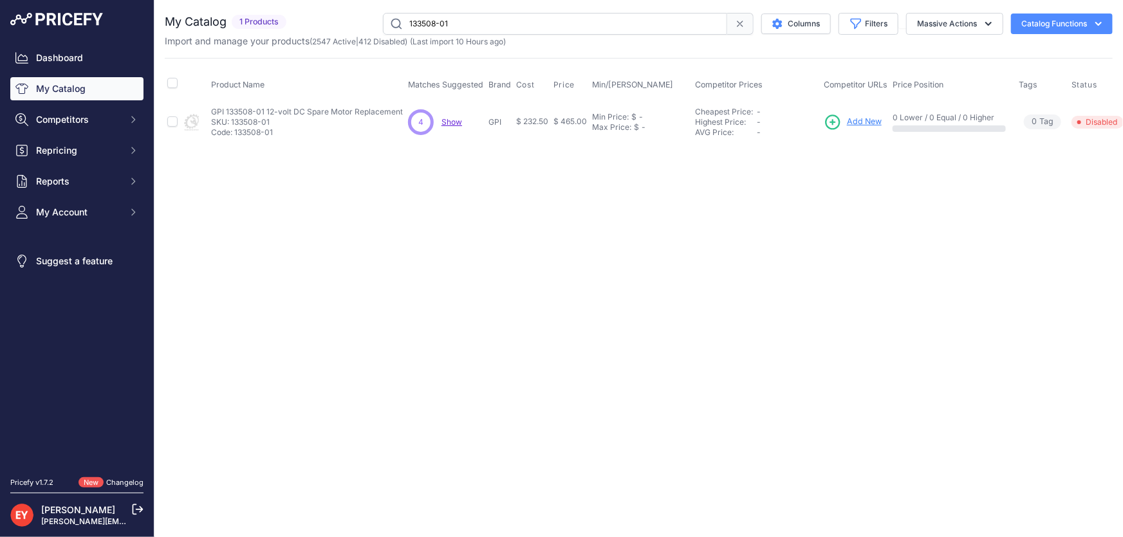
drag, startPoint x: 470, startPoint y: 21, endPoint x: 369, endPoint y: 24, distance: 101.1
click at [369, 24] on div "133508-01 Columns Filters Status All Status Only Enabled Only Disabled" at bounding box center [701, 24] width 821 height 22
paste input "19002-18"
type input "119002-18"
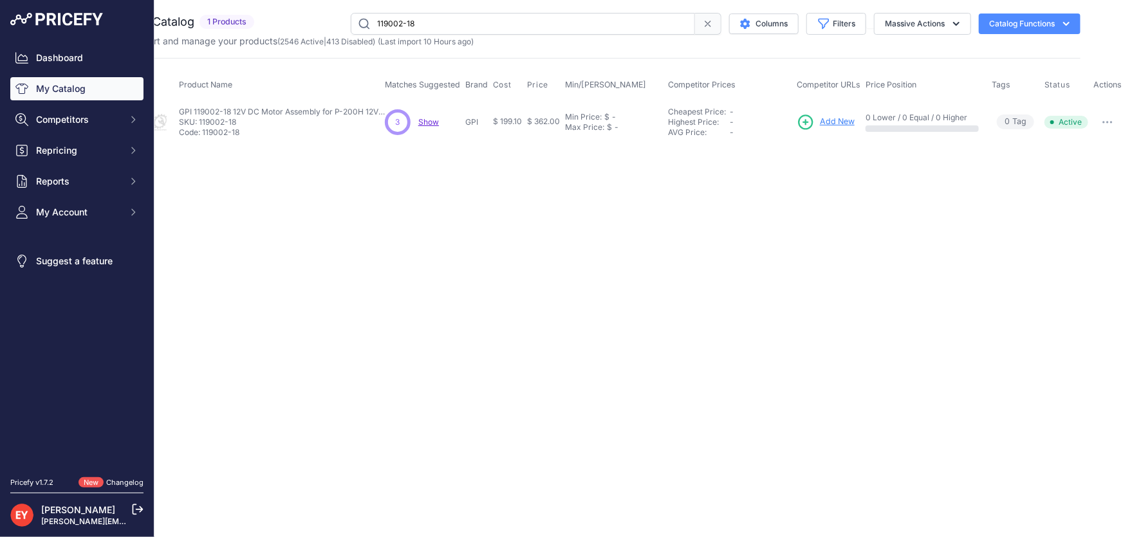
click at [1103, 122] on icon "button" at bounding box center [1103, 122] width 1 height 1
click at [1094, 147] on button "Disable" at bounding box center [1080, 149] width 82 height 21
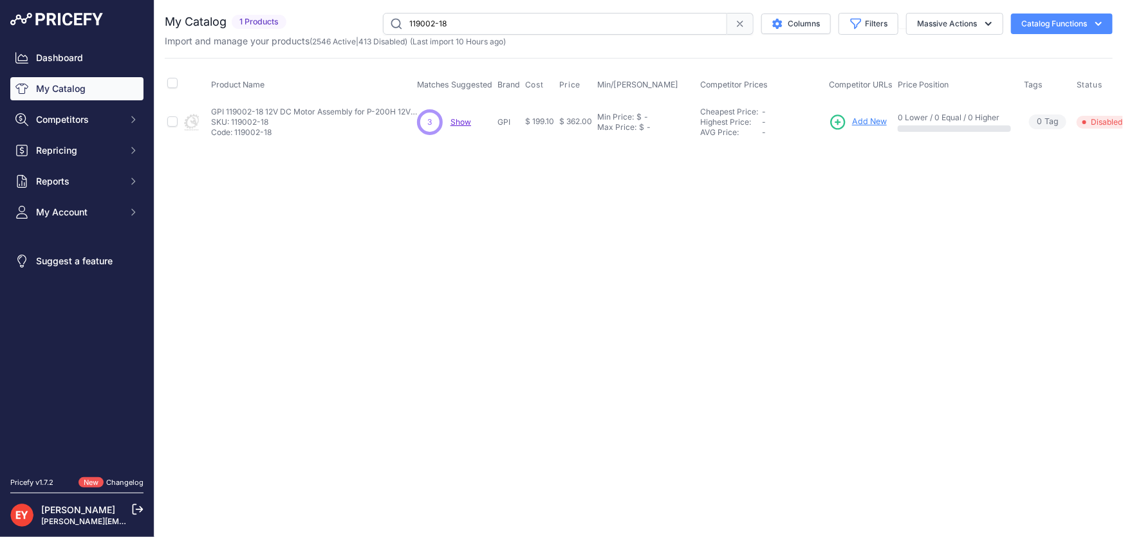
drag, startPoint x: 466, startPoint y: 30, endPoint x: 394, endPoint y: 32, distance: 72.1
click at [394, 32] on input "119002-18" at bounding box center [555, 24] width 344 height 22
paste input "77-2"
type input "119077-2"
drag, startPoint x: 464, startPoint y: 27, endPoint x: 361, endPoint y: 34, distance: 103.8
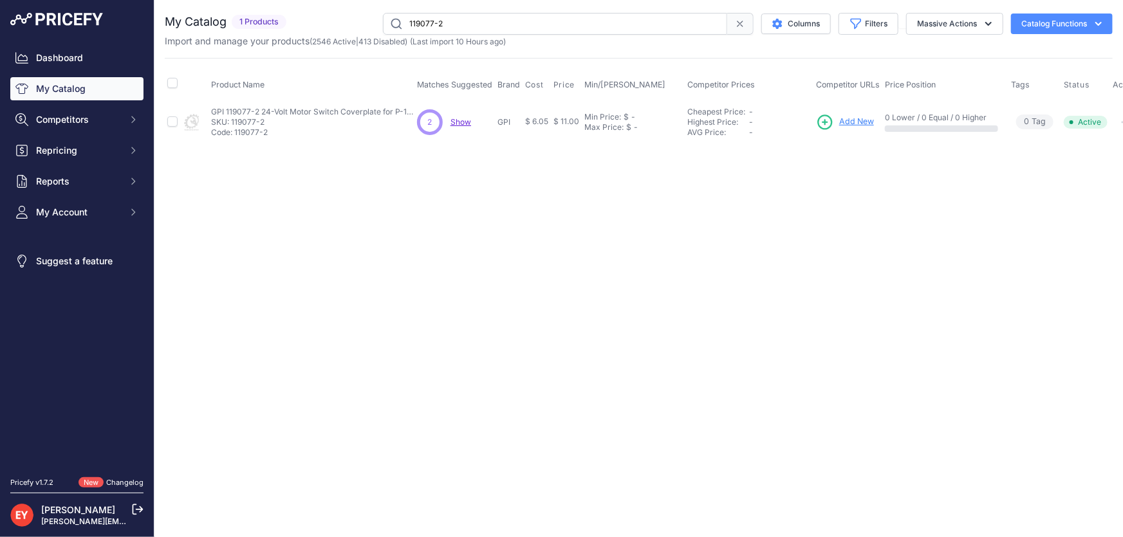
click at [361, 34] on div "My Catalog 1 Products" at bounding box center [639, 30] width 948 height 35
click at [858, 120] on span "Add New" at bounding box center [856, 122] width 35 height 12
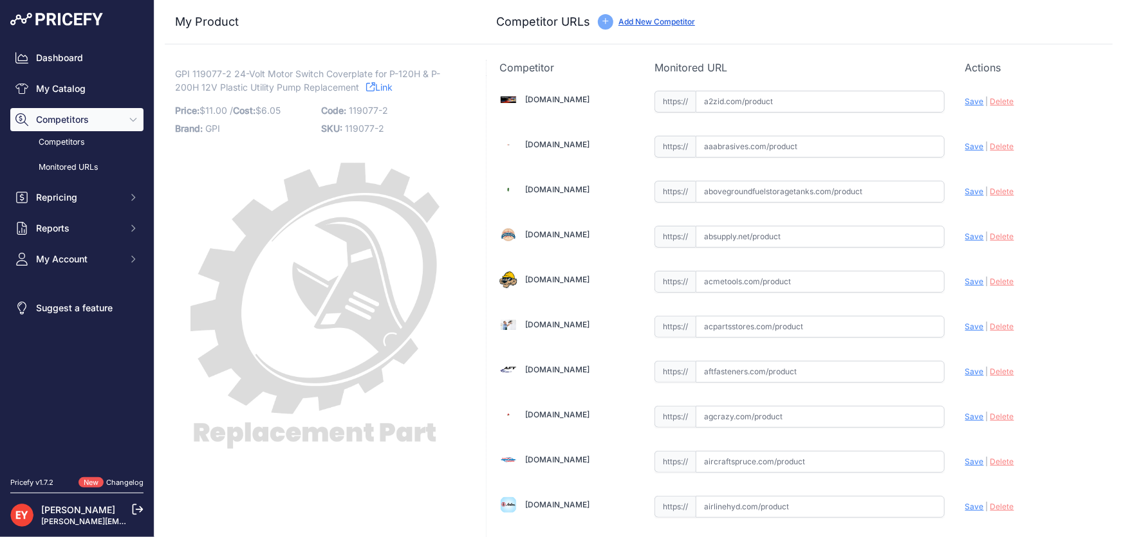
scroll to position [8847, 0]
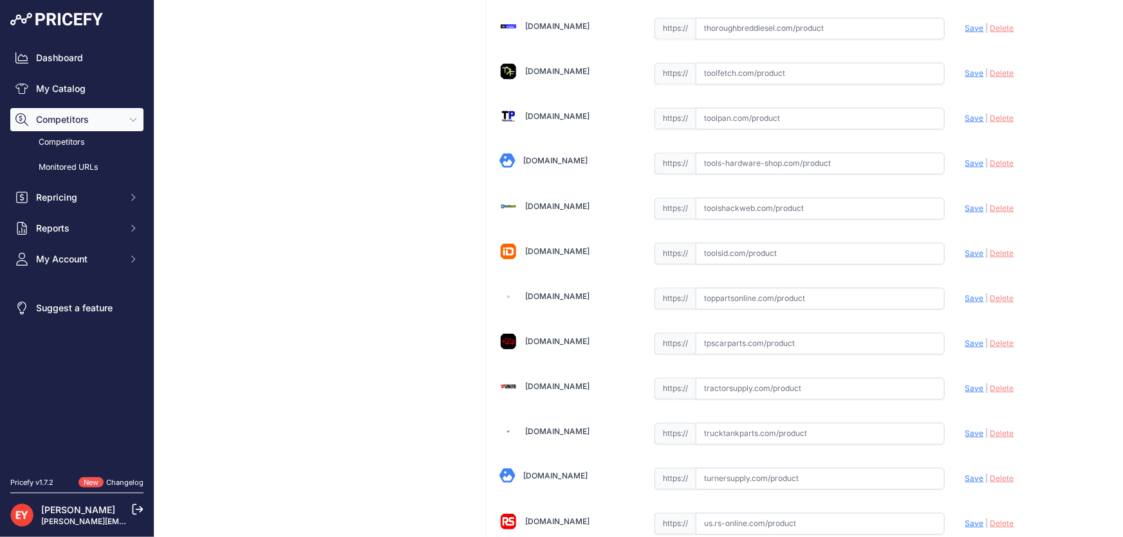
click at [761, 288] on input "text" at bounding box center [819, 299] width 249 height 22
paste input "https://www.toppartsonline.com/product/gpi-119077-2-24-volt-motor-switch-coverp…"
click at [965, 293] on span "Save" at bounding box center [974, 298] width 19 height 10
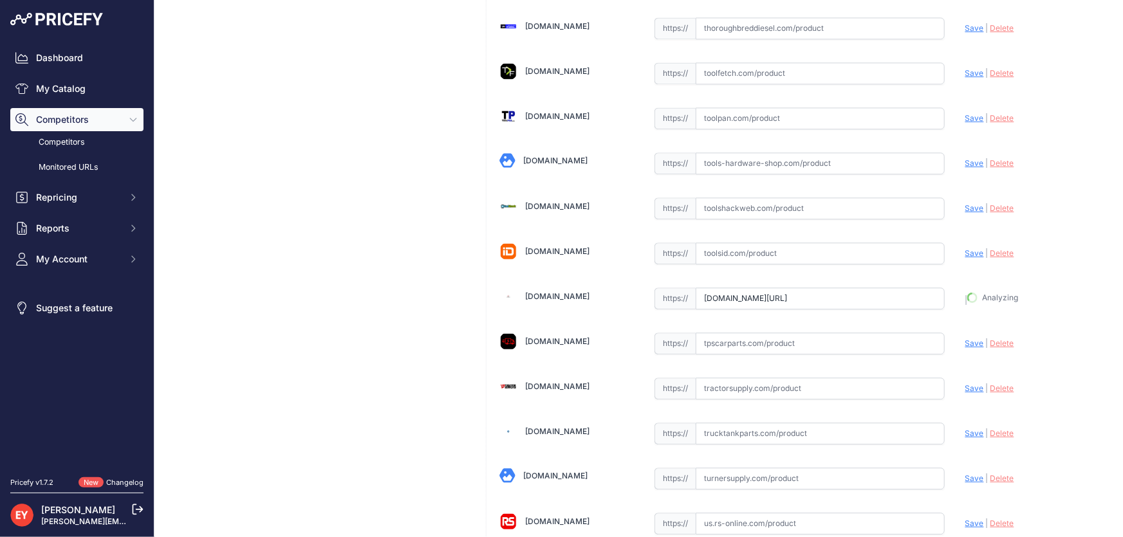
type input "https://www.toppartsonline.com/product/gpi-119077-2-24-volt-motor-switch-coverp…"
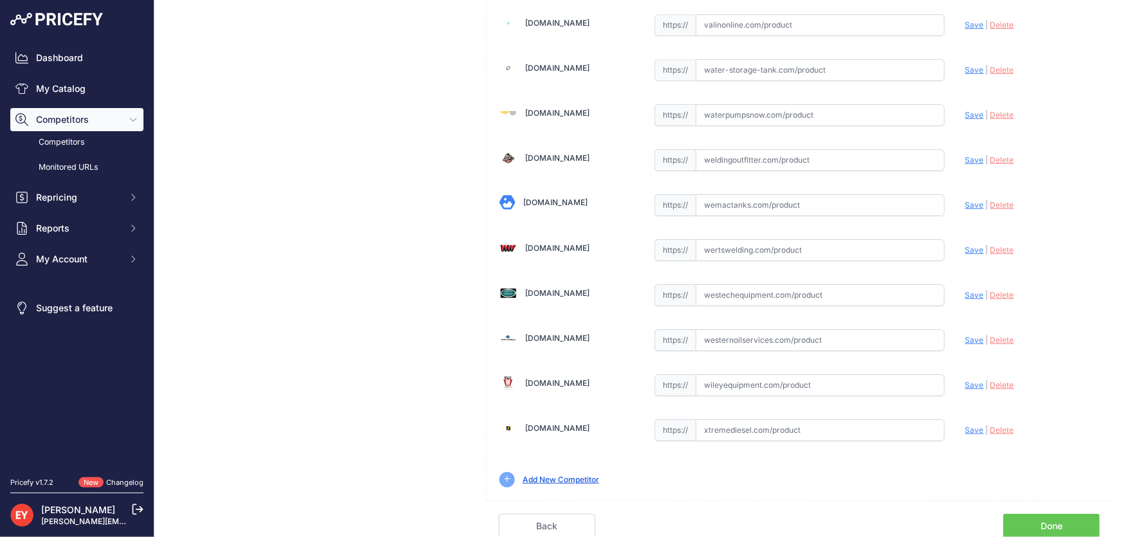
scroll to position [9451, 0]
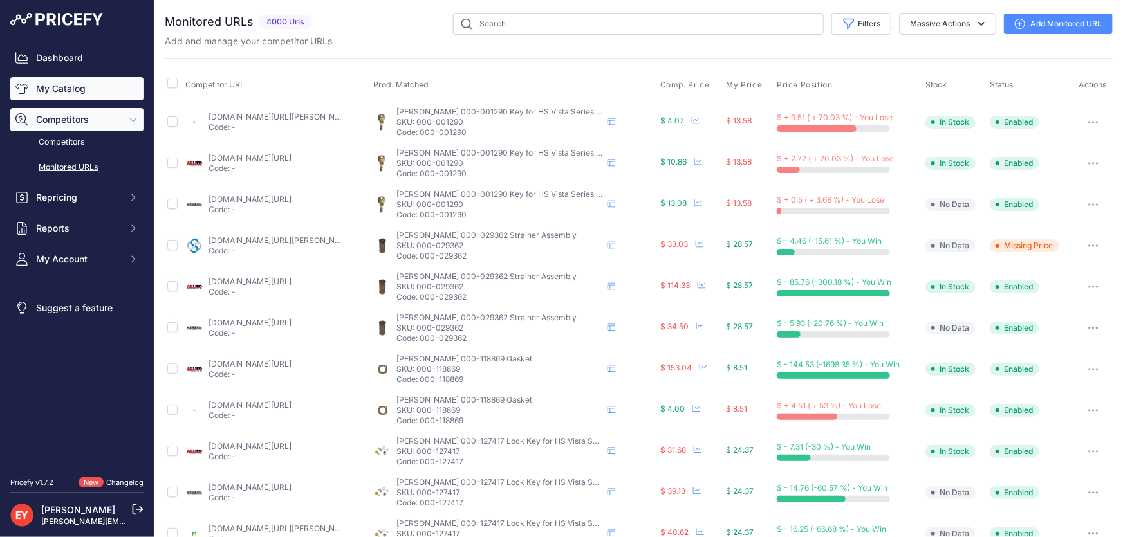
click at [116, 97] on link "My Catalog" at bounding box center [76, 88] width 133 height 23
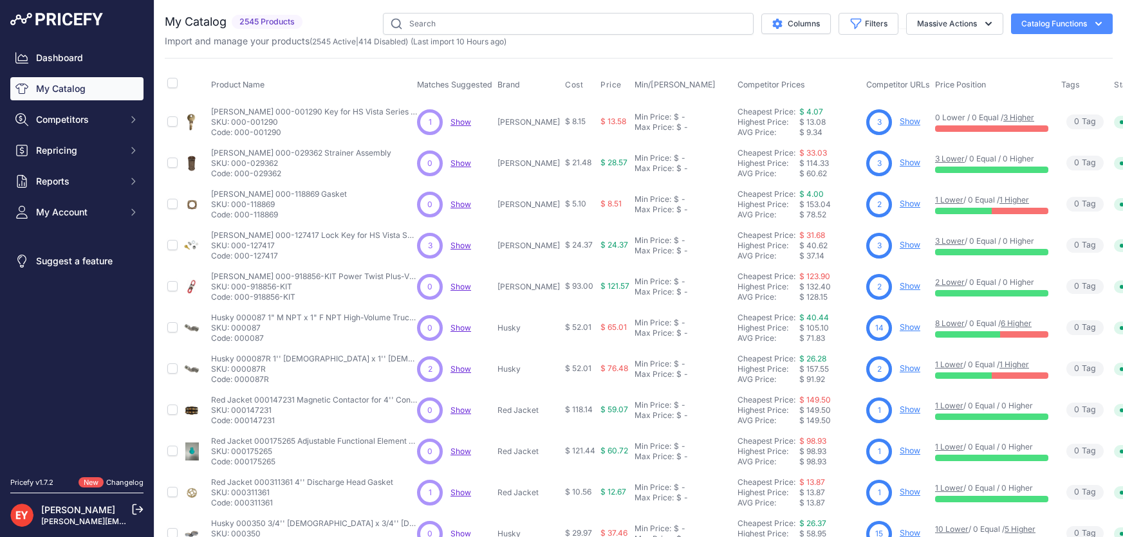
type input "v"
type input "120501-3"
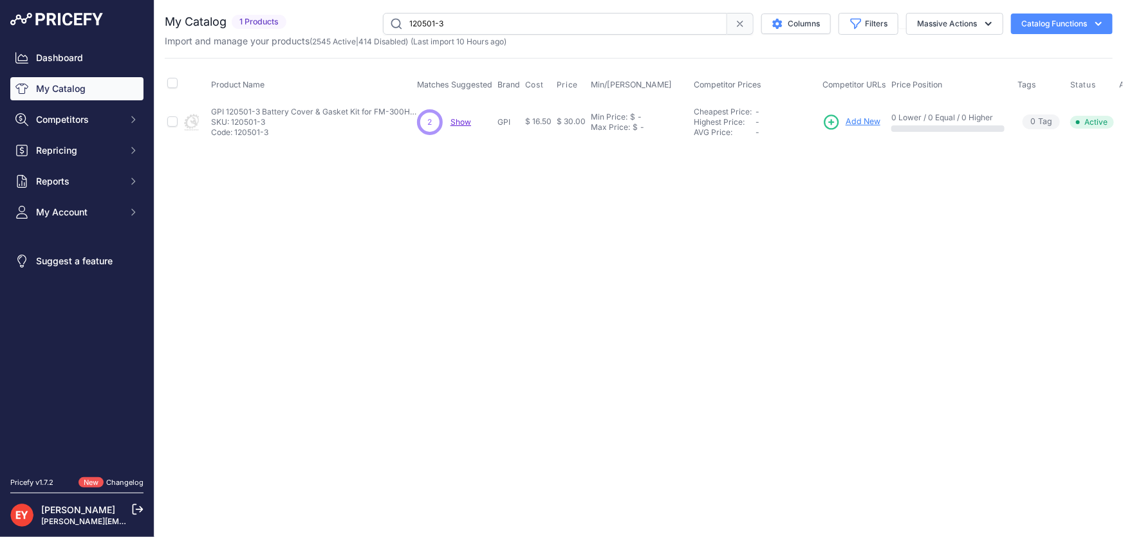
drag, startPoint x: 852, startPoint y: 122, endPoint x: 782, endPoint y: 123, distance: 70.1
click at [852, 122] on span "Add New" at bounding box center [862, 122] width 35 height 12
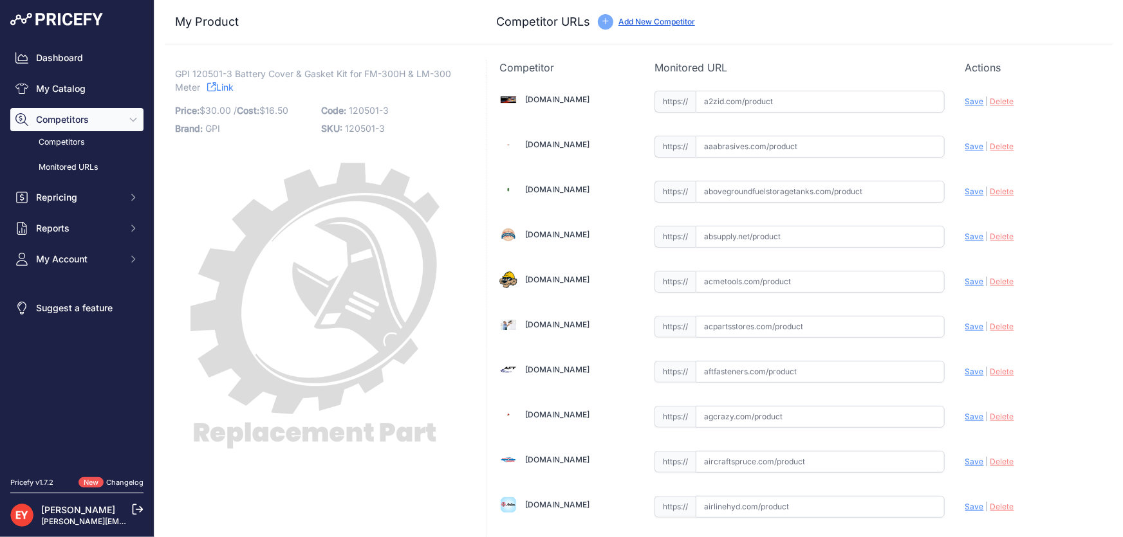
scroll to position [1312, 0]
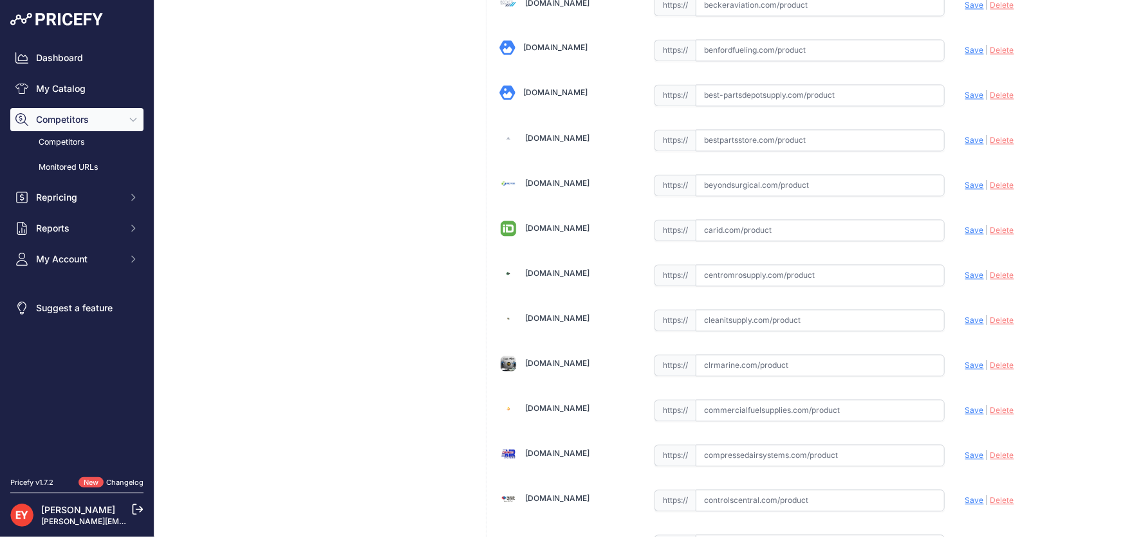
click at [751, 279] on input "text" at bounding box center [819, 275] width 249 height 22
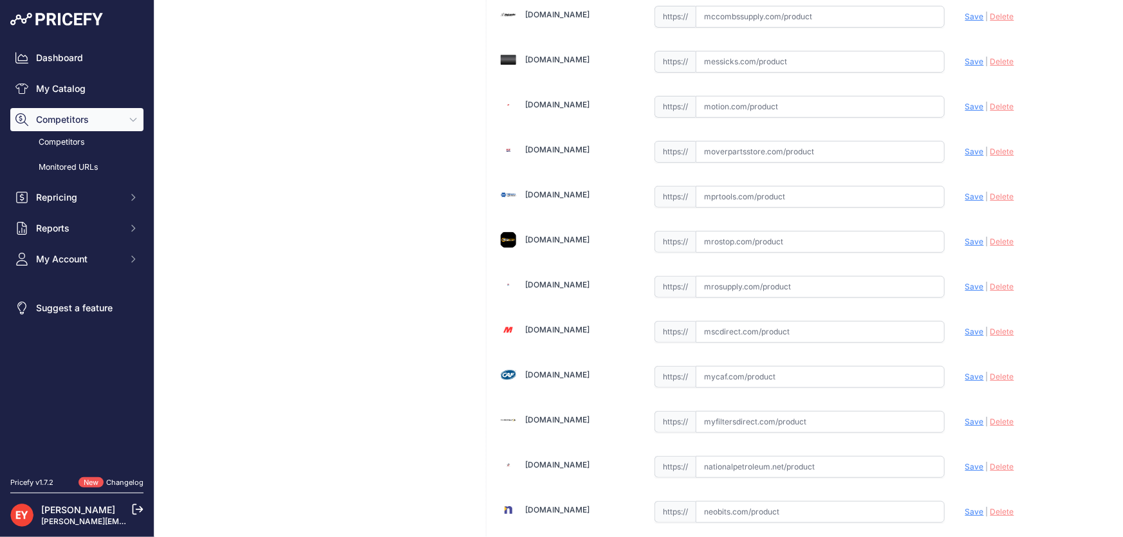
click at [773, 276] on input "text" at bounding box center [819, 287] width 249 height 22
paste input "[URL][DOMAIN_NAME]"
click at [965, 282] on span "Save" at bounding box center [974, 287] width 19 height 10
type input "[URL][DOMAIN_NAME]"
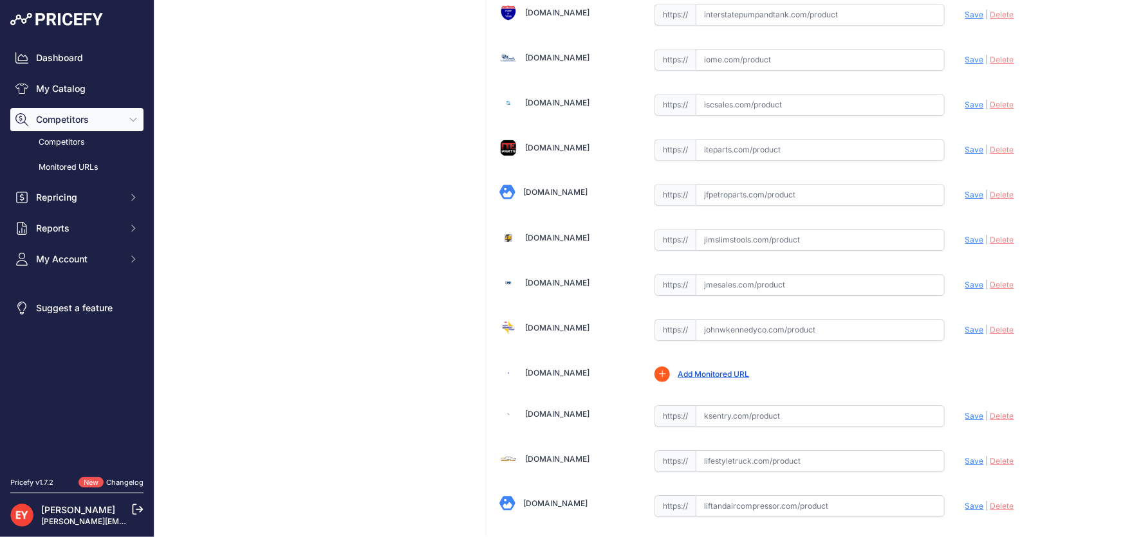
click at [746, 274] on input "text" at bounding box center [819, 285] width 249 height 22
paste input "[URL][DOMAIN_NAME]"
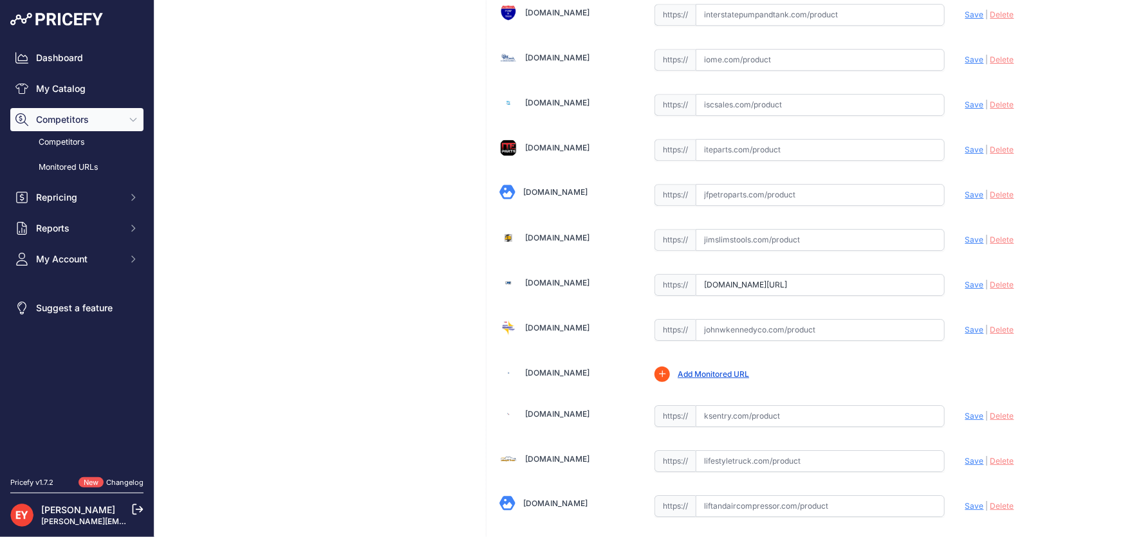
click at [970, 280] on span "Save" at bounding box center [974, 285] width 19 height 10
type input "[URL][DOMAIN_NAME]"
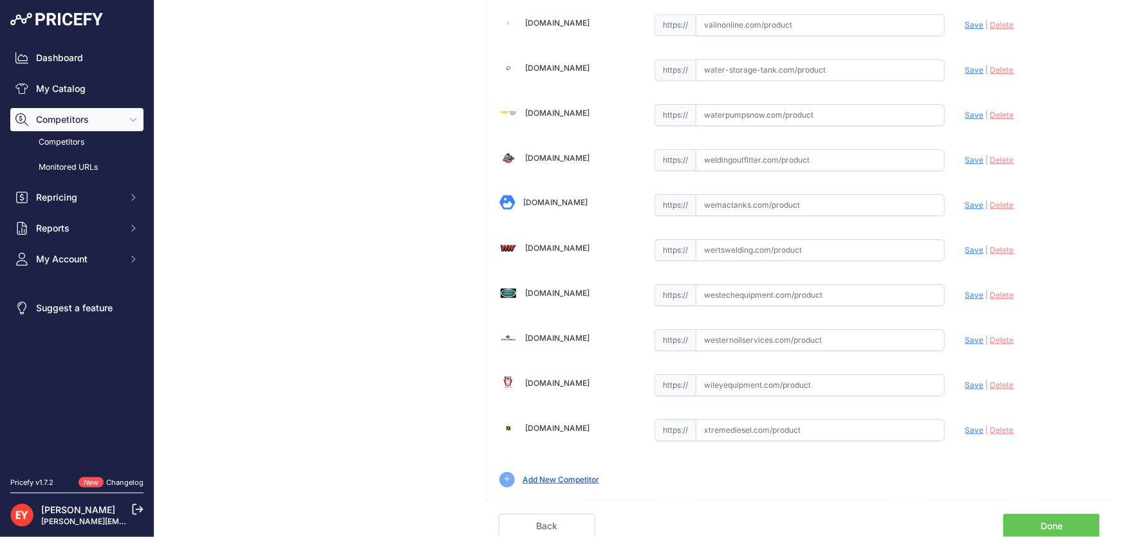
scroll to position [9451, 0]
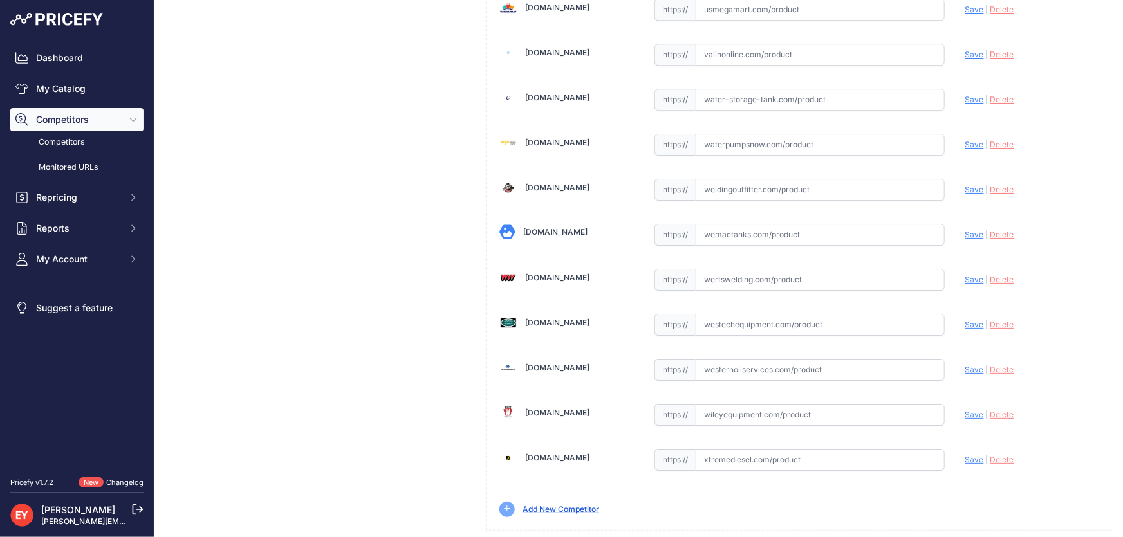
drag, startPoint x: 1032, startPoint y: 528, endPoint x: 1010, endPoint y: 490, distance: 43.8
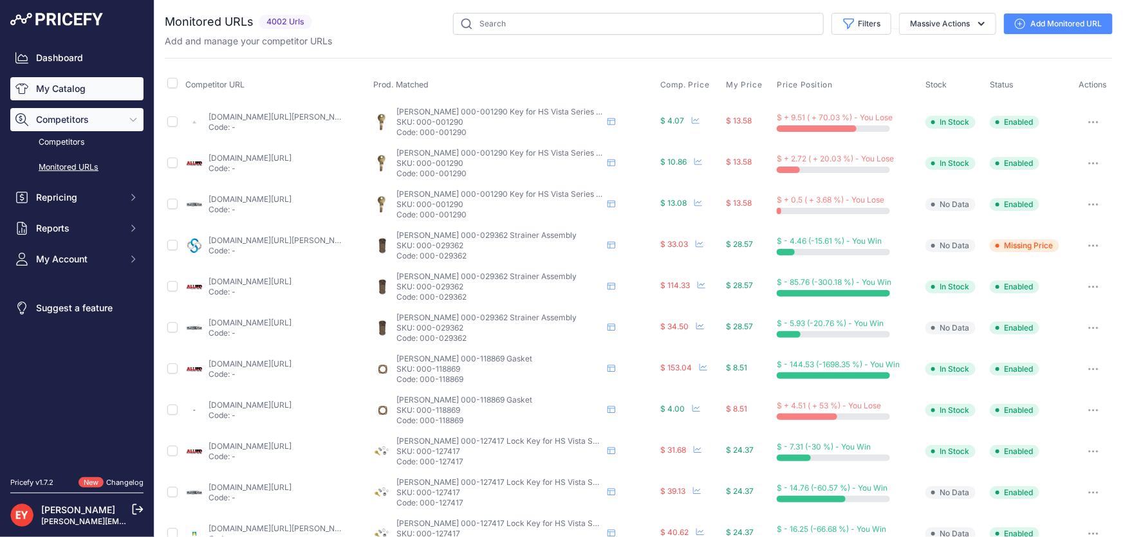
click at [58, 87] on link "My Catalog" at bounding box center [76, 88] width 133 height 23
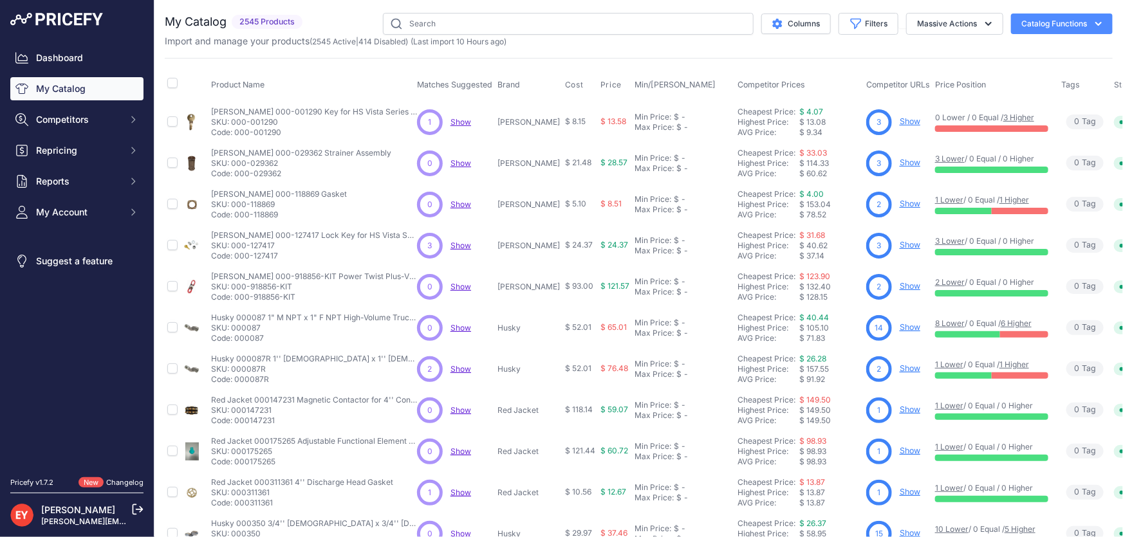
click at [473, 48] on div "My Catalog 2545 Products" at bounding box center [639, 386] width 948 height 747
click at [463, 28] on input "text" at bounding box center [568, 24] width 371 height 22
paste input "904003-49"
type input "904003-49"
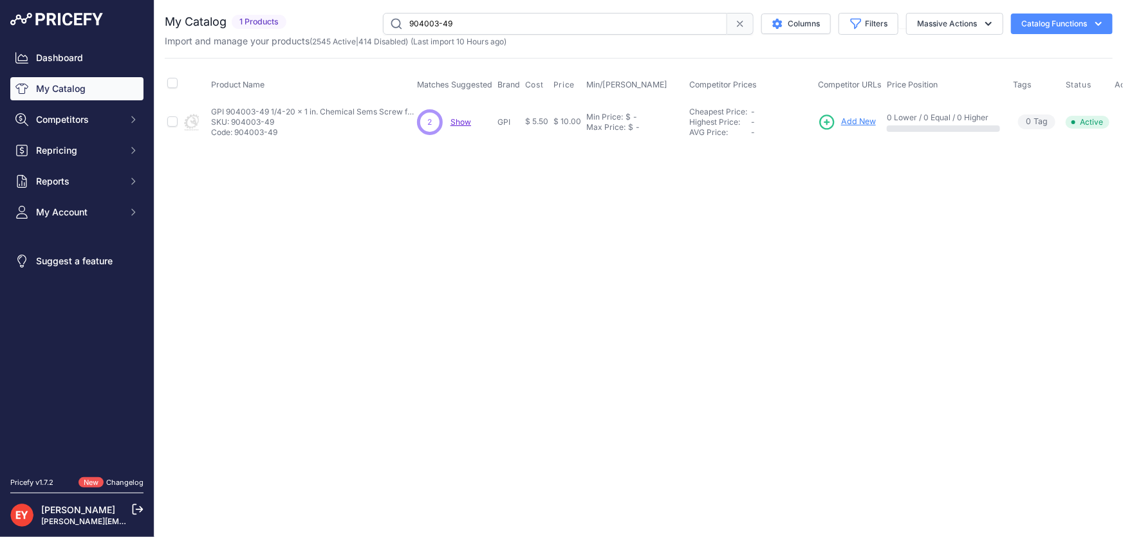
click at [870, 120] on span "Add New" at bounding box center [858, 122] width 35 height 12
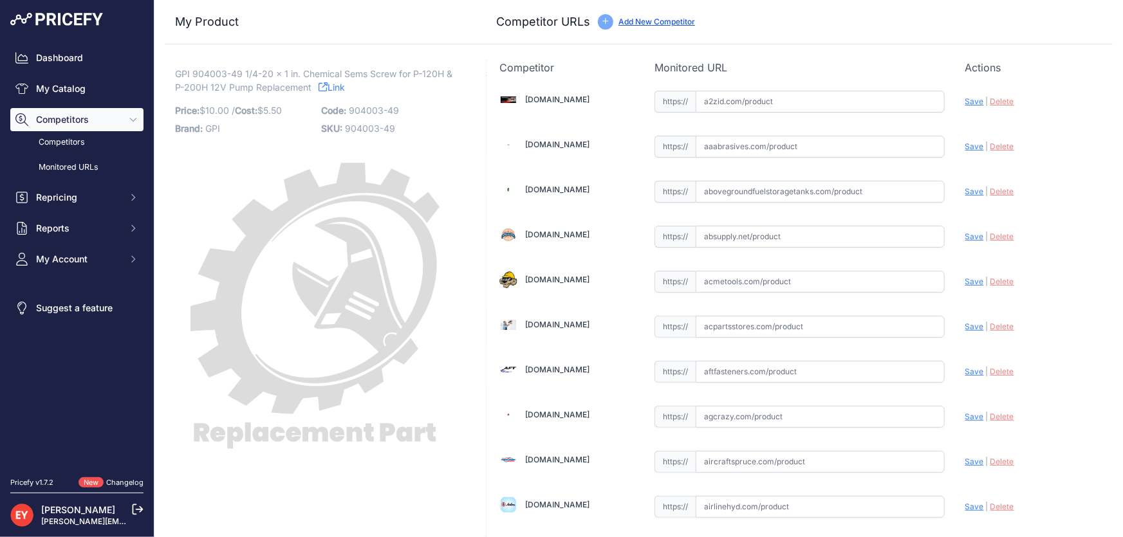
scroll to position [1177, 0]
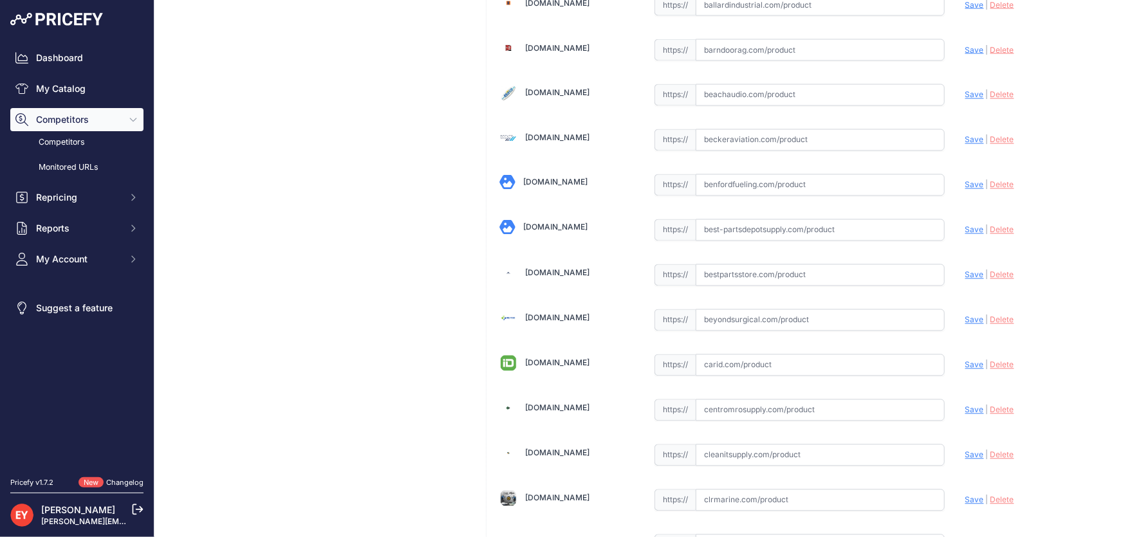
drag, startPoint x: 725, startPoint y: 261, endPoint x: 727, endPoint y: 268, distance: 6.7
click at [725, 264] on input "text" at bounding box center [819, 275] width 249 height 22
paste input "[URL][DOMAIN_NAME]"
click at [965, 272] on span "Save" at bounding box center [974, 275] width 19 height 10
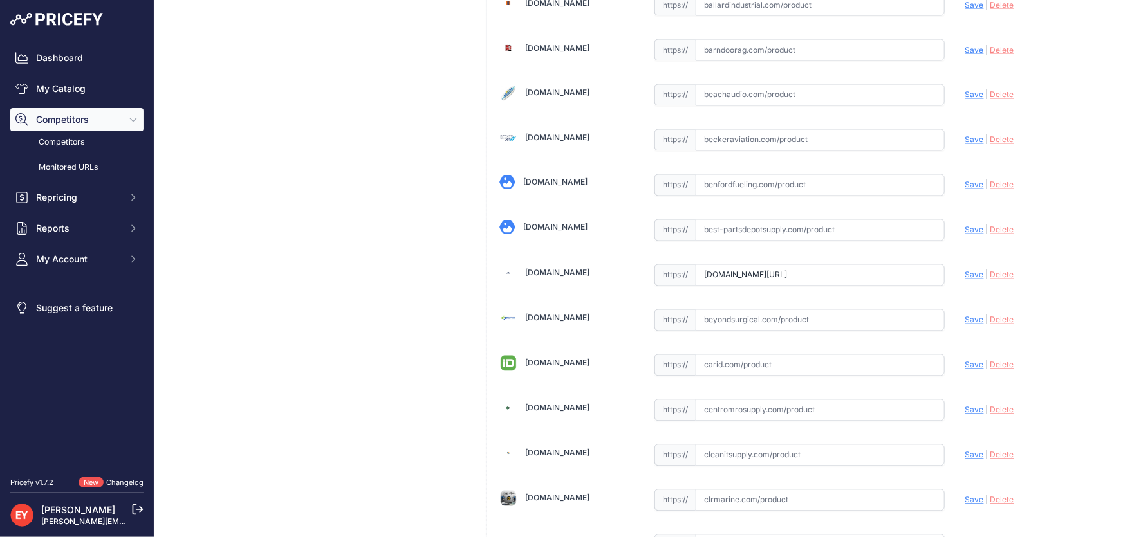
scroll to position [0, 0]
type input "[URL][DOMAIN_NAME]"
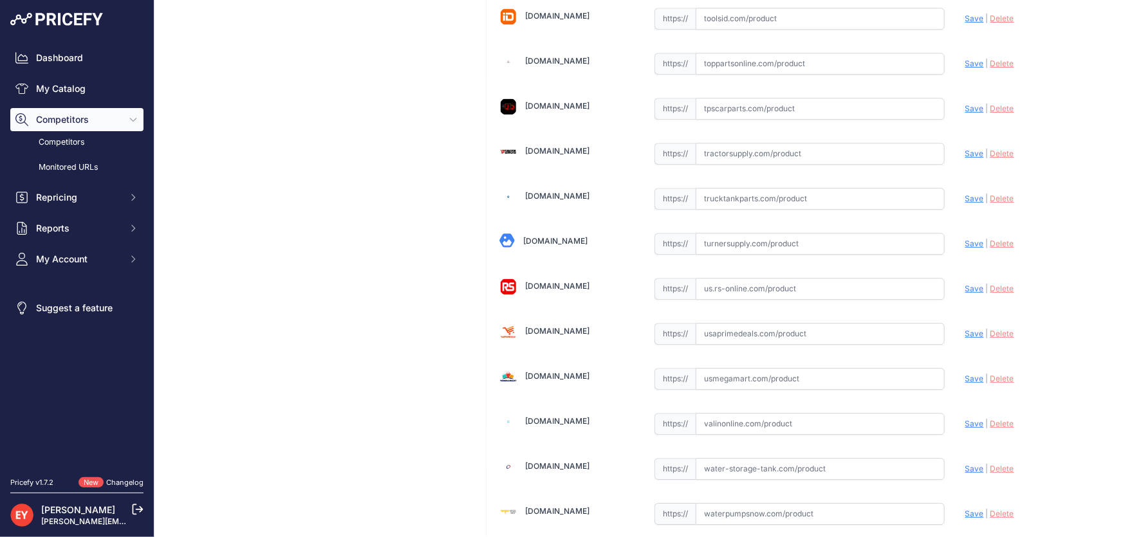
scroll to position [9481, 0]
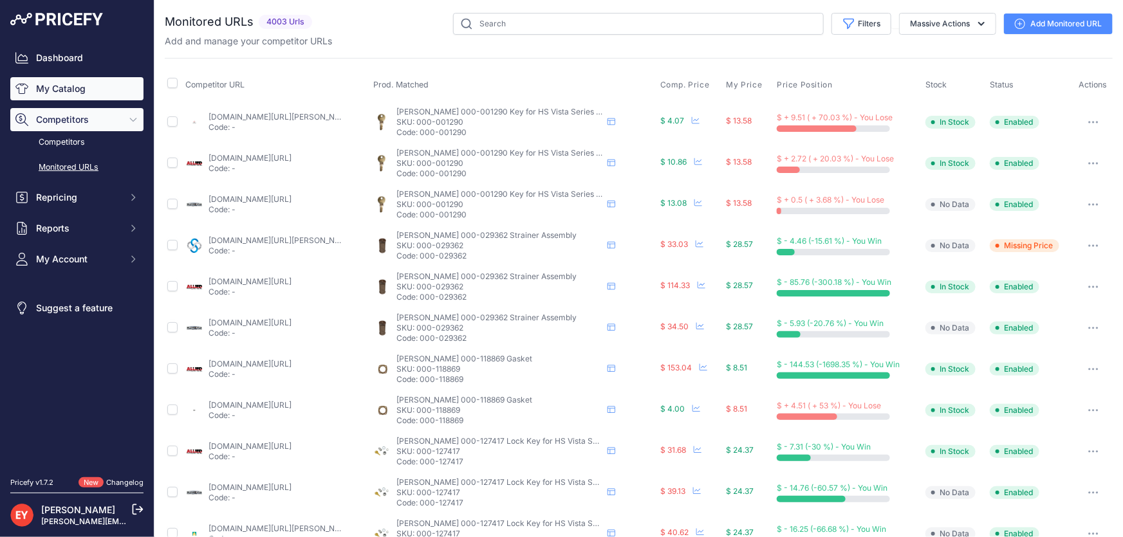
click at [78, 88] on link "My Catalog" at bounding box center [76, 88] width 133 height 23
click at [38, 91] on link "My Catalog" at bounding box center [76, 88] width 133 height 23
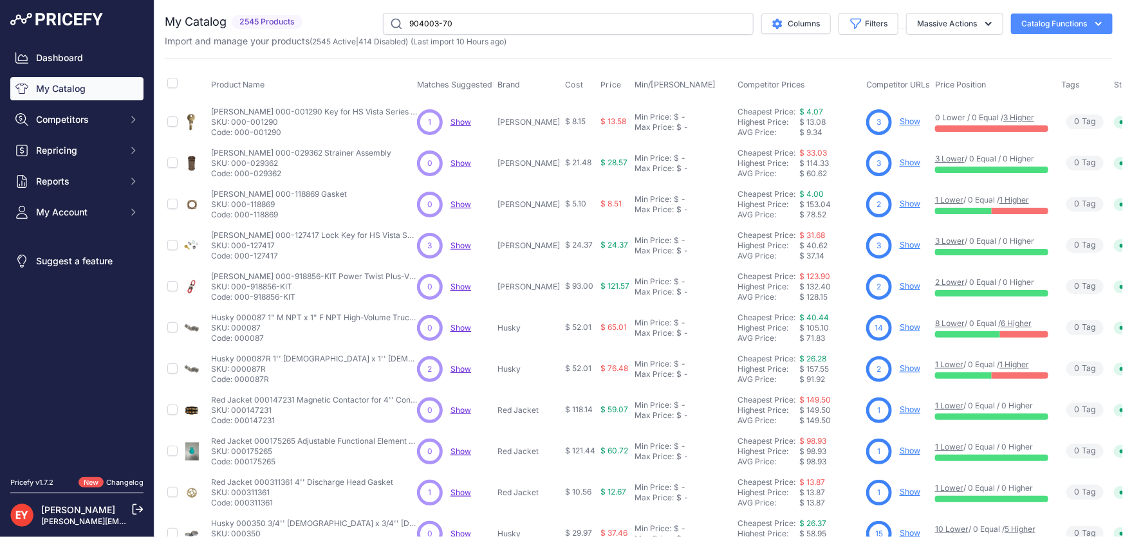
type input "904003-70"
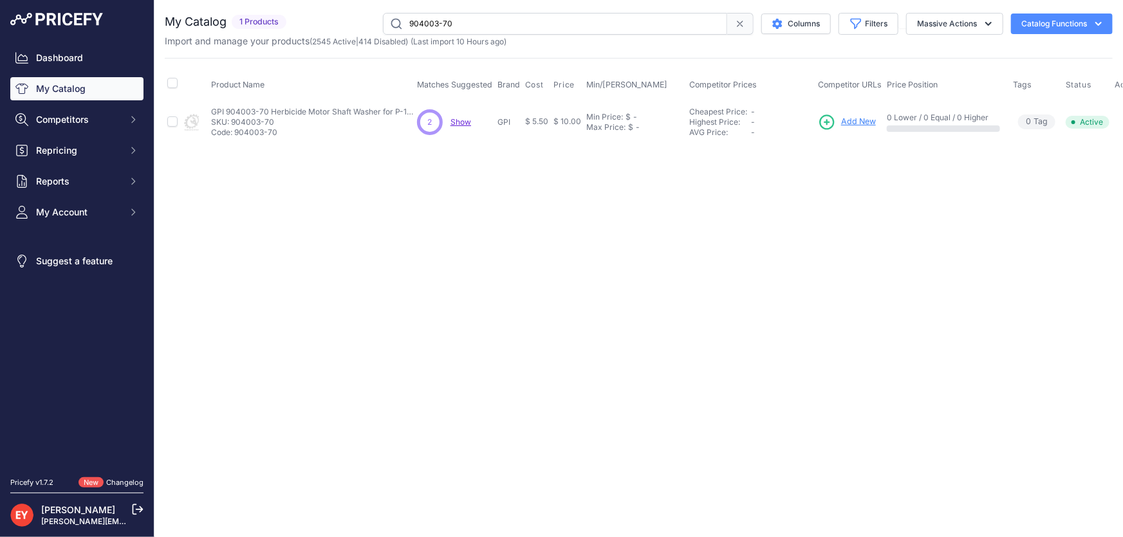
click at [859, 122] on span "Add New" at bounding box center [858, 122] width 35 height 12
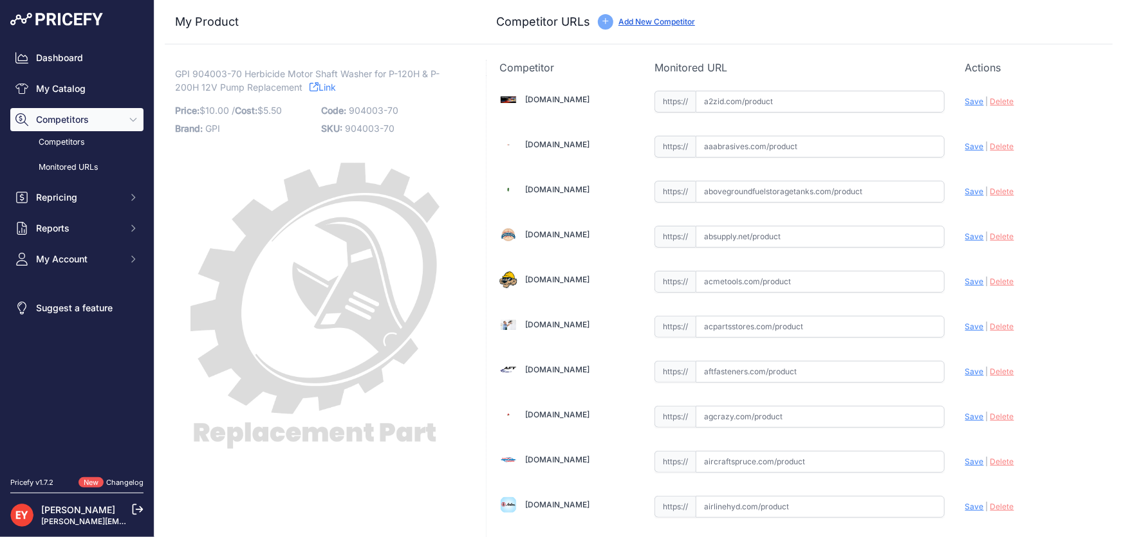
scroll to position [1177, 0]
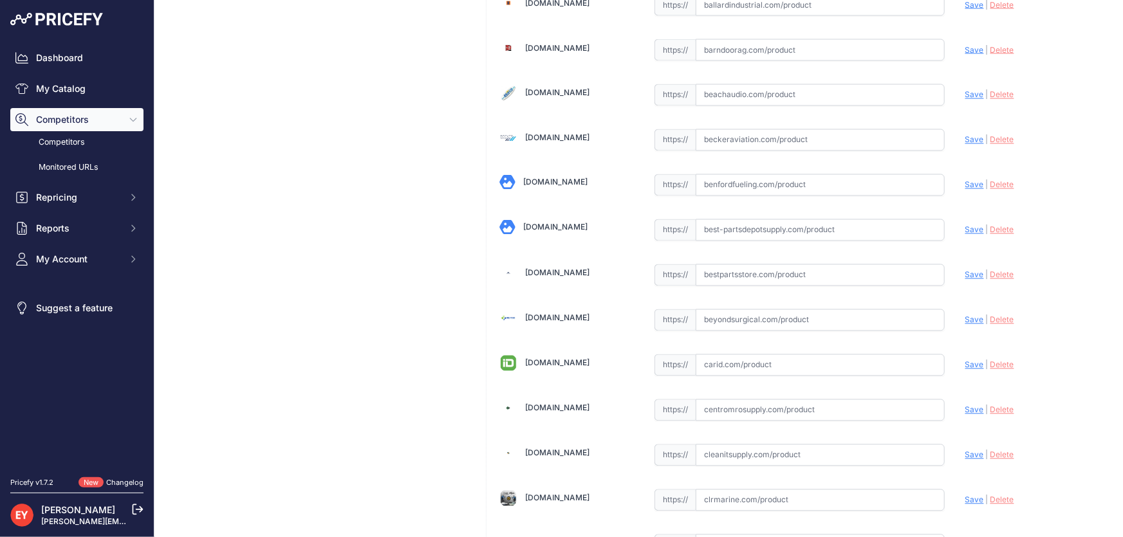
click at [758, 276] on input "text" at bounding box center [819, 275] width 249 height 22
paste input "[URL][DOMAIN_NAME]"
click at [965, 270] on span "Save" at bounding box center [974, 275] width 19 height 10
type input "[URL][DOMAIN_NAME]"
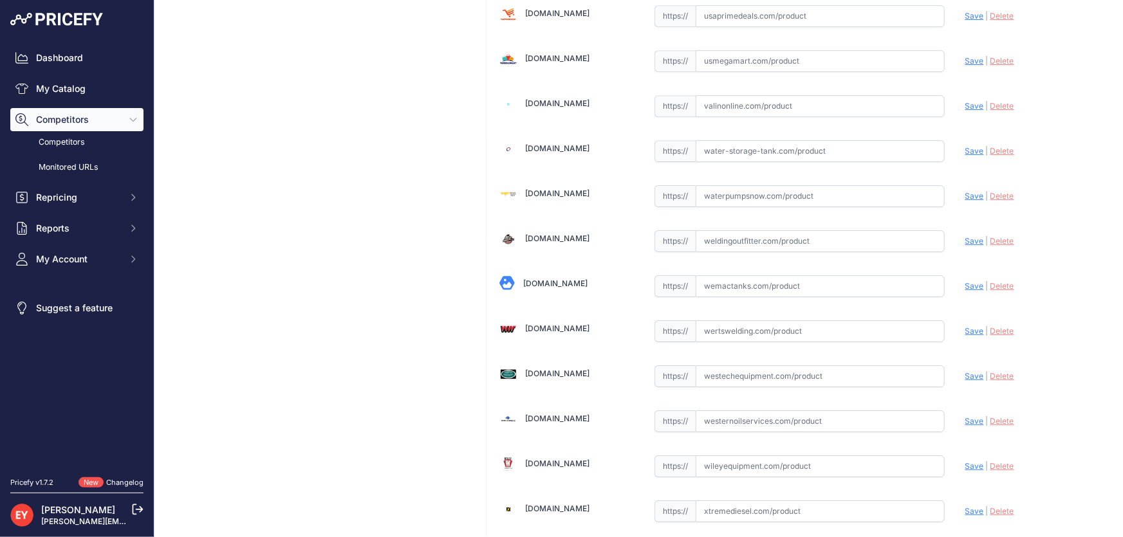
scroll to position [9481, 0]
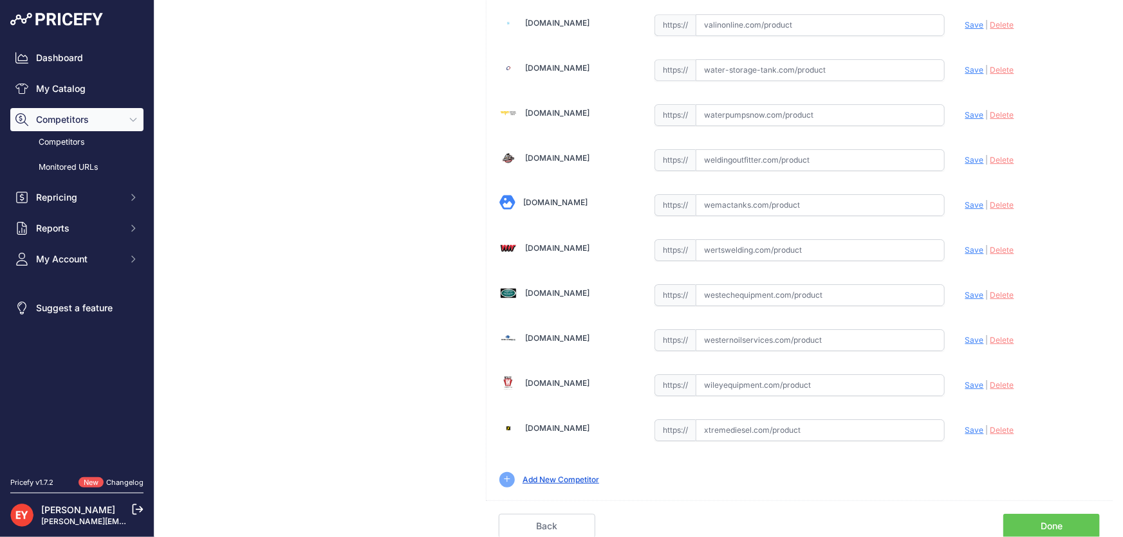
scroll to position [9451, 0]
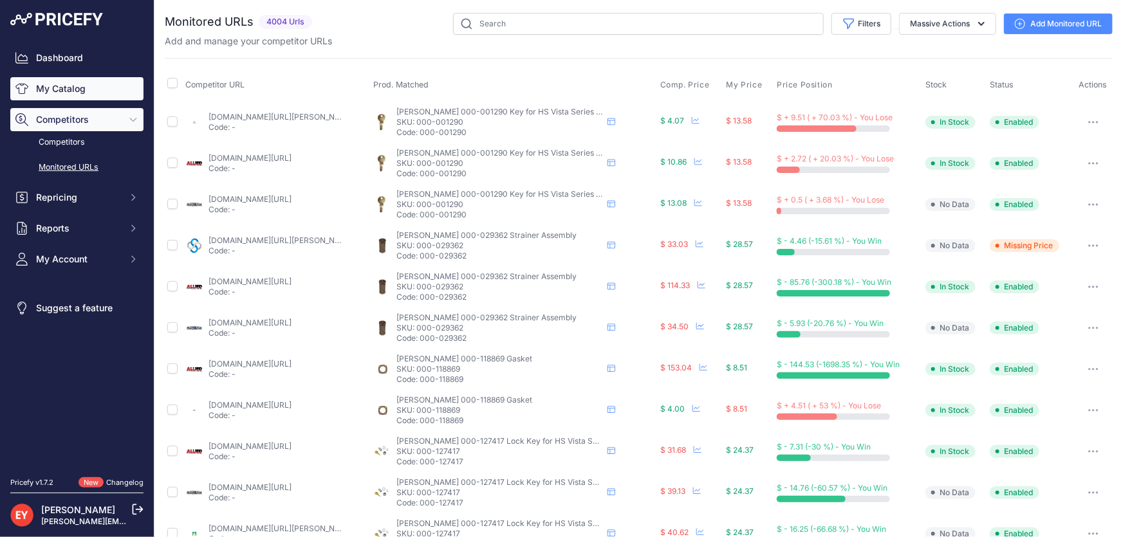
click at [70, 92] on link "My Catalog" at bounding box center [76, 88] width 133 height 23
